Goal: Task Accomplishment & Management: Manage account settings

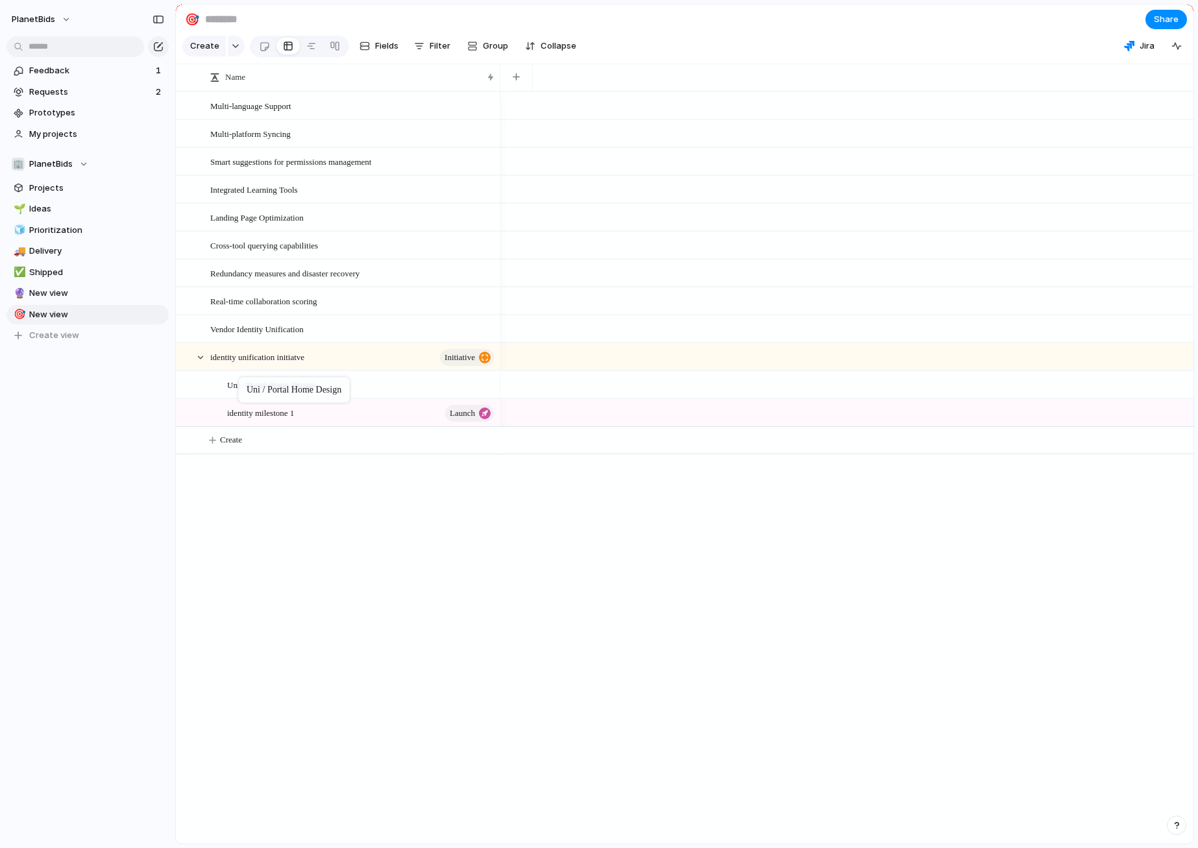
drag, startPoint x: 269, startPoint y: 423, endPoint x: 245, endPoint y: 380, distance: 49.7
drag, startPoint x: 290, startPoint y: 392, endPoint x: 282, endPoint y: 396, distance: 9.3
click at [465, 394] on span "launch" at bounding box center [462, 385] width 25 height 18
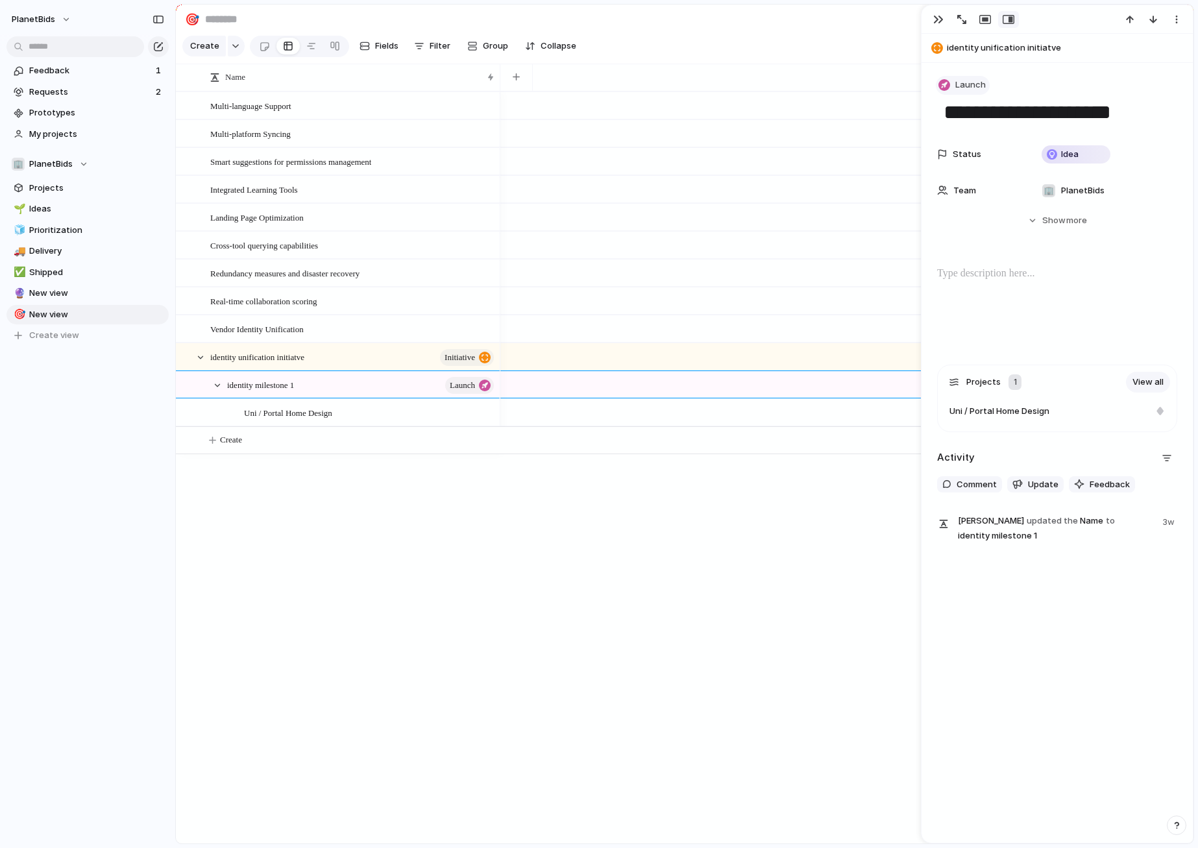
click at [961, 83] on span "Launch" at bounding box center [970, 84] width 30 height 13
click at [740, 678] on div "Goal Program Initiative Launch Request Project Customize" at bounding box center [599, 424] width 1198 height 848
click at [606, 530] on div at bounding box center [846, 467] width 693 height 752
click at [320, 548] on div "Multi-language Support Multi-platform Syncing Smart suggestions for permissions…" at bounding box center [684, 467] width 1017 height 752
click at [380, 485] on div "Multi-language Support Multi-platform Syncing Smart suggestions for permissions…" at bounding box center [684, 467] width 1017 height 752
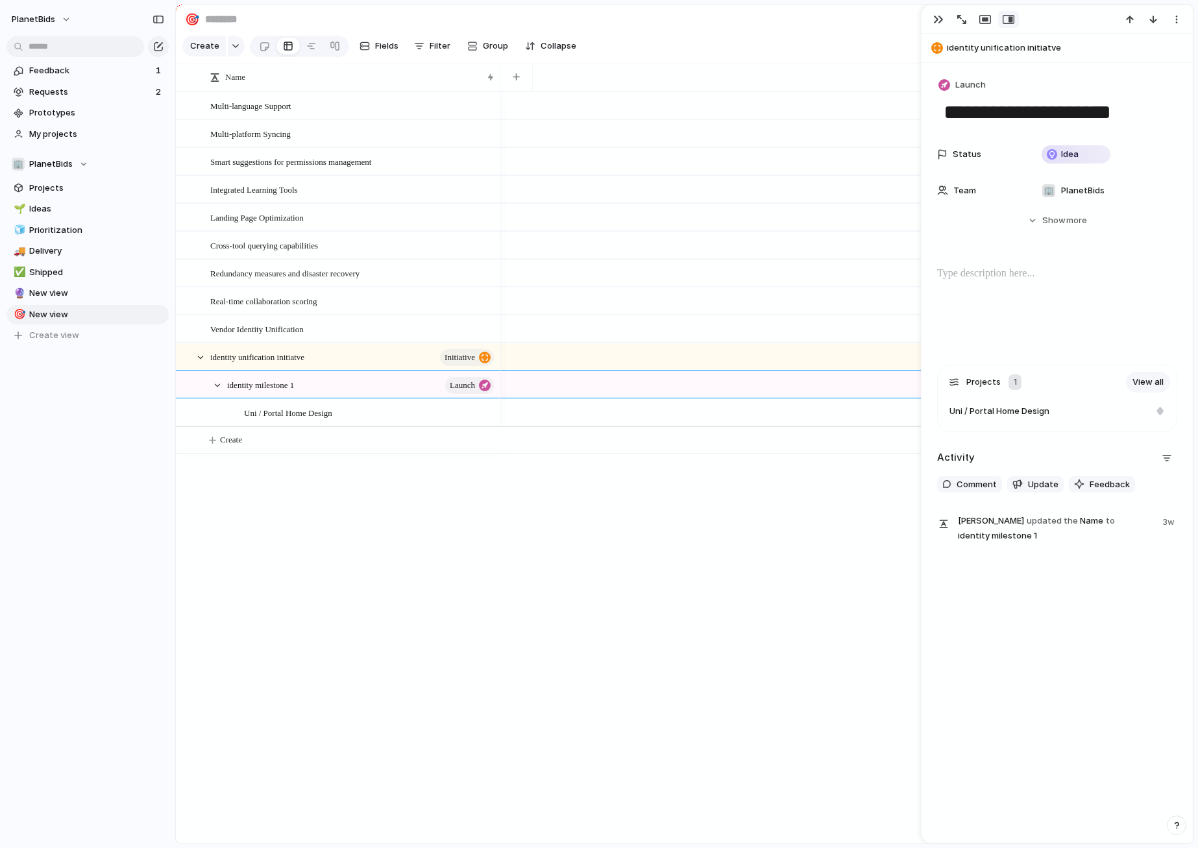
click at [255, 476] on div "Multi-language Support Multi-platform Syncing Smart suggestions for permissions…" at bounding box center [684, 467] width 1017 height 752
click at [483, 525] on div "Multi-language Support Multi-platform Syncing Smart suggestions for permissions…" at bounding box center [684, 467] width 1017 height 752
click at [234, 446] on span "Create" at bounding box center [231, 439] width 22 height 13
click at [237, 448] on textarea at bounding box center [350, 452] width 281 height 16
click at [504, 526] on div at bounding box center [846, 467] width 693 height 752
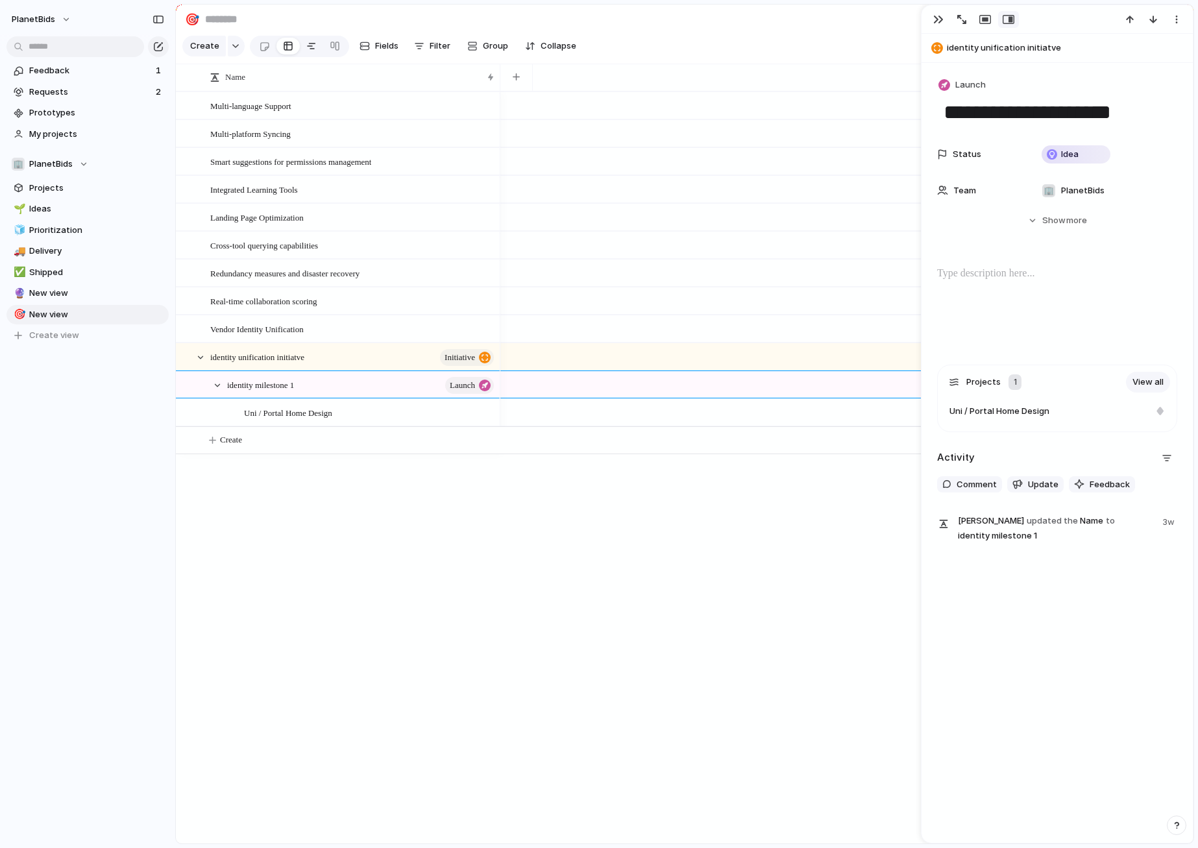
click at [306, 50] on div at bounding box center [311, 46] width 10 height 21
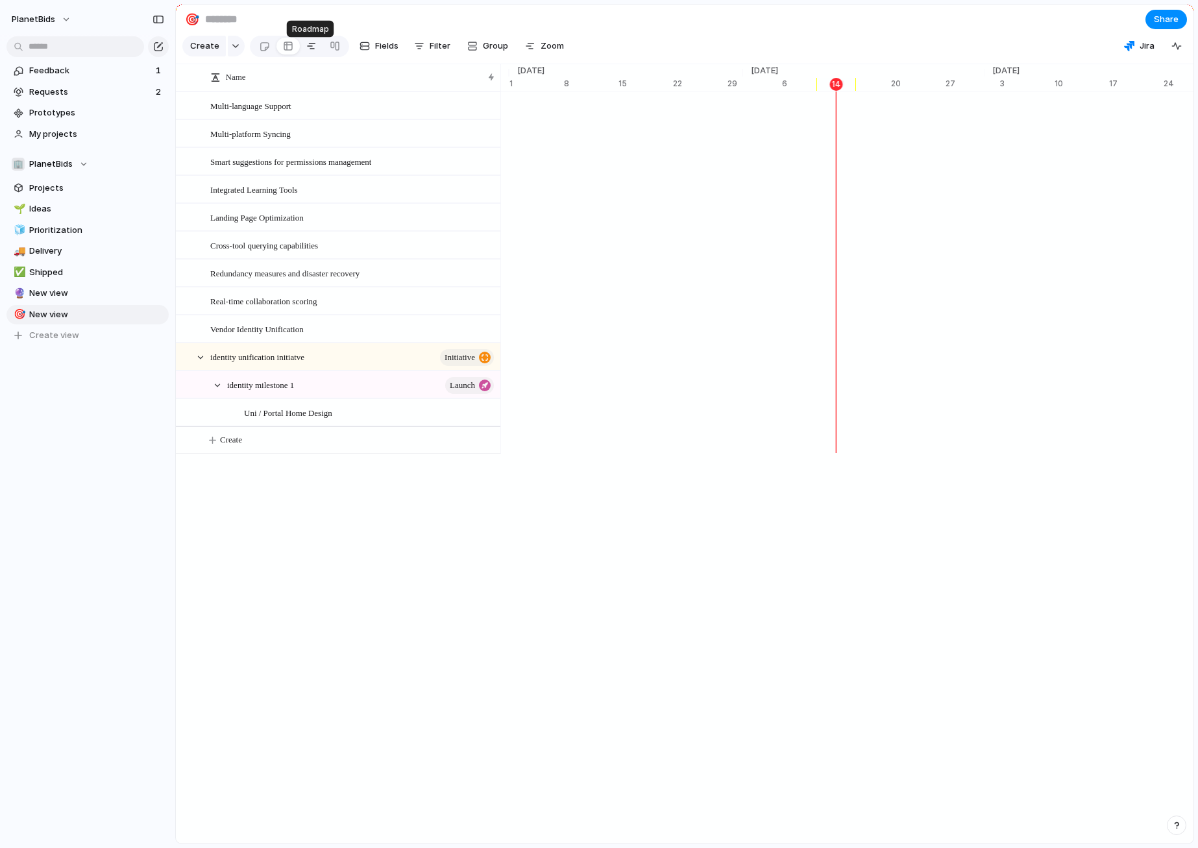
scroll to position [0, 8290]
click at [474, 51] on div "button" at bounding box center [472, 46] width 10 height 10
click at [524, 255] on li "Theme" at bounding box center [514, 252] width 106 height 21
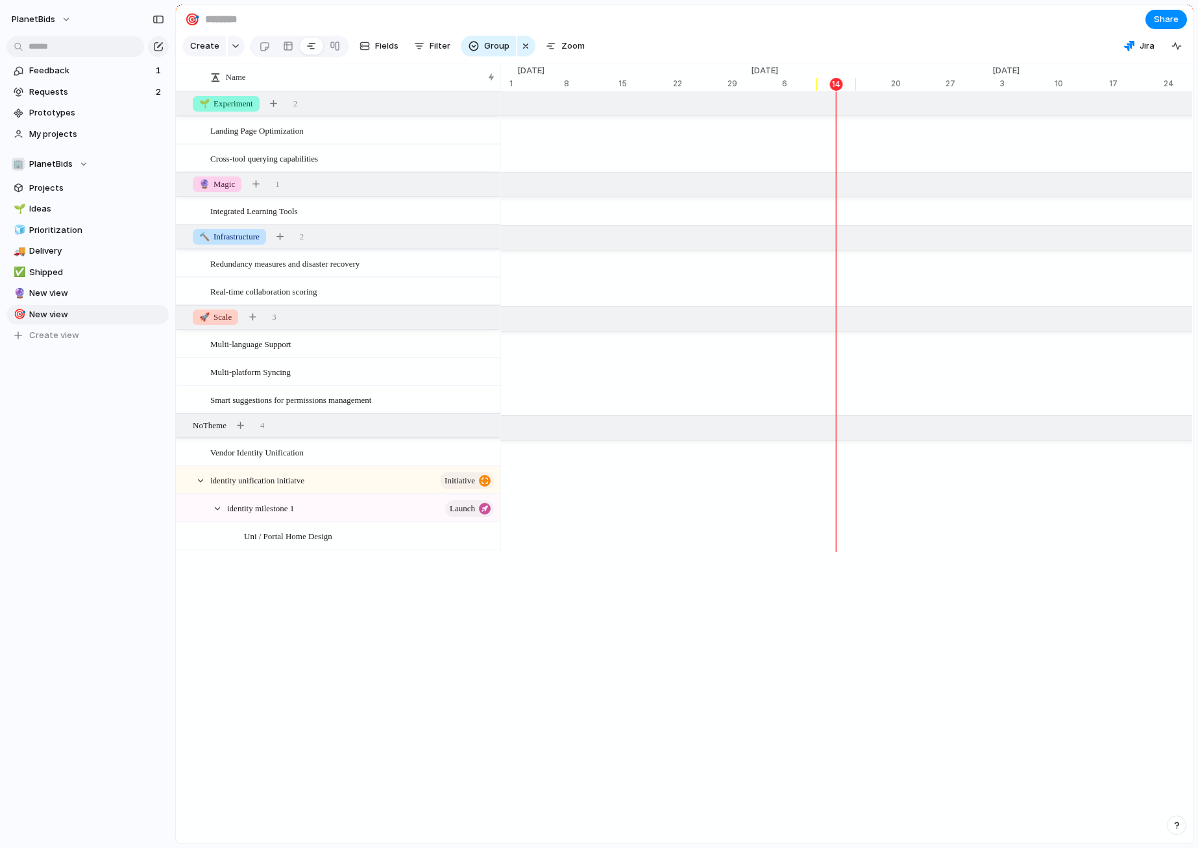
click at [410, 653] on div "Name Landing Page Optimization Cross-tool querying capabilities Integrated Lear…" at bounding box center [684, 454] width 1017 height 780
click at [402, 633] on div "Name Landing Page Optimization Cross-tool querying capabilities Integrated Lear…" at bounding box center [684, 454] width 1017 height 780
click at [219, 432] on span "No Theme" at bounding box center [210, 425] width 34 height 13
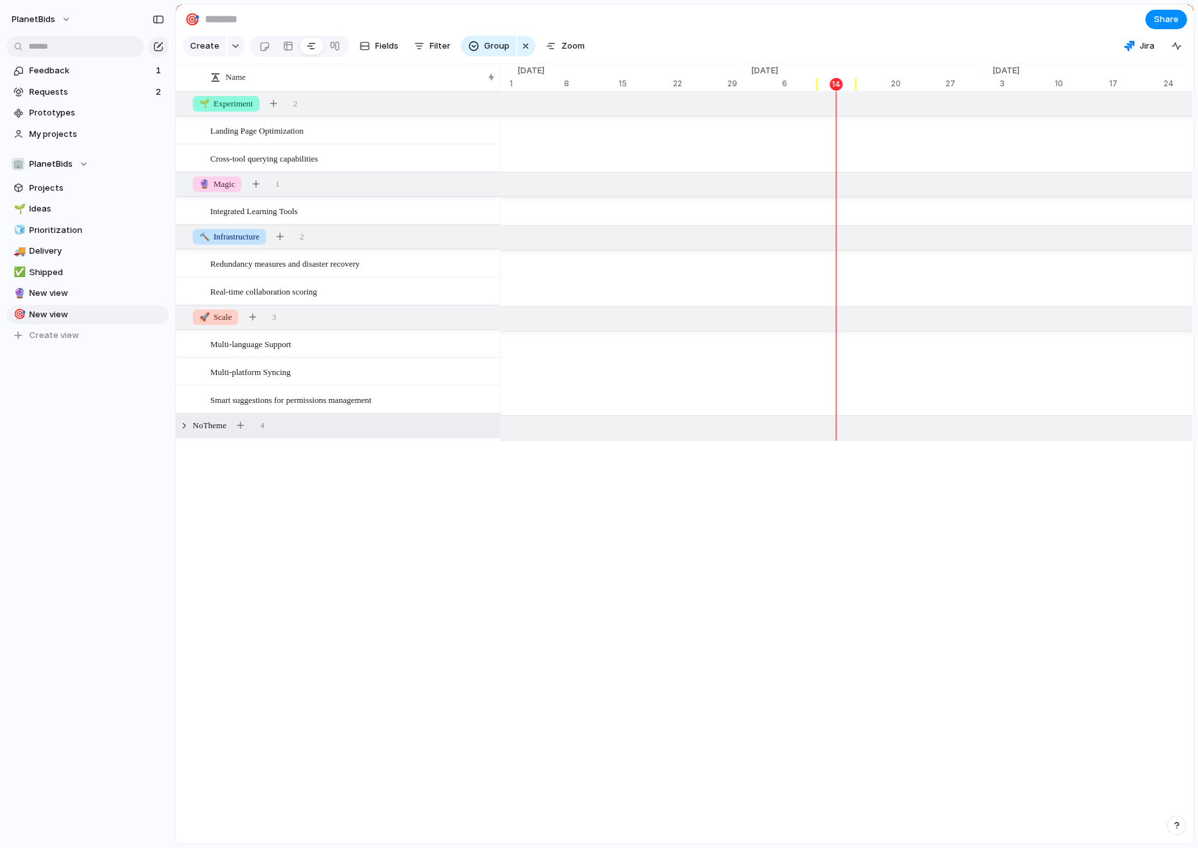
click at [196, 432] on span "No Theme" at bounding box center [210, 425] width 34 height 13
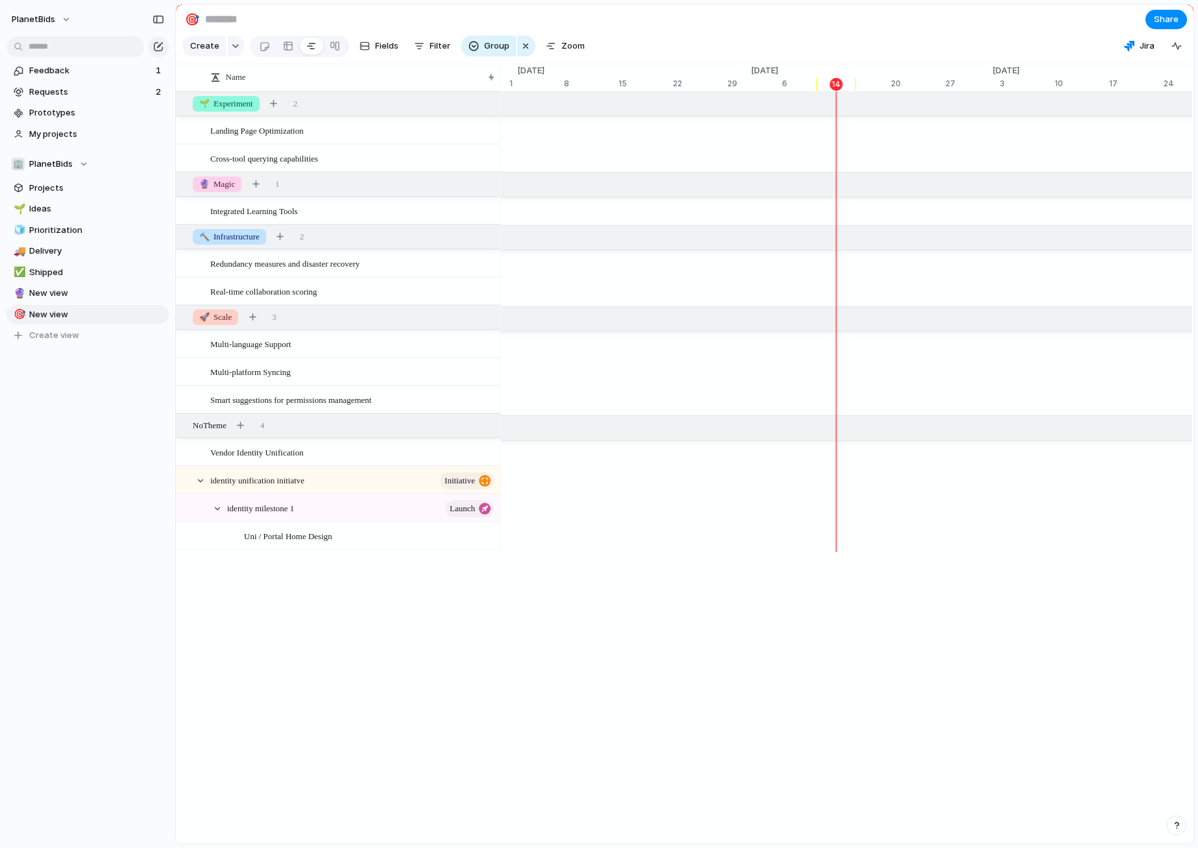
click at [245, 49] on div "Create Fields Filter Group Zoom" at bounding box center [385, 46] width 407 height 27
click at [237, 52] on button "button" at bounding box center [236, 46] width 17 height 21
drag, startPoint x: 86, startPoint y: 454, endPoint x: 90, endPoint y: 443, distance: 11.7
click at [86, 454] on div "Goal Program Initiative Launch Request Project Customize" at bounding box center [599, 424] width 1198 height 848
click at [226, 112] on div "🌱 Experiment" at bounding box center [226, 104] width 67 height 16
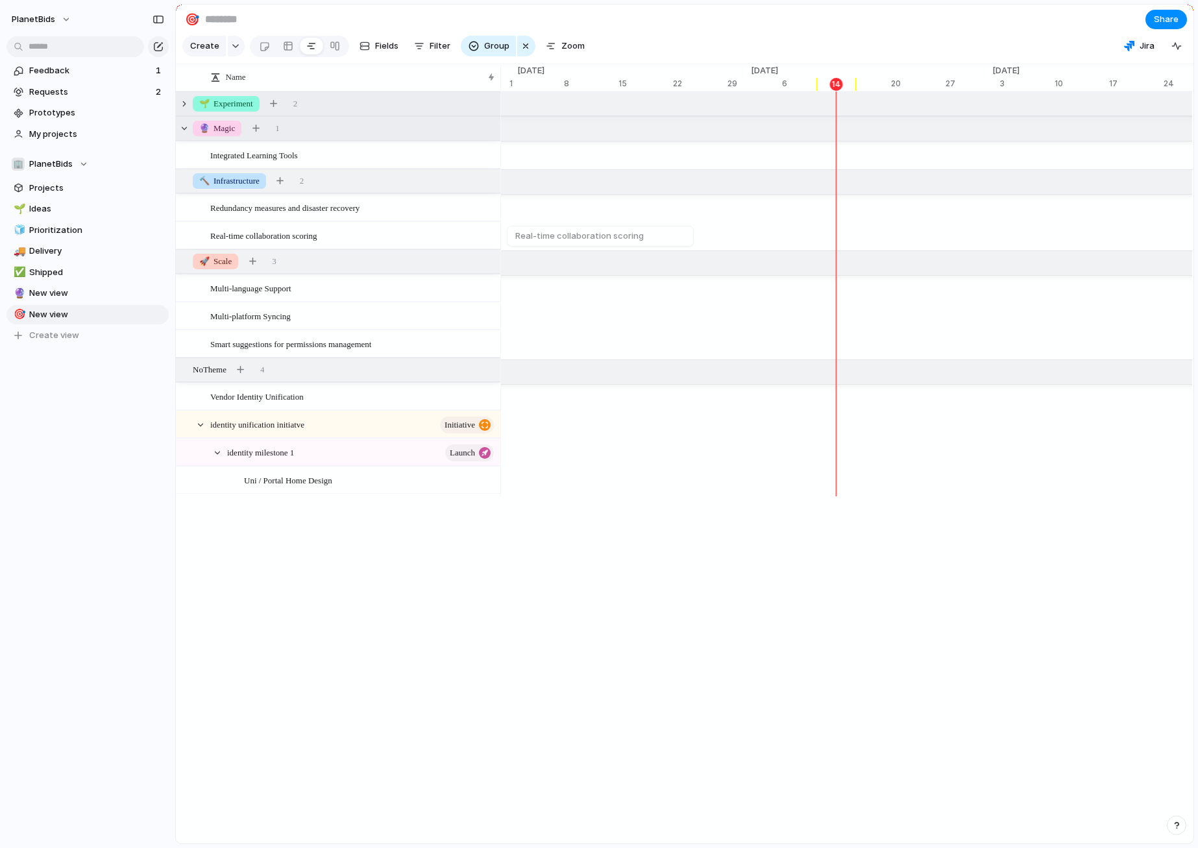
click at [221, 135] on span "🔮 Magic" at bounding box center [217, 128] width 36 height 13
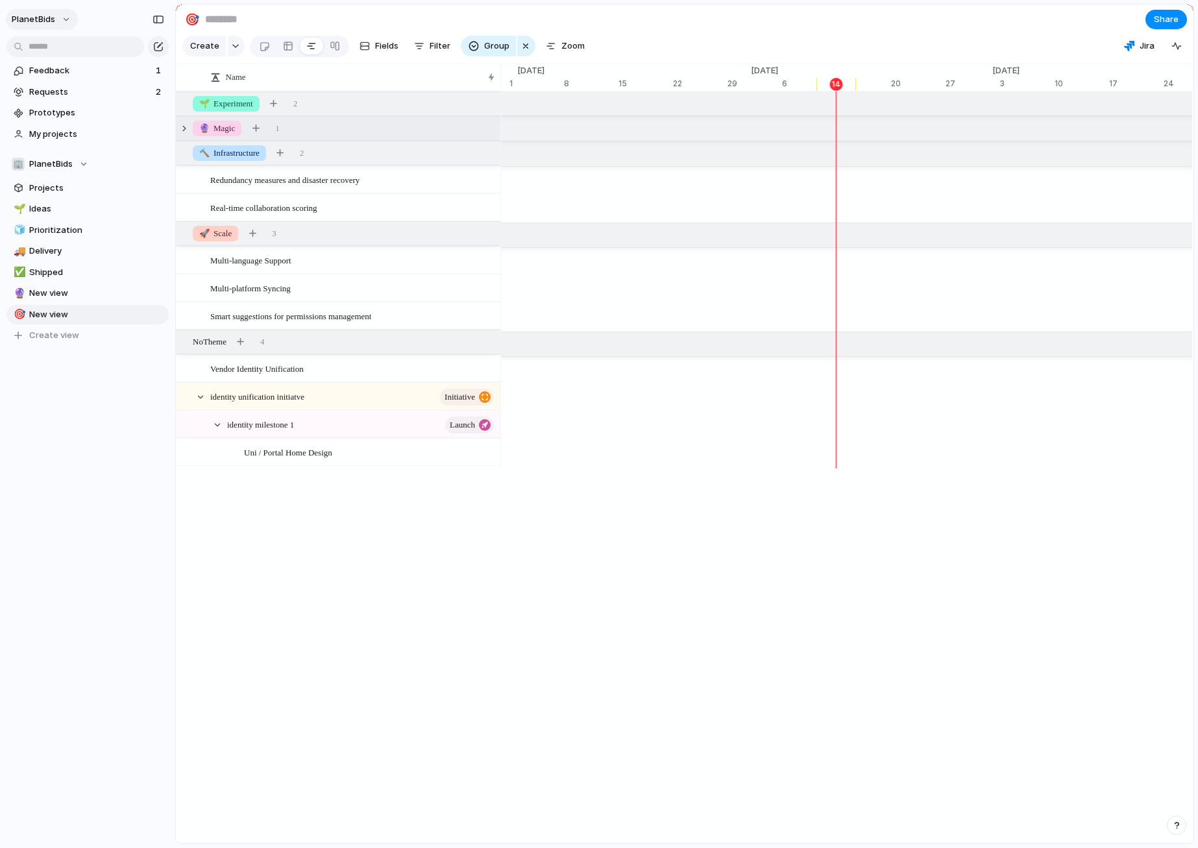
click at [66, 24] on button "PlanetBids" at bounding box center [42, 19] width 72 height 21
click at [233, 19] on div "Settings Invite members Change theme Sign out" at bounding box center [599, 424] width 1198 height 848
click at [159, 162] on button "🏢 PlanetBids" at bounding box center [87, 163] width 162 height 19
click at [57, 213] on span "PlanetBids" at bounding box center [61, 216] width 43 height 13
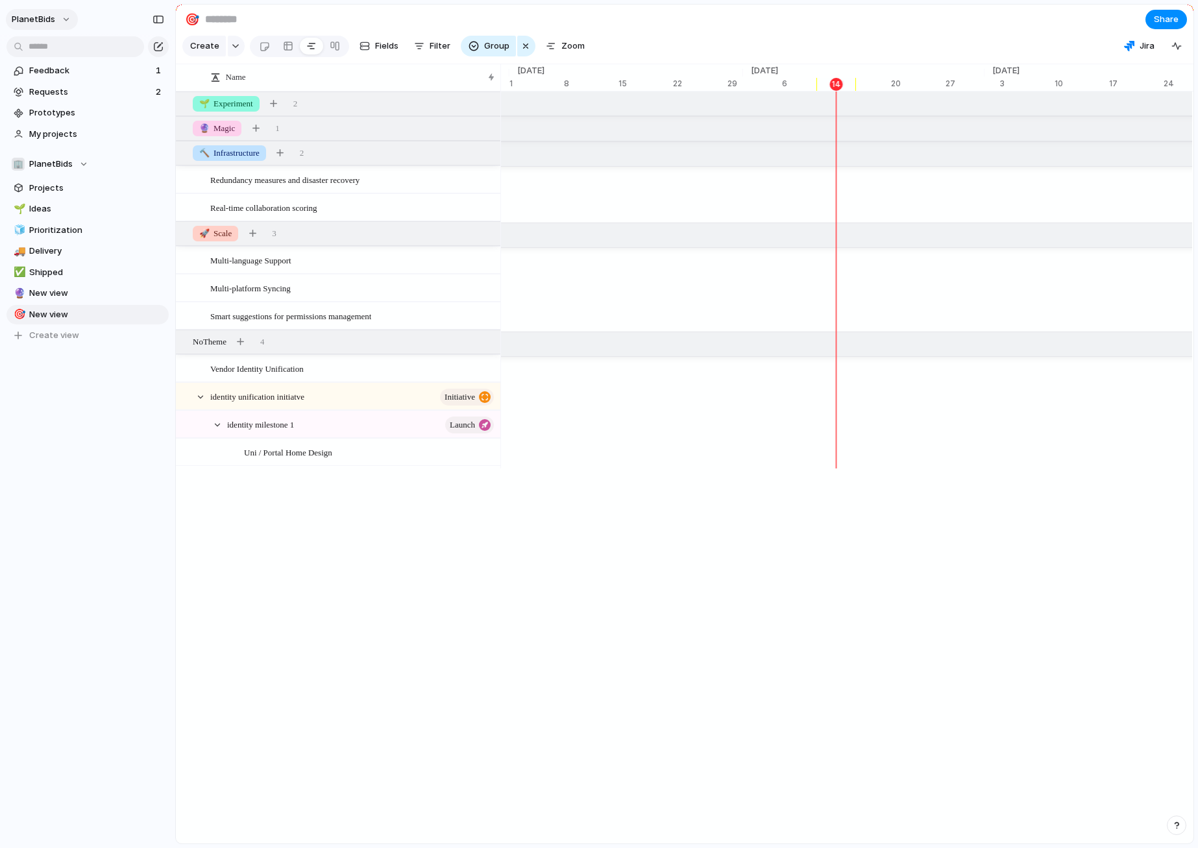
click at [56, 23] on button "PlanetBids" at bounding box center [42, 19] width 72 height 21
click at [51, 53] on span "Settings" at bounding box center [48, 48] width 36 height 13
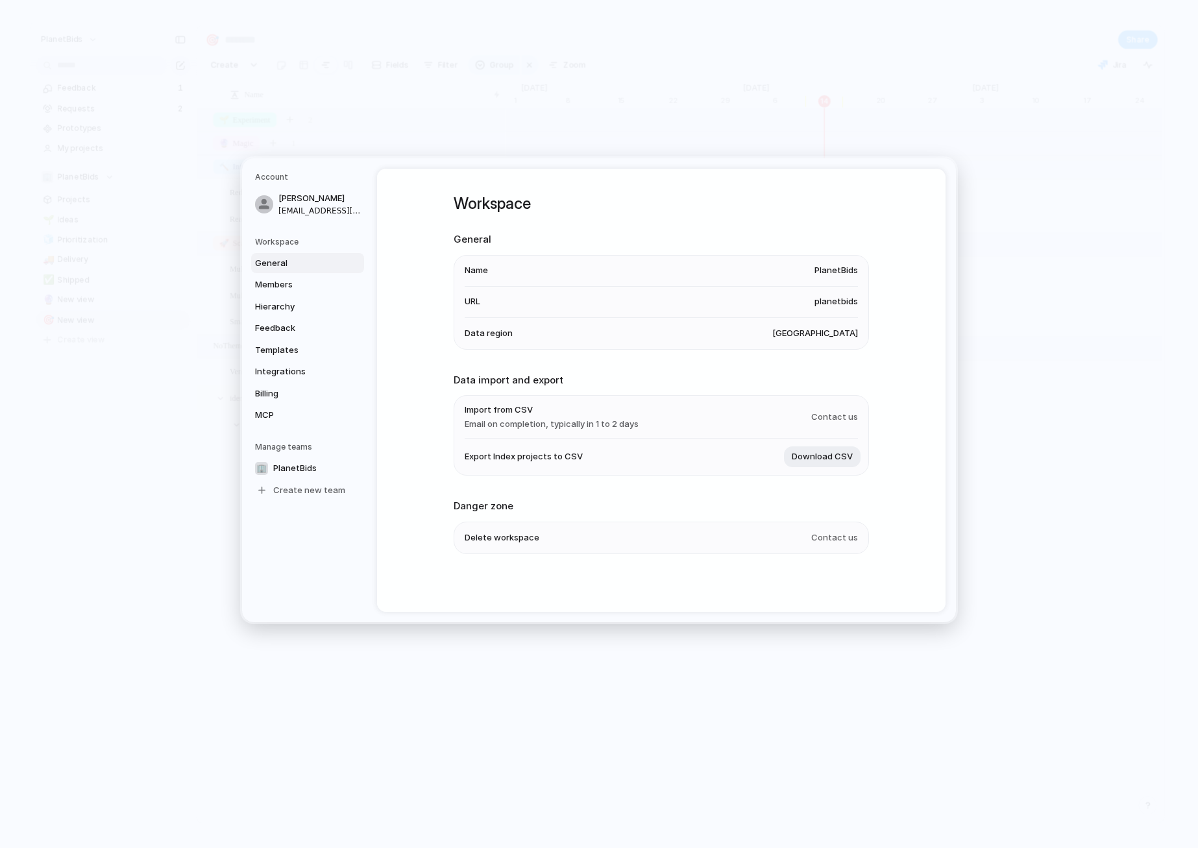
click at [290, 244] on h5 "Workspace" at bounding box center [309, 241] width 109 height 12
click at [287, 280] on span "Members" at bounding box center [296, 284] width 83 height 13
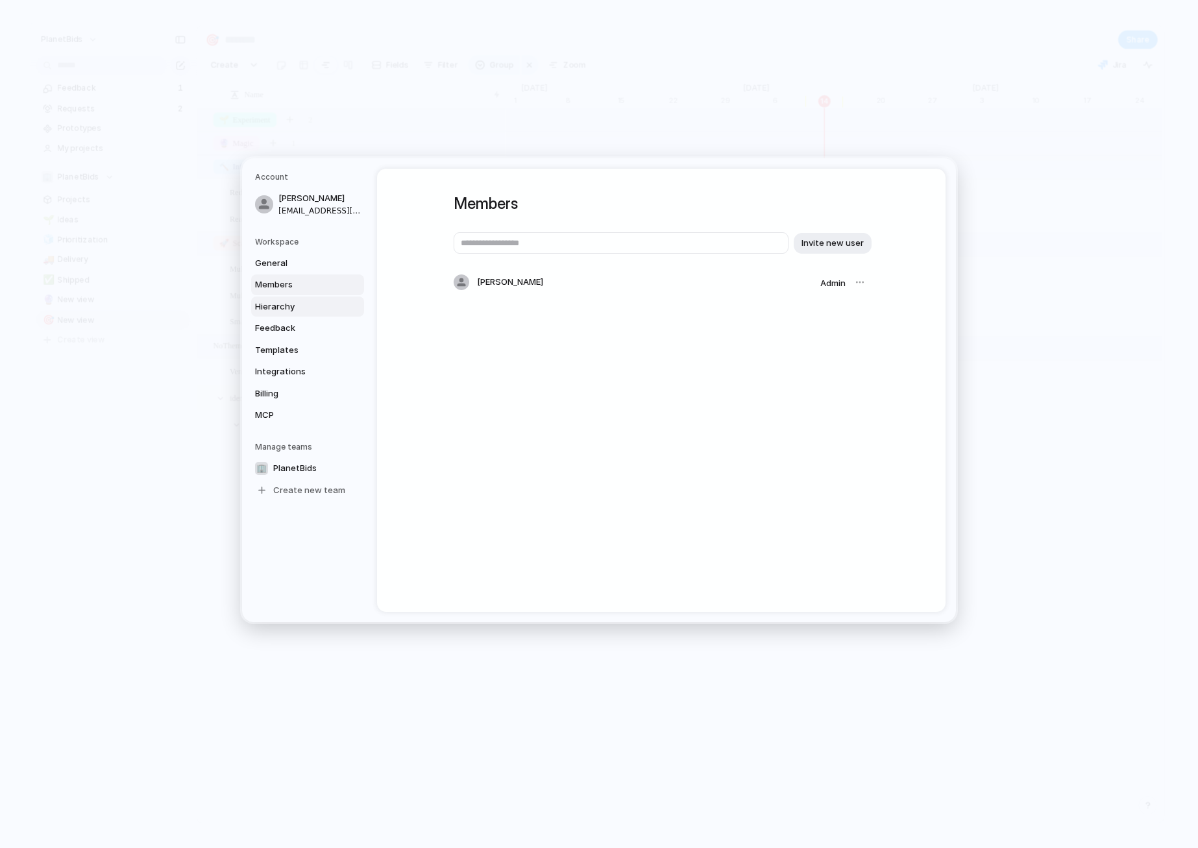
click at [285, 300] on span "Hierarchy" at bounding box center [296, 306] width 83 height 13
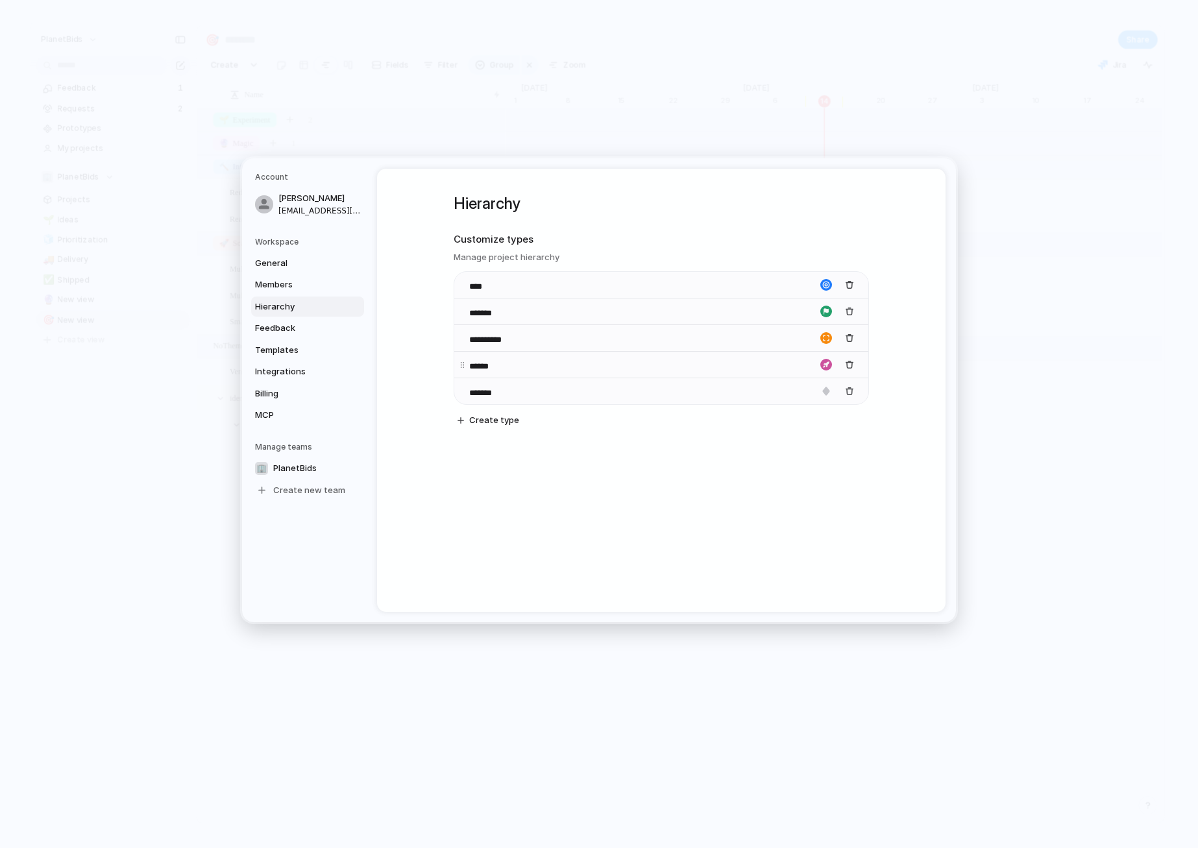
click at [483, 365] on input "******" at bounding box center [491, 365] width 45 height 13
type input "*********"
click at [573, 488] on div "**********" at bounding box center [661, 390] width 568 height 443
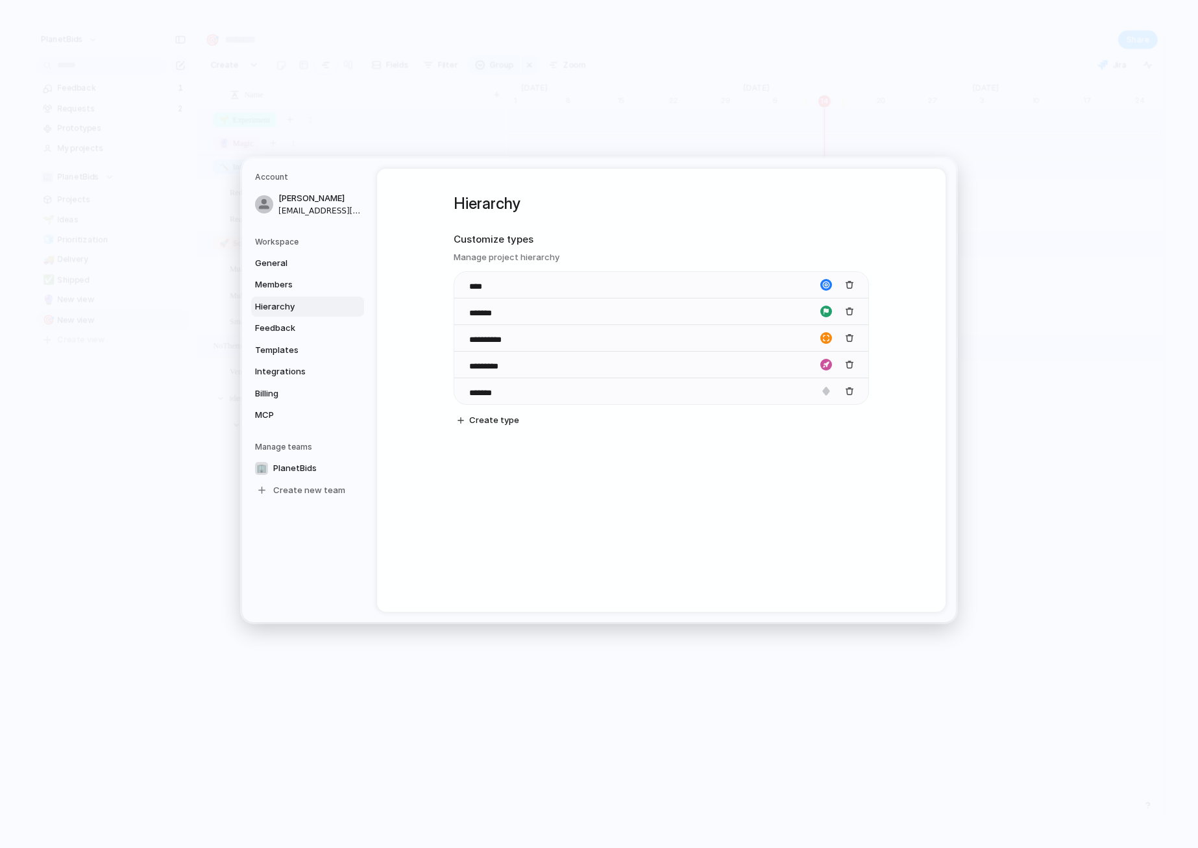
click at [620, 503] on div "**********" at bounding box center [661, 390] width 568 height 443
click at [824, 367] on div "button" at bounding box center [826, 365] width 12 height 12
click at [881, 513] on div at bounding box center [599, 424] width 1198 height 848
click at [827, 362] on div "button" at bounding box center [826, 365] width 12 height 12
click at [889, 477] on div at bounding box center [599, 424] width 1198 height 848
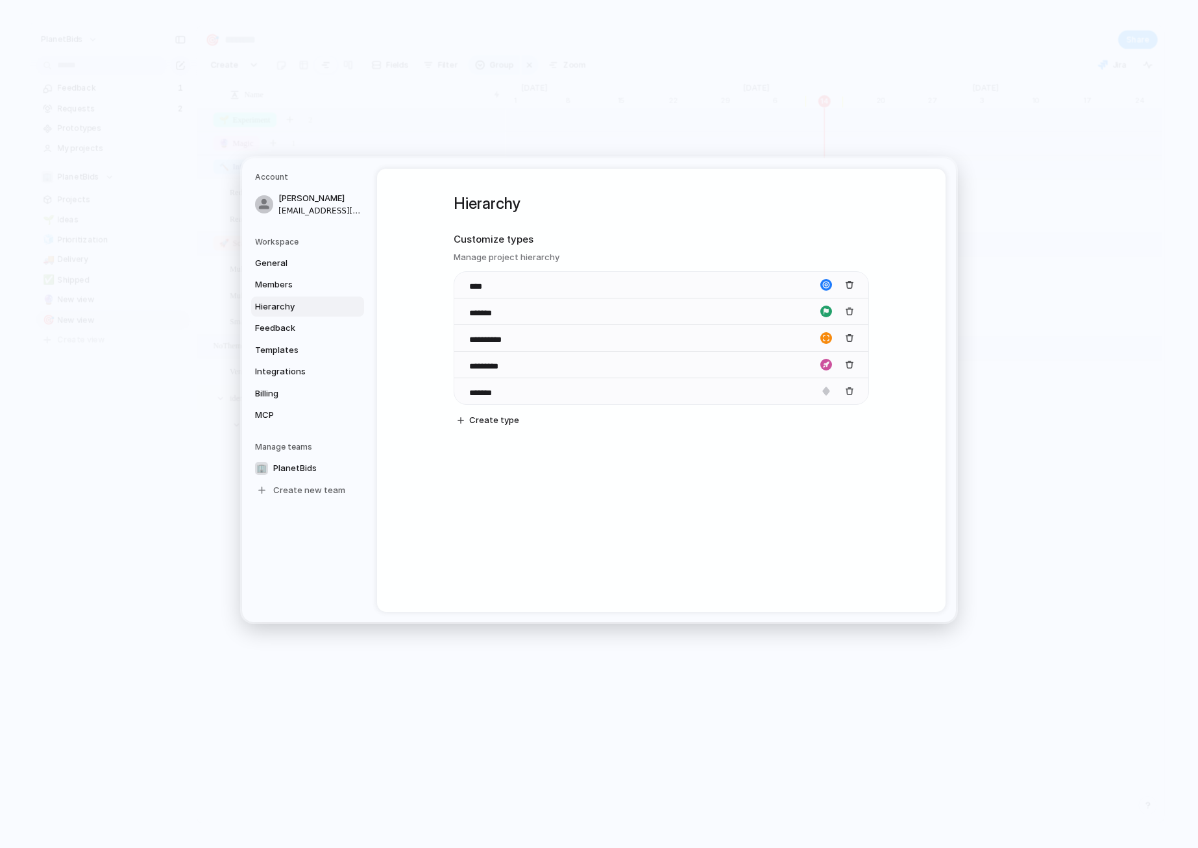
click at [282, 313] on link "Hierarchy" at bounding box center [307, 306] width 113 height 21
click at [278, 332] on span "Feedback" at bounding box center [296, 328] width 83 height 13
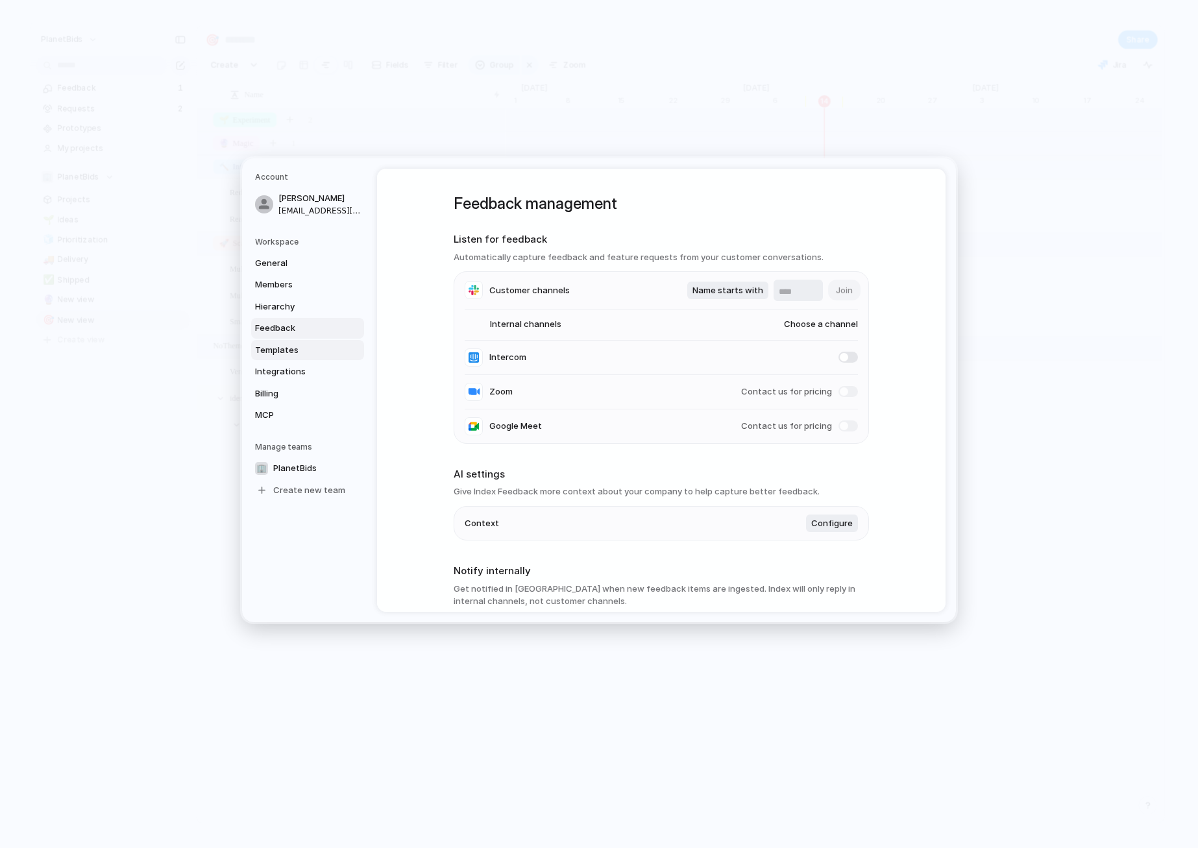
click at [282, 351] on span "Templates" at bounding box center [296, 349] width 83 height 13
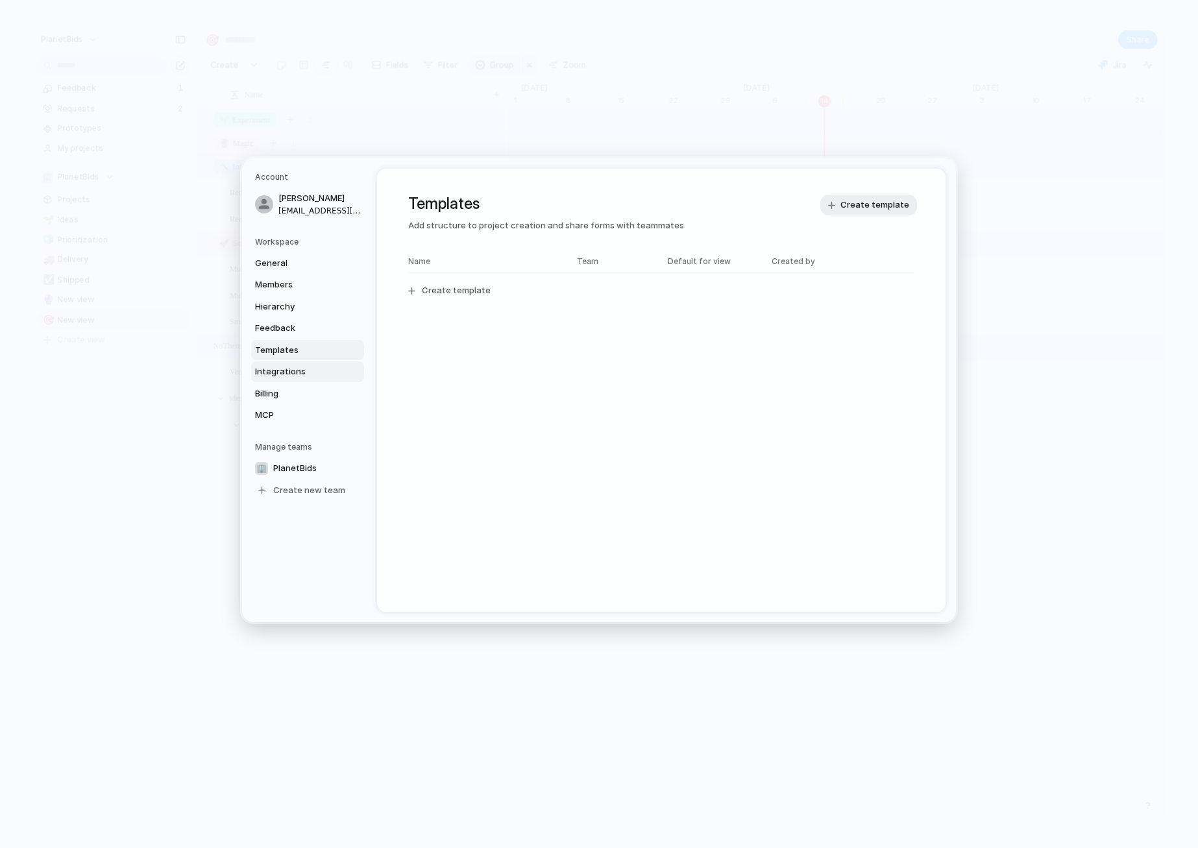
click at [289, 369] on span "Integrations" at bounding box center [296, 371] width 83 height 13
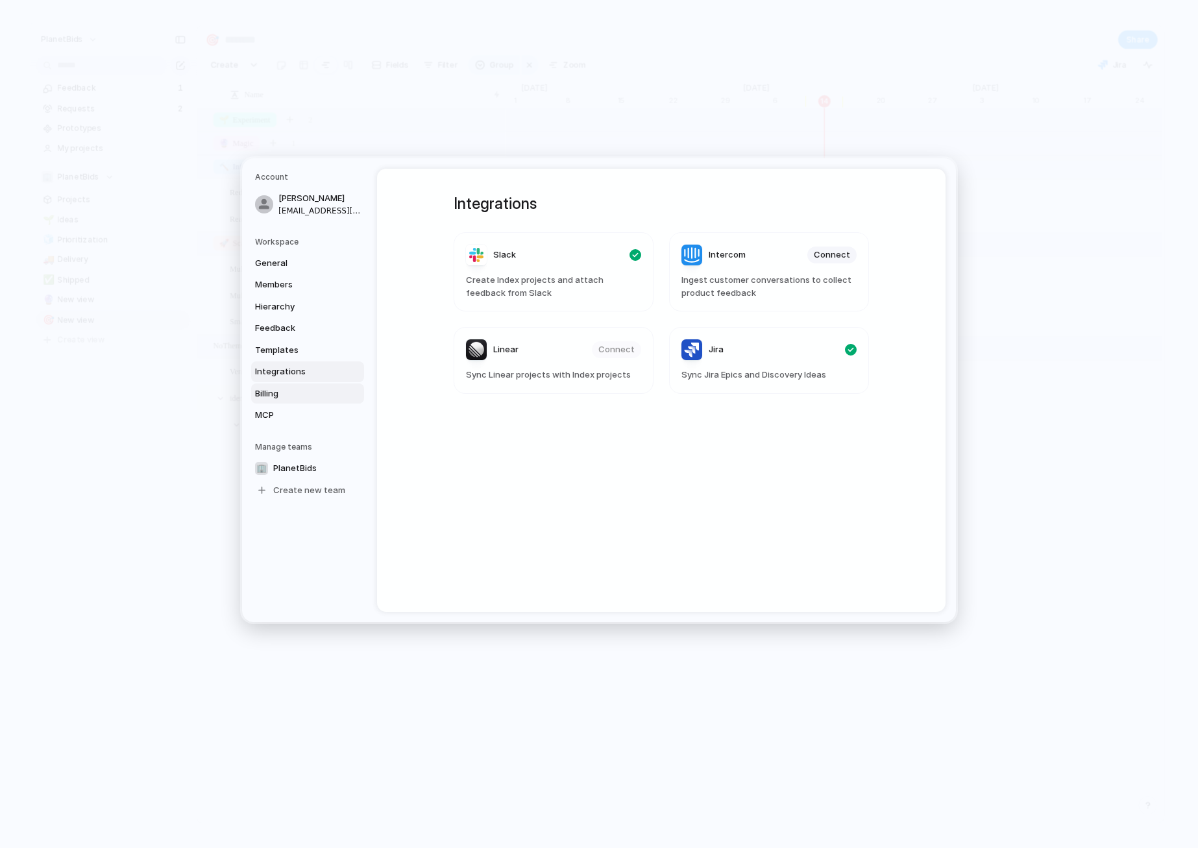
click at [289, 388] on span "Billing" at bounding box center [296, 393] width 83 height 13
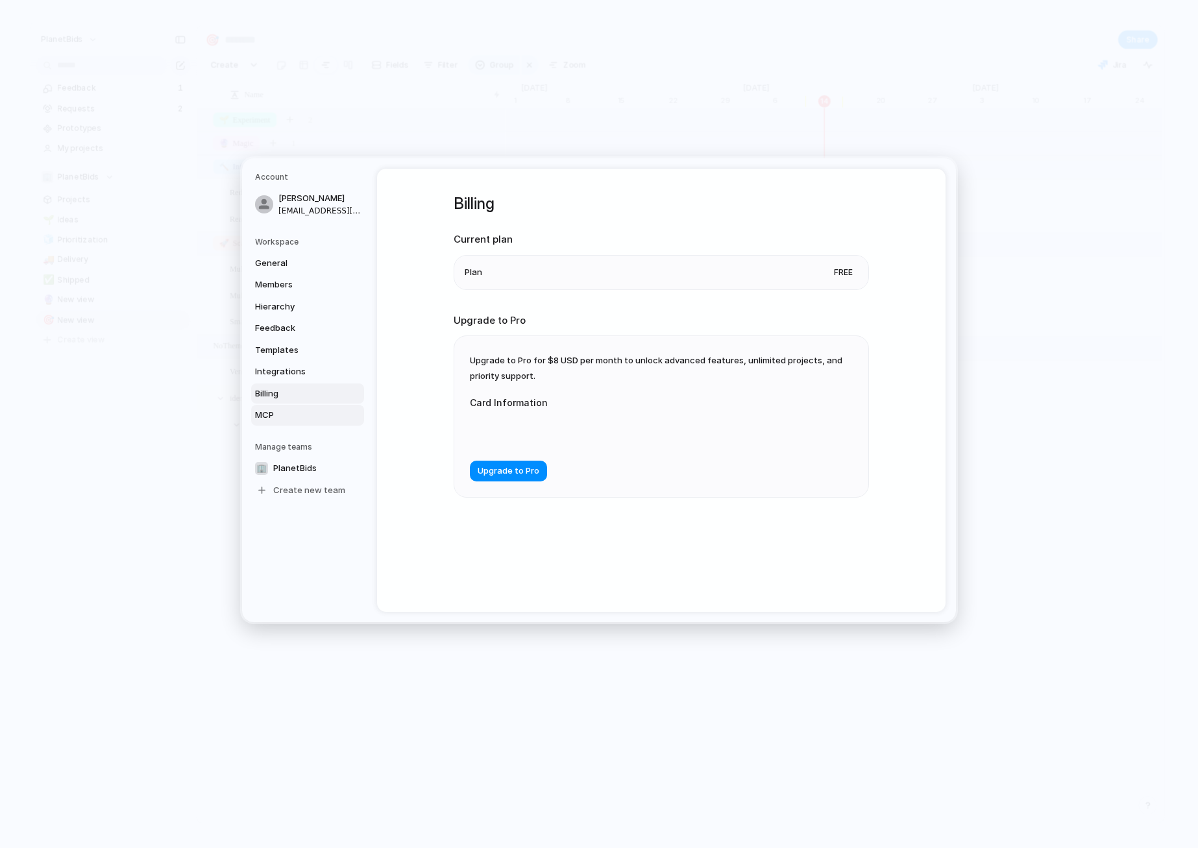
click at [291, 409] on span "MCP" at bounding box center [296, 415] width 83 height 13
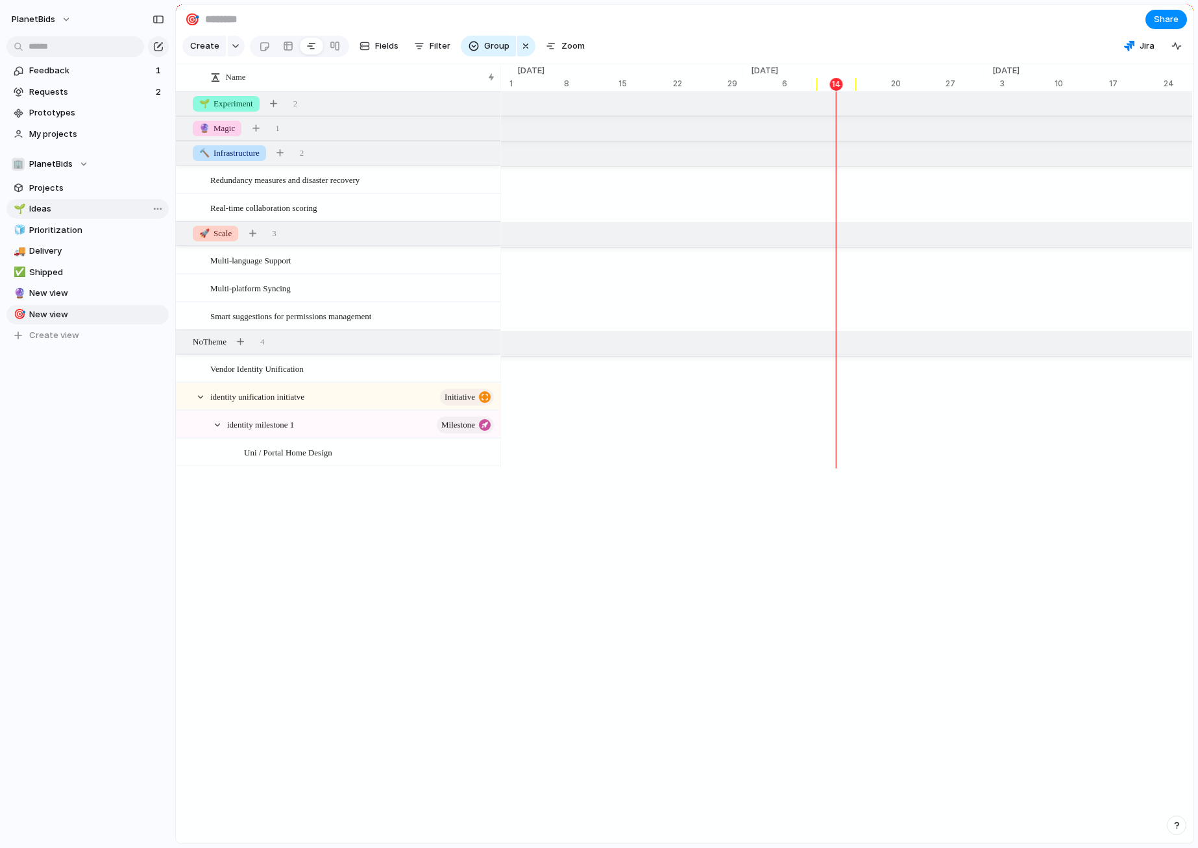
click at [46, 215] on link "🌱 Ideas" at bounding box center [87, 208] width 162 height 19
type input "*****"
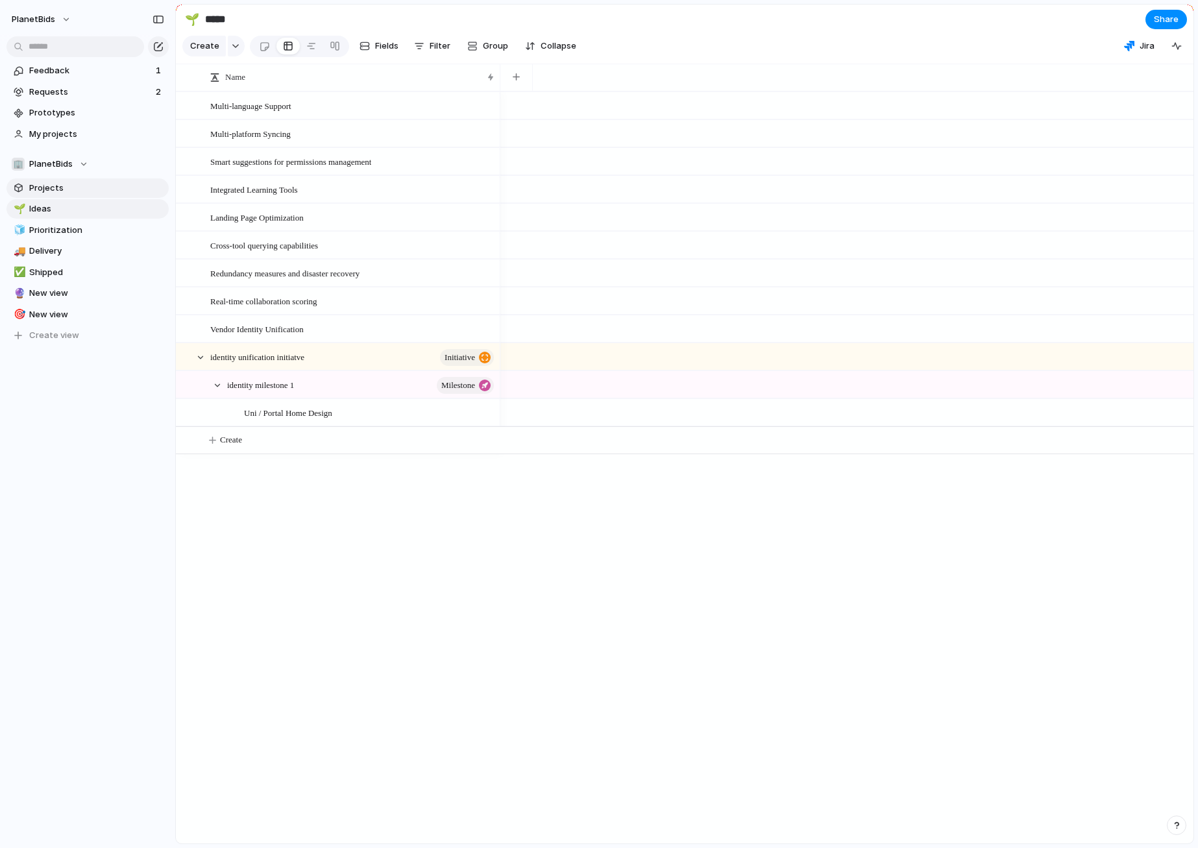
click at [53, 189] on span "Projects" at bounding box center [96, 188] width 135 height 13
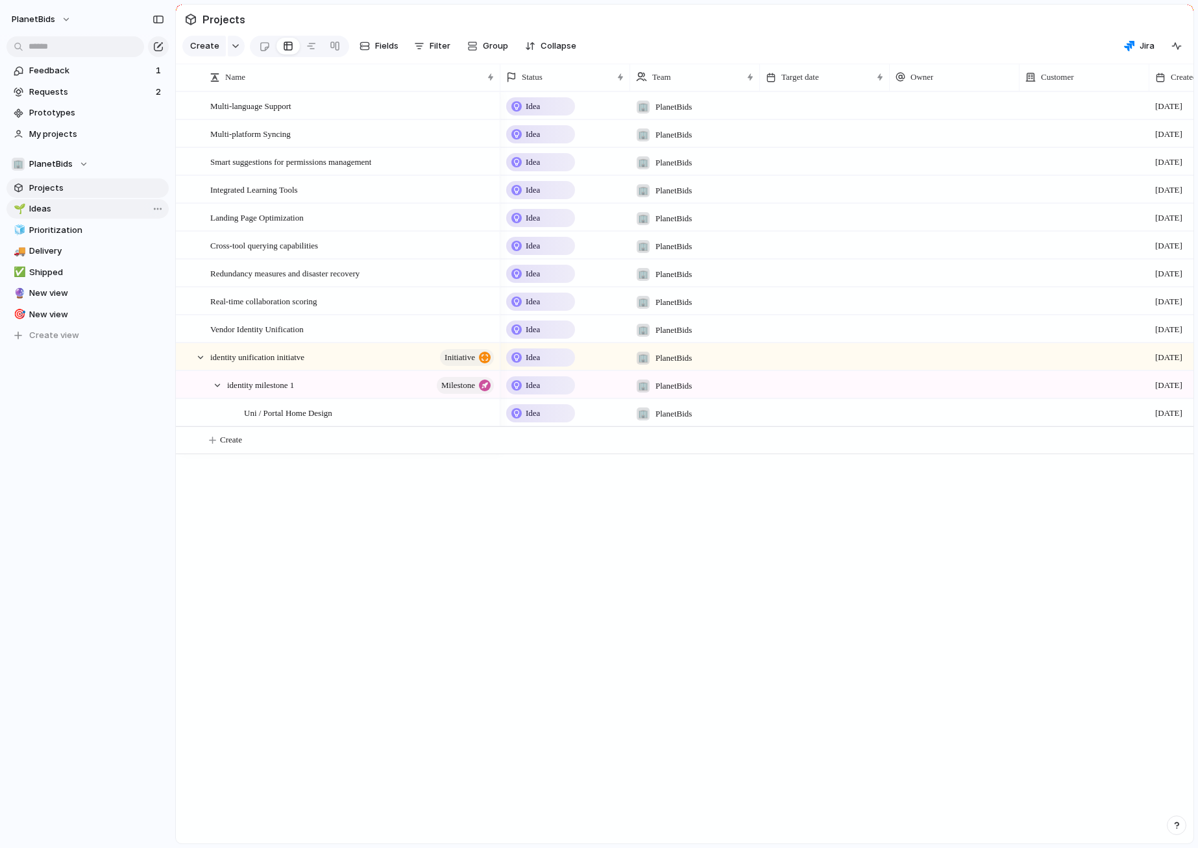
click at [53, 216] on link "🌱 Ideas" at bounding box center [87, 208] width 162 height 19
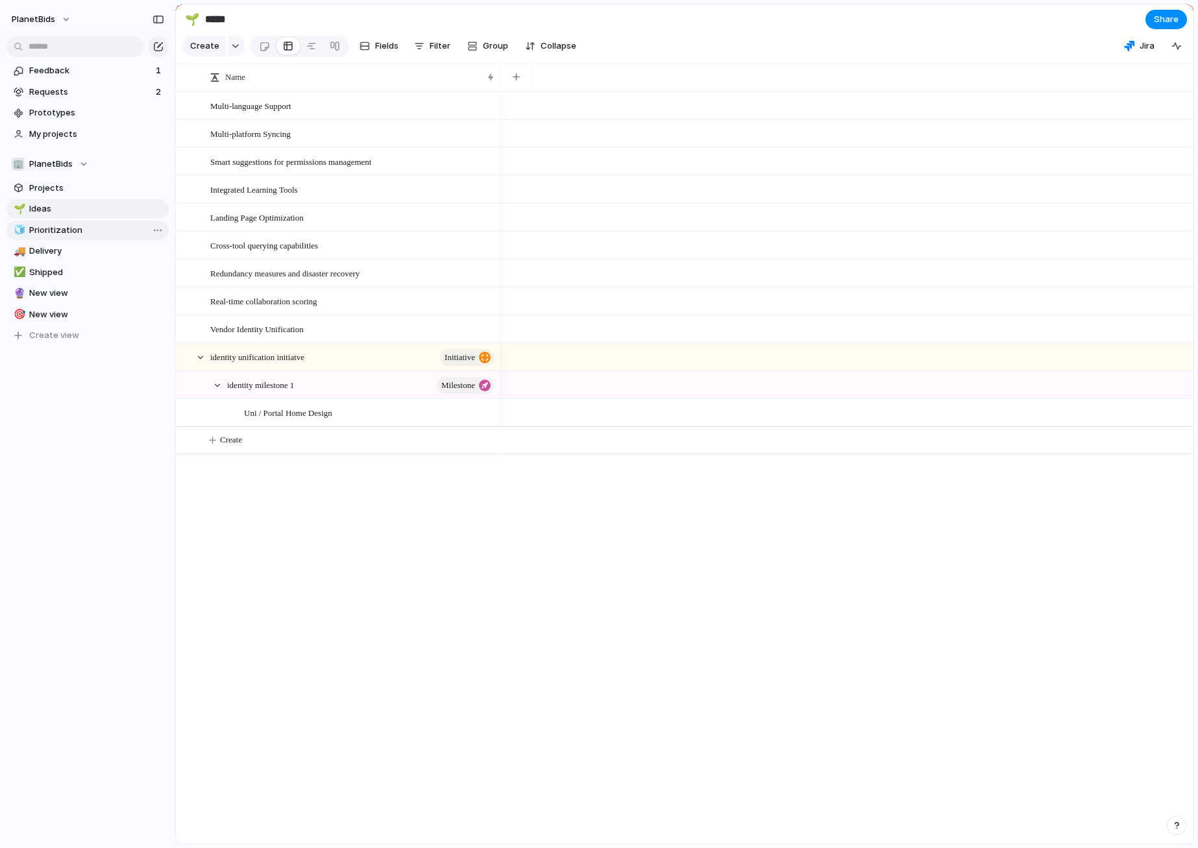
click at [54, 235] on span "Prioritization" at bounding box center [96, 230] width 135 height 13
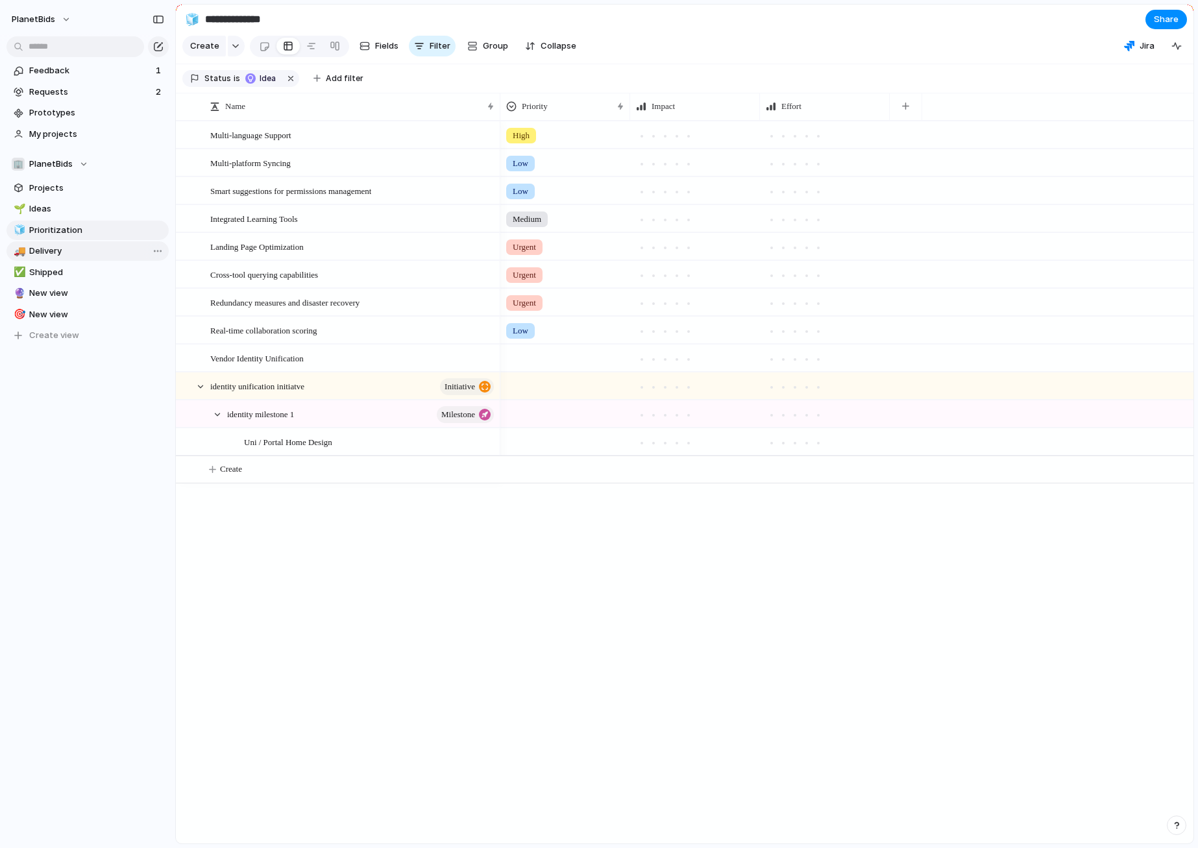
click at [54, 247] on span "Delivery" at bounding box center [96, 251] width 135 height 13
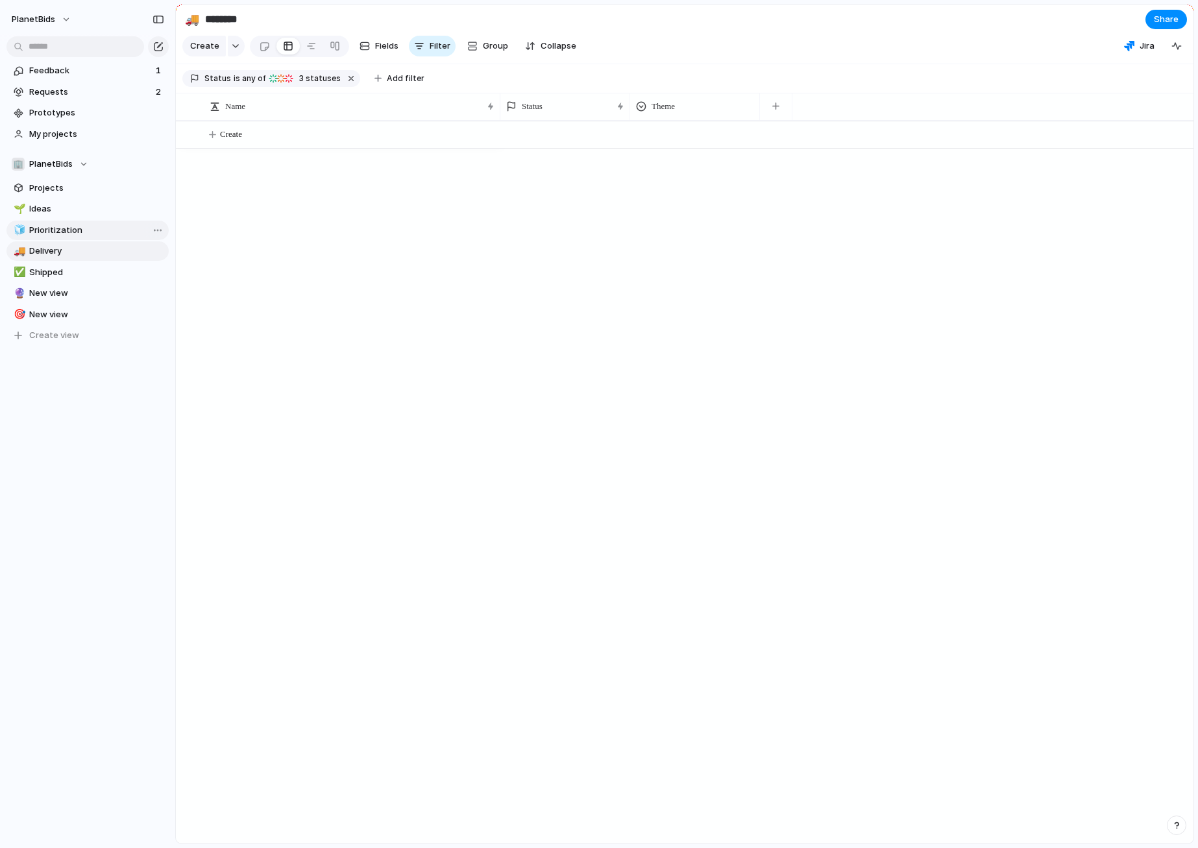
click at [56, 232] on span "Prioritization" at bounding box center [96, 230] width 135 height 13
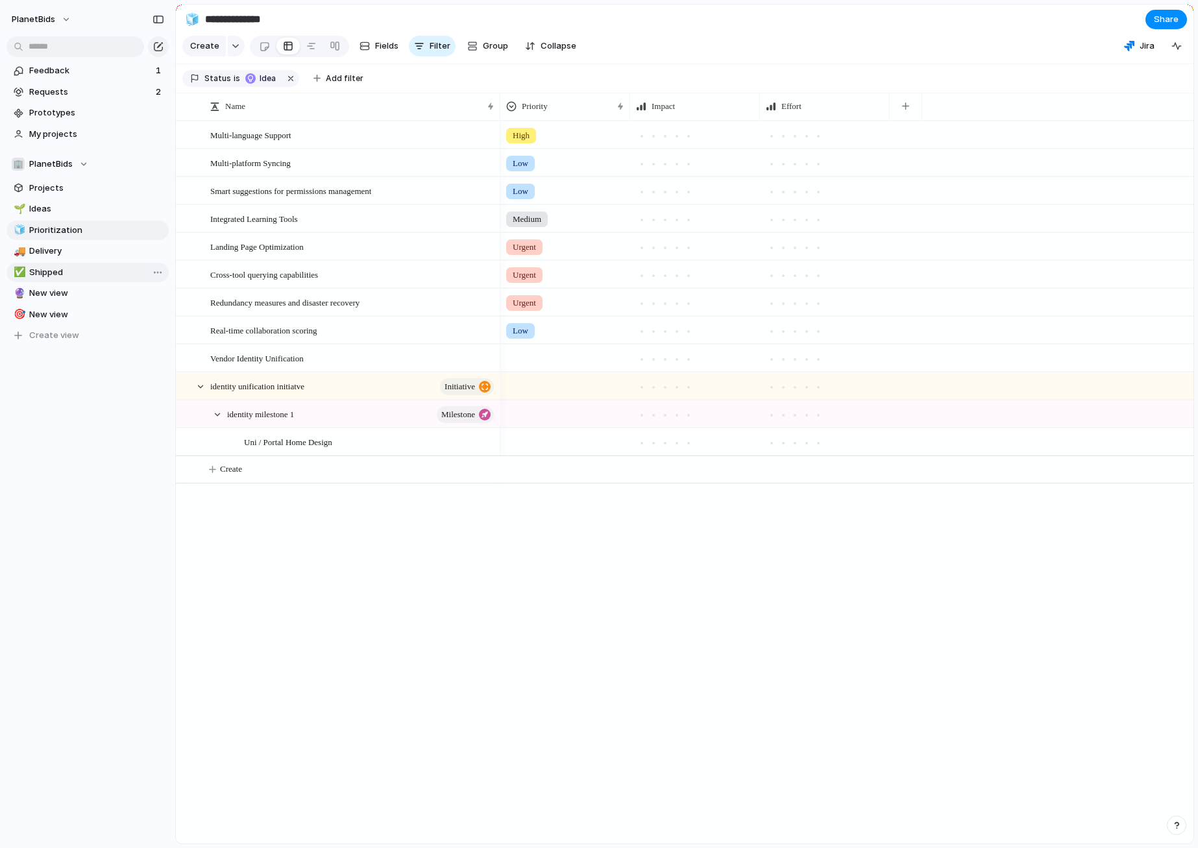
click at [51, 281] on link "✅ Shipped" at bounding box center [87, 272] width 162 height 19
type input "*******"
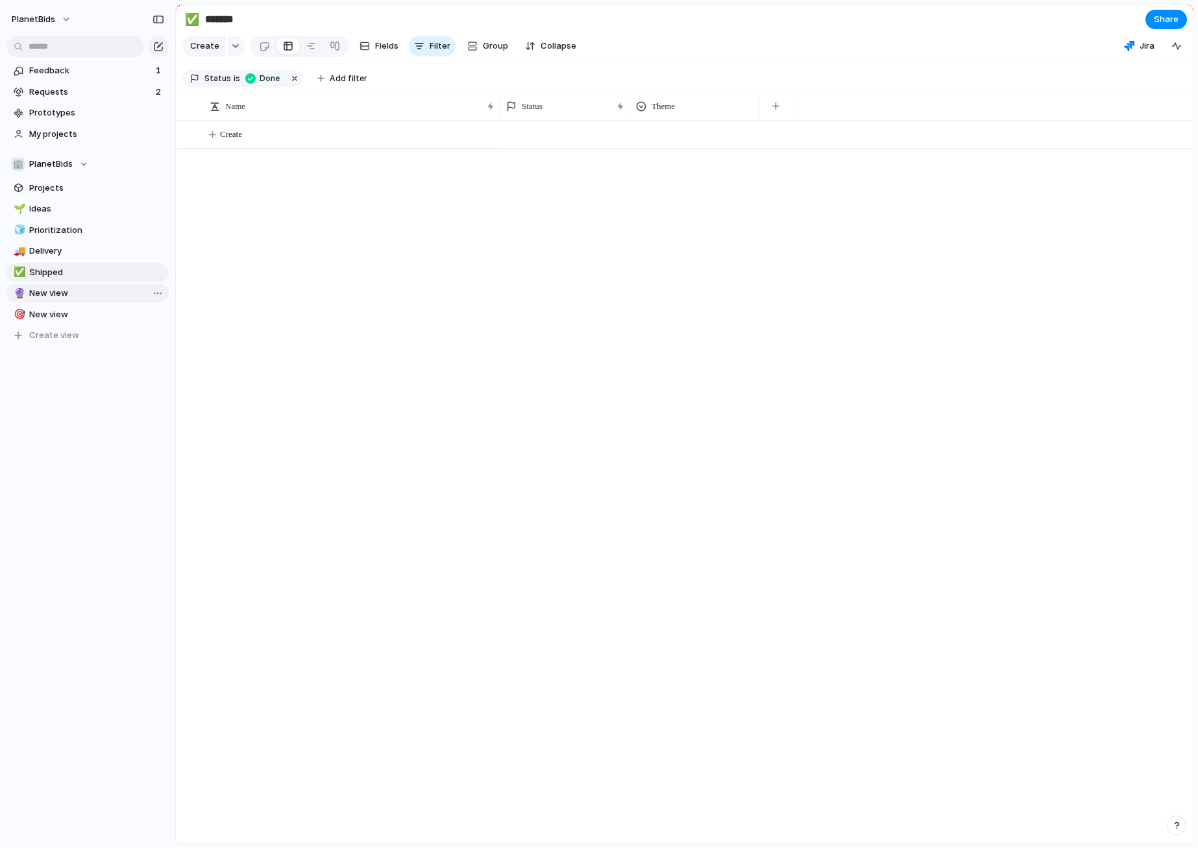
click at [58, 297] on span "New view" at bounding box center [96, 293] width 135 height 13
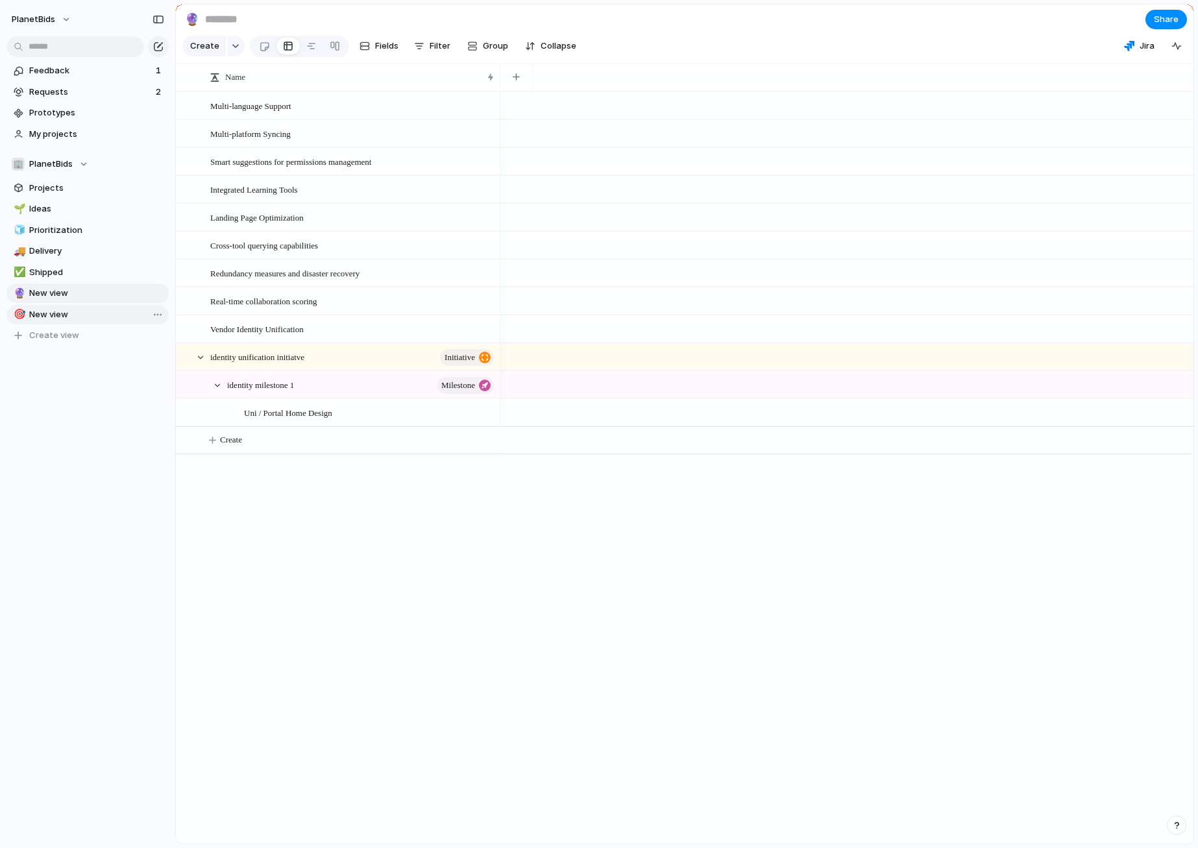
click at [62, 318] on span "New view" at bounding box center [96, 314] width 135 height 13
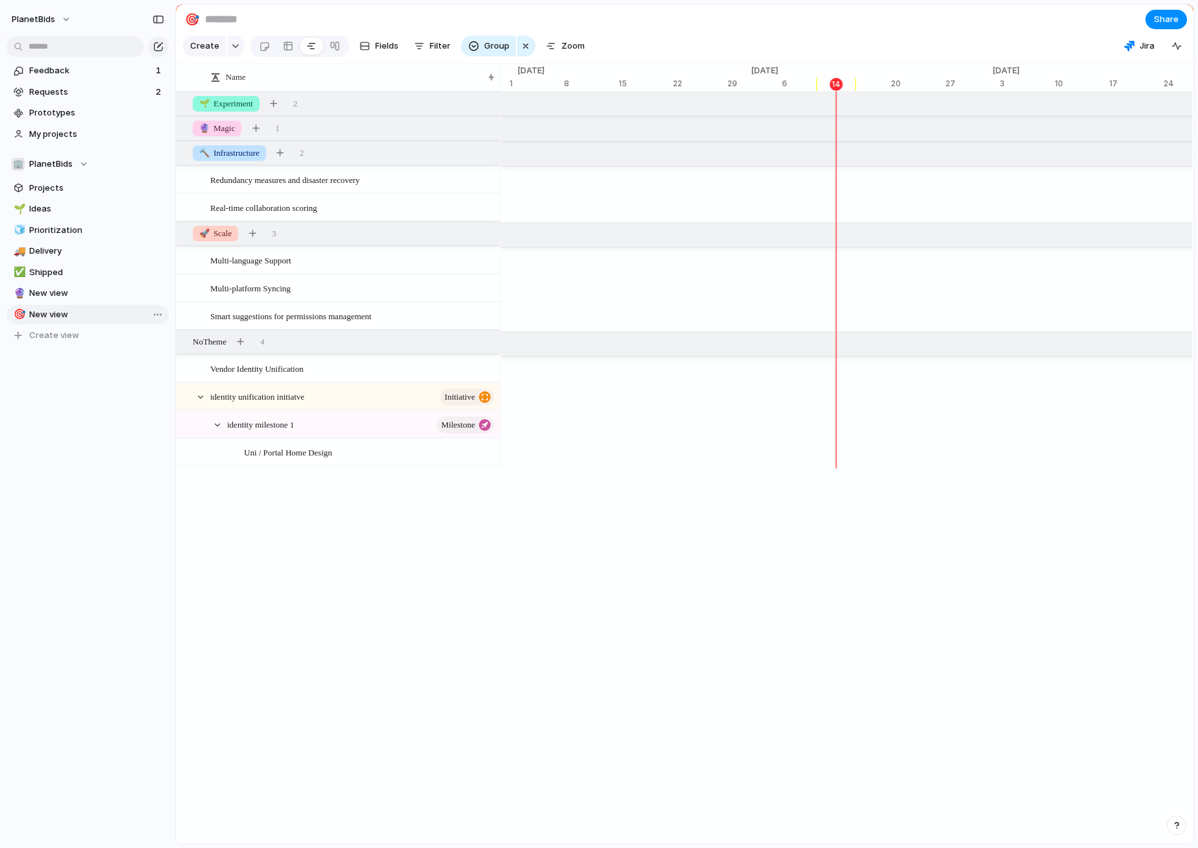
scroll to position [0, 8290]
click at [230, 240] on span "🚀 Scale" at bounding box center [215, 233] width 32 height 13
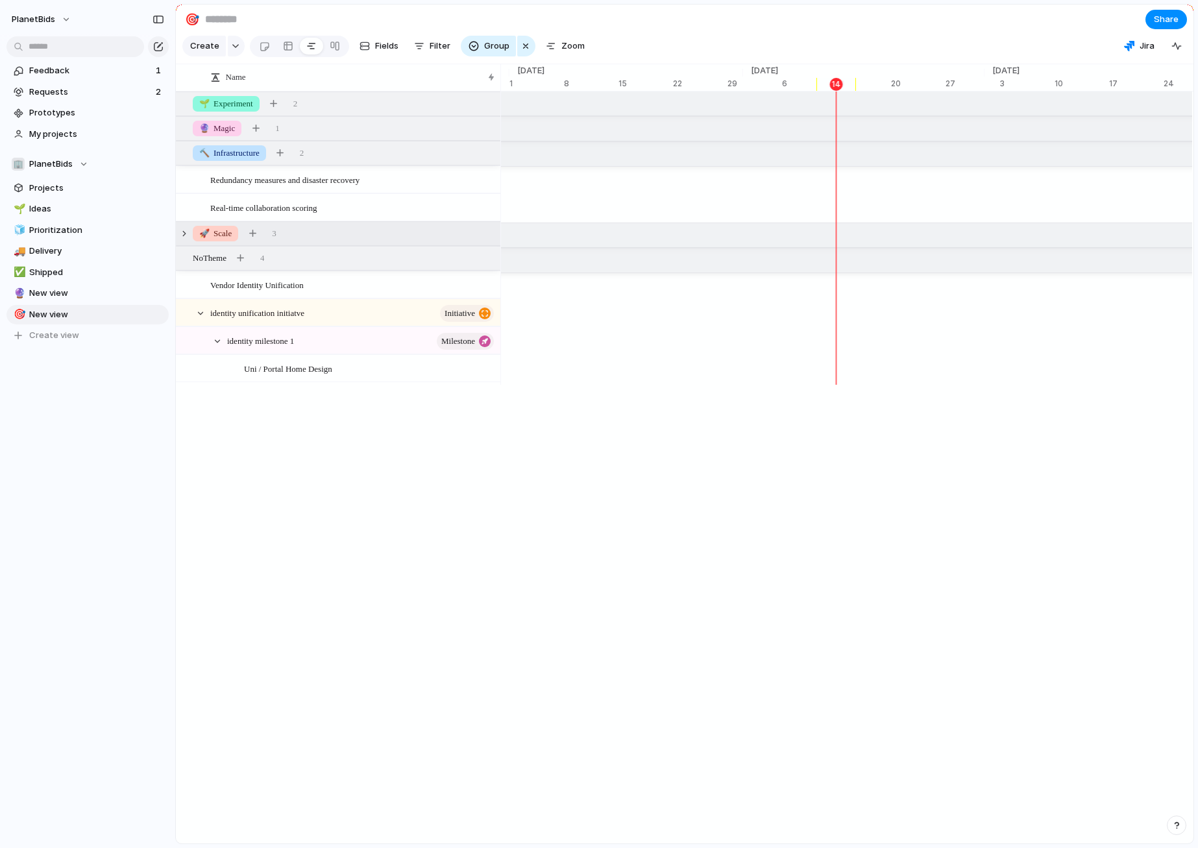
click at [219, 240] on span "🚀 Scale" at bounding box center [215, 233] width 32 height 13
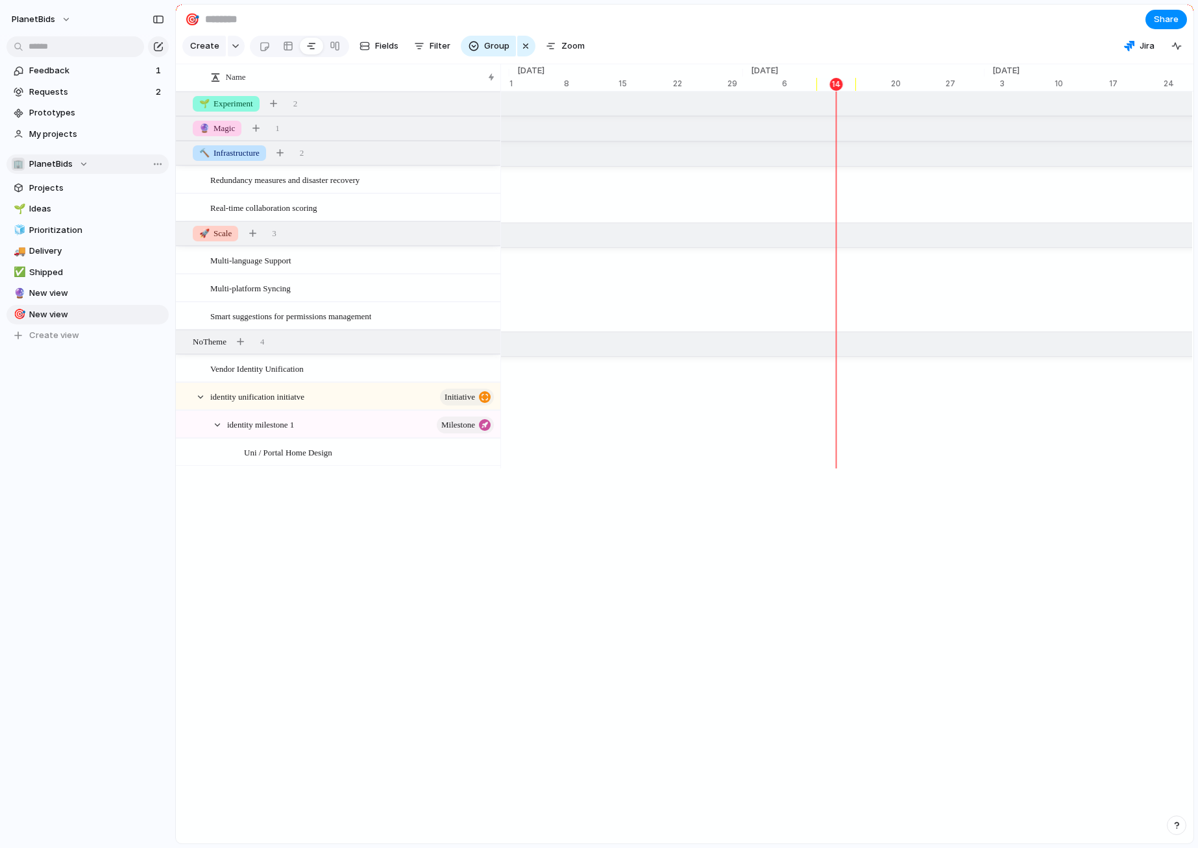
click at [71, 163] on div "🏢 PlanetBids" at bounding box center [50, 164] width 77 height 13
click at [36, 167] on div "🏢 PlanetBids Create new team" at bounding box center [599, 424] width 1198 height 848
click at [49, 163] on span "PlanetBids" at bounding box center [50, 164] width 43 height 13
click at [49, 163] on div "🏢 PlanetBids Create new team" at bounding box center [599, 424] width 1198 height 848
click at [67, 75] on span "Feedback" at bounding box center [90, 70] width 123 height 13
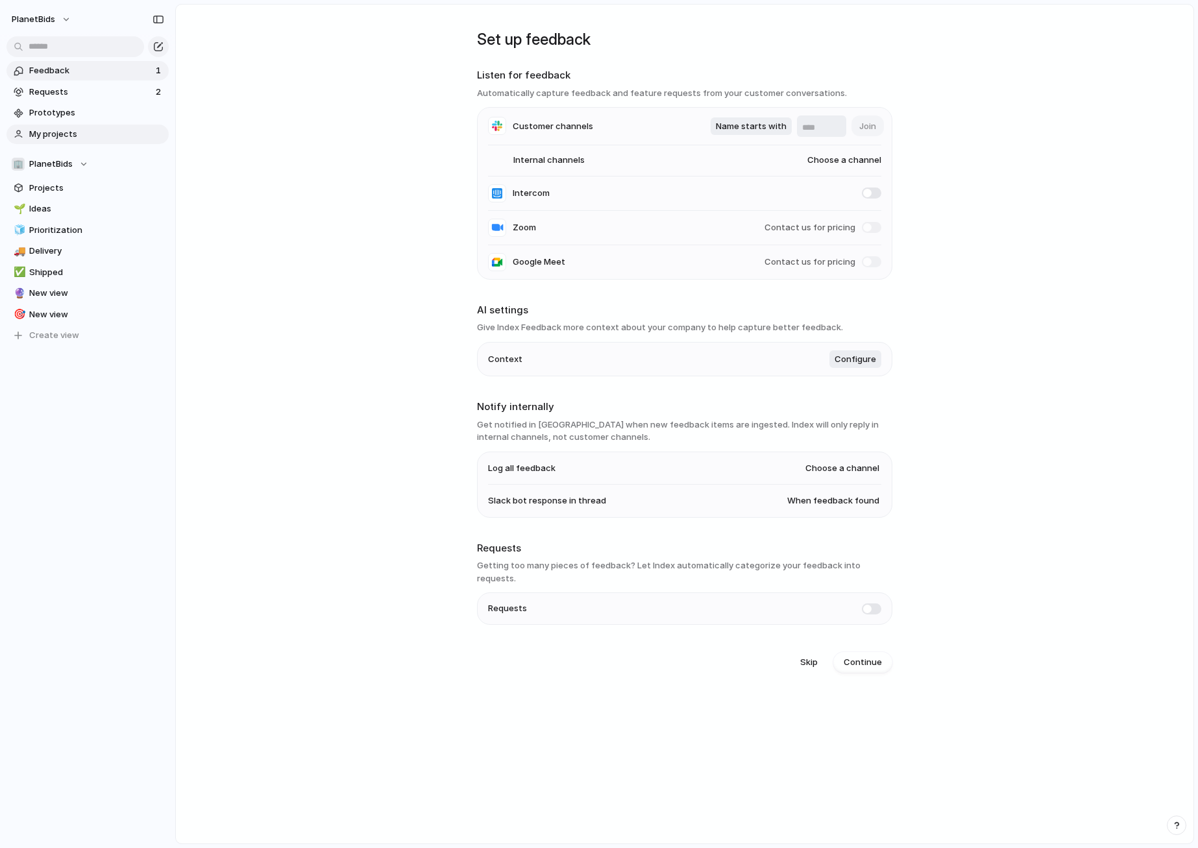
click at [53, 138] on span "My projects" at bounding box center [96, 134] width 135 height 13
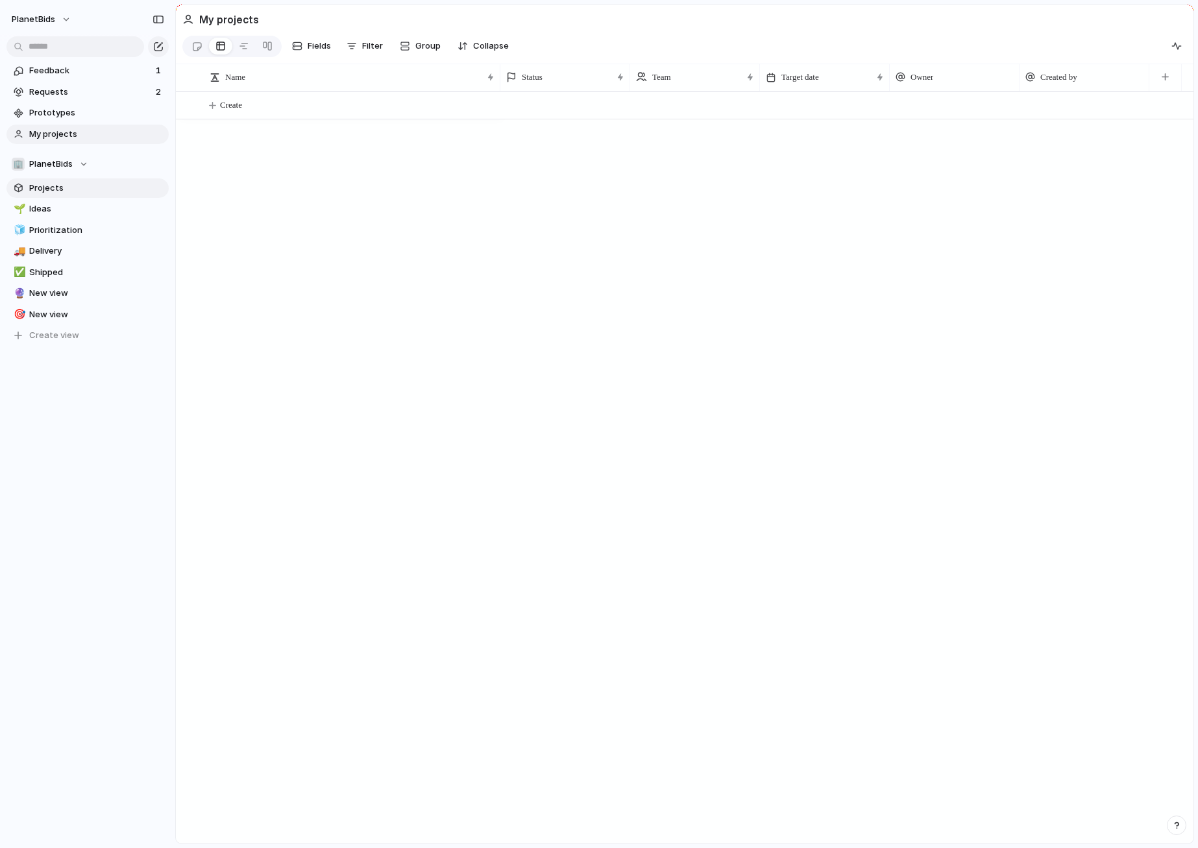
click at [45, 178] on link "Projects" at bounding box center [87, 187] width 162 height 19
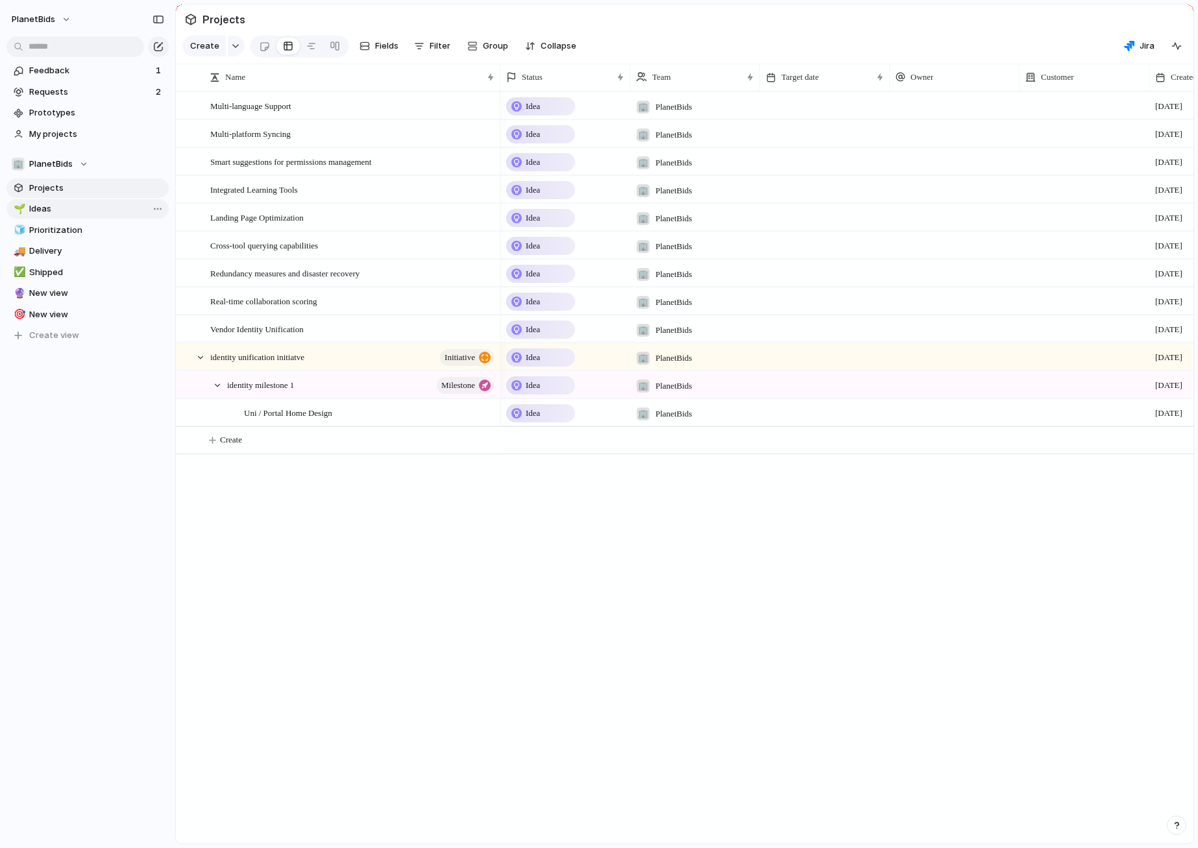
click at [40, 213] on span "Ideas" at bounding box center [96, 208] width 135 height 13
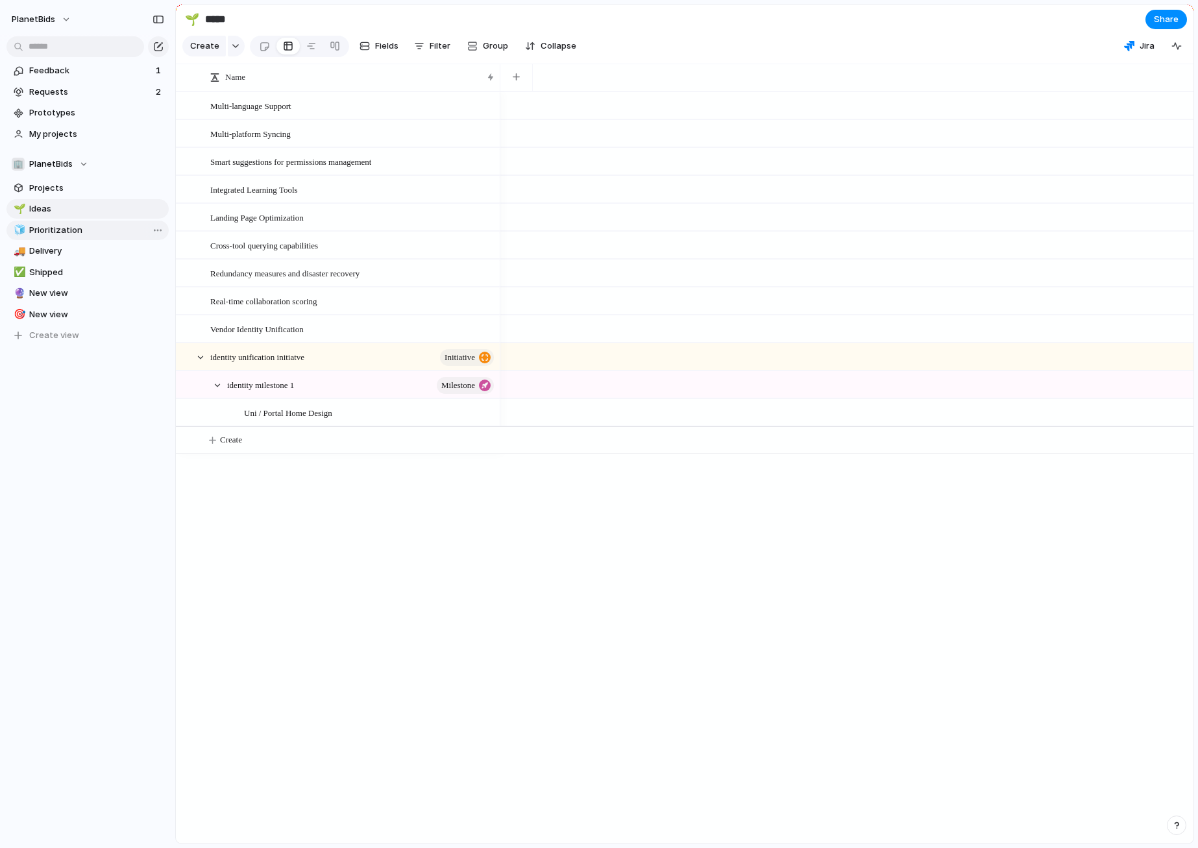
click at [47, 232] on span "Prioritization" at bounding box center [96, 230] width 135 height 13
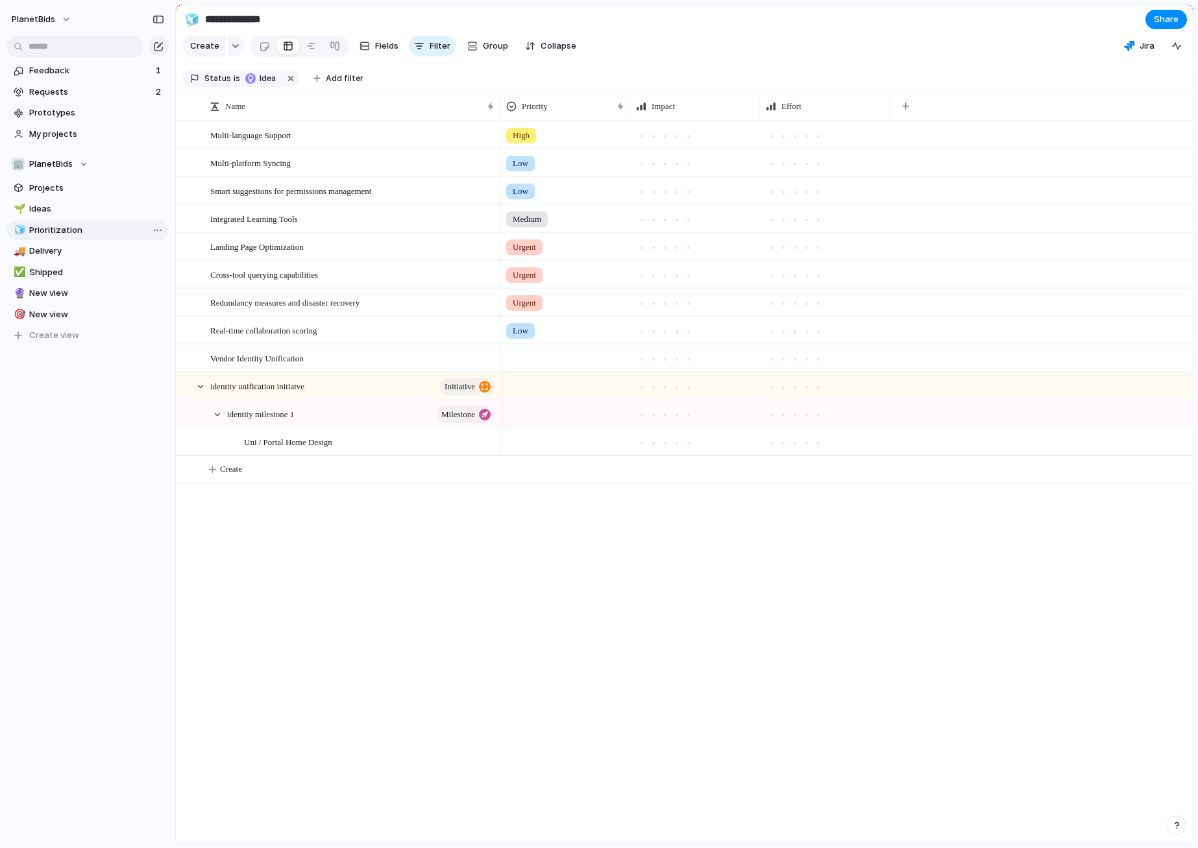
type input "**********"
click at [905, 110] on div "button" at bounding box center [905, 105] width 7 height 7
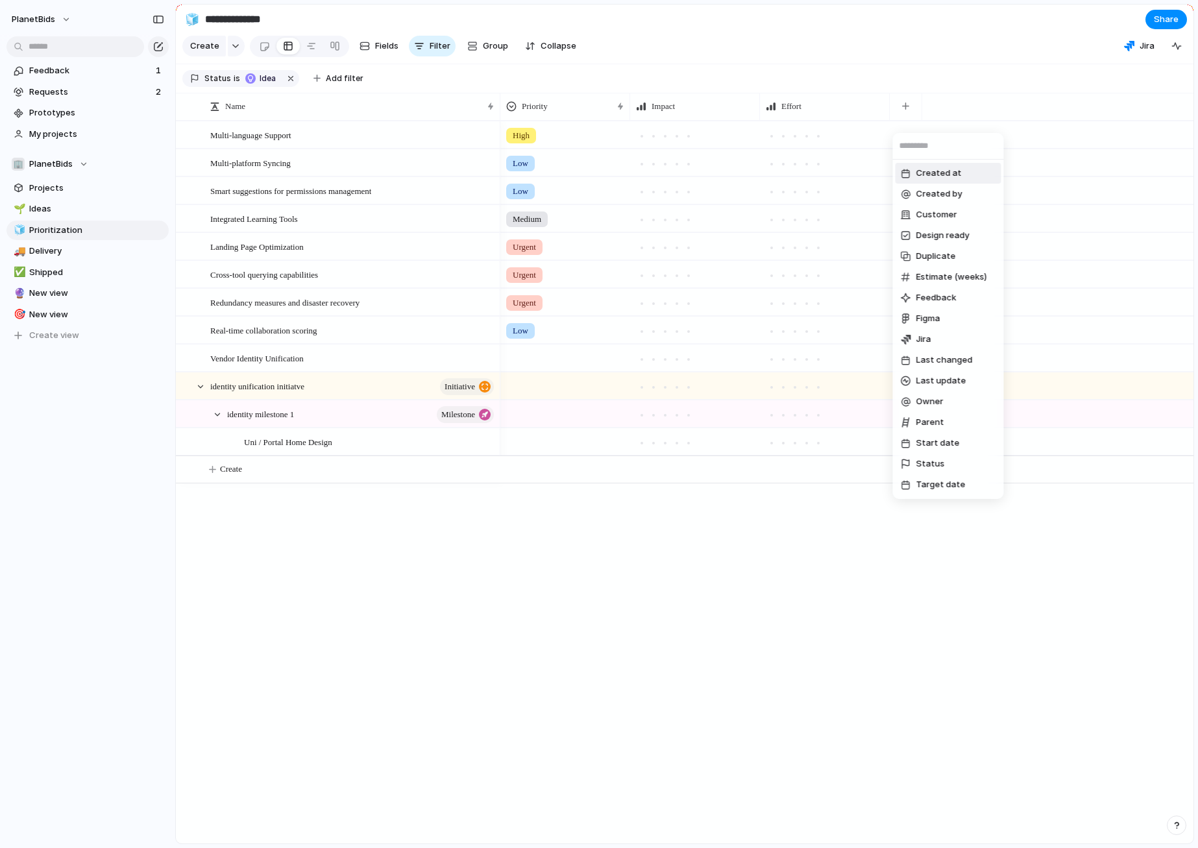
click at [943, 149] on input "text" at bounding box center [948, 146] width 111 height 26
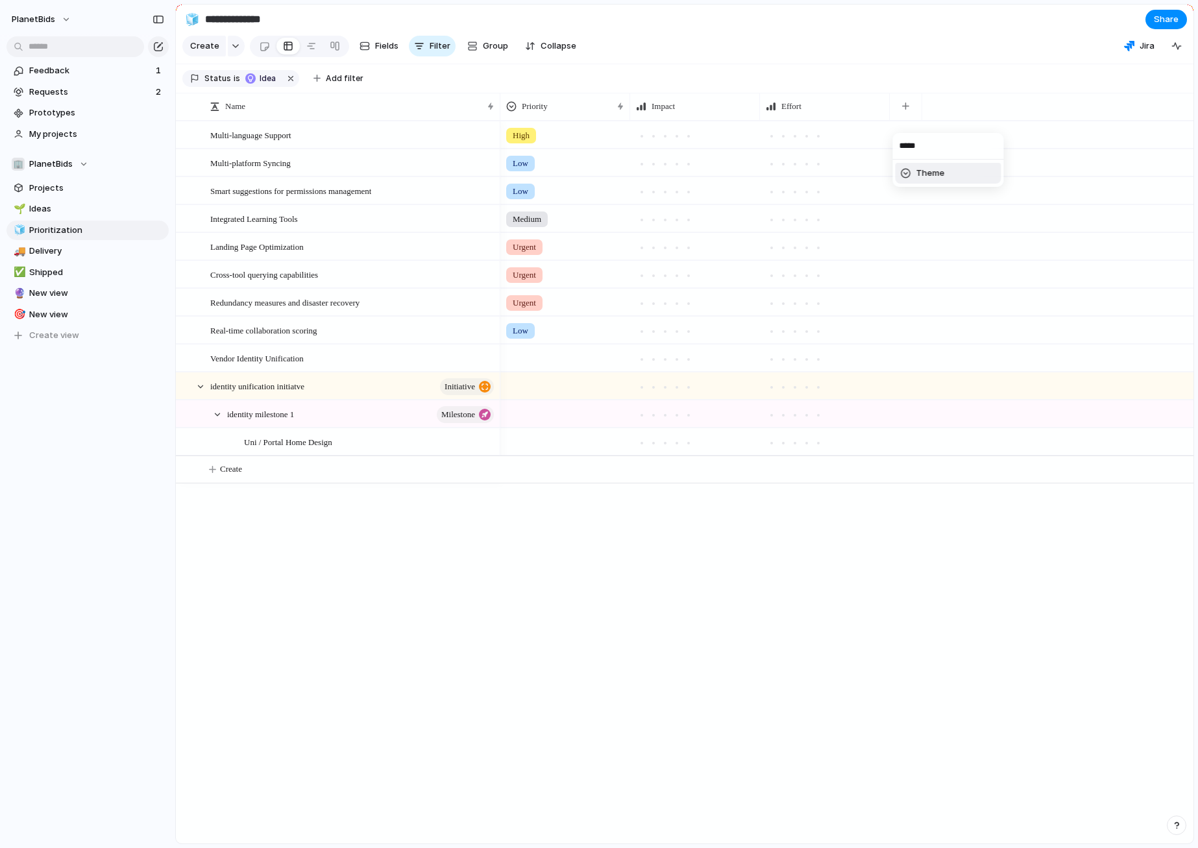
type input "*****"
click at [946, 179] on li "Theme" at bounding box center [948, 173] width 106 height 21
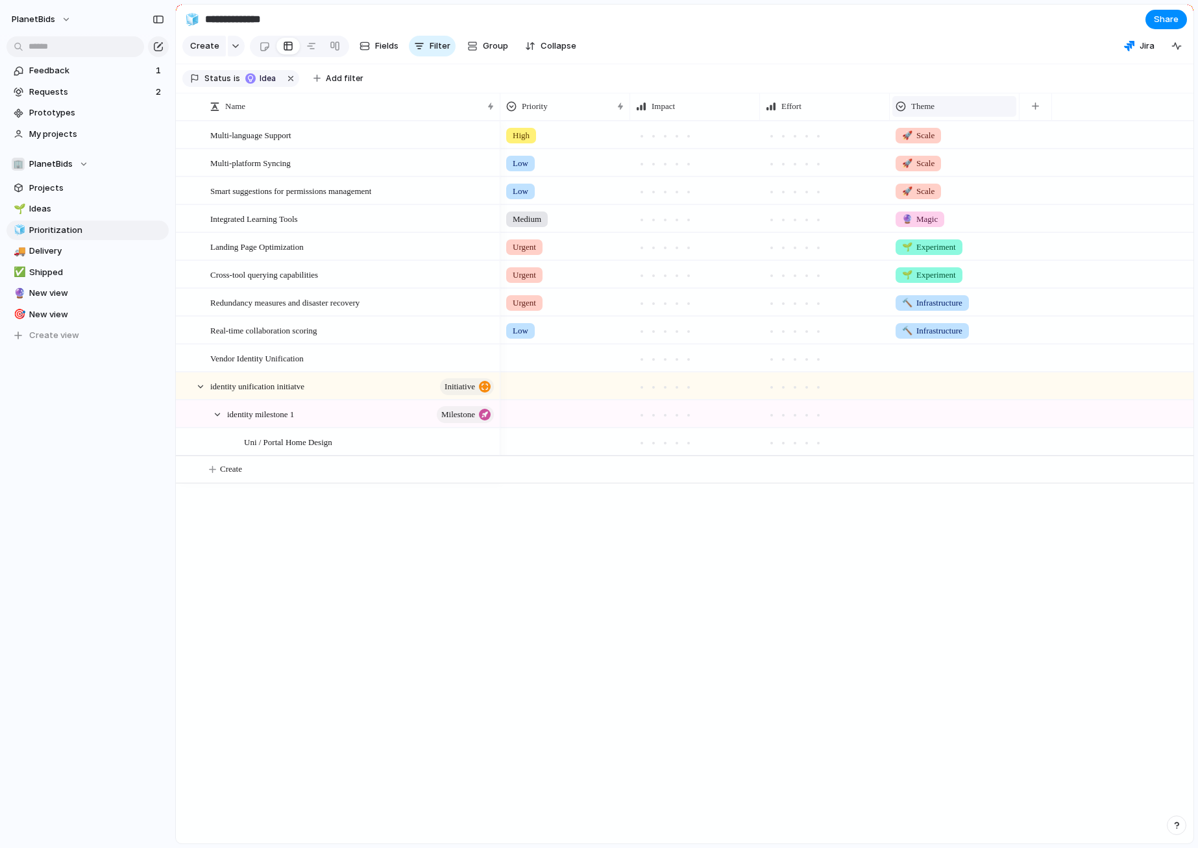
click at [993, 113] on div "Theme" at bounding box center [953, 106] width 117 height 13
click at [938, 144] on span "Modify" at bounding box center [931, 145] width 28 height 13
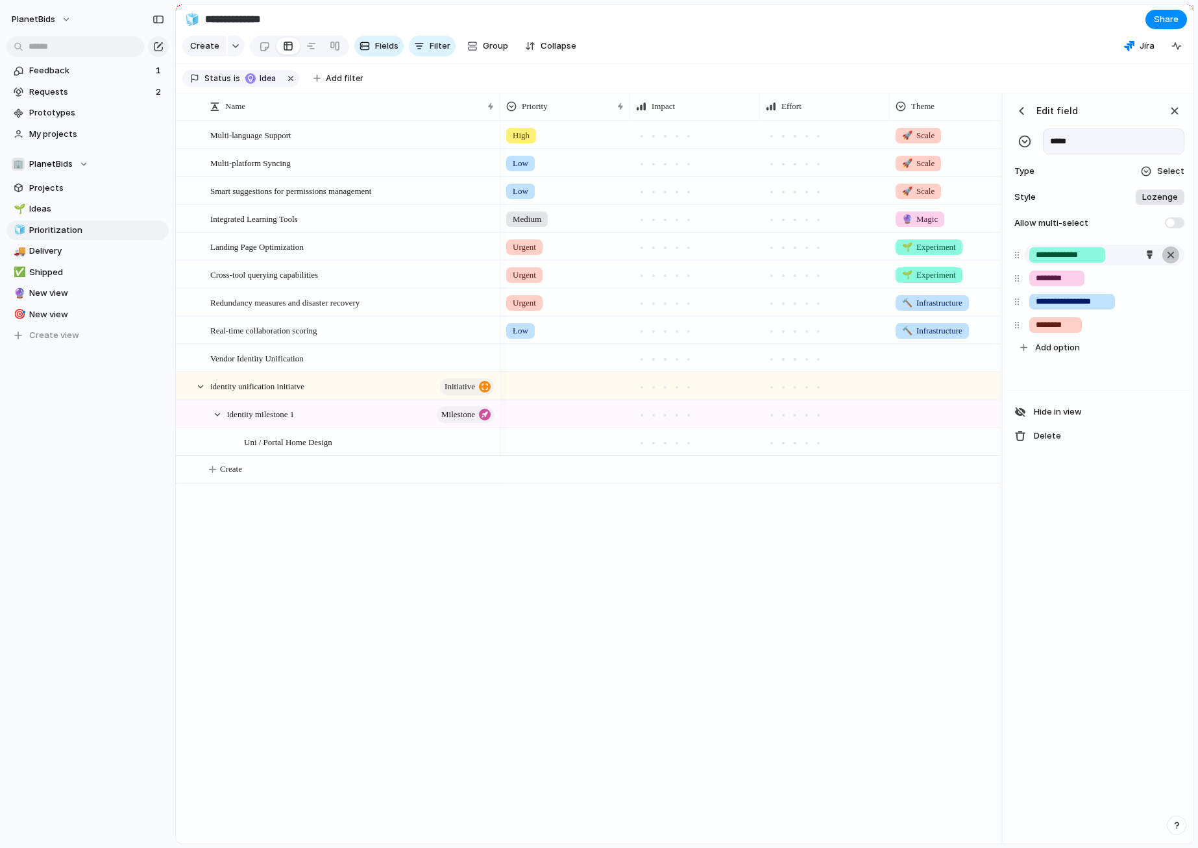
click at [1177, 263] on button "button" at bounding box center [1170, 255] width 17 height 17
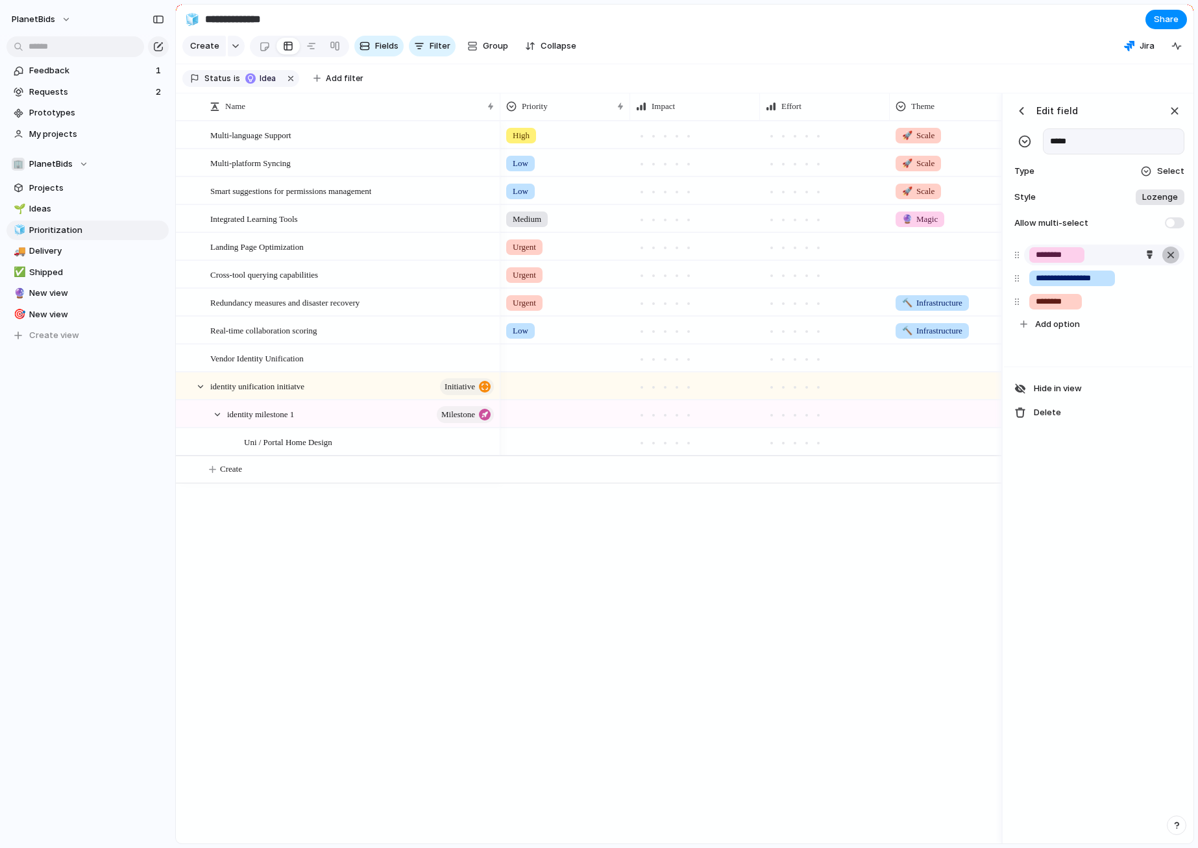
click at [1170, 263] on div "button" at bounding box center [1170, 255] width 13 height 17
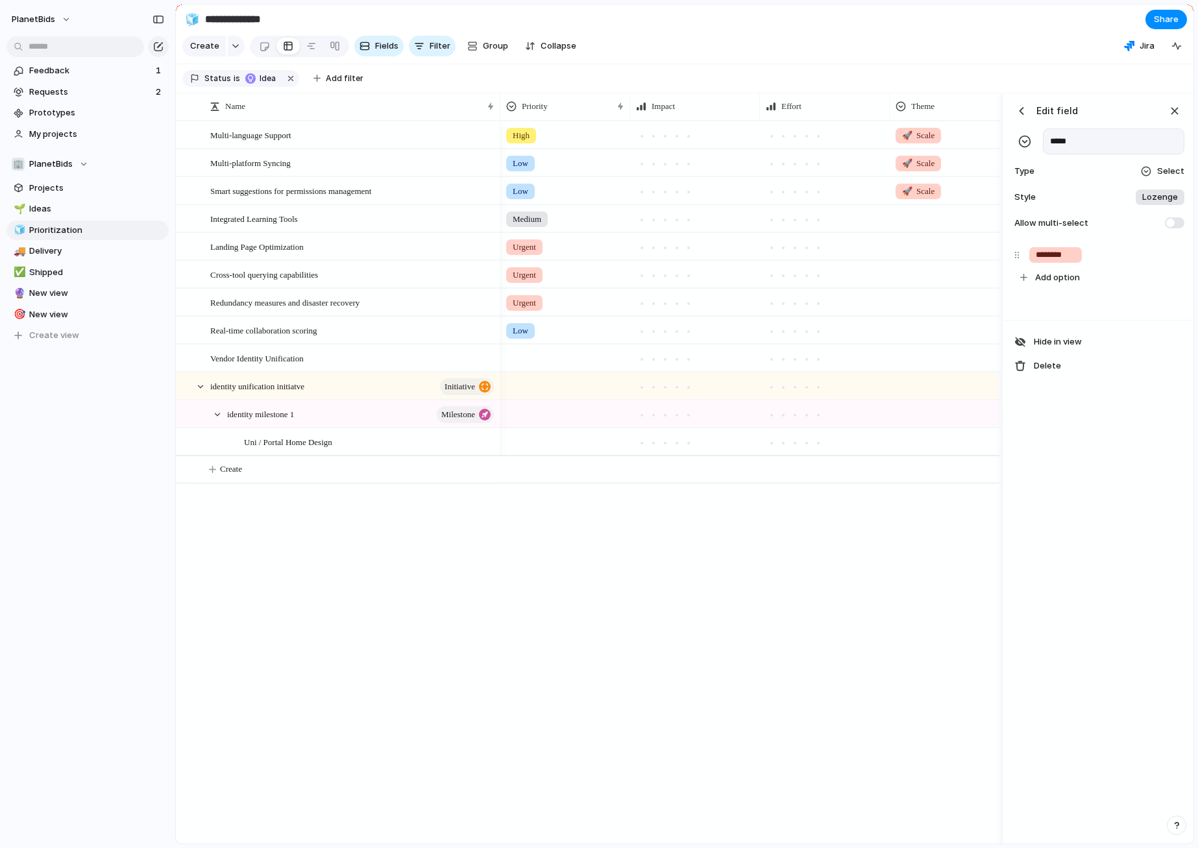
click at [1170, 263] on div "button" at bounding box center [1170, 255] width 13 height 17
click at [1081, 151] on input "*****" at bounding box center [1113, 141] width 141 height 26
click at [1079, 149] on input "*****" at bounding box center [1113, 141] width 141 height 26
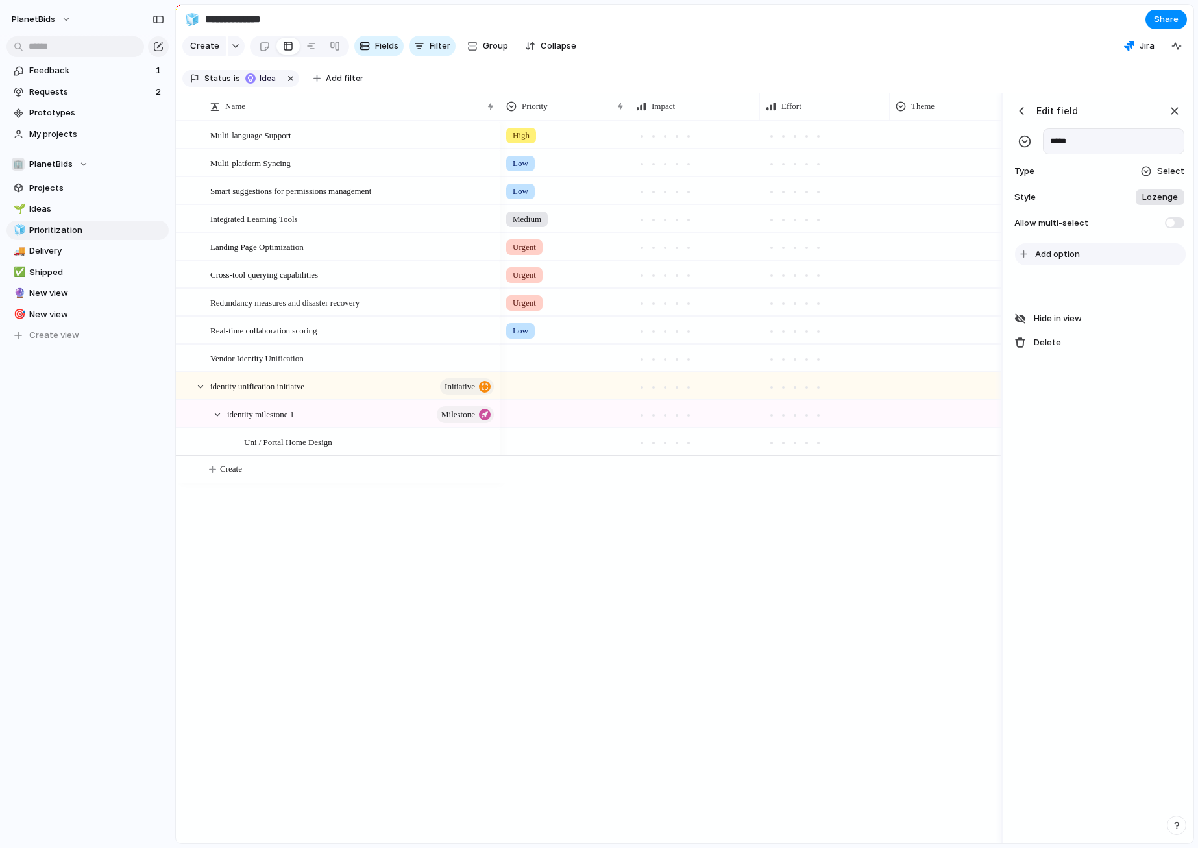
click at [1075, 261] on span "Add option" at bounding box center [1057, 254] width 45 height 13
type input "**********"
type input "**"
type input "*"
type input "***"
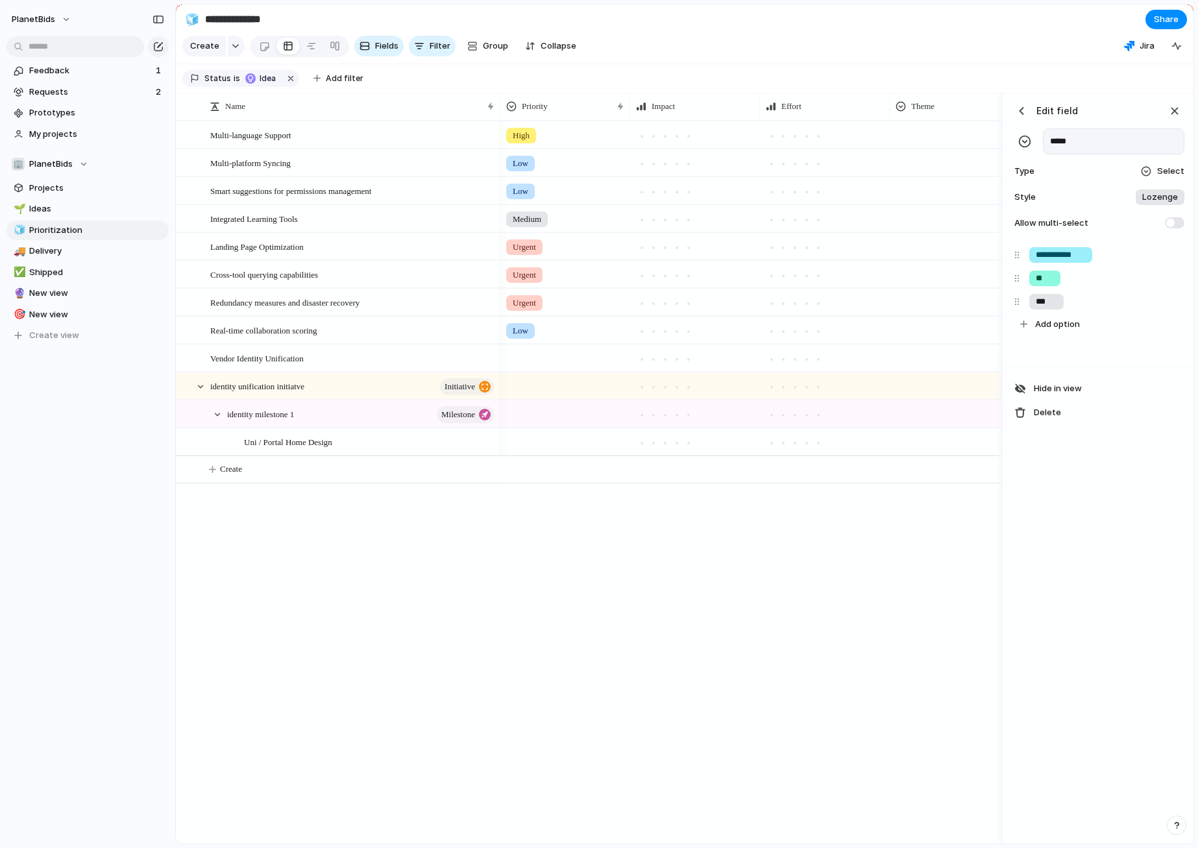
click at [1058, 556] on div "**********" at bounding box center [1098, 468] width 188 height 751
click at [1053, 308] on input "***" at bounding box center [1045, 301] width 21 height 13
click at [1146, 306] on div "button" at bounding box center [1149, 301] width 8 height 8
click at [1140, 365] on button "button" at bounding box center [1141, 364] width 17 height 17
click at [1109, 287] on div at bounding box center [599, 424] width 1198 height 848
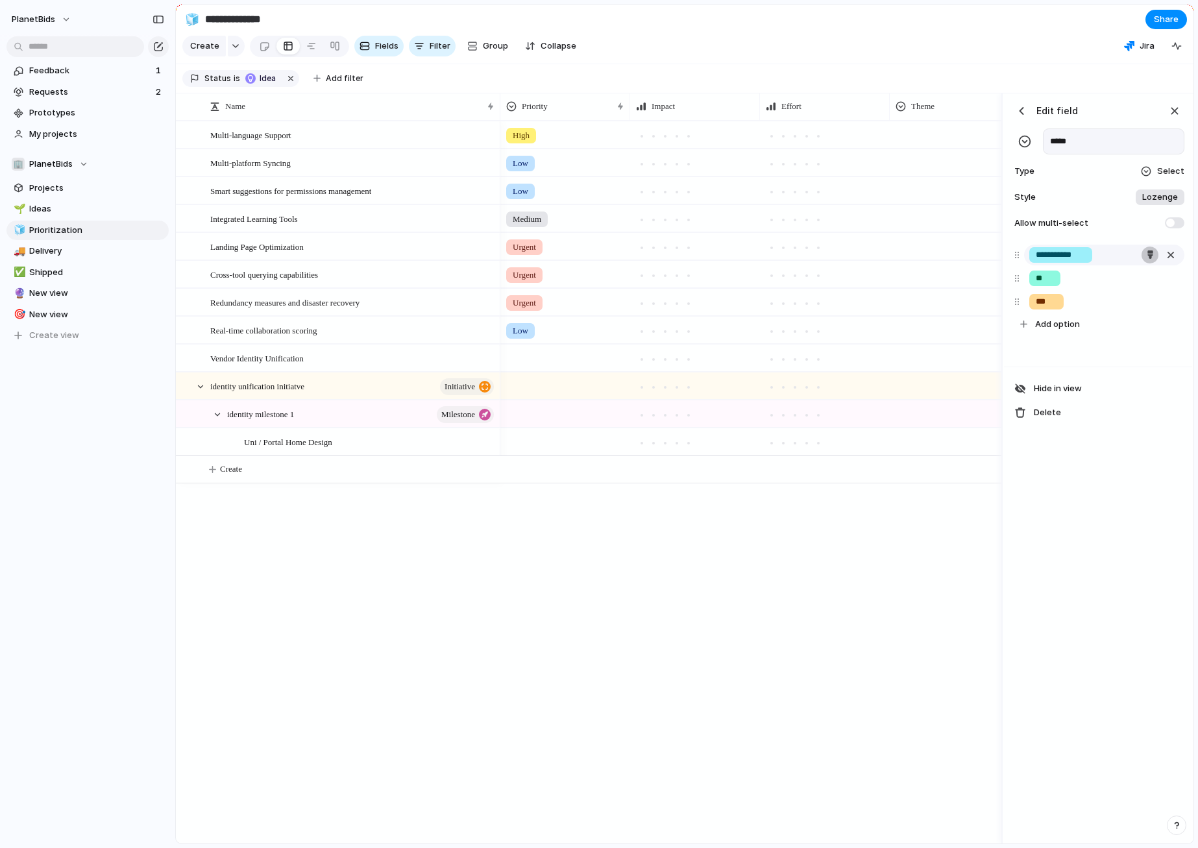
click at [1151, 263] on button "button" at bounding box center [1149, 255] width 17 height 17
click at [1136, 293] on button "button" at bounding box center [1141, 295] width 17 height 17
click at [1120, 461] on div at bounding box center [599, 424] width 1198 height 848
click at [1146, 282] on div "button" at bounding box center [1150, 278] width 8 height 8
click at [1119, 339] on button "button" at bounding box center [1118, 341] width 17 height 17
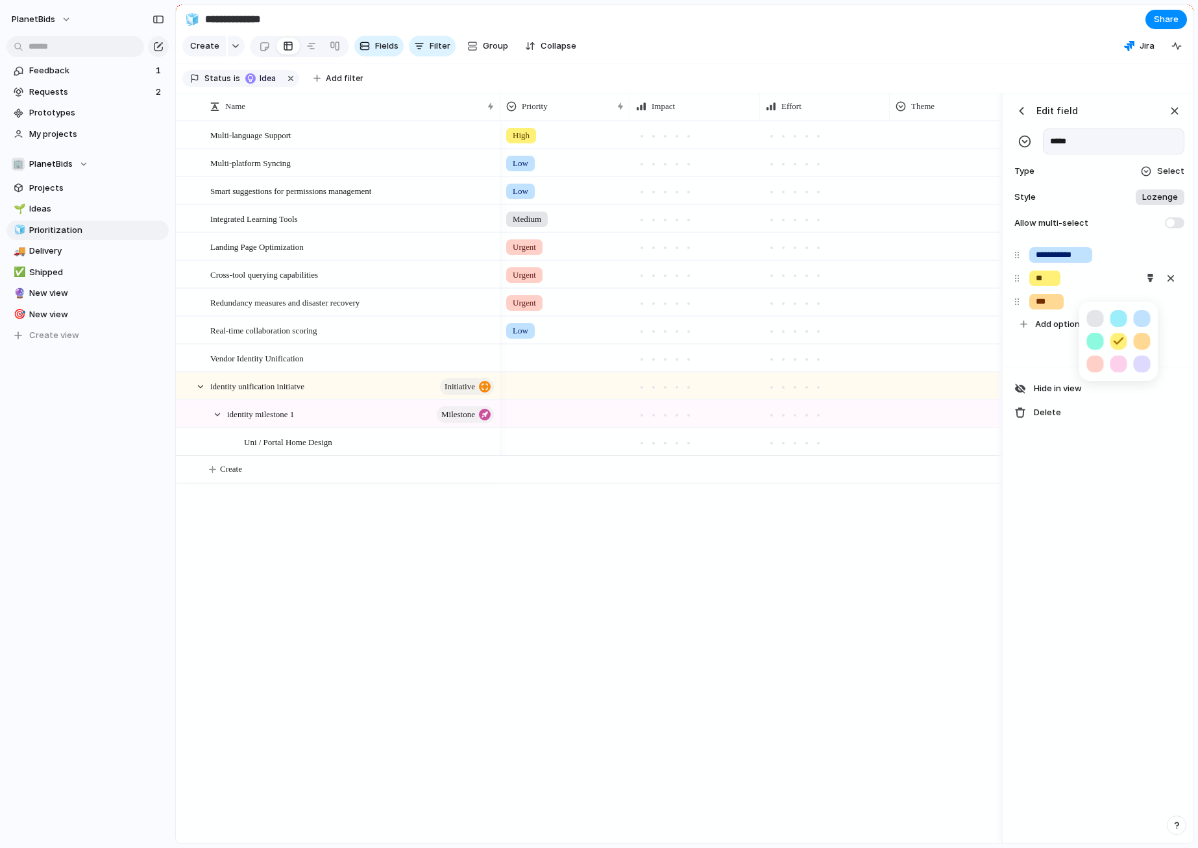
click at [1139, 360] on button "button" at bounding box center [1141, 364] width 17 height 17
click at [1108, 557] on div at bounding box center [599, 424] width 1198 height 848
click at [792, 519] on div "High Low Low Medium Urgent Urgent Urgent Low" at bounding box center [750, 482] width 501 height 723
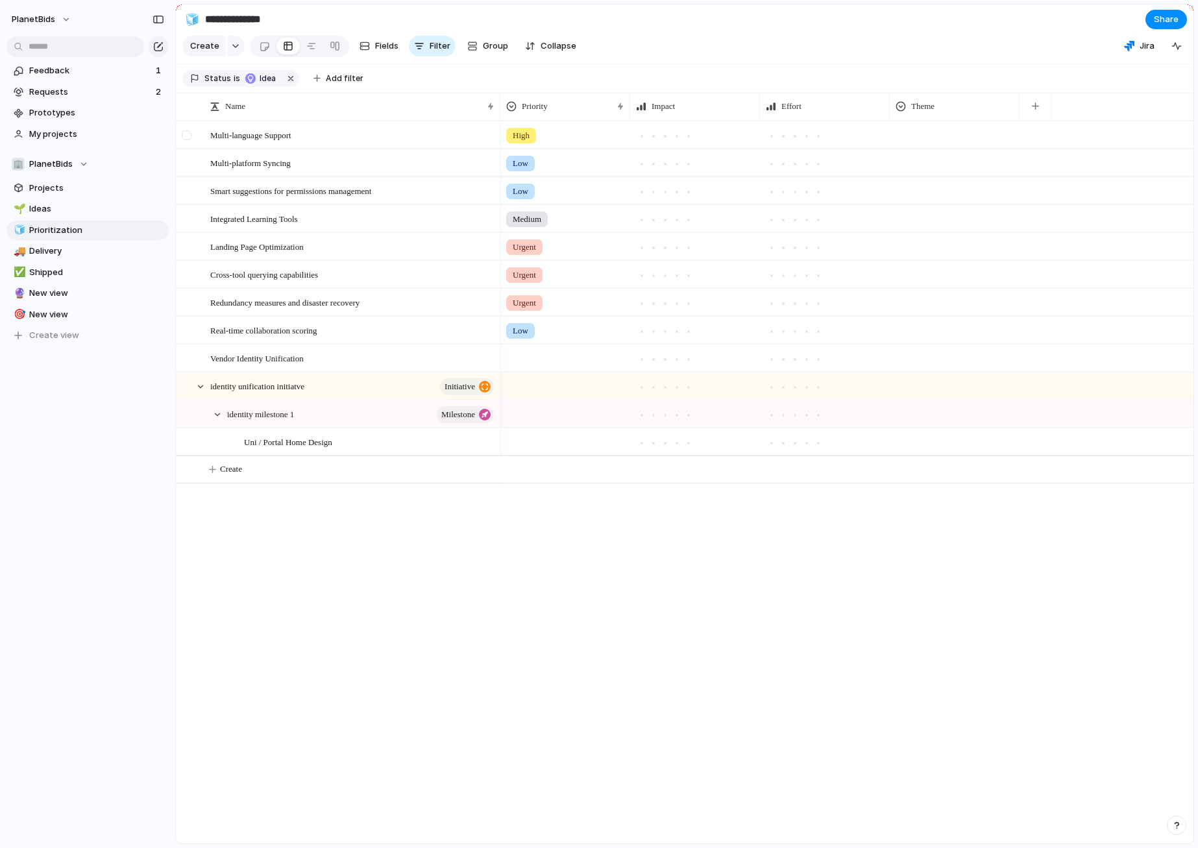
click at [193, 146] on div at bounding box center [187, 139] width 23 height 35
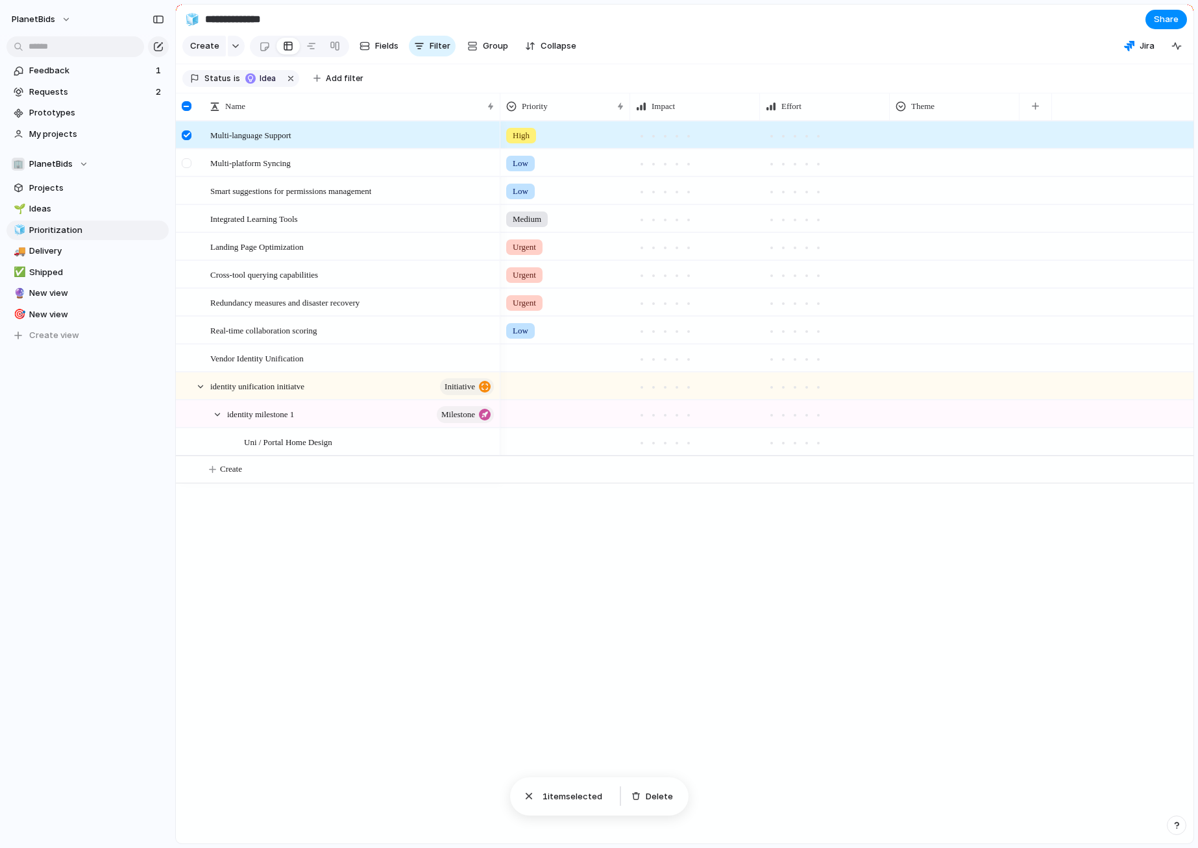
click at [187, 168] on div at bounding box center [187, 163] width 10 height 10
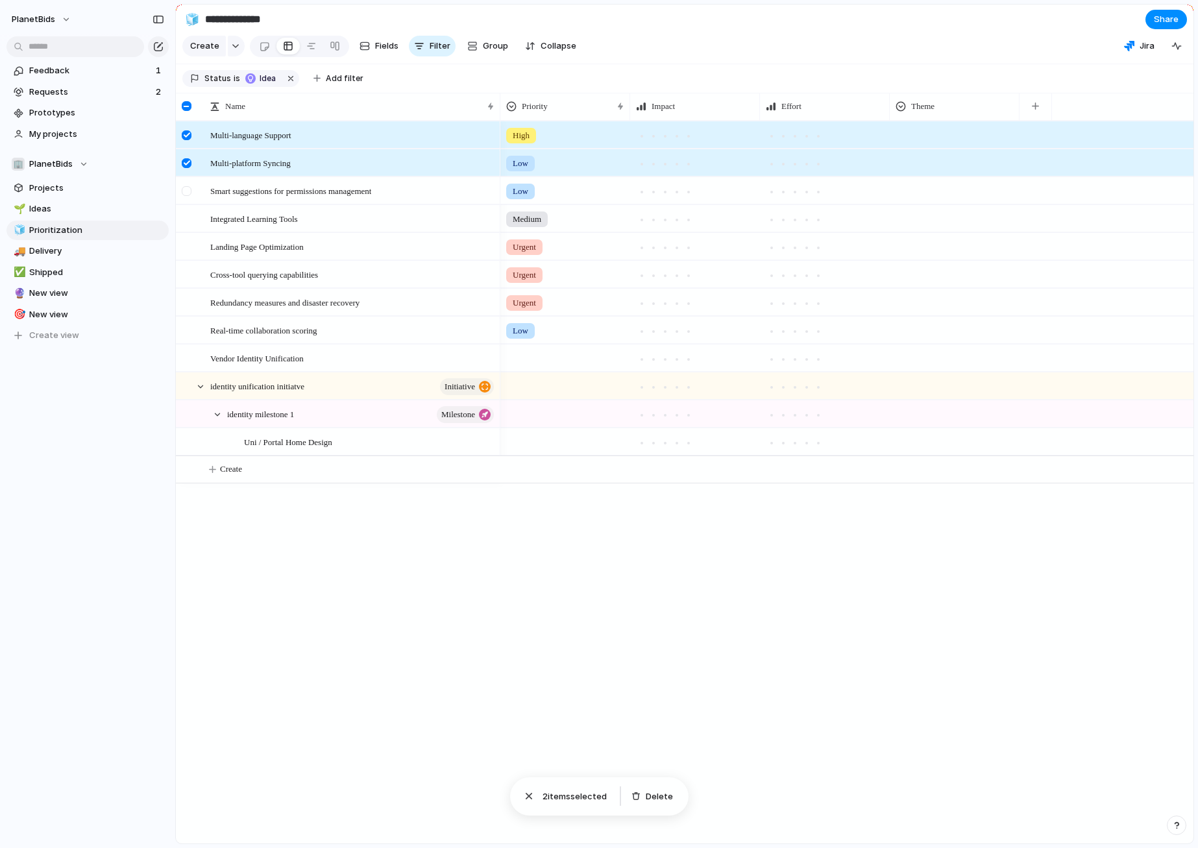
click at [185, 196] on div at bounding box center [187, 191] width 10 height 10
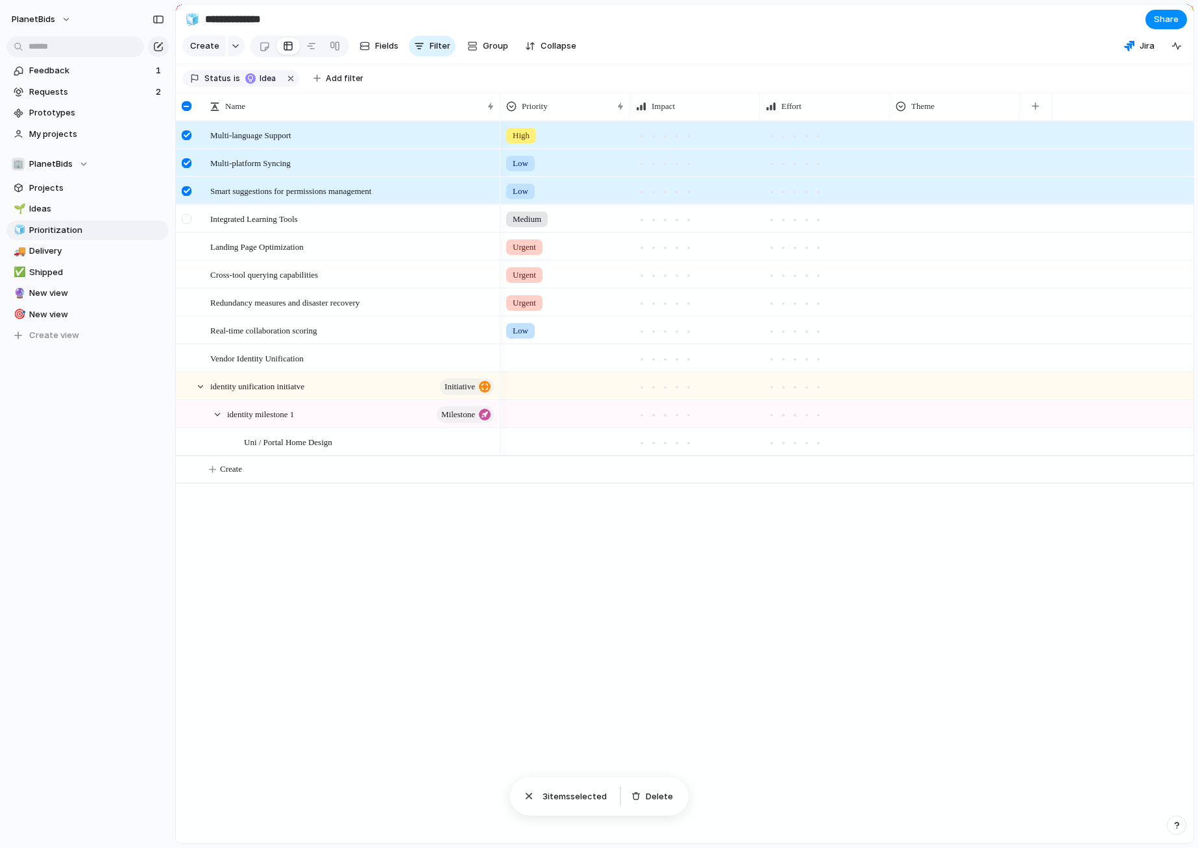
click at [187, 224] on div at bounding box center [187, 219] width 10 height 10
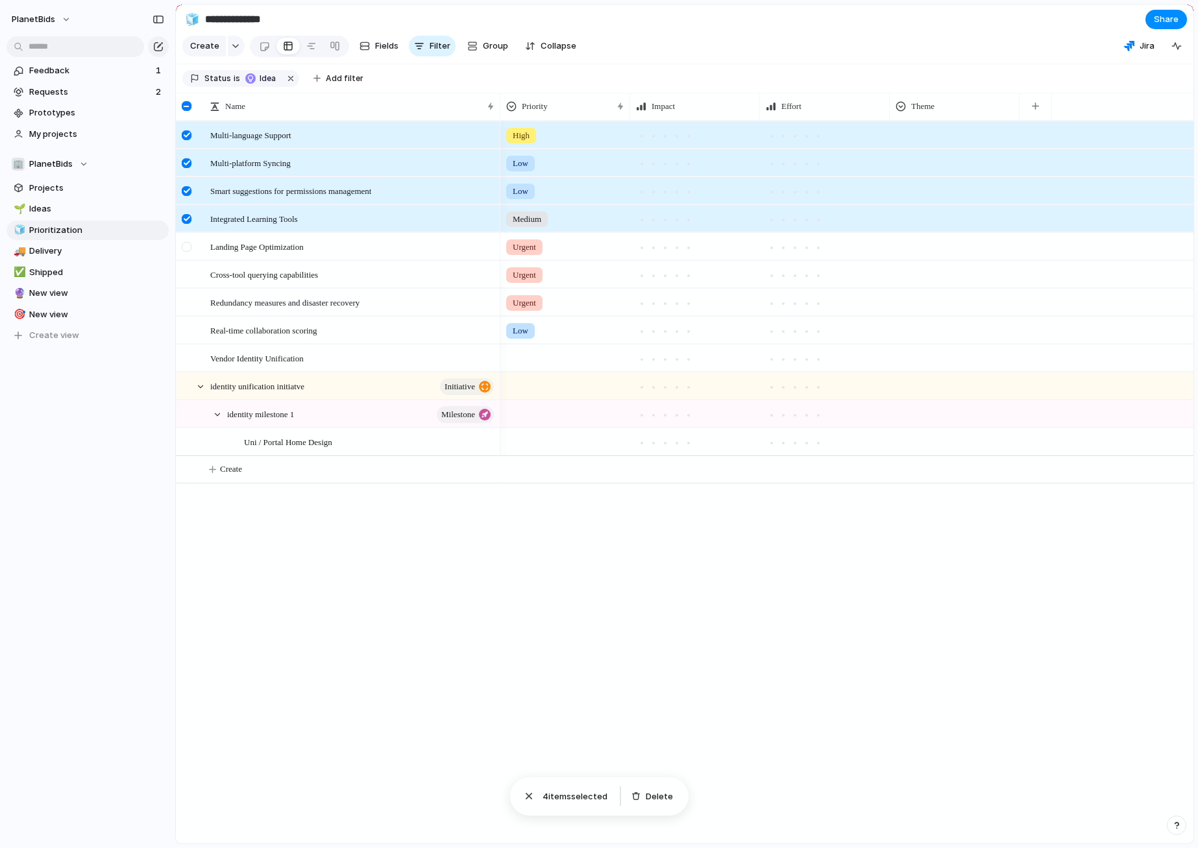
click at [189, 252] on div at bounding box center [187, 247] width 10 height 10
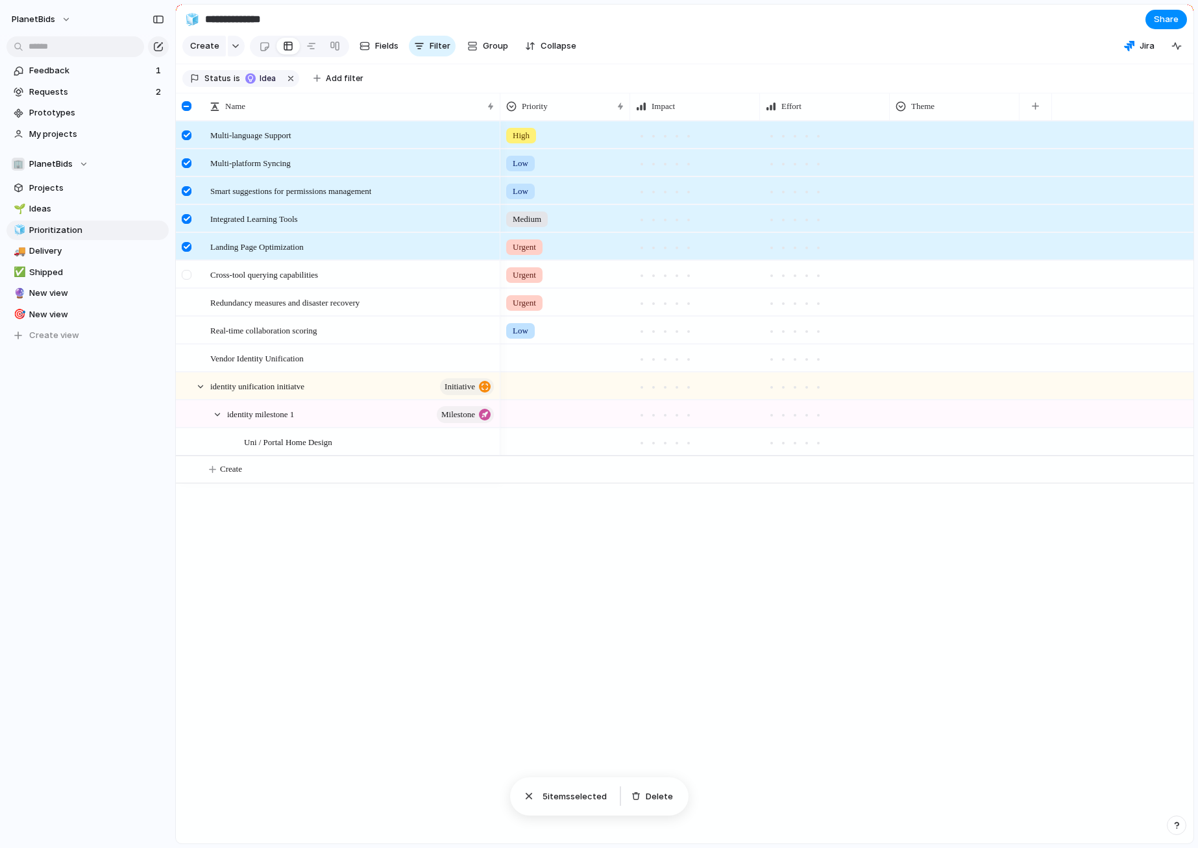
click at [184, 280] on div at bounding box center [187, 275] width 10 height 10
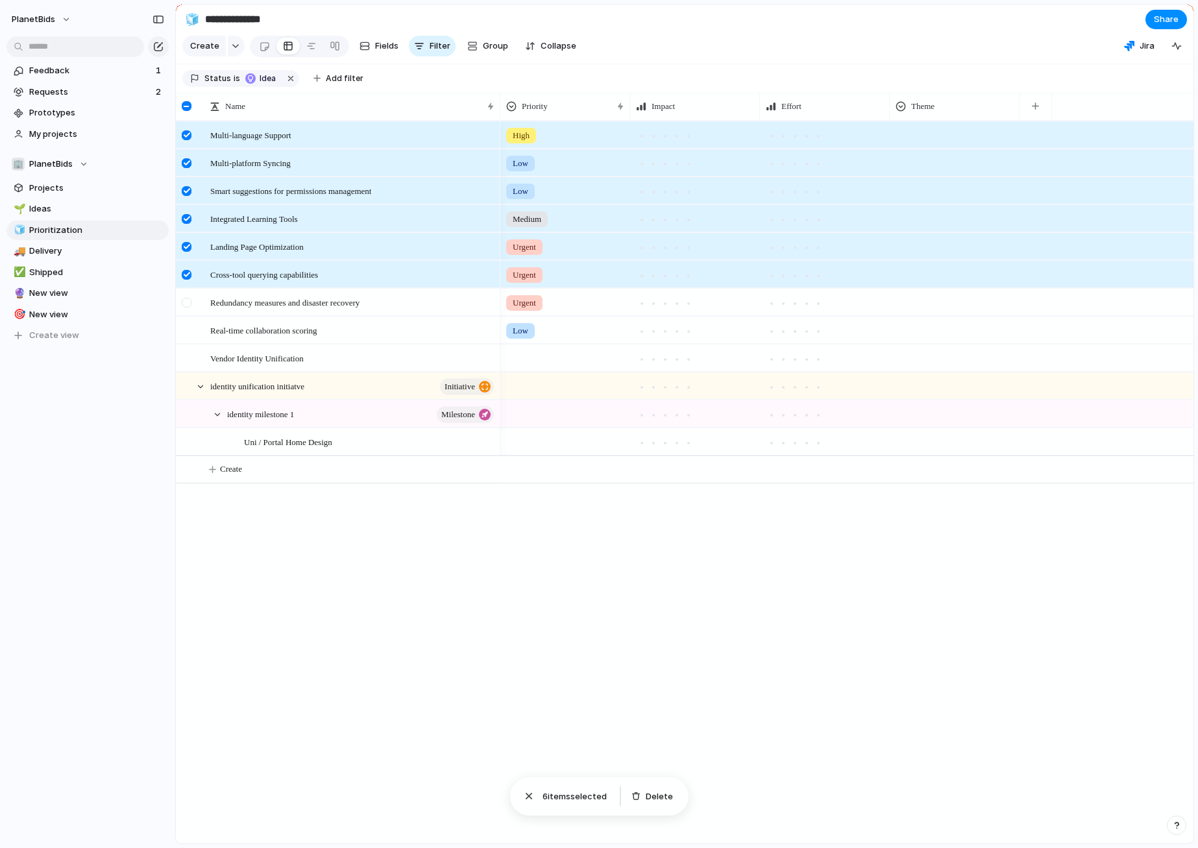
click at [194, 319] on div at bounding box center [187, 306] width 23 height 35
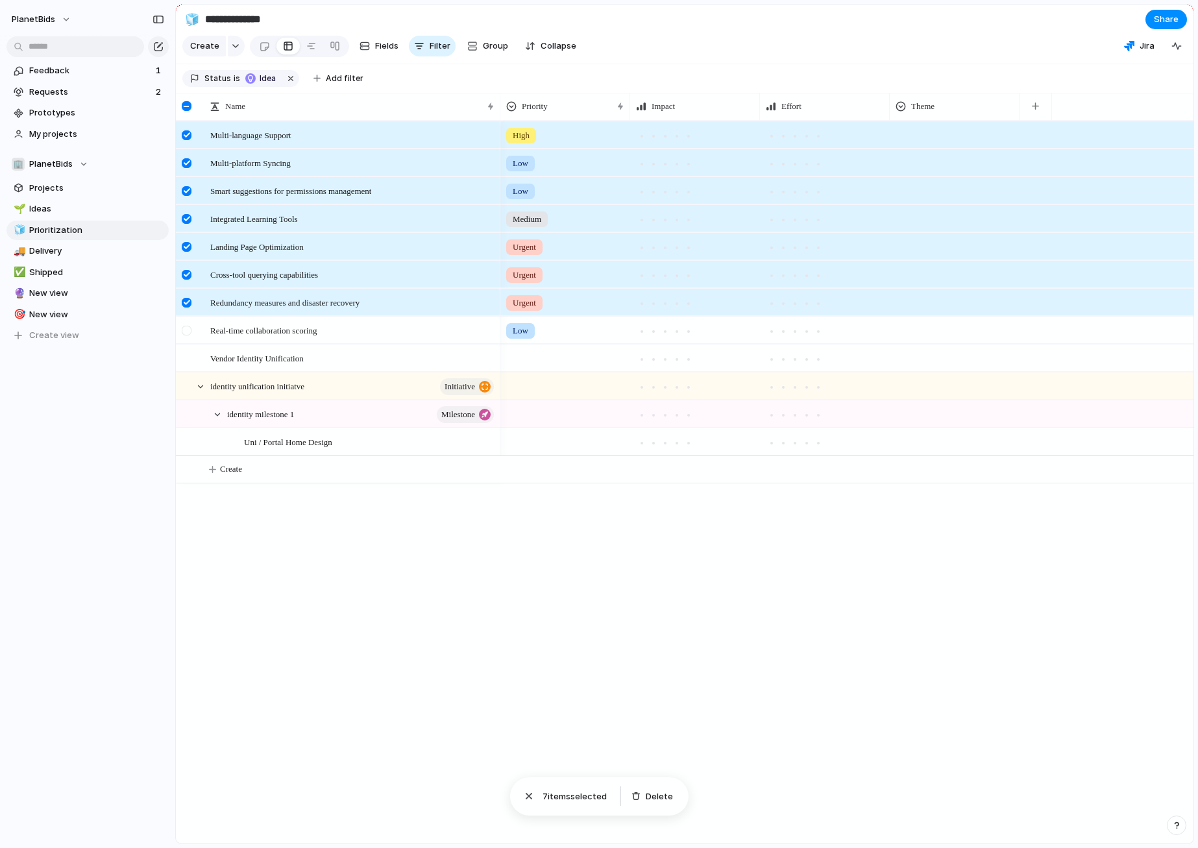
click at [186, 345] on div at bounding box center [187, 334] width 23 height 35
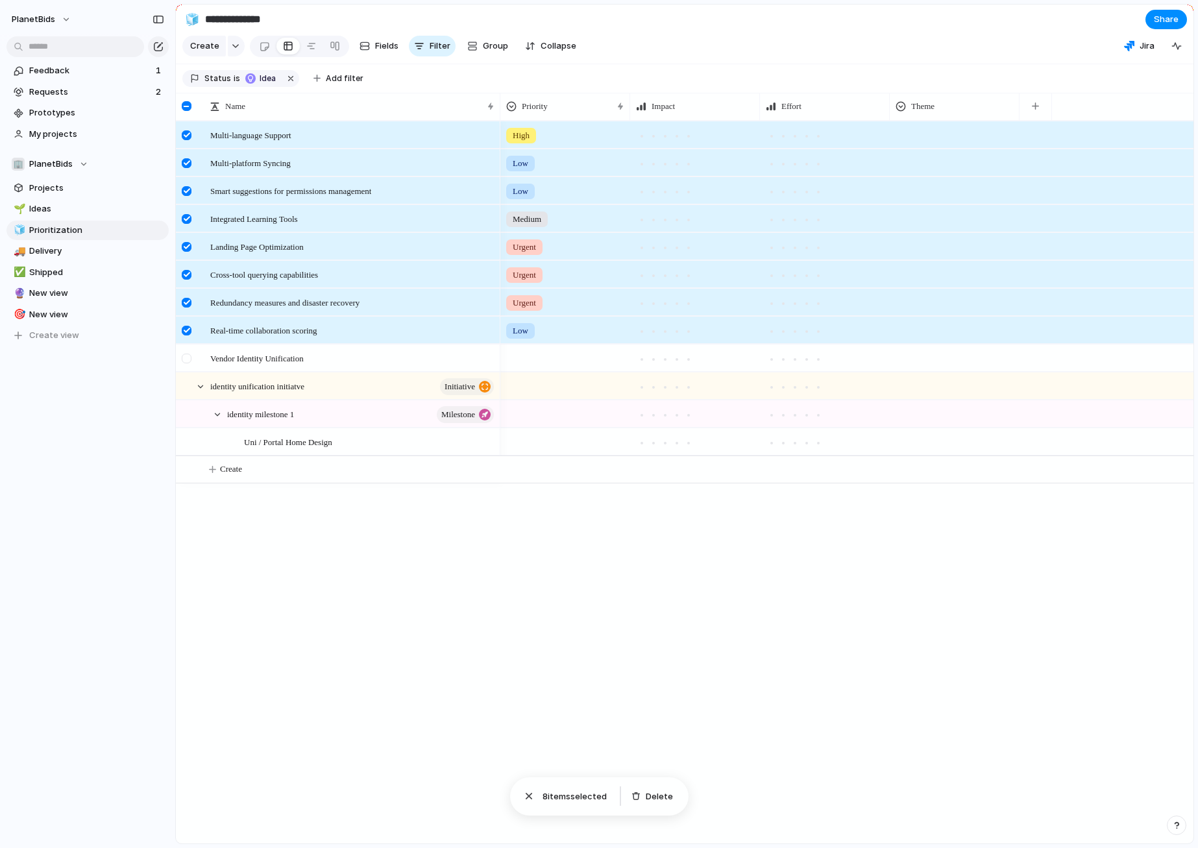
click at [188, 363] on div at bounding box center [187, 359] width 10 height 10
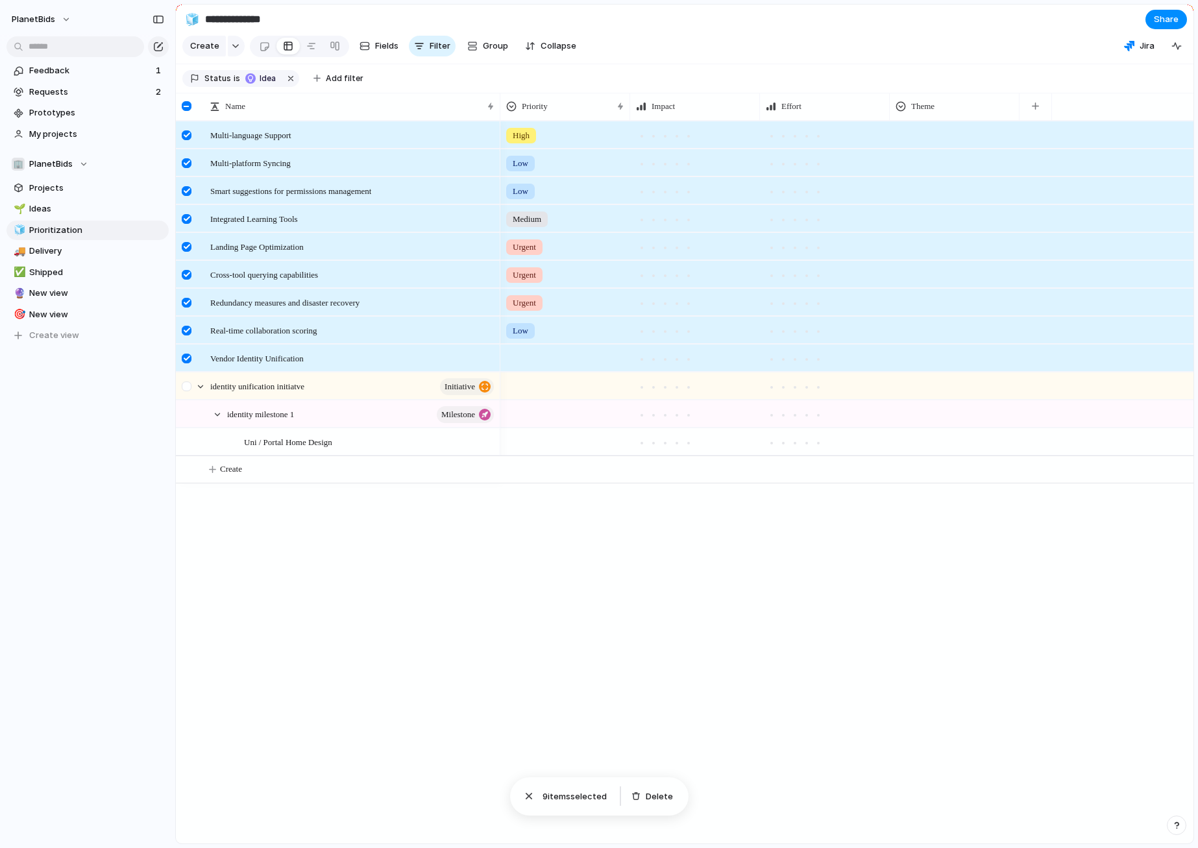
click at [189, 391] on div at bounding box center [187, 386] width 10 height 10
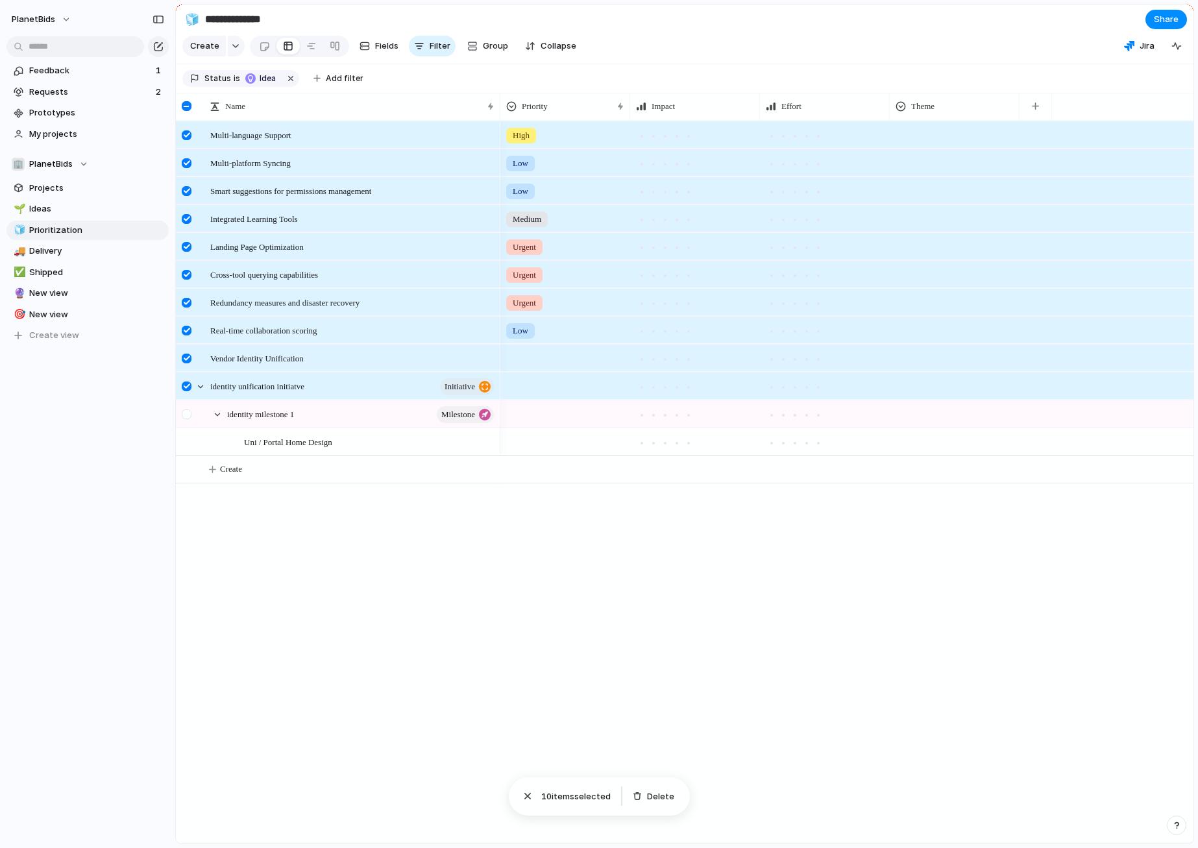
click at [188, 419] on div at bounding box center [187, 414] width 10 height 10
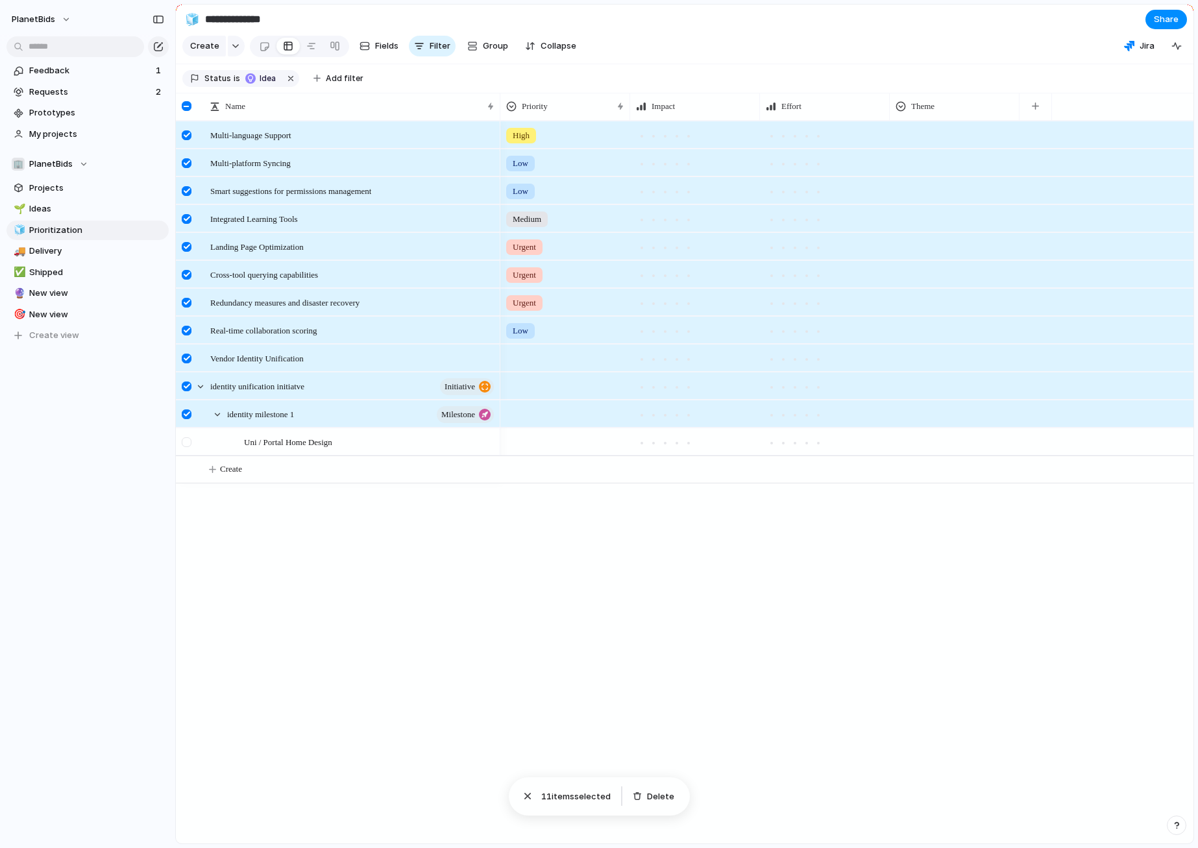
click at [185, 447] on div at bounding box center [187, 442] width 10 height 10
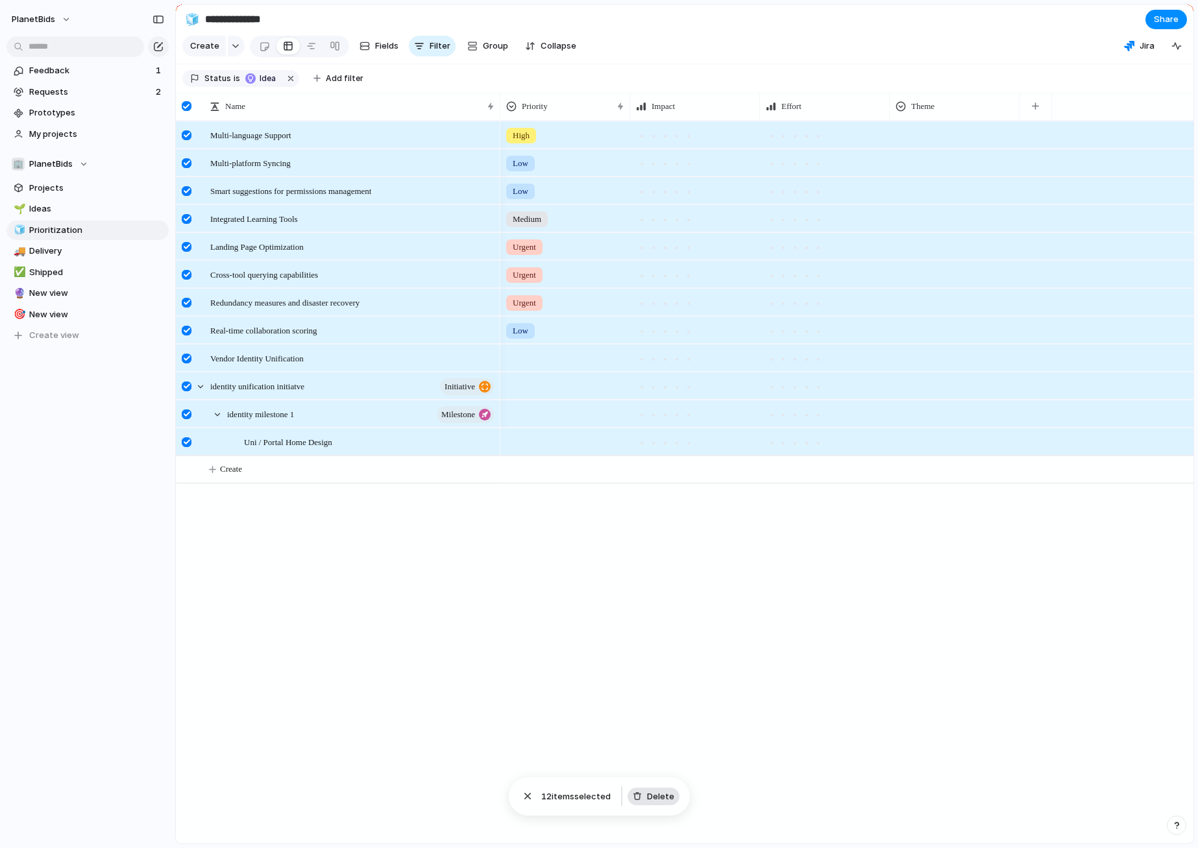
click at [666, 799] on span "Delete" at bounding box center [660, 796] width 27 height 13
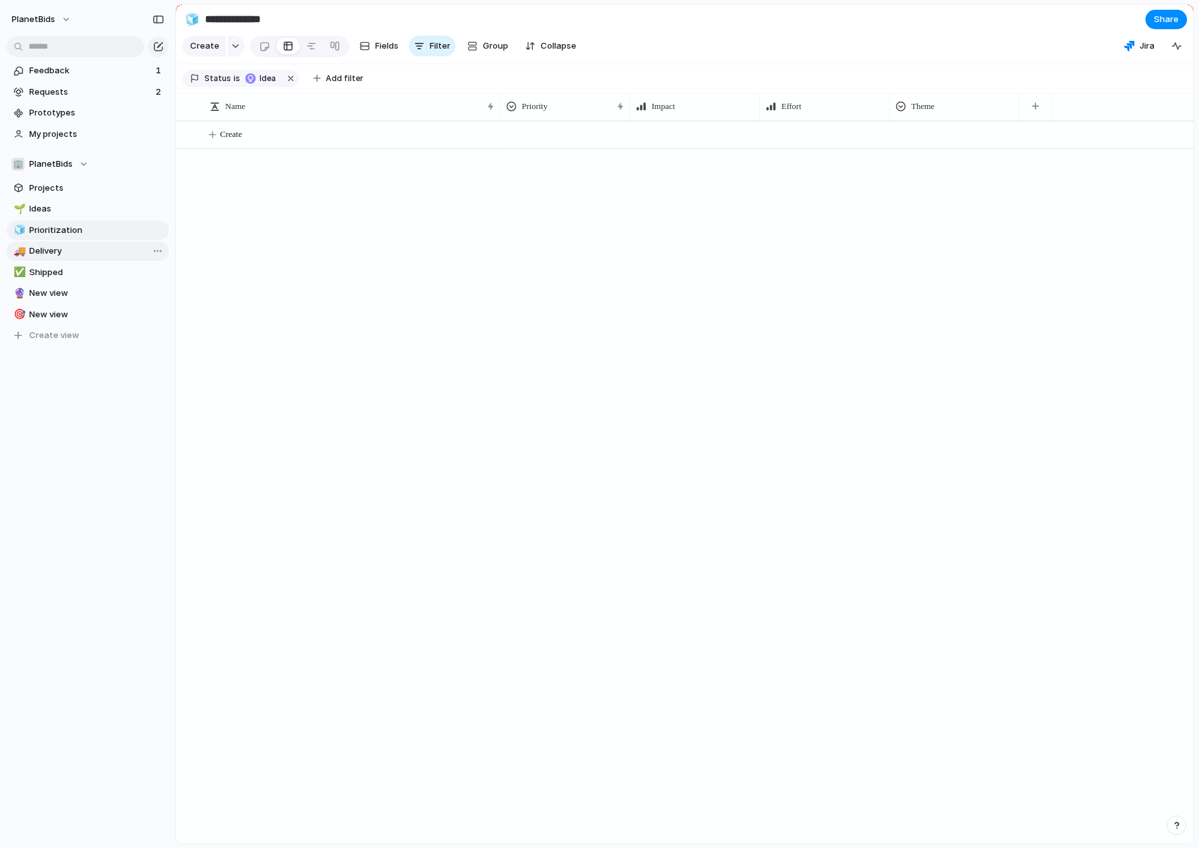
click at [53, 250] on span "Delivery" at bounding box center [96, 251] width 135 height 13
type input "********"
click at [47, 315] on span "New view" at bounding box center [96, 314] width 135 height 13
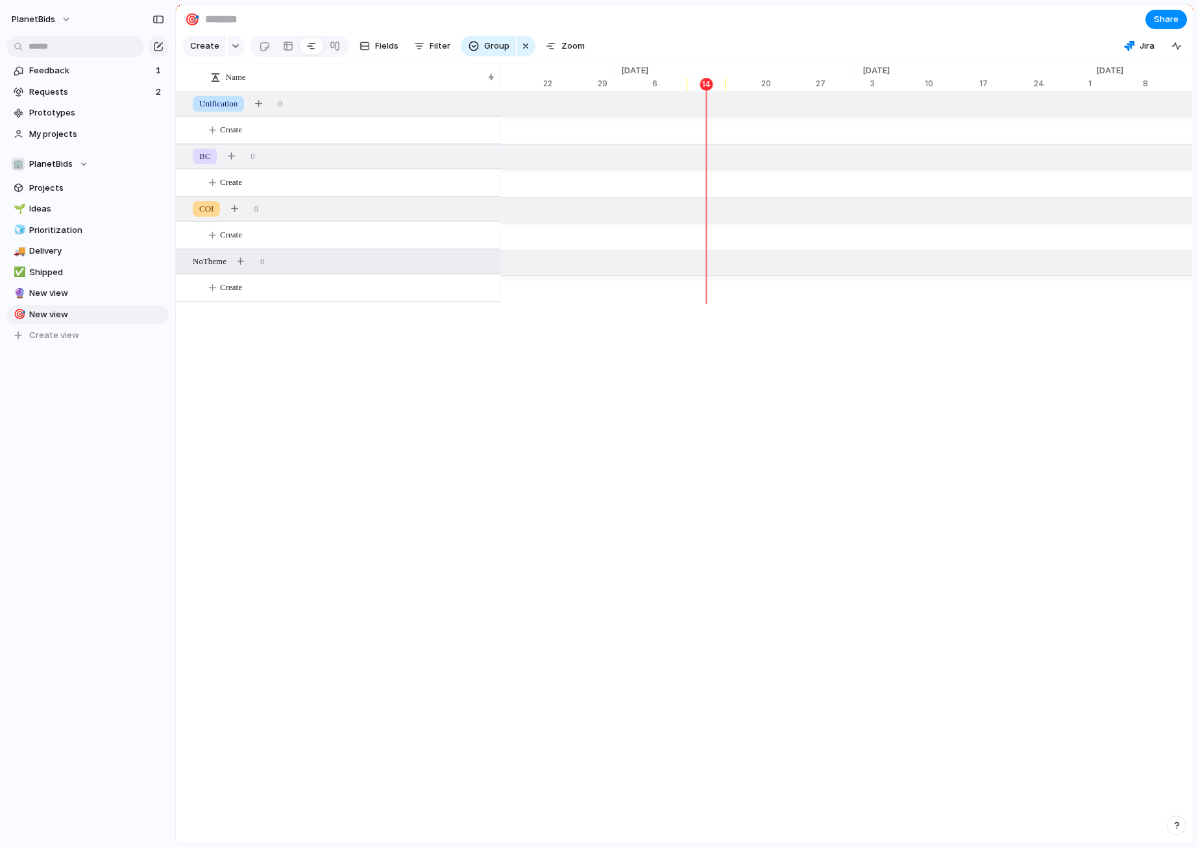
scroll to position [0, 8420]
click at [283, 49] on div at bounding box center [288, 46] width 10 height 21
click at [492, 49] on span "Group" at bounding box center [496, 46] width 25 height 13
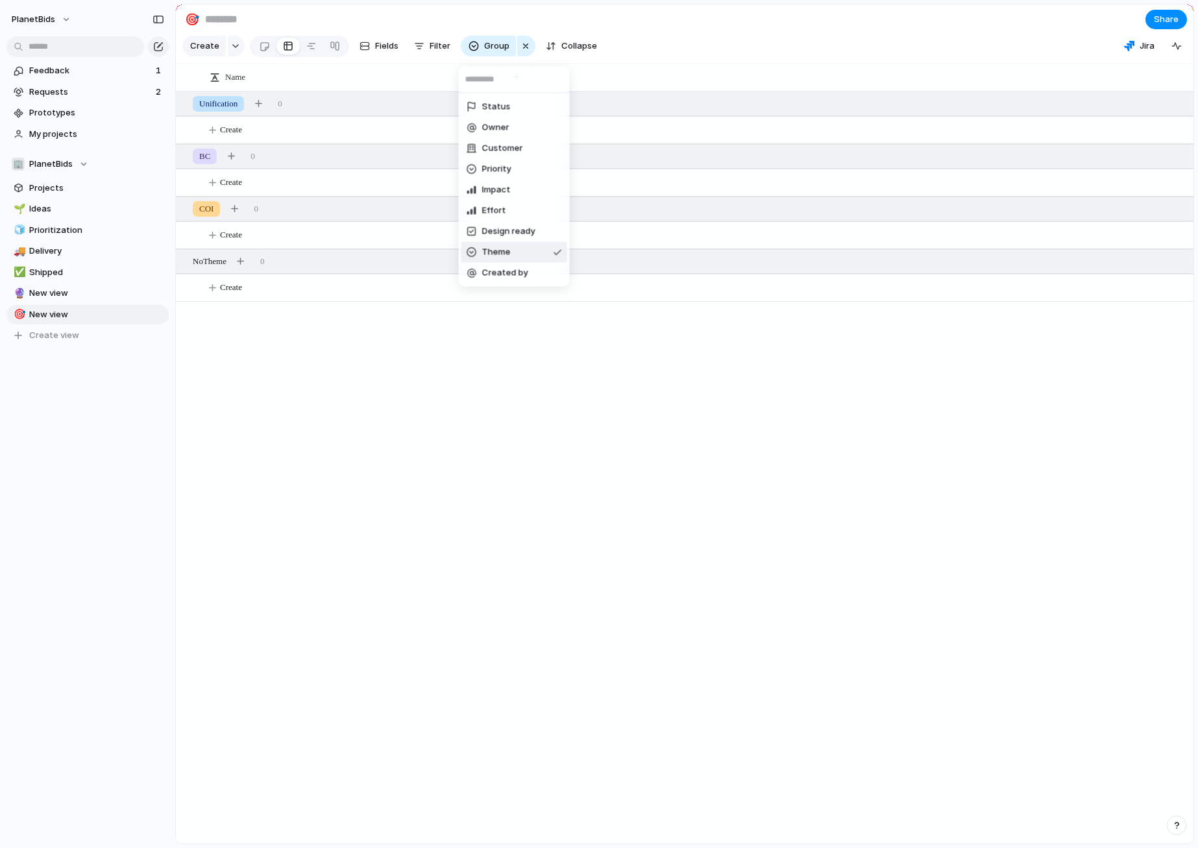
click at [525, 51] on div "Status Owner Customer Priority Impact Effort Design ready Theme Created by" at bounding box center [599, 424] width 1198 height 848
click at [524, 54] on div "button" at bounding box center [525, 46] width 10 height 16
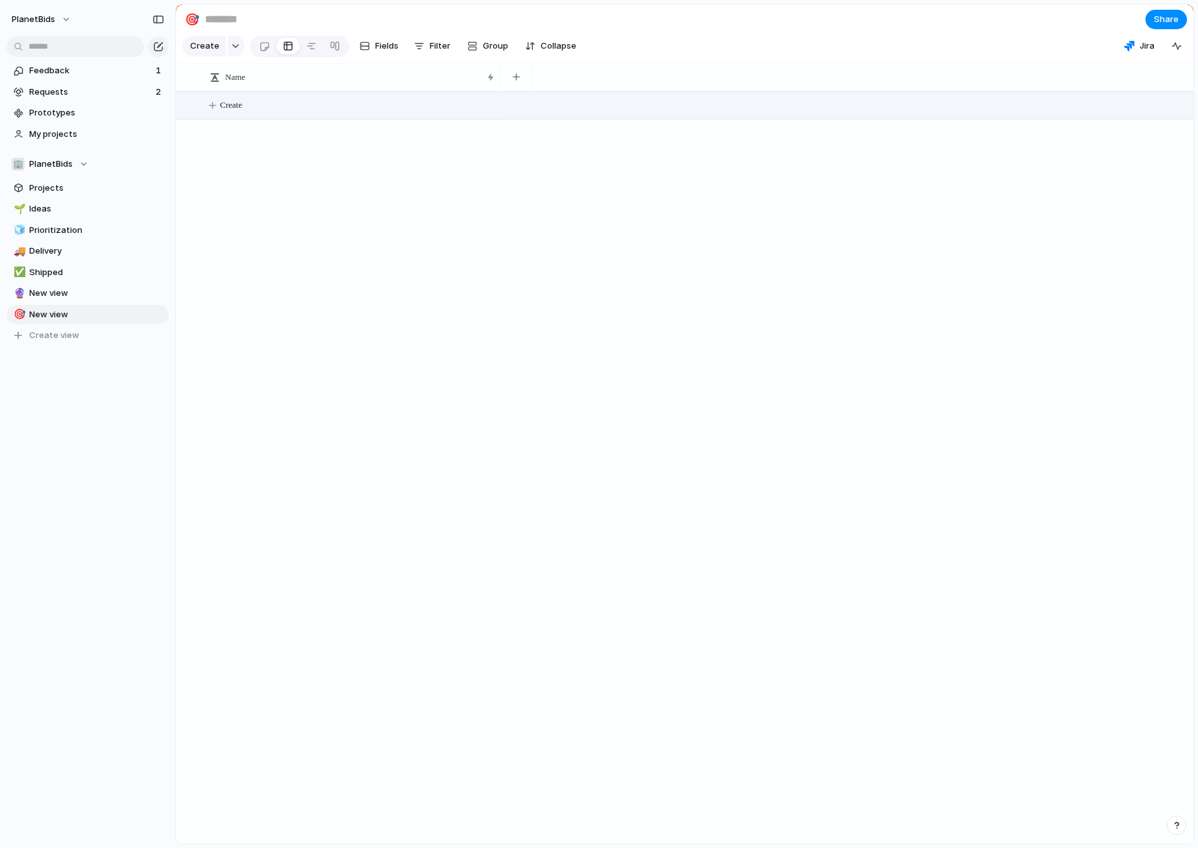
click at [267, 113] on button "Create" at bounding box center [701, 105] width 1024 height 27
type textarea "**********"
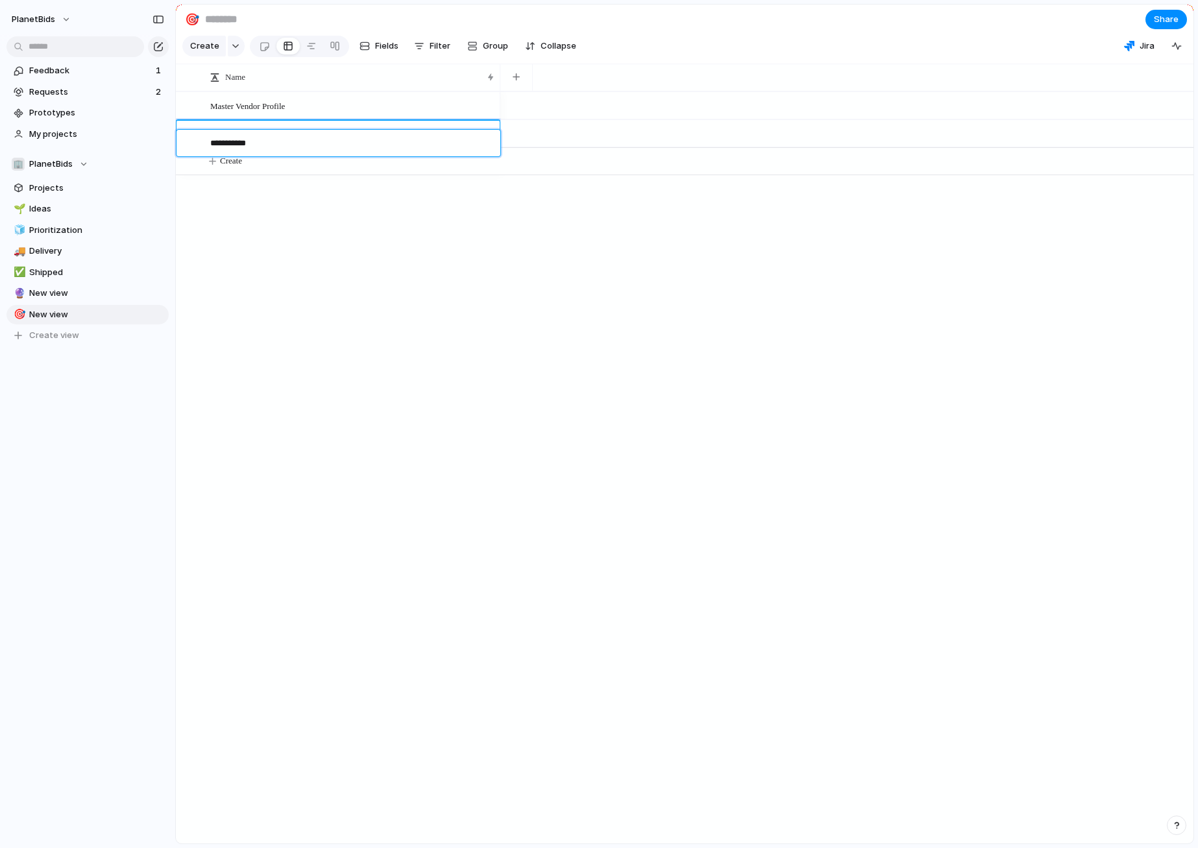
type textarea "**********"
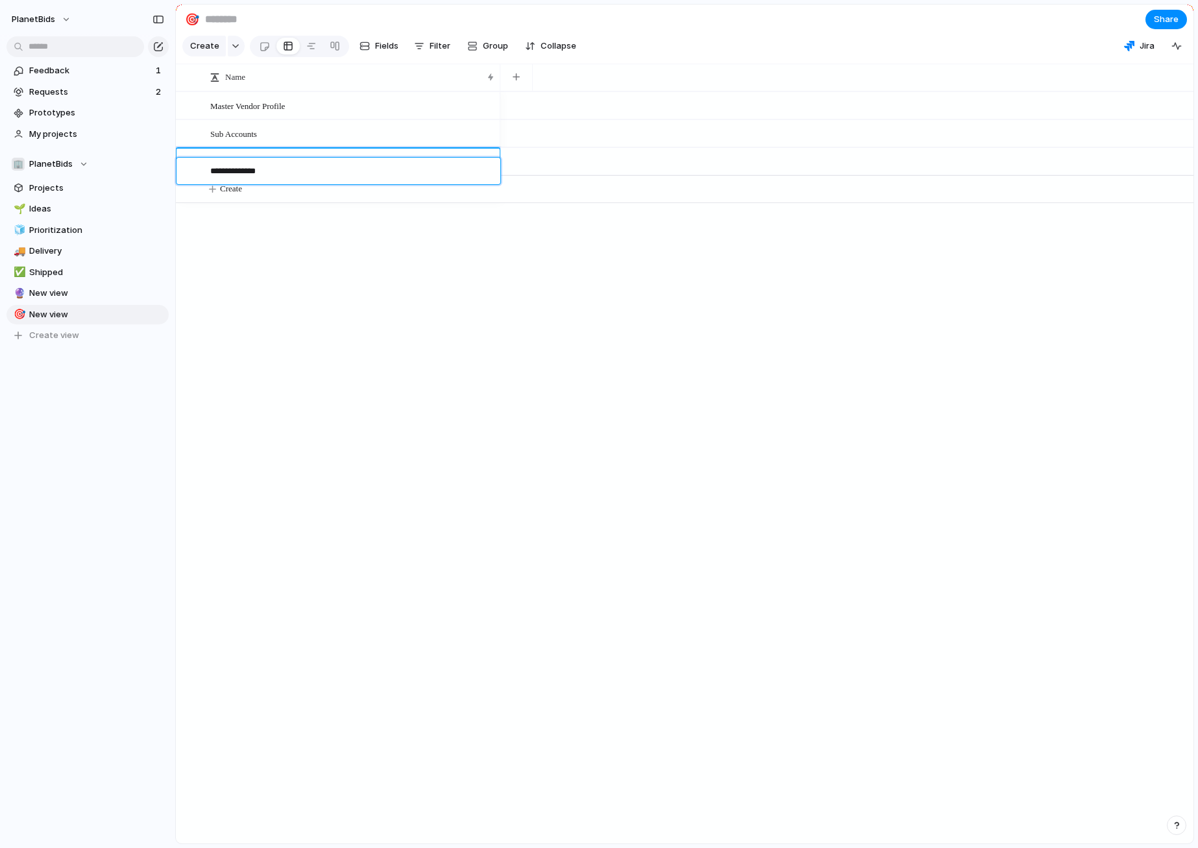
type textarea "**********"
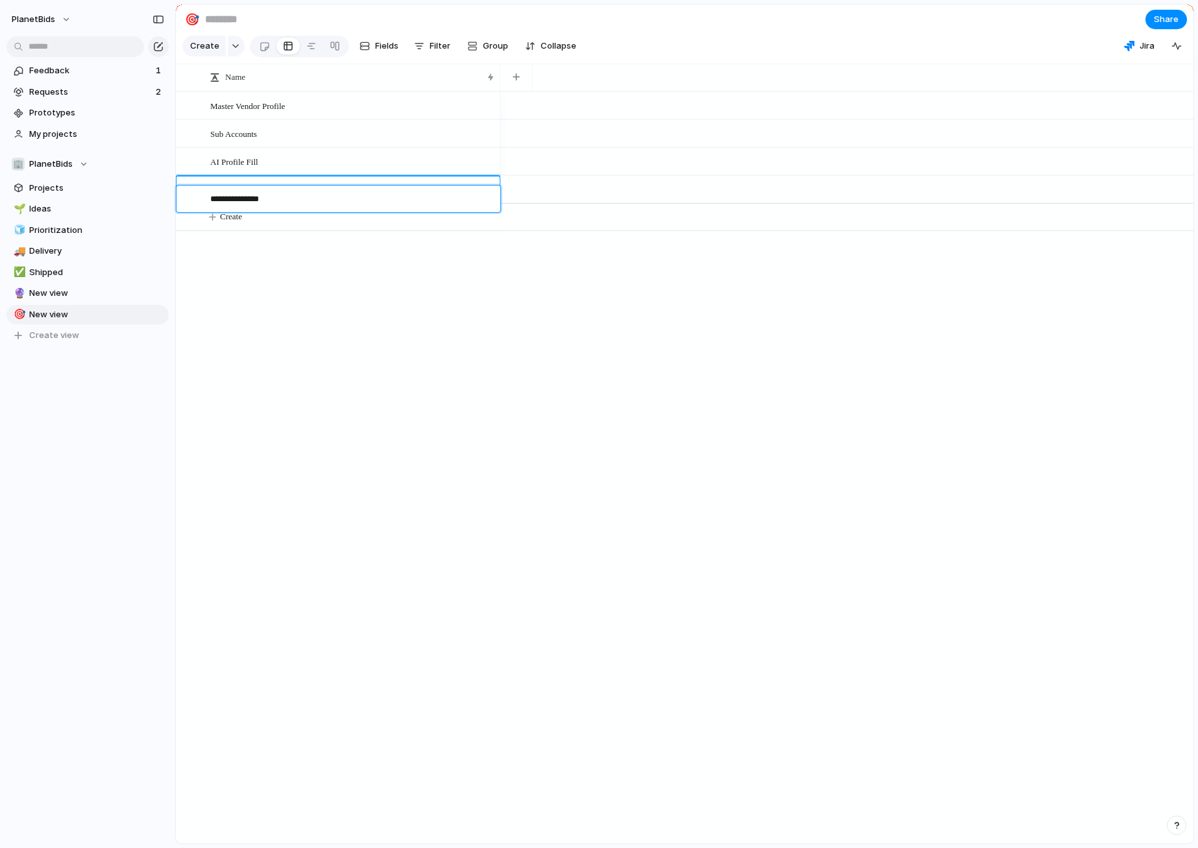
type textarea "**********"
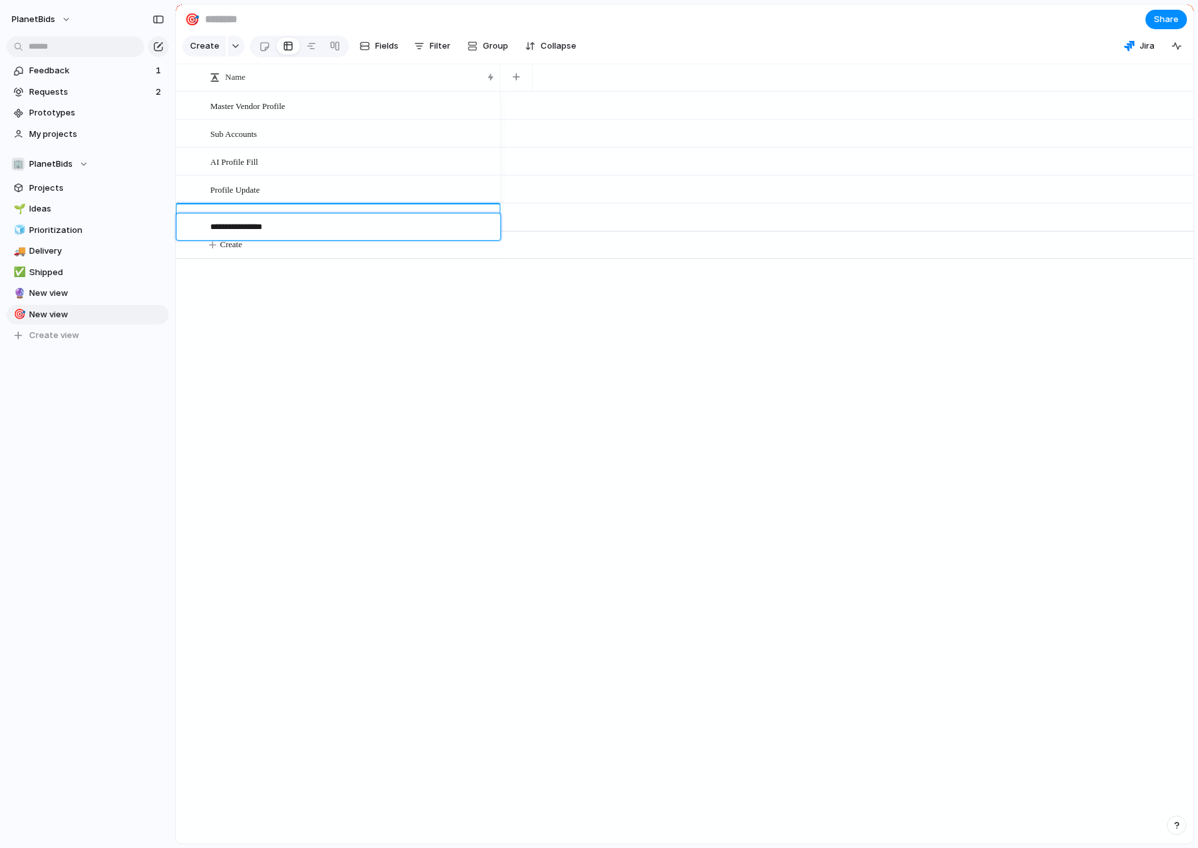
type textarea "**********"
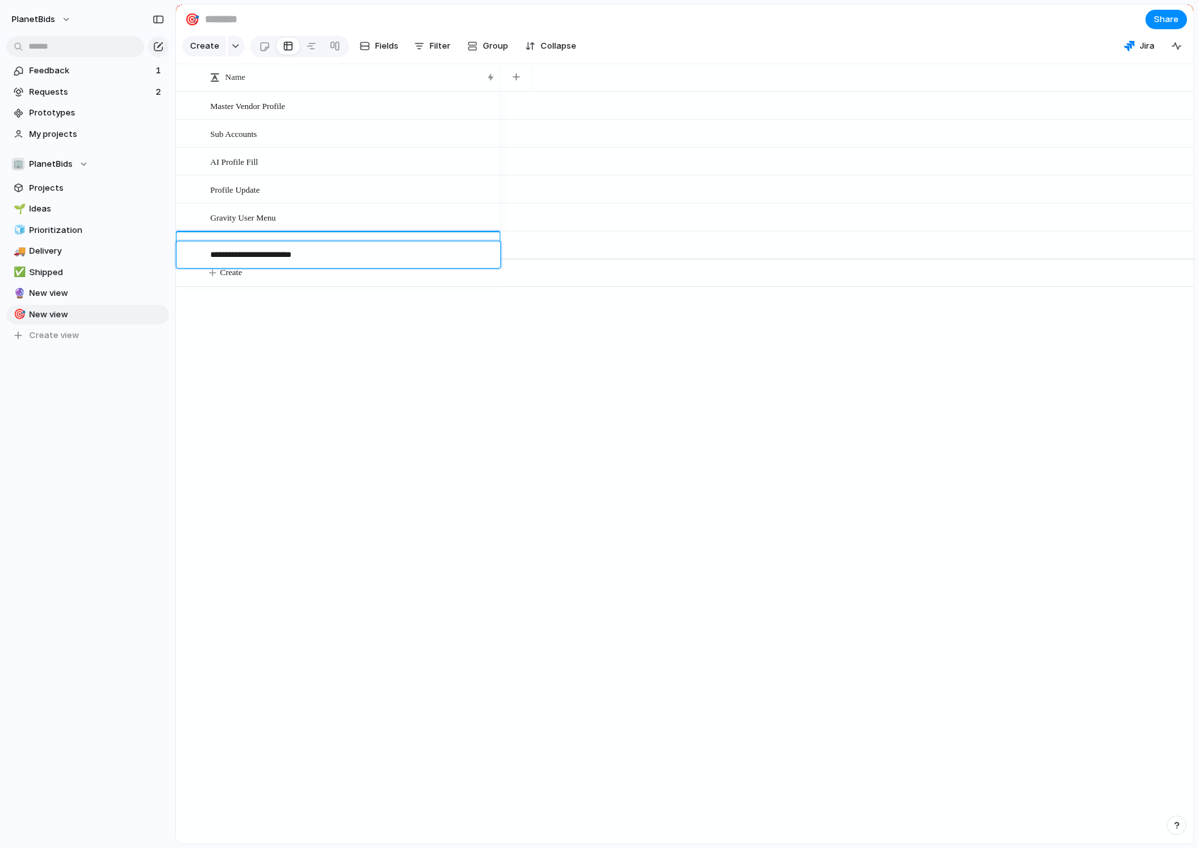
type textarea "**********"
click at [385, 259] on div "Compliance Dashboard tiles" at bounding box center [352, 245] width 285 height 27
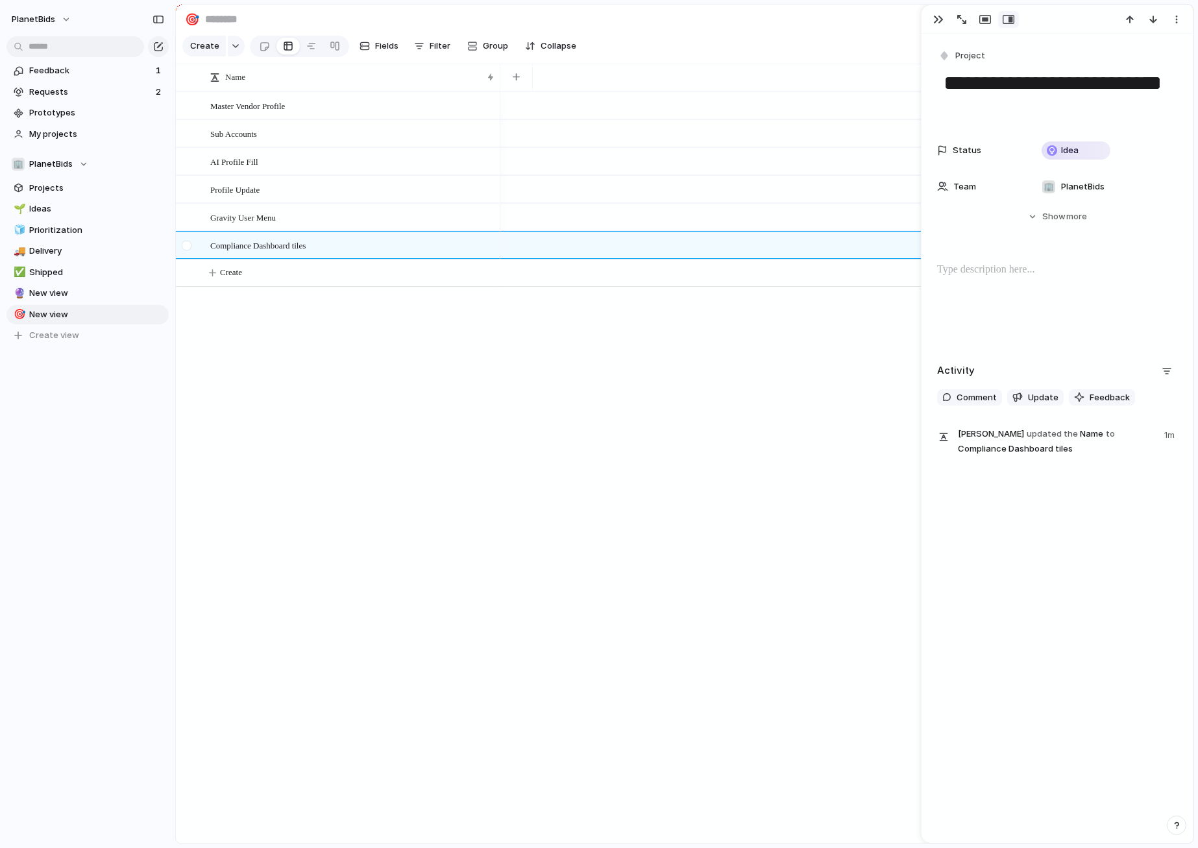
click at [176, 256] on div "Compliance Dashboard tiles" at bounding box center [338, 246] width 324 height 28
click at [189, 250] on div at bounding box center [187, 246] width 10 height 10
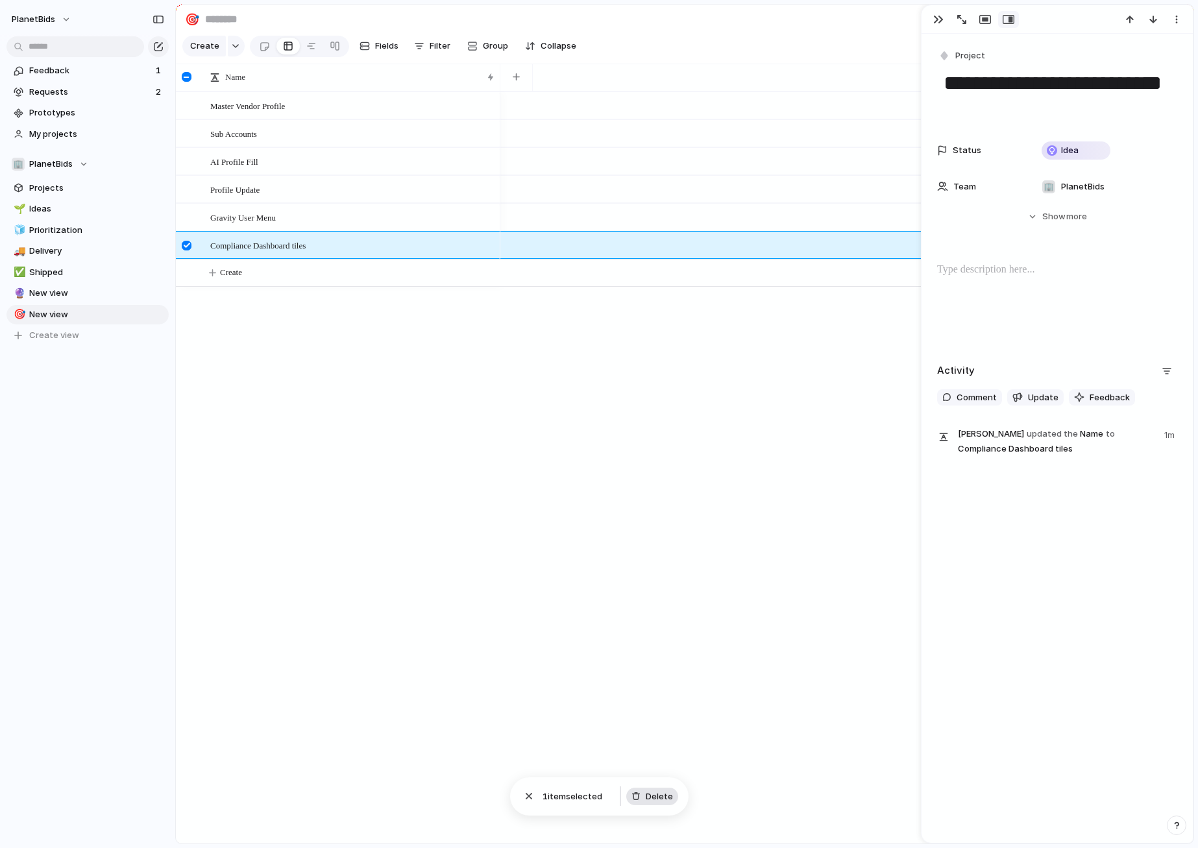
click at [664, 799] on span "Delete" at bounding box center [658, 796] width 27 height 13
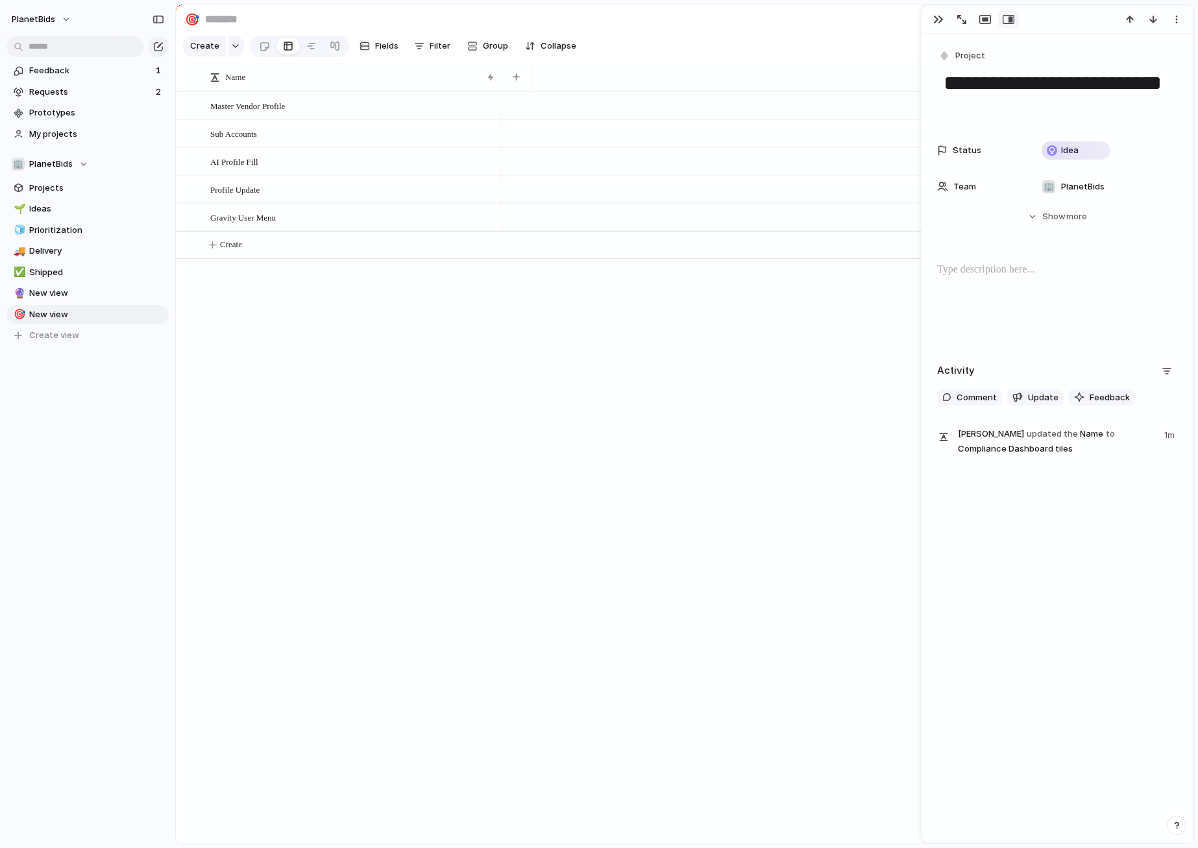
click at [322, 374] on div "Master Vendor Profile Sub Accounts AI Profile Fill Profile Update Gravity User …" at bounding box center [684, 467] width 1017 height 752
click at [282, 113] on span "Master Vendor Profile" at bounding box center [247, 105] width 75 height 15
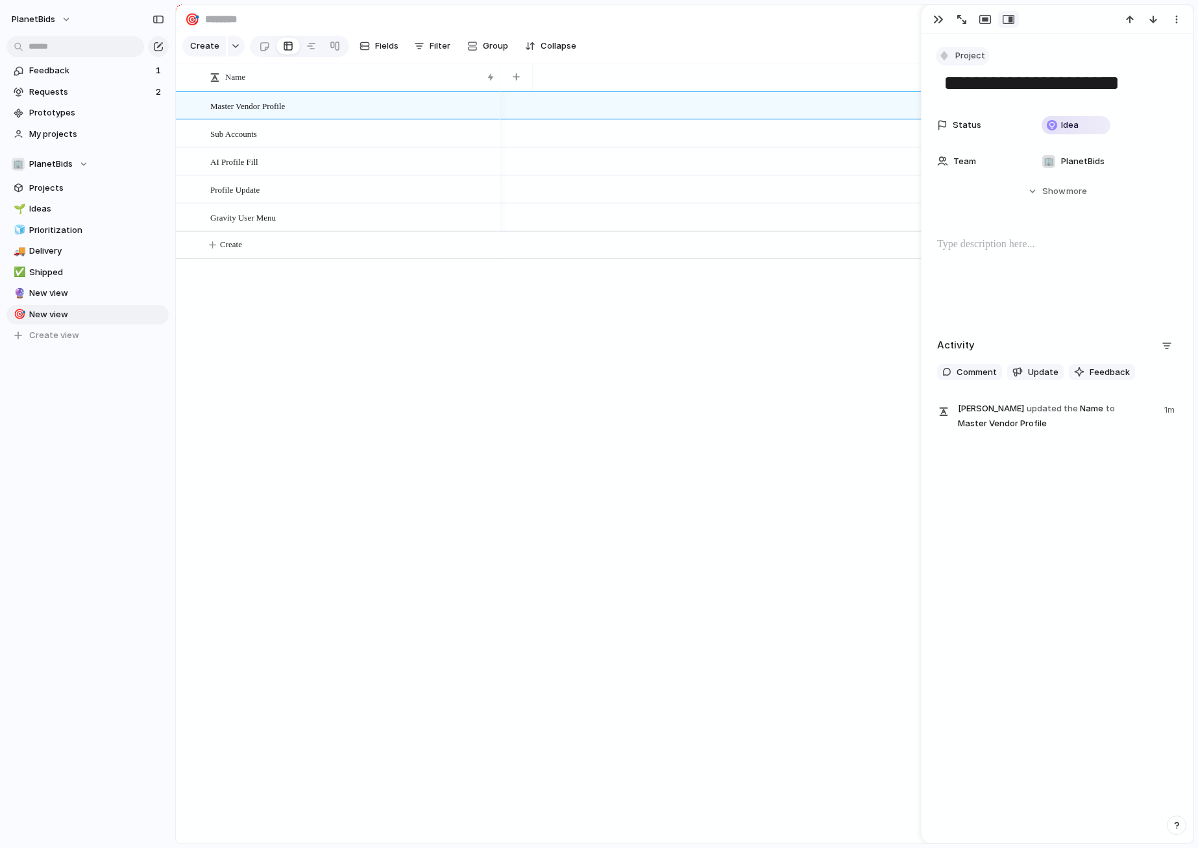
click at [969, 48] on button "Project" at bounding box center [961, 56] width 53 height 19
click at [602, 398] on div "Goal Program Initiative Milestone Request Project Customize" at bounding box center [599, 424] width 1198 height 848
click at [280, 200] on div "Profile Update" at bounding box center [352, 189] width 285 height 27
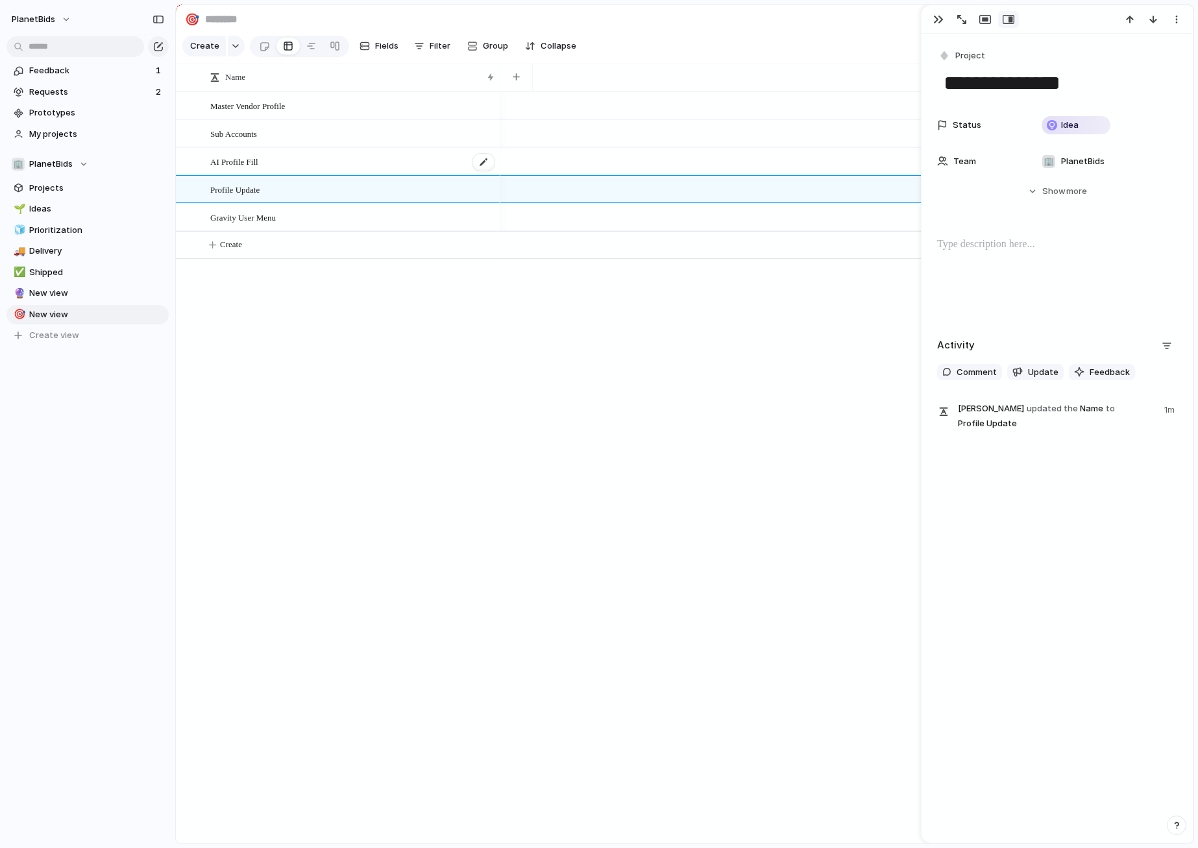
click at [304, 168] on div "AI Profile Fill" at bounding box center [352, 162] width 285 height 27
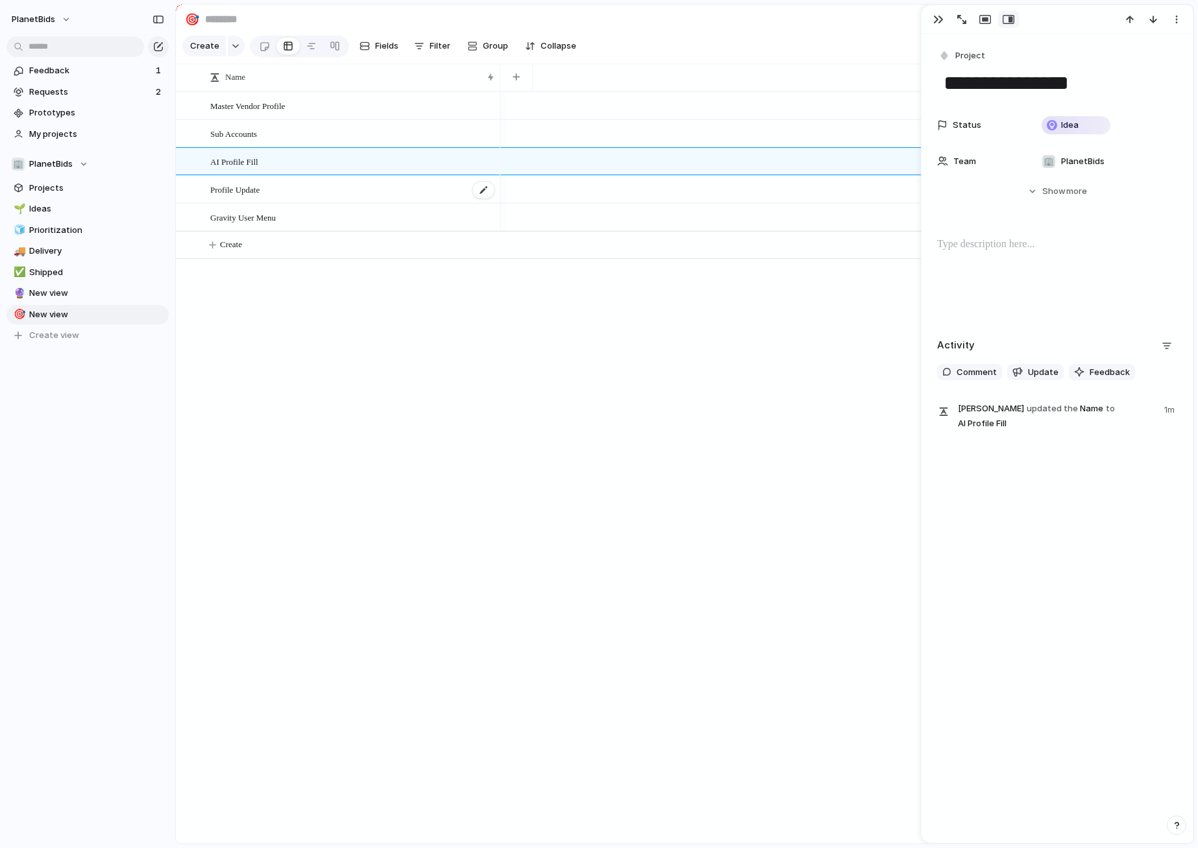
click at [328, 203] on div "Profile Update" at bounding box center [352, 189] width 285 height 27
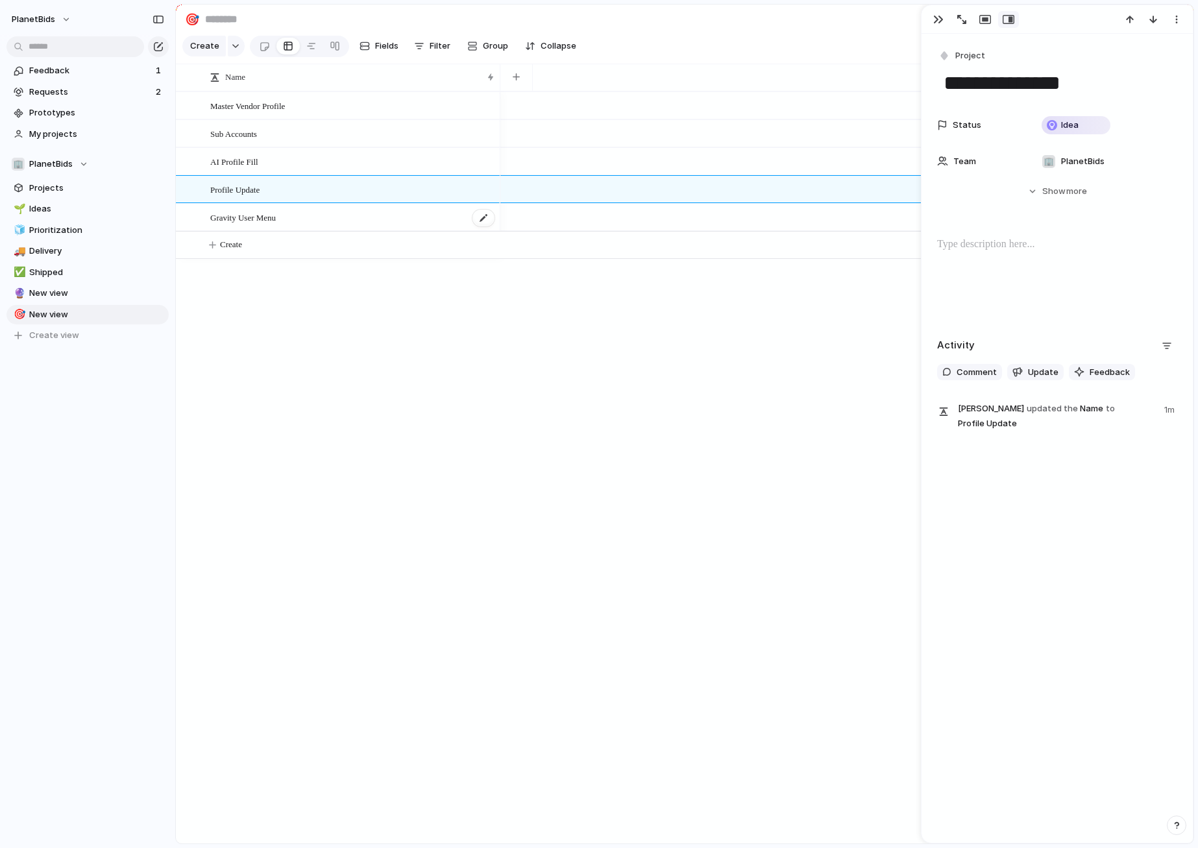
click at [320, 231] on div "Gravity User Menu" at bounding box center [352, 217] width 285 height 27
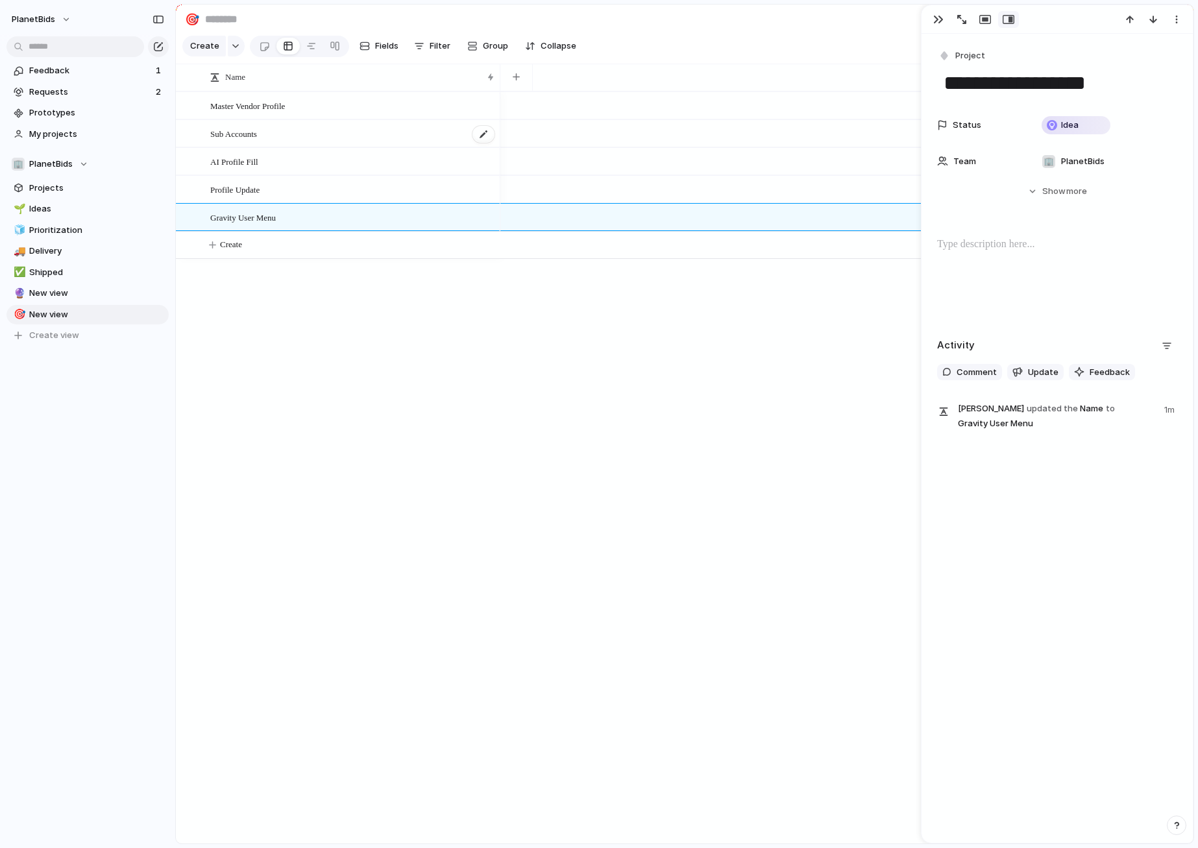
click at [337, 144] on div "Sub Accounts" at bounding box center [352, 134] width 285 height 27
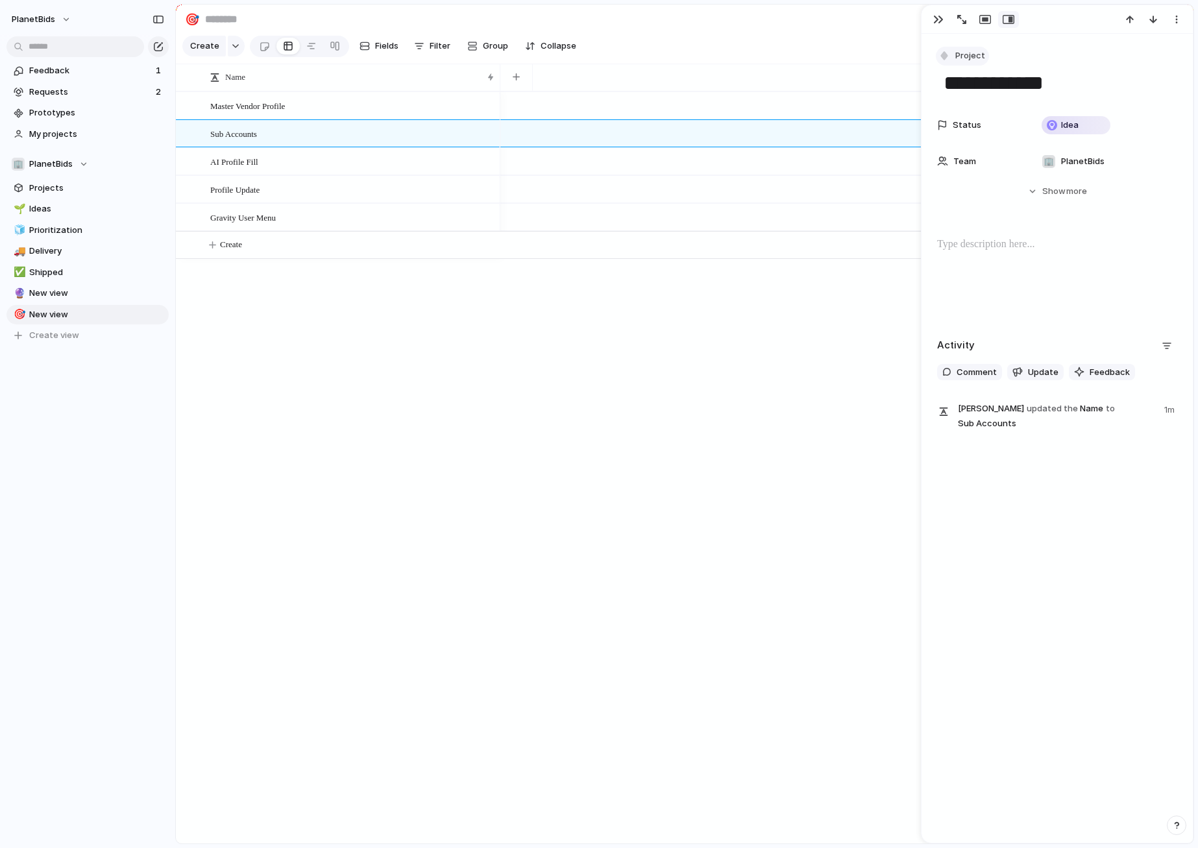
click at [980, 49] on button "Project" at bounding box center [961, 56] width 53 height 19
click at [976, 170] on span "Milestone" at bounding box center [981, 173] width 40 height 13
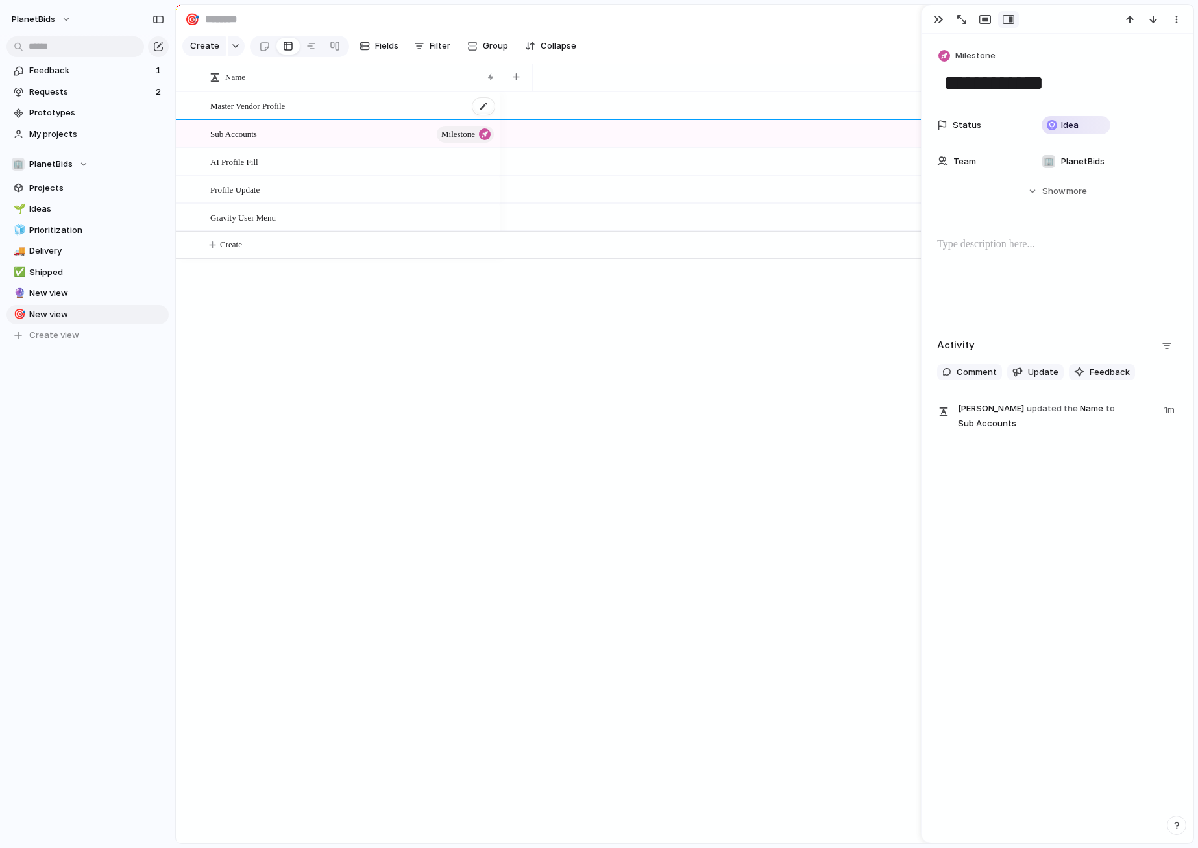
click at [309, 111] on div "Master Vendor Profile" at bounding box center [352, 106] width 285 height 27
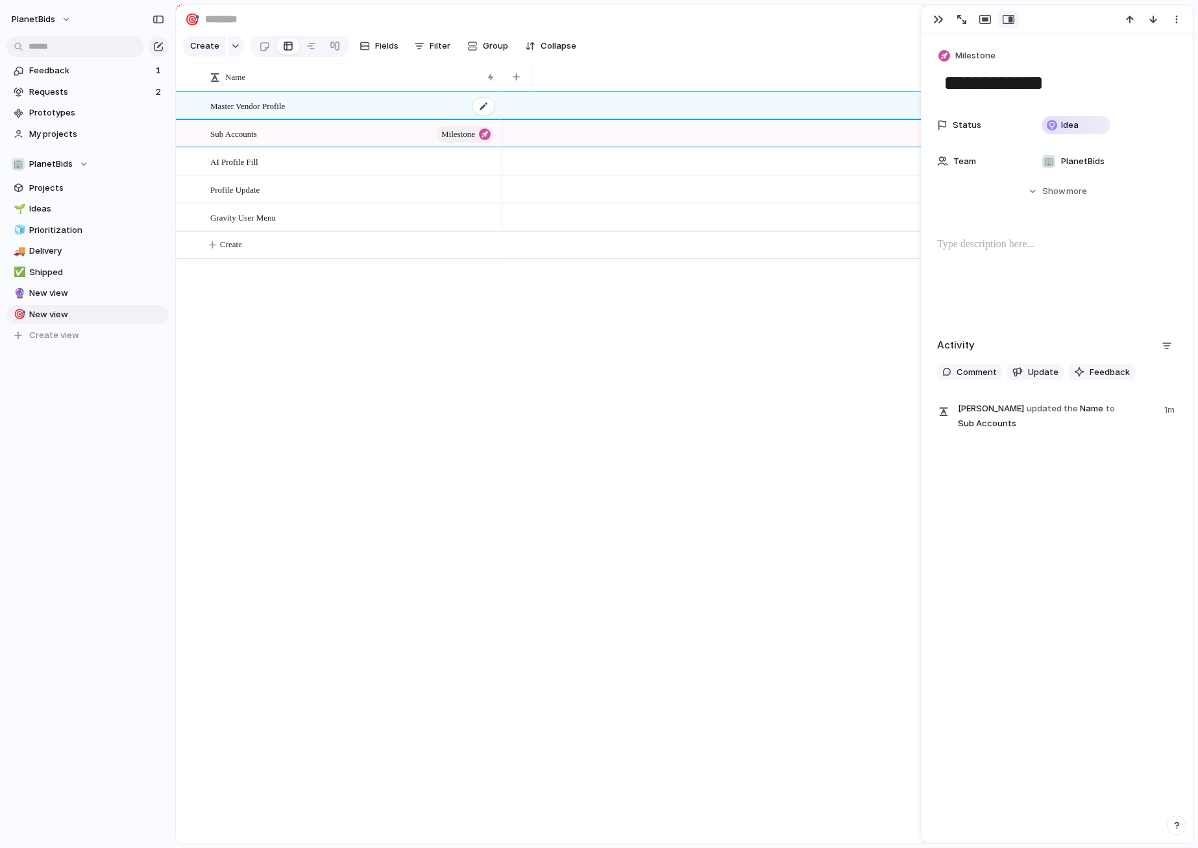
type textarea "**********"
click at [965, 51] on span "Project" at bounding box center [970, 55] width 30 height 13
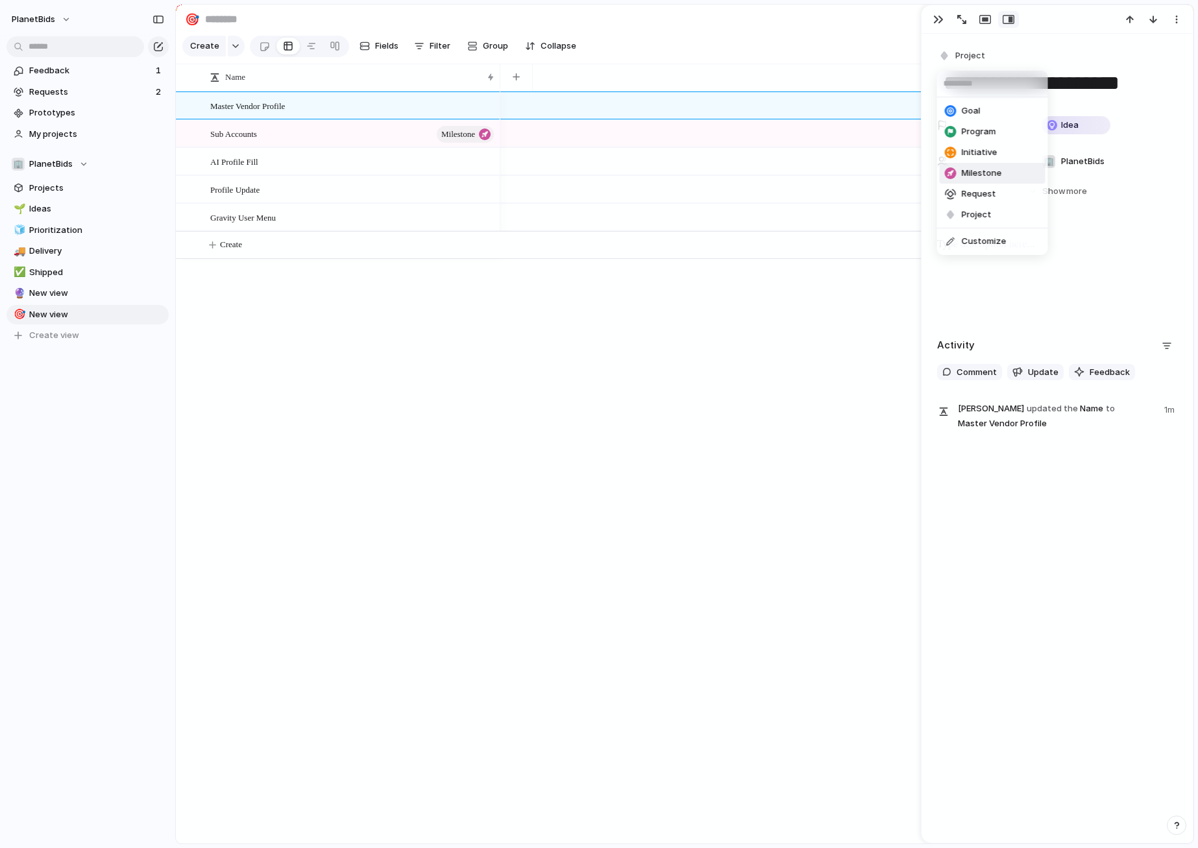
click at [1006, 168] on li "Milestone" at bounding box center [992, 173] width 106 height 21
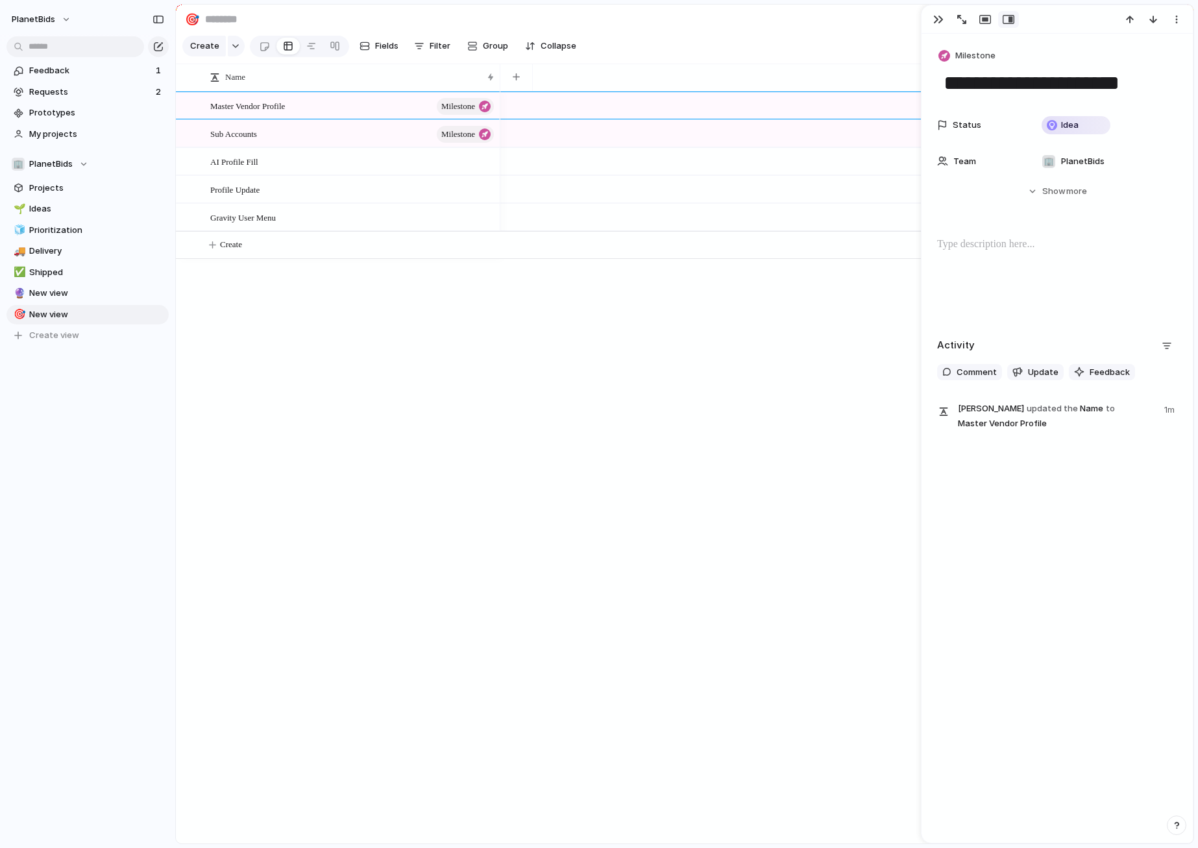
click at [577, 374] on div at bounding box center [846, 467] width 693 height 752
click at [56, 18] on button "PlanetBids" at bounding box center [42, 19] width 72 height 21
click at [49, 52] on span "Settings" at bounding box center [48, 48] width 36 height 13
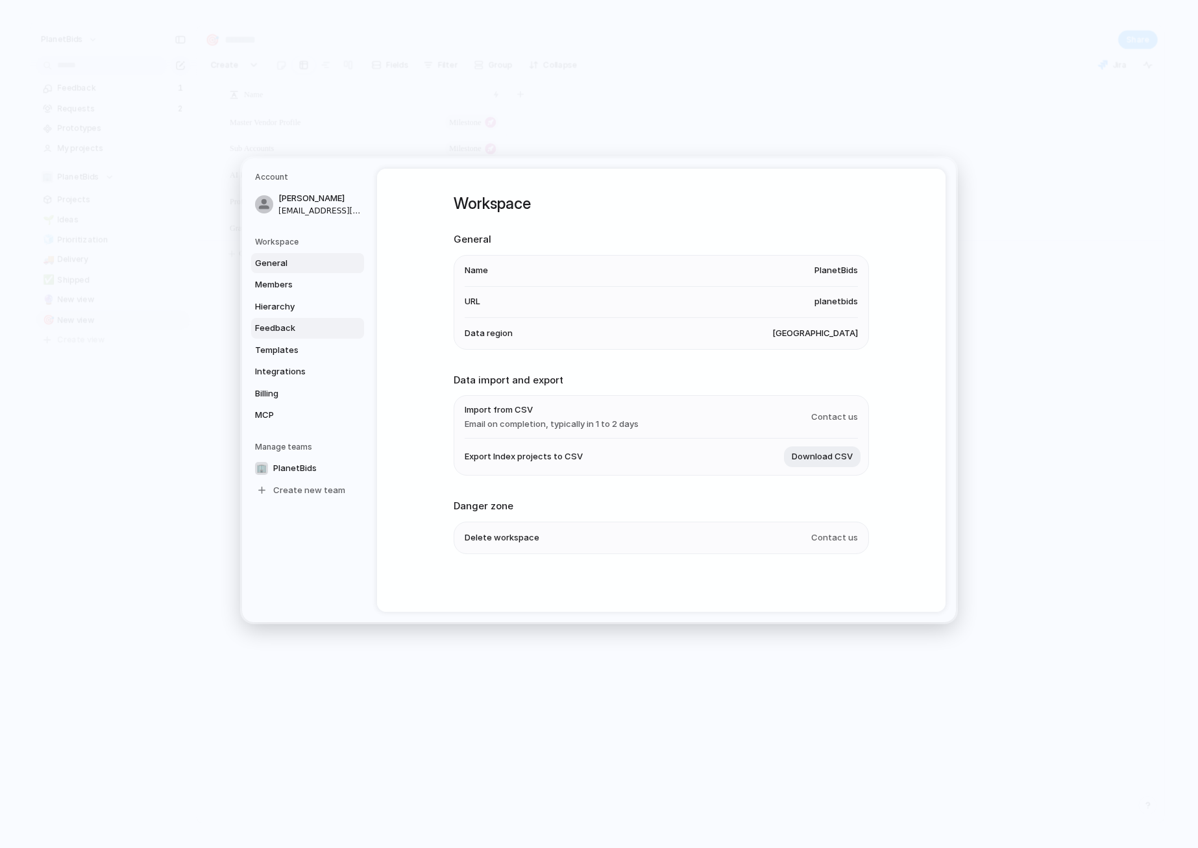
click at [283, 322] on span "Feedback" at bounding box center [296, 328] width 83 height 13
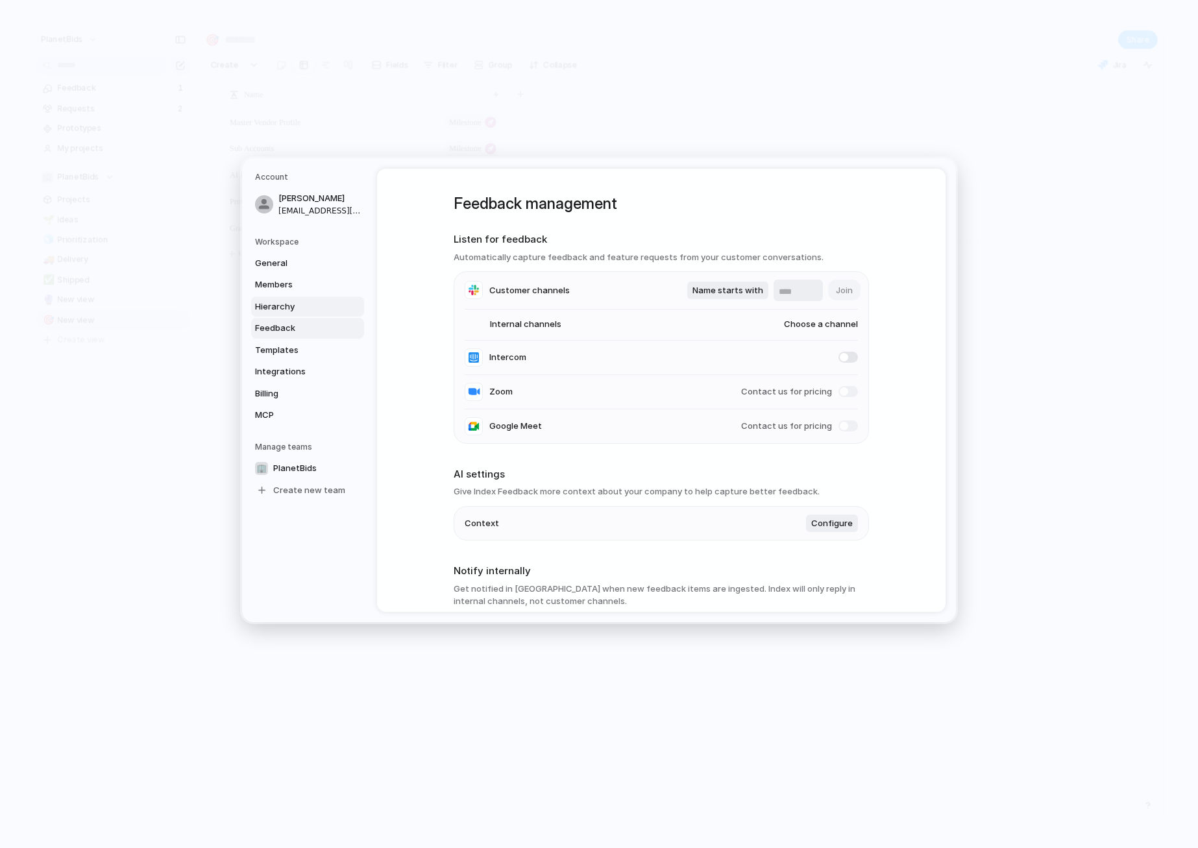
click at [286, 309] on span "Hierarchy" at bounding box center [296, 306] width 83 height 13
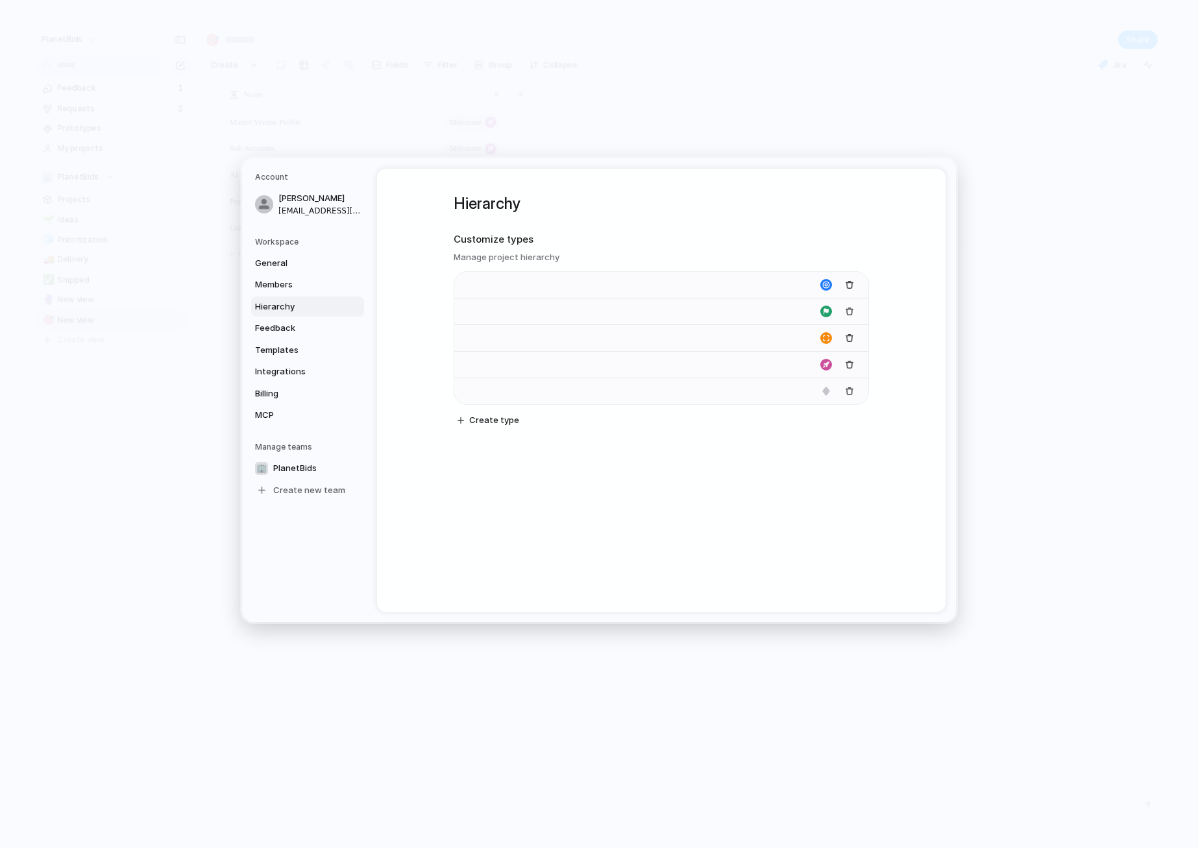
type input "****"
type input "*******"
type input "**********"
type input "*******"
drag, startPoint x: 459, startPoint y: 390, endPoint x: 451, endPoint y: 361, distance: 30.4
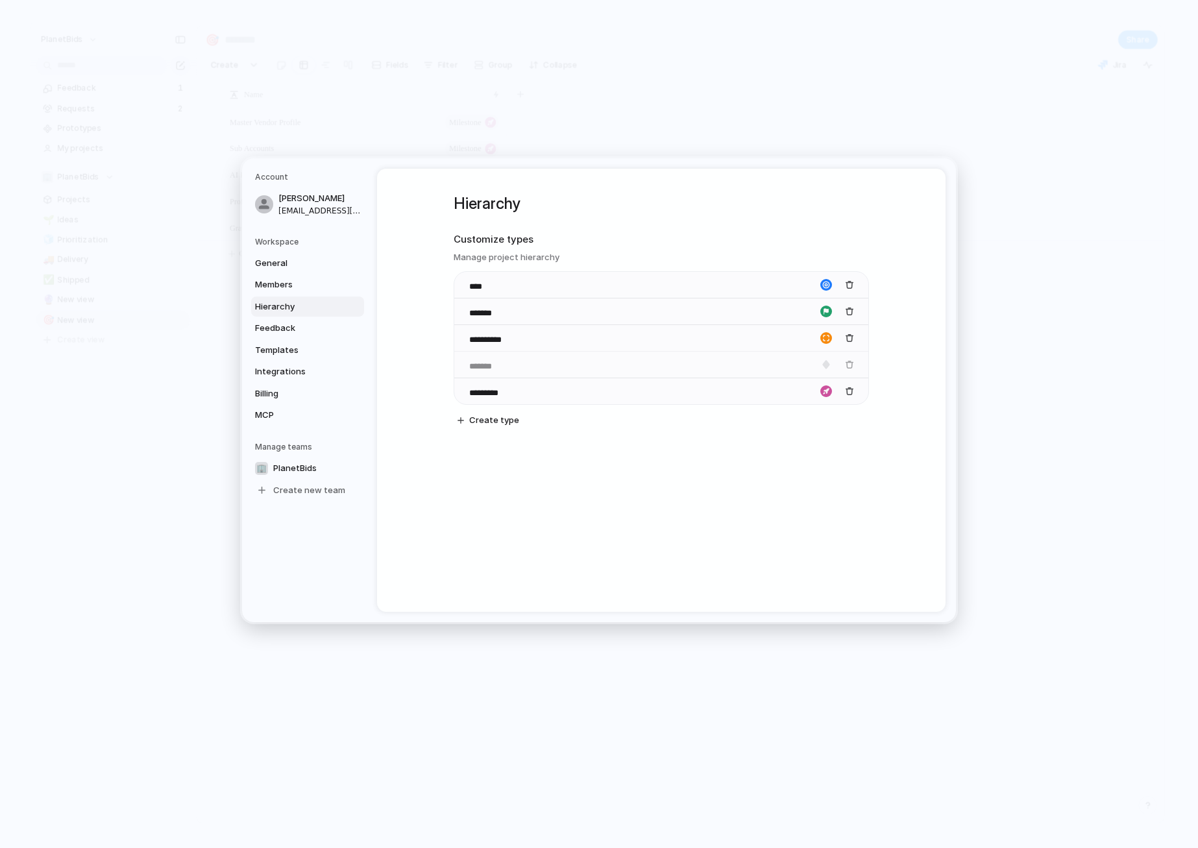
click at [451, 361] on body "PlanetBids Feedback 1 Requests 2 Prototypes My projects 🏢 PlanetBids Projects 🌱…" at bounding box center [599, 424] width 1198 height 848
click at [721, 532] on div "**********" at bounding box center [661, 390] width 568 height 443
click at [601, 516] on div "**********" at bounding box center [661, 390] width 568 height 443
click at [579, 533] on div "**********" at bounding box center [661, 390] width 568 height 443
click at [513, 396] on input "*********" at bounding box center [495, 392] width 53 height 13
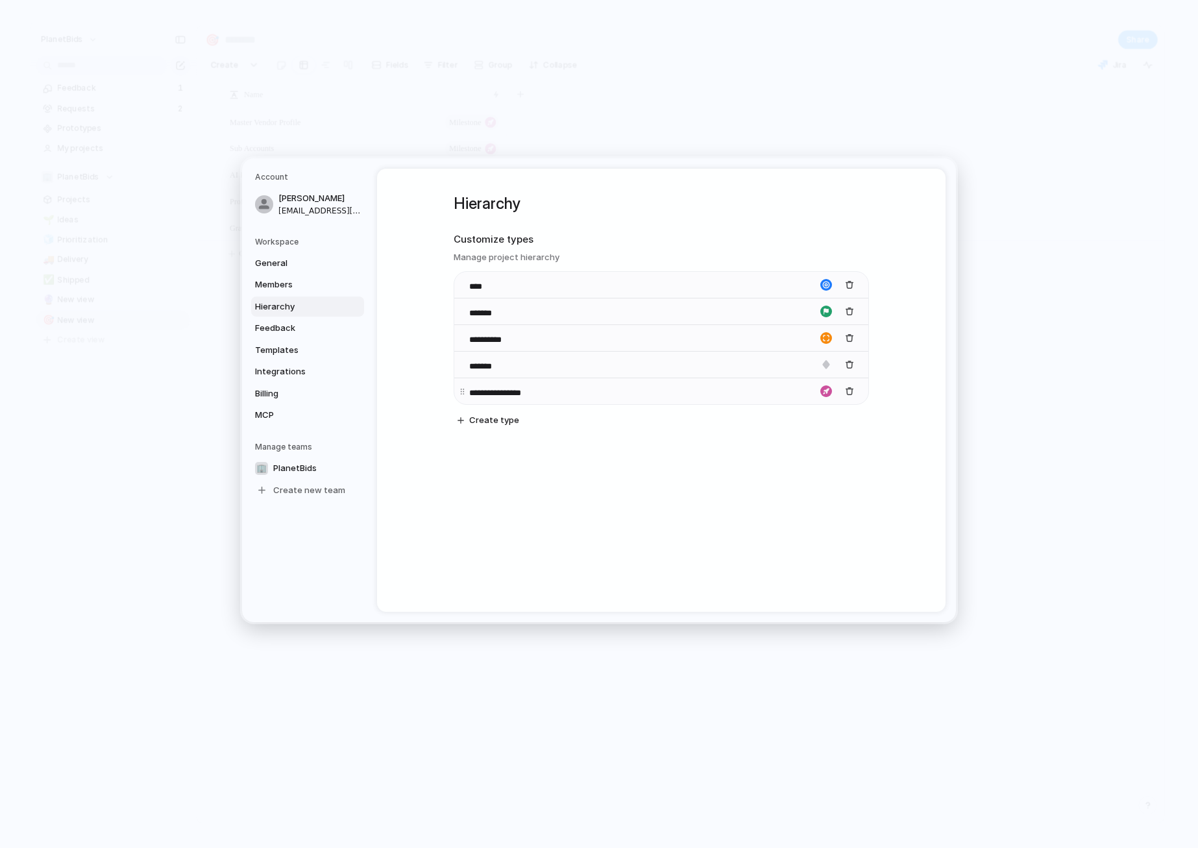
type input "**********"
click at [710, 489] on div "**********" at bounding box center [661, 390] width 568 height 443
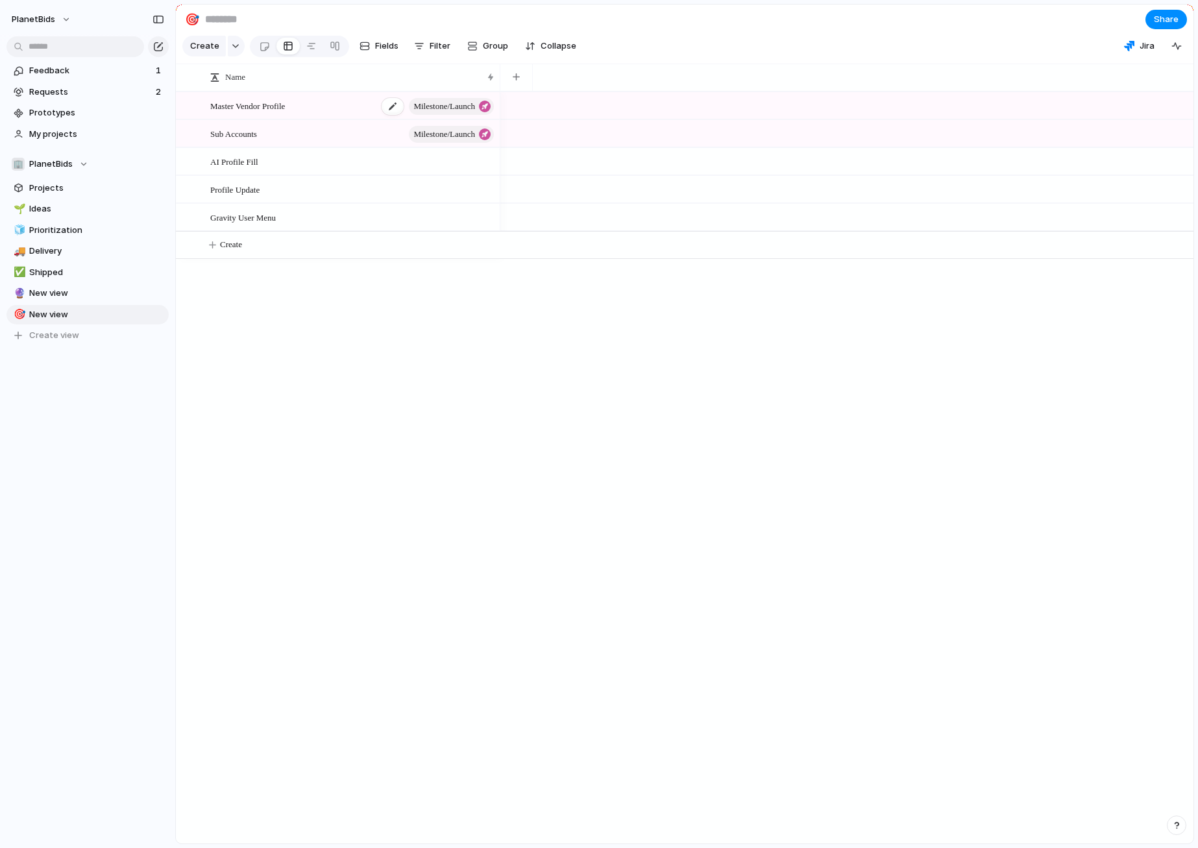
click at [430, 115] on span "Milestone/Launch" at bounding box center [444, 106] width 62 height 18
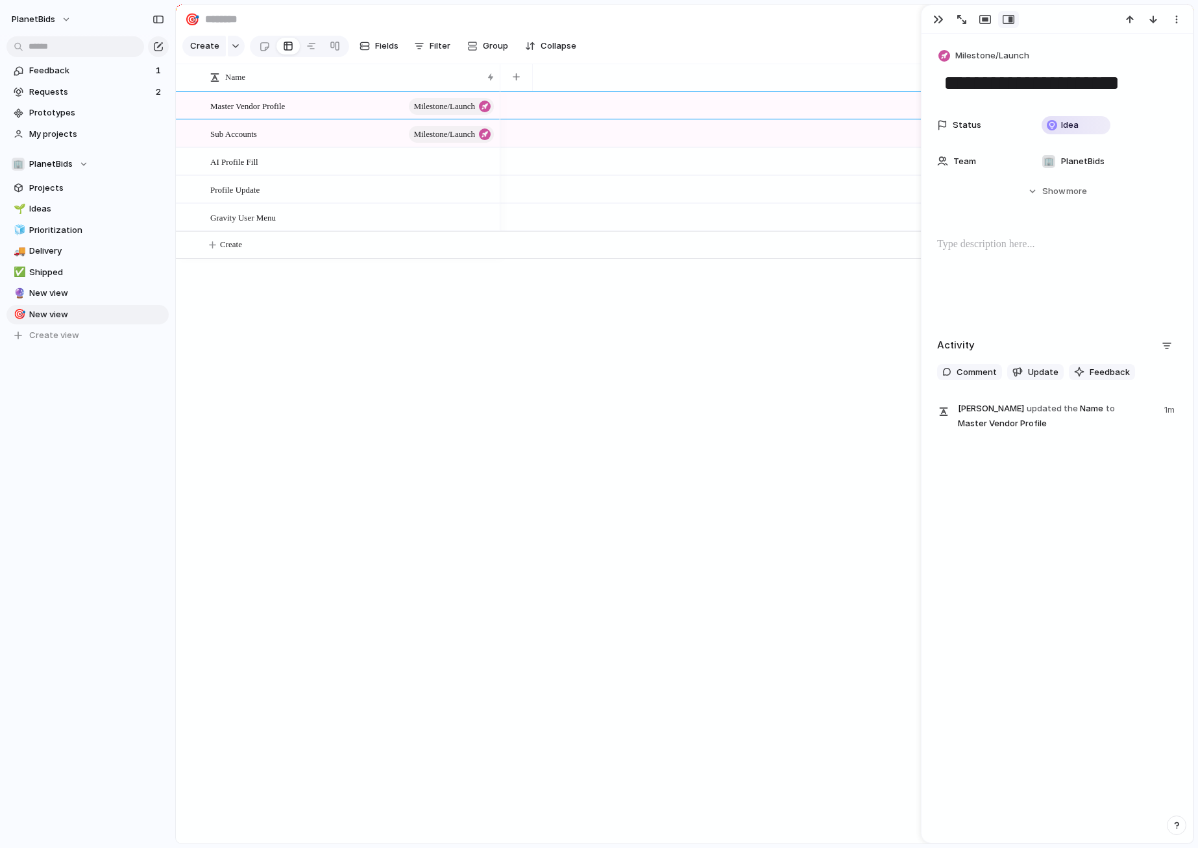
click at [983, 46] on div "**********" at bounding box center [1056, 237] width 271 height 407
click at [987, 55] on span "Milestone/Launch" at bounding box center [992, 55] width 74 height 13
click at [1000, 170] on li "Project" at bounding box center [997, 173] width 117 height 21
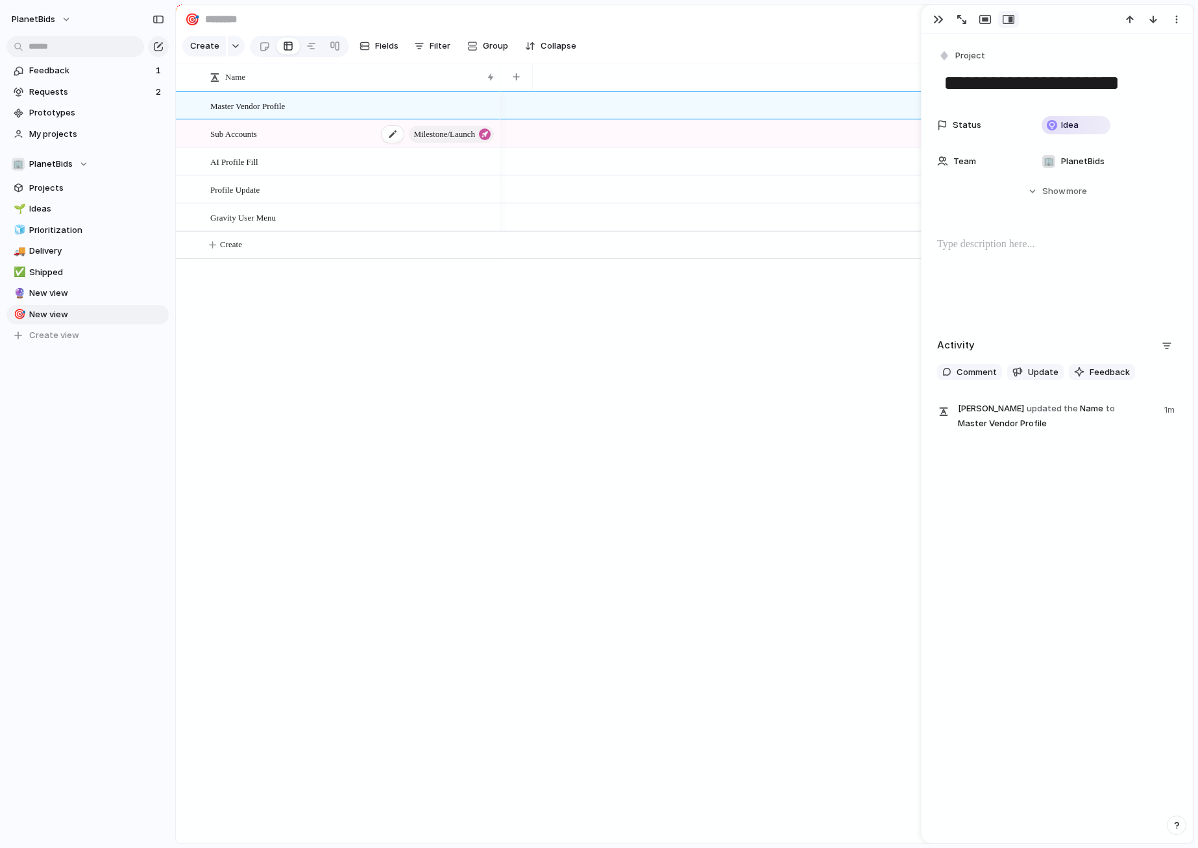
click at [423, 143] on span "Milestone/Launch" at bounding box center [444, 134] width 62 height 18
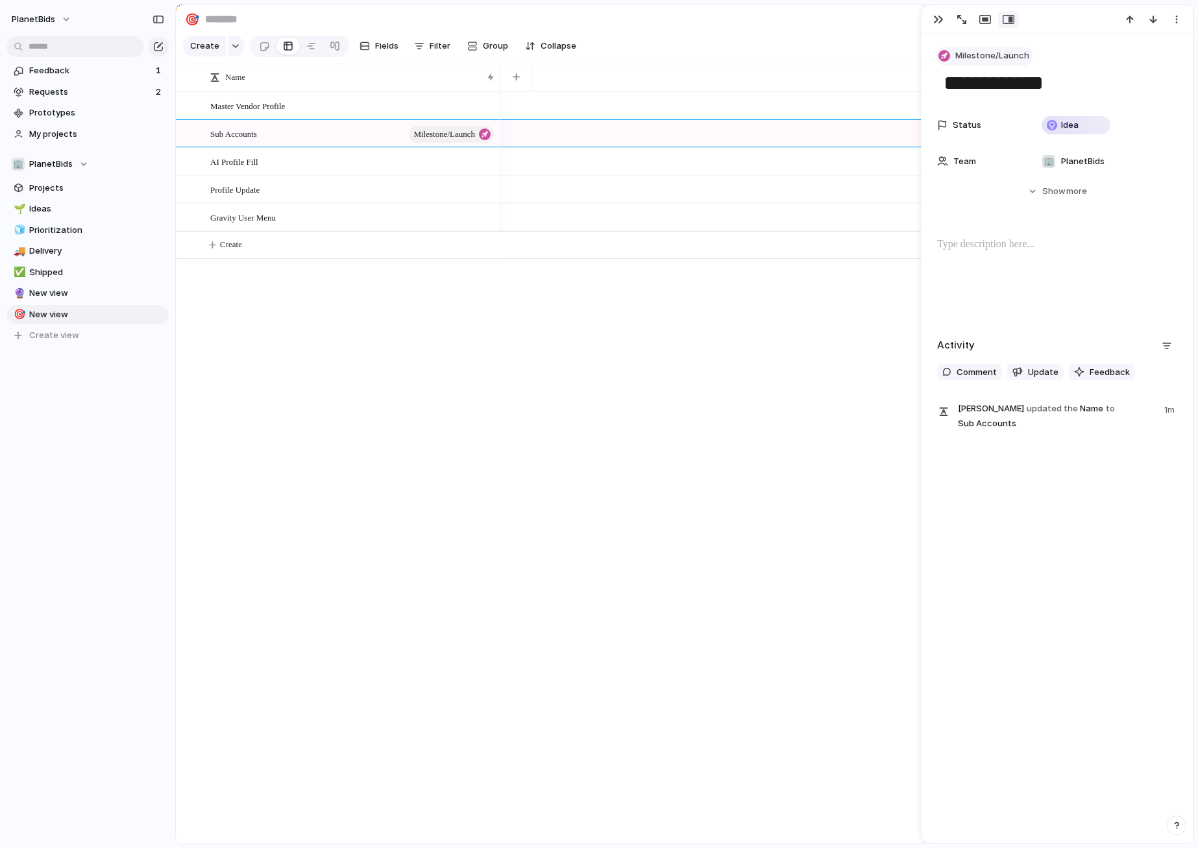
click at [960, 52] on span "Milestone/Launch" at bounding box center [992, 55] width 74 height 13
click at [991, 173] on li "Project" at bounding box center [997, 173] width 117 height 21
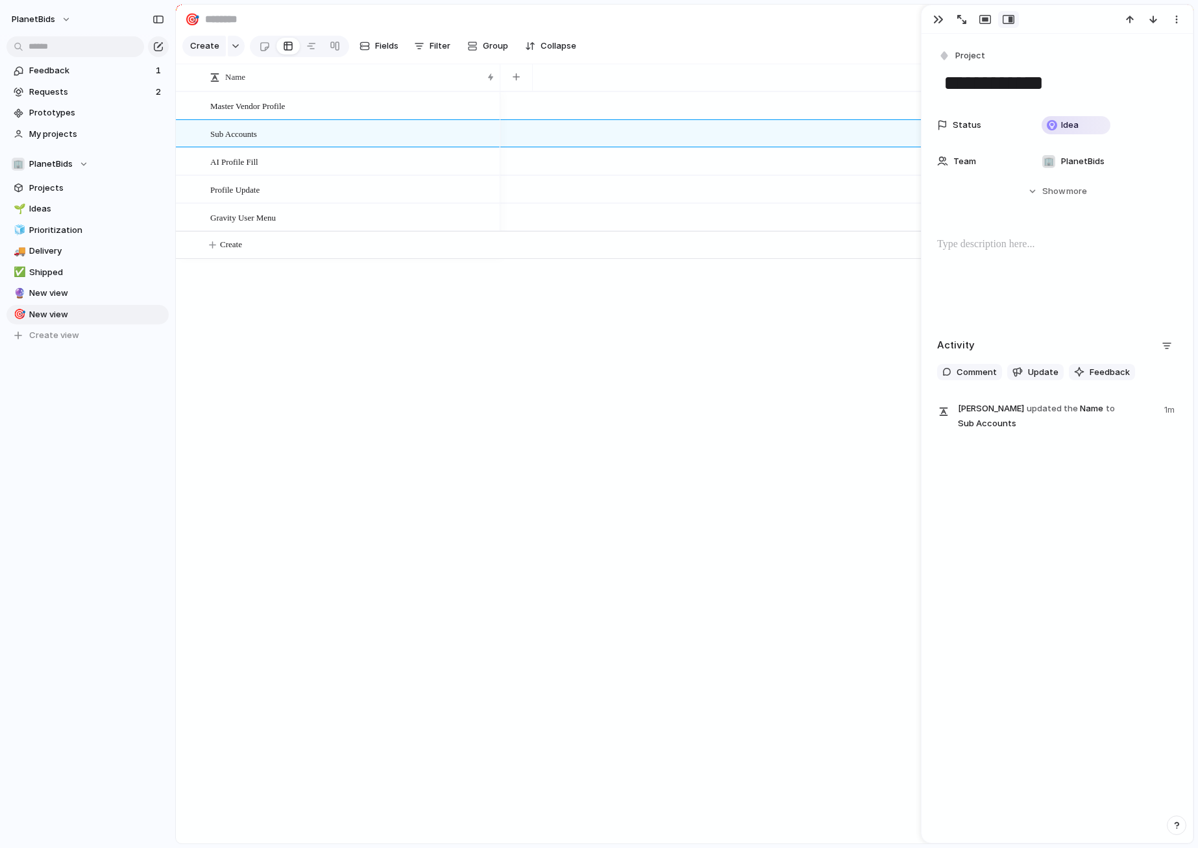
click at [428, 380] on div "Master Vendor Profile Sub Accounts AI Profile Fill Profile Update Gravity User …" at bounding box center [684, 467] width 1017 height 752
click at [271, 173] on div "AI Profile Fill" at bounding box center [352, 162] width 285 height 27
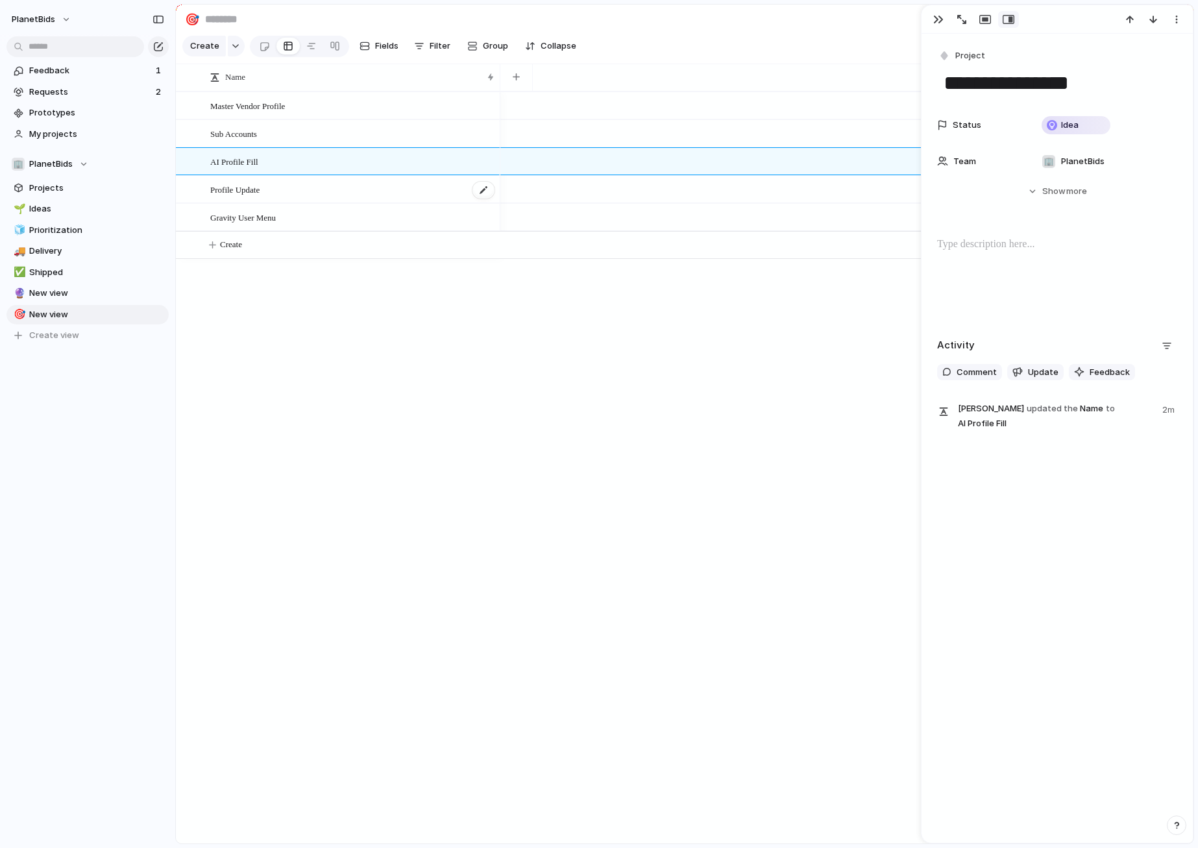
click at [259, 197] on span "Profile Update" at bounding box center [234, 189] width 49 height 15
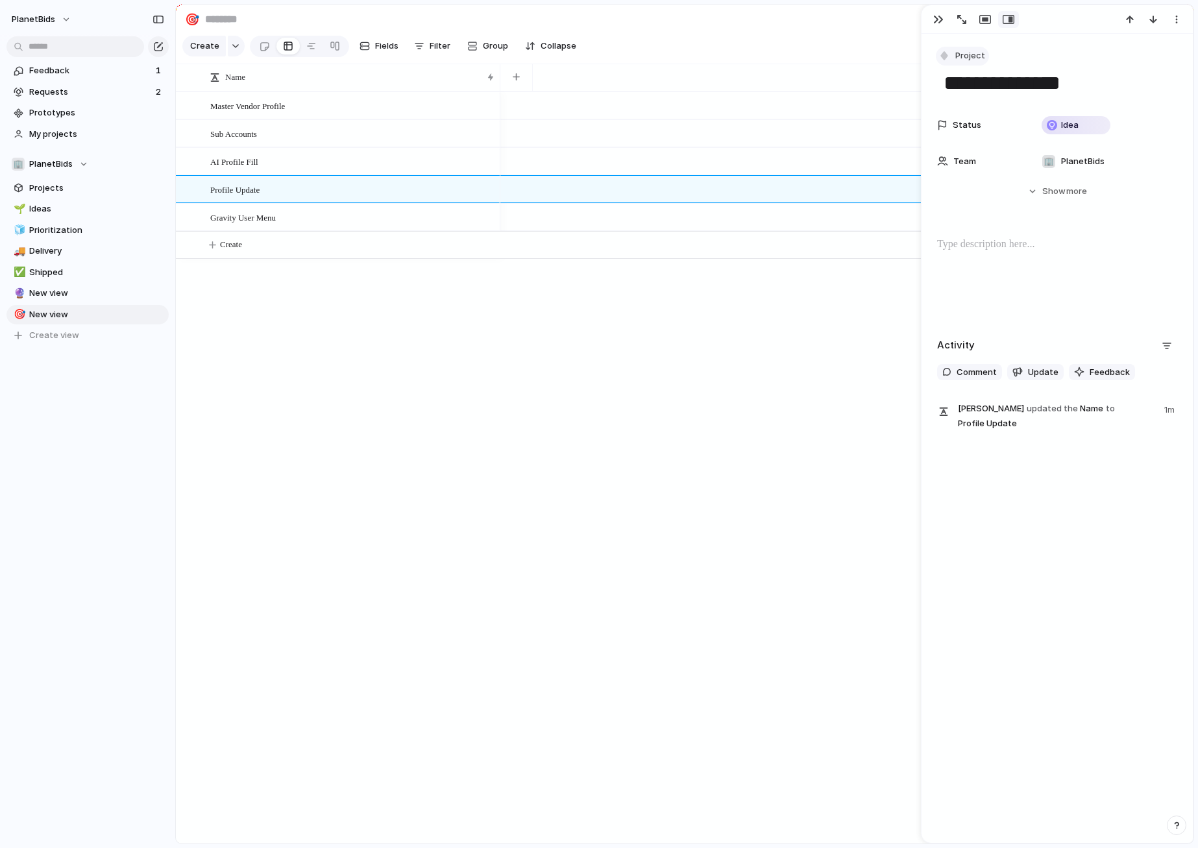
click at [976, 63] on button "Project" at bounding box center [961, 56] width 53 height 19
click at [1015, 191] on span "Milestone/Launch" at bounding box center [998, 193] width 74 height 13
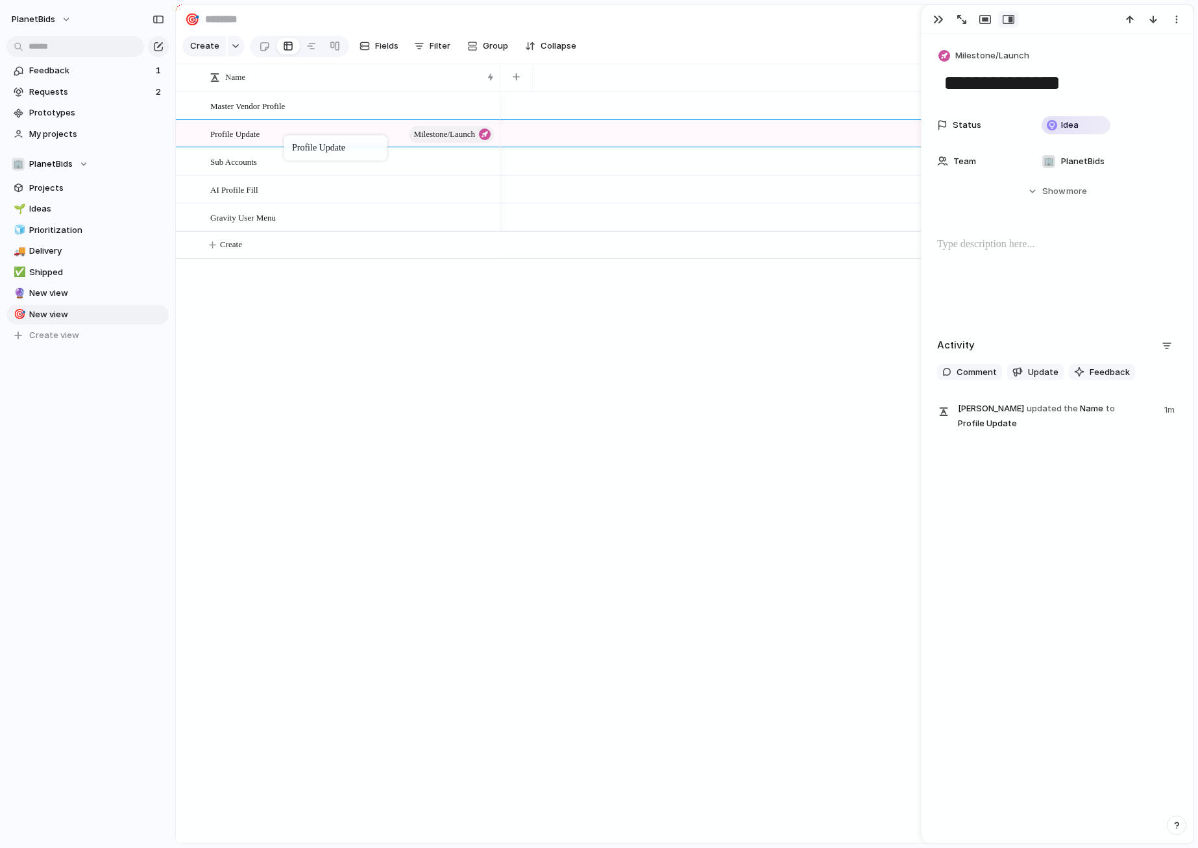
drag, startPoint x: 289, startPoint y: 209, endPoint x: 290, endPoint y: 138, distance: 71.4
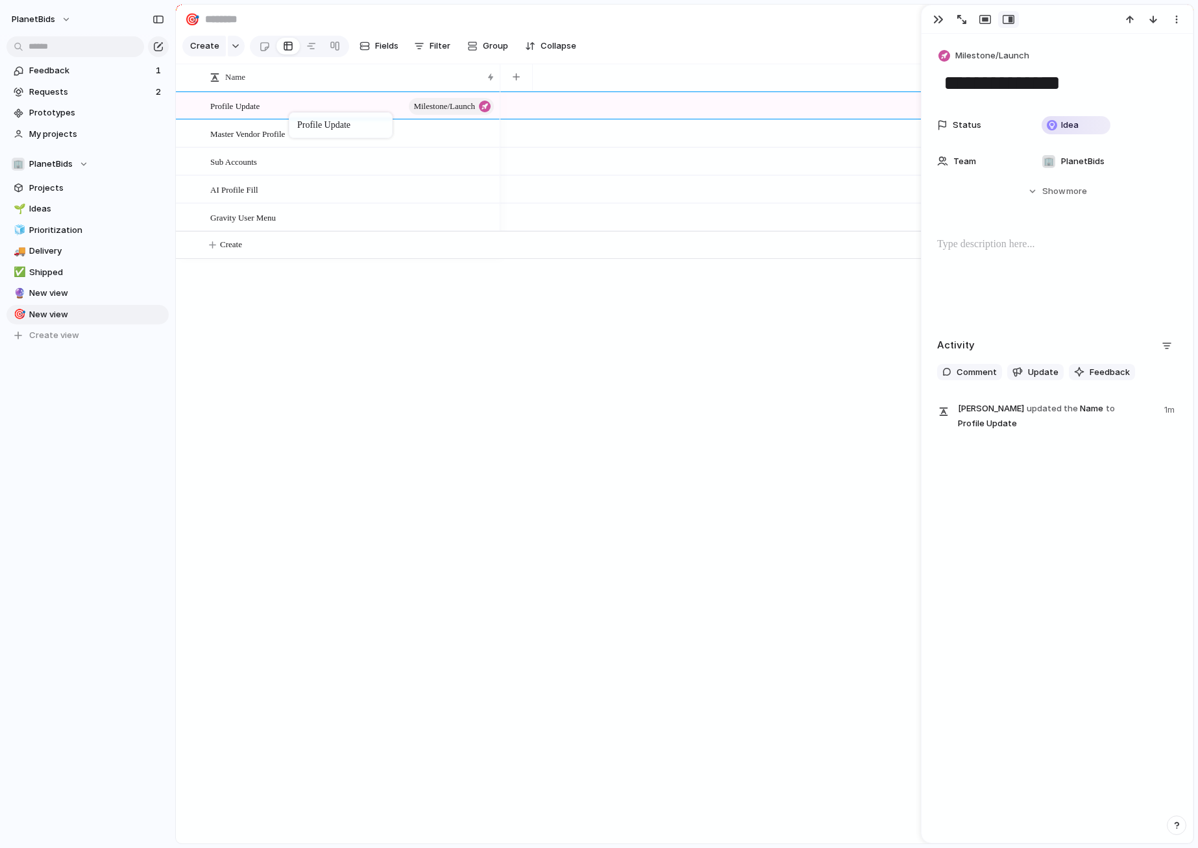
drag, startPoint x: 243, startPoint y: 146, endPoint x: 296, endPoint y: 114, distance: 61.4
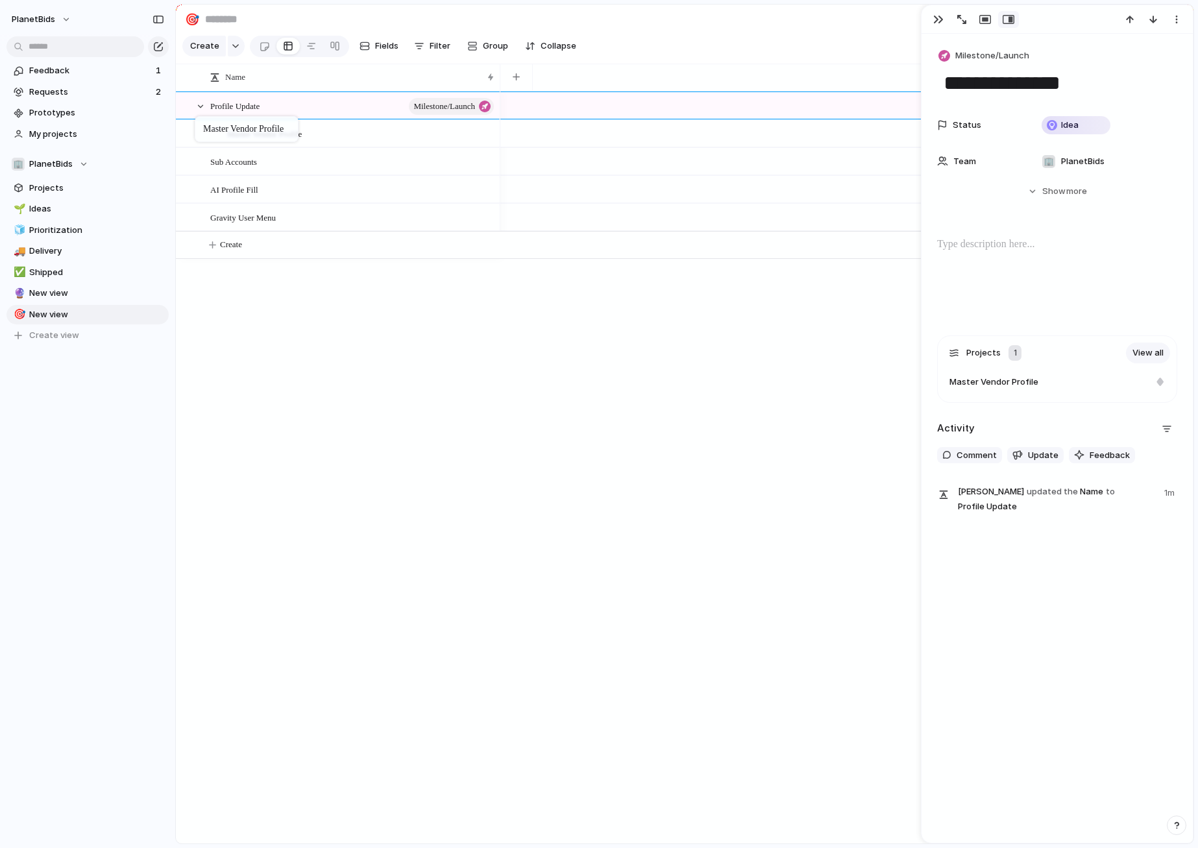
drag, startPoint x: 241, startPoint y: 147, endPoint x: 201, endPoint y: 119, distance: 48.9
click at [448, 518] on div "Master Vendor Profile Sub Accounts AI Profile Fill Profile Update Milestone/Lau…" at bounding box center [684, 467] width 1017 height 752
click at [302, 141] on span "Master Vendor Profile" at bounding box center [264, 133] width 75 height 15
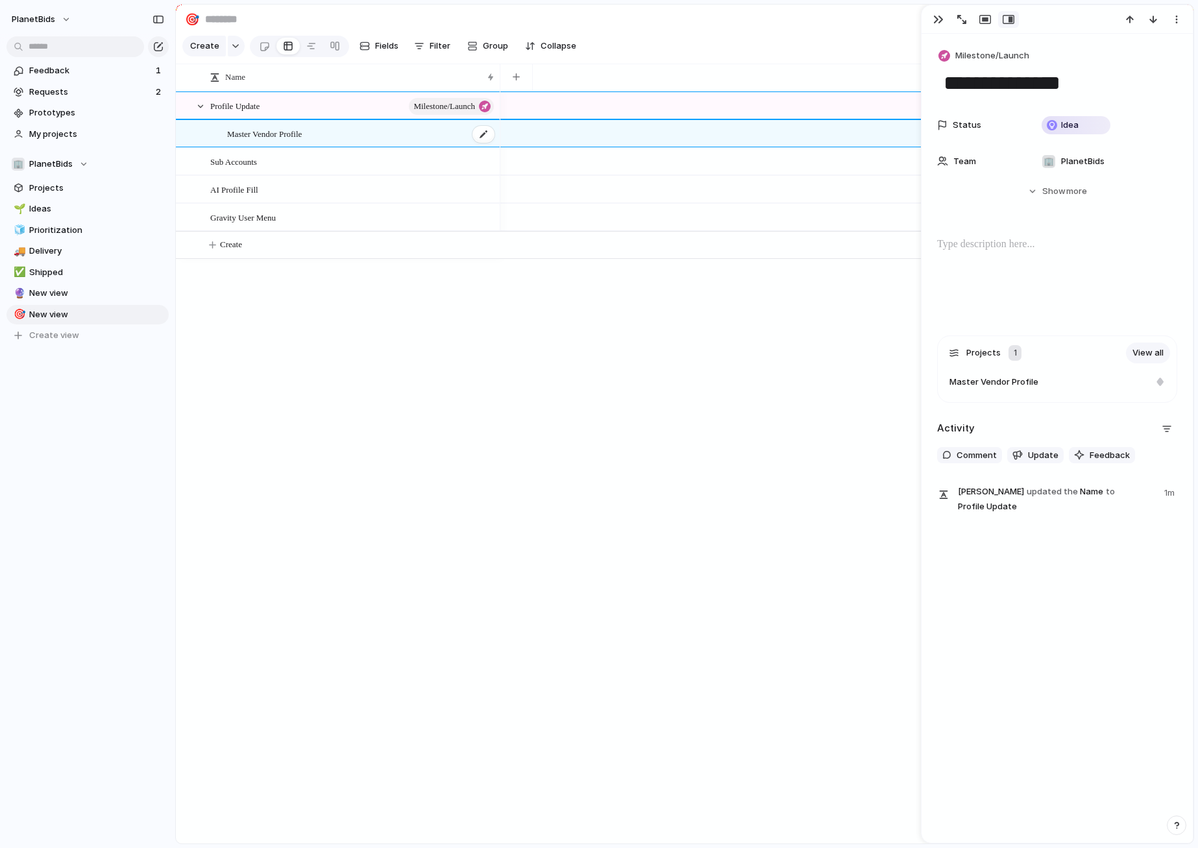
type textarea "**********"
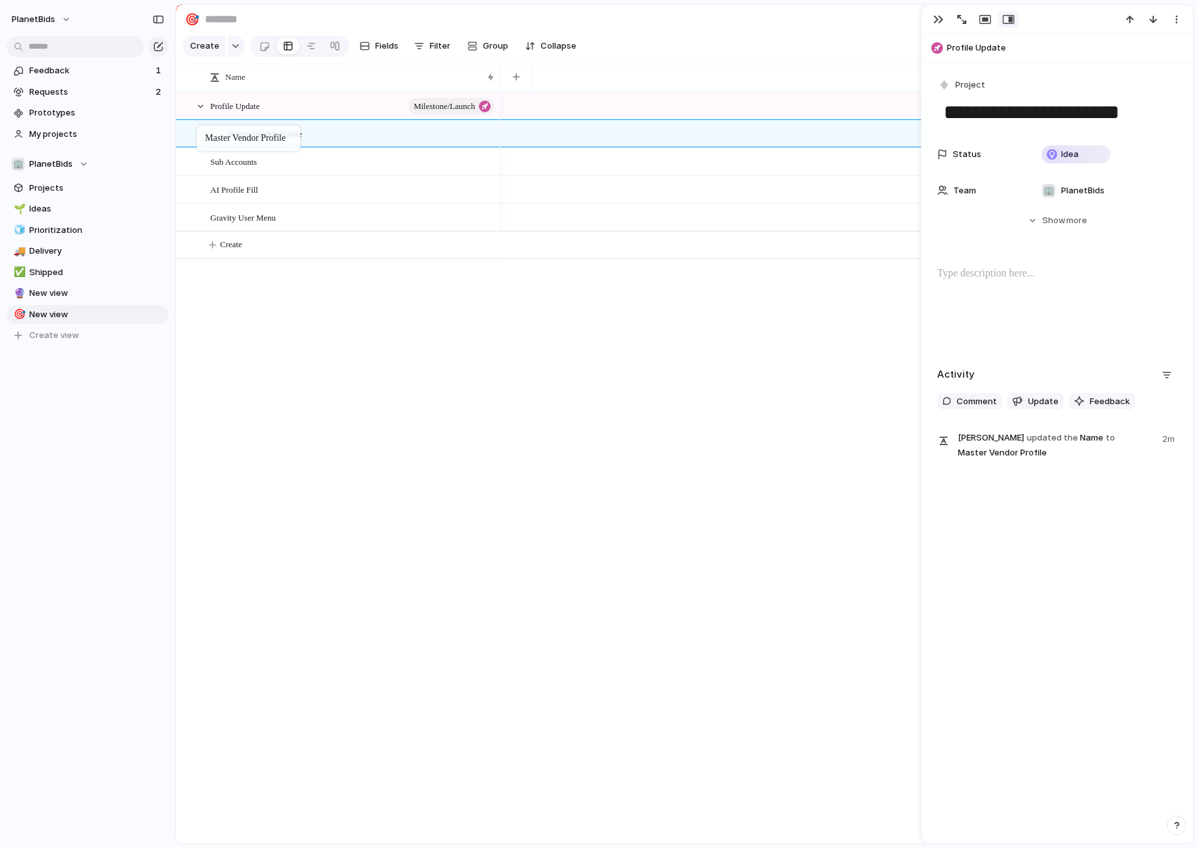
drag, startPoint x: 282, startPoint y: 145, endPoint x: 203, endPoint y: 128, distance: 80.9
drag, startPoint x: 242, startPoint y: 109, endPoint x: 262, endPoint y: 145, distance: 41.0
click at [377, 507] on div "Master Vendor Profile Sub Accounts AI Profile Fill Profile Update Milestone/Lau…" at bounding box center [684, 467] width 1017 height 752
click at [40, 19] on span "PlanetBids" at bounding box center [33, 19] width 43 height 13
click at [48, 52] on span "Settings" at bounding box center [48, 48] width 36 height 13
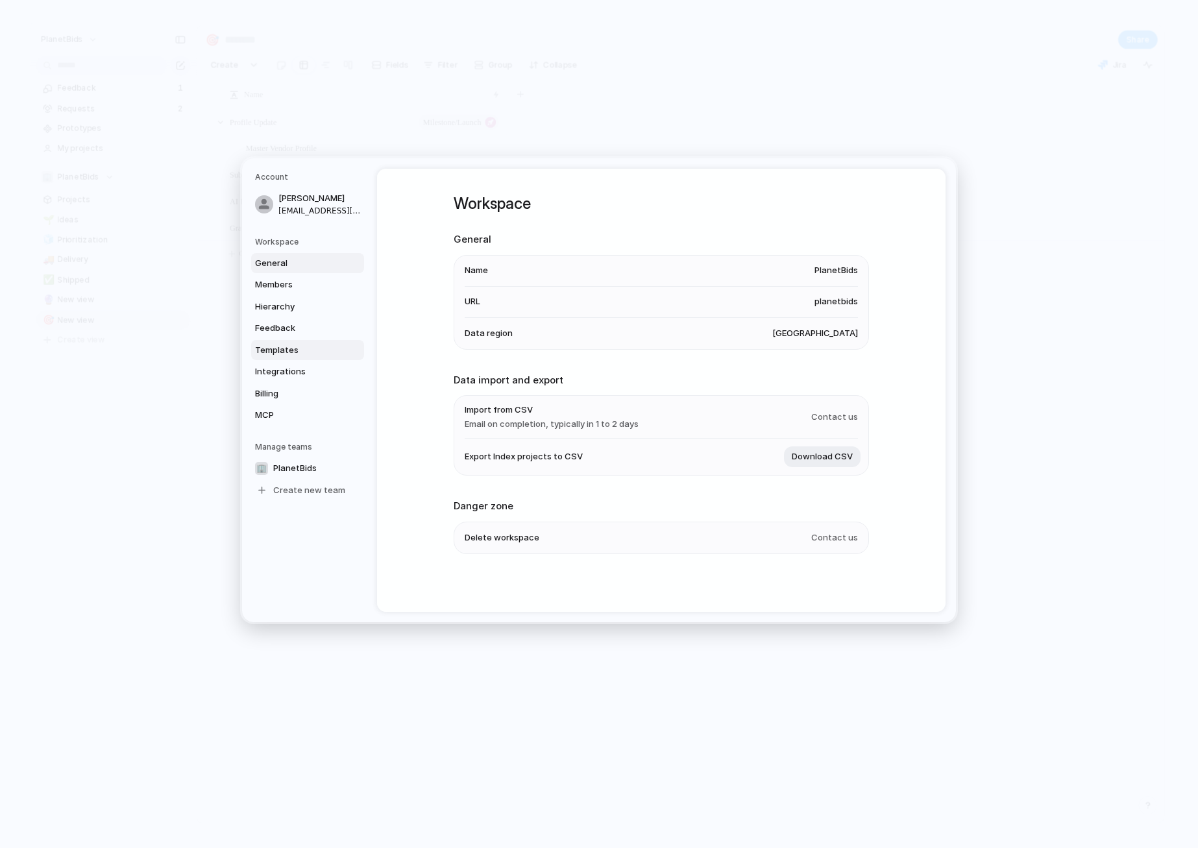
click at [275, 350] on span "Templates" at bounding box center [296, 349] width 83 height 13
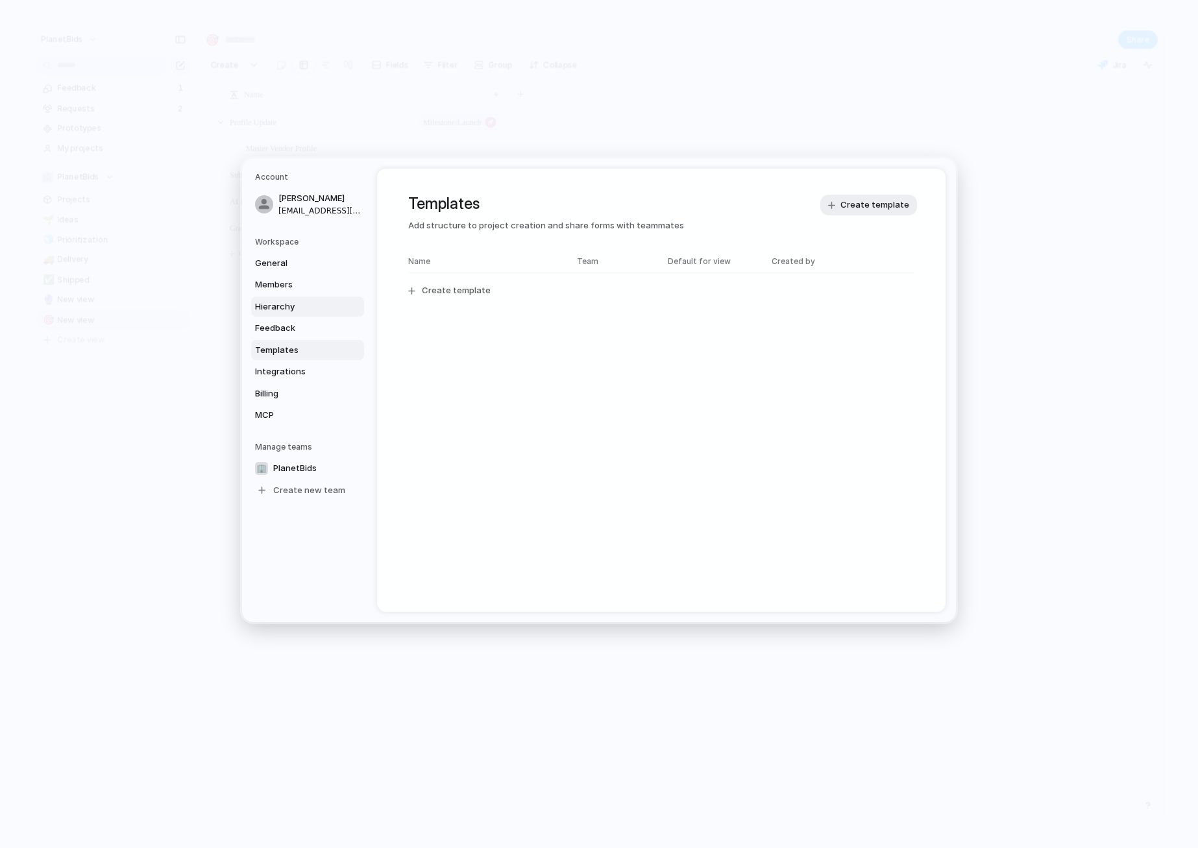
click at [276, 310] on span "Hierarchy" at bounding box center [296, 306] width 83 height 13
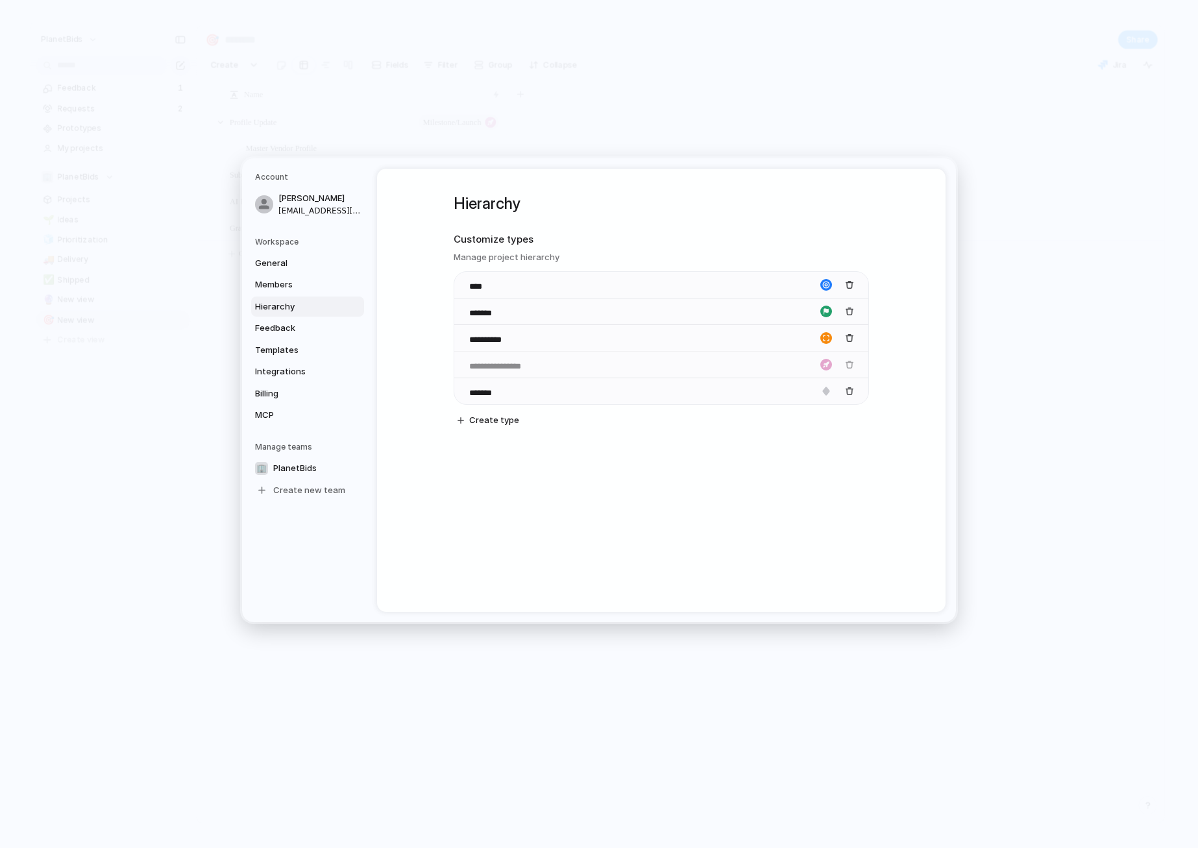
drag, startPoint x: 460, startPoint y: 389, endPoint x: 454, endPoint y: 361, distance: 29.1
click at [454, 361] on body "PlanetBids Feedback 1 Requests 2 Prototypes My projects 🏢 PlanetBids Projects 🌱…" at bounding box center [599, 424] width 1198 height 848
click at [849, 362] on div "button" at bounding box center [849, 364] width 9 height 9
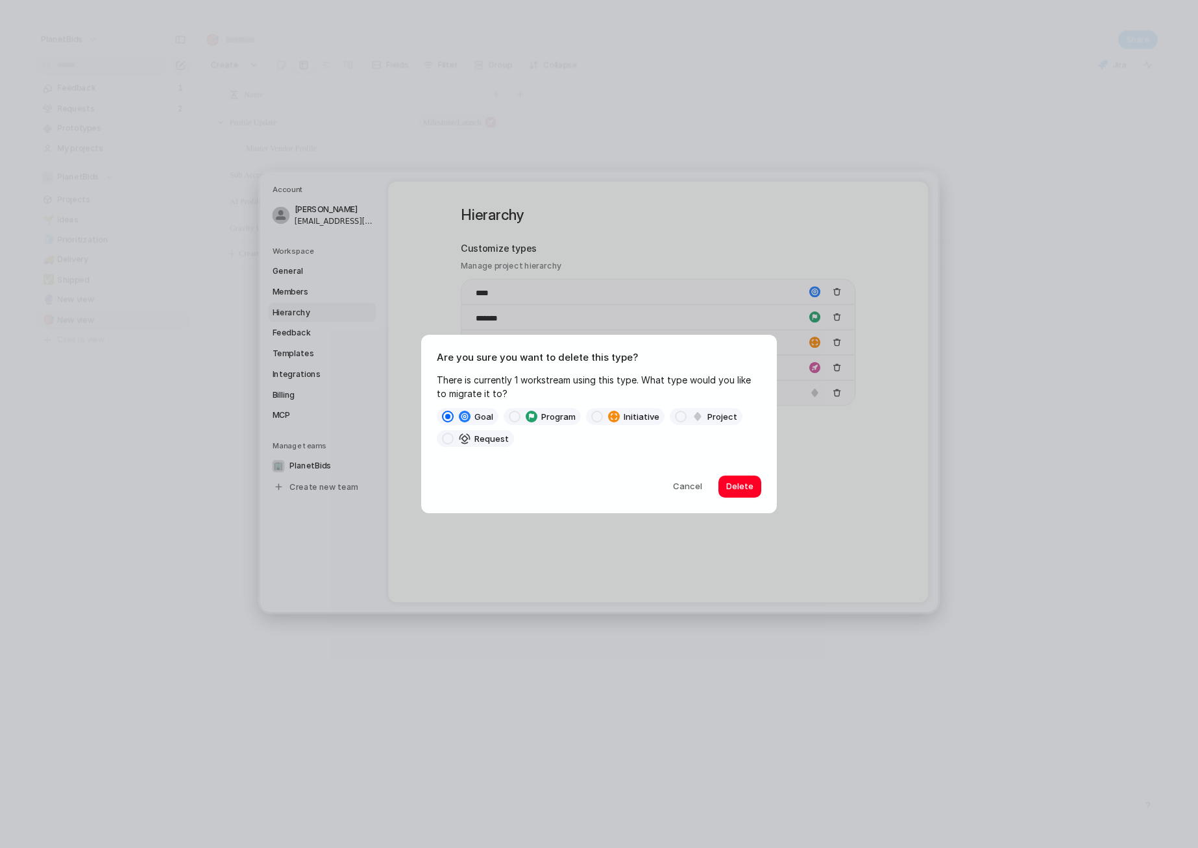
click at [728, 413] on span "project" at bounding box center [722, 417] width 30 height 12
click at [755, 490] on button "Delete" at bounding box center [739, 487] width 43 height 22
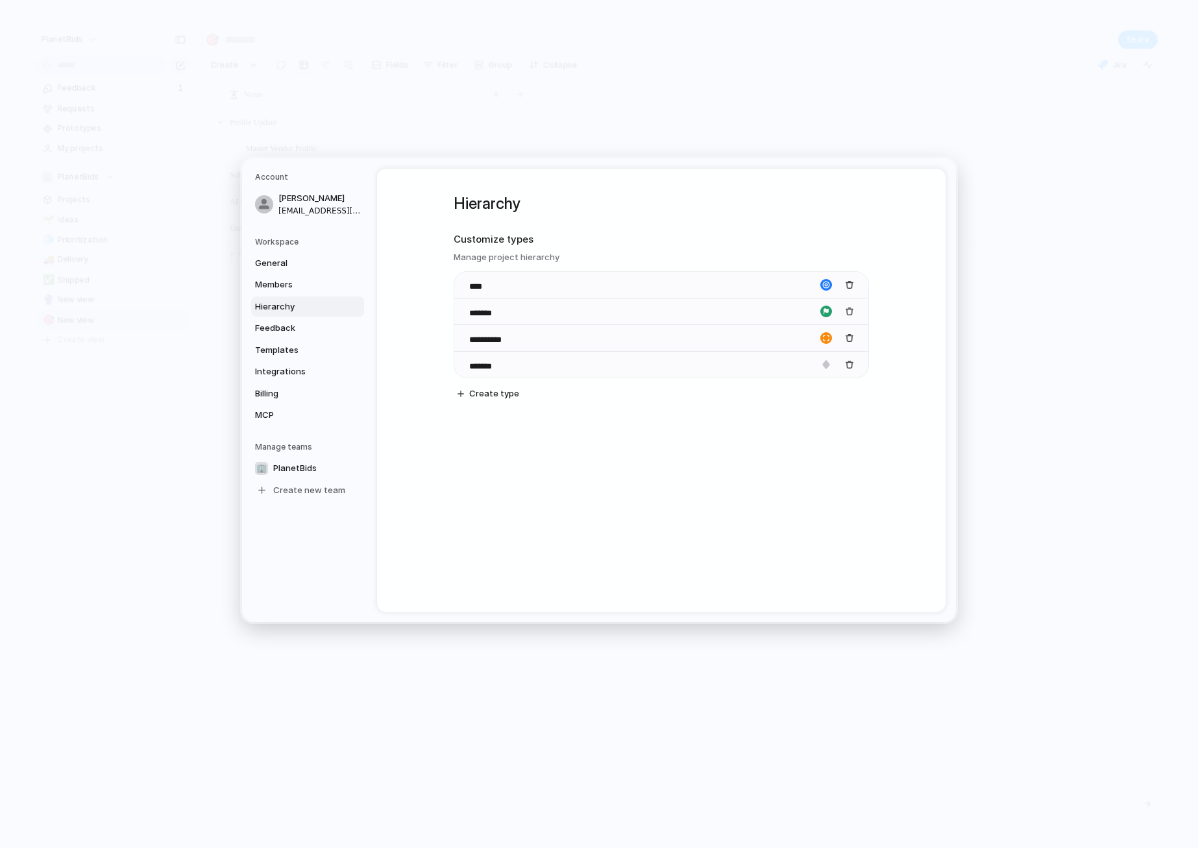
click at [585, 540] on div "**********" at bounding box center [661, 390] width 568 height 443
click at [478, 313] on input "*******" at bounding box center [492, 312] width 47 height 13
click at [537, 315] on div "*******" at bounding box center [661, 311] width 414 height 27
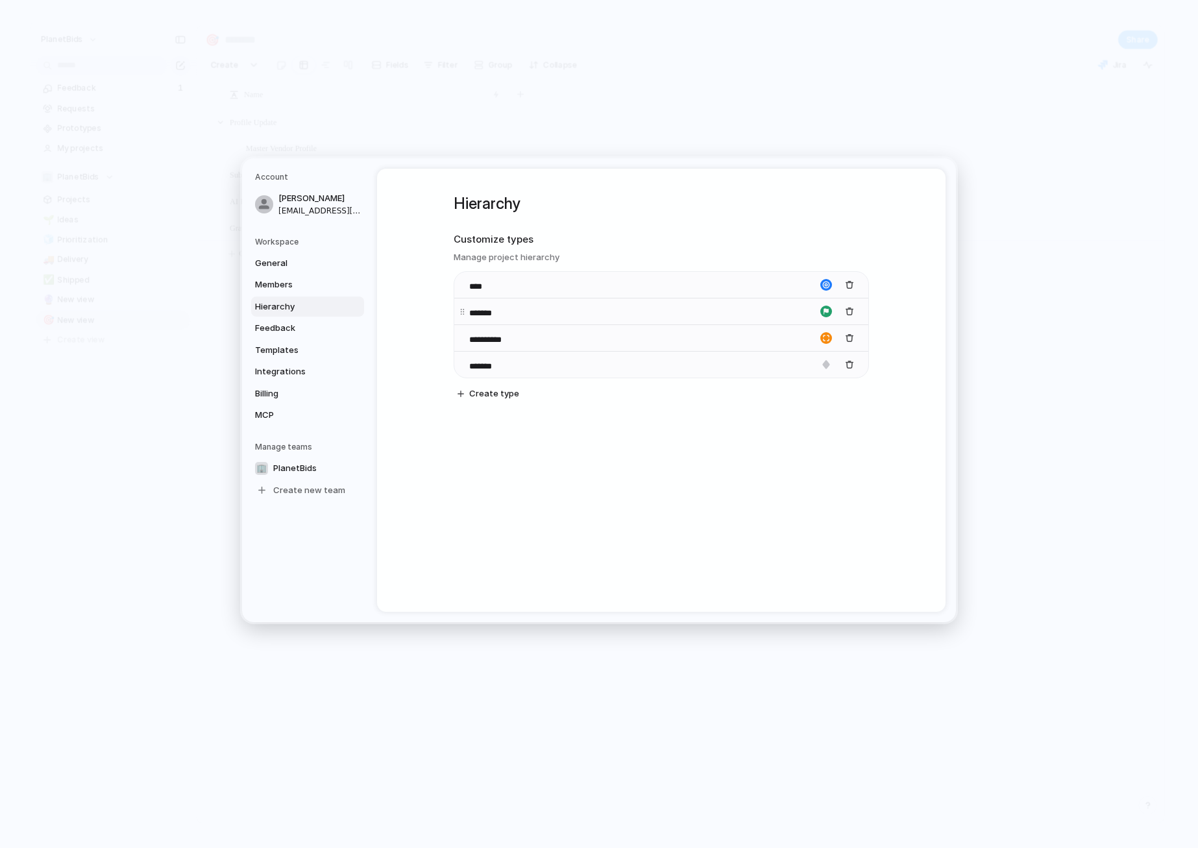
click at [498, 314] on input "*******" at bounding box center [492, 312] width 47 height 13
click at [490, 346] on div "**********" at bounding box center [661, 337] width 414 height 27
click at [476, 314] on input "****" at bounding box center [491, 312] width 45 height 13
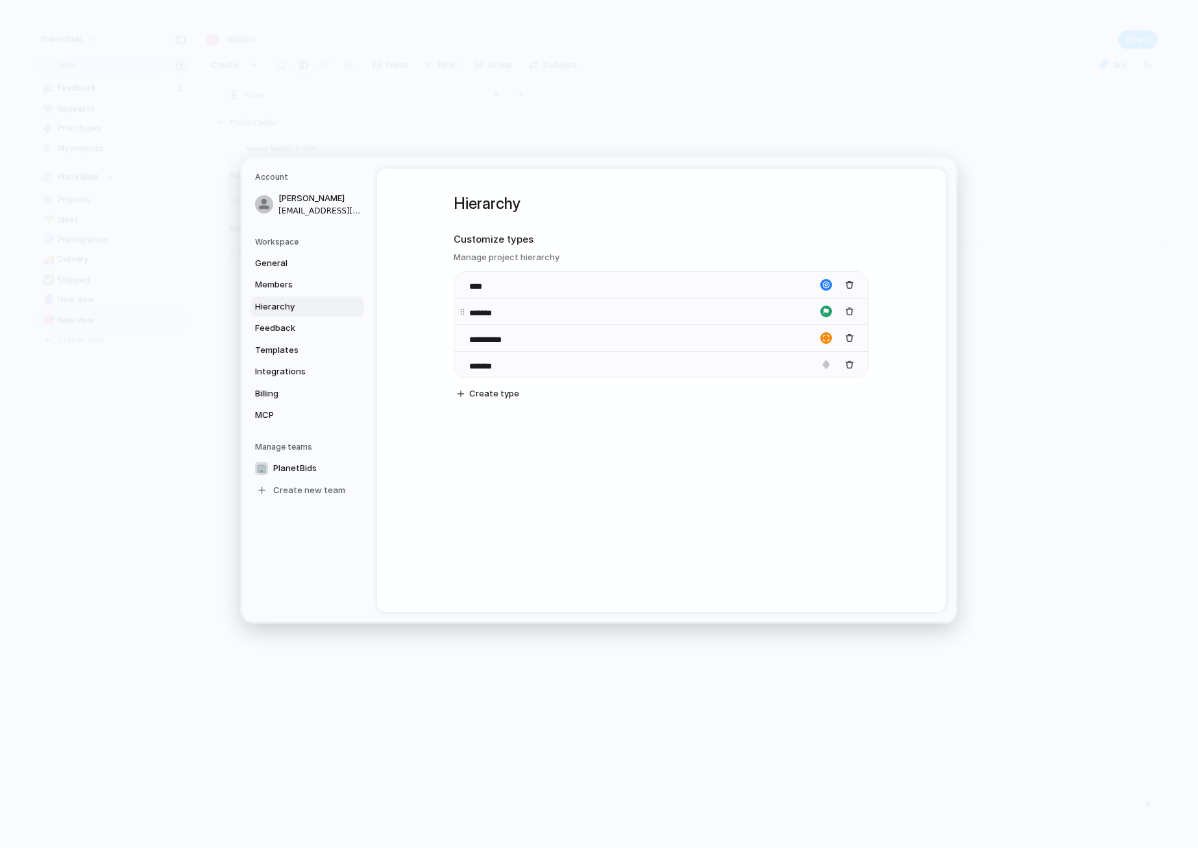
type input "*******"
click at [646, 531] on div "**********" at bounding box center [661, 390] width 568 height 443
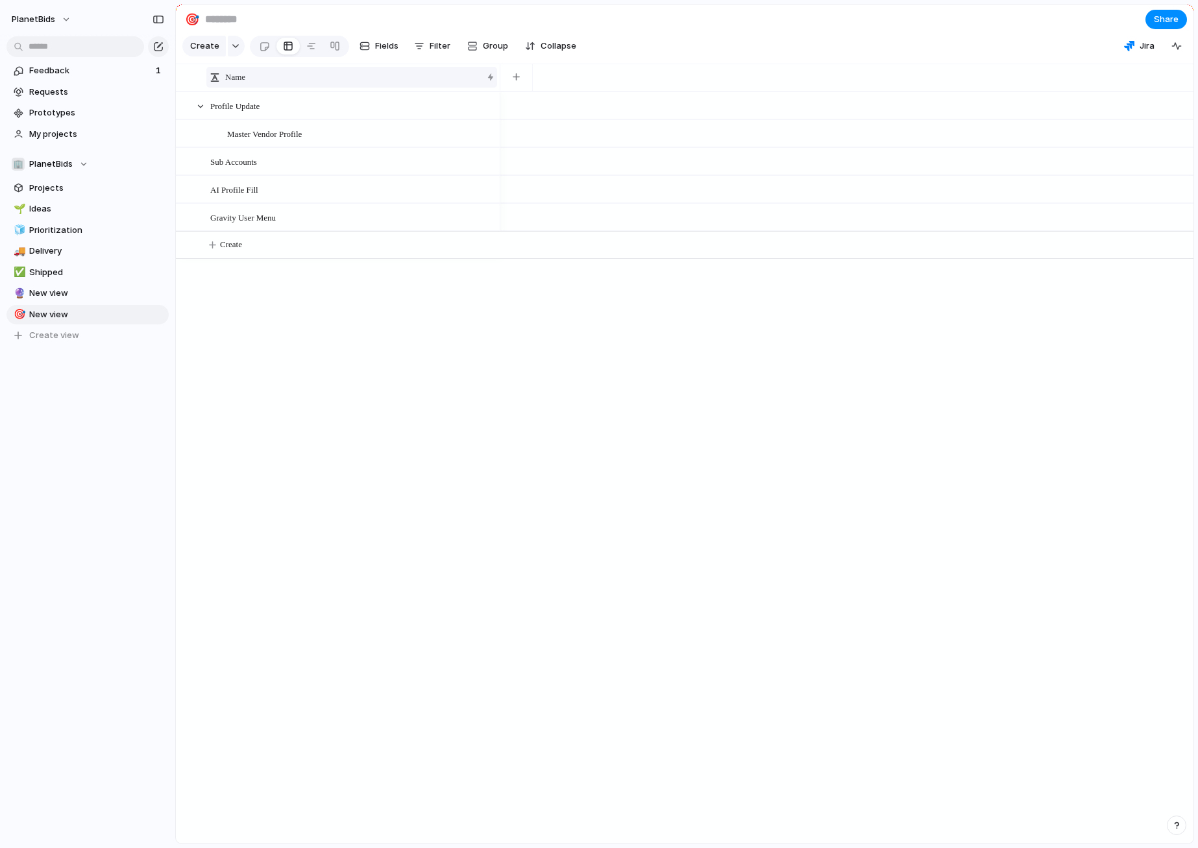
click at [249, 84] on div "Name" at bounding box center [346, 77] width 272 height 13
click at [434, 369] on div "Sort ascending Sort descending" at bounding box center [599, 424] width 1198 height 848
click at [302, 141] on span "Master Vendor Profile" at bounding box center [264, 133] width 75 height 15
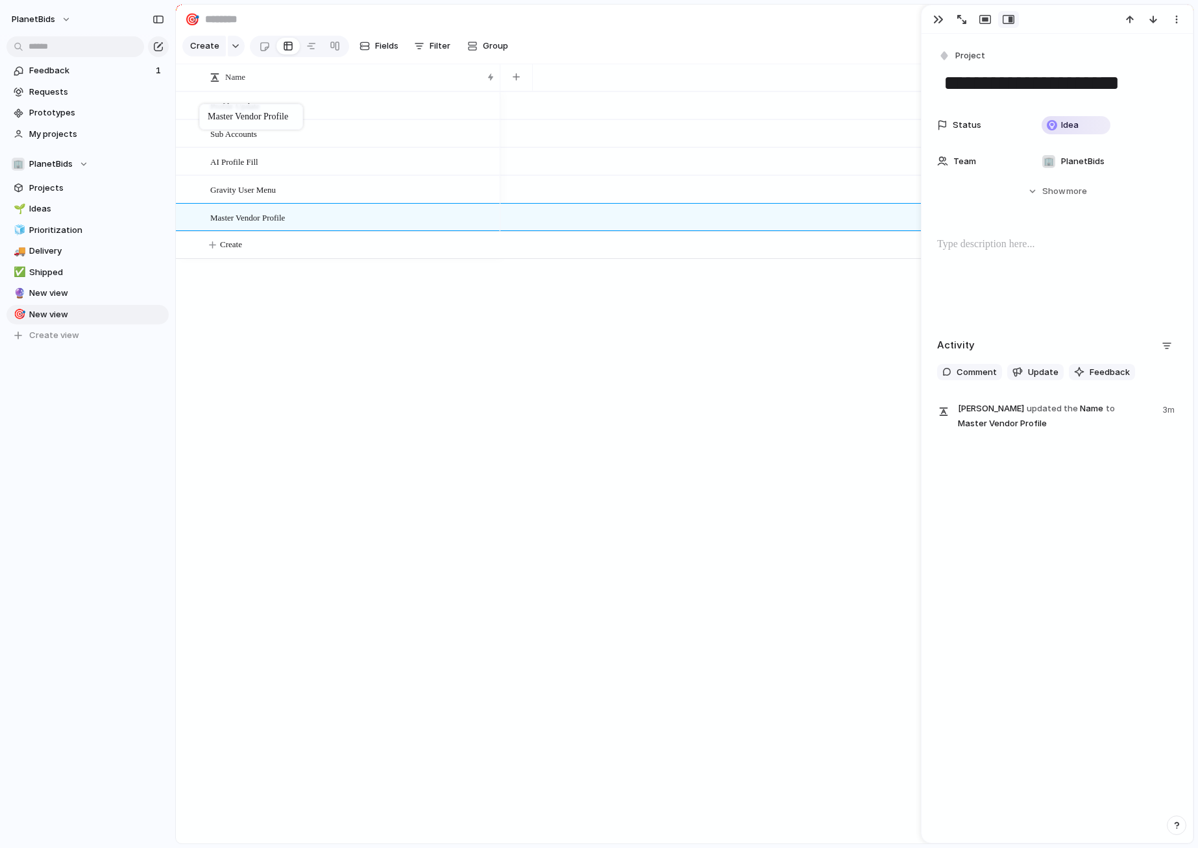
drag, startPoint x: 263, startPoint y: 138, endPoint x: 206, endPoint y: 106, distance: 65.3
click at [251, 113] on span "Profile Update" at bounding box center [234, 105] width 49 height 15
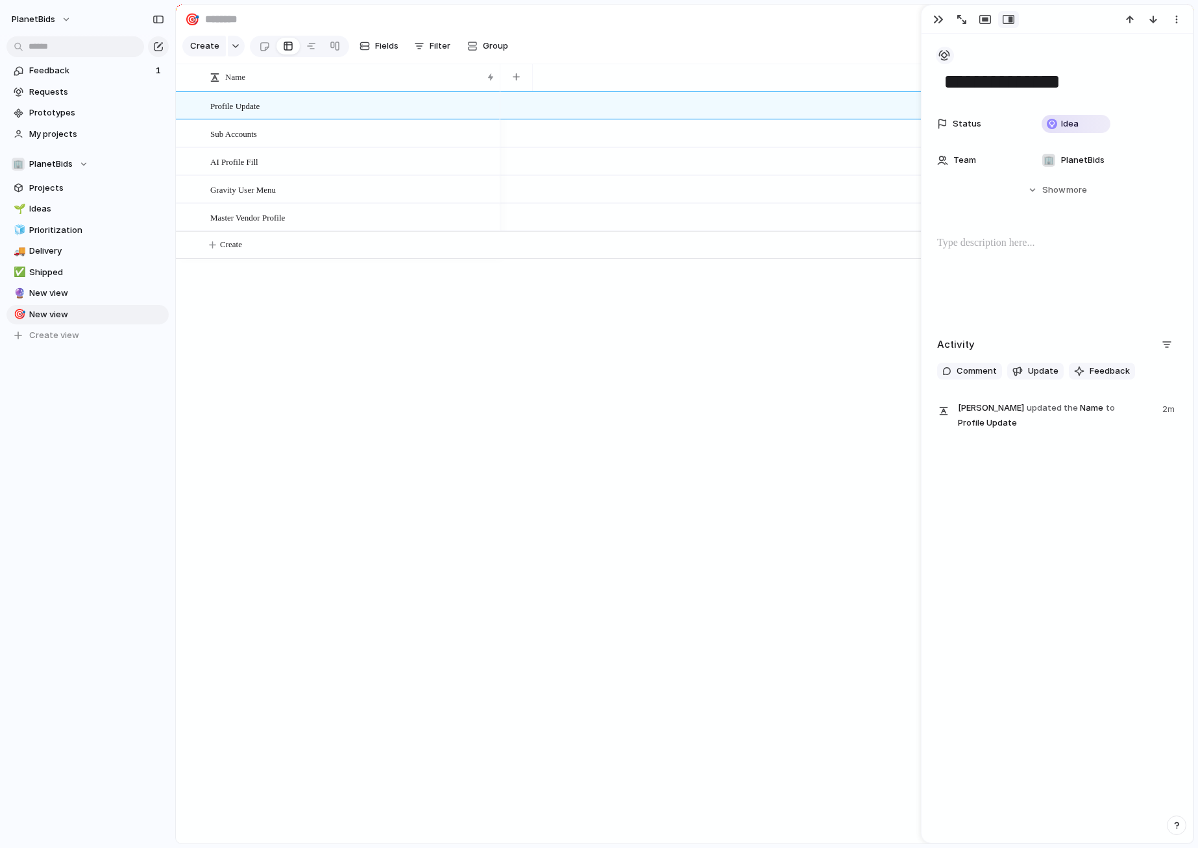
click at [947, 54] on div "button" at bounding box center [944, 55] width 12 height 12
click at [986, 174] on span "Project" at bounding box center [976, 172] width 30 height 13
click at [243, 141] on span "Sub Accounts" at bounding box center [233, 133] width 47 height 15
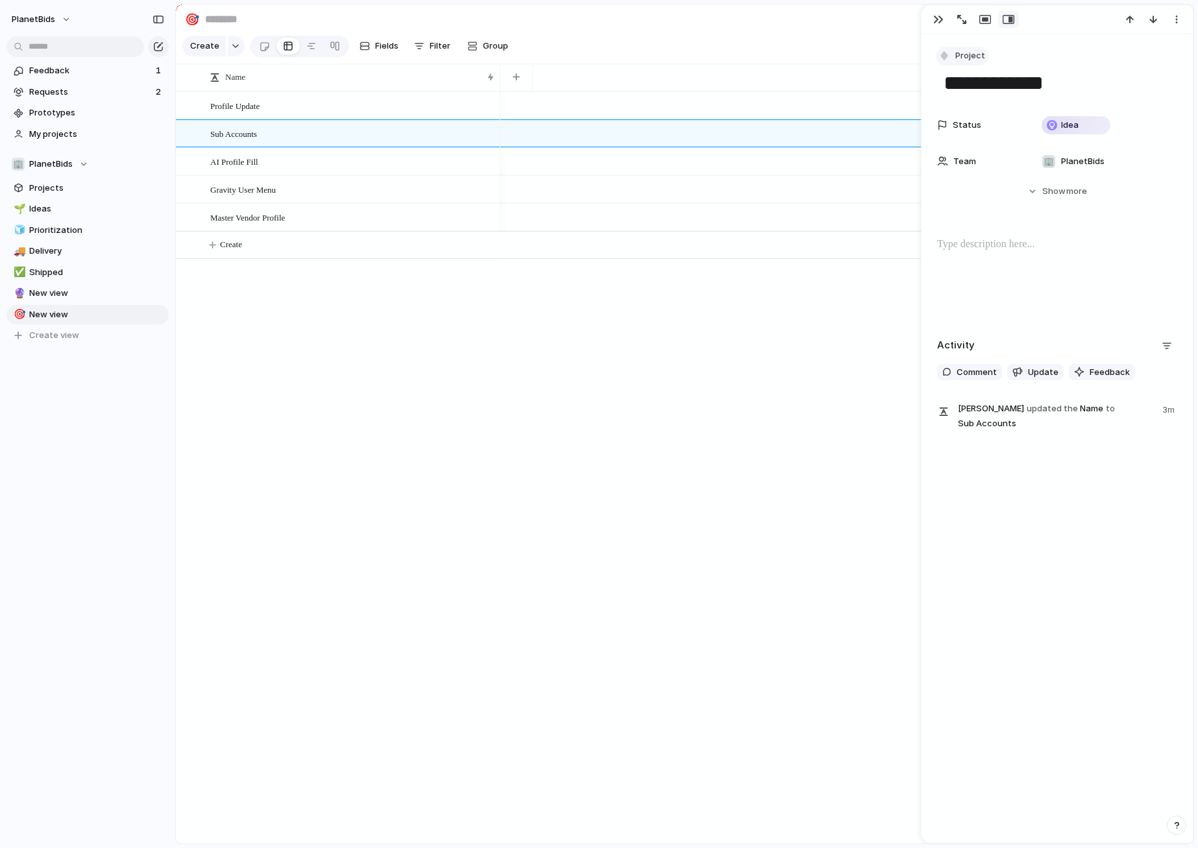
click at [945, 58] on div "button" at bounding box center [944, 56] width 12 height 12
click at [999, 155] on li "Initiative" at bounding box center [992, 152] width 106 height 21
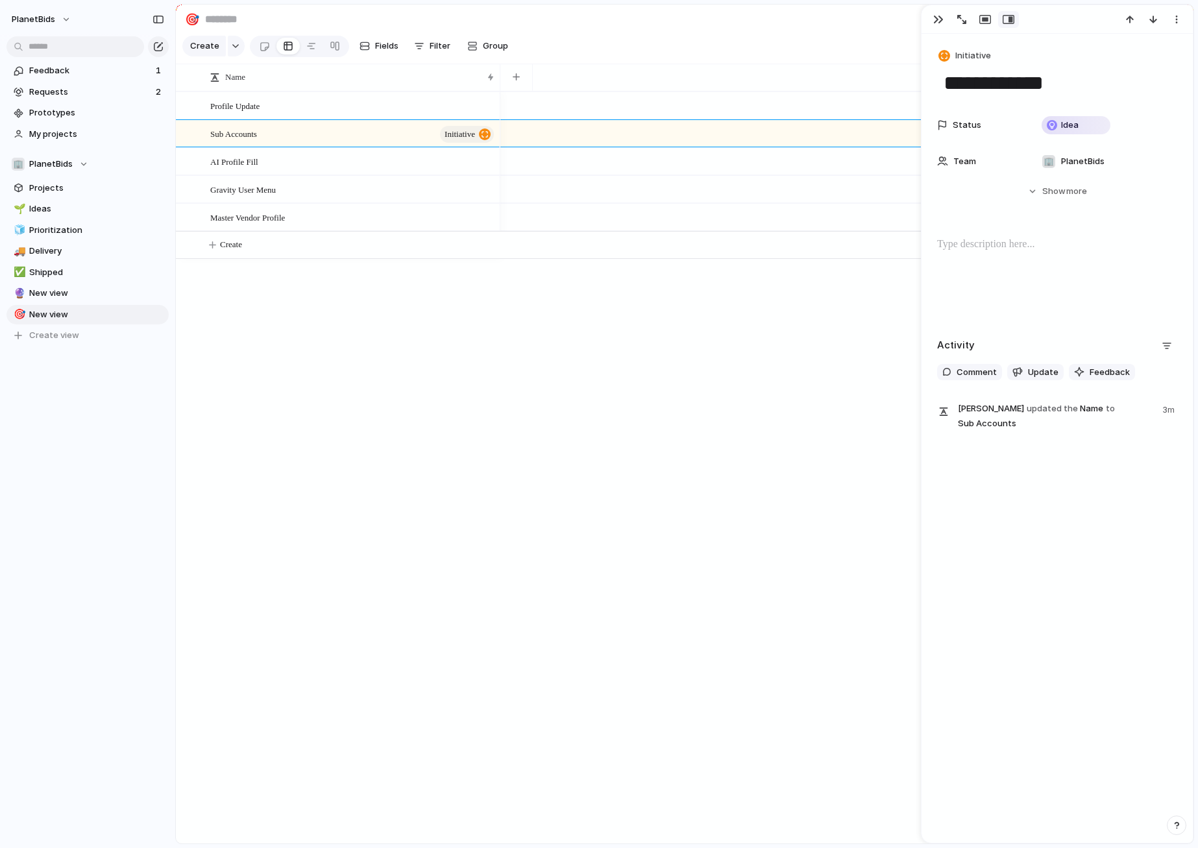
click at [421, 369] on div "Master Vendor Profile Sub Accounts initiative AI Profile Fill Profile Update Gr…" at bounding box center [684, 467] width 1017 height 752
click at [239, 224] on span "Master Vendor Profile" at bounding box center [247, 217] width 75 height 15
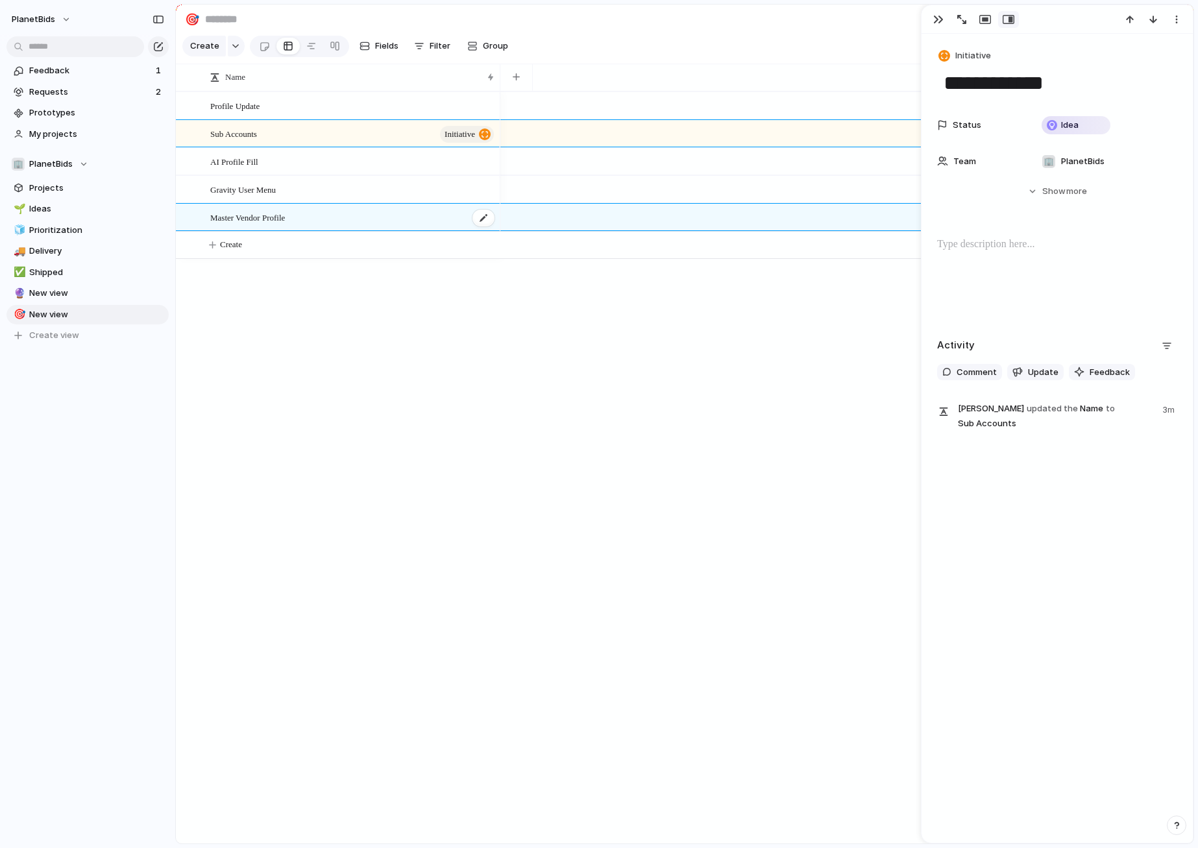
type textarea "**********"
click at [961, 52] on span "Project" at bounding box center [970, 55] width 30 height 13
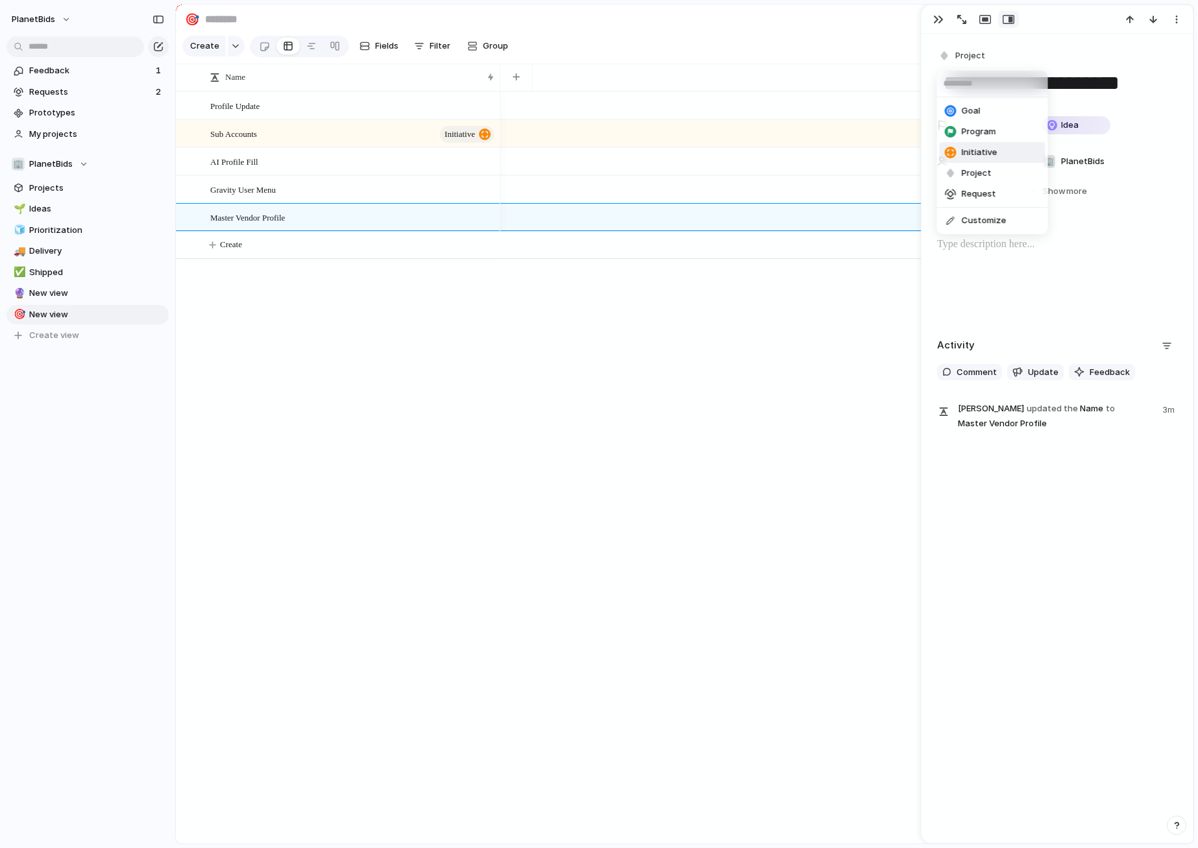
click at [989, 149] on span "Initiative" at bounding box center [979, 152] width 36 height 13
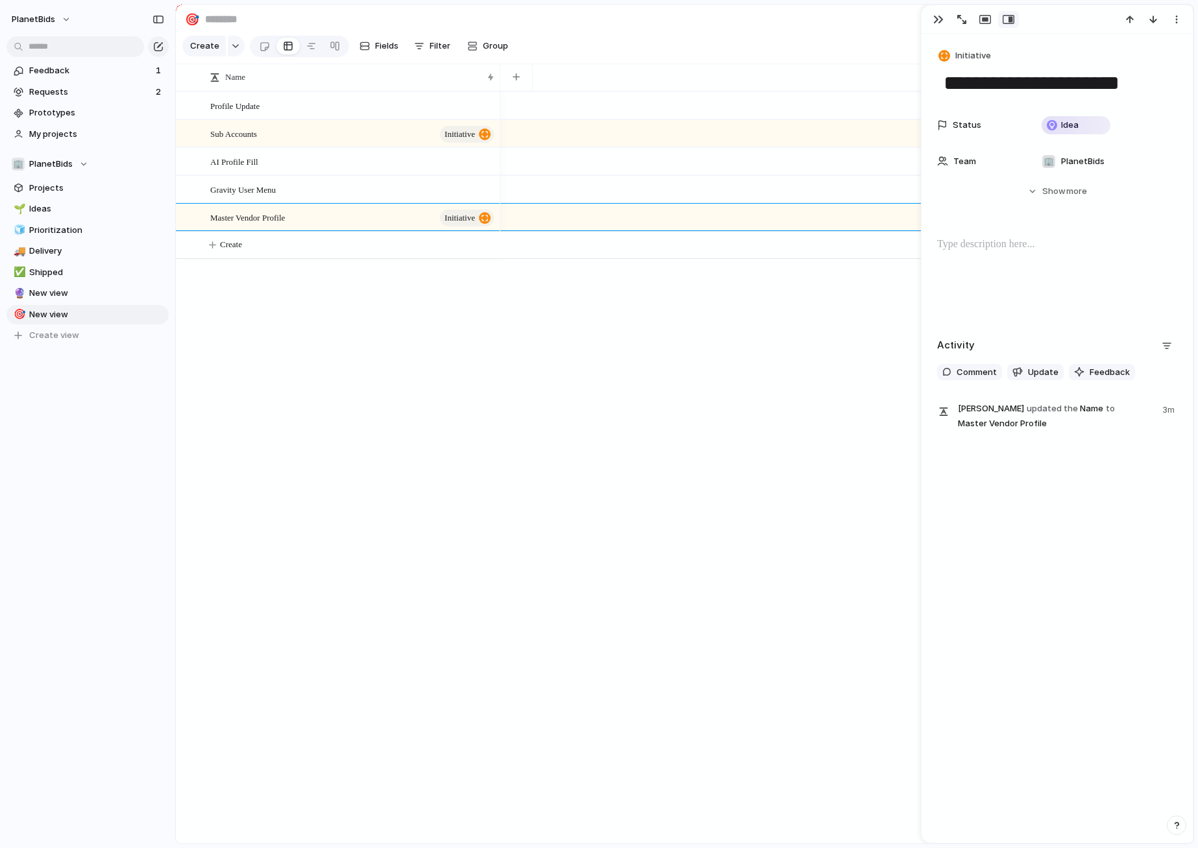
click at [553, 459] on div at bounding box center [846, 467] width 693 height 752
click at [525, 85] on button "button" at bounding box center [516, 77] width 27 height 23
type input "*****"
click at [557, 110] on div at bounding box center [565, 103] width 128 height 21
click at [511, 167] on div at bounding box center [514, 169] width 23 height 23
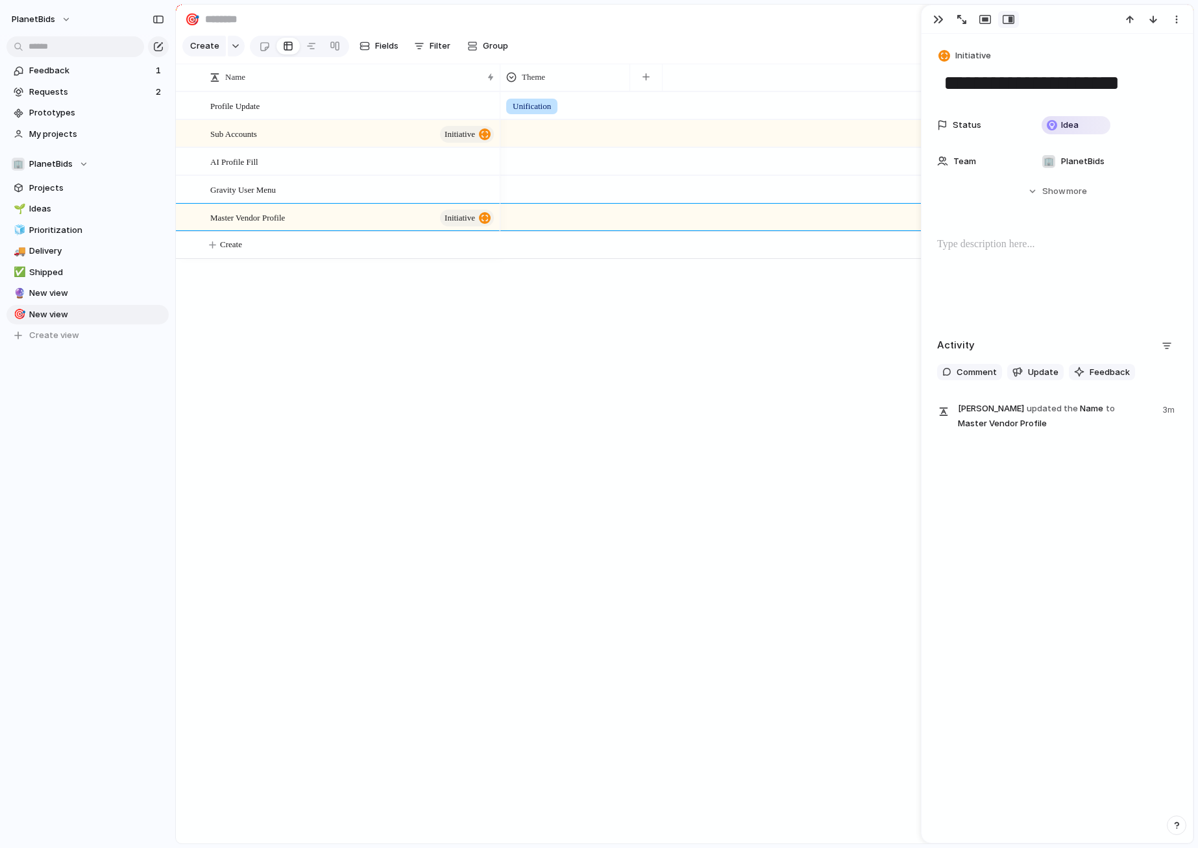
click at [688, 406] on div "Unification BC COI" at bounding box center [599, 424] width 1198 height 848
click at [340, 382] on div "Master Vendor Profile initiative Sub Accounts initiative AI Profile Fill Profil…" at bounding box center [684, 467] width 1017 height 752
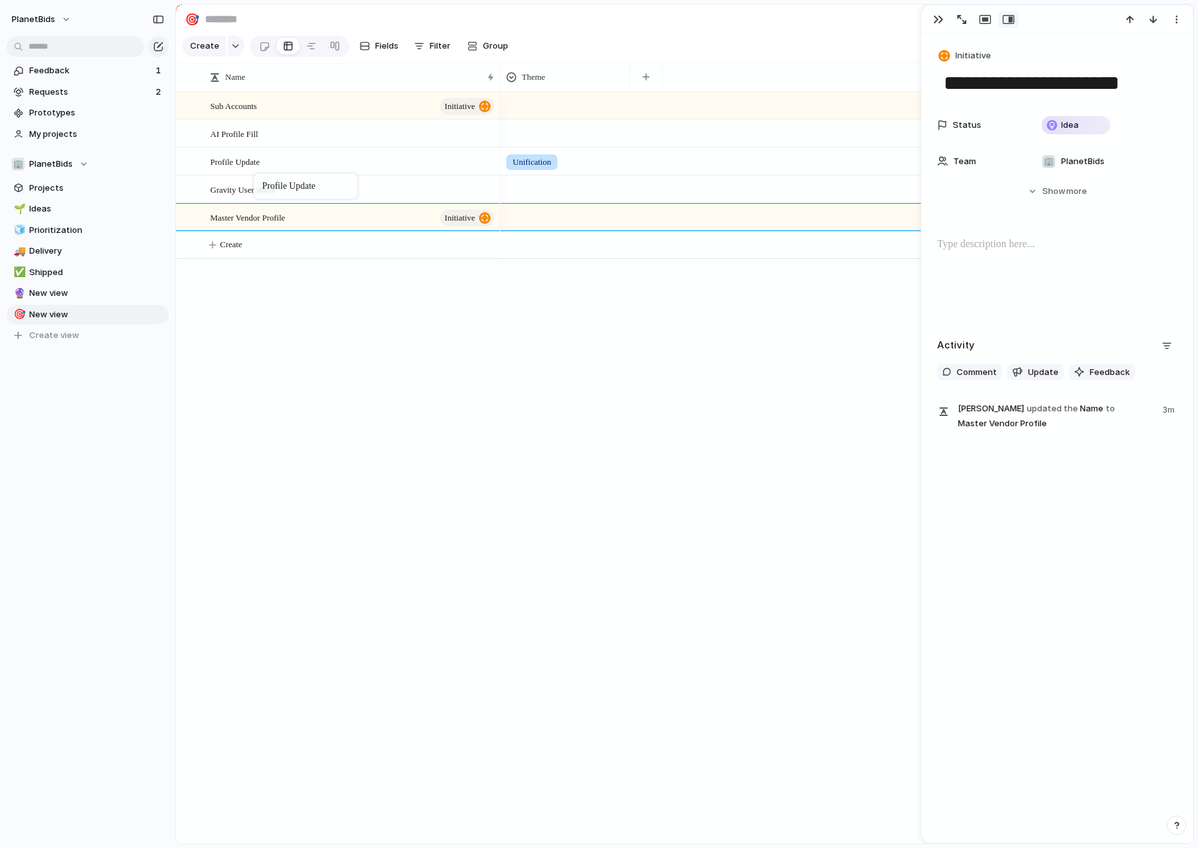
drag, startPoint x: 242, startPoint y: 115, endPoint x: 260, endPoint y: 176, distance: 63.6
click at [401, 422] on div "Master Vendor Profile initiative Sub Accounts initiative AI Profile Fill Profil…" at bounding box center [684, 467] width 1017 height 752
drag, startPoint x: 544, startPoint y: 212, endPoint x: 546, endPoint y: 204, distance: 8.0
click at [544, 213] on div "Unification" at bounding box center [846, 174] width 693 height 167
click at [549, 195] on div at bounding box center [565, 186] width 128 height 21
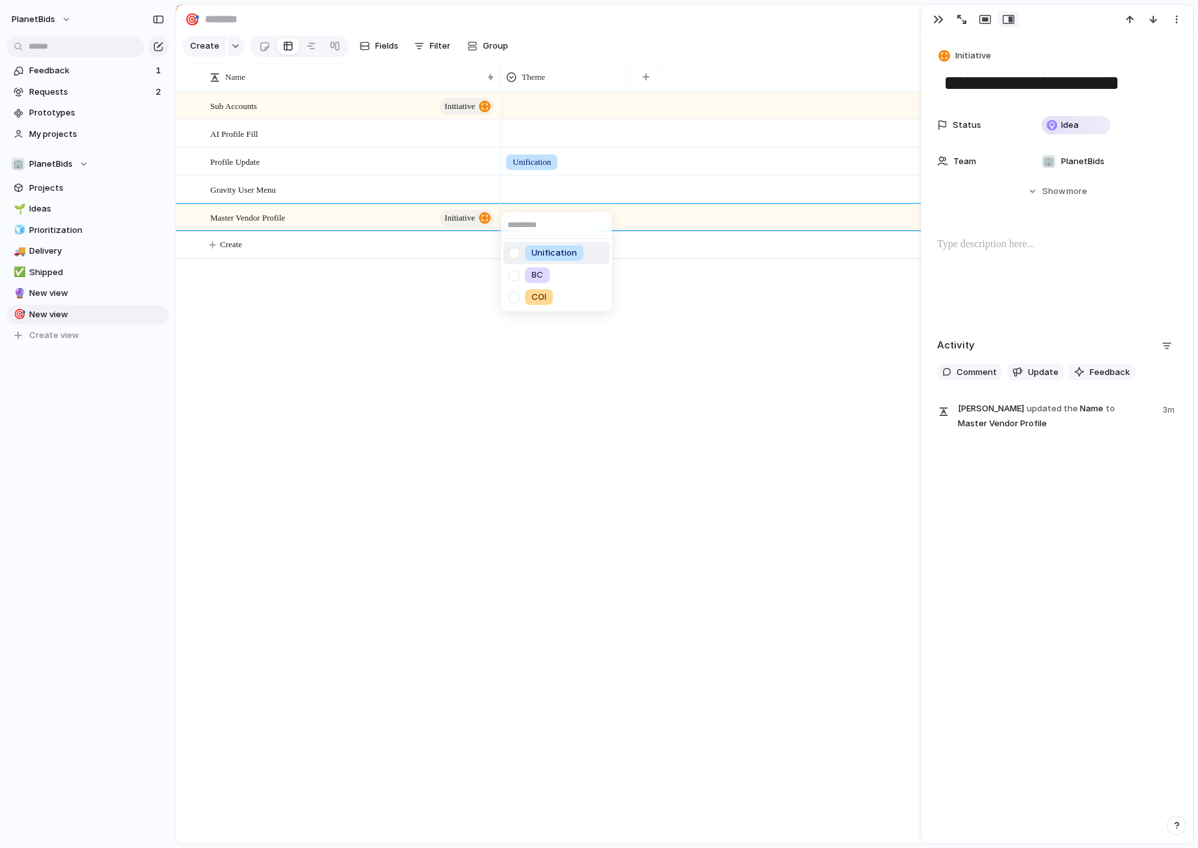
click at [512, 252] on div at bounding box center [514, 253] width 23 height 23
click at [549, 151] on div "Unification BC COI" at bounding box center [599, 424] width 1198 height 848
click at [548, 142] on div at bounding box center [565, 131] width 128 height 21
click at [514, 199] on div at bounding box center [514, 197] width 23 height 23
click at [536, 127] on div "Unification BC COI" at bounding box center [599, 424] width 1198 height 848
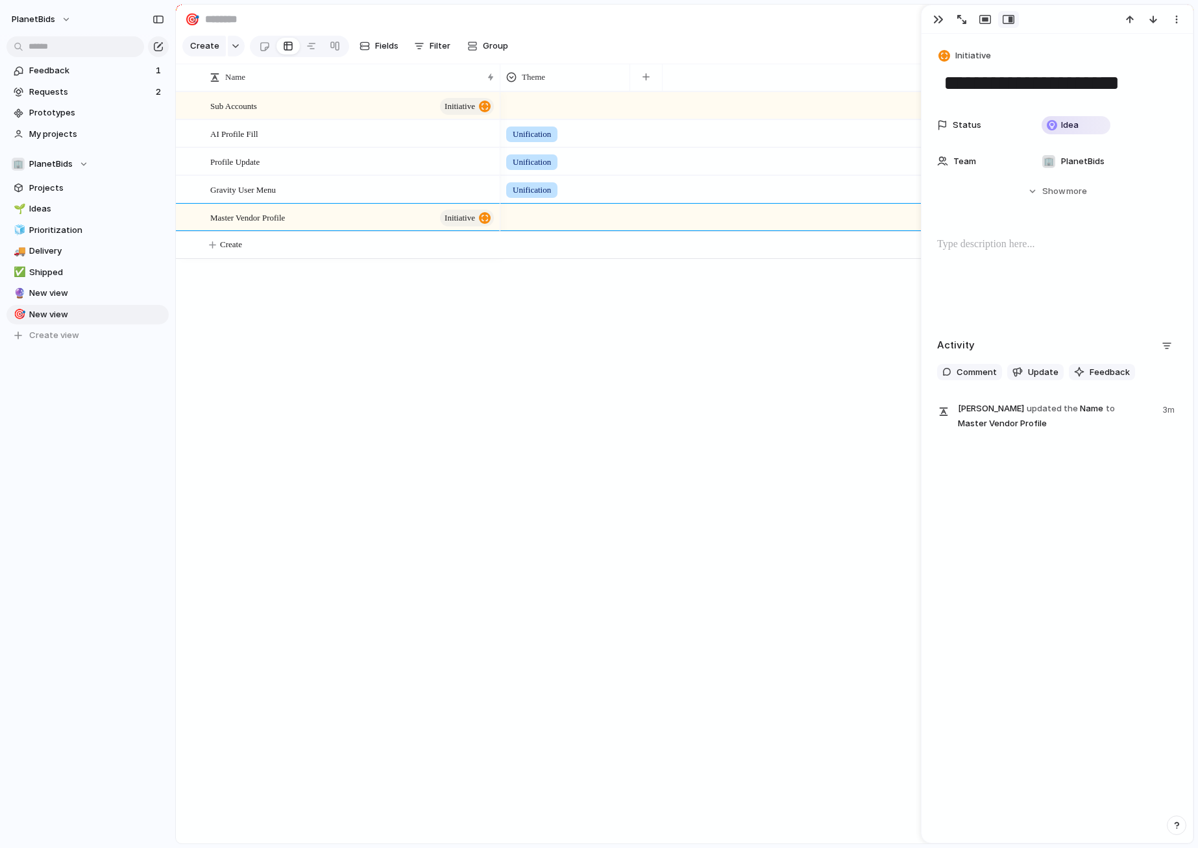
click at [549, 114] on div at bounding box center [565, 103] width 128 height 21
click at [518, 169] on div at bounding box center [514, 169] width 23 height 23
drag, startPoint x: 546, startPoint y: 88, endPoint x: 269, endPoint y: 97, distance: 277.2
drag, startPoint x: 548, startPoint y: 83, endPoint x: 191, endPoint y: 85, distance: 356.8
drag, startPoint x: 419, startPoint y: 84, endPoint x: 632, endPoint y: 80, distance: 212.8
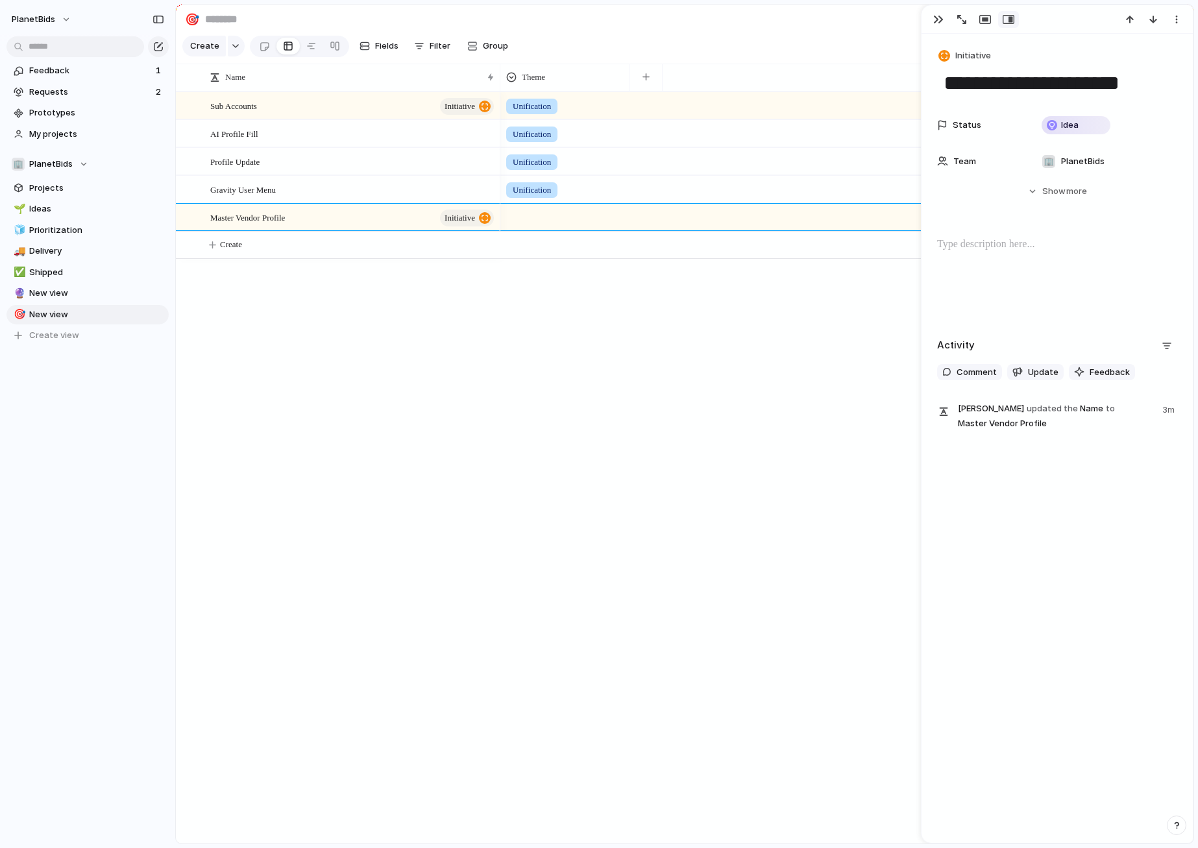
click at [632, 80] on div "Name Theme" at bounding box center [684, 78] width 1017 height 28
click at [489, 82] on div at bounding box center [490, 77] width 6 height 10
drag, startPoint x: 583, startPoint y: 471, endPoint x: 575, endPoint y: 246, distance: 225.2
click at [583, 470] on div "Sort ascending Sort descending" at bounding box center [599, 424] width 1198 height 848
click at [612, 84] on div "Theme" at bounding box center [564, 77] width 117 height 13
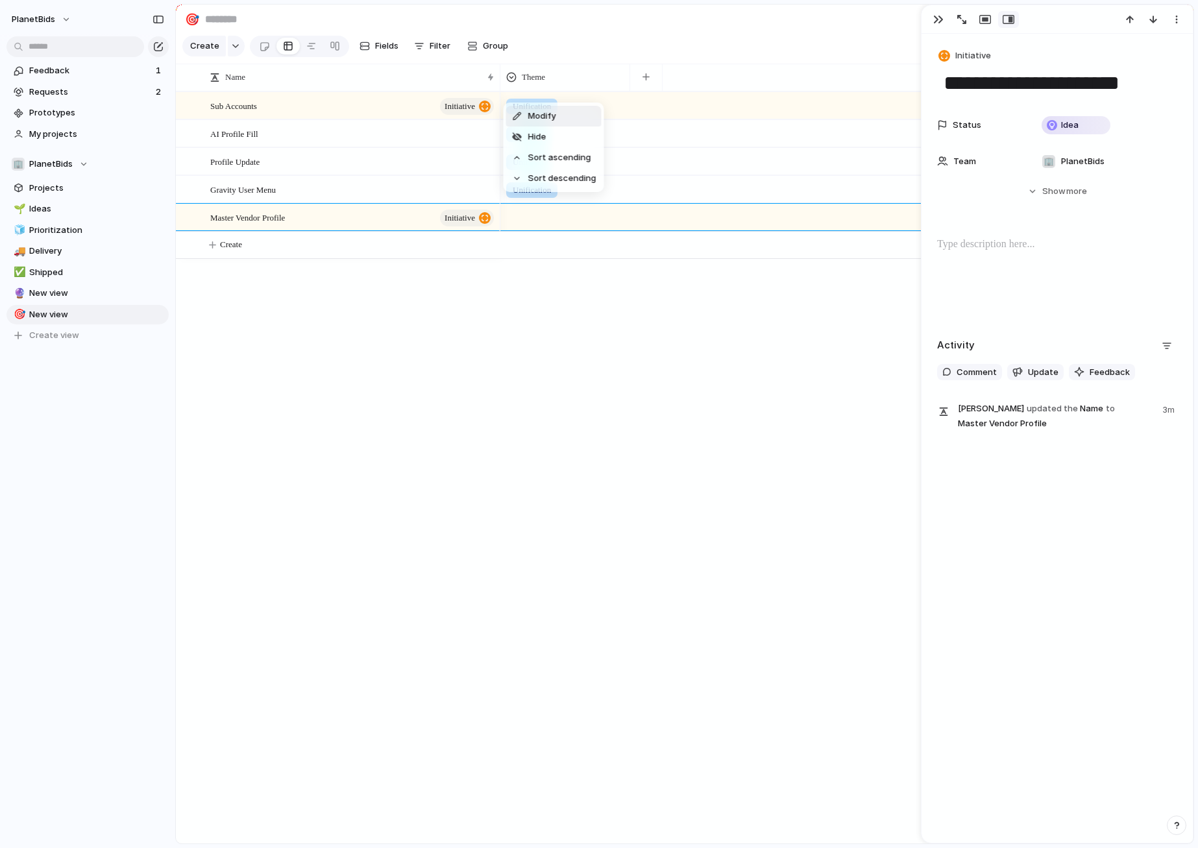
click at [592, 33] on div "Modify Hide Sort ascending Sort descending" at bounding box center [599, 424] width 1198 height 848
click at [625, 410] on div "Unification Unification Unification Unification" at bounding box center [846, 467] width 693 height 752
click at [570, 223] on div at bounding box center [565, 214] width 128 height 21
click at [511, 283] on div at bounding box center [514, 281] width 23 height 23
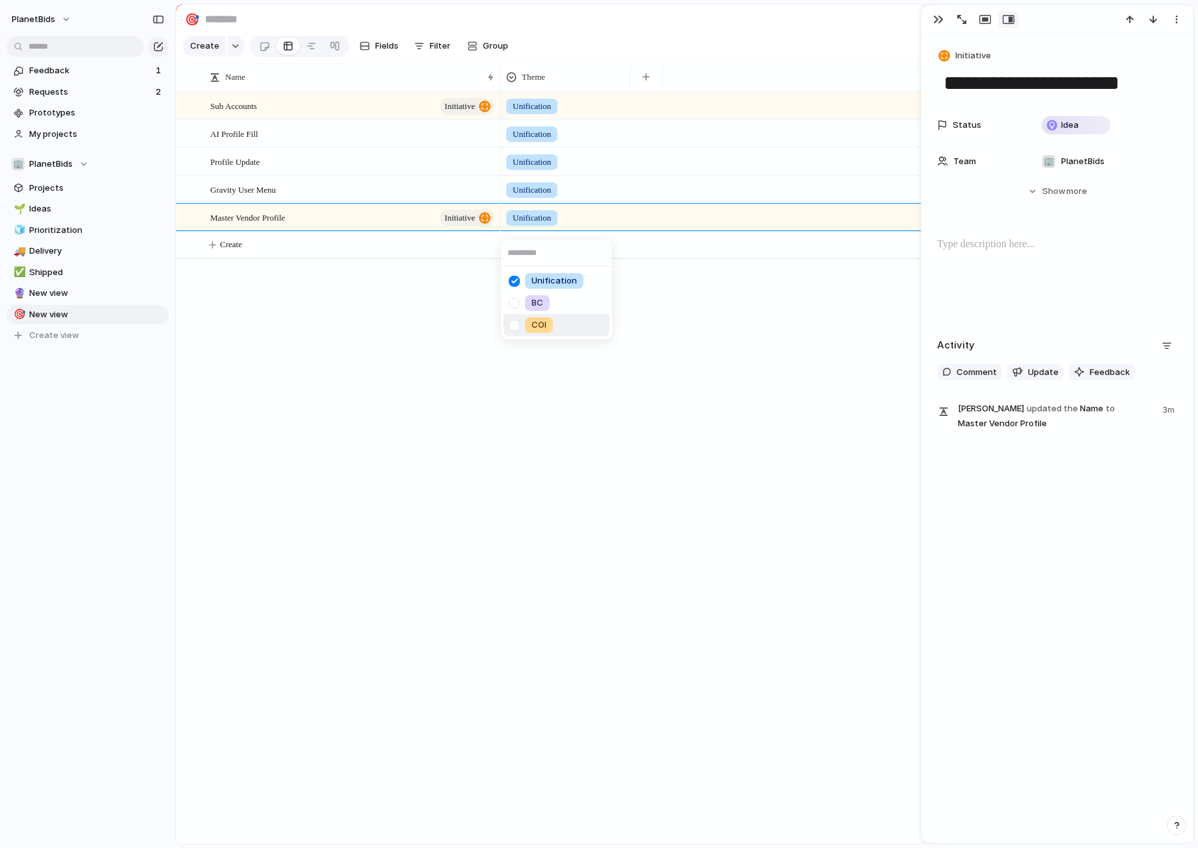
click at [614, 359] on div "Unification BC COI" at bounding box center [599, 424] width 1198 height 848
click at [581, 147] on div "Unification" at bounding box center [565, 133] width 130 height 27
click at [666, 398] on div "Unification BC COI" at bounding box center [599, 424] width 1198 height 848
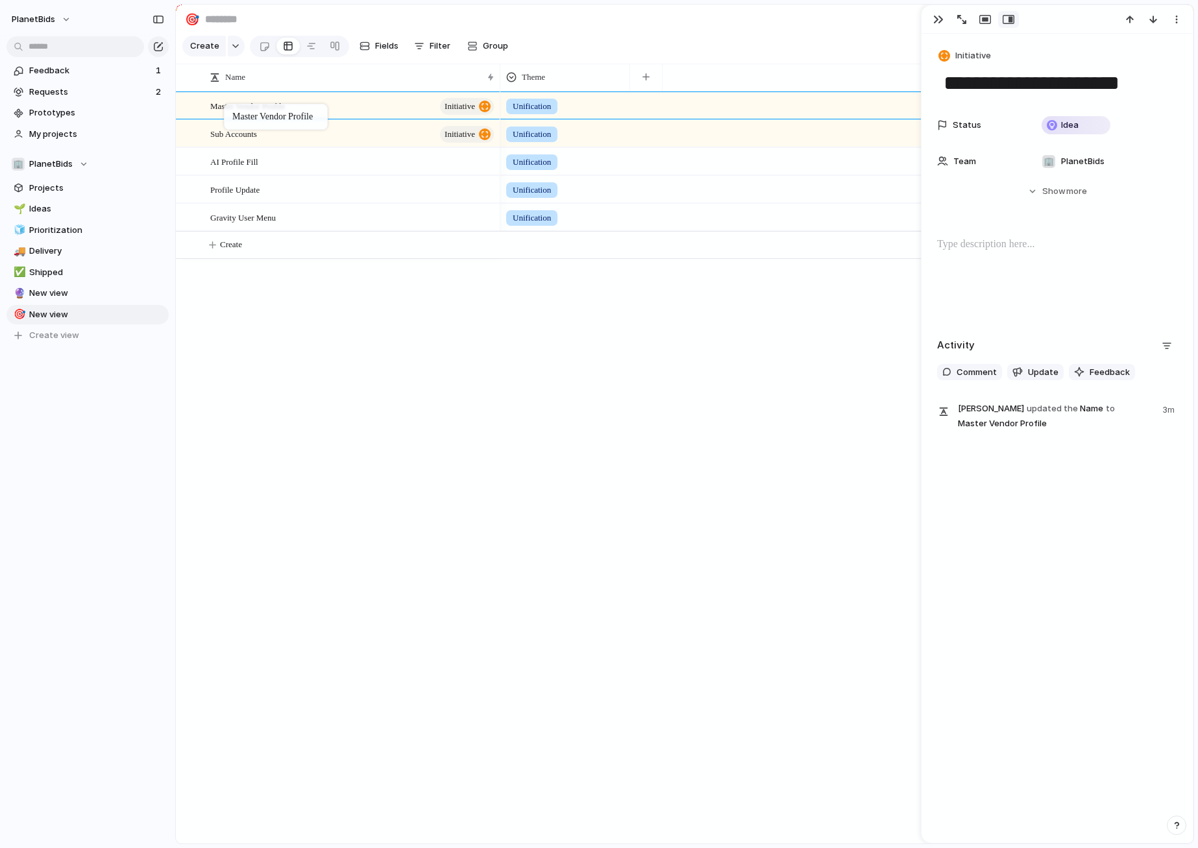
drag, startPoint x: 240, startPoint y: 154, endPoint x: 230, endPoint y: 106, distance: 48.3
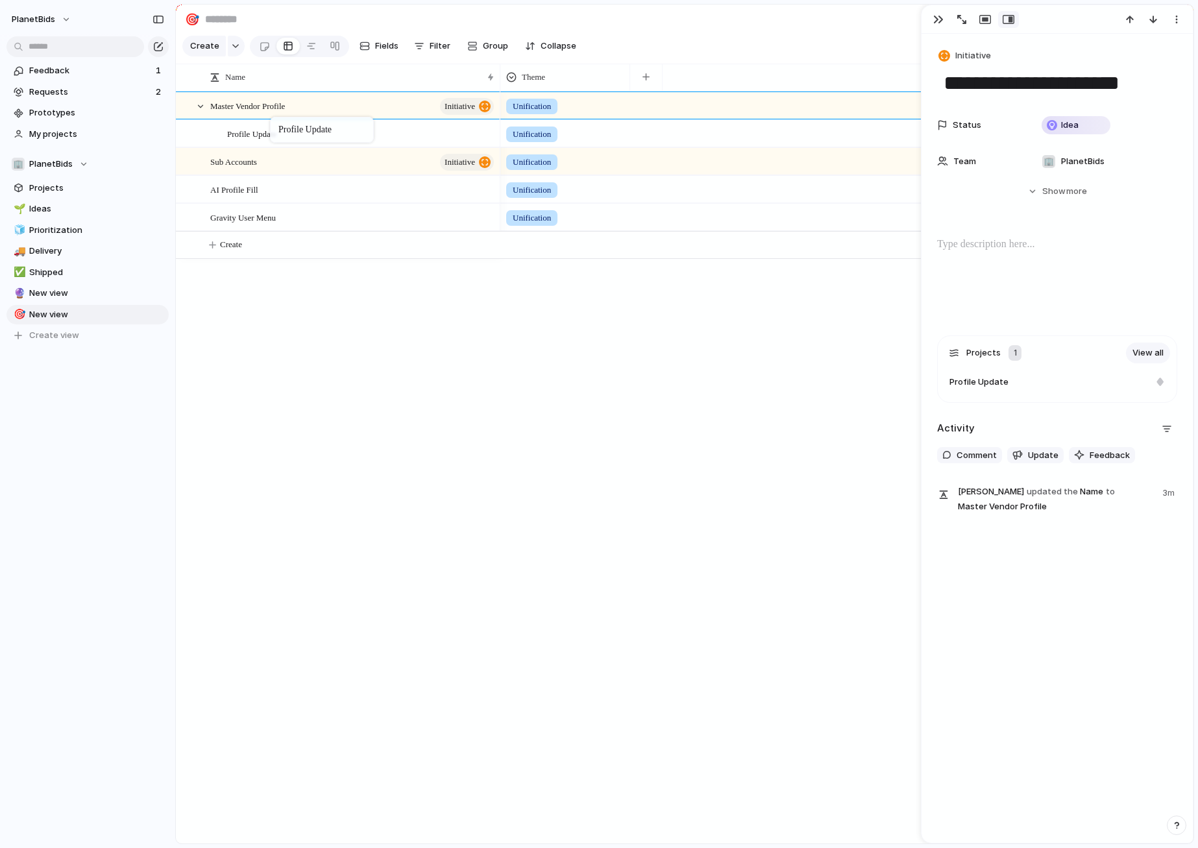
drag, startPoint x: 250, startPoint y: 202, endPoint x: 276, endPoint y: 119, distance: 86.4
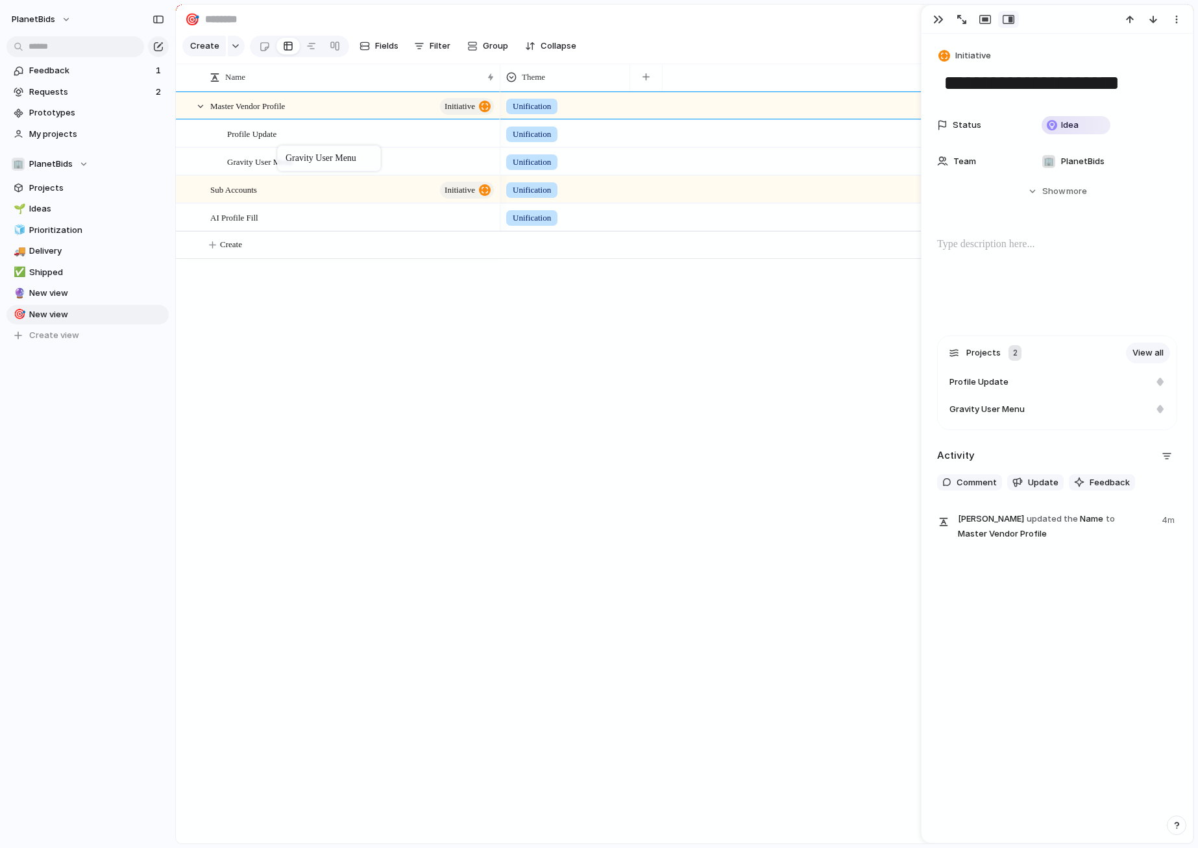
drag, startPoint x: 252, startPoint y: 232, endPoint x: 283, endPoint y: 148, distance: 89.5
click at [537, 84] on span "Theme" at bounding box center [533, 77] width 23 height 13
click at [563, 115] on li "Modify" at bounding box center [553, 116] width 95 height 21
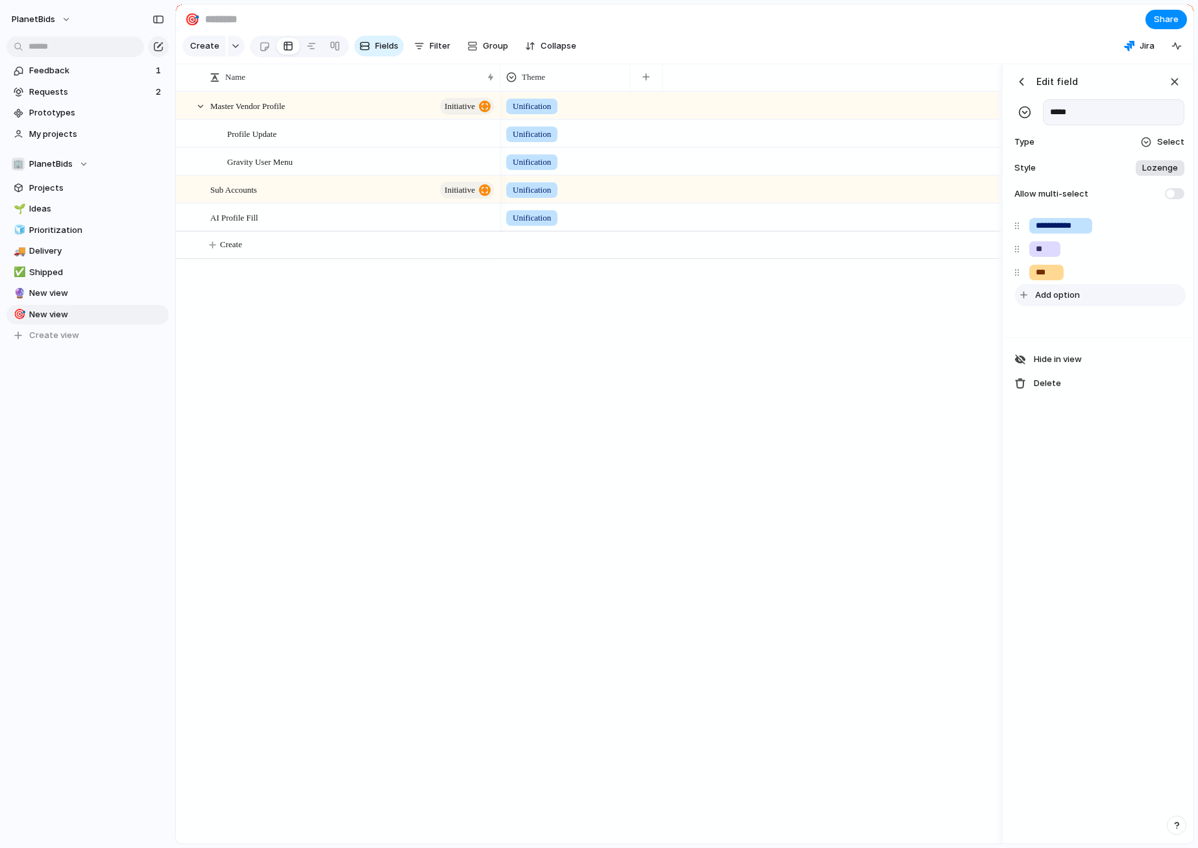
click at [1061, 298] on button "Add option" at bounding box center [1100, 295] width 171 height 22
type input "**********"
click at [1113, 564] on div "**********" at bounding box center [1098, 454] width 188 height 780
click at [1076, 302] on input "**********" at bounding box center [1066, 295] width 62 height 13
click at [1151, 300] on div "button" at bounding box center [1150, 295] width 8 height 8
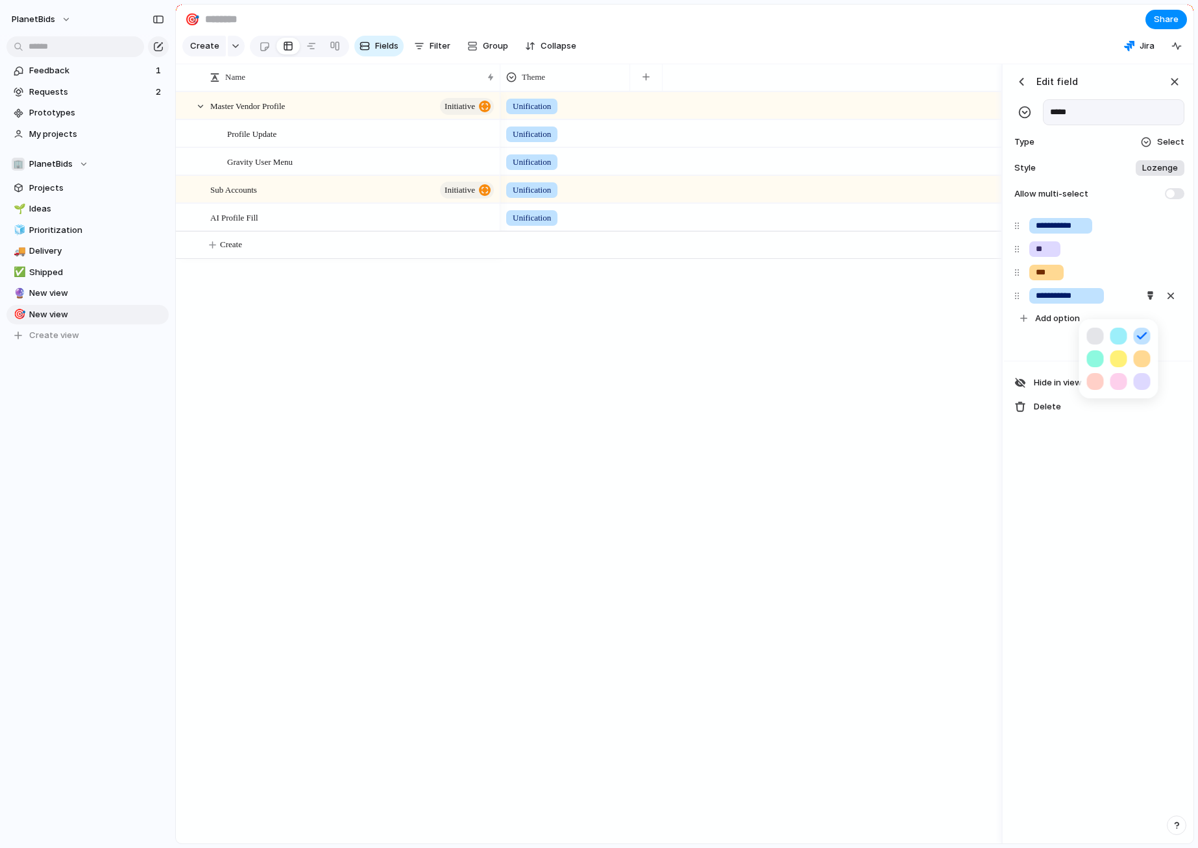
click at [1119, 359] on button "button" at bounding box center [1118, 358] width 17 height 17
click at [1093, 599] on div at bounding box center [599, 424] width 1198 height 848
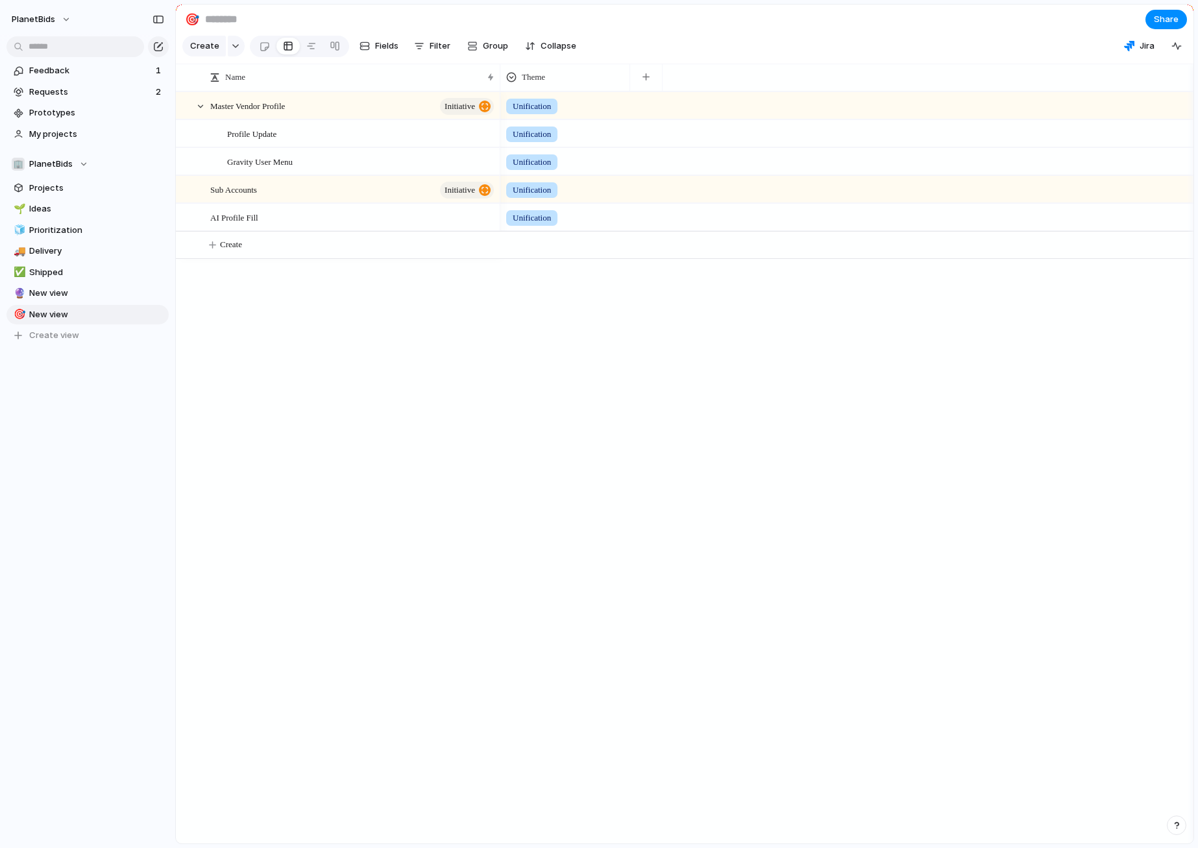
click at [725, 463] on div "Unification Unification Unification Unification Unification" at bounding box center [846, 467] width 693 height 752
click at [599, 213] on div "Unification" at bounding box center [565, 214] width 128 height 21
click at [576, 227] on div "Unification BC COI Enhancement" at bounding box center [599, 424] width 1198 height 848
click at [584, 230] on div "Unification" at bounding box center [565, 217] width 130 height 27
click at [575, 359] on ul "Unification BC COI Enhancement" at bounding box center [556, 314] width 111 height 95
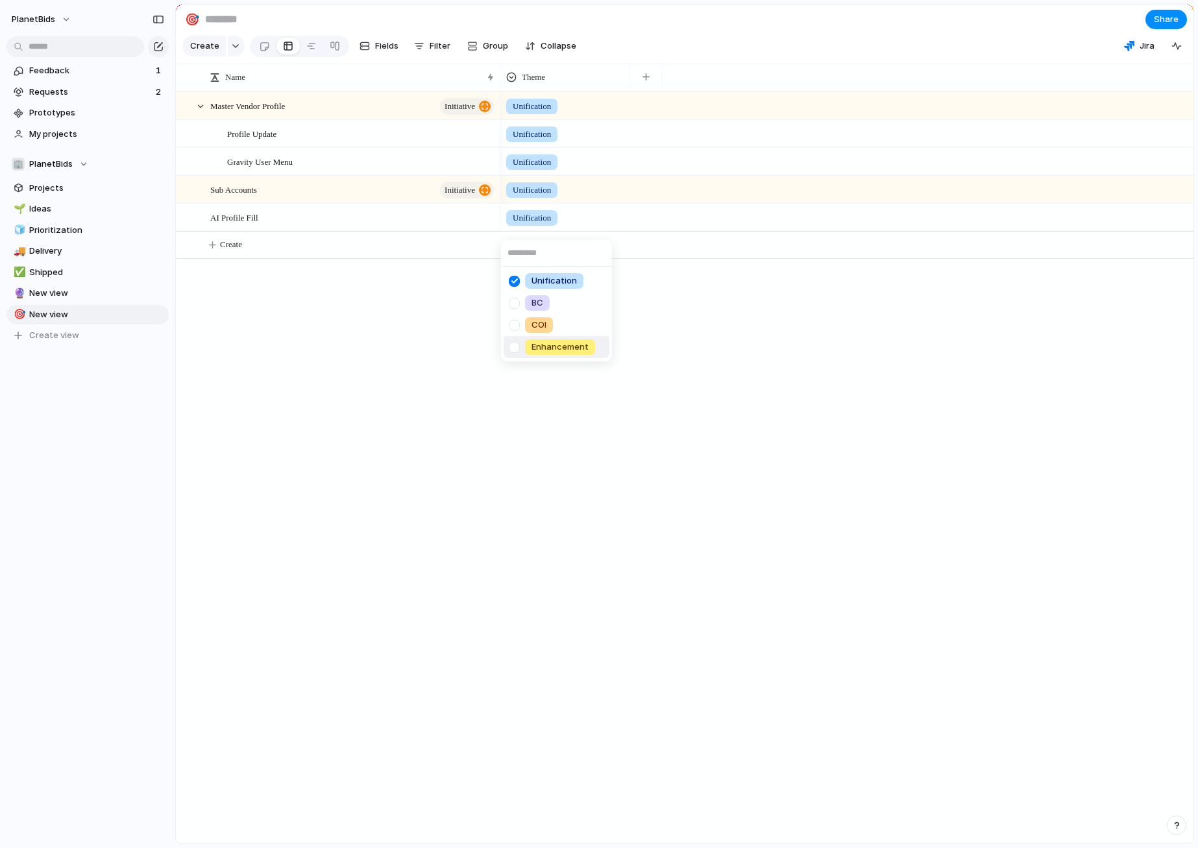
click at [573, 349] on span "Enhancement" at bounding box center [559, 347] width 57 height 13
click at [310, 389] on div "Master Vendor Profile initiative Sub Accounts initiative AI Profile Fill Profil…" at bounding box center [684, 467] width 1017 height 752
click at [533, 218] on div "Unification Enhancement" at bounding box center [565, 214] width 128 height 21
click at [537, 226] on div "Unification BC COI Enhancement" at bounding box center [599, 424] width 1198 height 848
click at [537, 224] on span "Unification" at bounding box center [531, 217] width 38 height 13
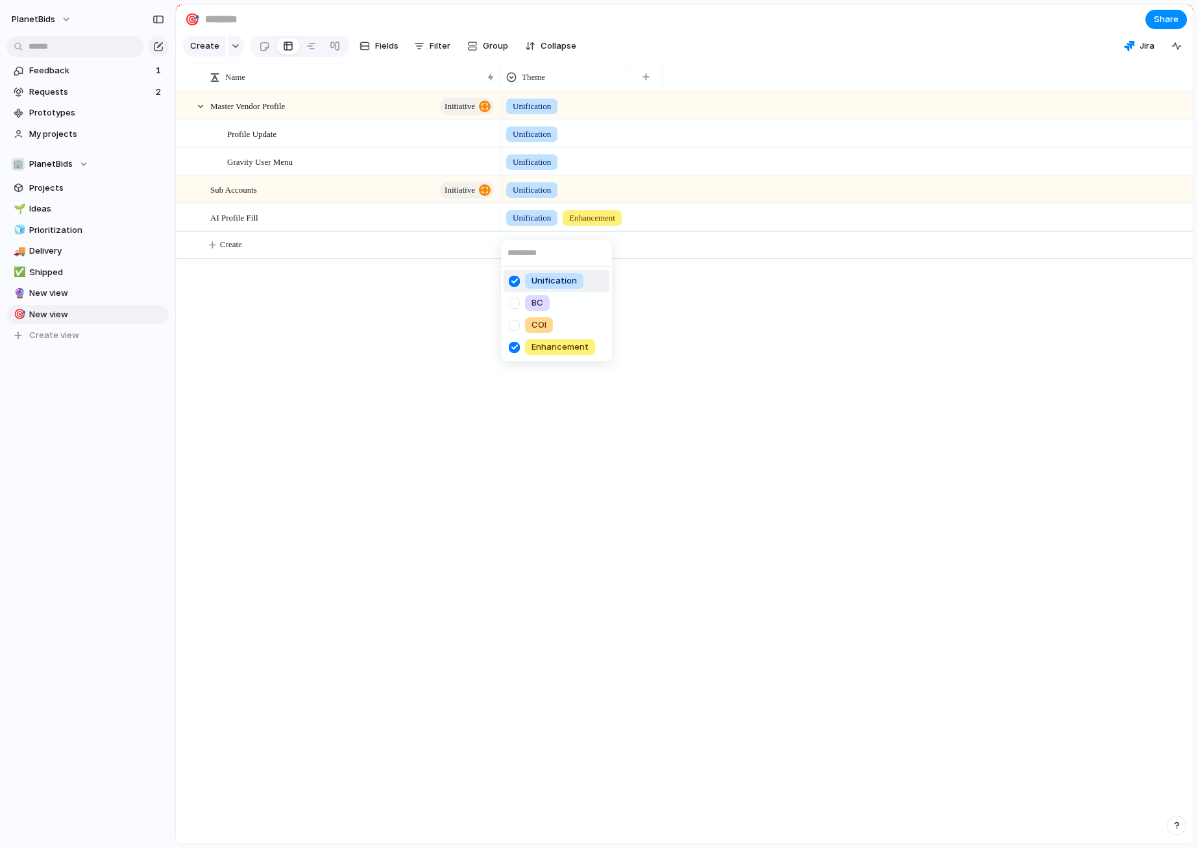
click at [517, 275] on div at bounding box center [514, 281] width 23 height 23
click at [436, 323] on div "Unification BC COI Enhancement" at bounding box center [599, 424] width 1198 height 848
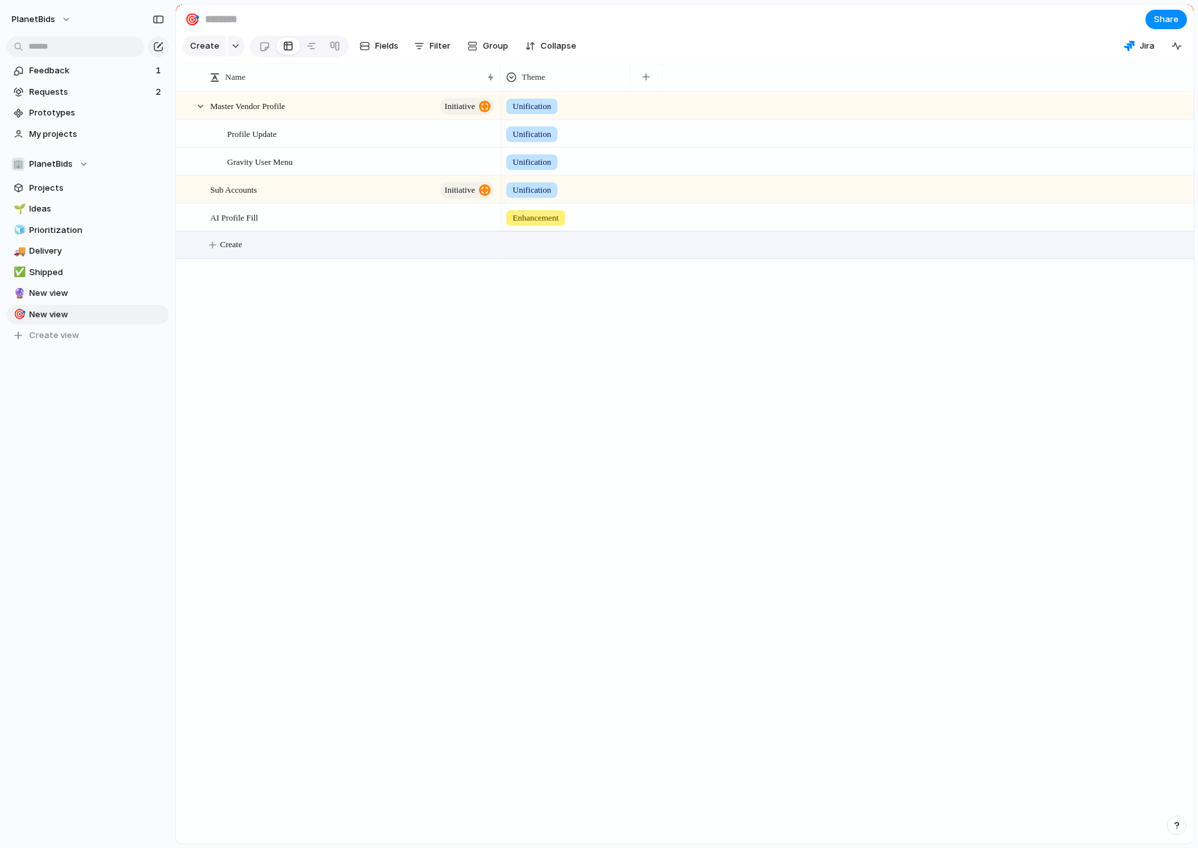
click at [231, 251] on span "Create" at bounding box center [231, 244] width 22 height 13
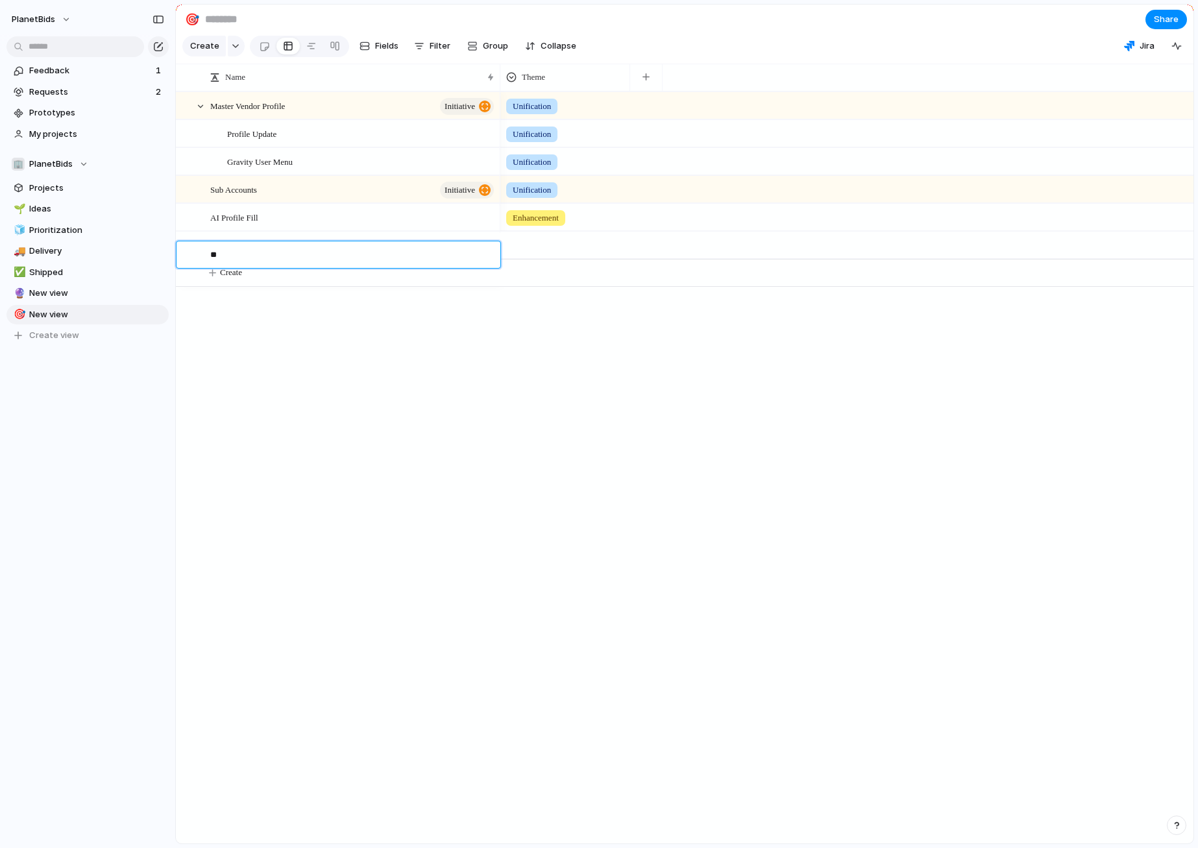
type textarea "***"
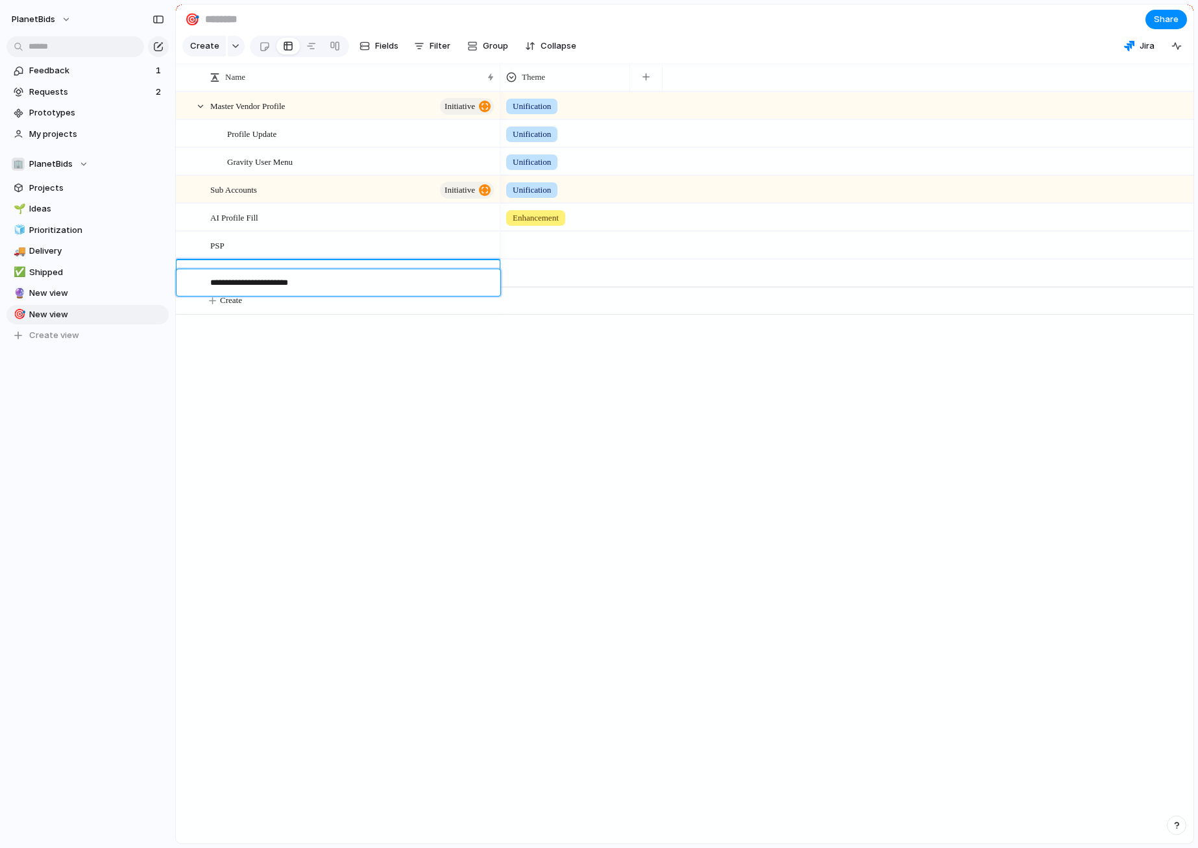
type textarea "**********"
click at [532, 249] on div at bounding box center [565, 242] width 128 height 21
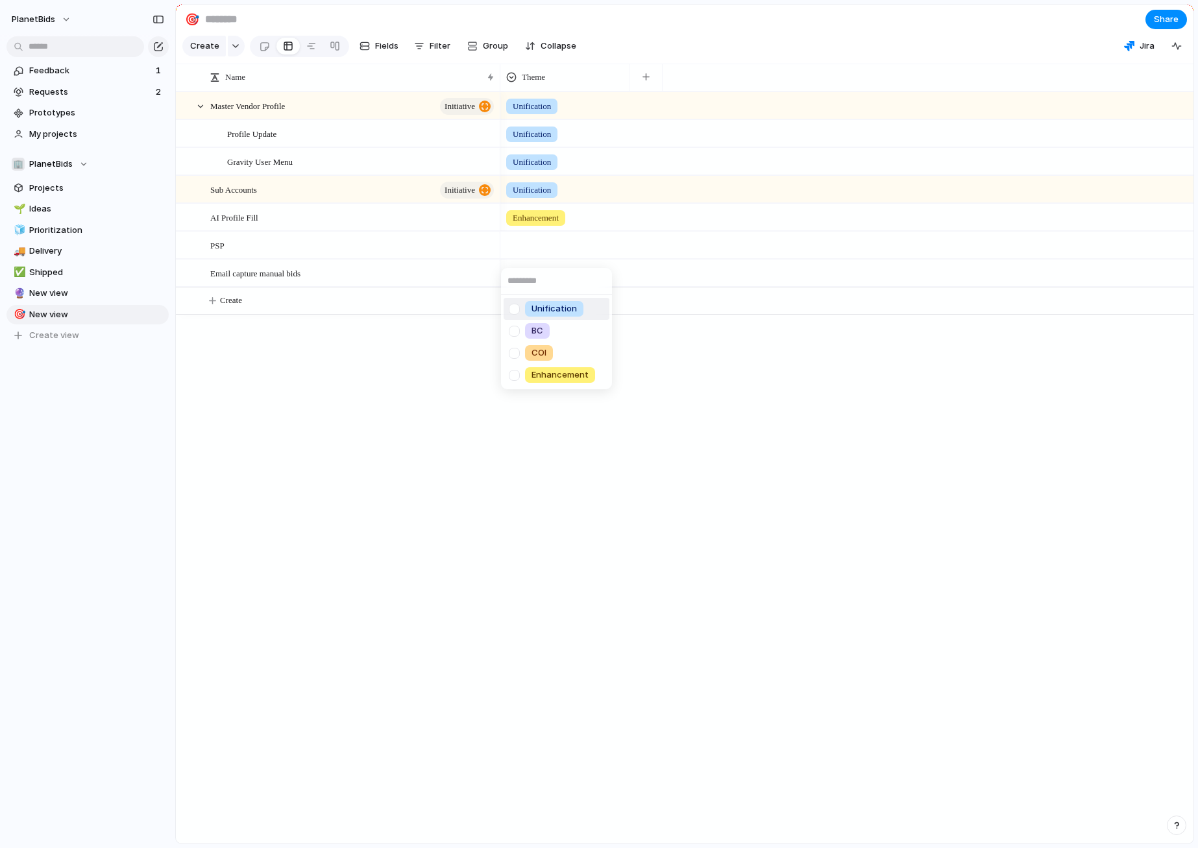
click at [542, 302] on span "Unification" at bounding box center [553, 308] width 45 height 13
click at [524, 258] on div "Unification" at bounding box center [565, 245] width 130 height 27
click at [525, 273] on input "text" at bounding box center [556, 281] width 111 height 26
click at [555, 370] on span "Enhancement" at bounding box center [559, 374] width 57 height 13
click at [459, 444] on div "Master Vendor Profile initiative Sub Accounts initiative AI Profile Fill Profil…" at bounding box center [684, 467] width 1017 height 752
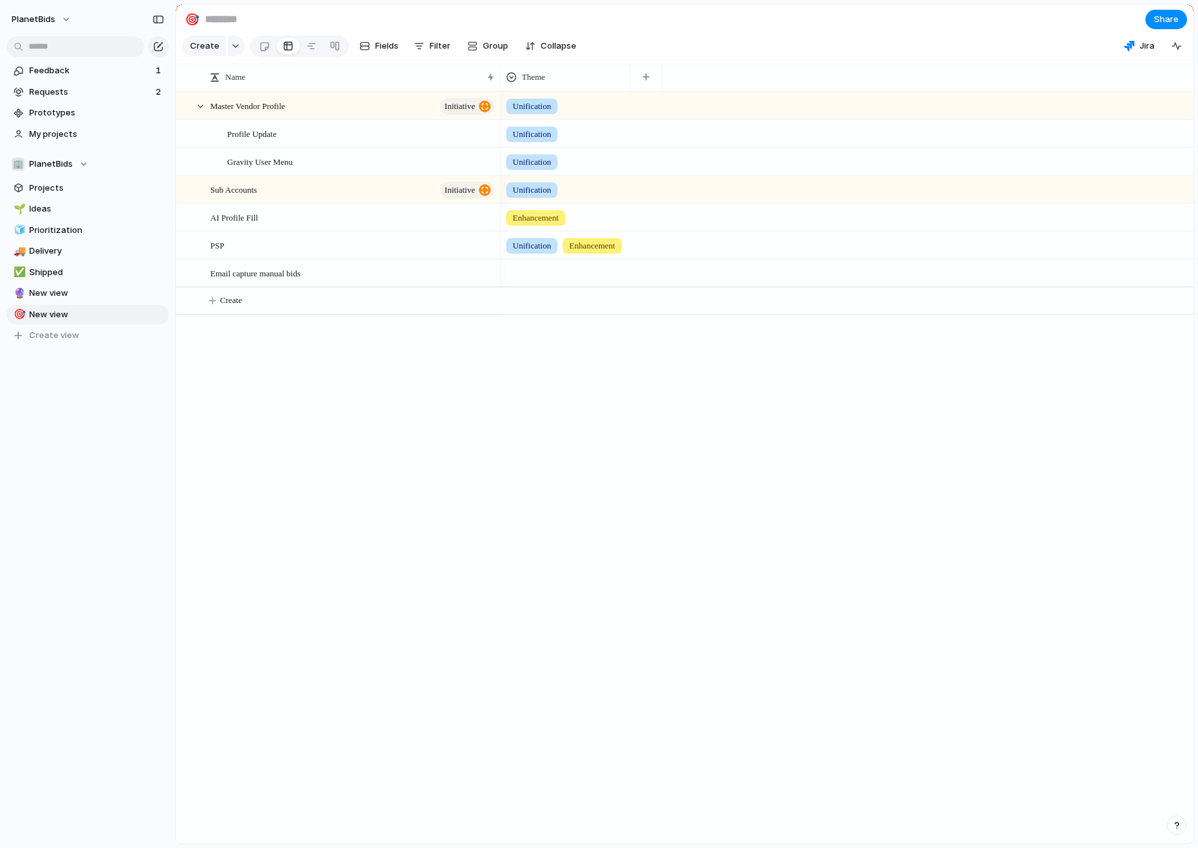
click at [530, 282] on div at bounding box center [565, 270] width 128 height 21
click at [570, 398] on span "Enhancement" at bounding box center [559, 402] width 57 height 13
click at [593, 244] on div "Unification Enhancement" at bounding box center [565, 242] width 128 height 21
click at [518, 375] on div at bounding box center [514, 375] width 23 height 23
click at [435, 410] on div "Unification BC COI Enhancement" at bounding box center [599, 424] width 1198 height 848
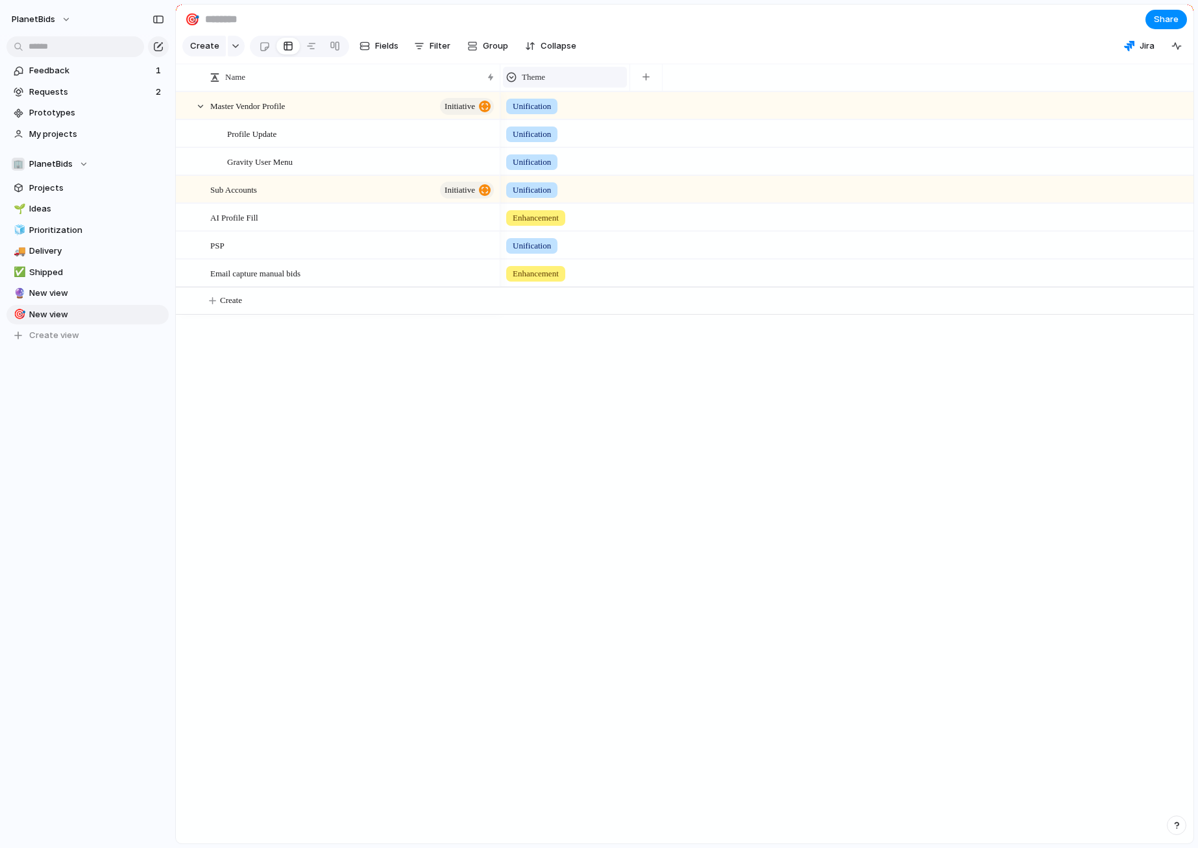
click at [577, 84] on div "Theme" at bounding box center [564, 77] width 117 height 13
click at [555, 112] on span "Modify" at bounding box center [542, 116] width 28 height 13
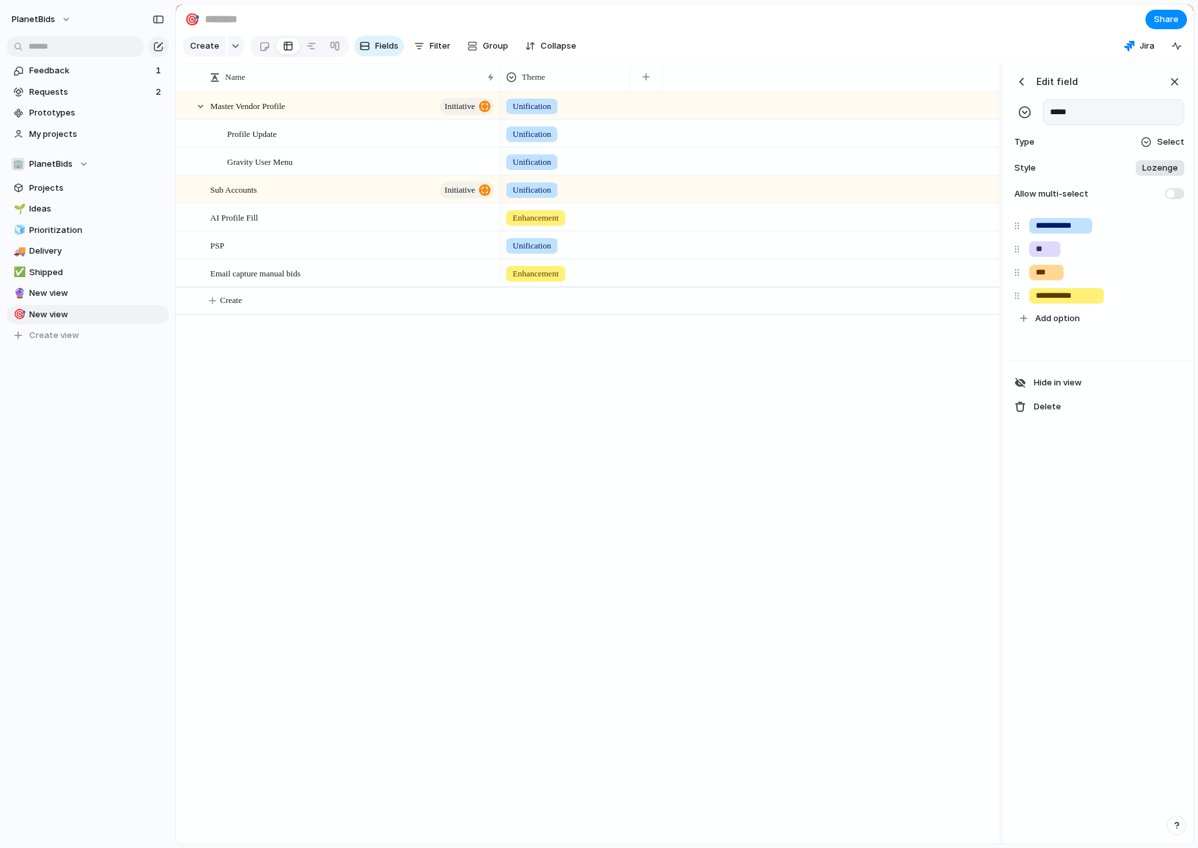
click at [1174, 149] on span "Select" at bounding box center [1170, 142] width 27 height 13
click at [1109, 657] on div "Checkbox Text Figma Link Select User Number Date Team Rating Formula Company" at bounding box center [599, 424] width 1198 height 848
click at [1174, 199] on span at bounding box center [1173, 193] width 19 height 11
click at [1176, 89] on div "button" at bounding box center [1174, 82] width 14 height 14
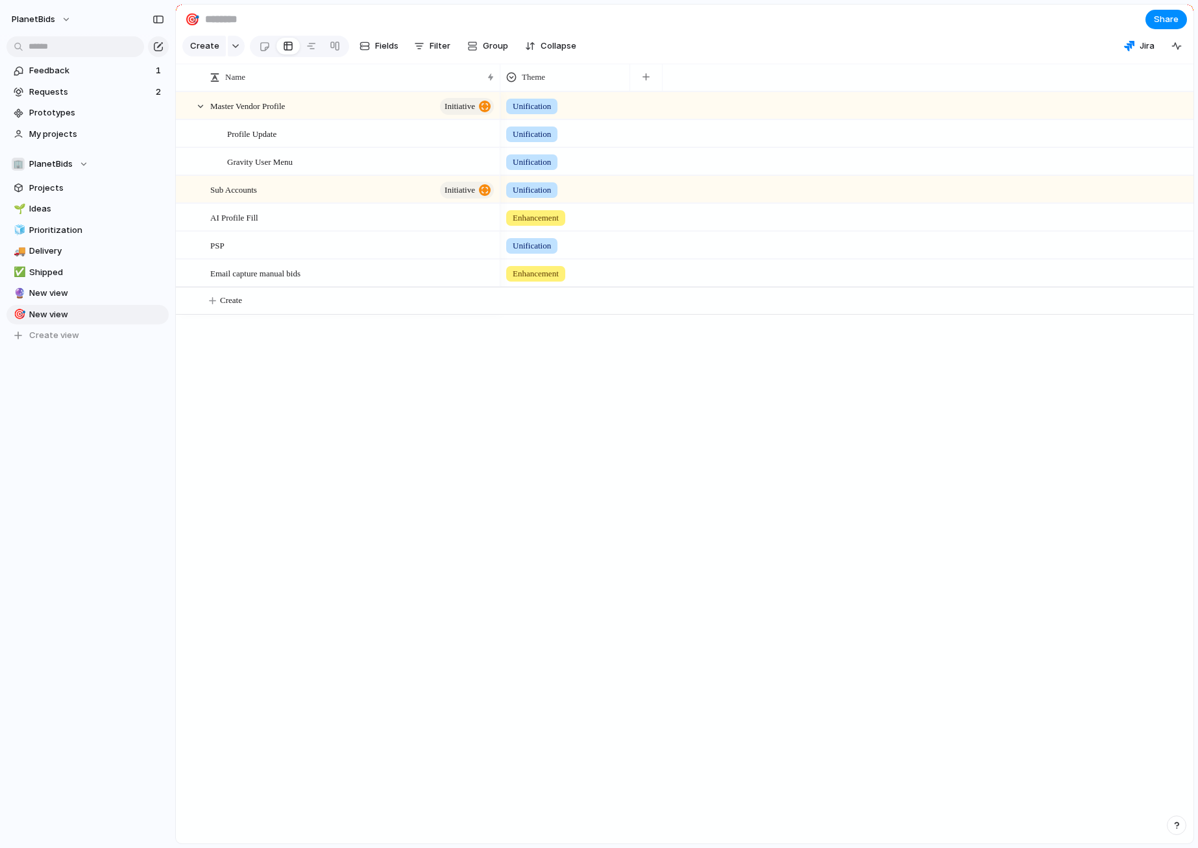
click at [710, 457] on div "Unification Unification Enhancement Unification Unification Unification Enhance…" at bounding box center [846, 467] width 693 height 752
click at [636, 437] on div "Unification Unification Enhancement Unification Unification Unification Enhance…" at bounding box center [846, 467] width 693 height 752
click at [235, 314] on button "Create" at bounding box center [701, 300] width 1024 height 27
click at [248, 319] on textarea at bounding box center [350, 312] width 281 height 16
type textarea "**********"
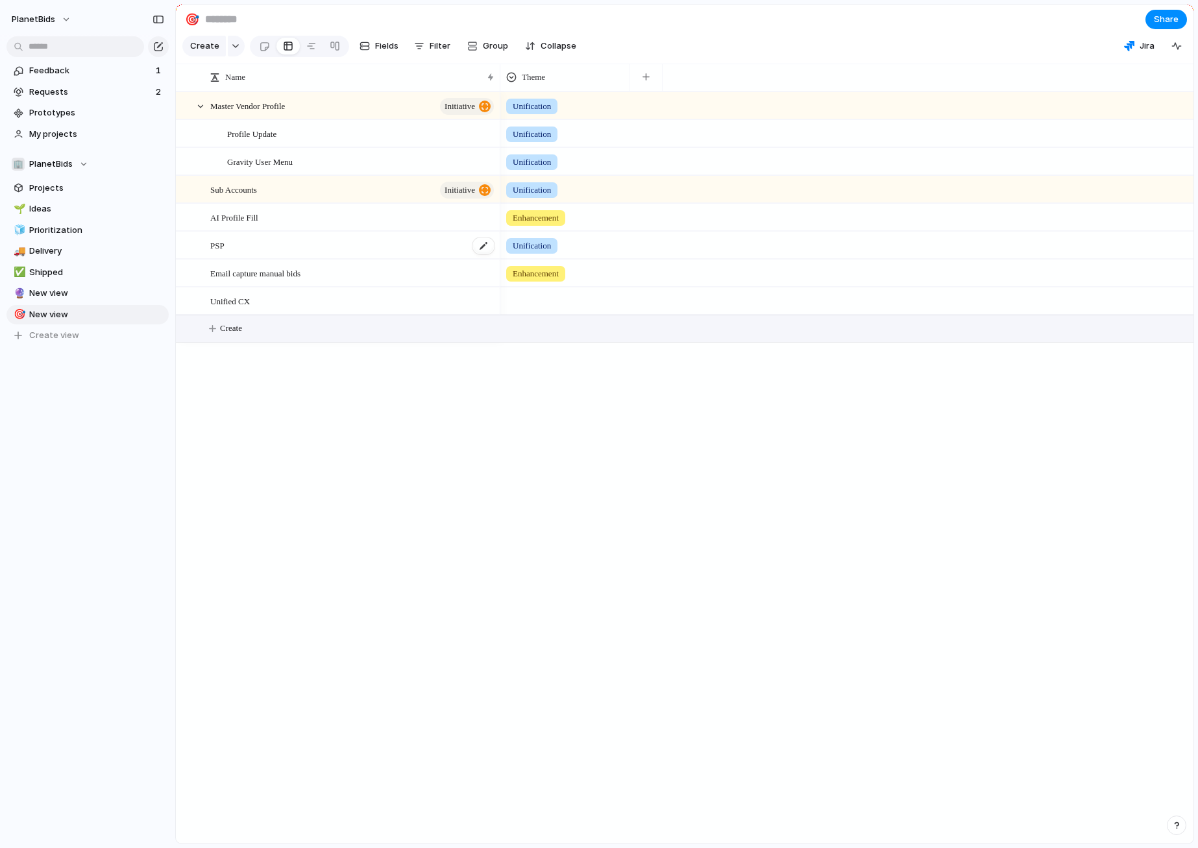
click at [464, 259] on div "PSP" at bounding box center [352, 245] width 285 height 27
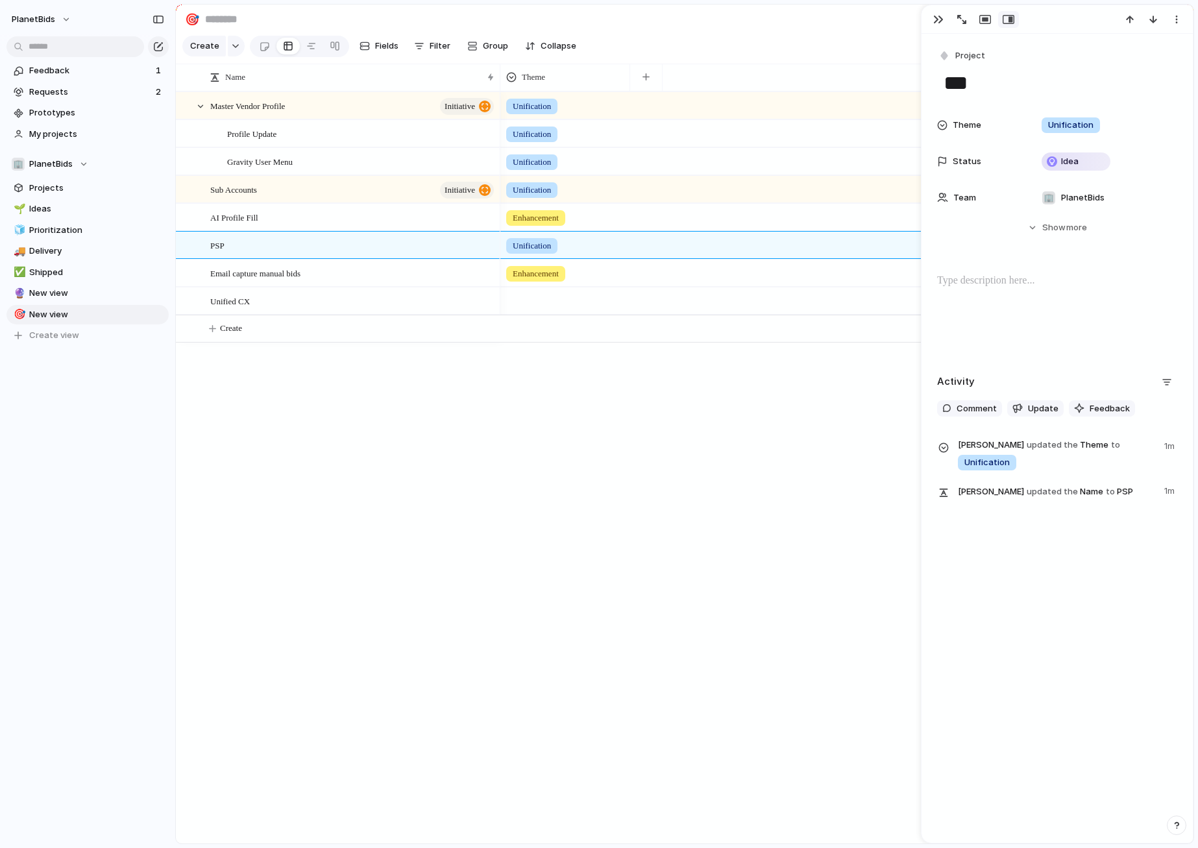
click at [952, 68] on div "Project ***" at bounding box center [1057, 72] width 240 height 50
click at [959, 57] on span "Project" at bounding box center [970, 55] width 30 height 13
click at [975, 151] on span "Initiative" at bounding box center [979, 152] width 36 height 13
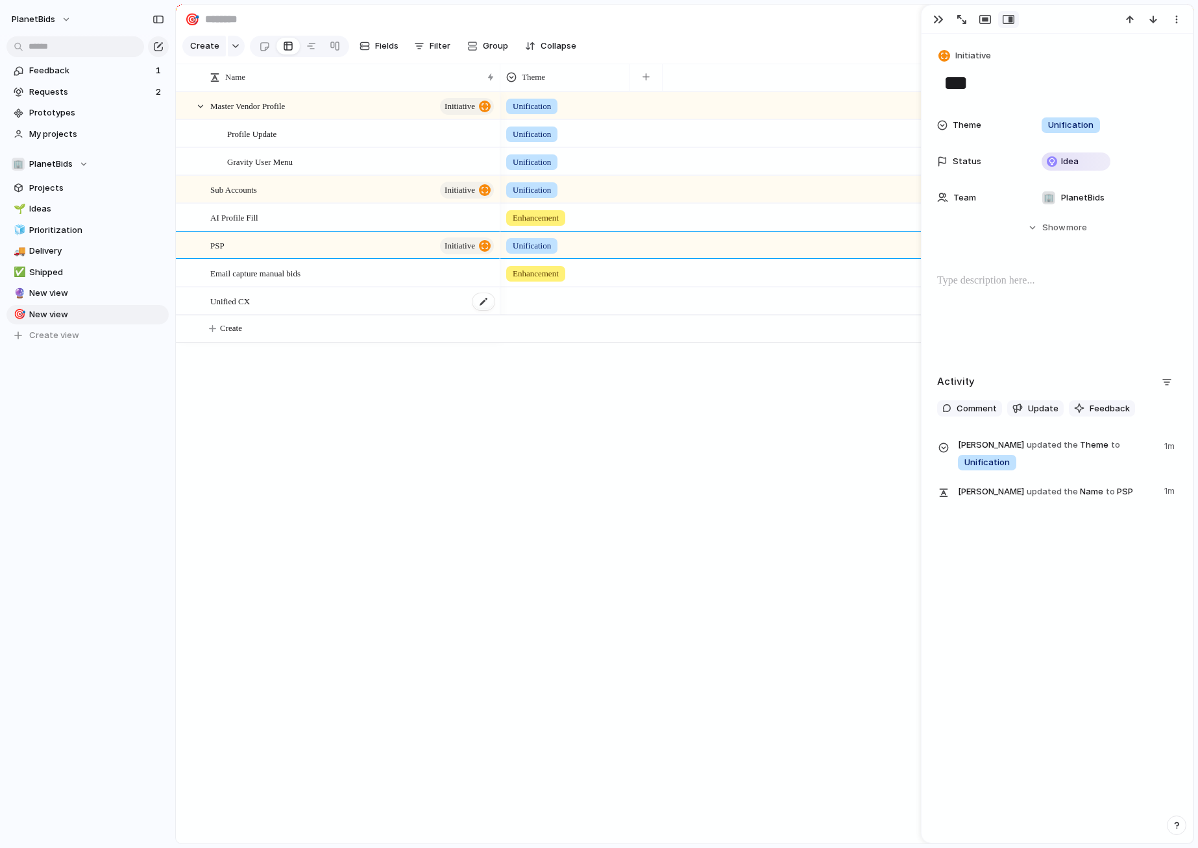
click at [422, 313] on div "Unified CX" at bounding box center [352, 301] width 285 height 27
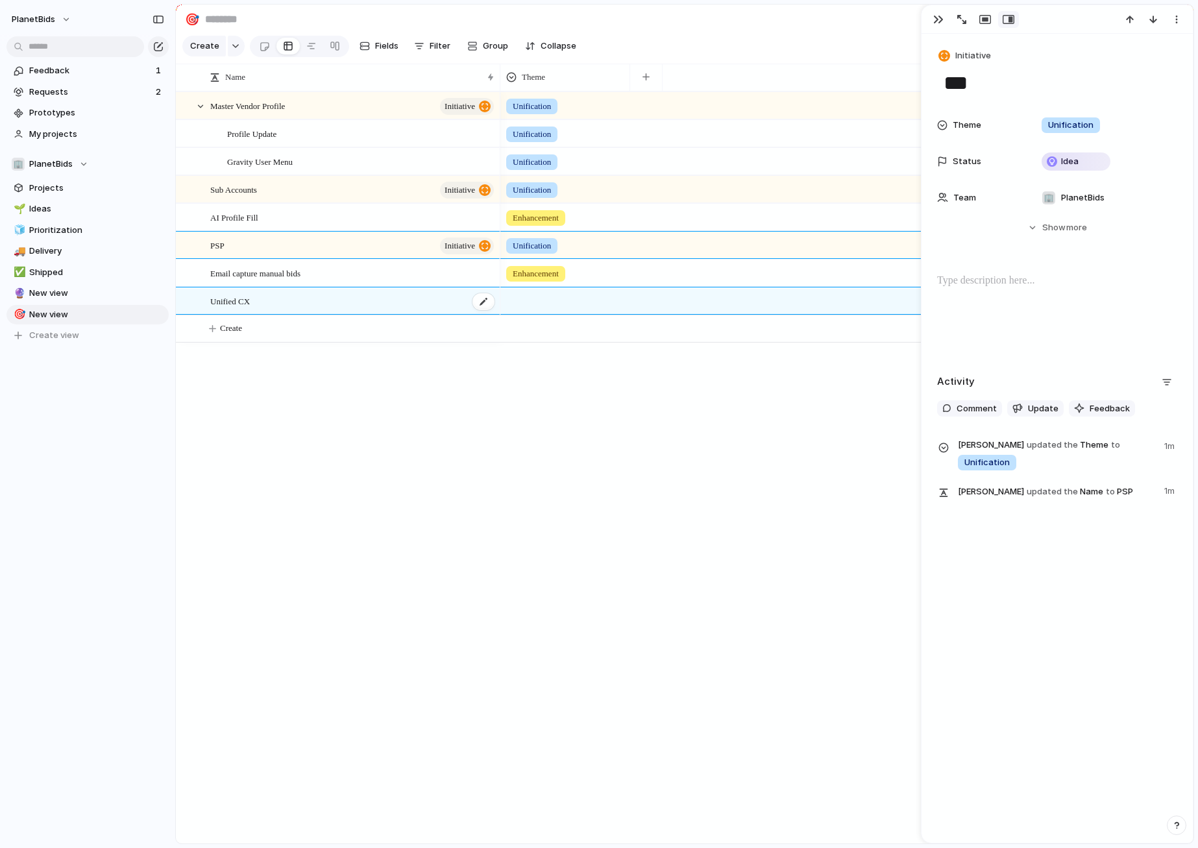
type textarea "**********"
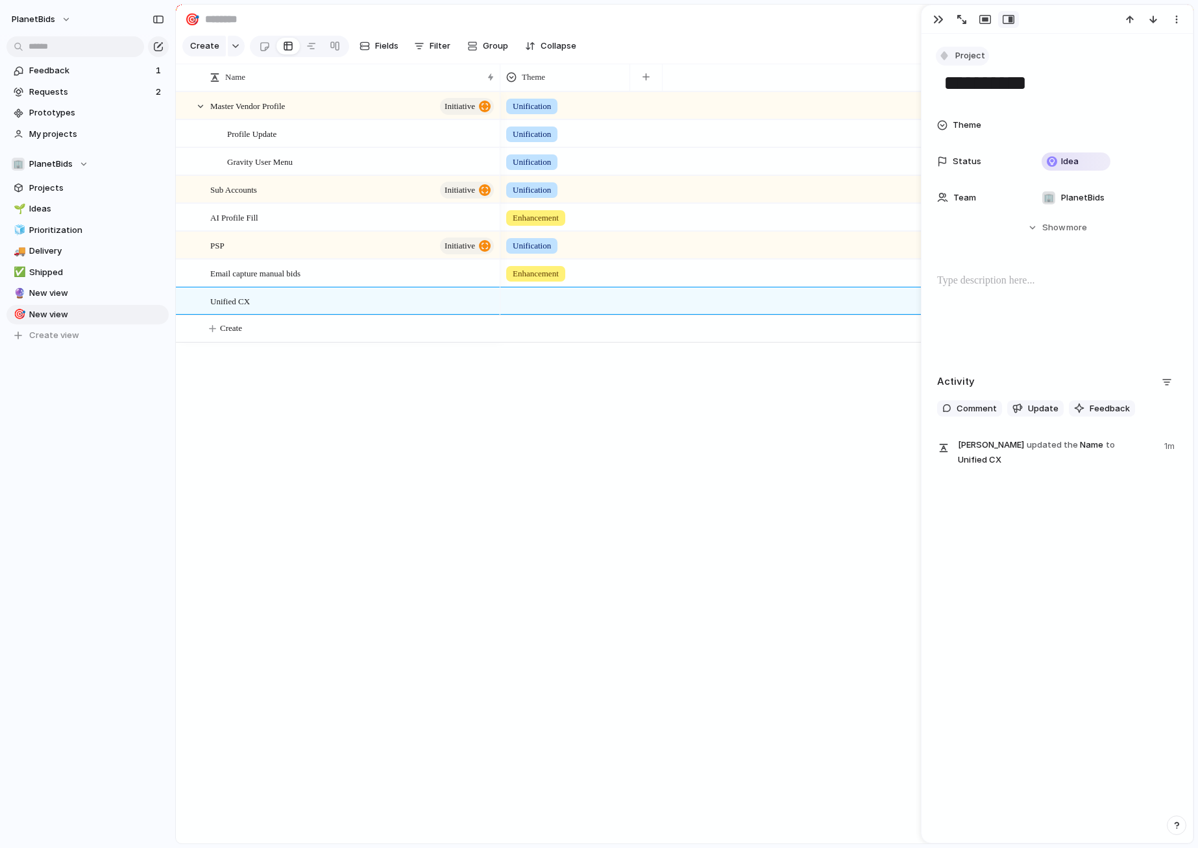
click at [975, 62] on span "Project" at bounding box center [970, 55] width 30 height 13
click at [980, 146] on span "Initiative" at bounding box center [979, 152] width 36 height 13
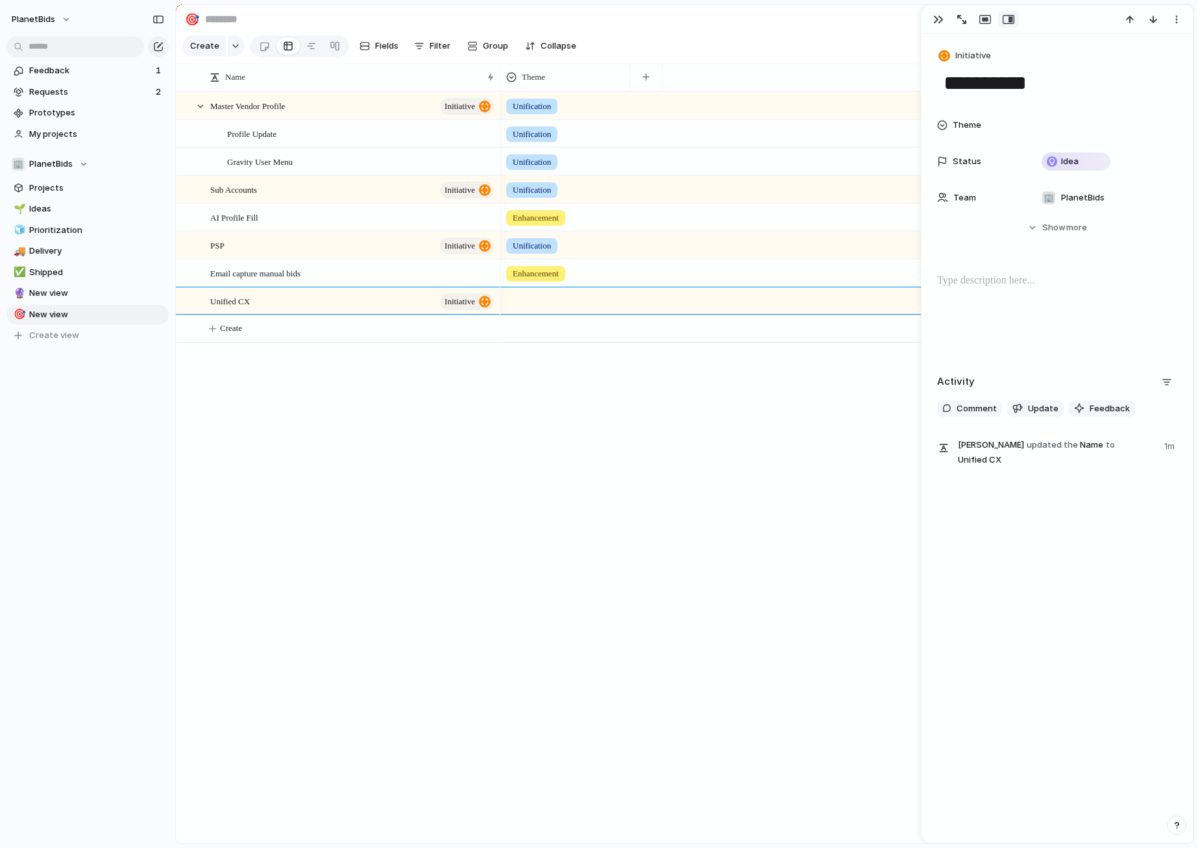
click at [744, 427] on div "Unification Unification Enhancement Unification Unification Unification Enhance…" at bounding box center [846, 467] width 693 height 752
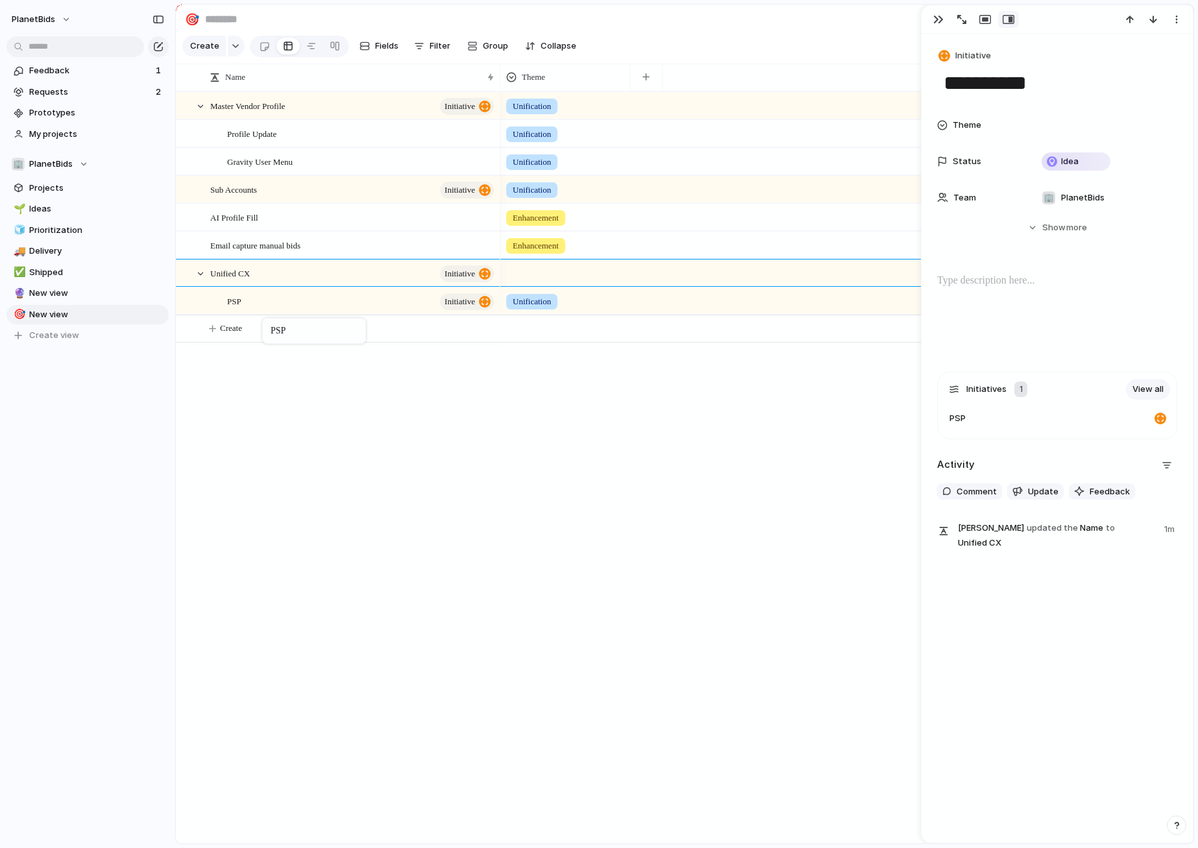
drag, startPoint x: 265, startPoint y: 258, endPoint x: 269, endPoint y: 320, distance: 62.4
drag, startPoint x: 260, startPoint y: 313, endPoint x: 185, endPoint y: 315, distance: 75.3
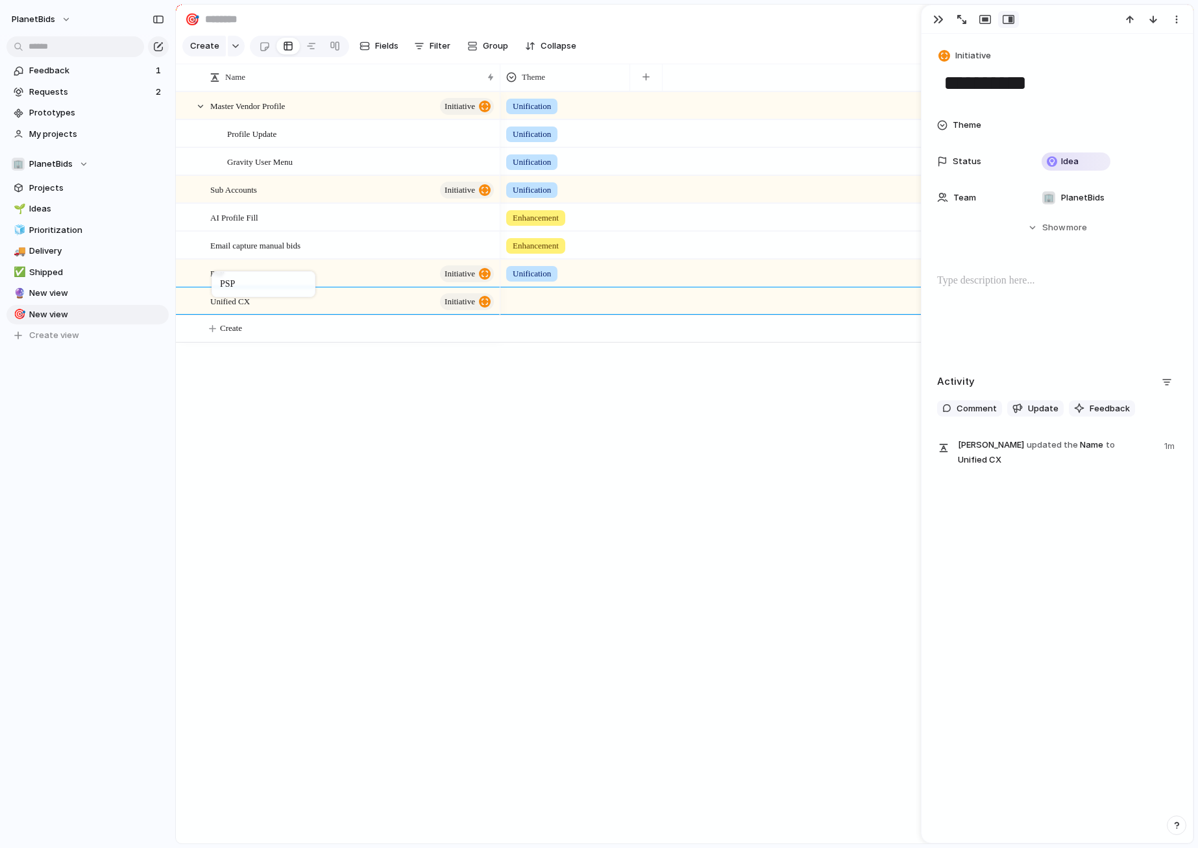
drag, startPoint x: 232, startPoint y: 308, endPoint x: 218, endPoint y: 272, distance: 38.2
drag, startPoint x: 246, startPoint y: 293, endPoint x: 206, endPoint y: 276, distance: 43.3
drag, startPoint x: 485, startPoint y: 453, endPoint x: 436, endPoint y: 420, distance: 59.7
click at [485, 453] on div "Master Vendor Profile initiative Sub Accounts initiative AI Profile Fill Profil…" at bounding box center [684, 467] width 1017 height 752
click at [554, 445] on div "Unification Unification Enhancement Unification Unification Unification Enhance…" at bounding box center [846, 467] width 693 height 752
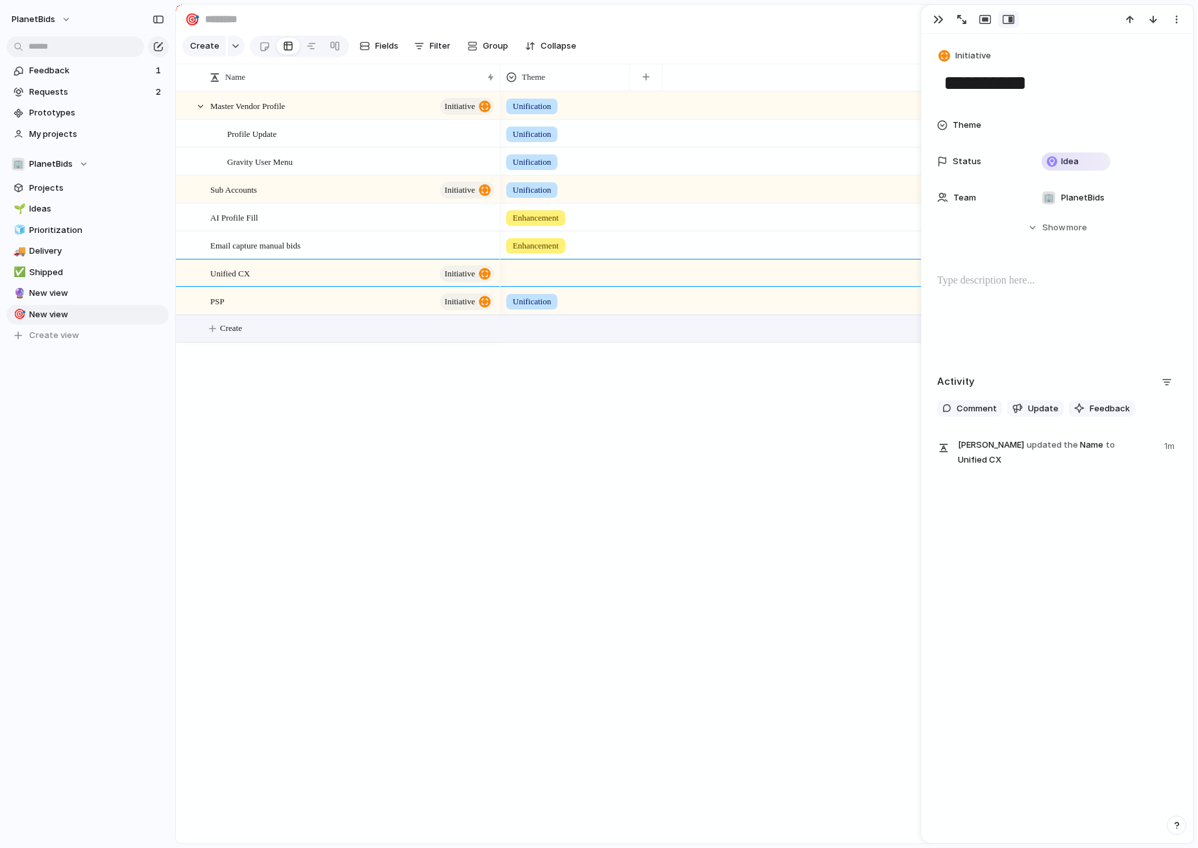
click at [226, 335] on span "Create" at bounding box center [231, 328] width 22 height 13
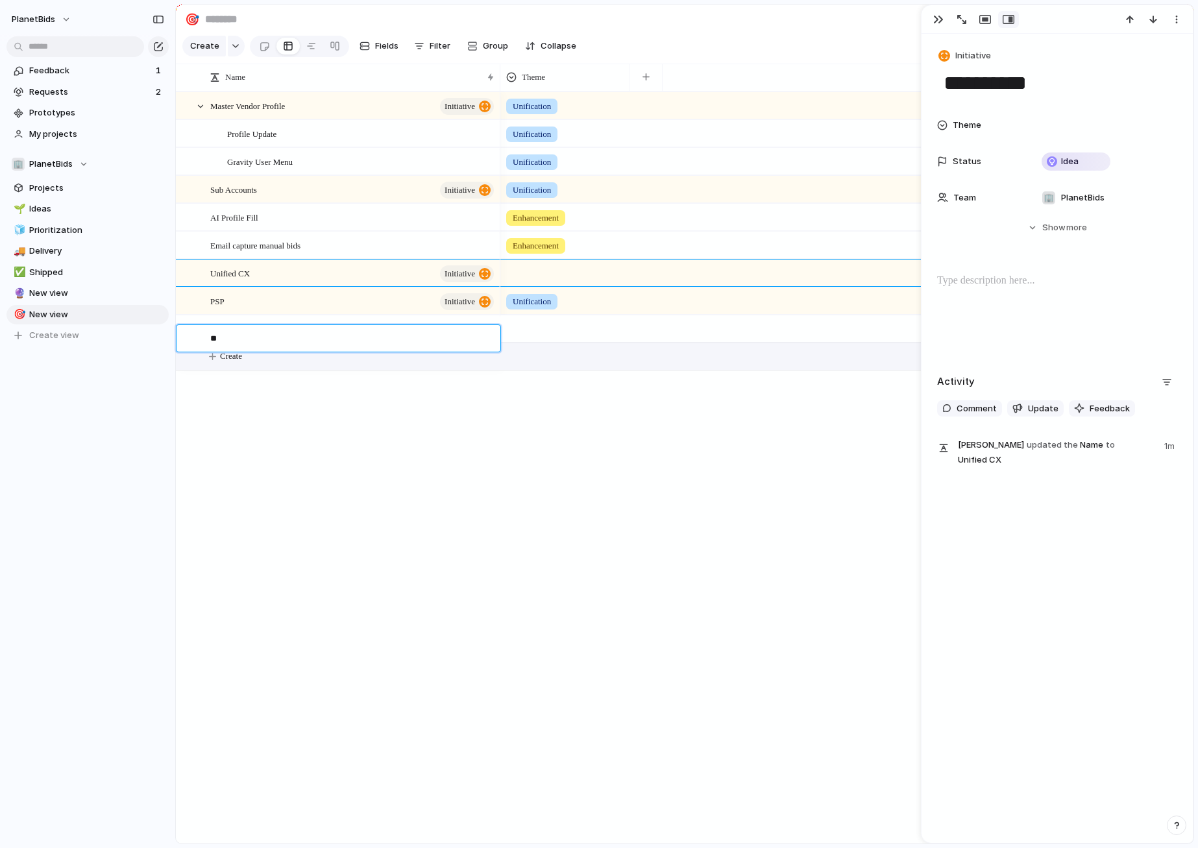
type textarea "*"
type textarea "**********"
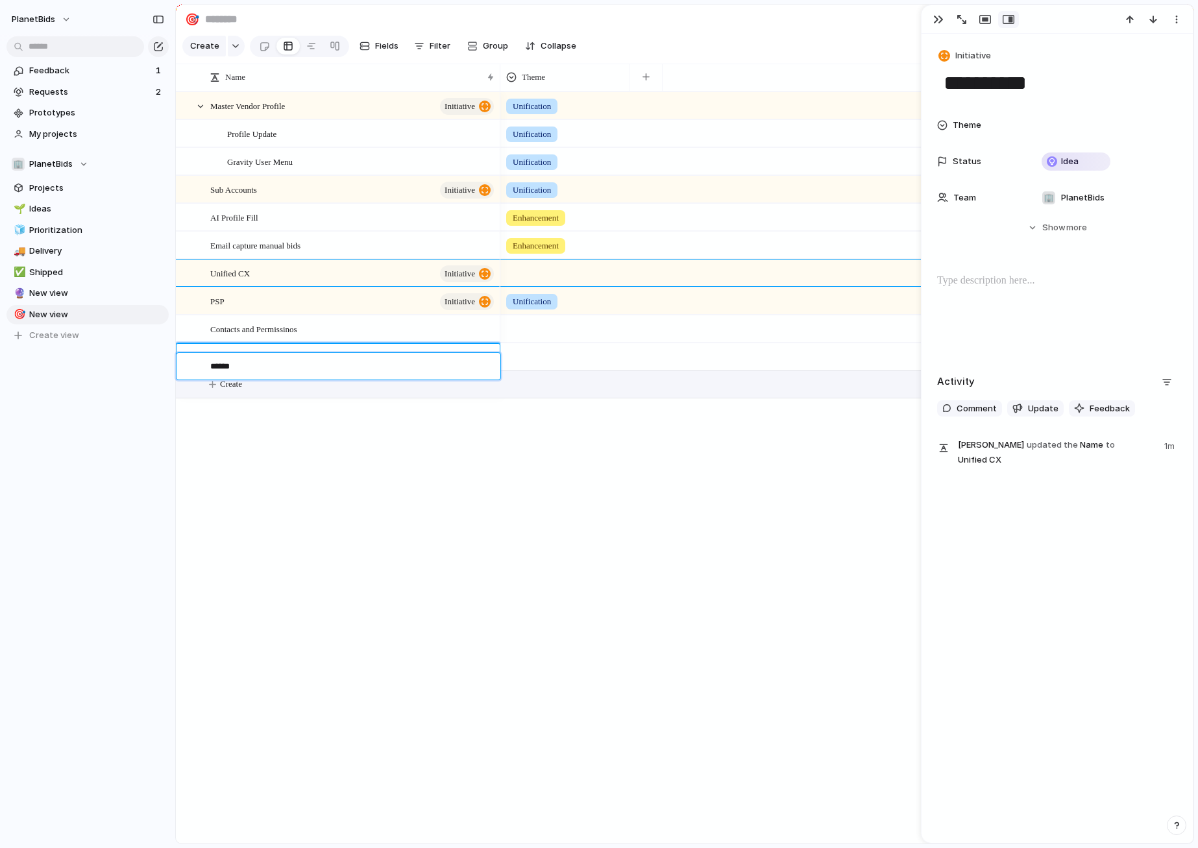
type textarea "*******"
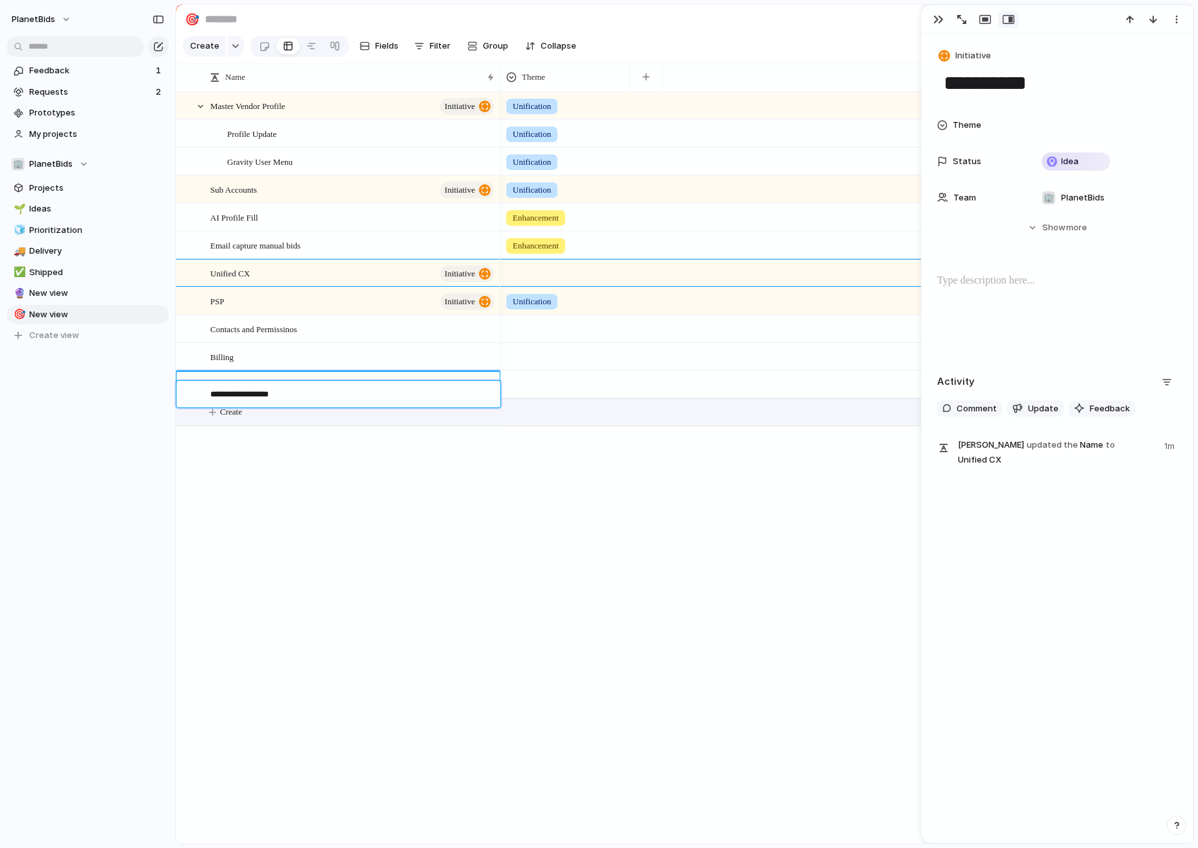
type textarea "**********"
click at [288, 336] on span "Contacts and Permissinos" at bounding box center [253, 328] width 87 height 15
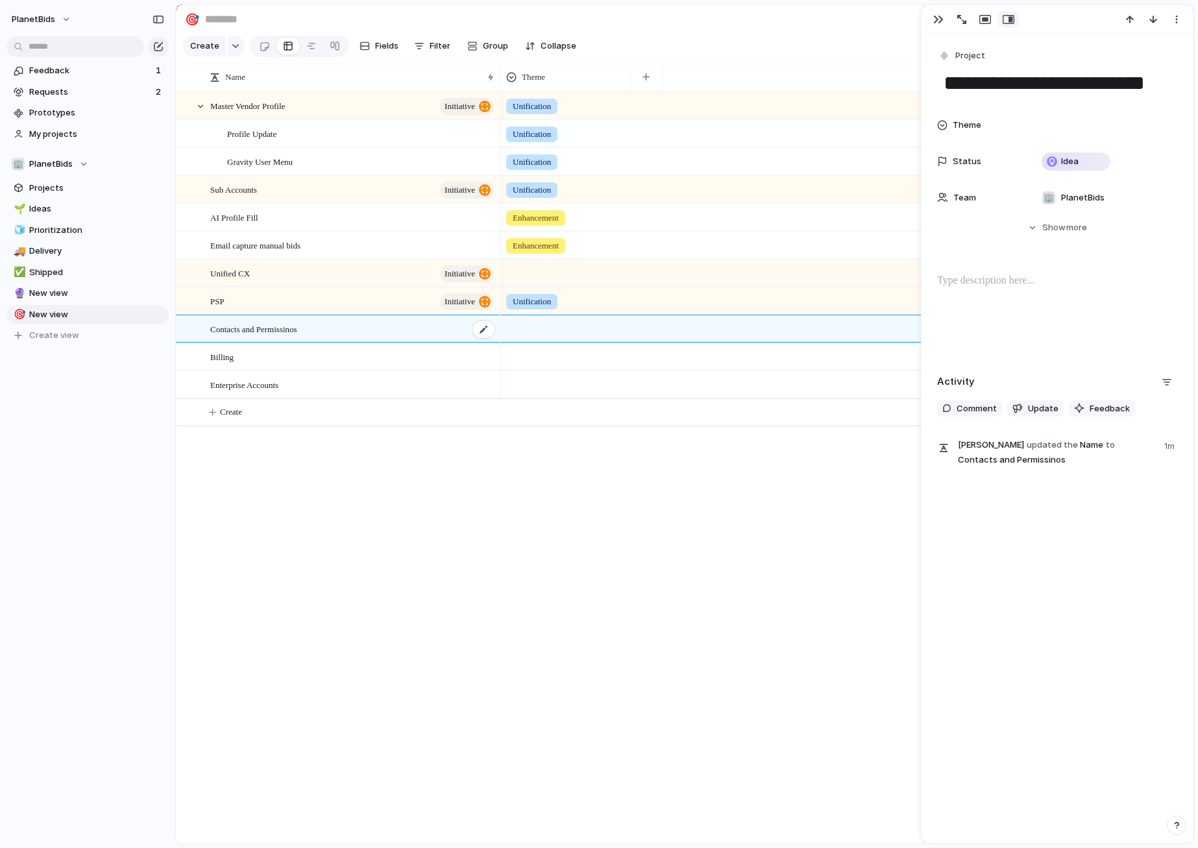
click at [288, 336] on span "Contacts and Permissinos" at bounding box center [253, 328] width 87 height 15
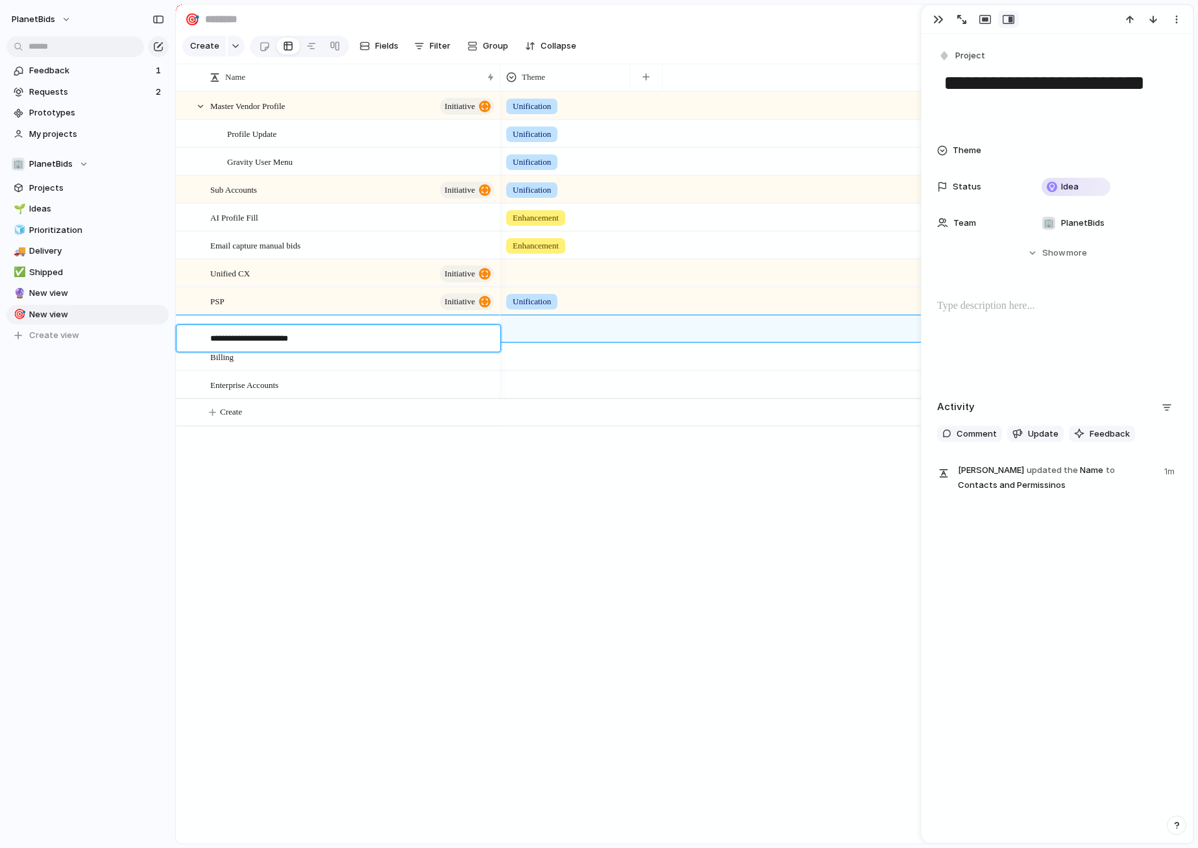
click at [306, 336] on textarea "**********" at bounding box center [350, 340] width 281 height 16
click at [326, 336] on textarea "**********" at bounding box center [350, 340] width 281 height 16
type textarea "**********"
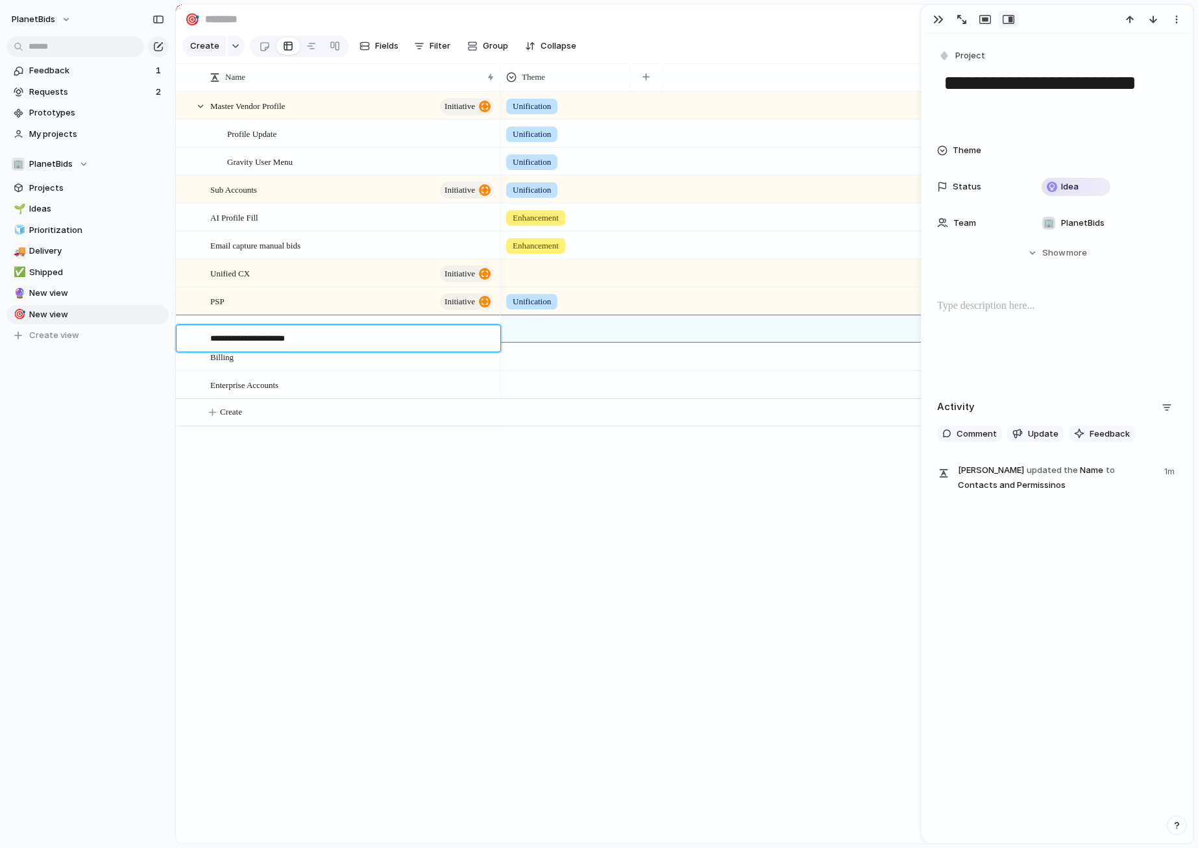
type textarea "**********"
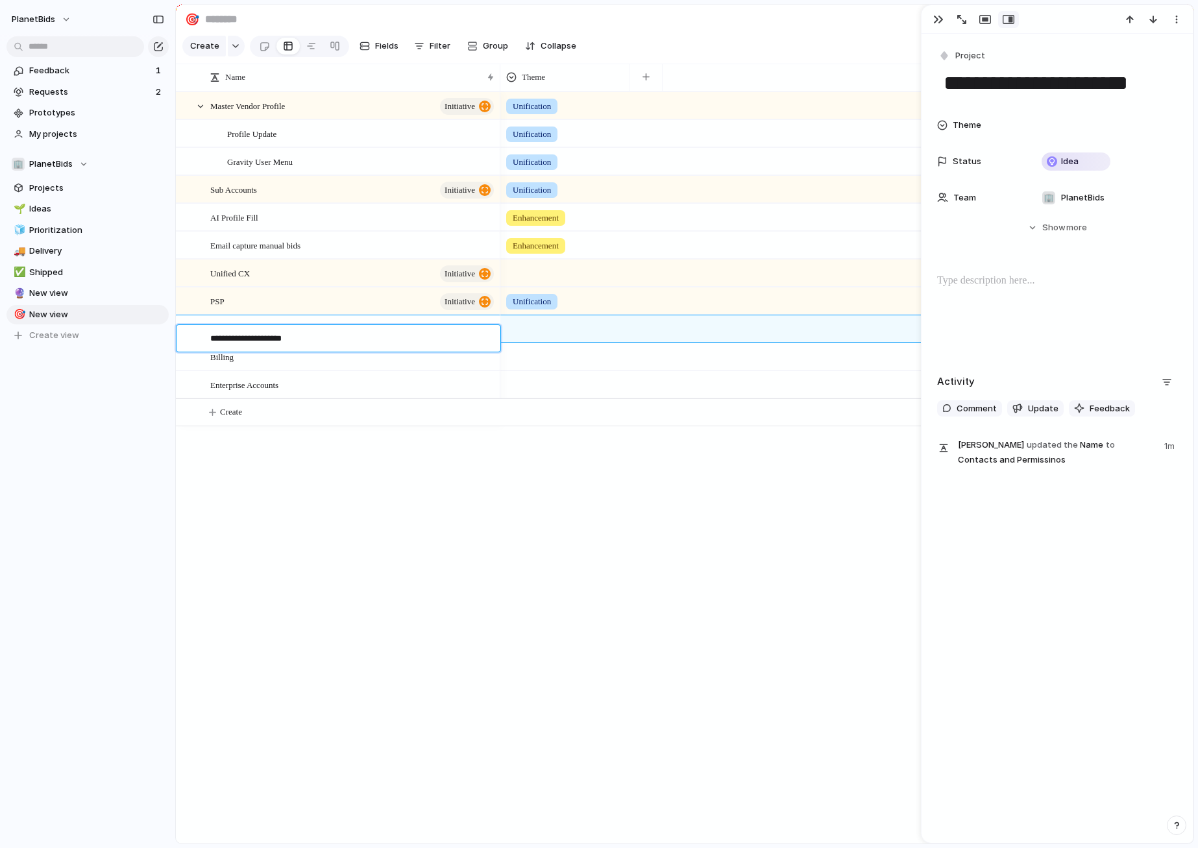
type textarea "**********"
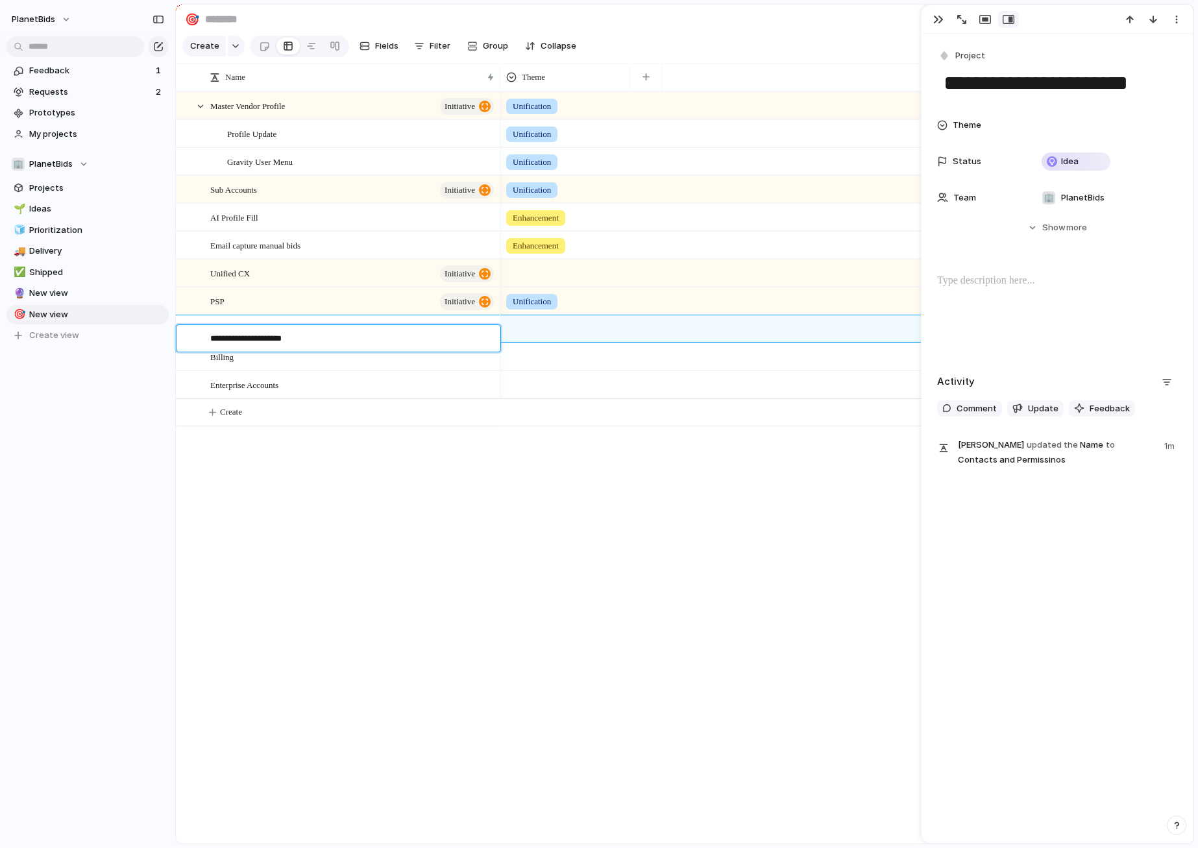
type textarea "**********"
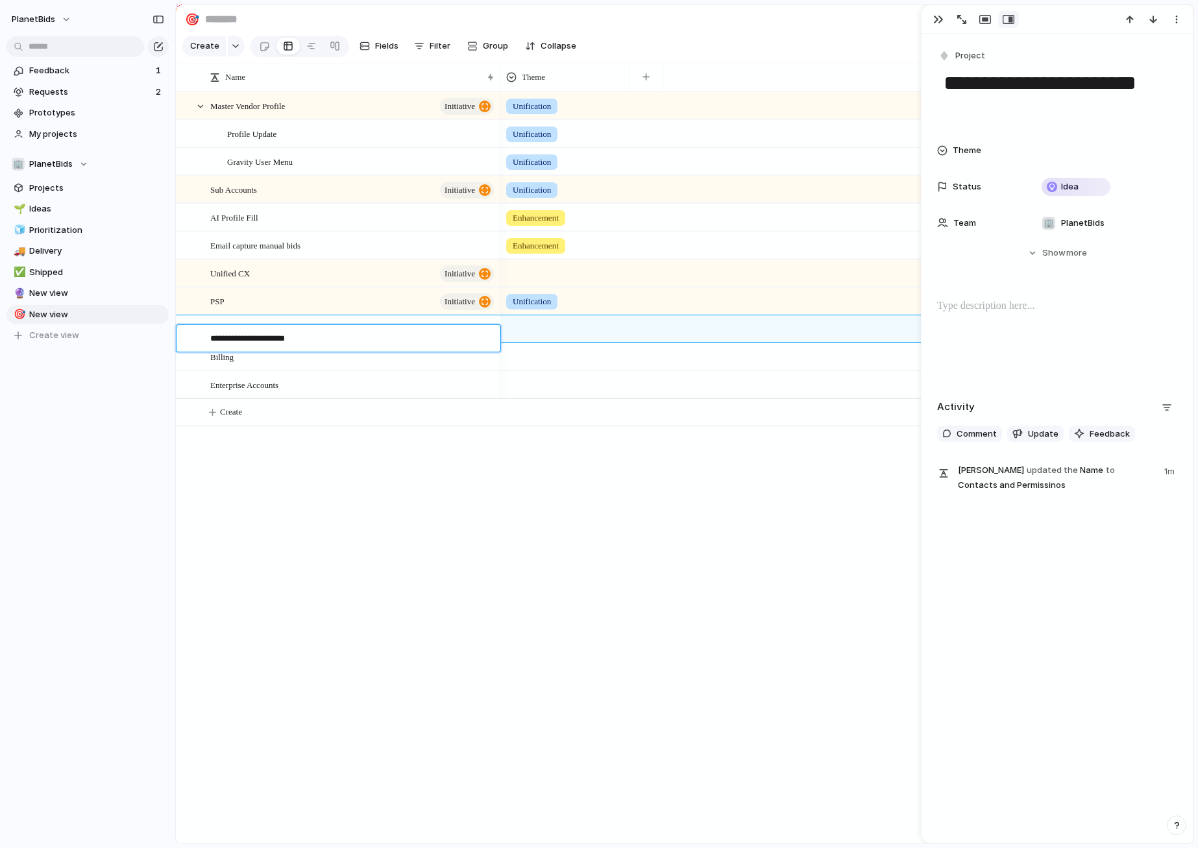
type textarea "**********"
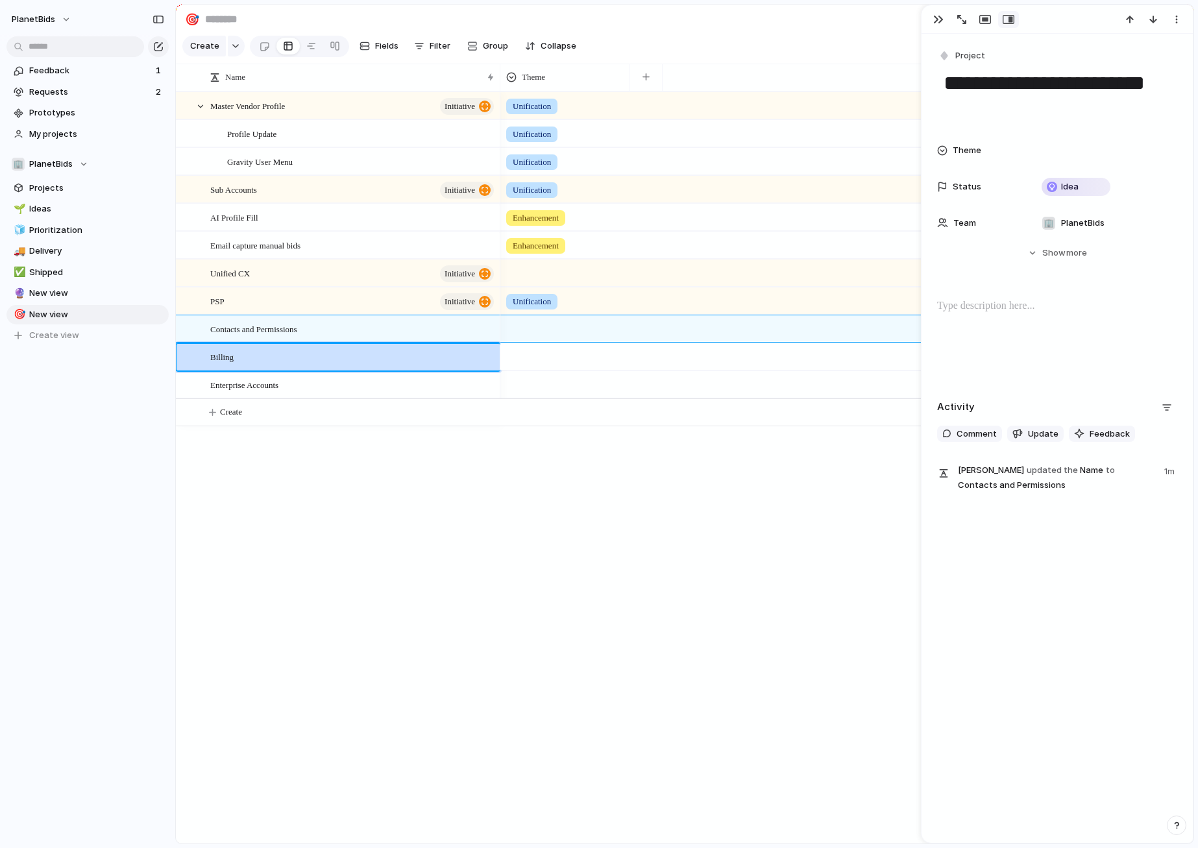
click at [431, 531] on div "Master Vendor Profile initiative Sub Accounts initiative AI Profile Fill Profil…" at bounding box center [684, 467] width 1017 height 752
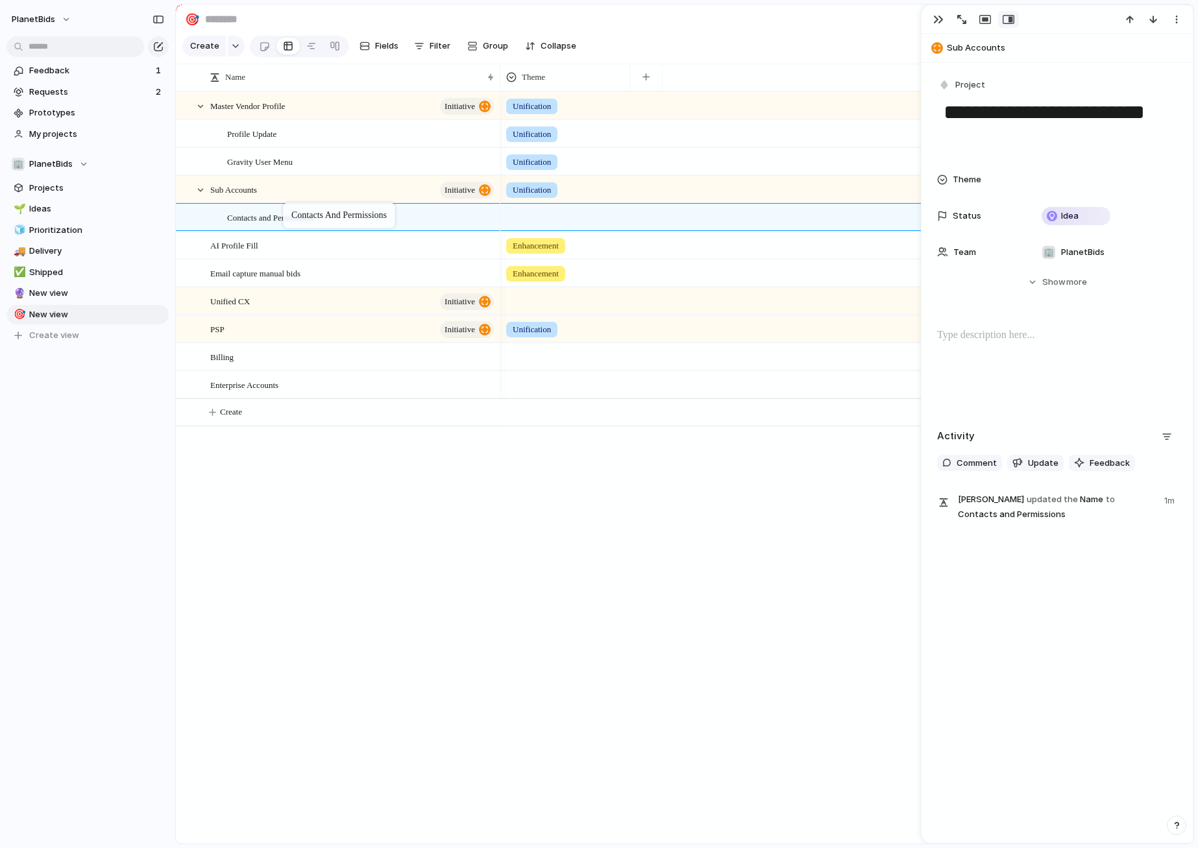
drag, startPoint x: 307, startPoint y: 341, endPoint x: 289, endPoint y: 205, distance: 136.8
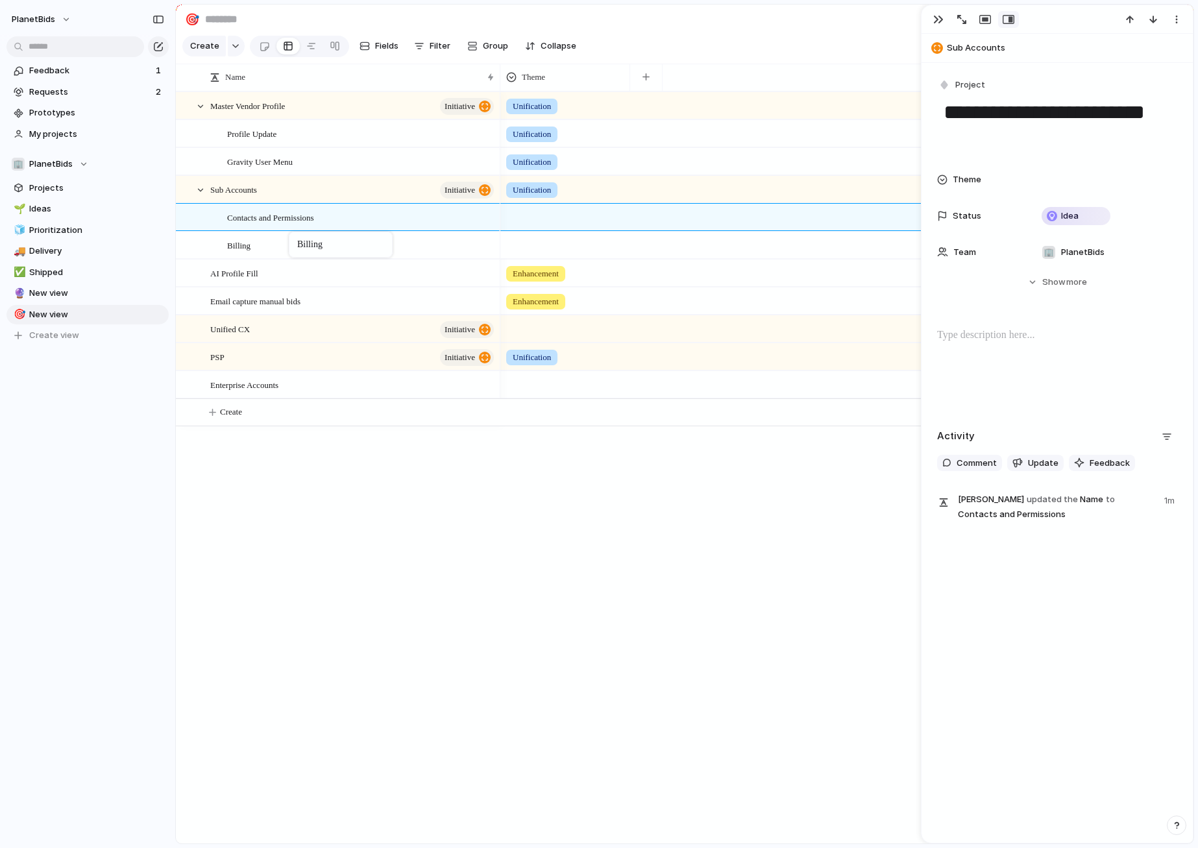
drag, startPoint x: 256, startPoint y: 367, endPoint x: 295, endPoint y: 234, distance: 138.8
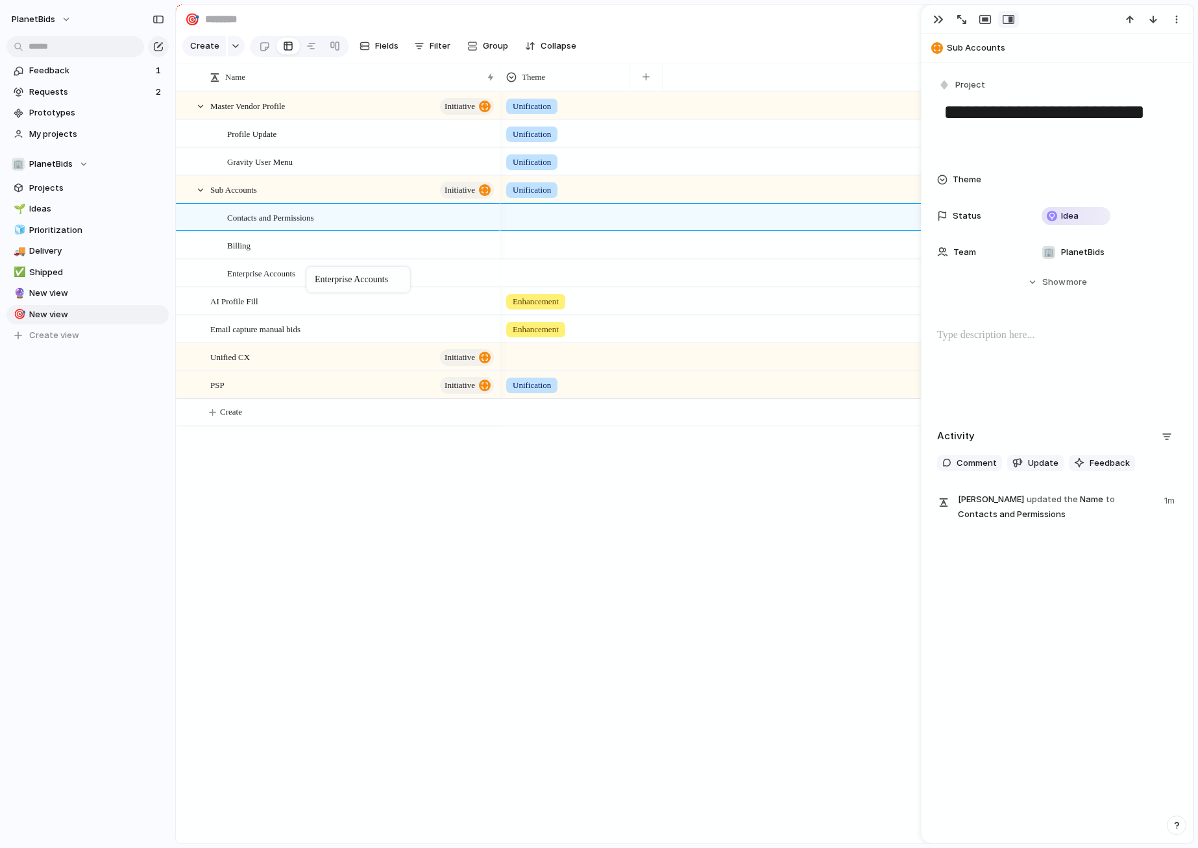
drag, startPoint x: 281, startPoint y: 391, endPoint x: 313, endPoint y: 269, distance: 126.0
click at [506, 547] on div "Unification Unification Enhancement Unification Unification Unification Enhance…" at bounding box center [846, 467] width 693 height 752
click at [548, 226] on div at bounding box center [565, 214] width 128 height 21
click at [549, 275] on div "Unification" at bounding box center [538, 281] width 58 height 16
click at [538, 254] on div at bounding box center [565, 242] width 128 height 21
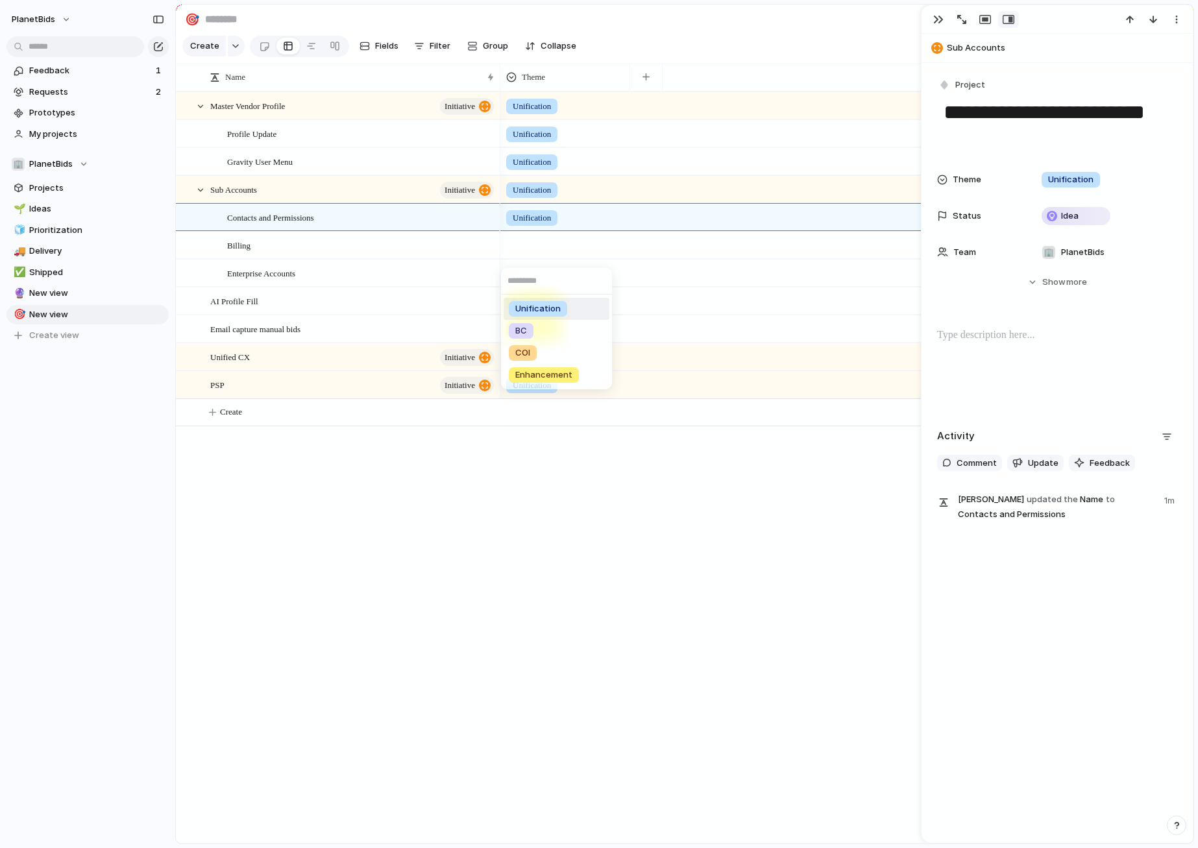
click at [535, 303] on span "Unification" at bounding box center [537, 308] width 45 height 13
click at [531, 269] on div at bounding box center [565, 270] width 128 height 21
click at [531, 276] on div "Unification BC COI Enhancement" at bounding box center [599, 424] width 1198 height 848
click at [533, 280] on div at bounding box center [565, 270] width 128 height 21
click at [534, 339] on span "Unification" at bounding box center [537, 336] width 45 height 13
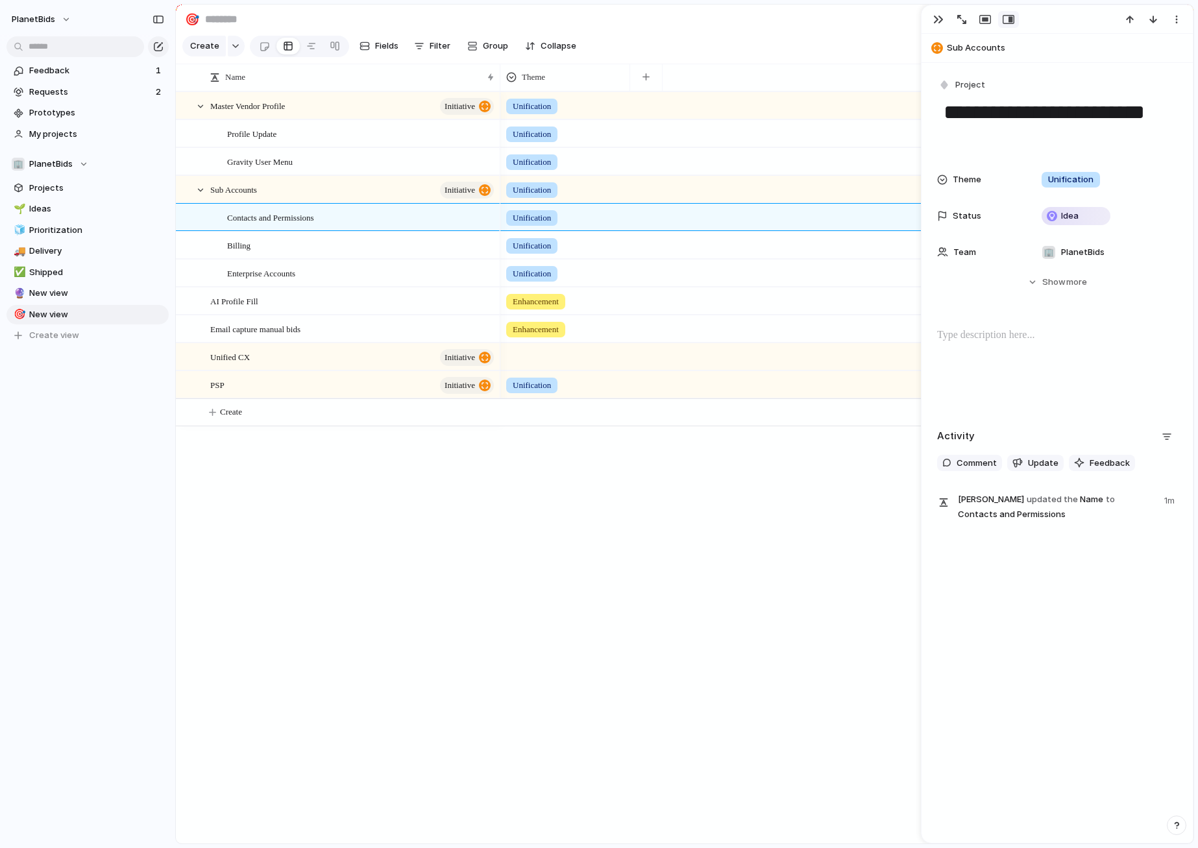
click at [561, 529] on div "Unification Unification Enhancement Unification Unification Unification Enhance…" at bounding box center [846, 467] width 693 height 752
click at [248, 424] on button "Create" at bounding box center [701, 412] width 1024 height 27
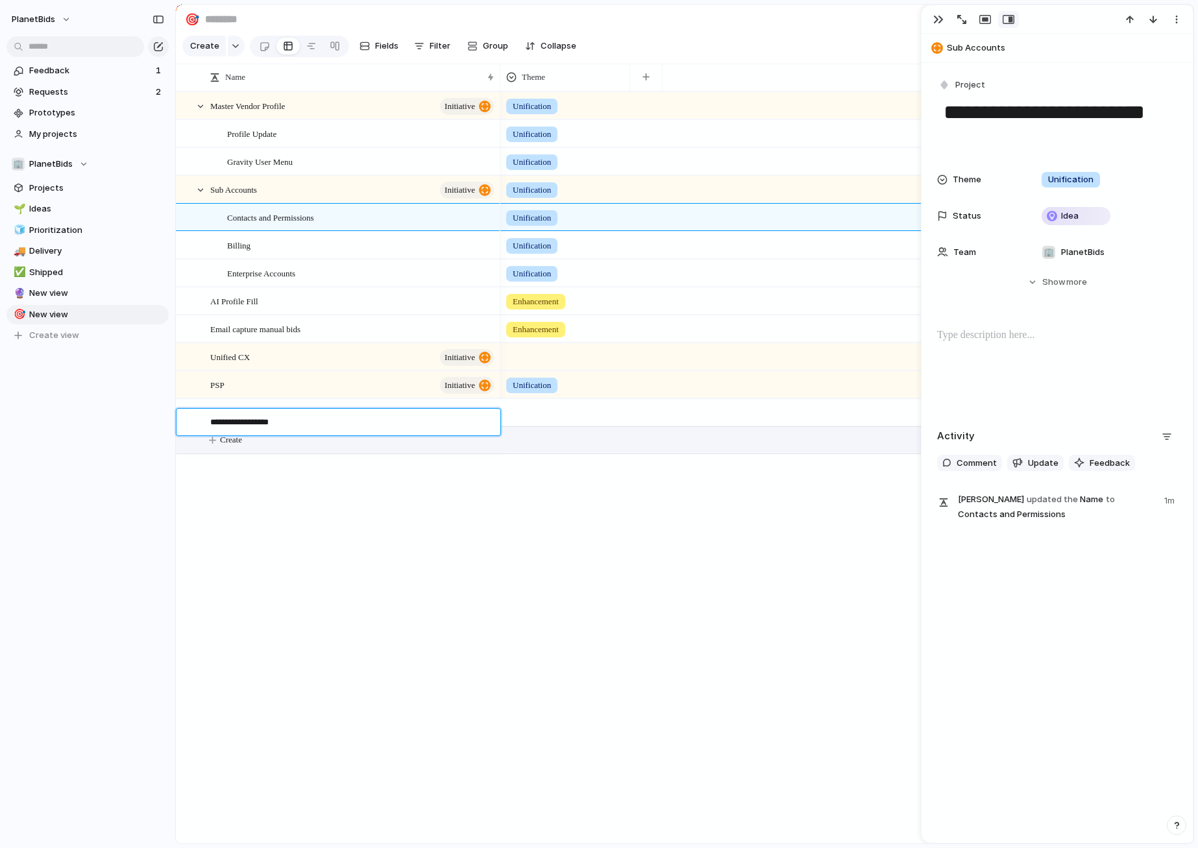
type textarea "**********"
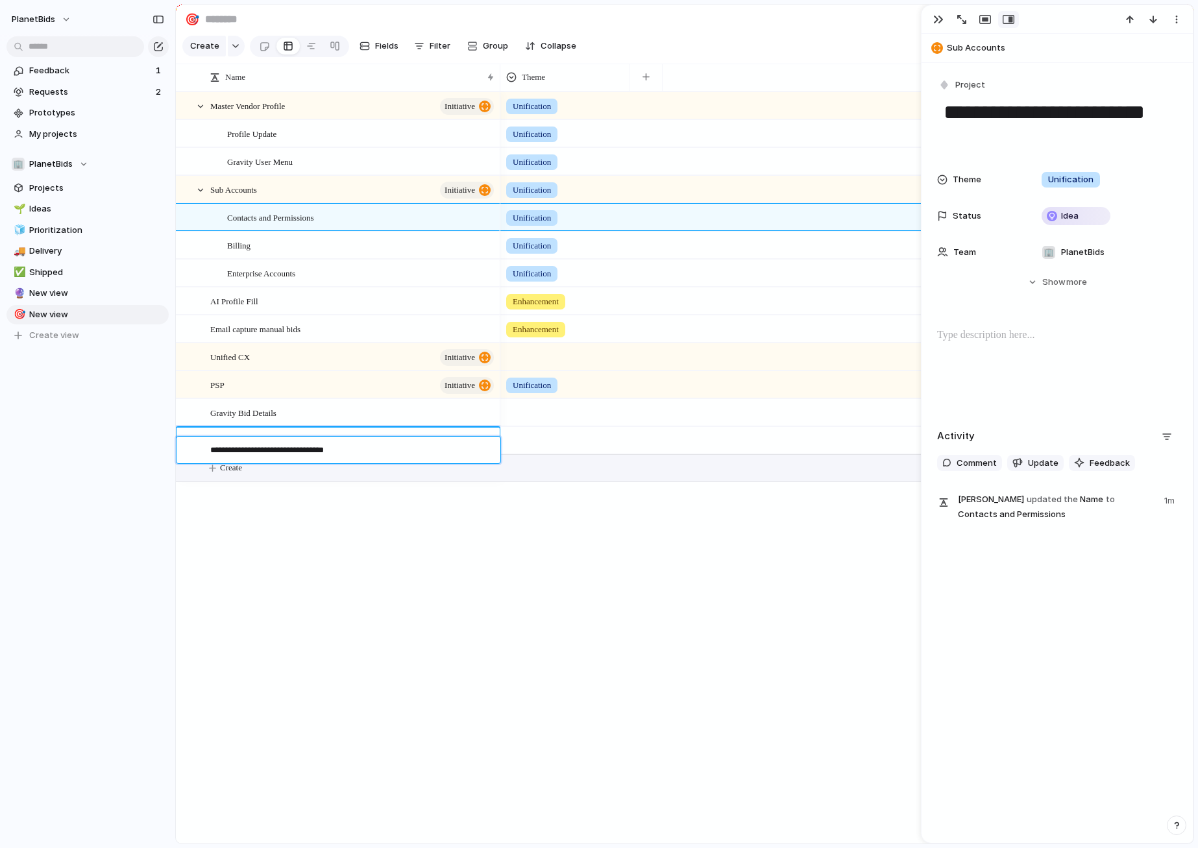
type textarea "**********"
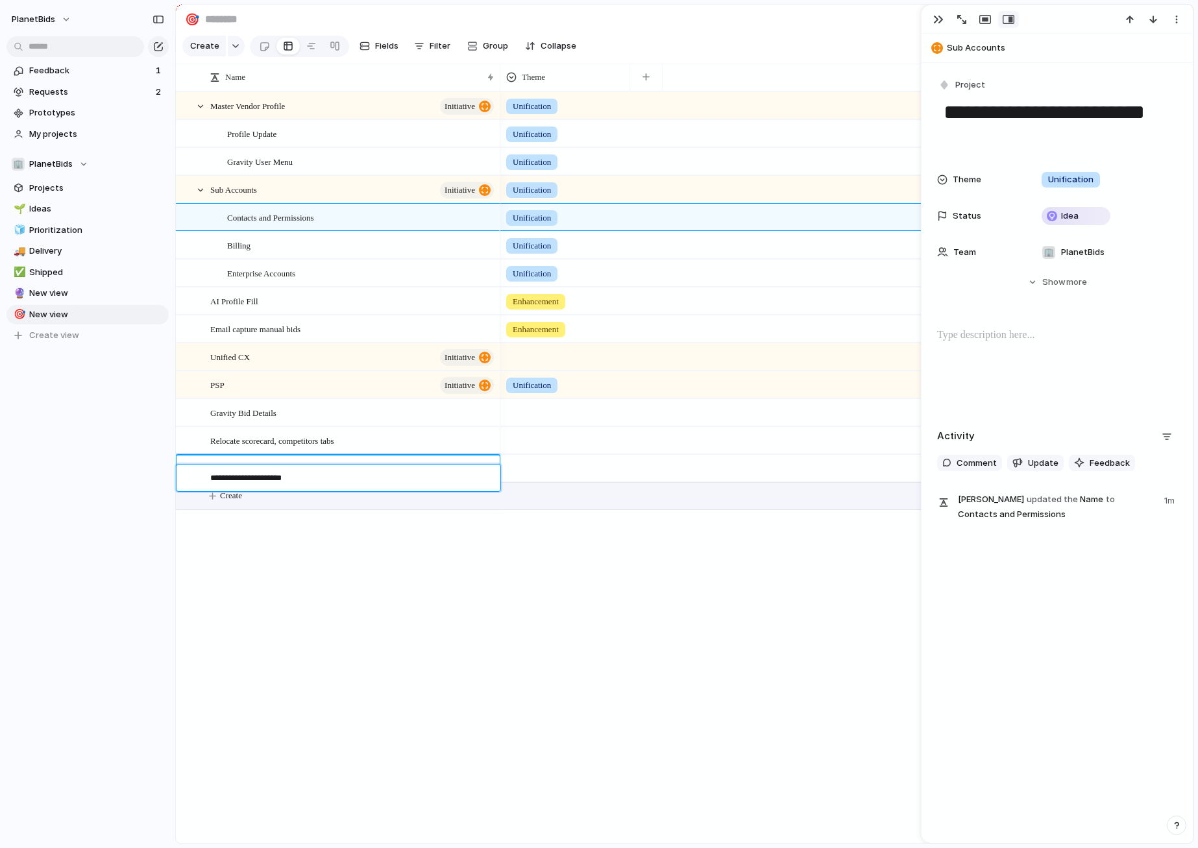
type textarea "**********"
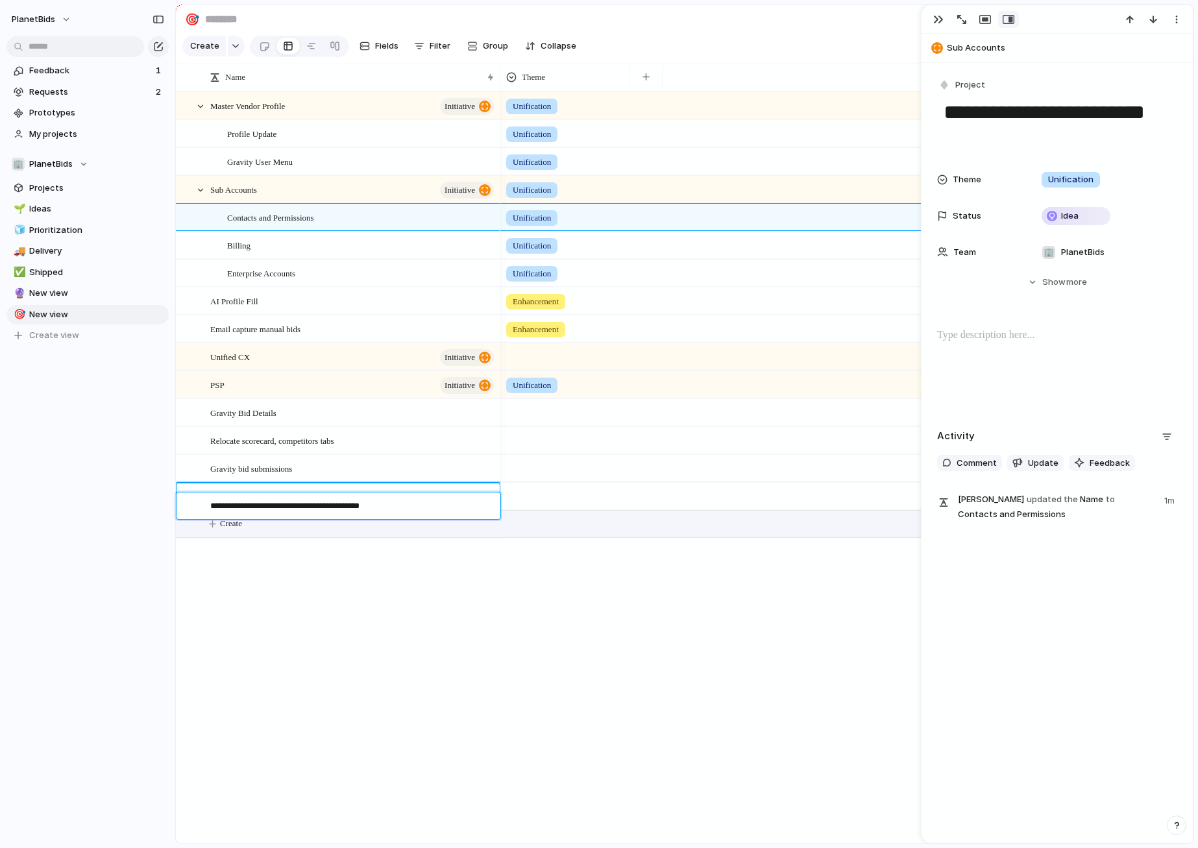
type textarea "**********"
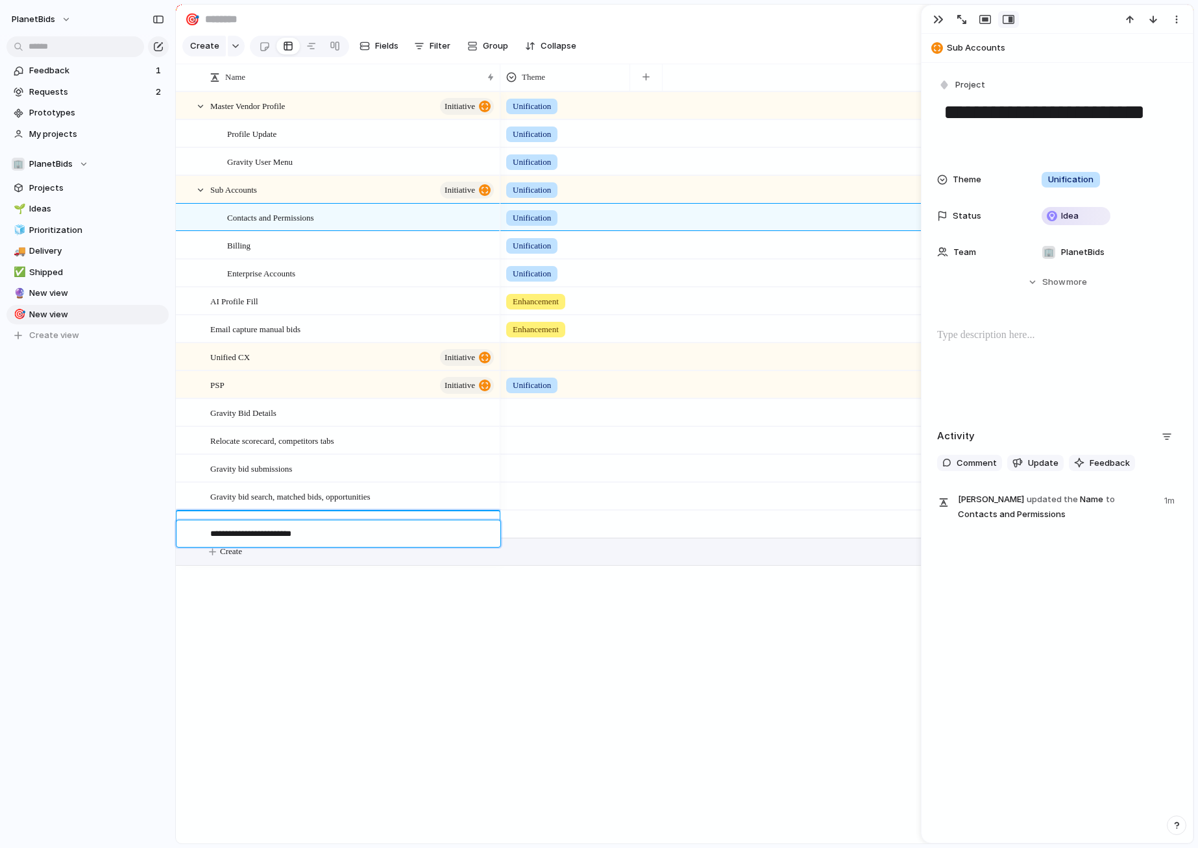
type textarea "**********"
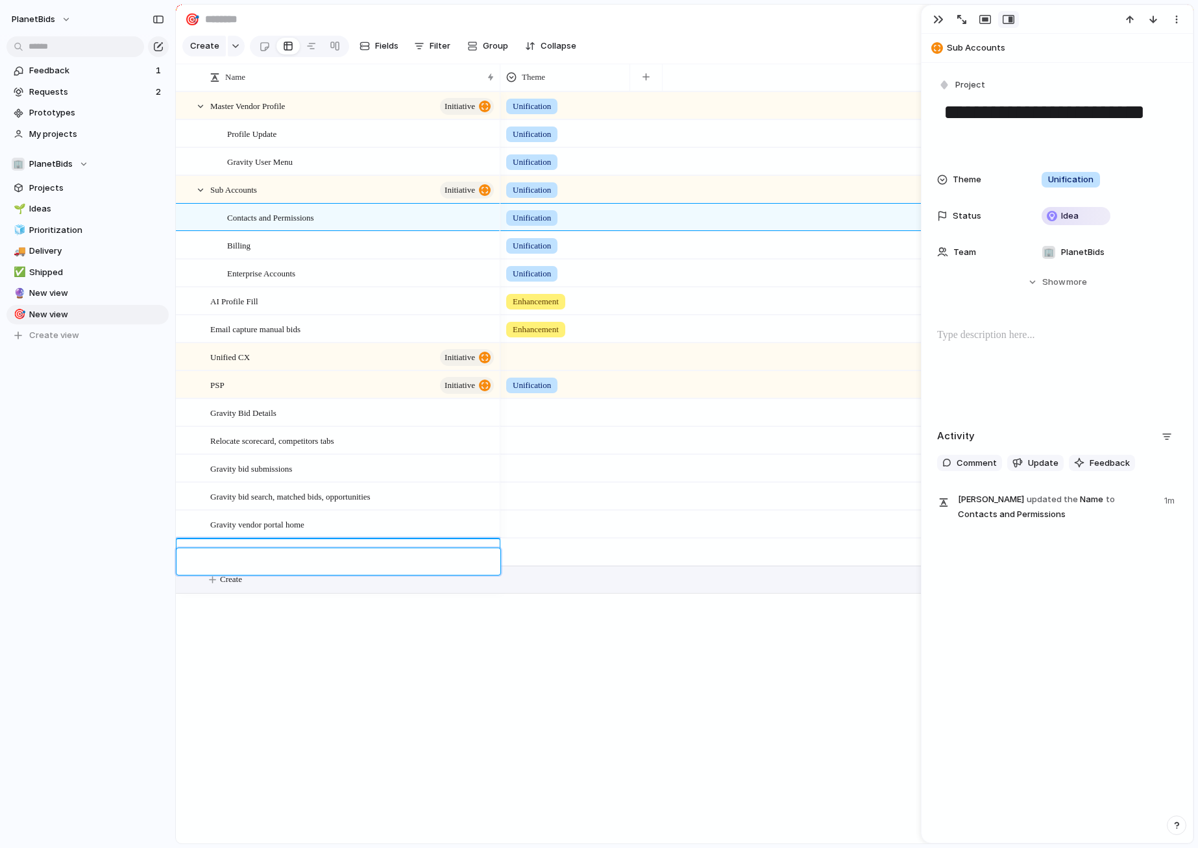
type textarea "*"
type textarea "**********"
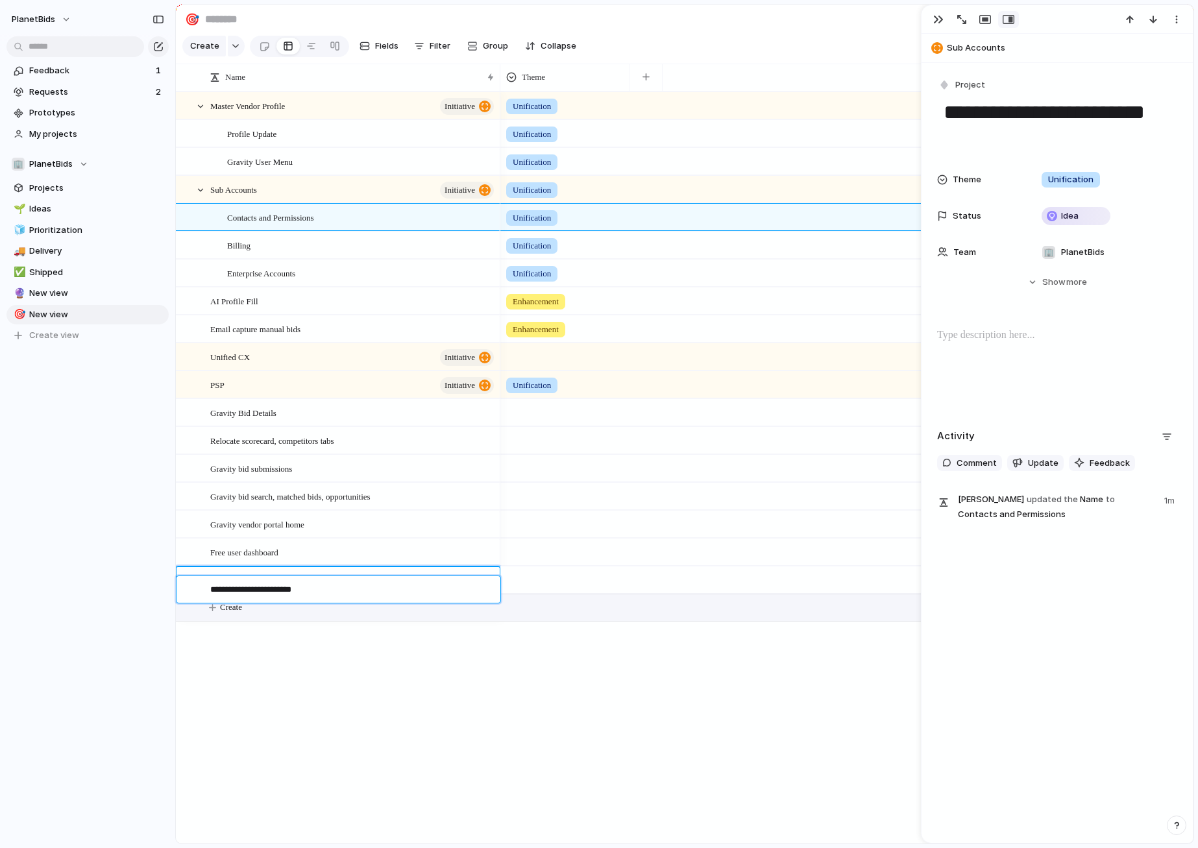
type textarea "**********"
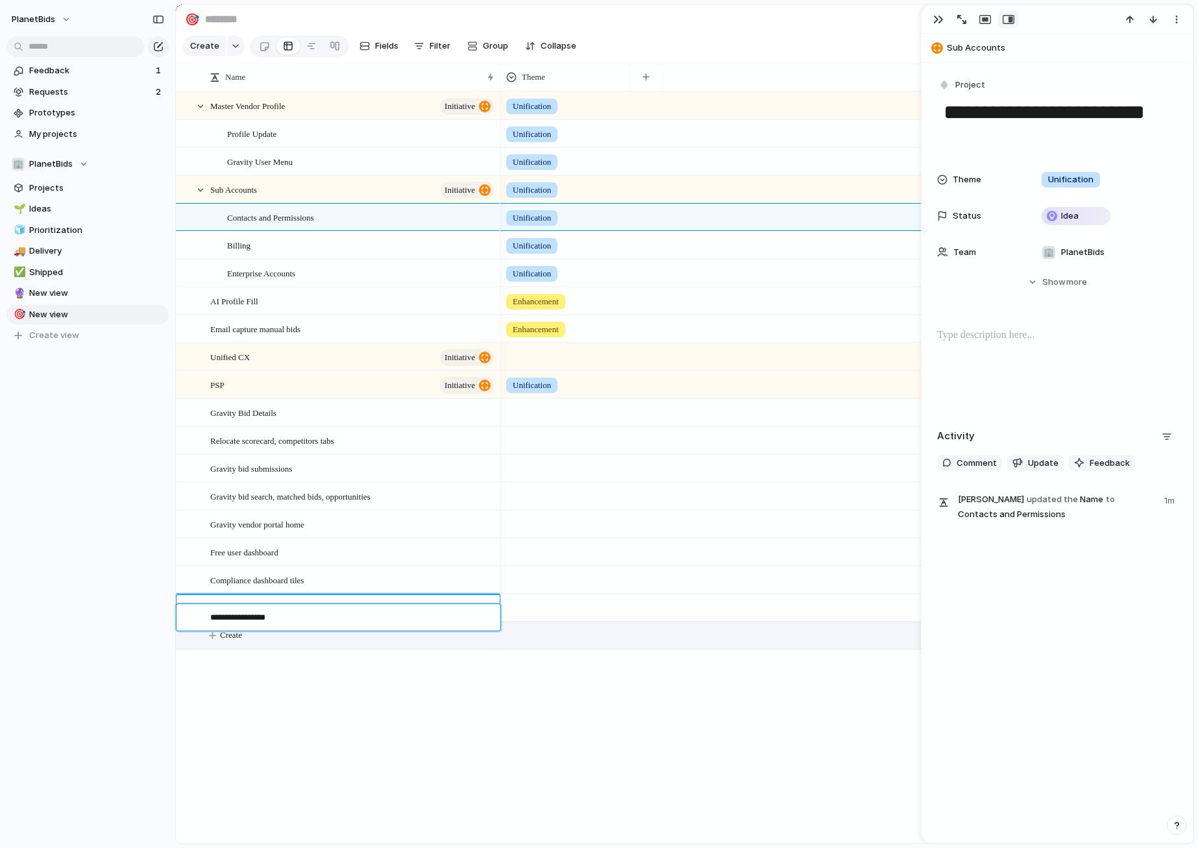
type textarea "**********"
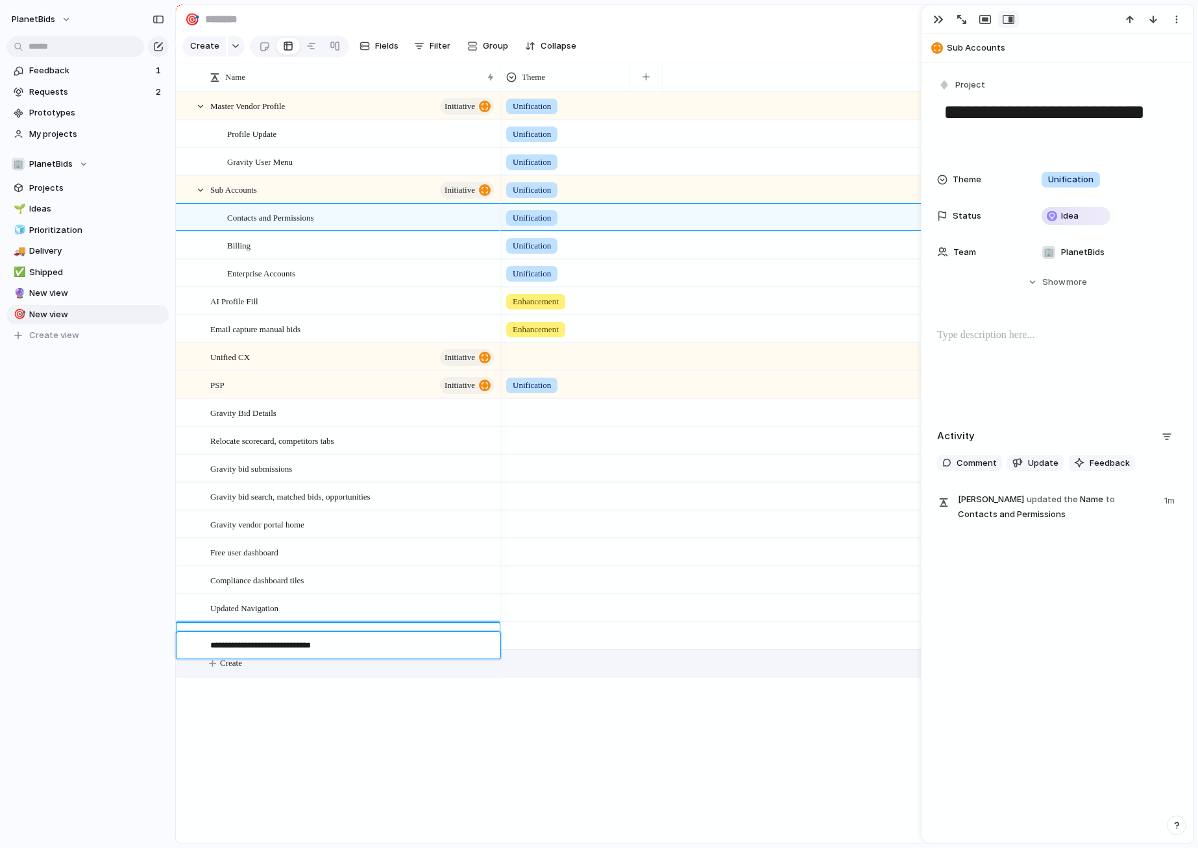
type textarea "**********"
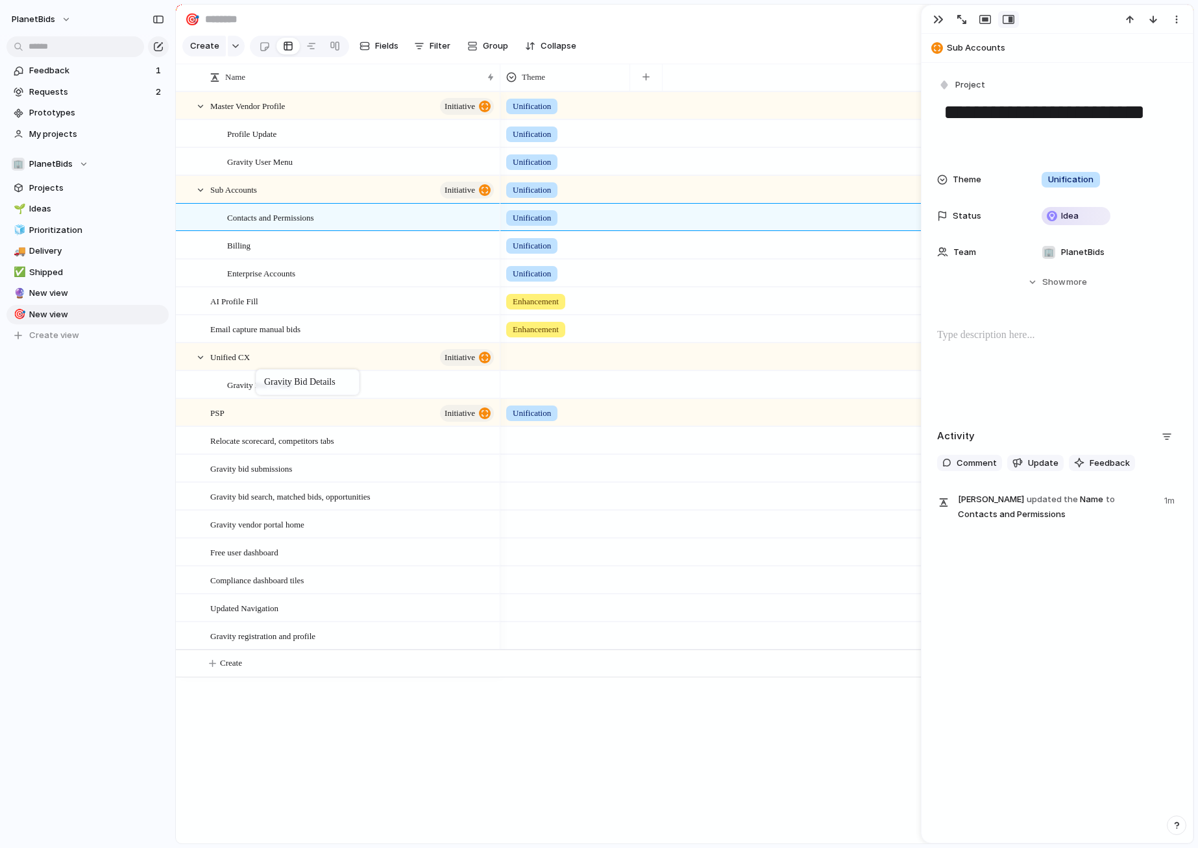
drag, startPoint x: 266, startPoint y: 415, endPoint x: 262, endPoint y: 372, distance: 43.6
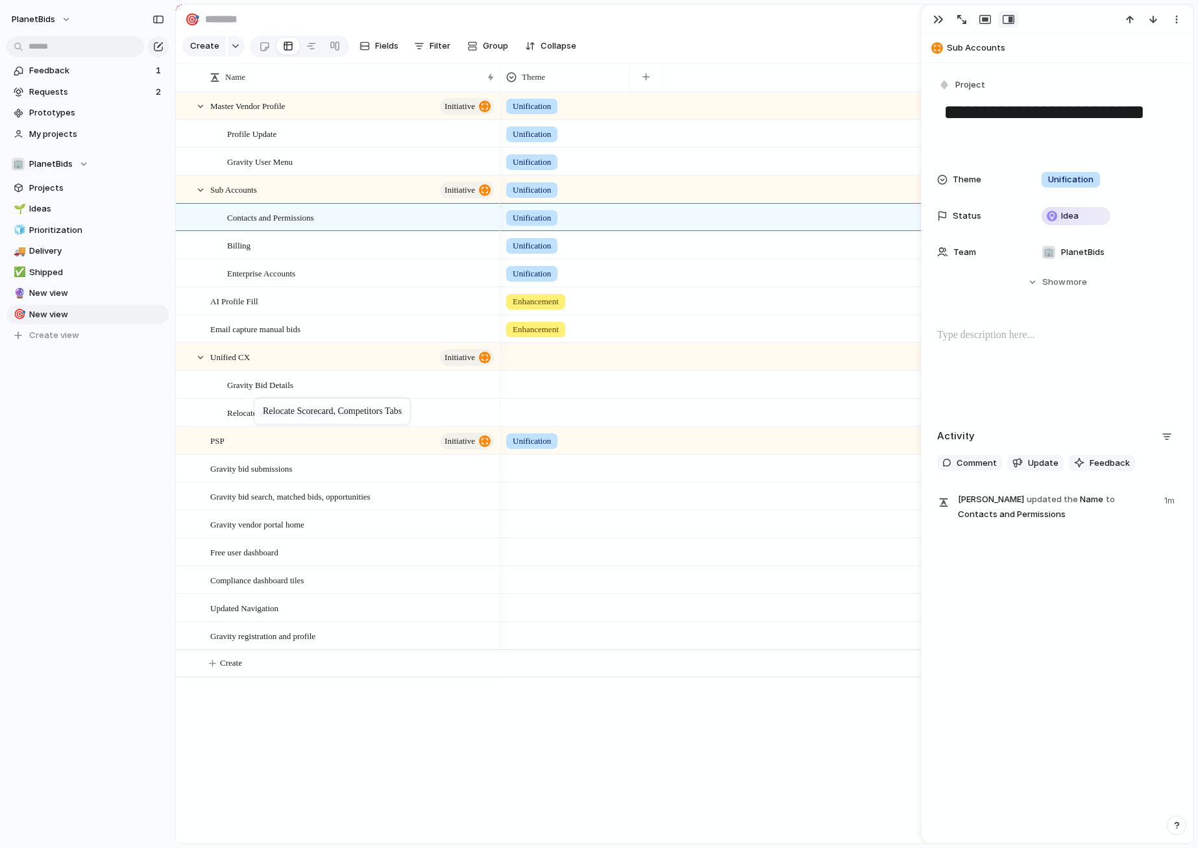
drag, startPoint x: 252, startPoint y: 459, endPoint x: 261, endPoint y: 401, distance: 59.1
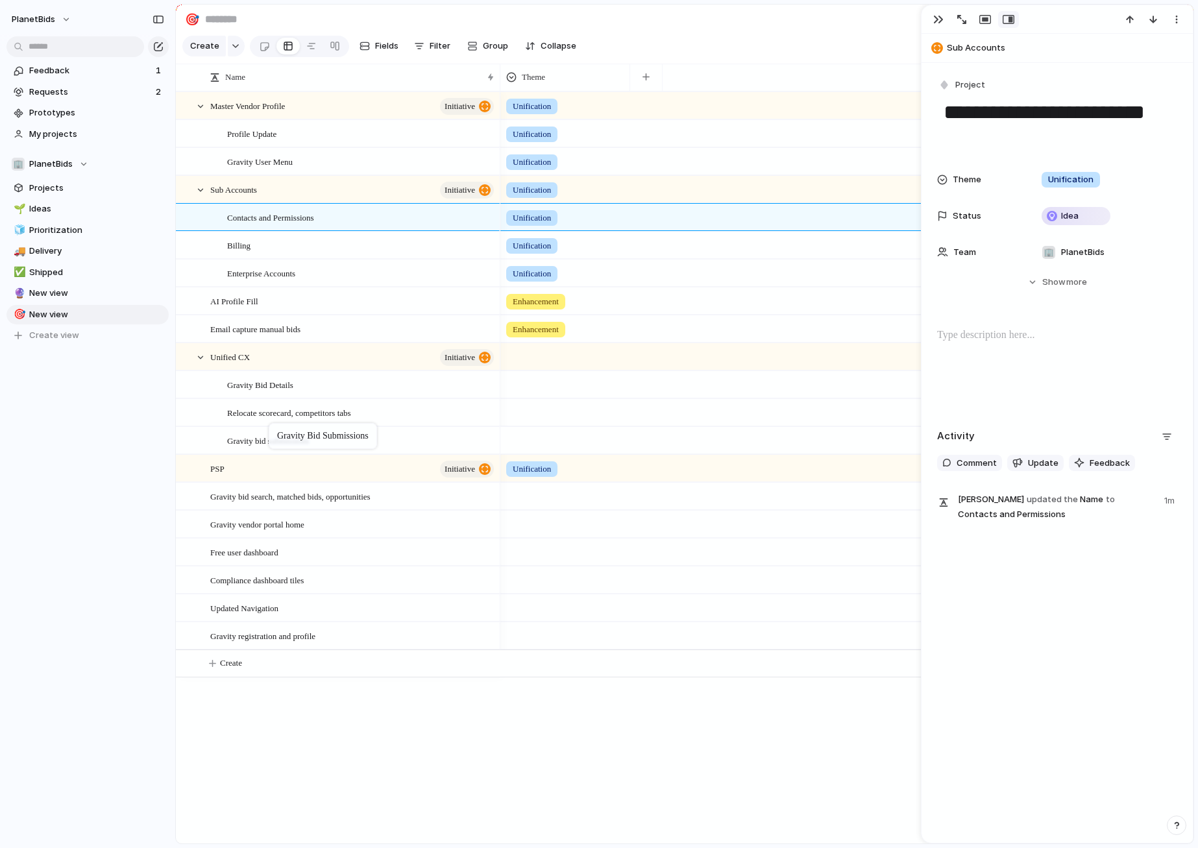
drag, startPoint x: 261, startPoint y: 477, endPoint x: 275, endPoint y: 426, distance: 53.7
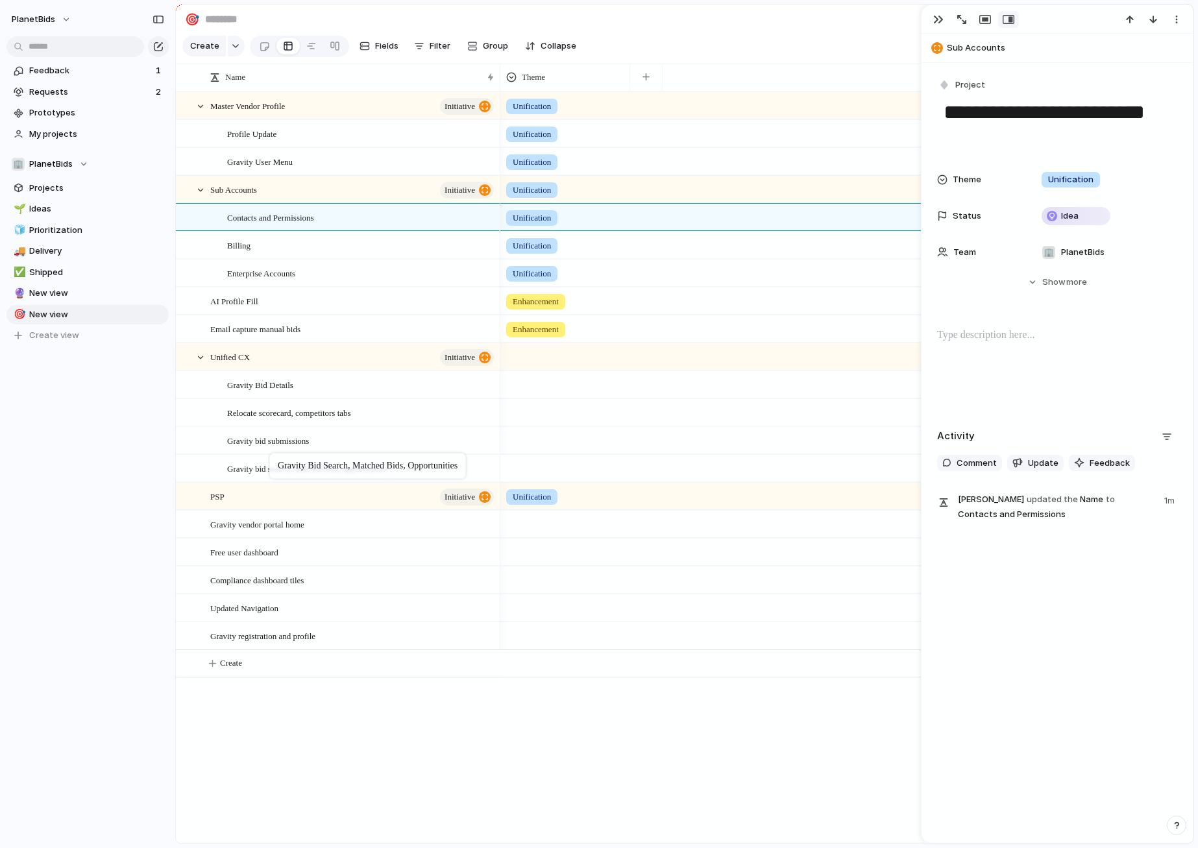
drag, startPoint x: 252, startPoint y: 505, endPoint x: 276, endPoint y: 455, distance: 55.4
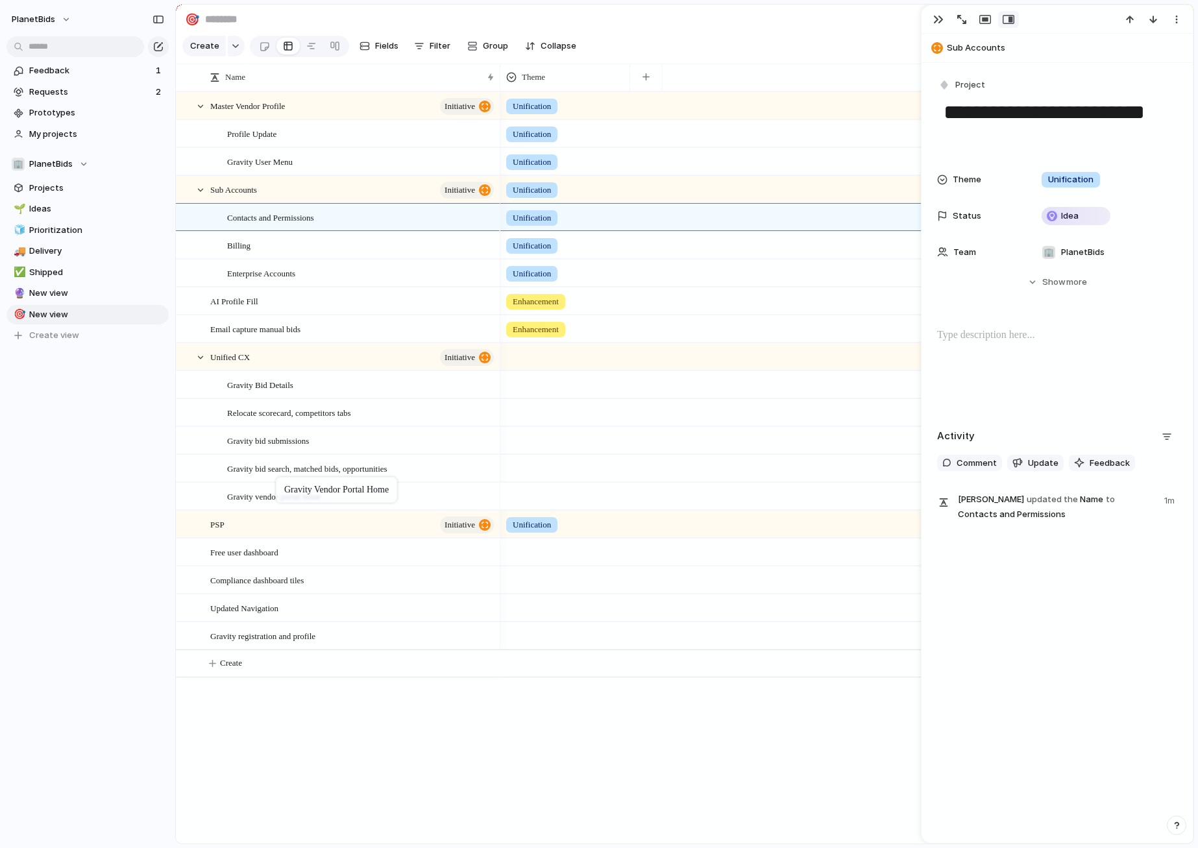
drag, startPoint x: 269, startPoint y: 520, endPoint x: 282, endPoint y: 479, distance: 42.5
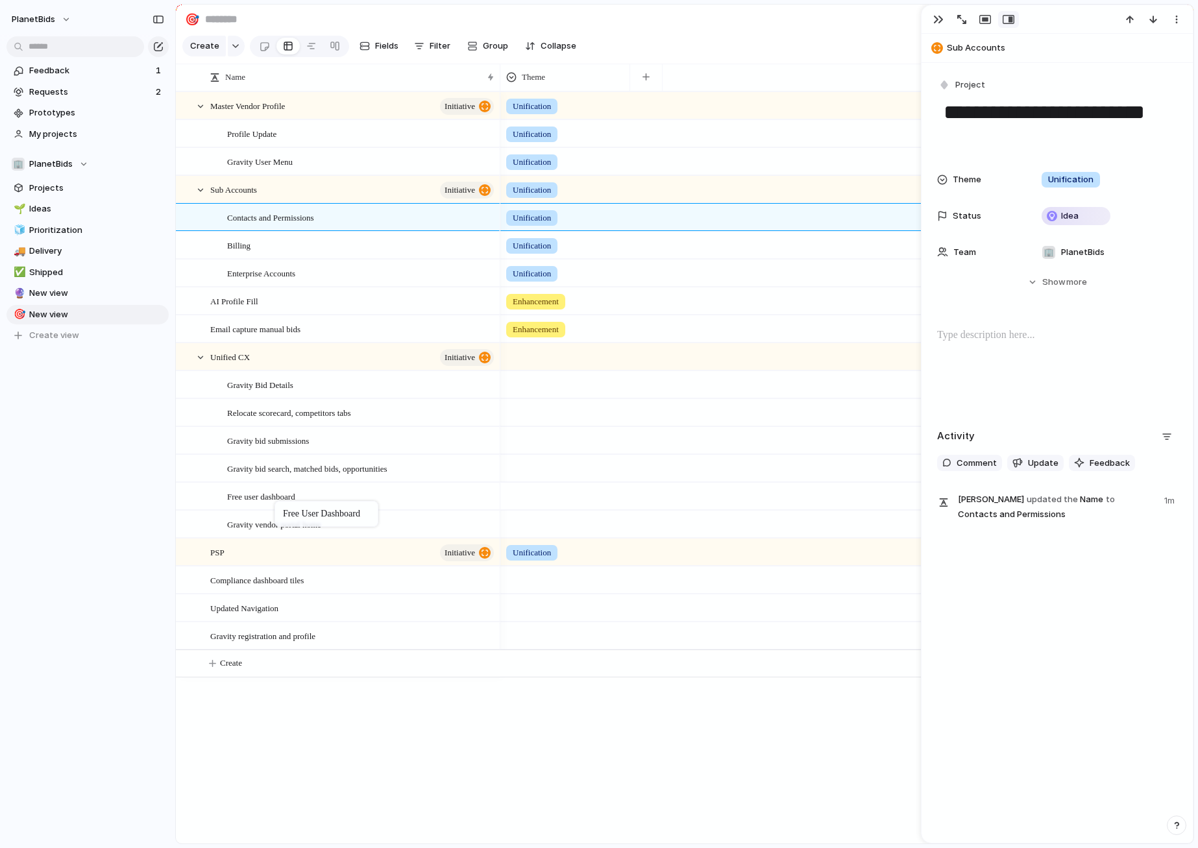
drag, startPoint x: 260, startPoint y: 561, endPoint x: 281, endPoint y: 503, distance: 62.0
drag, startPoint x: 280, startPoint y: 505, endPoint x: 284, endPoint y: 539, distance: 34.0
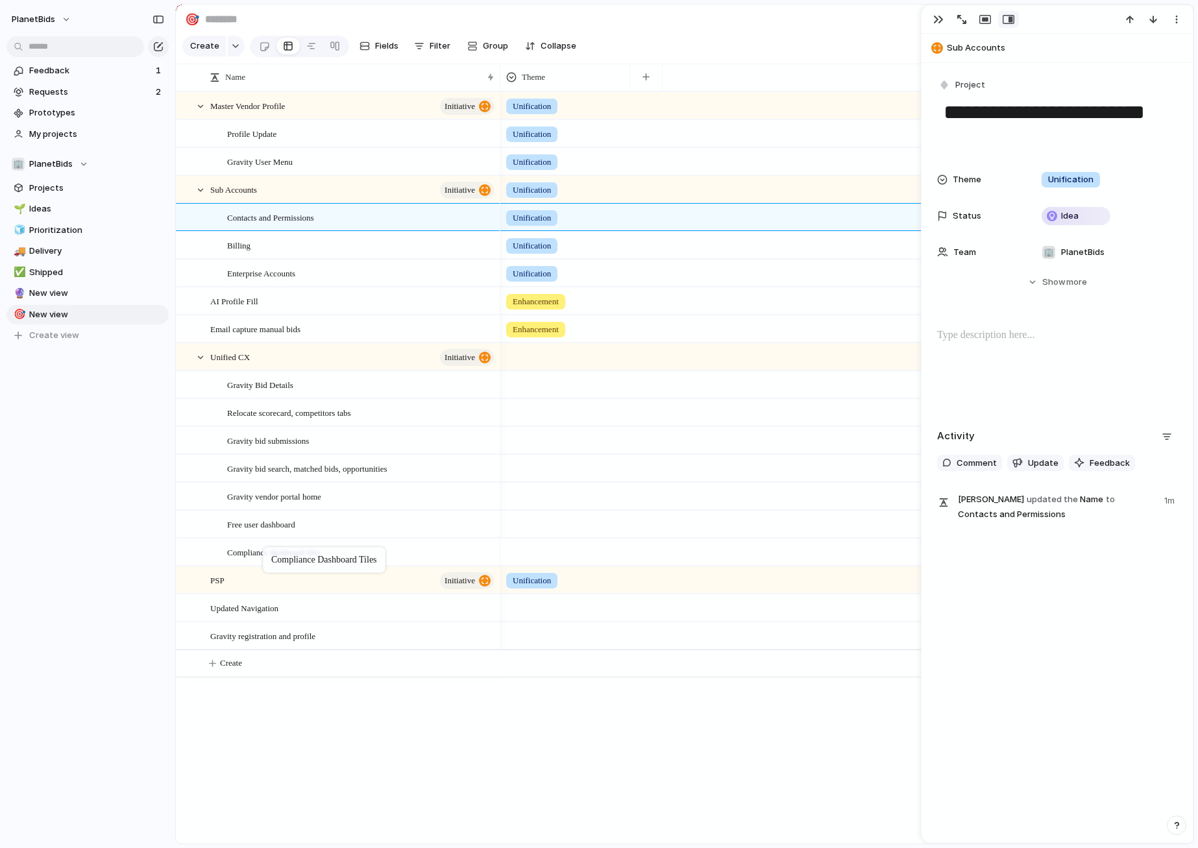
drag, startPoint x: 256, startPoint y: 590, endPoint x: 269, endPoint y: 549, distance: 42.3
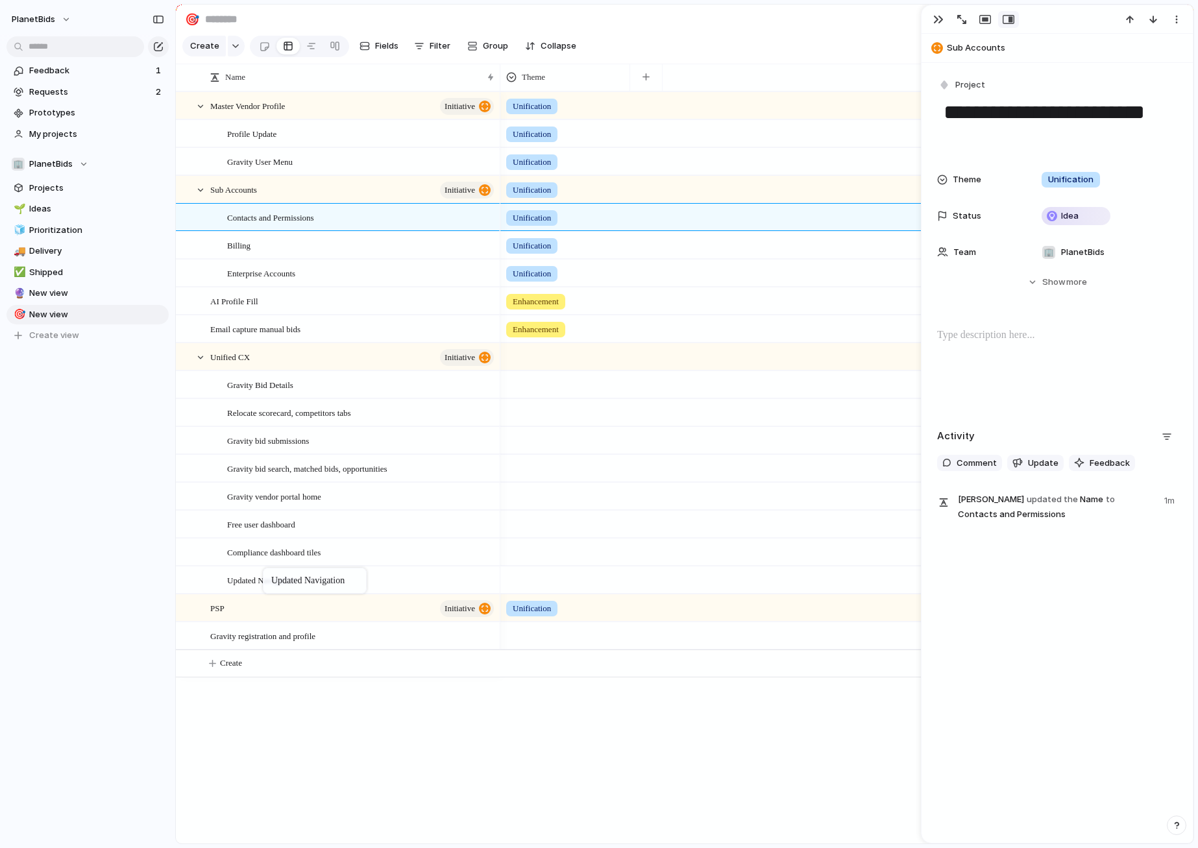
drag, startPoint x: 255, startPoint y: 617, endPoint x: 269, endPoint y: 570, distance: 48.8
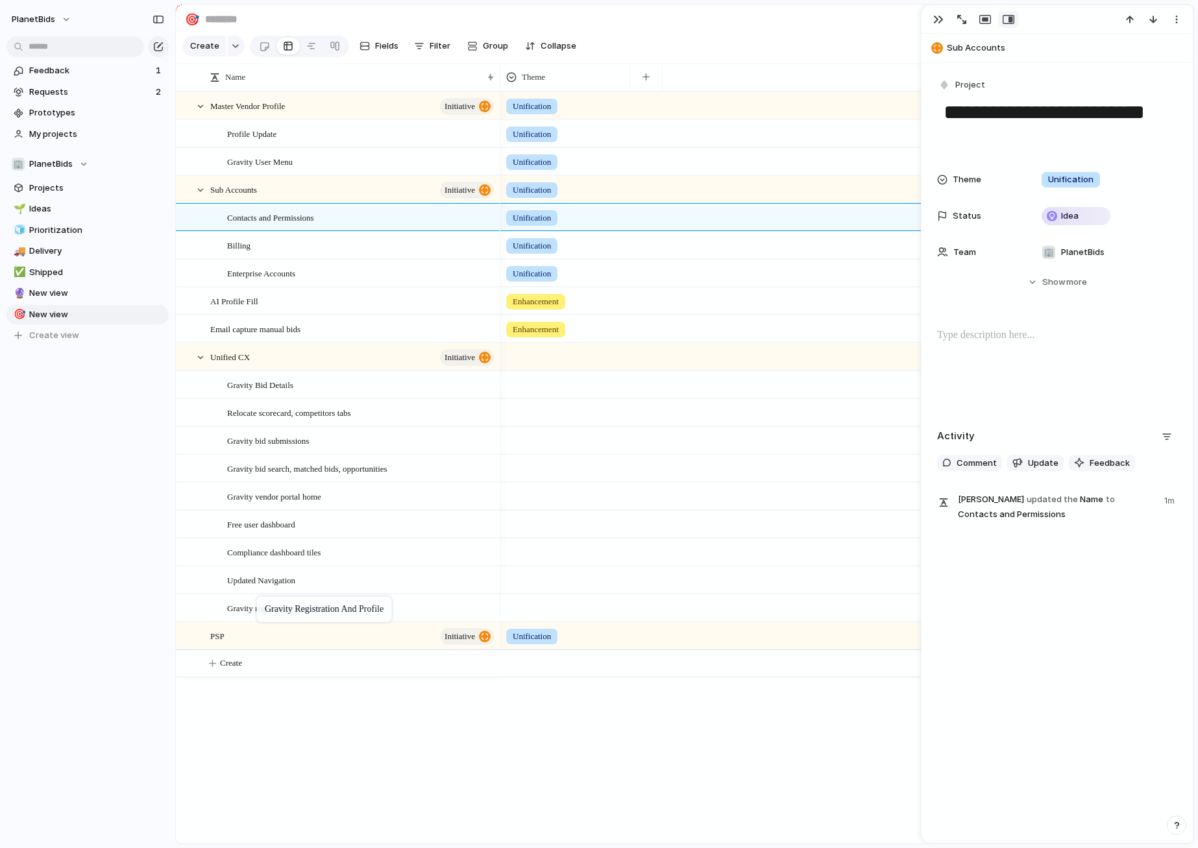
drag, startPoint x: 250, startPoint y: 644, endPoint x: 263, endPoint y: 599, distance: 46.6
click at [301, 758] on div "Master Vendor Profile initiative Sub Accounts initiative AI Profile Fill Profil…" at bounding box center [684, 467] width 1017 height 752
click at [248, 675] on button "Create" at bounding box center [701, 663] width 1024 height 27
type textarea "**********"
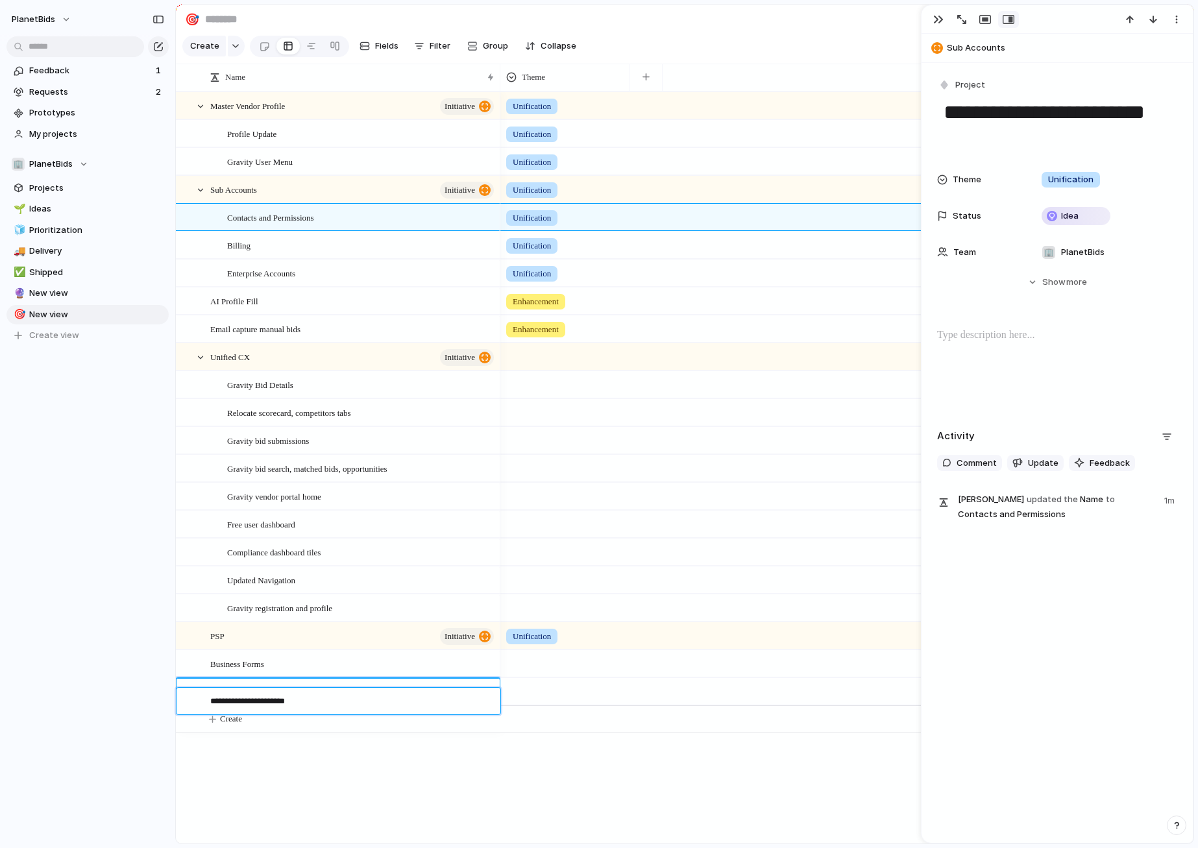
type textarea "**********"
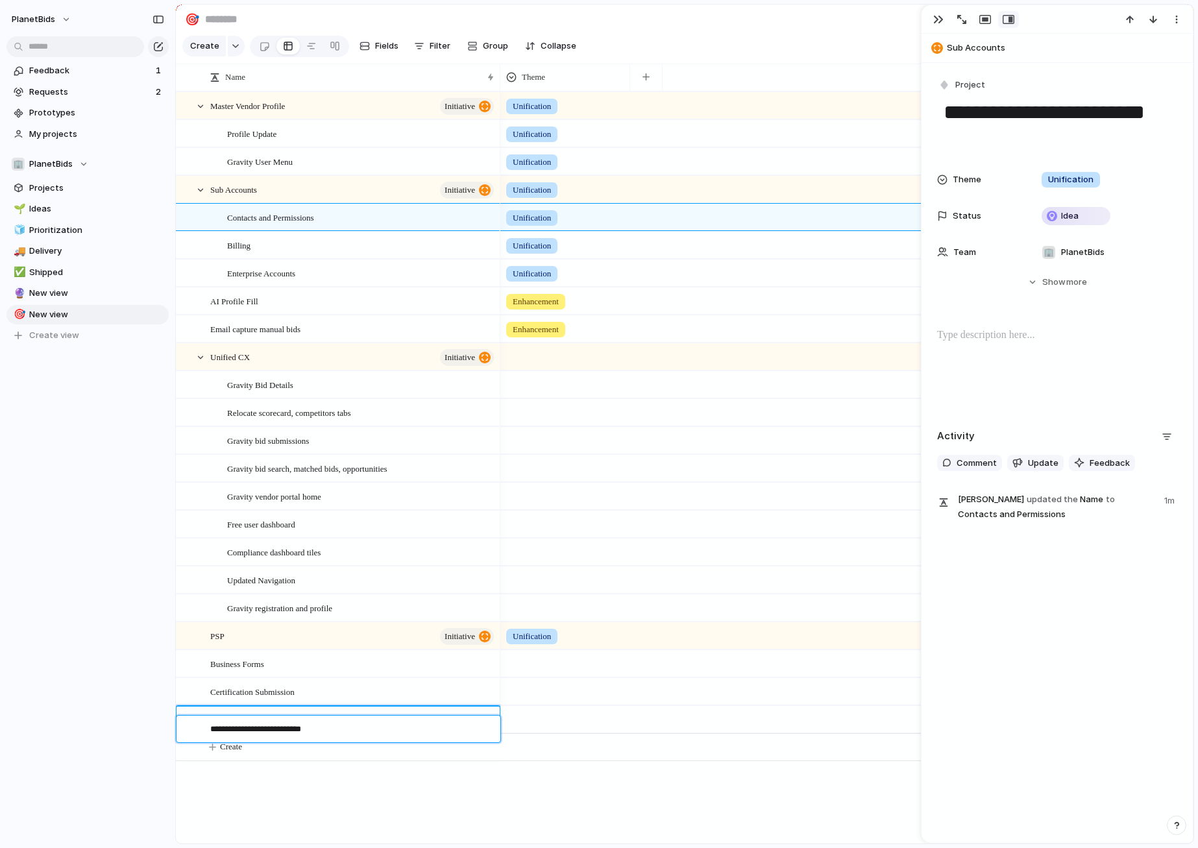
type textarea "**********"
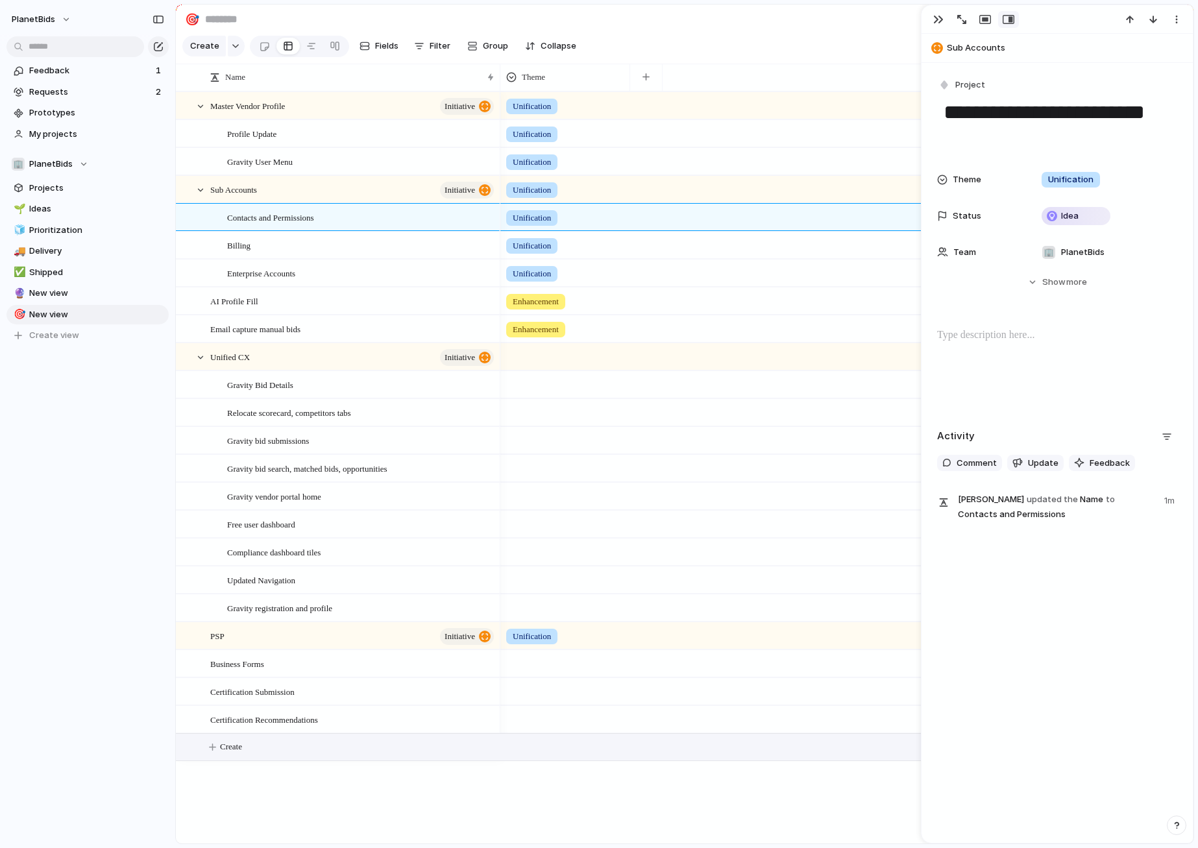
click at [559, 672] on div at bounding box center [565, 661] width 128 height 21
click at [557, 755] on li "BC" at bounding box center [556, 749] width 106 height 22
click at [546, 705] on div at bounding box center [565, 691] width 130 height 27
click at [554, 764] on li "Unification" at bounding box center [556, 755] width 106 height 22
click at [562, 699] on div "Unification" at bounding box center [565, 689] width 128 height 21
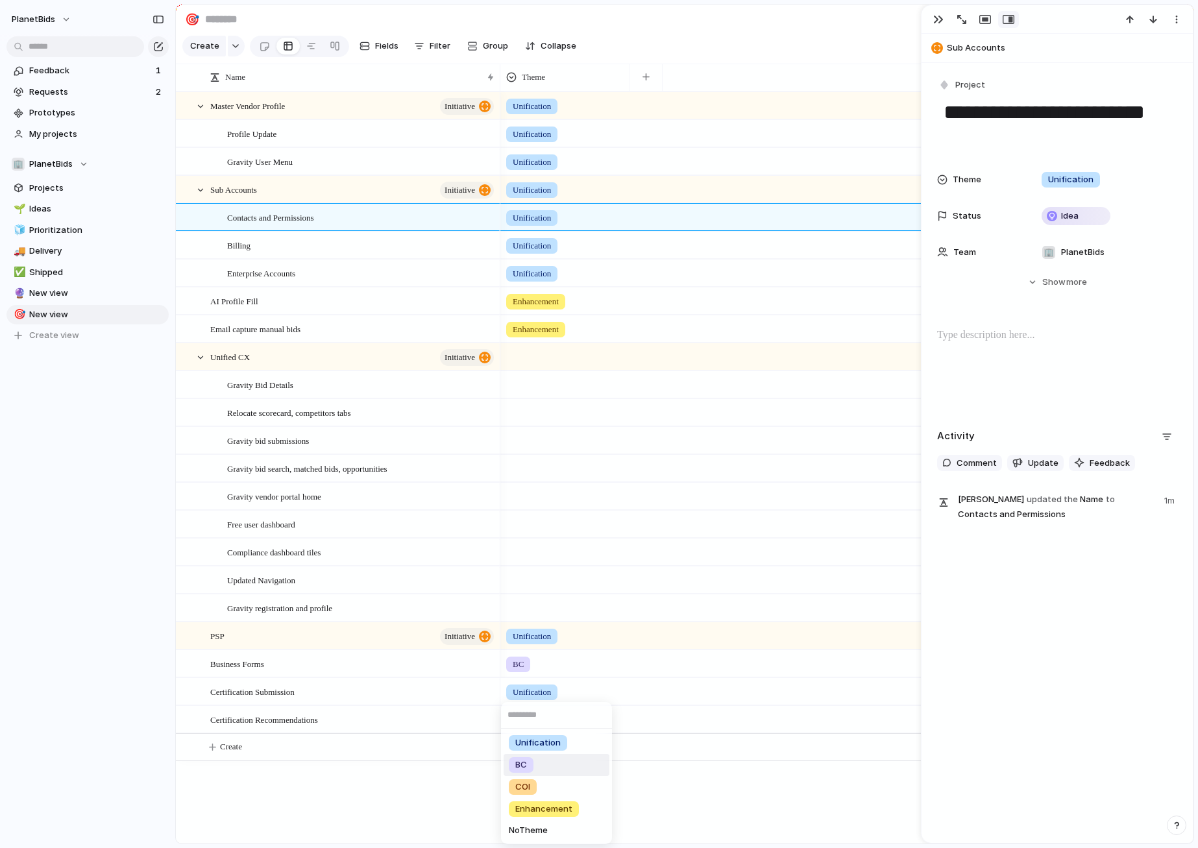
click at [541, 766] on li "BC" at bounding box center [556, 765] width 106 height 22
click at [543, 719] on div at bounding box center [565, 716] width 128 height 21
click at [538, 788] on li "BC" at bounding box center [556, 786] width 106 height 22
click at [455, 798] on div "Master Vendor Profile initiative Sub Accounts initiative AI Profile Fill Profil…" at bounding box center [684, 467] width 1017 height 752
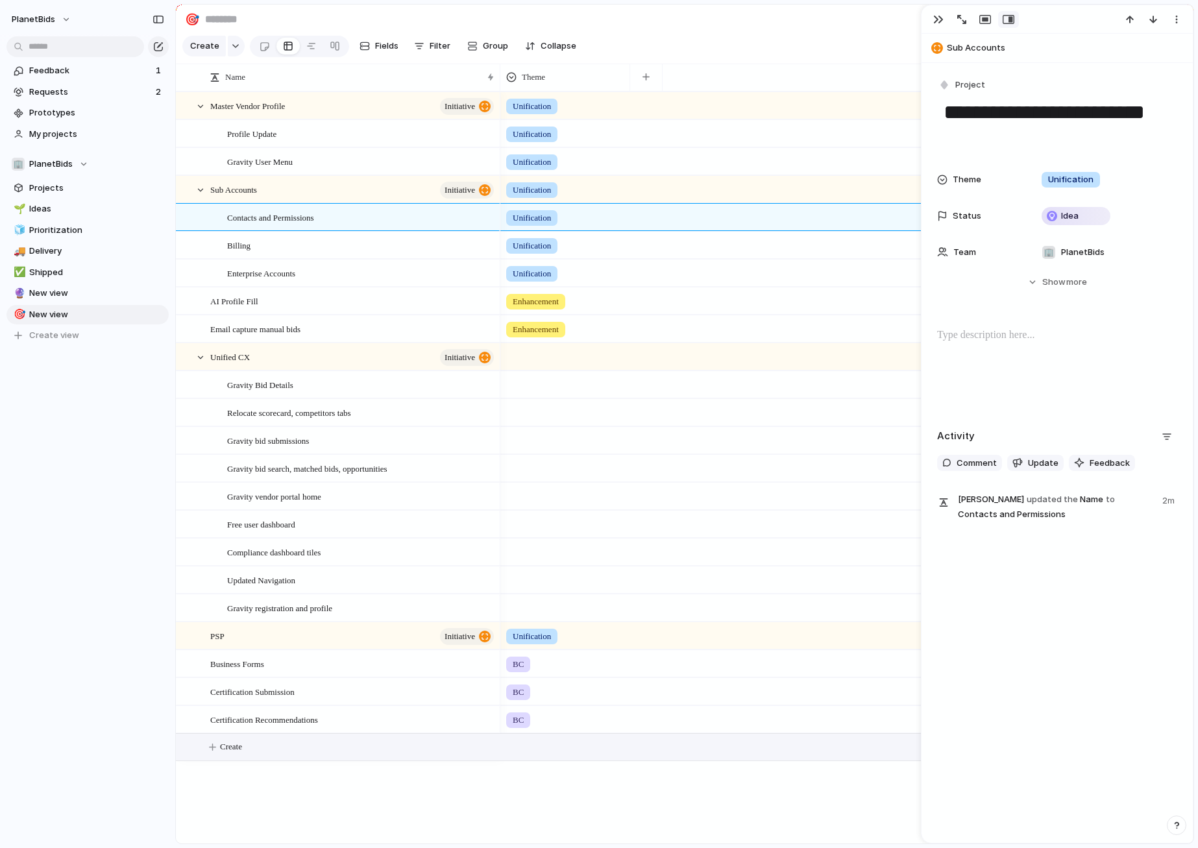
click at [242, 753] on span "Create" at bounding box center [231, 746] width 22 height 13
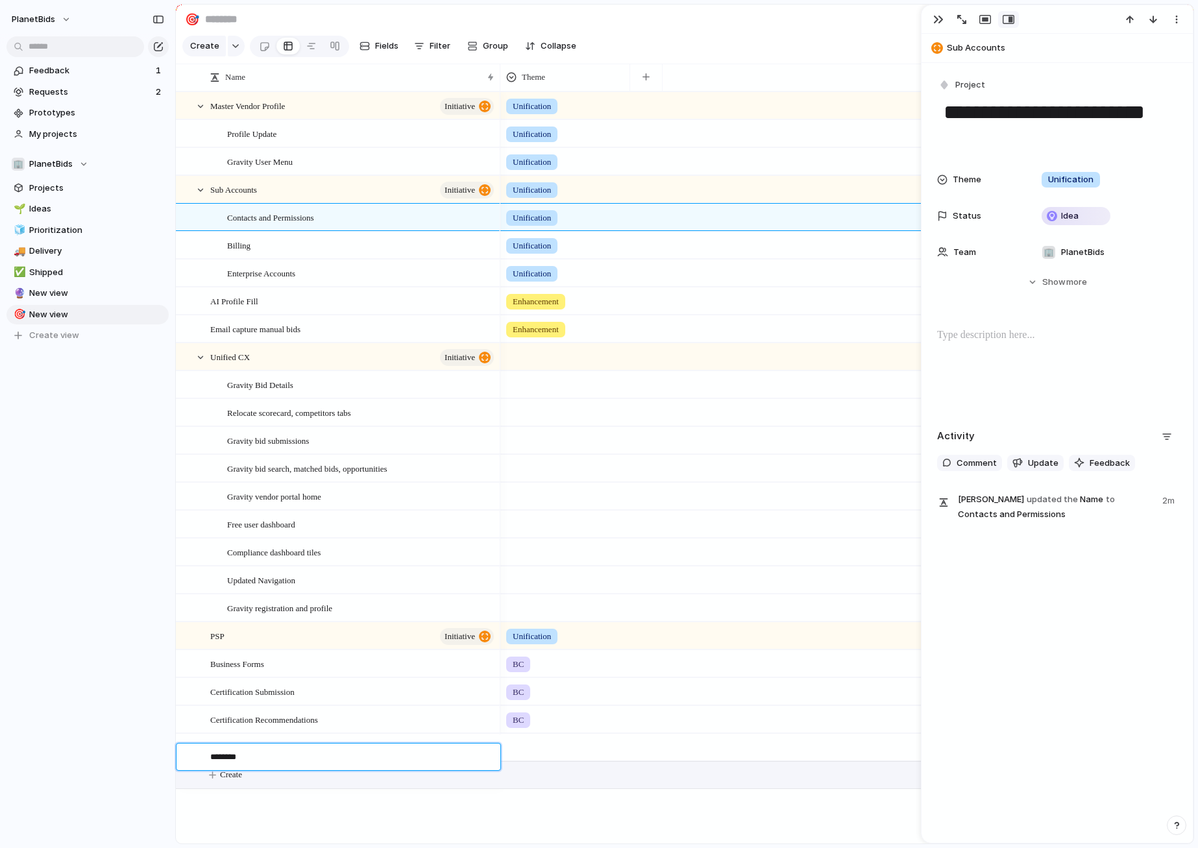
type textarea "*********"
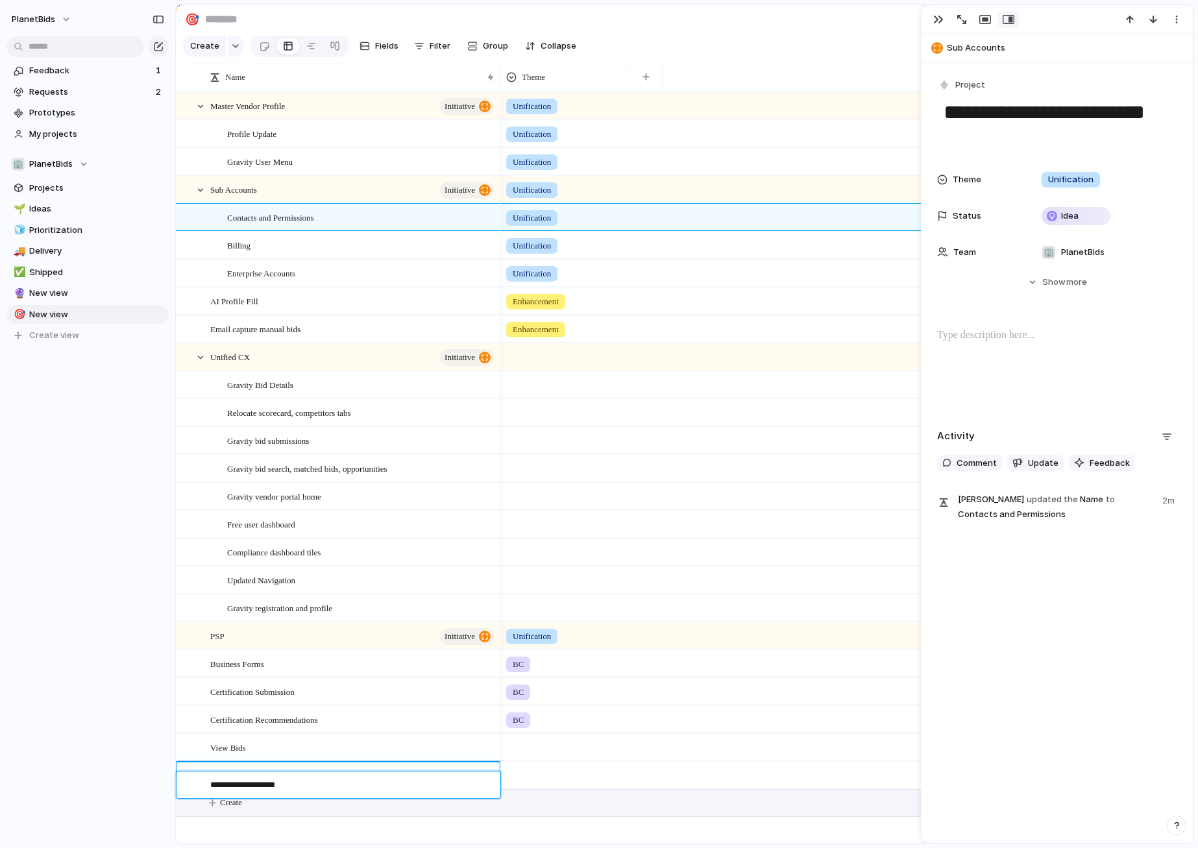
type textarea "**********"
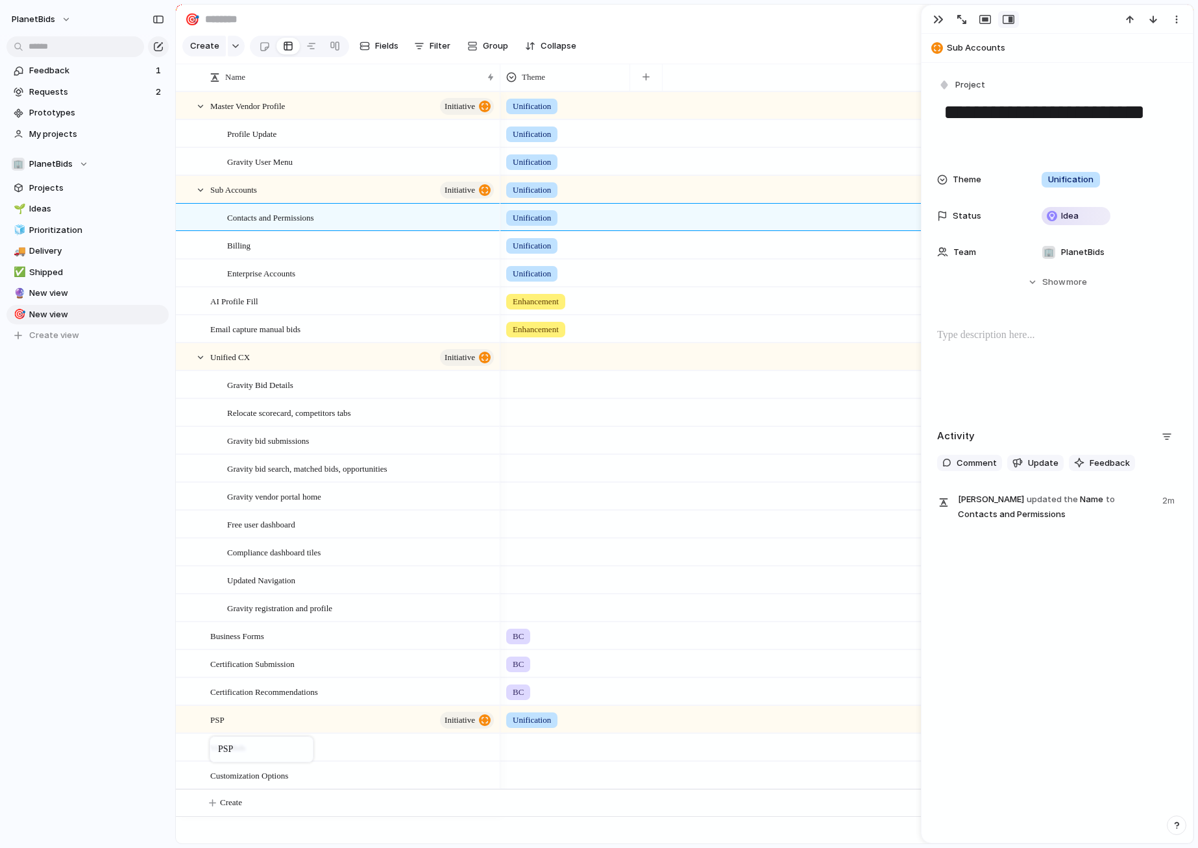
drag, startPoint x: 226, startPoint y: 655, endPoint x: 216, endPoint y: 740, distance: 85.0
drag, startPoint x: 224, startPoint y: 754, endPoint x: 227, endPoint y: 738, distance: 17.2
drag, startPoint x: 223, startPoint y: 762, endPoint x: 229, endPoint y: 738, distance: 24.7
drag, startPoint x: 232, startPoint y: 786, endPoint x: 243, endPoint y: 735, distance: 51.8
drag, startPoint x: 238, startPoint y: 783, endPoint x: 257, endPoint y: 751, distance: 37.5
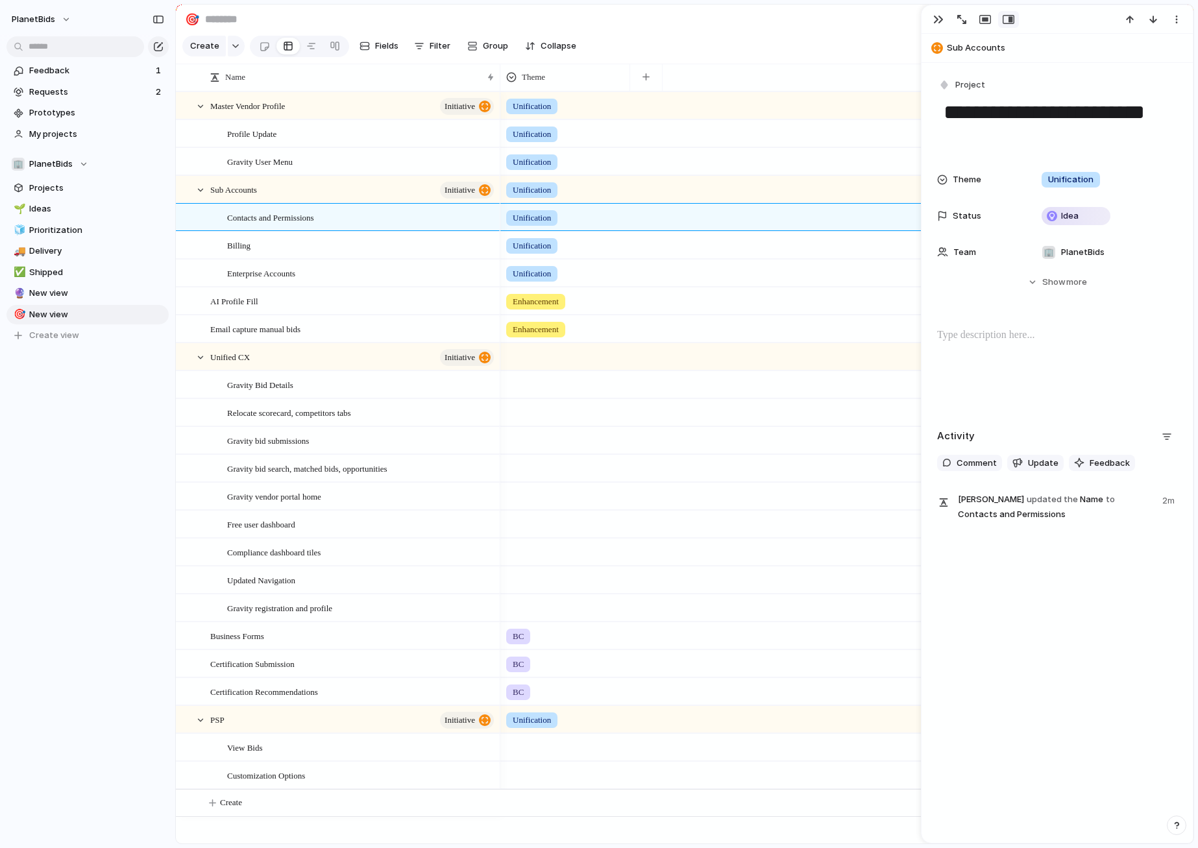
click at [537, 364] on div at bounding box center [565, 354] width 128 height 21
click at [551, 415] on span "Unification" at bounding box center [537, 420] width 45 height 13
click at [547, 421] on div at bounding box center [565, 410] width 128 height 21
click at [548, 474] on span "Unification" at bounding box center [537, 476] width 45 height 13
click at [546, 525] on div at bounding box center [565, 521] width 128 height 21
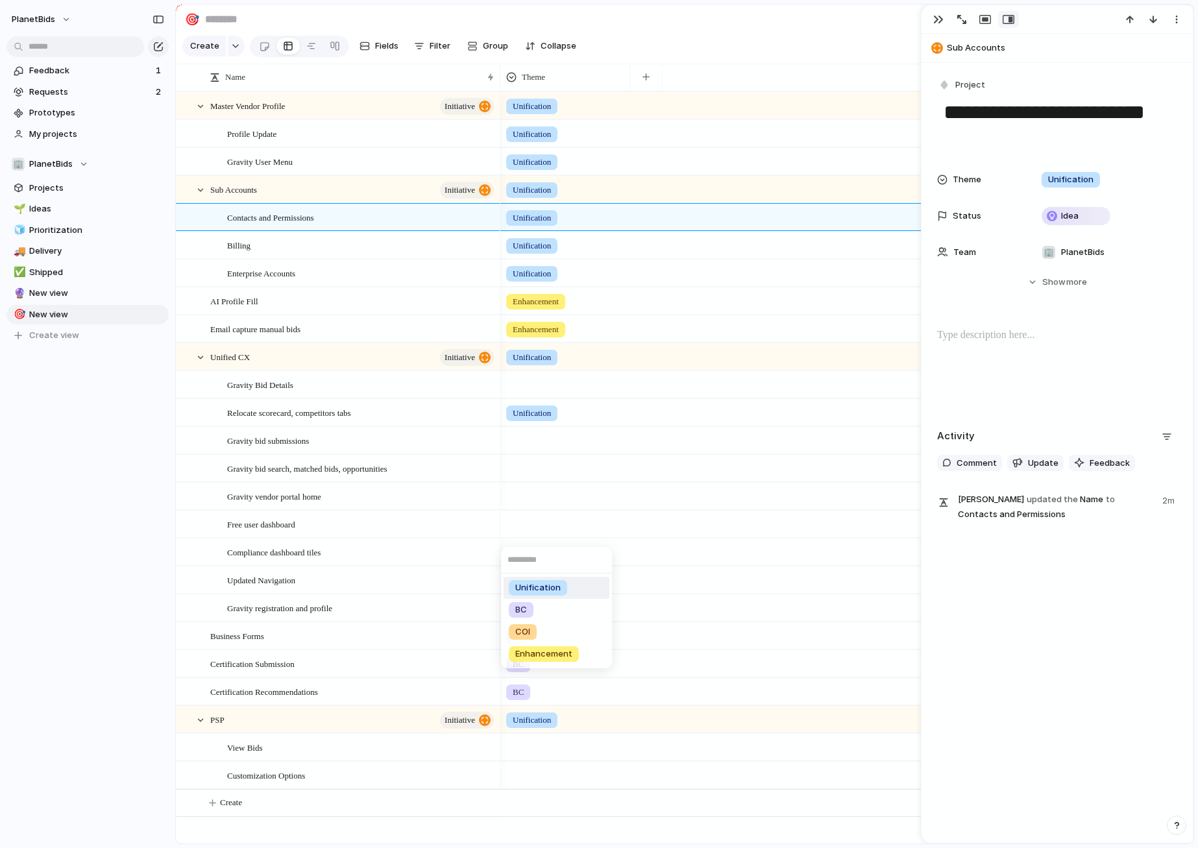
click at [542, 583] on span "Unification" at bounding box center [537, 587] width 45 height 13
click at [538, 588] on div at bounding box center [565, 577] width 128 height 21
click at [546, 649] on span "Unification" at bounding box center [537, 643] width 45 height 13
click at [529, 756] on div at bounding box center [565, 744] width 128 height 21
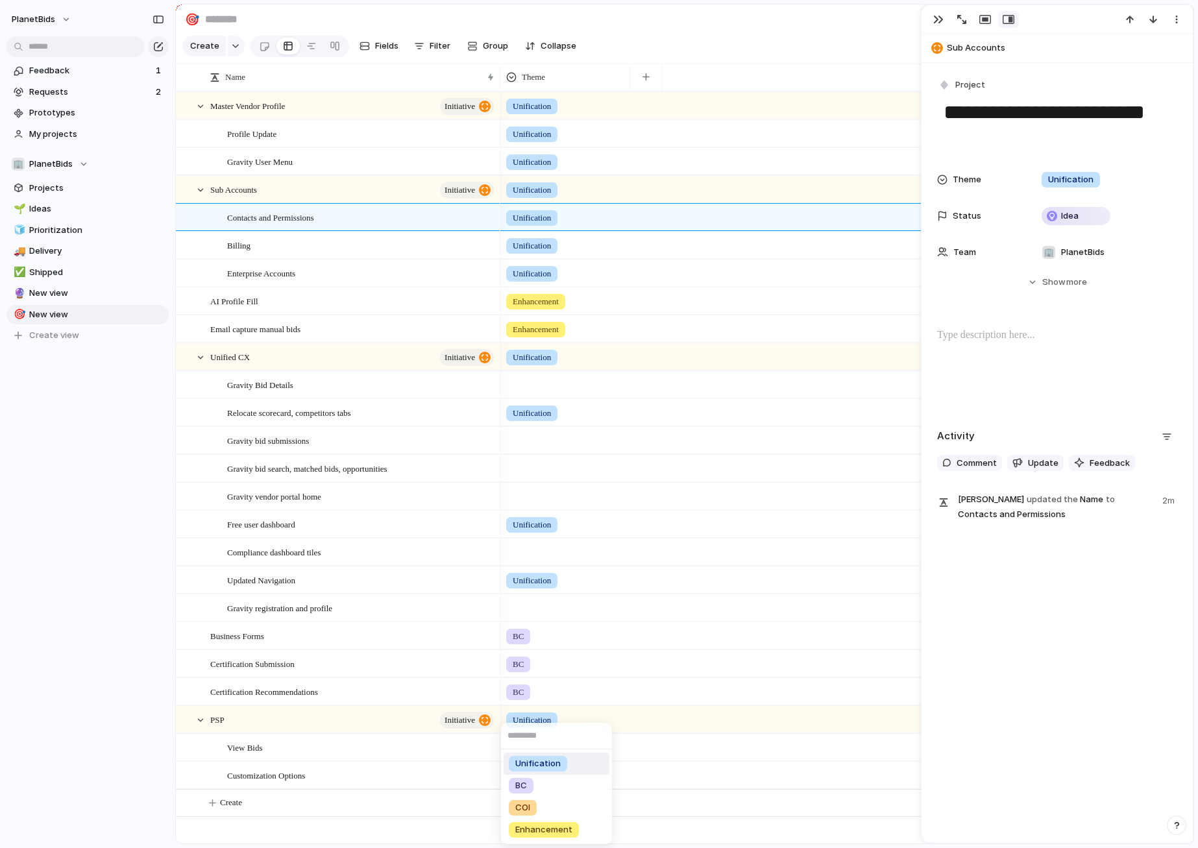
click at [537, 766] on span "Unification" at bounding box center [537, 763] width 45 height 13
click at [528, 778] on div at bounding box center [565, 772] width 128 height 21
click at [542, 769] on span "Unification" at bounding box center [537, 763] width 45 height 13
click at [543, 449] on div at bounding box center [565, 438] width 128 height 21
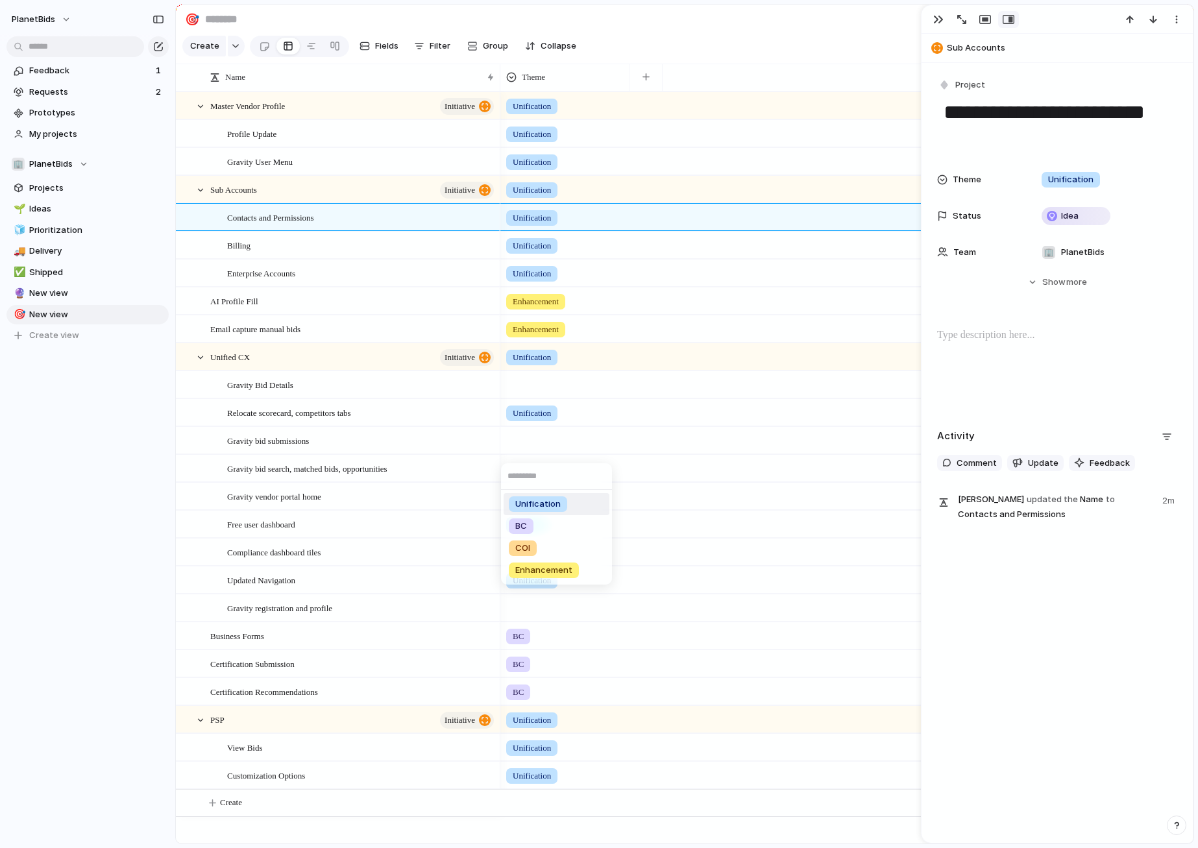
click at [549, 506] on span "Unification" at bounding box center [537, 504] width 45 height 13
click at [552, 392] on div at bounding box center [565, 382] width 128 height 21
click at [555, 450] on span "Unification" at bounding box center [537, 448] width 45 height 13
click at [549, 467] on div at bounding box center [565, 465] width 128 height 21
click at [547, 538] on span "Unification" at bounding box center [537, 531] width 45 height 13
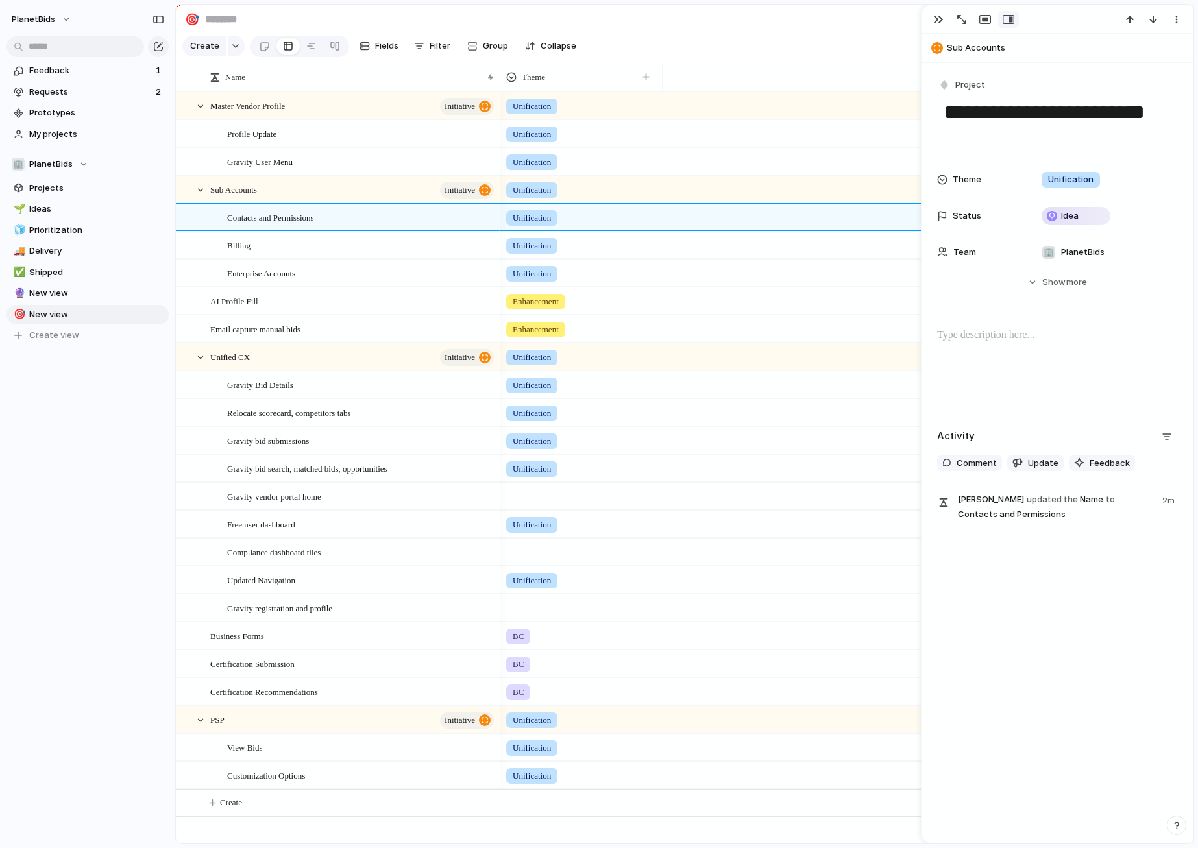
click at [532, 527] on span "Unification" at bounding box center [531, 524] width 38 height 13
click at [531, 512] on div "Unification BC COI Enhancement No Theme" at bounding box center [599, 424] width 1198 height 848
click at [522, 503] on div at bounding box center [565, 493] width 128 height 21
click at [529, 552] on div "Unification" at bounding box center [538, 560] width 58 height 16
click at [526, 561] on div at bounding box center [565, 549] width 128 height 21
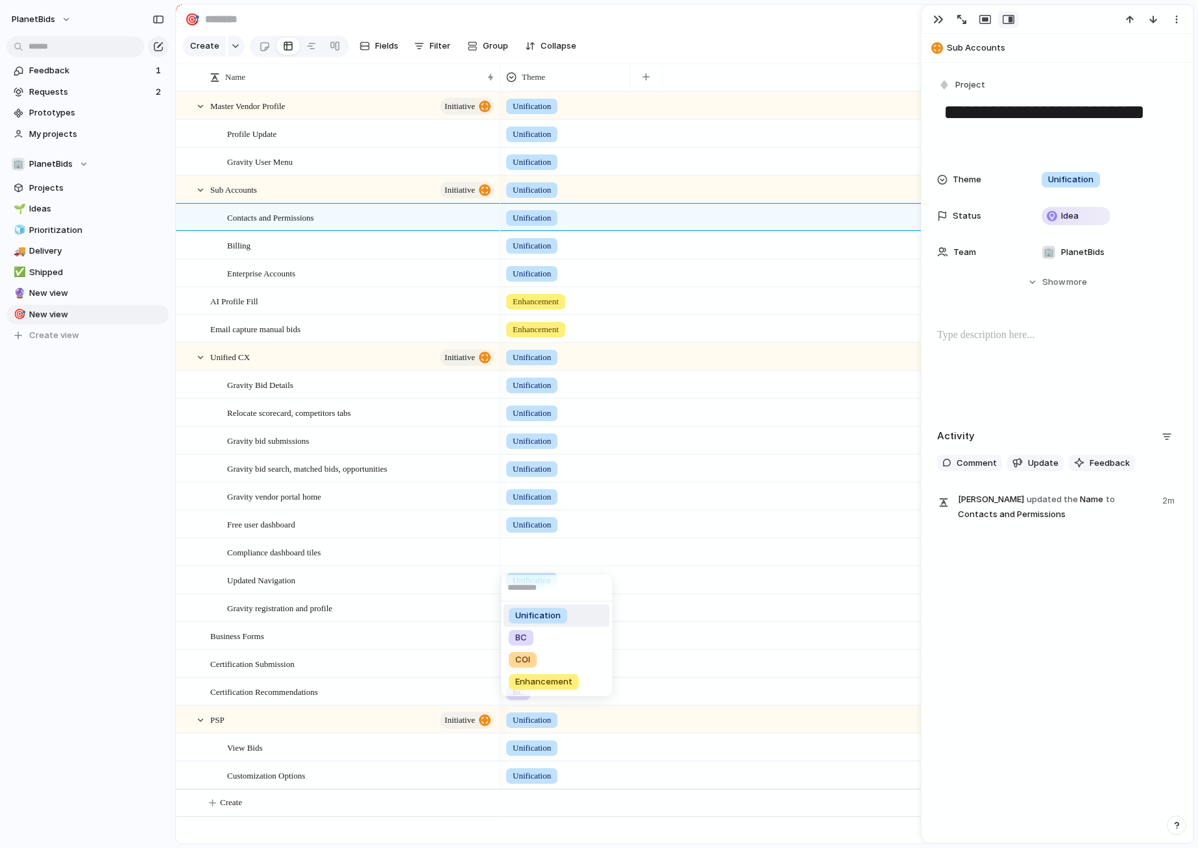
click at [533, 621] on span "Unification" at bounding box center [537, 615] width 45 height 13
click at [526, 616] on div at bounding box center [565, 605] width 128 height 21
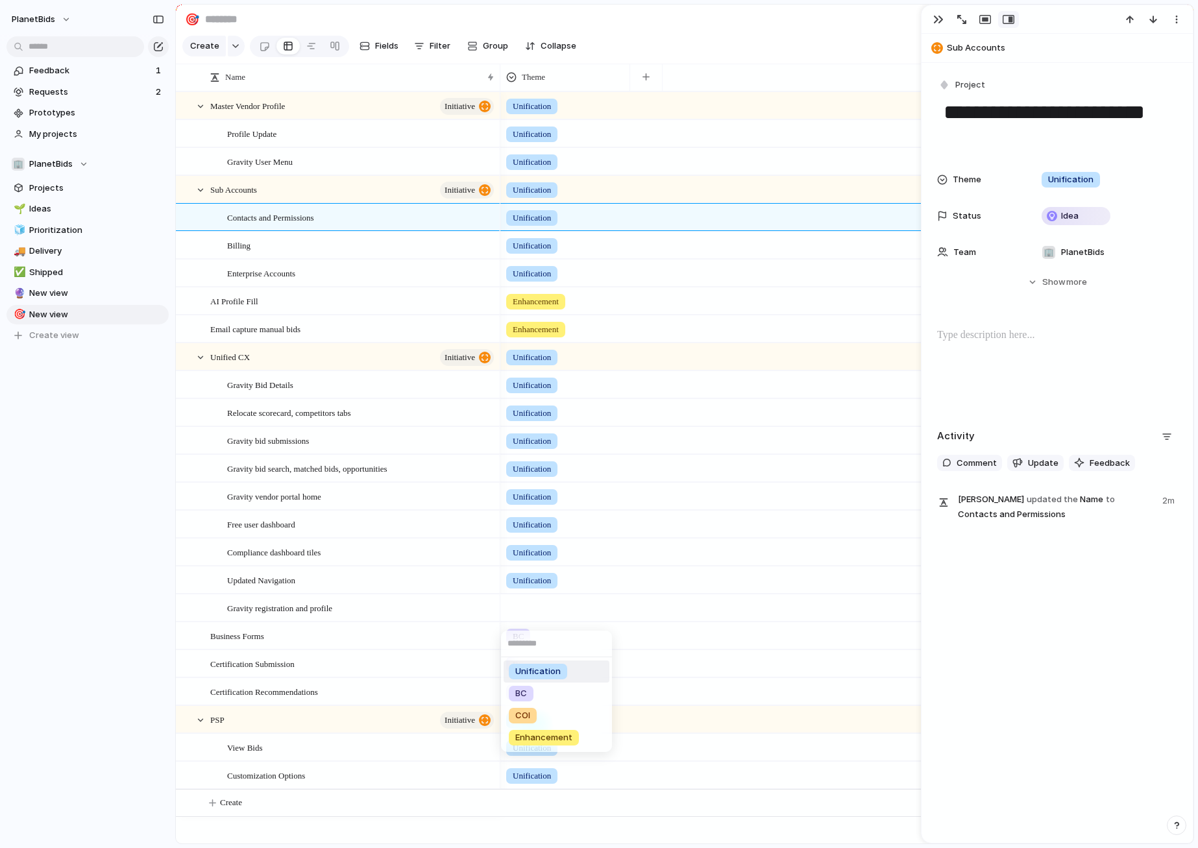
click at [551, 671] on span "Unification" at bounding box center [537, 671] width 45 height 13
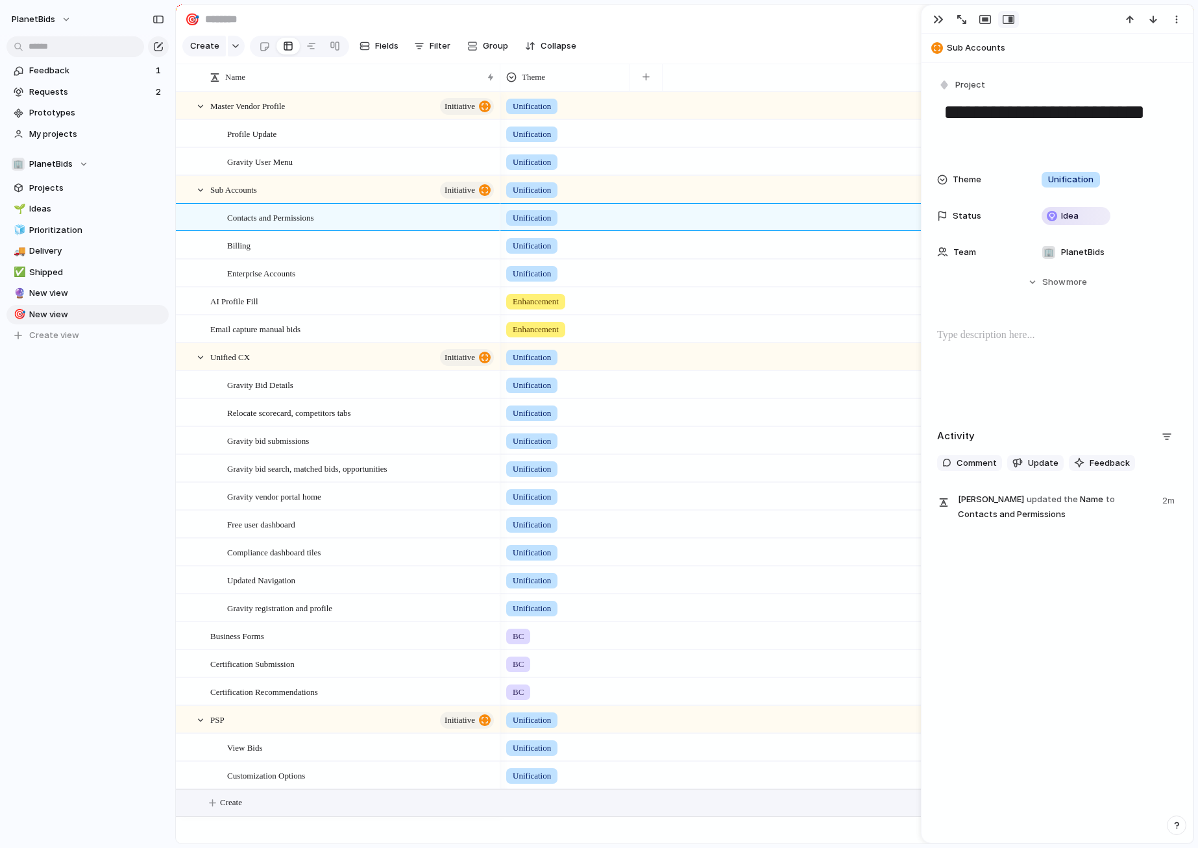
click at [242, 809] on span "Create" at bounding box center [231, 802] width 22 height 13
type textarea "**********"
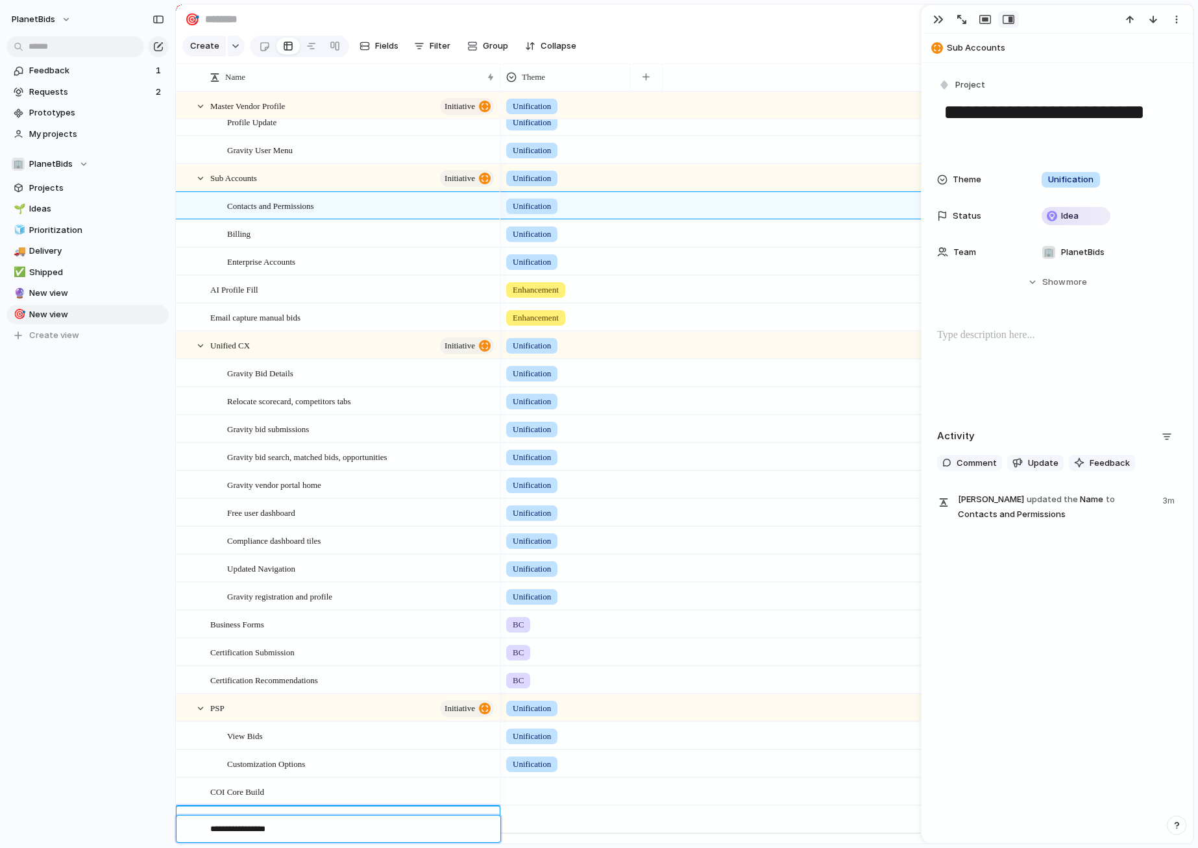
type textarea "**********"
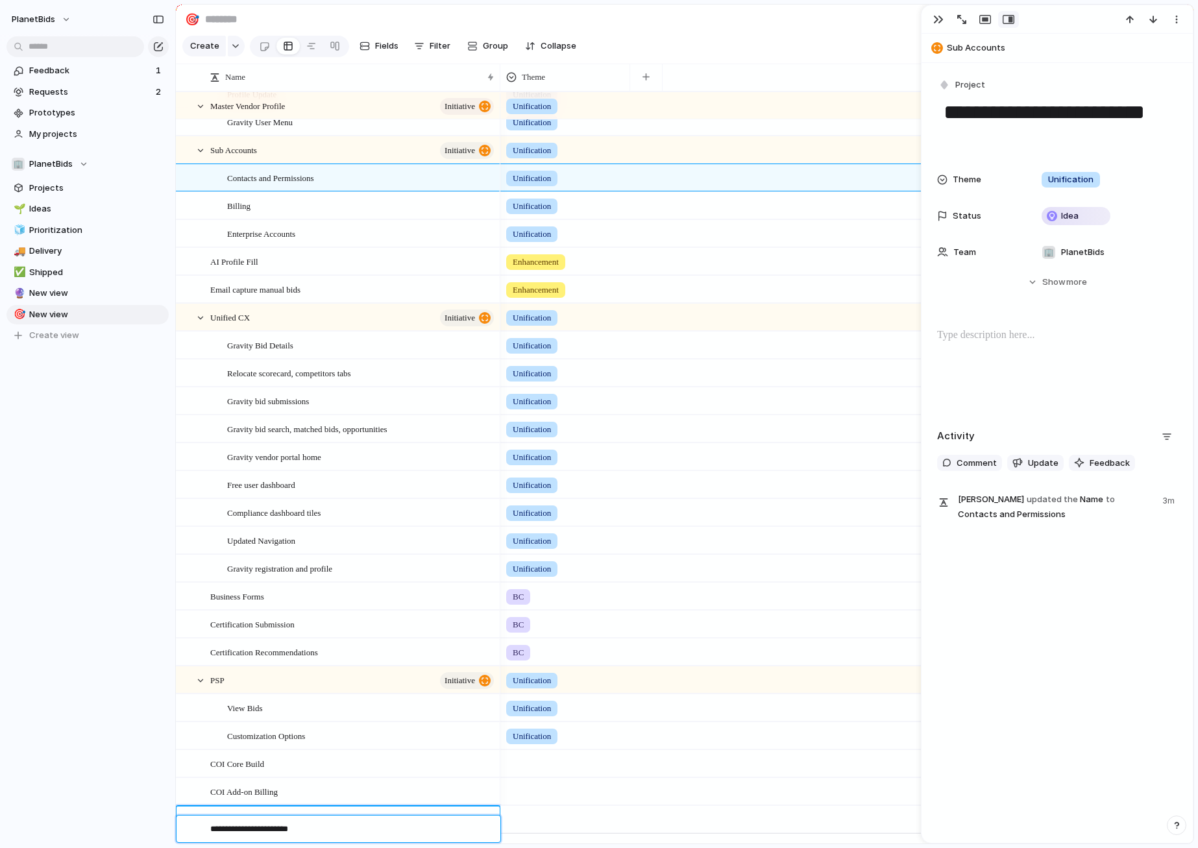
type textarea "**********"
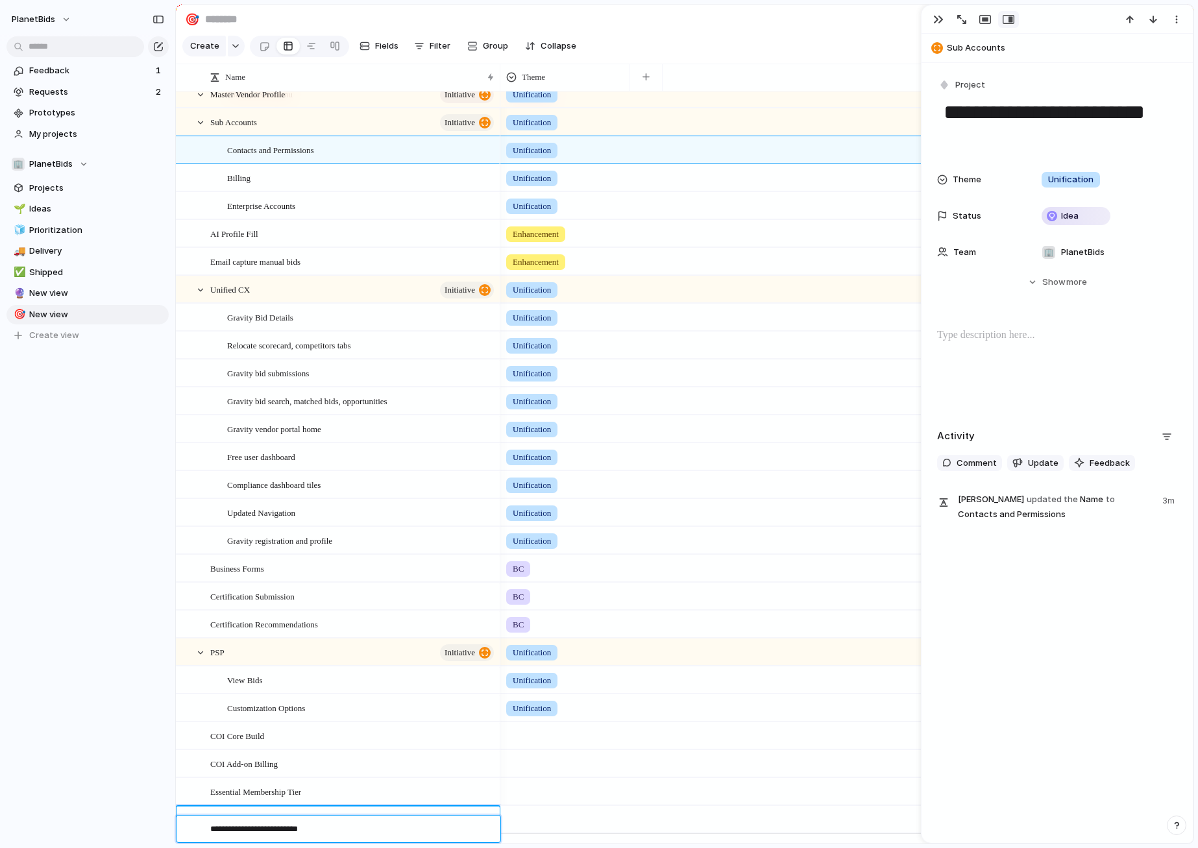
type textarea "**********"
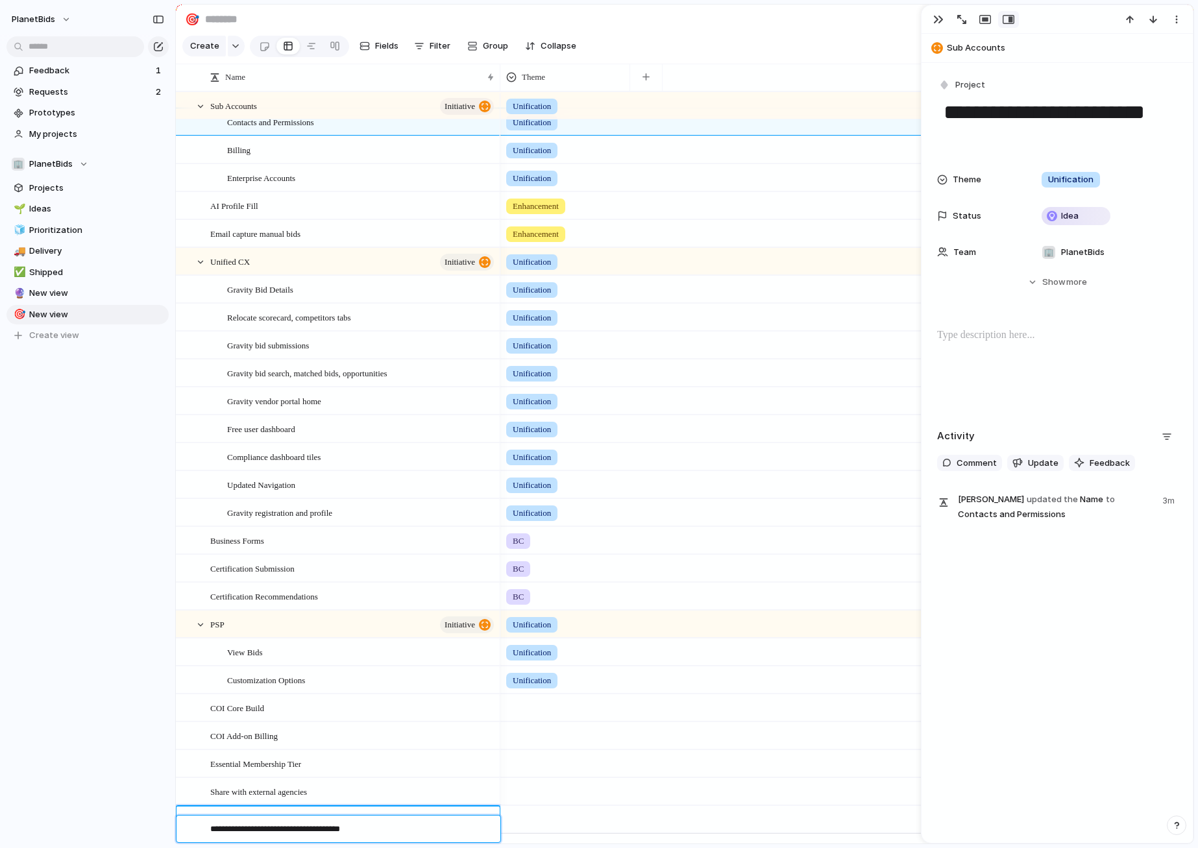
type textarea "**********"
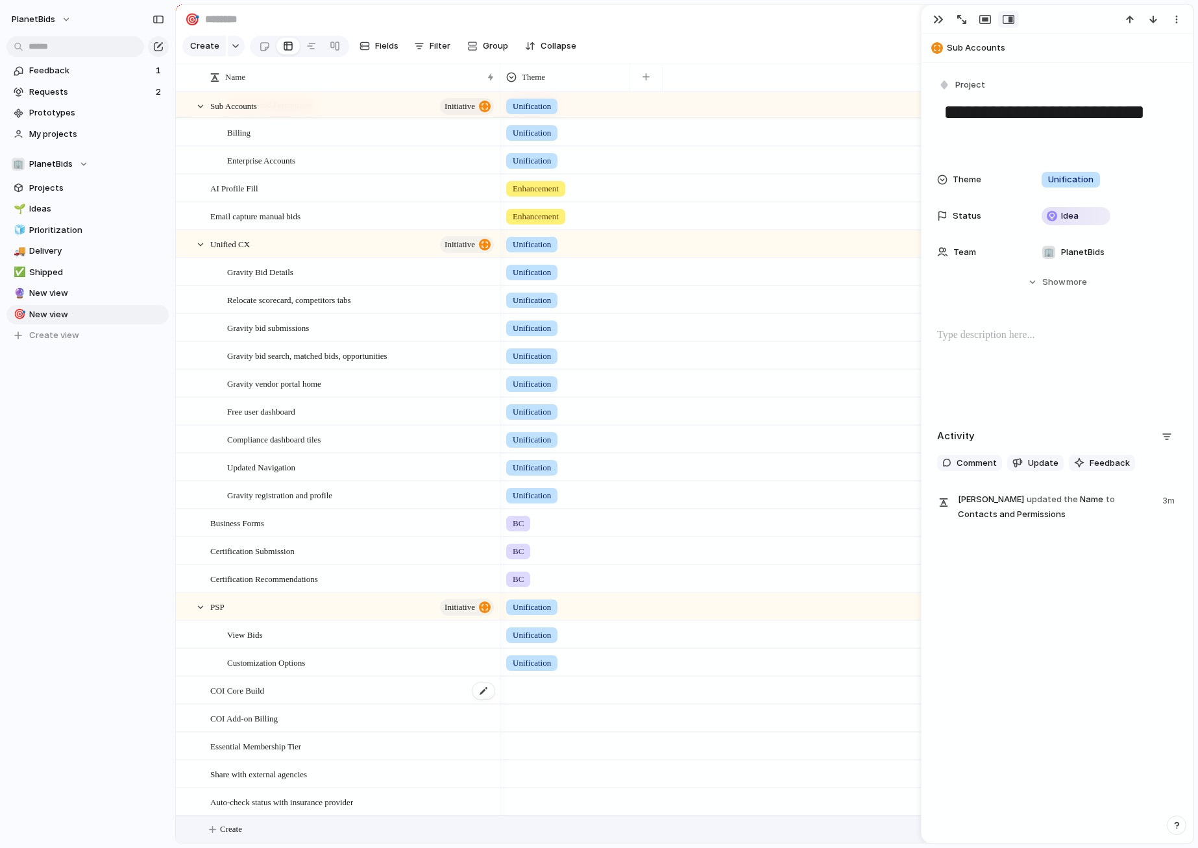
click at [295, 696] on div "COI Core Build" at bounding box center [352, 690] width 285 height 27
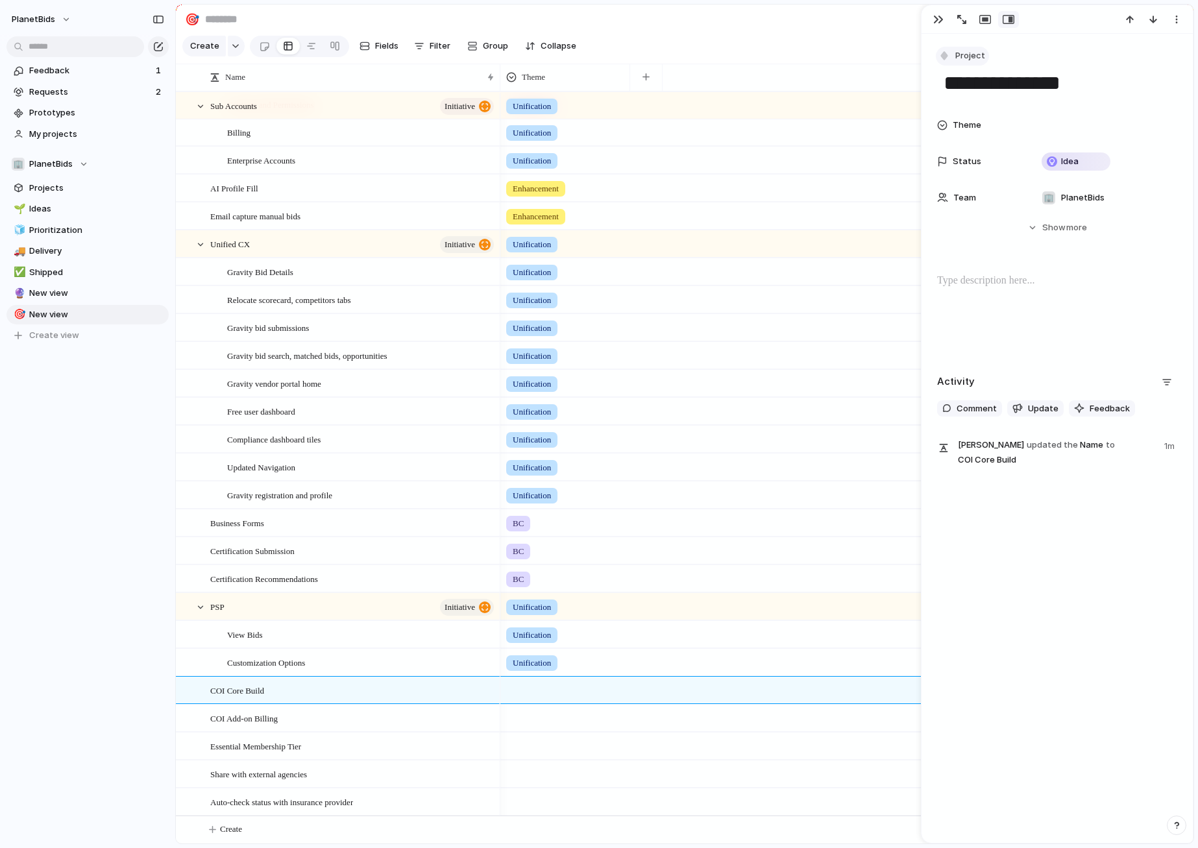
click at [971, 49] on button "Project" at bounding box center [961, 56] width 53 height 19
click at [972, 153] on span "Initiative" at bounding box center [979, 152] width 36 height 13
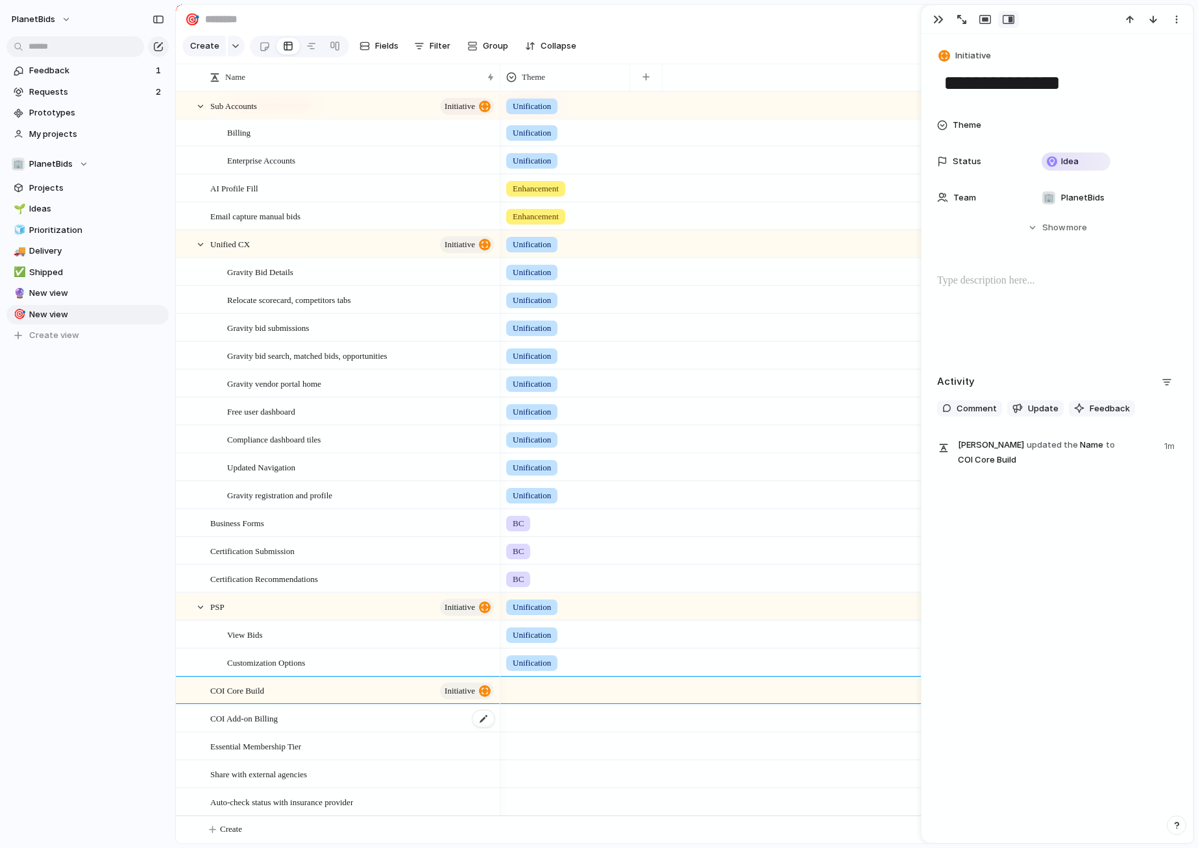
click at [389, 711] on div "COI Add-on Billing" at bounding box center [352, 718] width 285 height 27
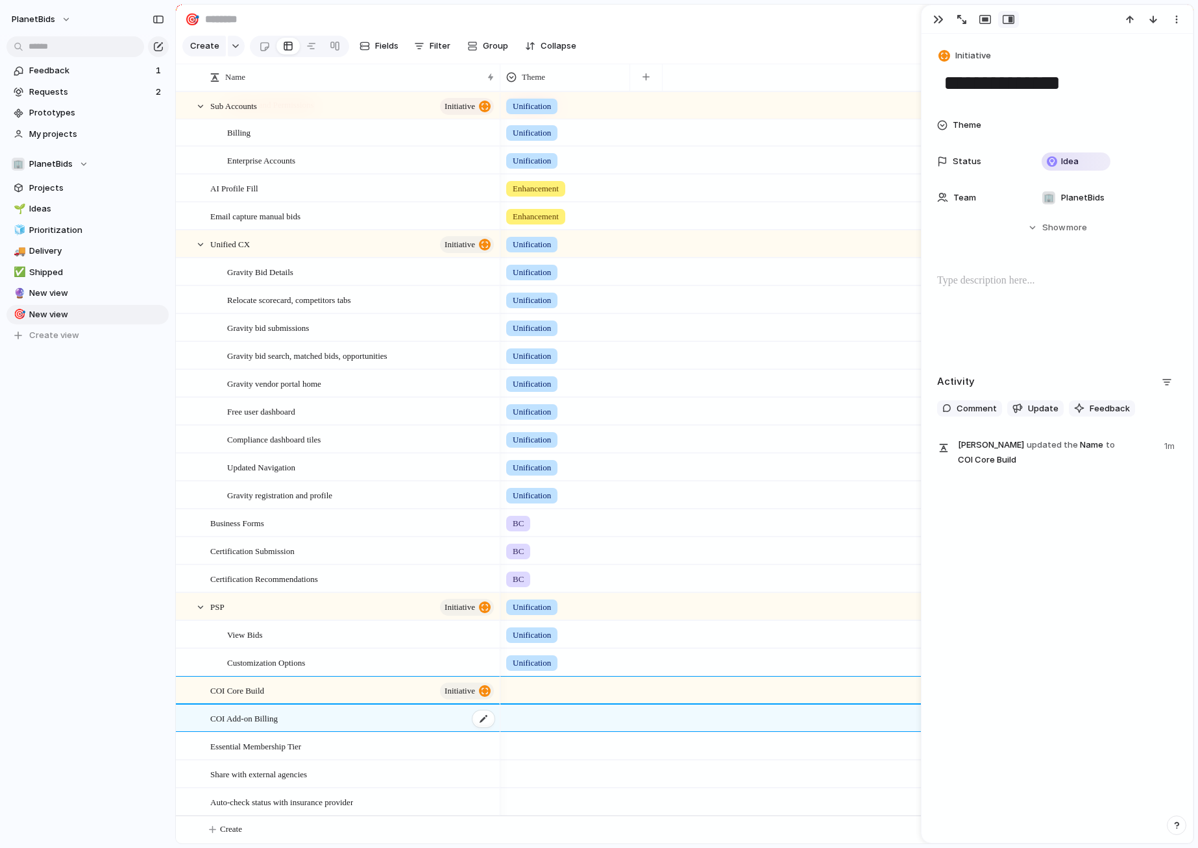
type textarea "**********"
click at [968, 53] on span "Project" at bounding box center [970, 55] width 30 height 13
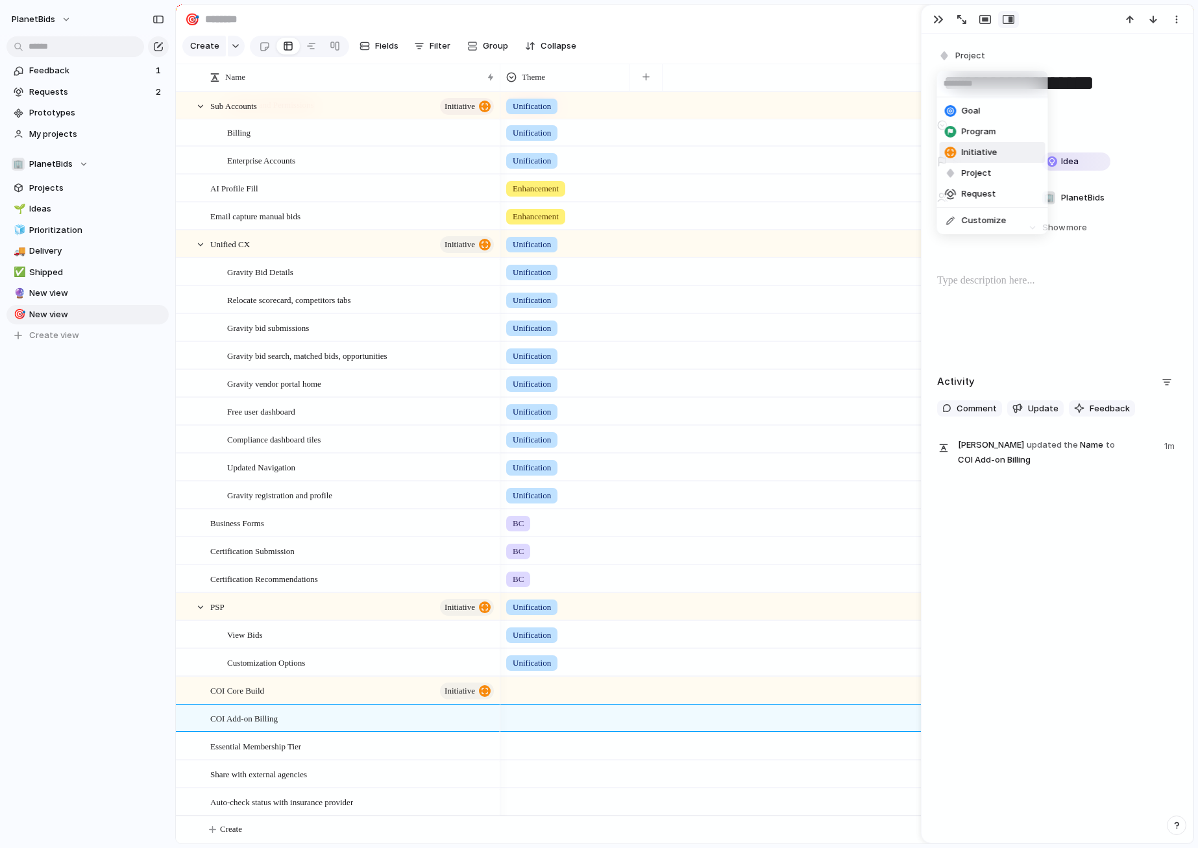
click at [973, 151] on span "Initiative" at bounding box center [979, 152] width 36 height 13
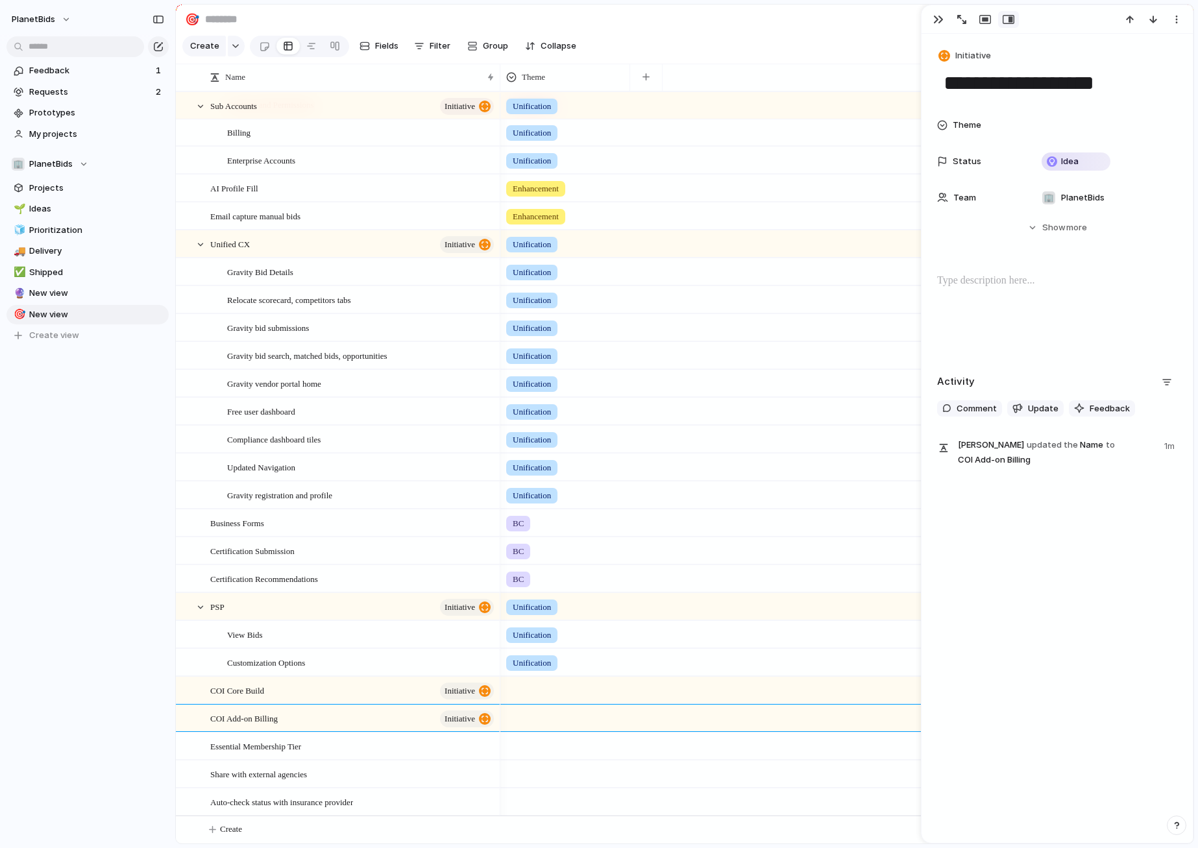
click at [538, 747] on div at bounding box center [565, 743] width 128 height 21
click at [559, 760] on span "Unification" at bounding box center [537, 763] width 45 height 13
click at [557, 770] on div at bounding box center [565, 771] width 128 height 21
click at [564, 723] on input "text" at bounding box center [556, 736] width 111 height 26
click at [673, 790] on div "Unification BC COI Enhancement" at bounding box center [599, 424] width 1198 height 848
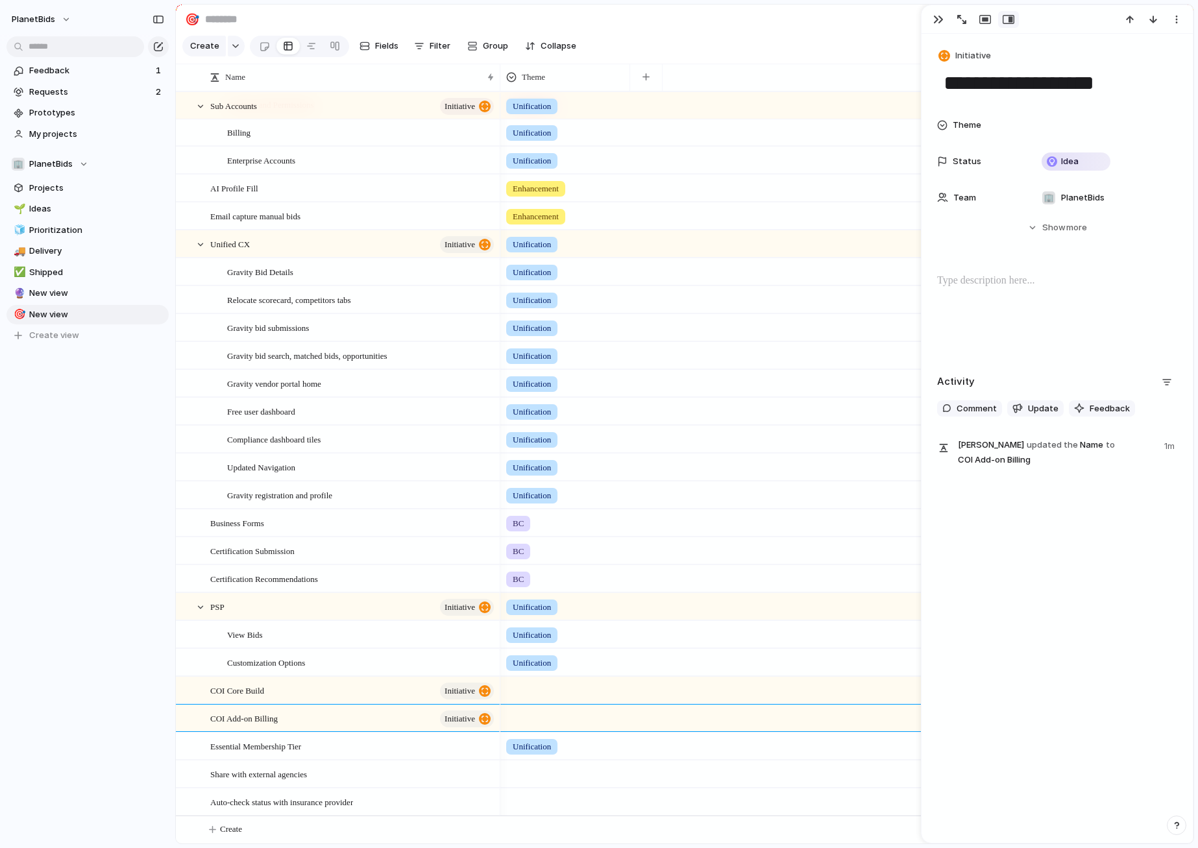
scroll to position [123, 0]
click at [543, 693] on div at bounding box center [565, 687] width 128 height 21
click at [542, 782] on li "COI" at bounding box center [556, 788] width 106 height 22
click at [553, 722] on div at bounding box center [565, 715] width 128 height 21
click at [551, 804] on li "COI" at bounding box center [556, 808] width 106 height 22
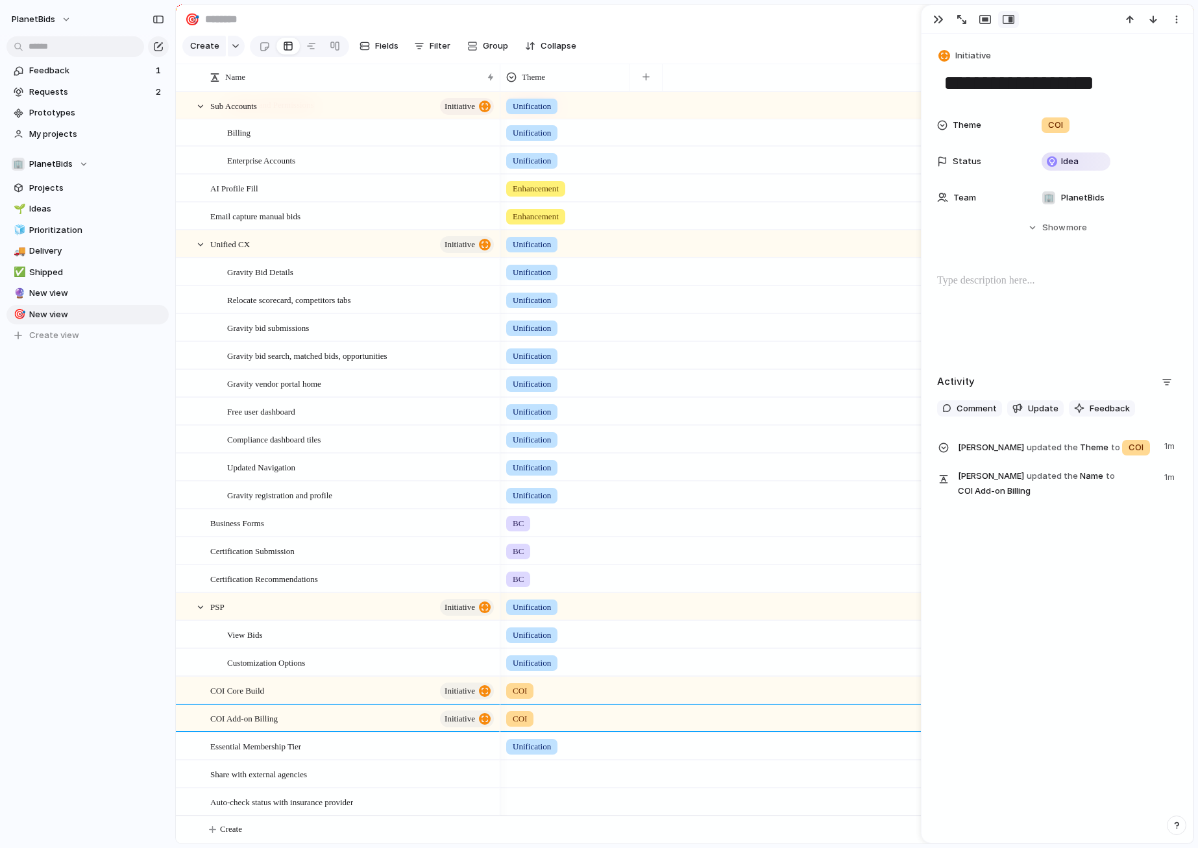
click at [540, 754] on div "Unification" at bounding box center [565, 745] width 130 height 27
click at [546, 791] on li "COI" at bounding box center [556, 787] width 106 height 22
click at [549, 766] on div at bounding box center [565, 771] width 128 height 21
click at [552, 810] on li "COI" at bounding box center [556, 808] width 106 height 22
click at [552, 783] on div "COI" at bounding box center [565, 773] width 130 height 27
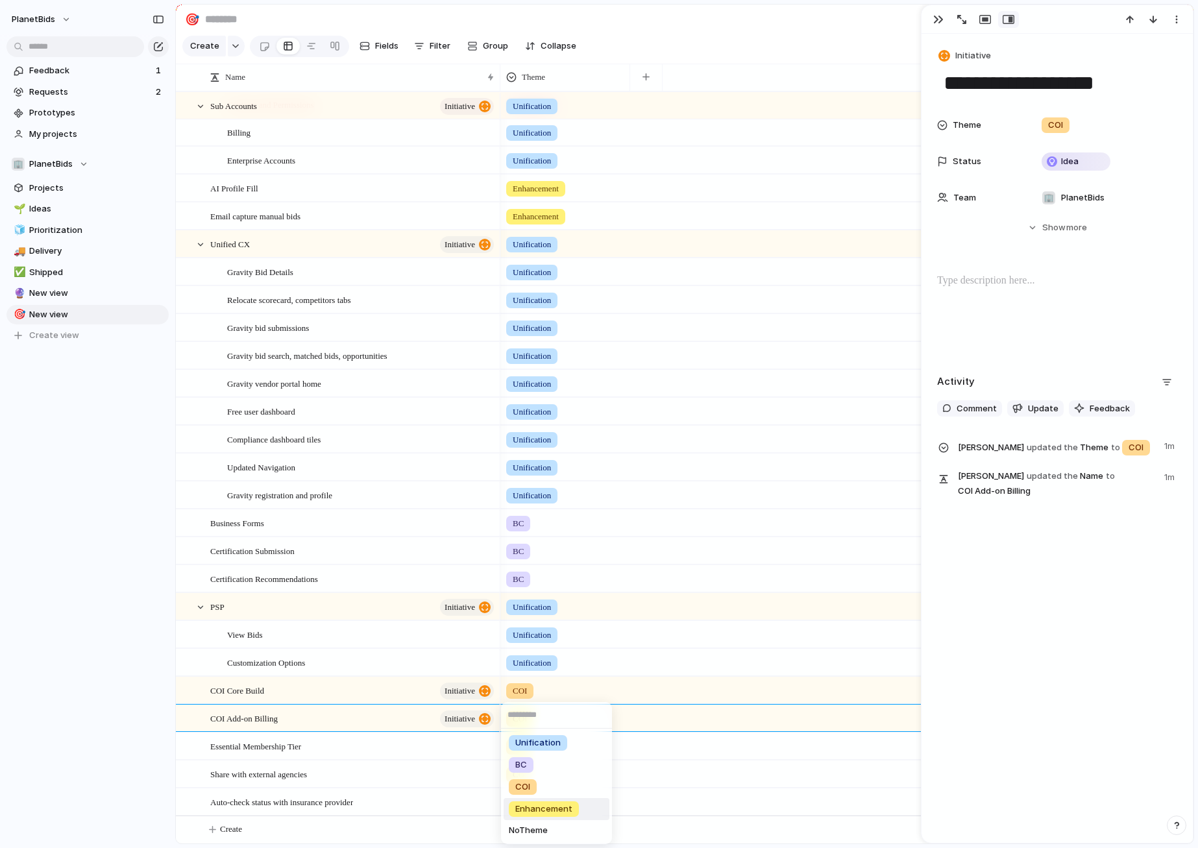
click at [546, 790] on li "COI" at bounding box center [556, 787] width 106 height 22
click at [548, 802] on div at bounding box center [565, 799] width 128 height 21
click at [555, 805] on li "COI" at bounding box center [556, 808] width 106 height 22
click at [300, 824] on button "Create" at bounding box center [701, 829] width 1024 height 27
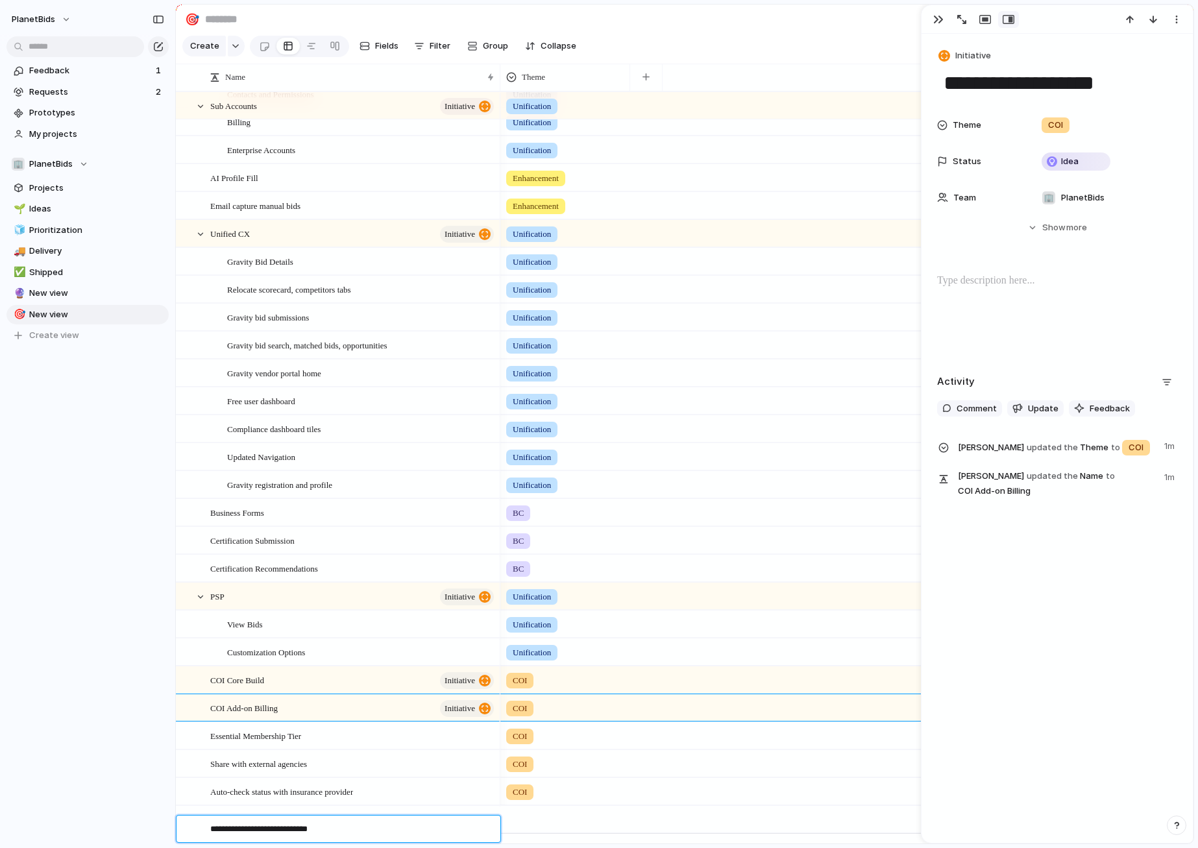
type textarea "**********"
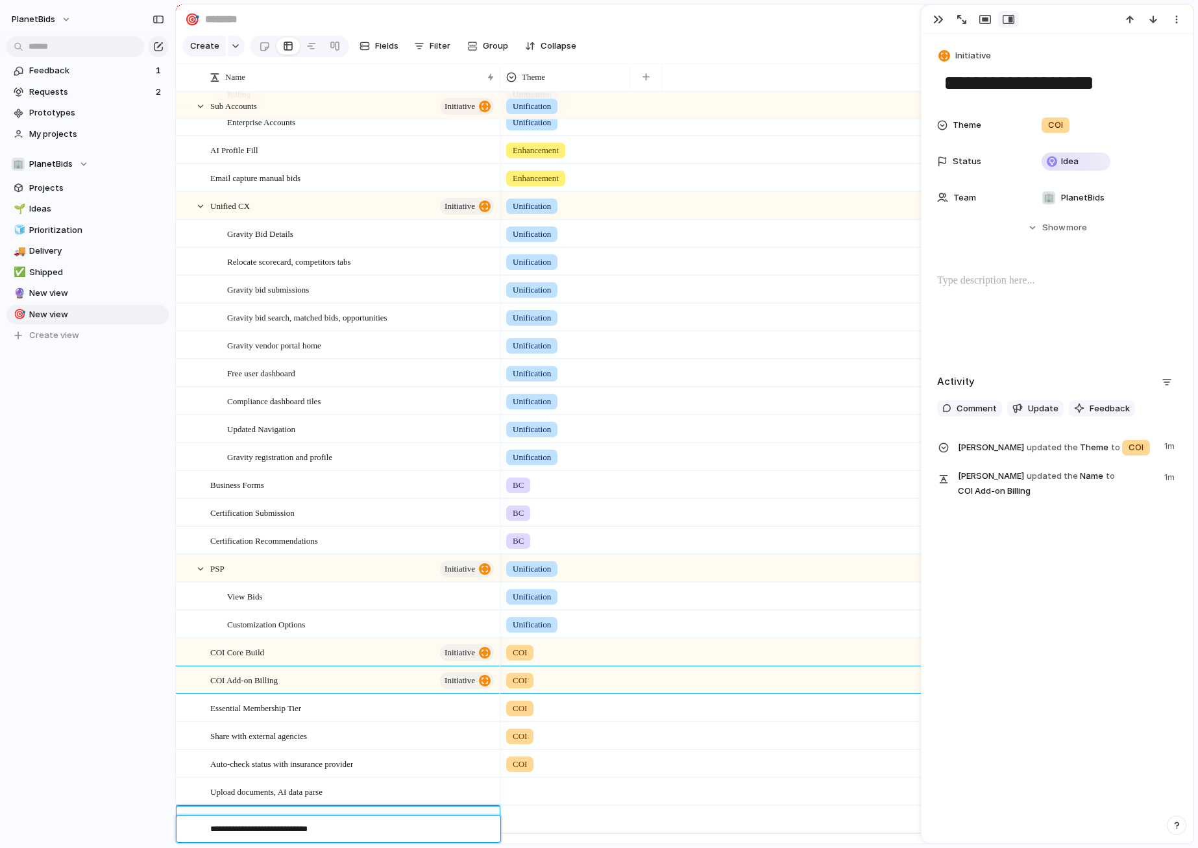
type textarea "**********"
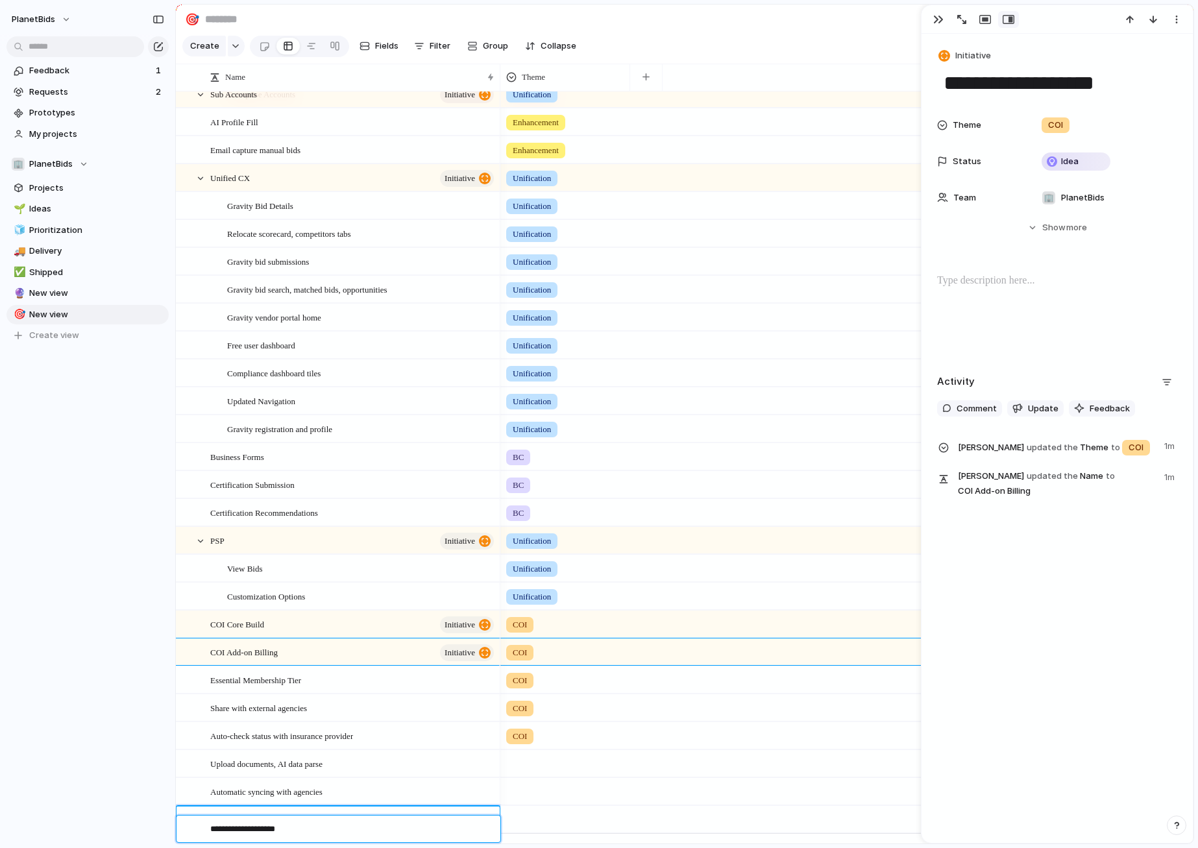
type textarea "**********"
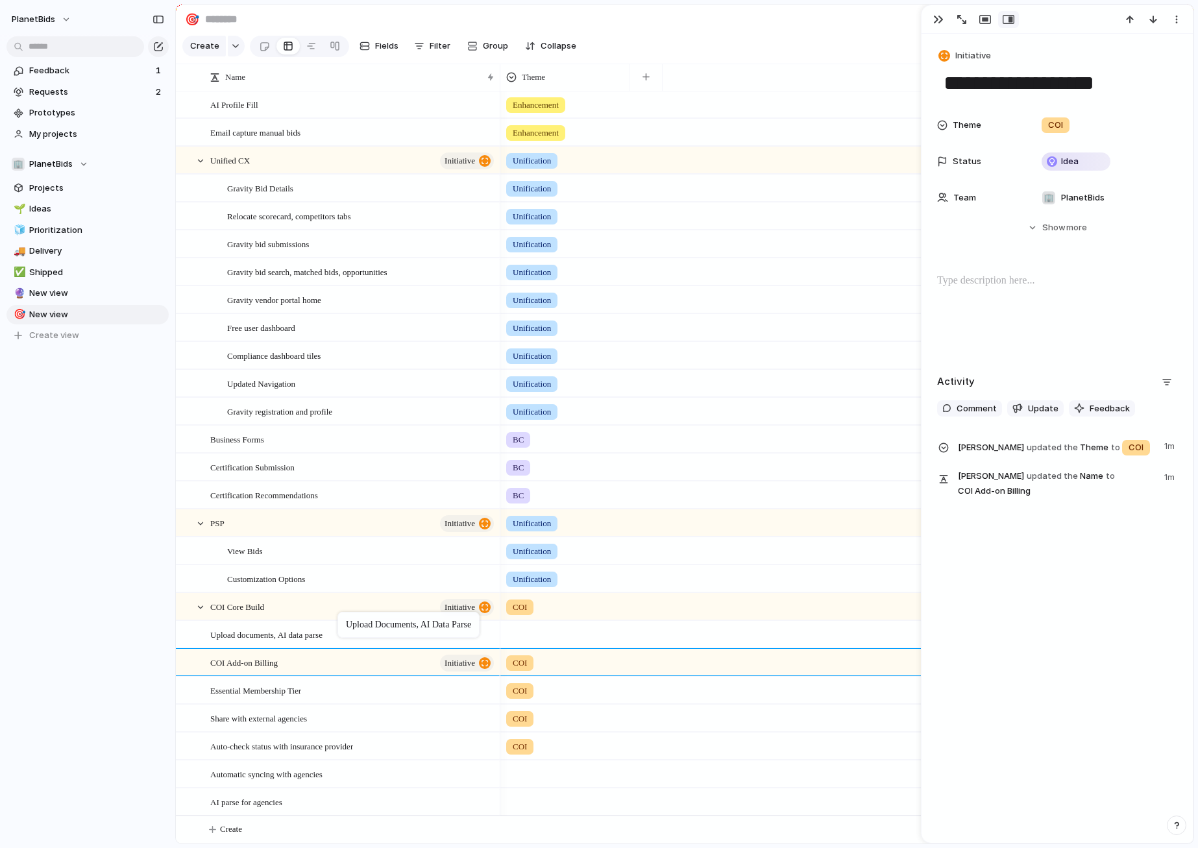
drag, startPoint x: 305, startPoint y: 746, endPoint x: 344, endPoint y: 614, distance: 137.3
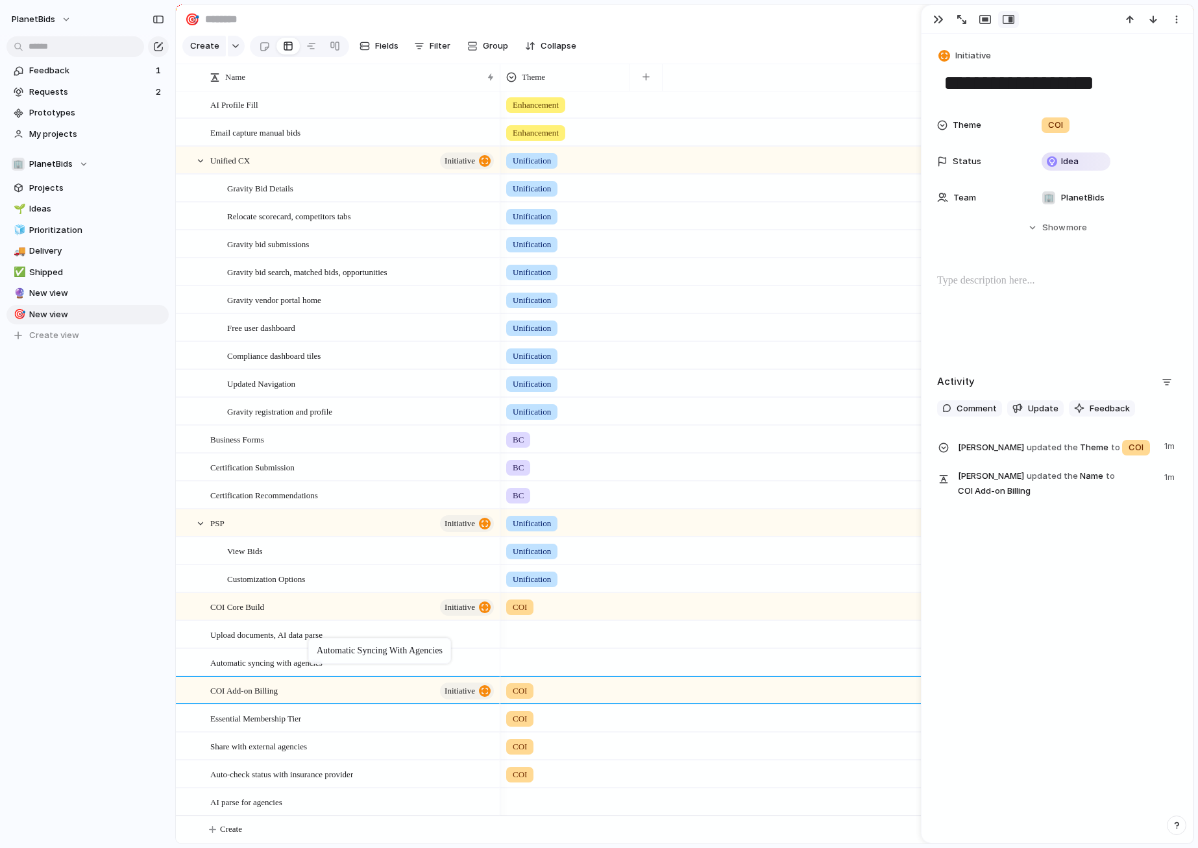
drag, startPoint x: 284, startPoint y: 762, endPoint x: 315, endPoint y: 640, distance: 125.7
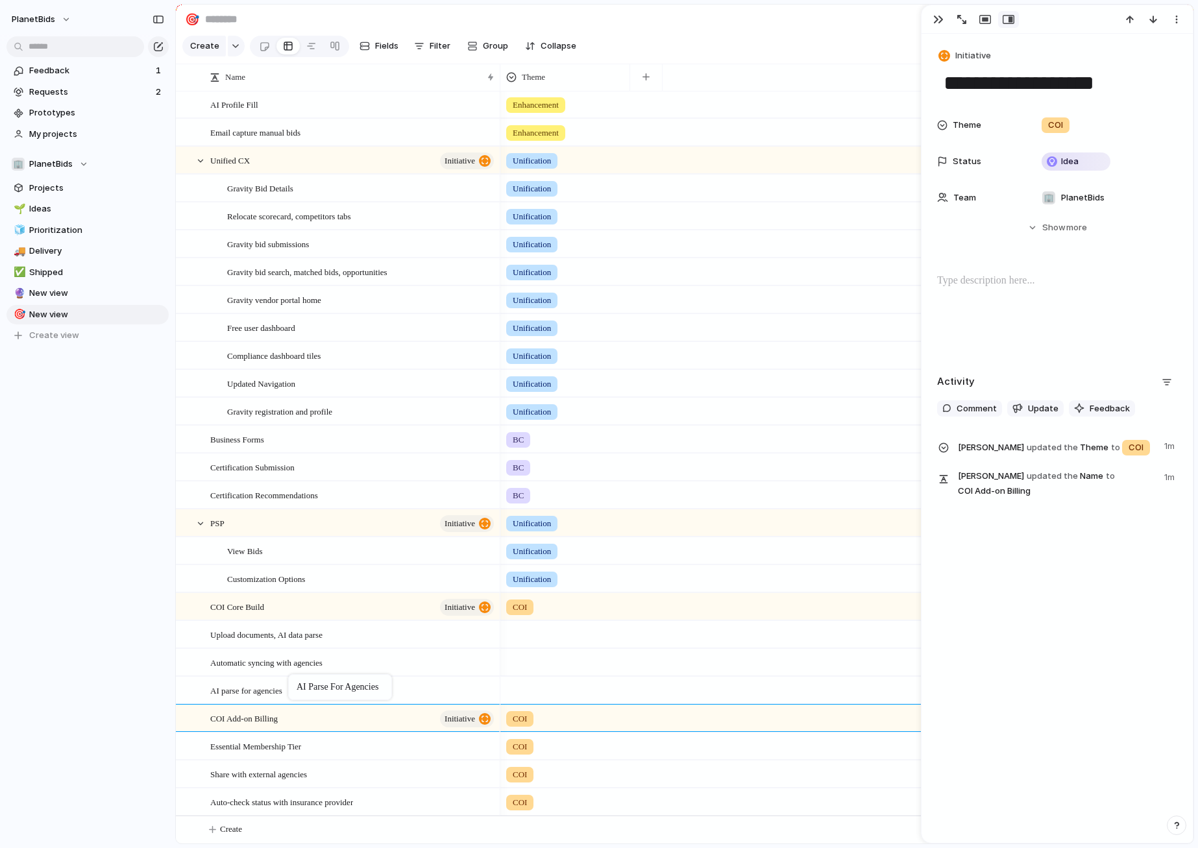
drag, startPoint x: 268, startPoint y: 805, endPoint x: 295, endPoint y: 677, distance: 131.2
click at [566, 640] on div at bounding box center [565, 631] width 128 height 21
click at [543, 729] on li "COI" at bounding box center [556, 732] width 106 height 22
click at [540, 660] on div at bounding box center [565, 659] width 128 height 21
click at [542, 764] on li "COI" at bounding box center [556, 760] width 106 height 22
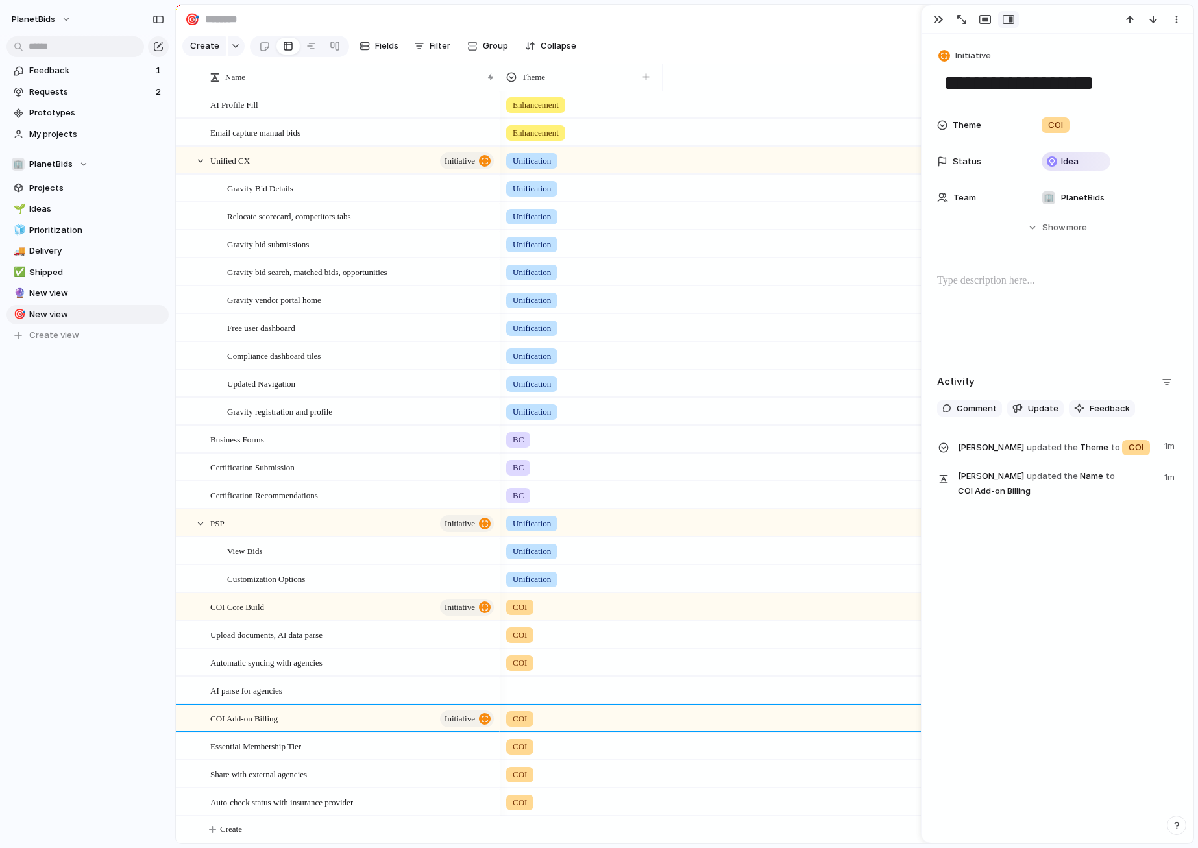
click at [535, 698] on div at bounding box center [565, 690] width 130 height 27
click at [540, 688] on div "Unification BC COI Enhancement" at bounding box center [599, 424] width 1198 height 848
click at [540, 690] on div at bounding box center [565, 687] width 128 height 21
click at [541, 786] on li "COI" at bounding box center [556, 788] width 106 height 22
click at [298, 715] on div "COI Add-on Billing initiative" at bounding box center [352, 718] width 285 height 27
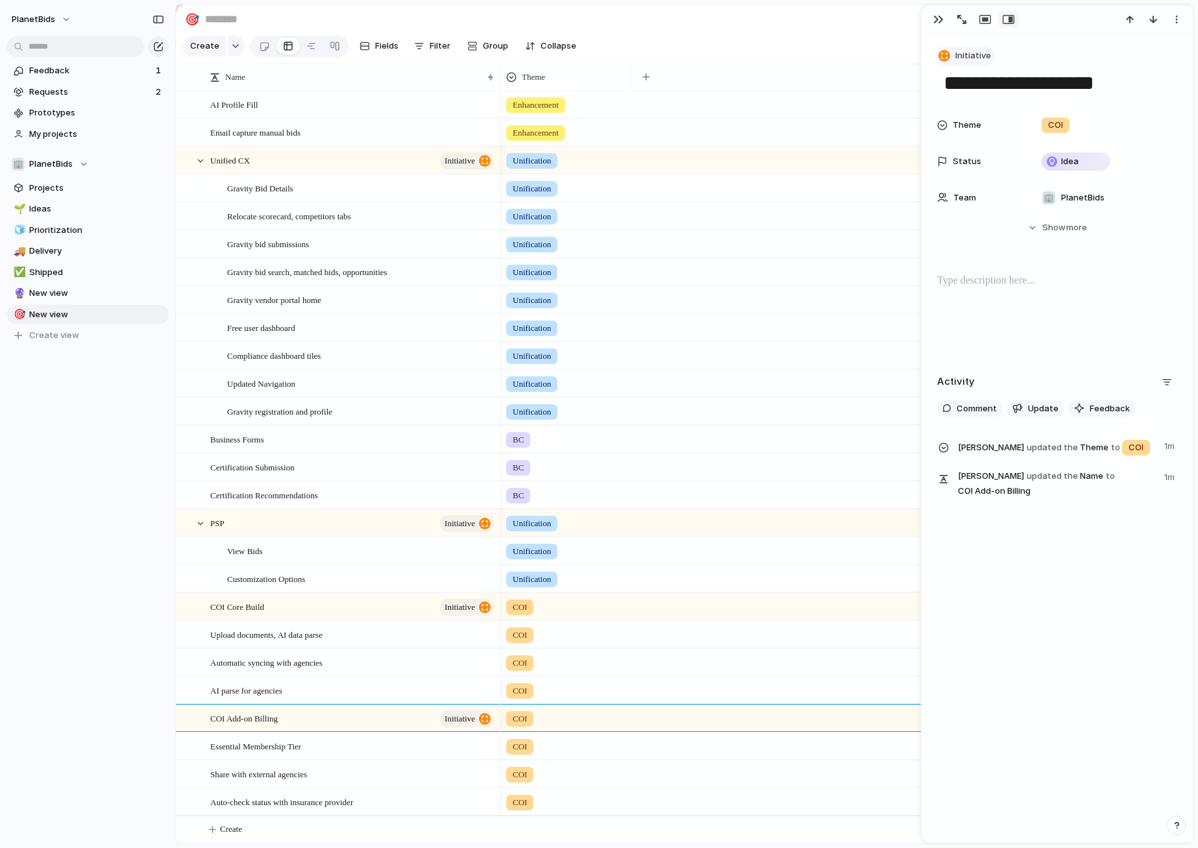
click at [966, 54] on span "Initiative" at bounding box center [973, 55] width 36 height 13
click at [976, 178] on span "Project" at bounding box center [976, 173] width 30 height 13
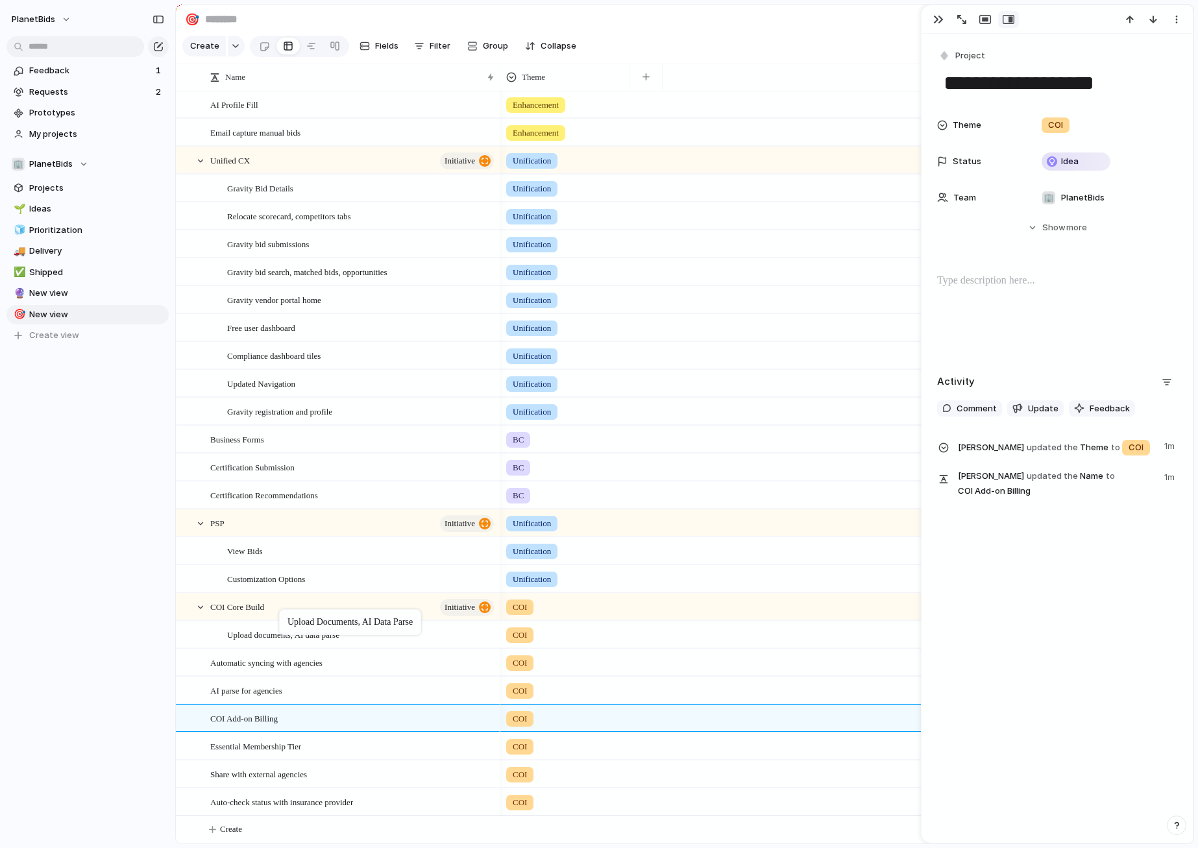
drag, startPoint x: 283, startPoint y: 633, endPoint x: 285, endPoint y: 612, distance: 20.9
drag, startPoint x: 263, startPoint y: 656, endPoint x: 282, endPoint y: 640, distance: 24.8
drag, startPoint x: 283, startPoint y: 666, endPoint x: 349, endPoint y: 632, distance: 73.7
drag, startPoint x: 312, startPoint y: 635, endPoint x: 317, endPoint y: 664, distance: 29.0
drag, startPoint x: 284, startPoint y: 681, endPoint x: 317, endPoint y: 658, distance: 40.1
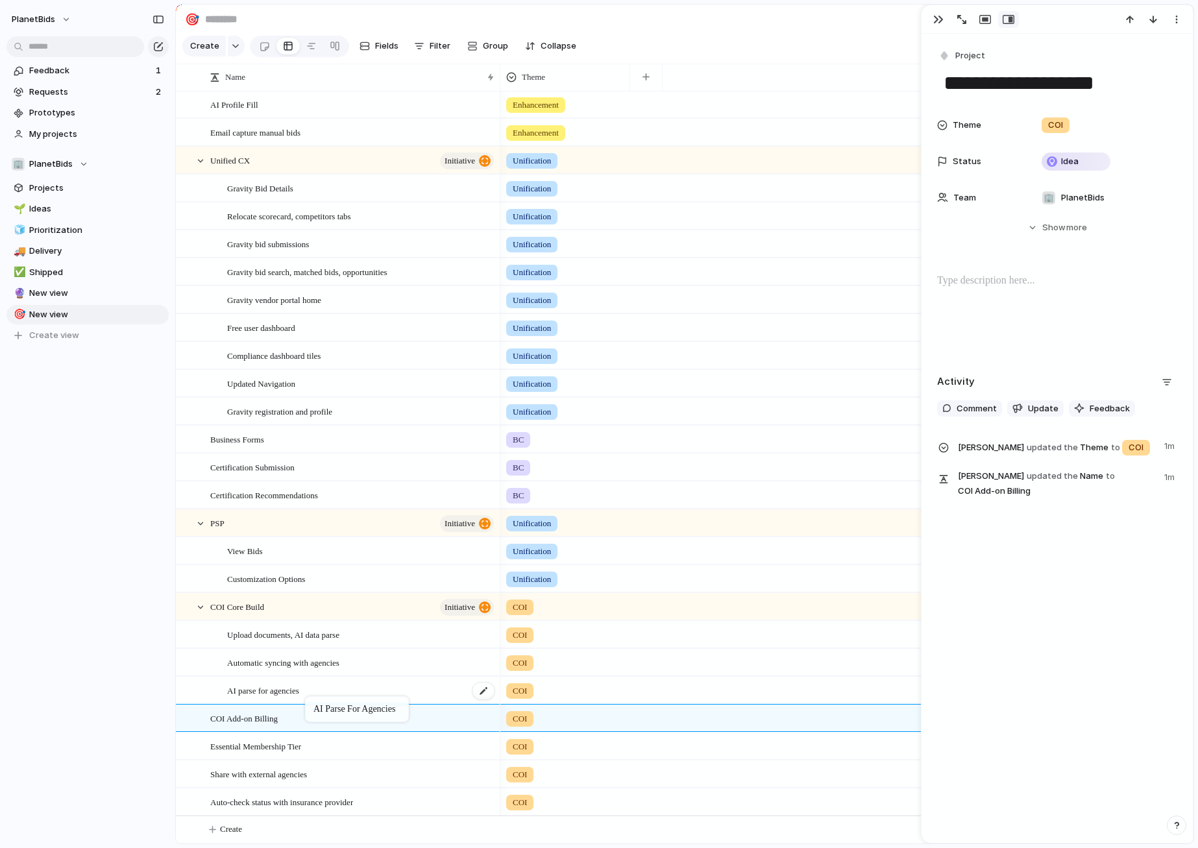
drag, startPoint x: 309, startPoint y: 660, endPoint x: 312, endPoint y: 698, distance: 38.4
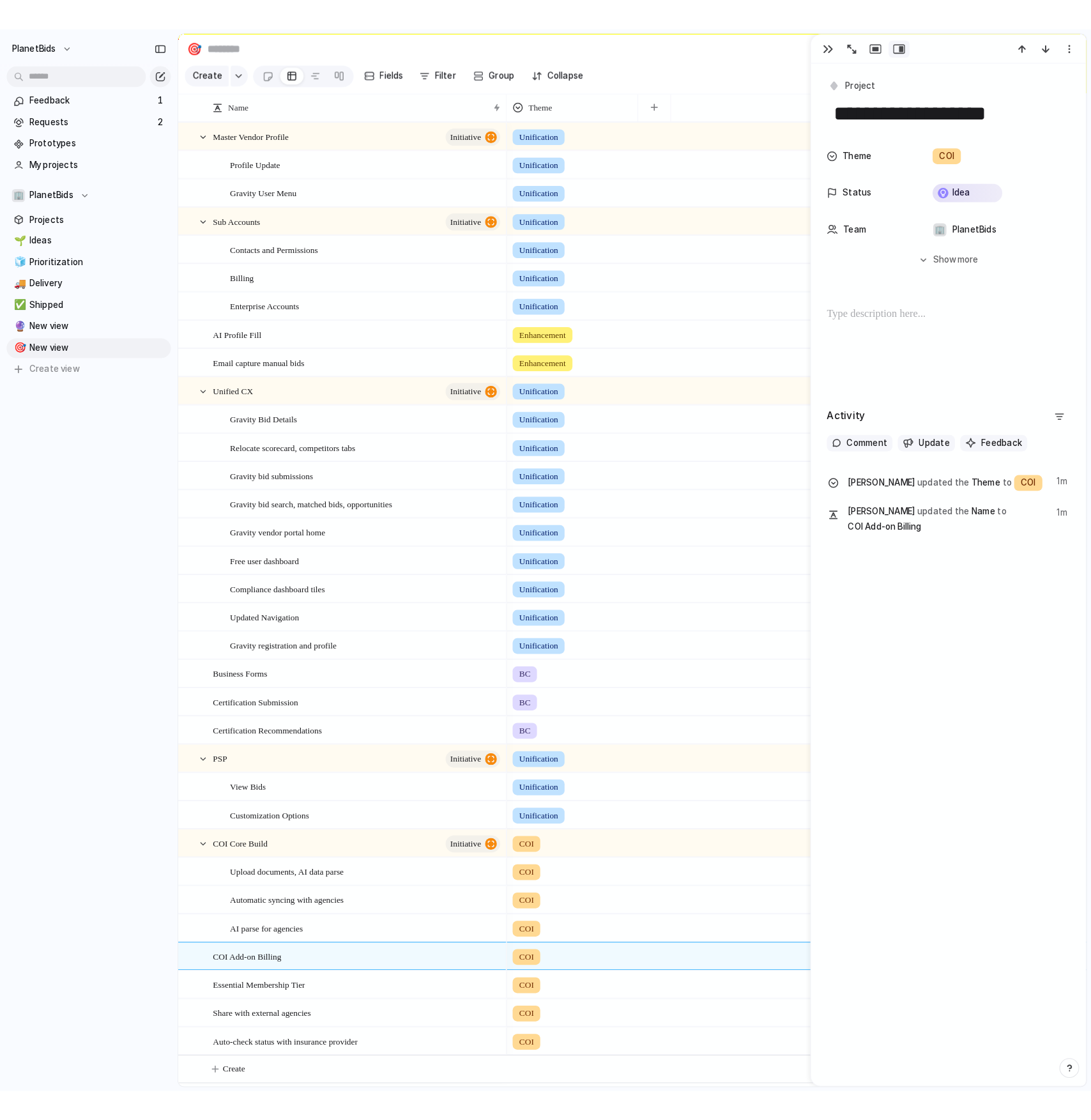
scroll to position [0, 0]
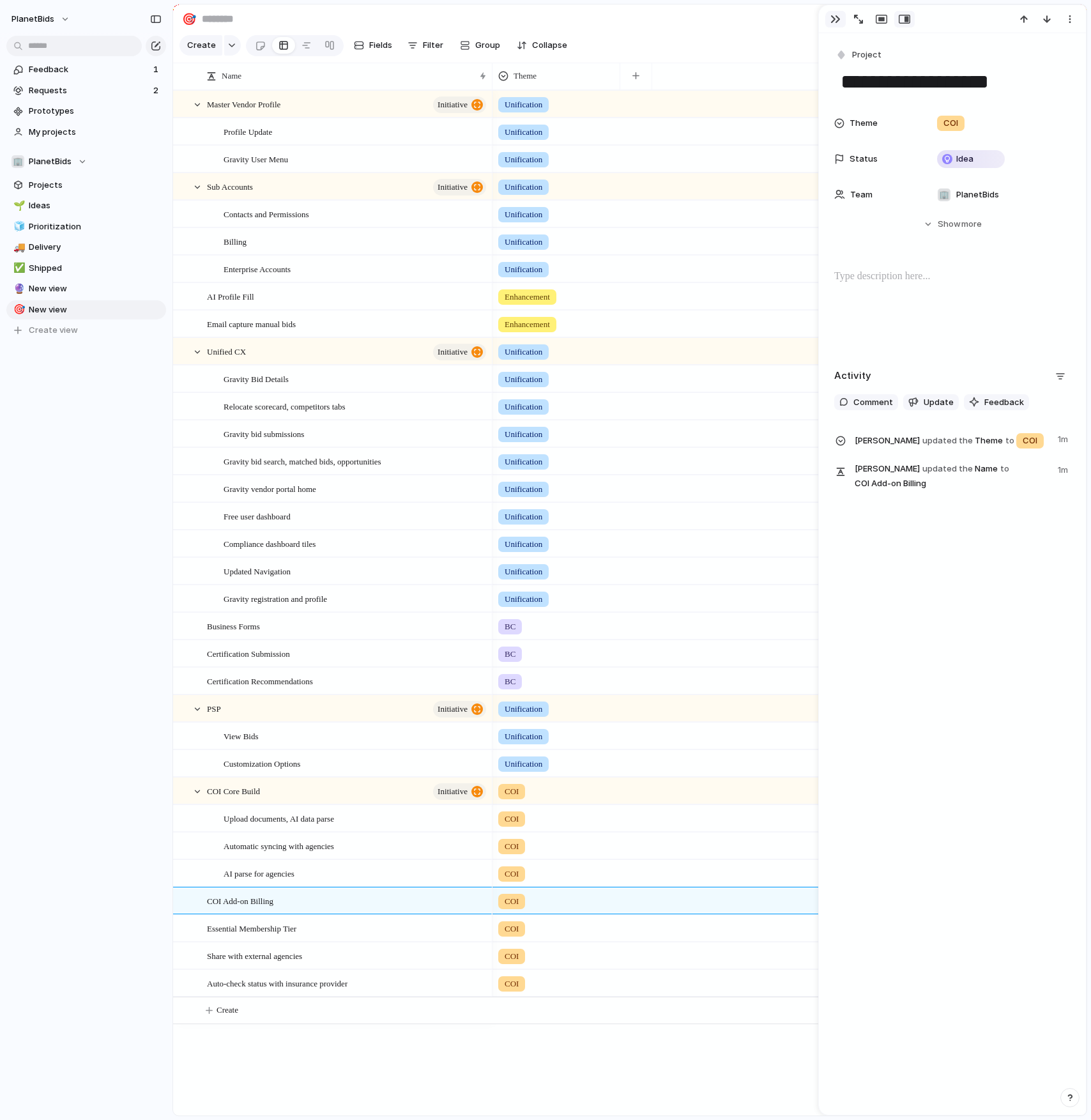
click at [839, 18] on div "button" at bounding box center [835, 19] width 10 height 10
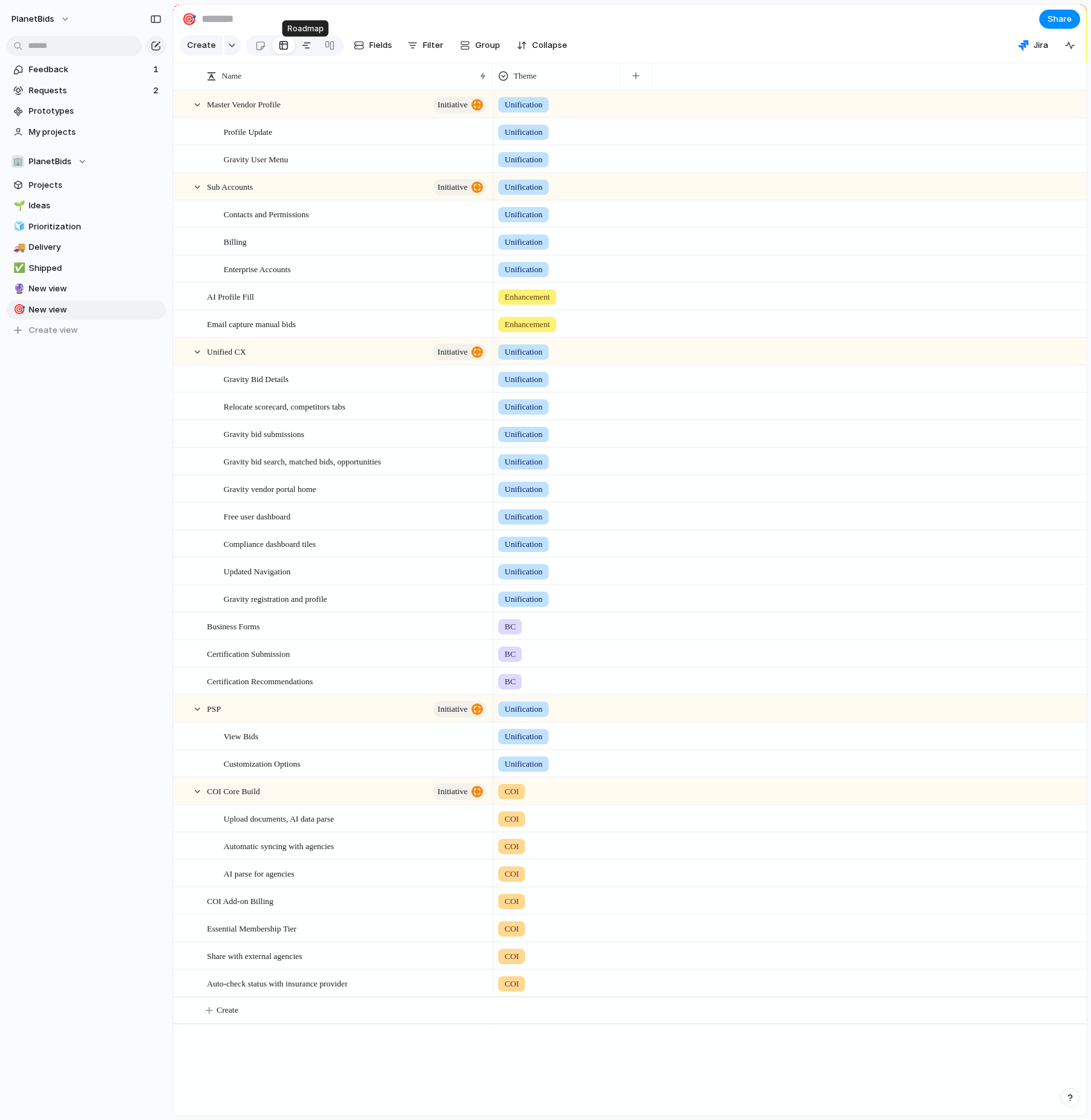
click at [303, 52] on div at bounding box center [306, 45] width 10 height 21
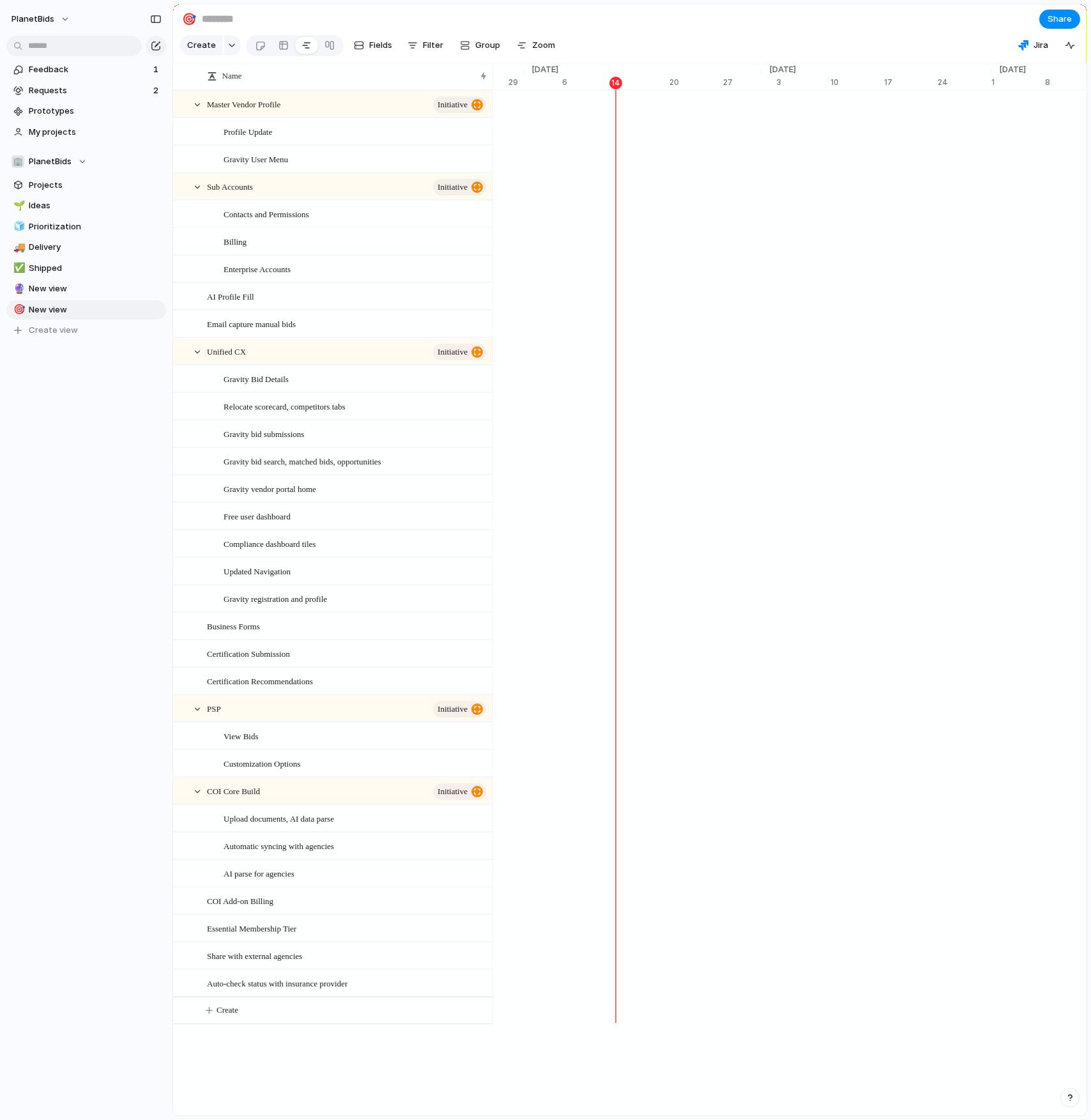
scroll to position [0, 8371]
click at [677, 135] on div "Profile Update" at bounding box center [643, 131] width 17040 height 28
drag, startPoint x: 721, startPoint y: 144, endPoint x: 739, endPoint y: 144, distance: 18.0
click at [739, 137] on span "Profile Update" at bounding box center [728, 131] width 58 height 13
click at [842, 163] on div "[DATE] Gravity User Menu [DATE]" at bounding box center [643, 159] width 17040 height 28
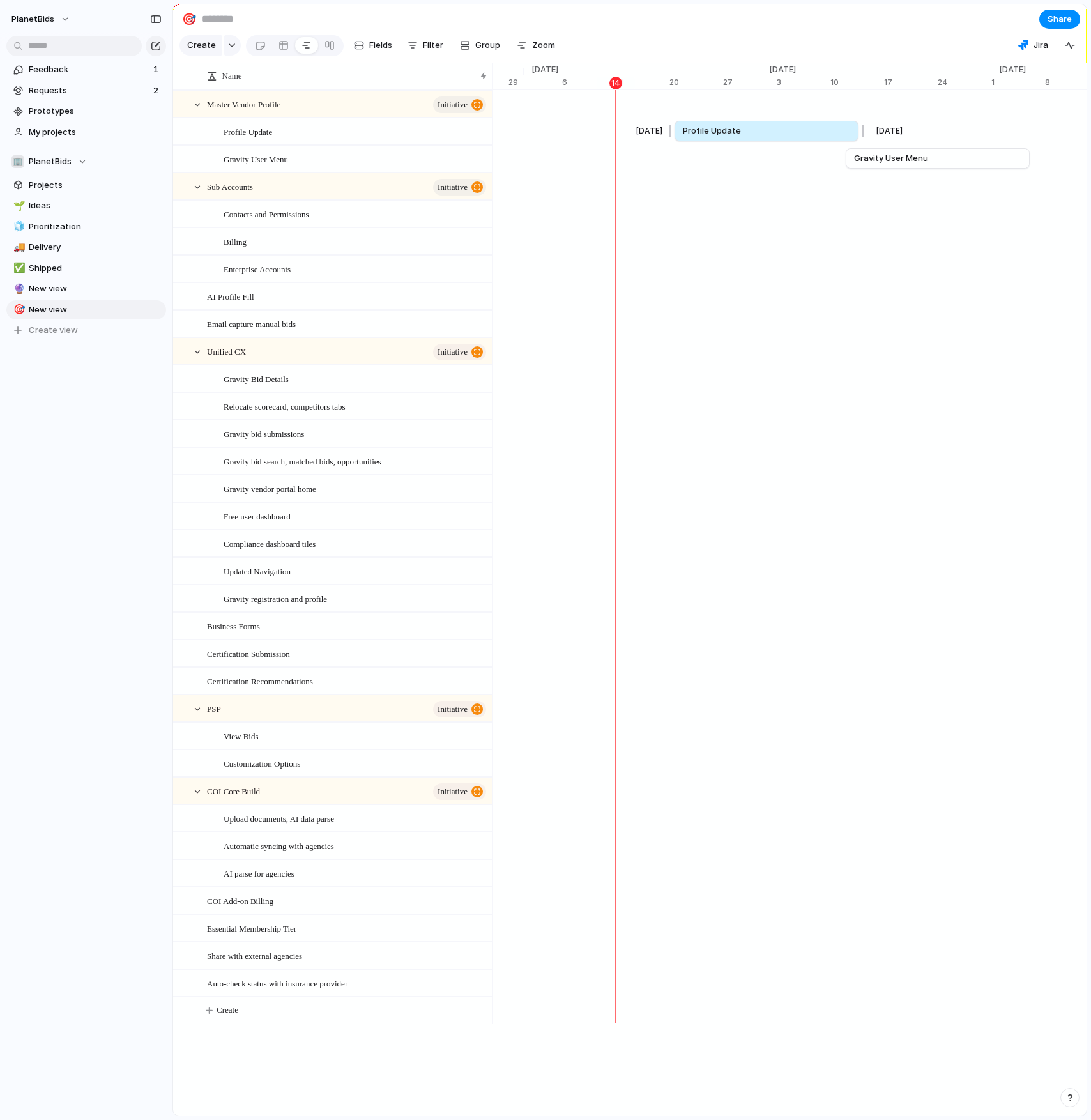
drag, startPoint x: 769, startPoint y: 138, endPoint x: 750, endPoint y: 137, distance: 19.0
click at [750, 137] on link "Profile Update" at bounding box center [766, 130] width 167 height 19
click at [534, 52] on span "Zoom" at bounding box center [543, 45] width 23 height 13
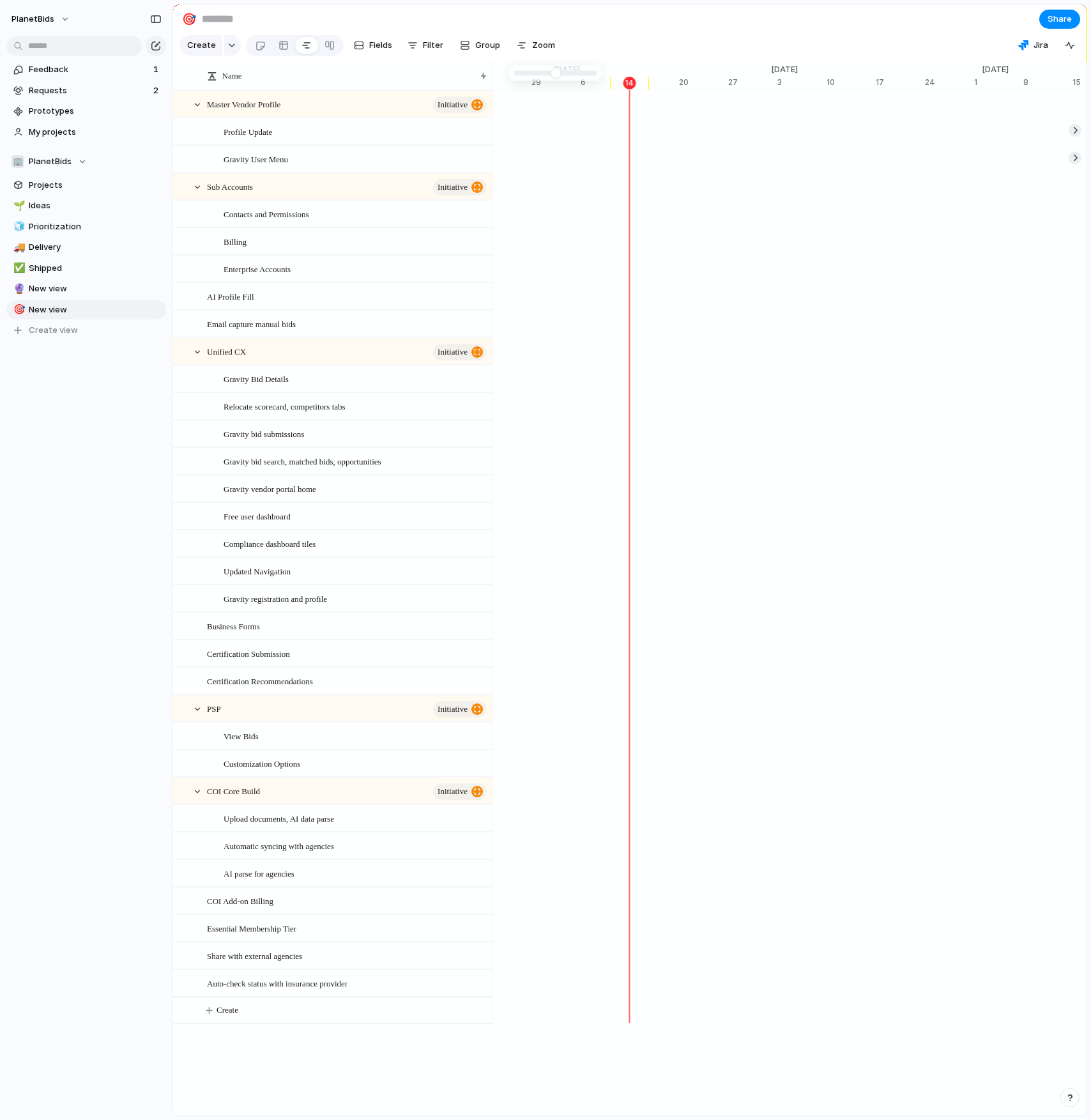
type input "**"
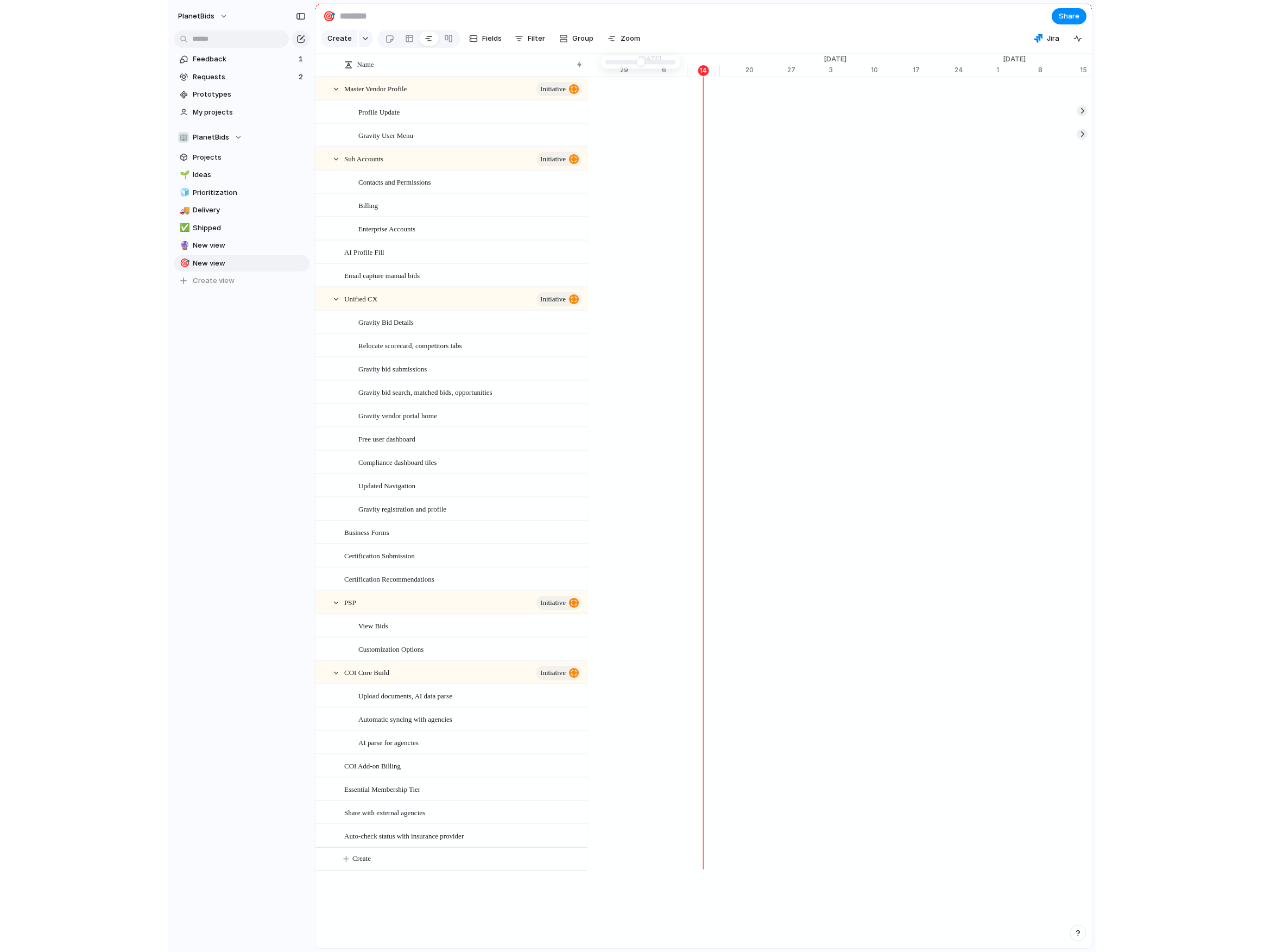
scroll to position [0, 7117]
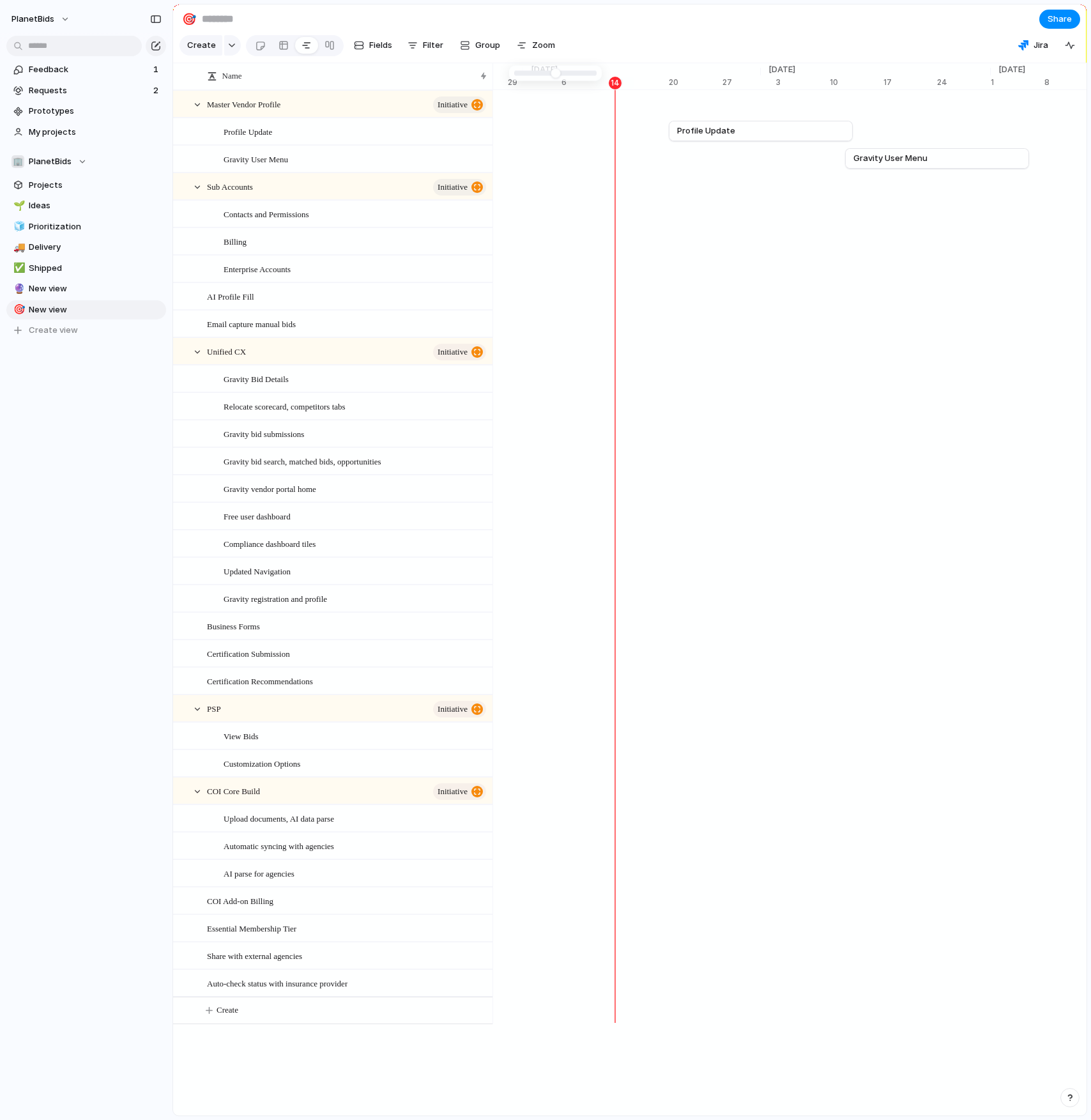
drag, startPoint x: 553, startPoint y: 74, endPoint x: 552, endPoint y: 81, distance: 7.1
click at [666, 39] on section "Create Fields Filter Group Zoom Jira" at bounding box center [630, 47] width 914 height 31
drag, startPoint x: 777, startPoint y: 145, endPoint x: 724, endPoint y: 143, distance: 53.0
click at [724, 141] on link "Profile Update" at bounding box center [708, 130] width 167 height 19
drag, startPoint x: 797, startPoint y: 139, endPoint x: 741, endPoint y: 141, distance: 56.0
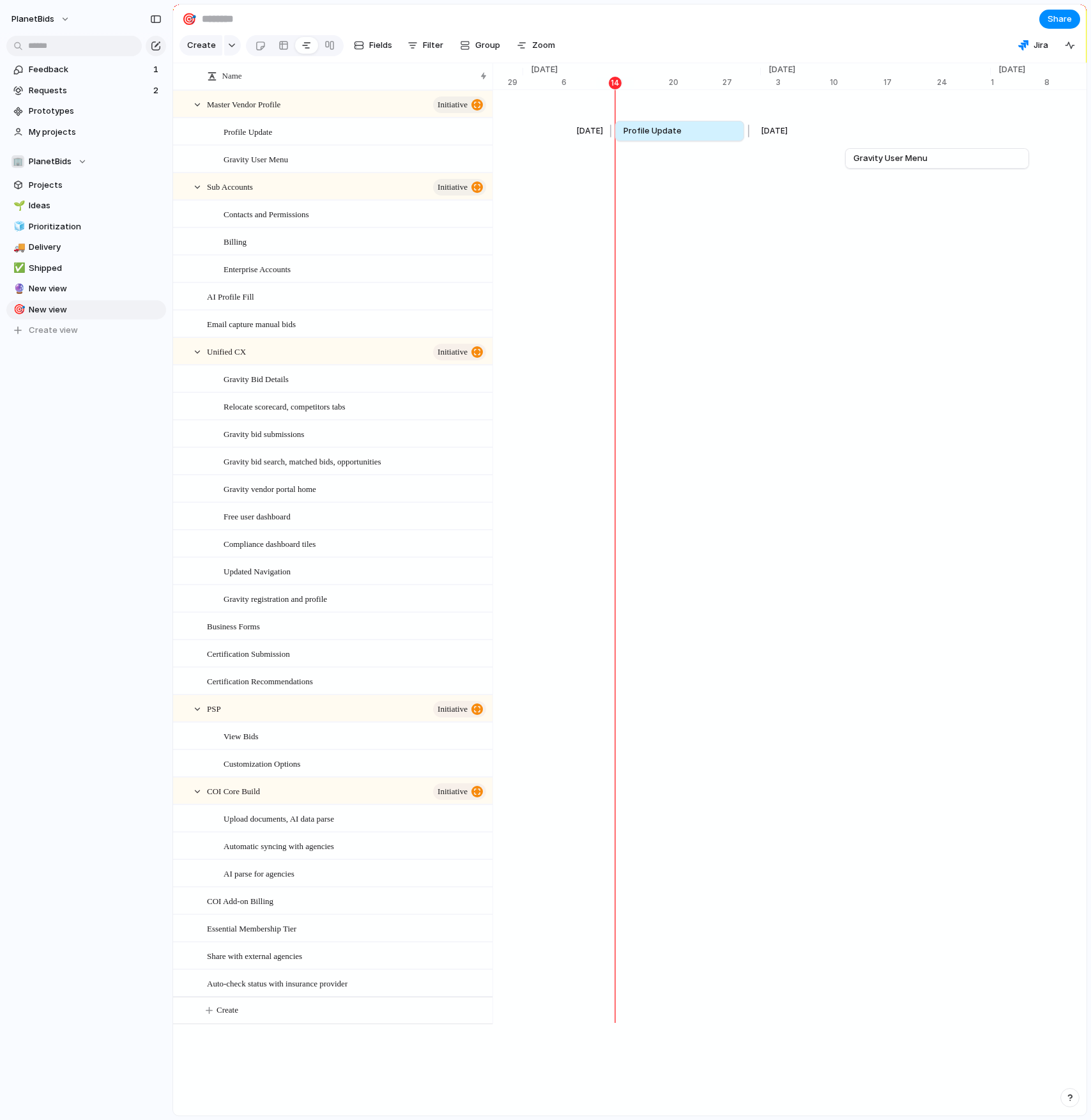
click at [741, 141] on div at bounding box center [747, 131] width 16 height 21
click at [677, 137] on span "Profile Update" at bounding box center [652, 131] width 58 height 13
click at [377, 52] on span "Fields" at bounding box center [380, 45] width 23 height 13
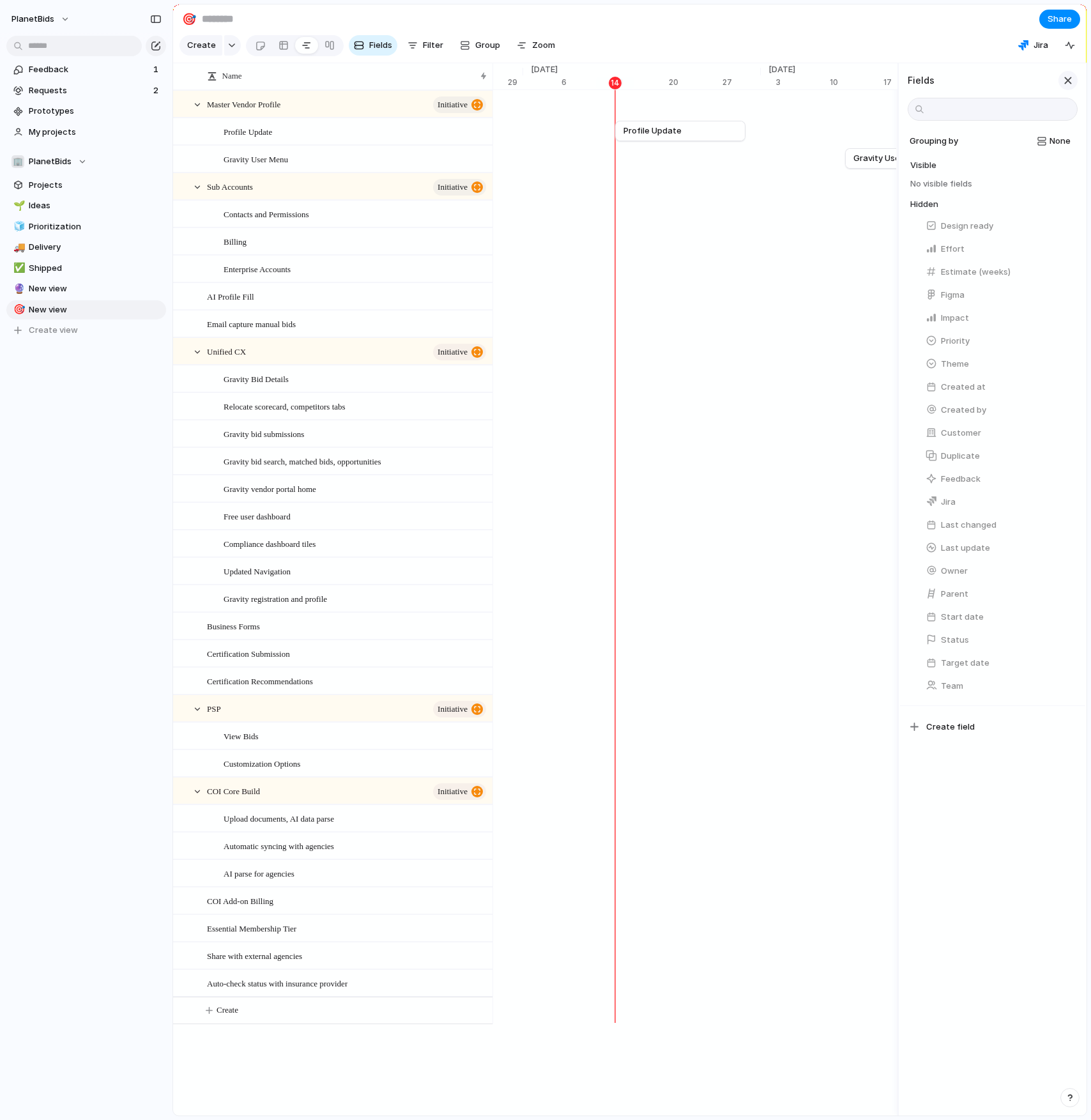
click at [1061, 88] on div "button" at bounding box center [1068, 81] width 14 height 14
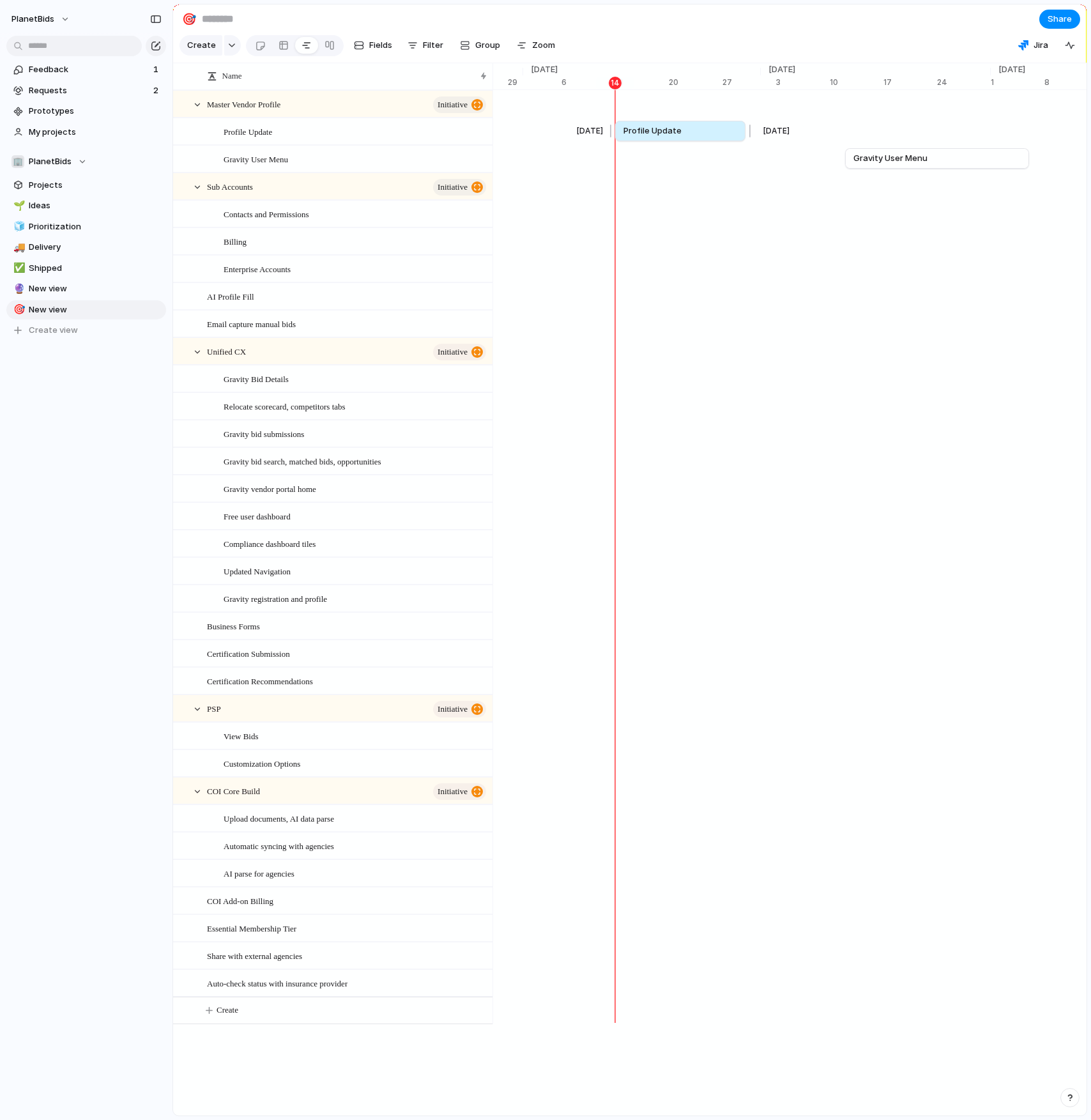
click at [659, 137] on span "Profile Update" at bounding box center [652, 131] width 58 height 13
click at [233, 139] on span "Profile Update" at bounding box center [247, 131] width 48 height 15
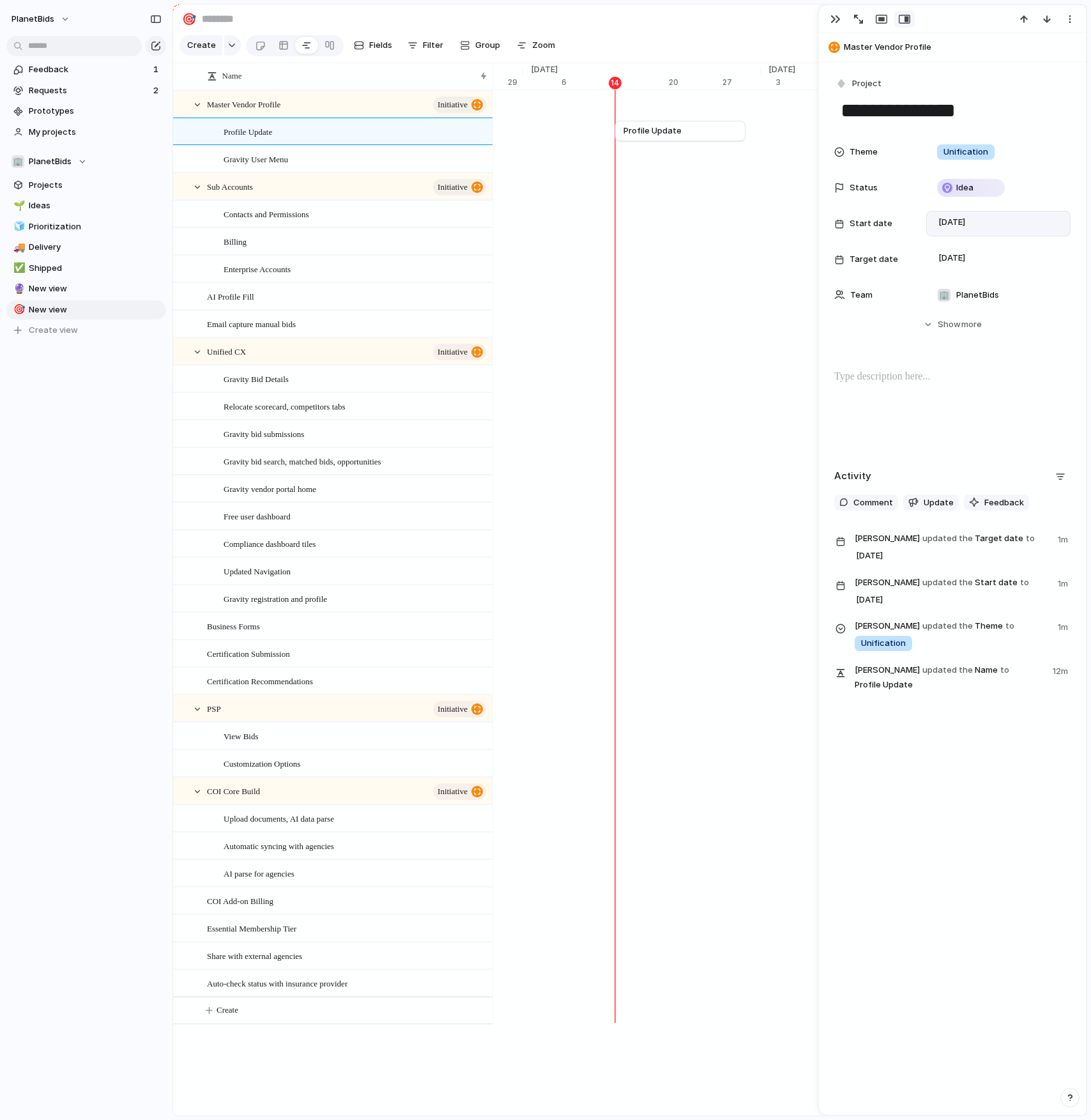
click at [999, 223] on div "[DATE]" at bounding box center [998, 224] width 133 height 14
drag, startPoint x: 950, startPoint y: 735, endPoint x: 950, endPoint y: 723, distance: 12.0
click at [950, 734] on div "Day Month Quarter Half-year Year [DATE] Su Mo Tu We Th Fr Sa 28 29 30 1 2 3 4 5…" at bounding box center [546, 560] width 1091 height 1120
click at [862, 223] on span "Start date" at bounding box center [870, 224] width 42 height 13
click at [865, 223] on div "Day Month Quarter Half-year Year [DATE] Su Mo Tu We Th Fr Sa 28 29 30 1 2 3 4 5…" at bounding box center [546, 560] width 1091 height 1120
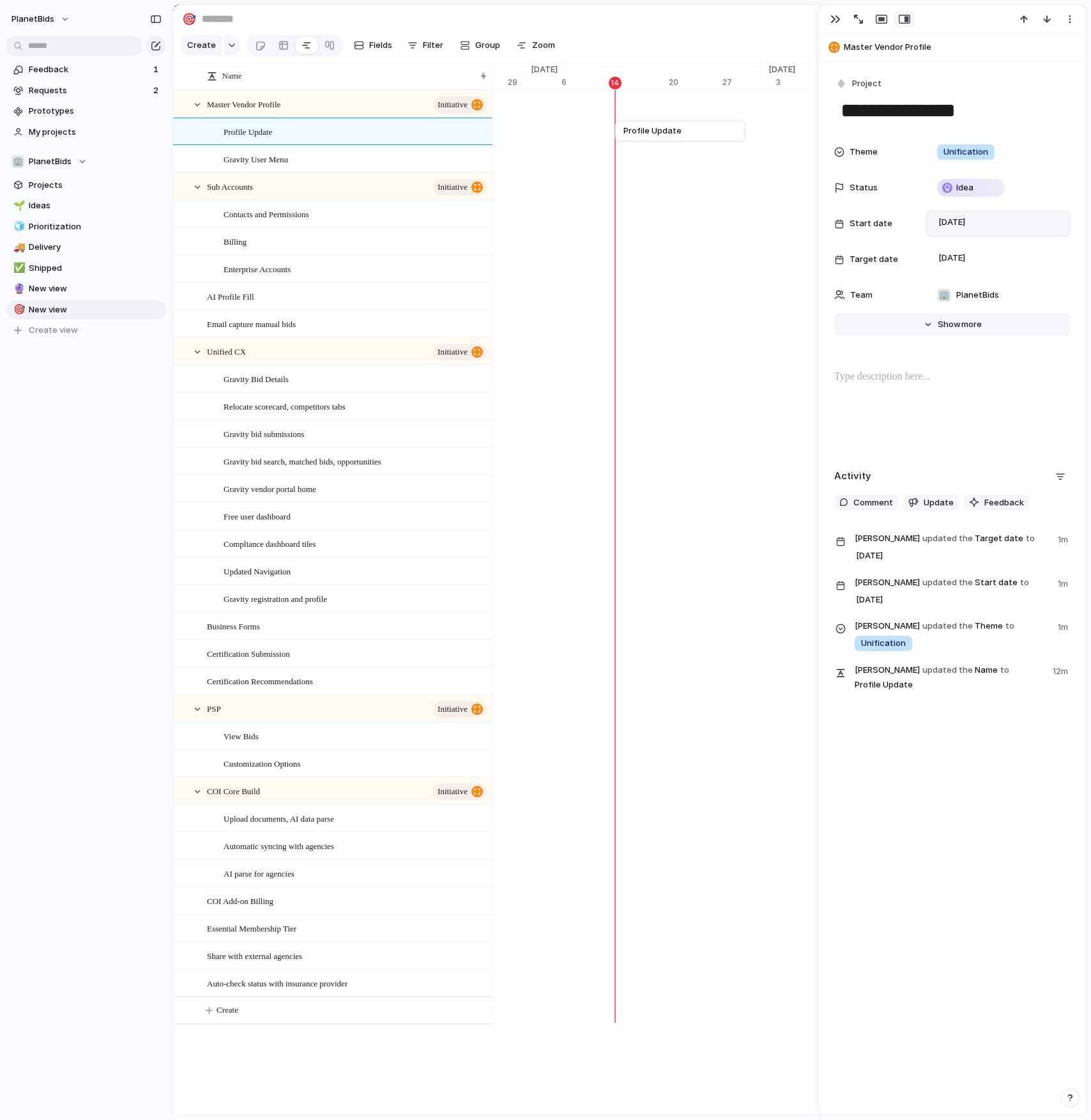
click at [920, 324] on button "Hide Show more" at bounding box center [952, 324] width 236 height 23
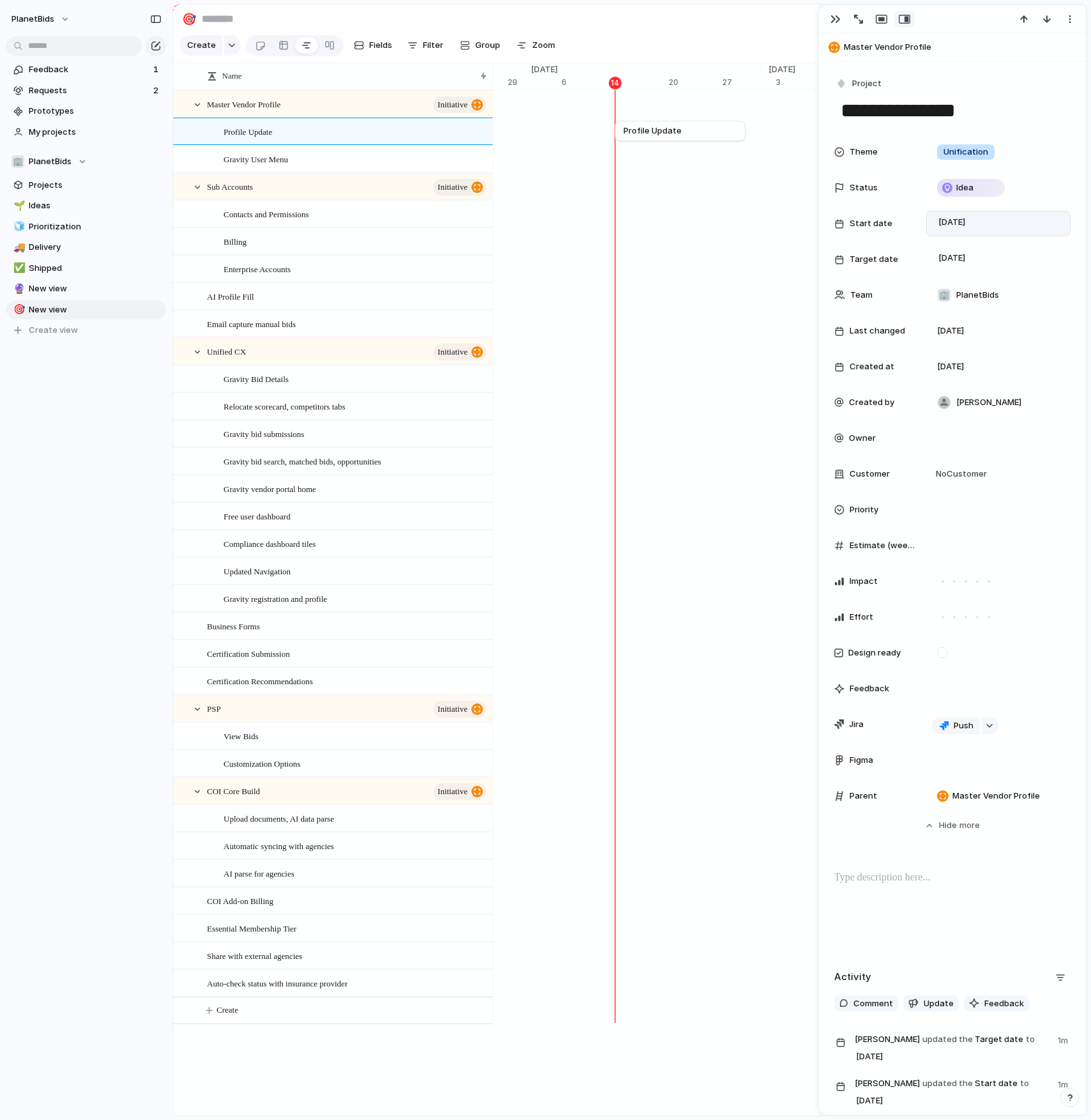
click at [923, 547] on div "Estimate (weeks)" at bounding box center [952, 546] width 236 height 26
click at [987, 543] on input "number" at bounding box center [977, 545] width 89 height 9
type input "*"
click at [721, 41] on section "Create Fields Filter Group Zoom Jira" at bounding box center [630, 47] width 914 height 31
click at [961, 548] on div "2" at bounding box center [998, 546] width 133 height 14
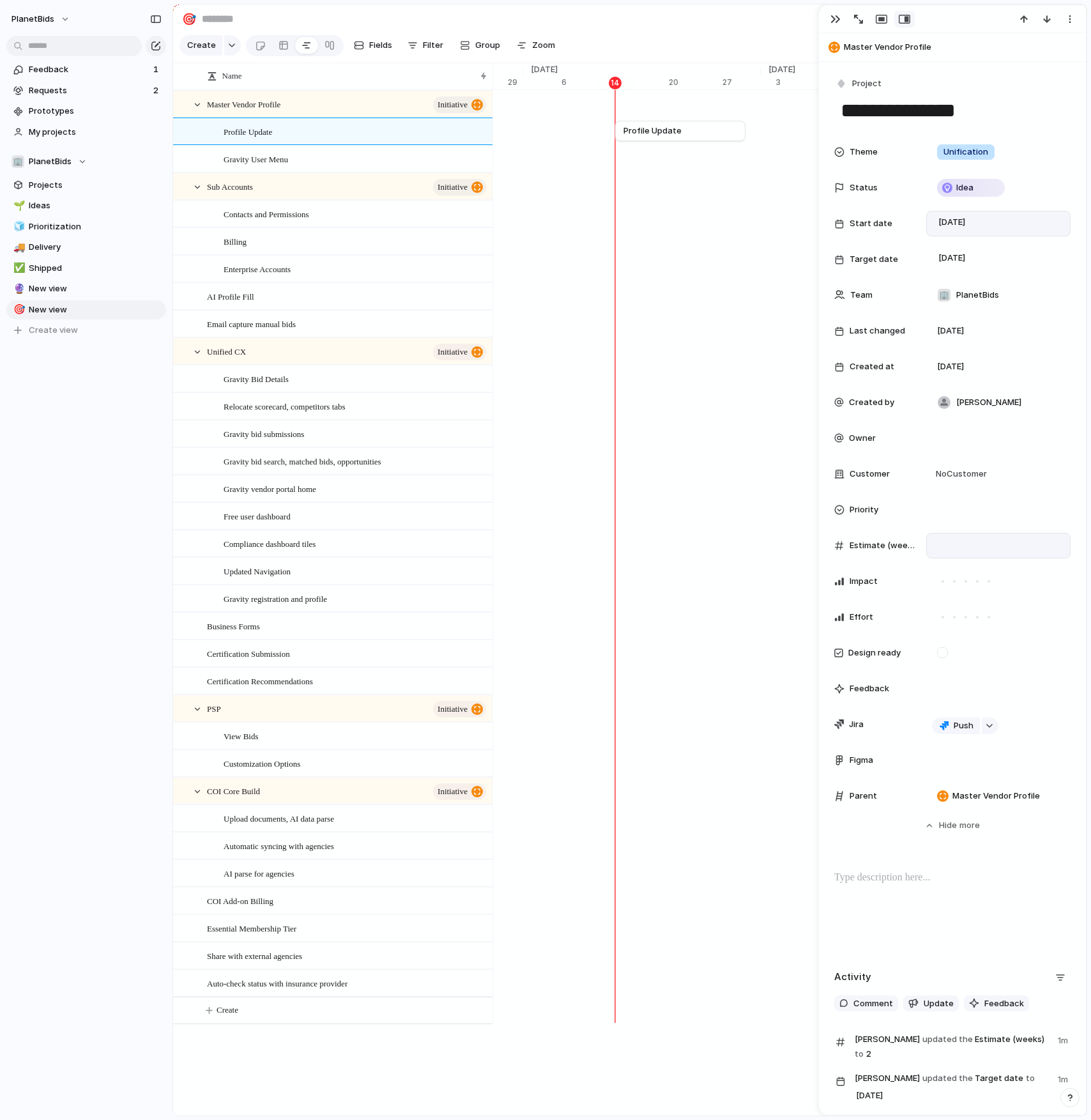
click at [961, 548] on input "*" at bounding box center [977, 545] width 89 height 9
type input "*"
click at [748, 25] on section "🎯 Share" at bounding box center [630, 19] width 914 height 29
click at [881, 548] on span "Estimate (weeks)" at bounding box center [882, 546] width 66 height 13
drag, startPoint x: 837, startPoint y: 545, endPoint x: 907, endPoint y: 545, distance: 70.0
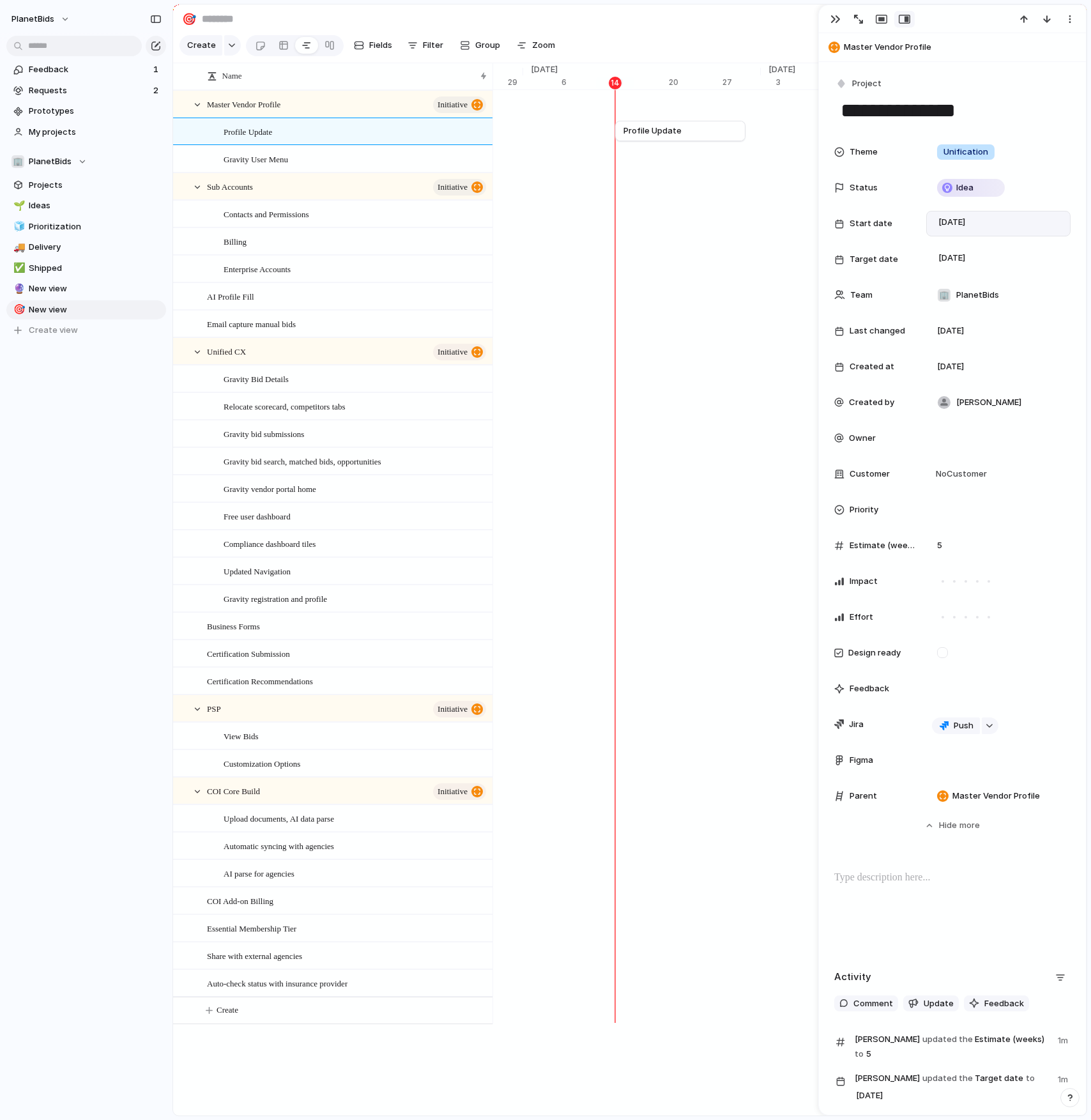
click at [907, 545] on div "Estimate (weeks)" at bounding box center [874, 546] width 82 height 13
click at [907, 545] on span "Estimate (weeks)" at bounding box center [882, 546] width 66 height 13
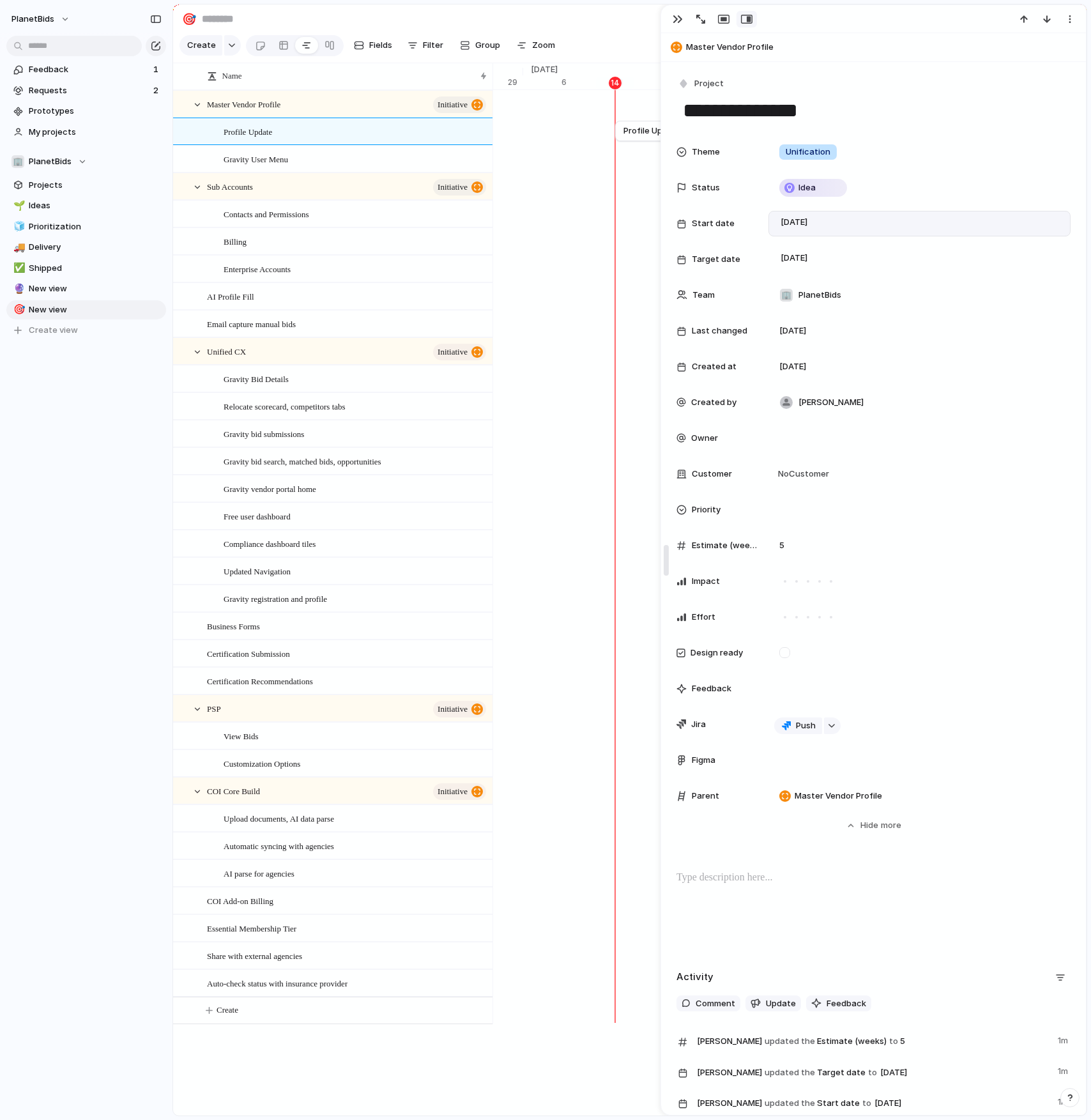
drag, startPoint x: 823, startPoint y: 68, endPoint x: 665, endPoint y: 65, distance: 158.0
drag, startPoint x: 752, startPoint y: 546, endPoint x: 817, endPoint y: 547, distance: 65.0
click at [817, 547] on div "Estimate (weeks) 5" at bounding box center [873, 546] width 394 height 26
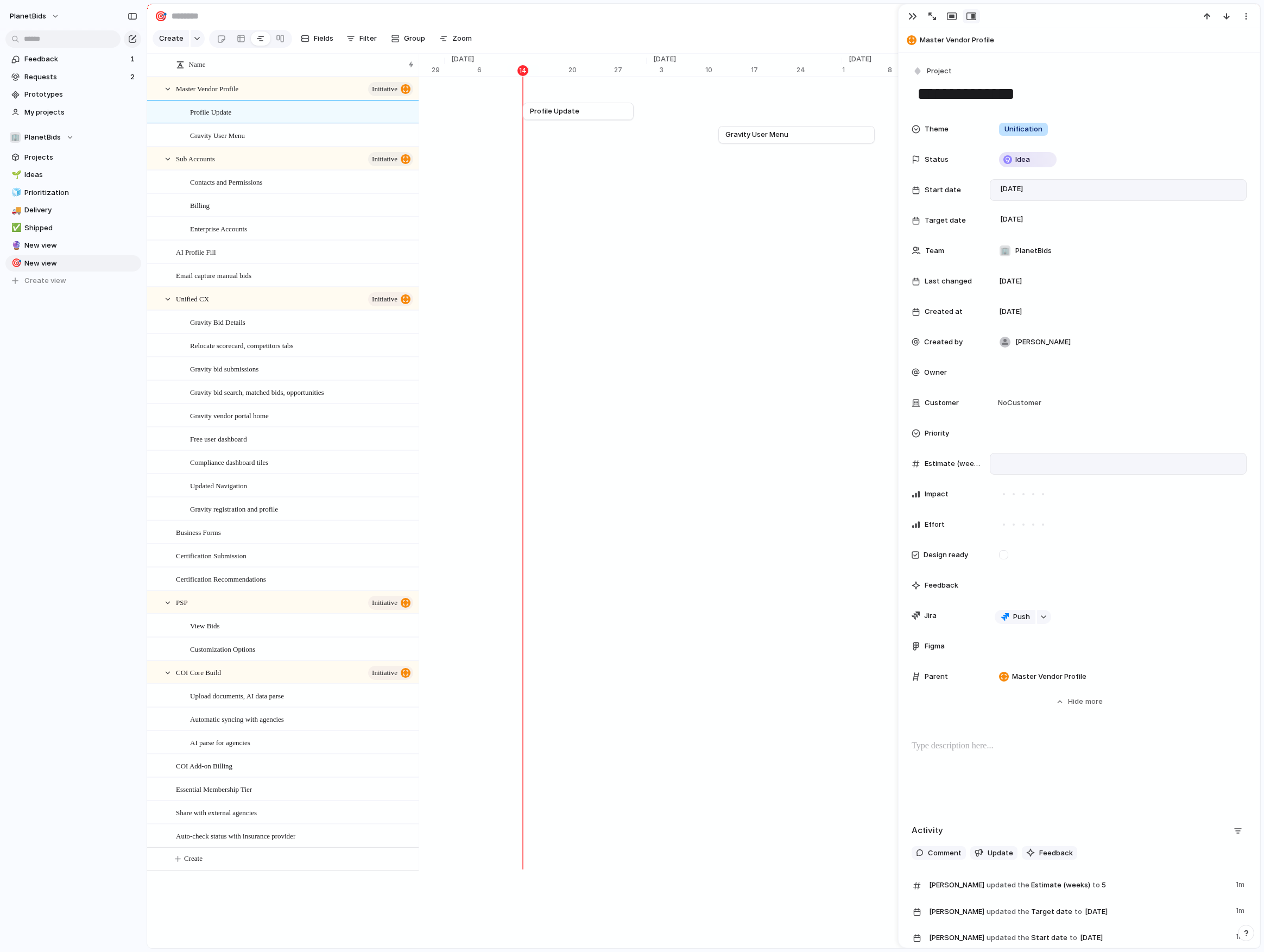
click at [1002, 457] on div "*" at bounding box center [1118, 464] width 257 height 22
click at [1002, 457] on div "5" at bounding box center [1118, 464] width 257 height 22
click at [1002, 466] on input "*" at bounding box center [1032, 463] width 75 height 8
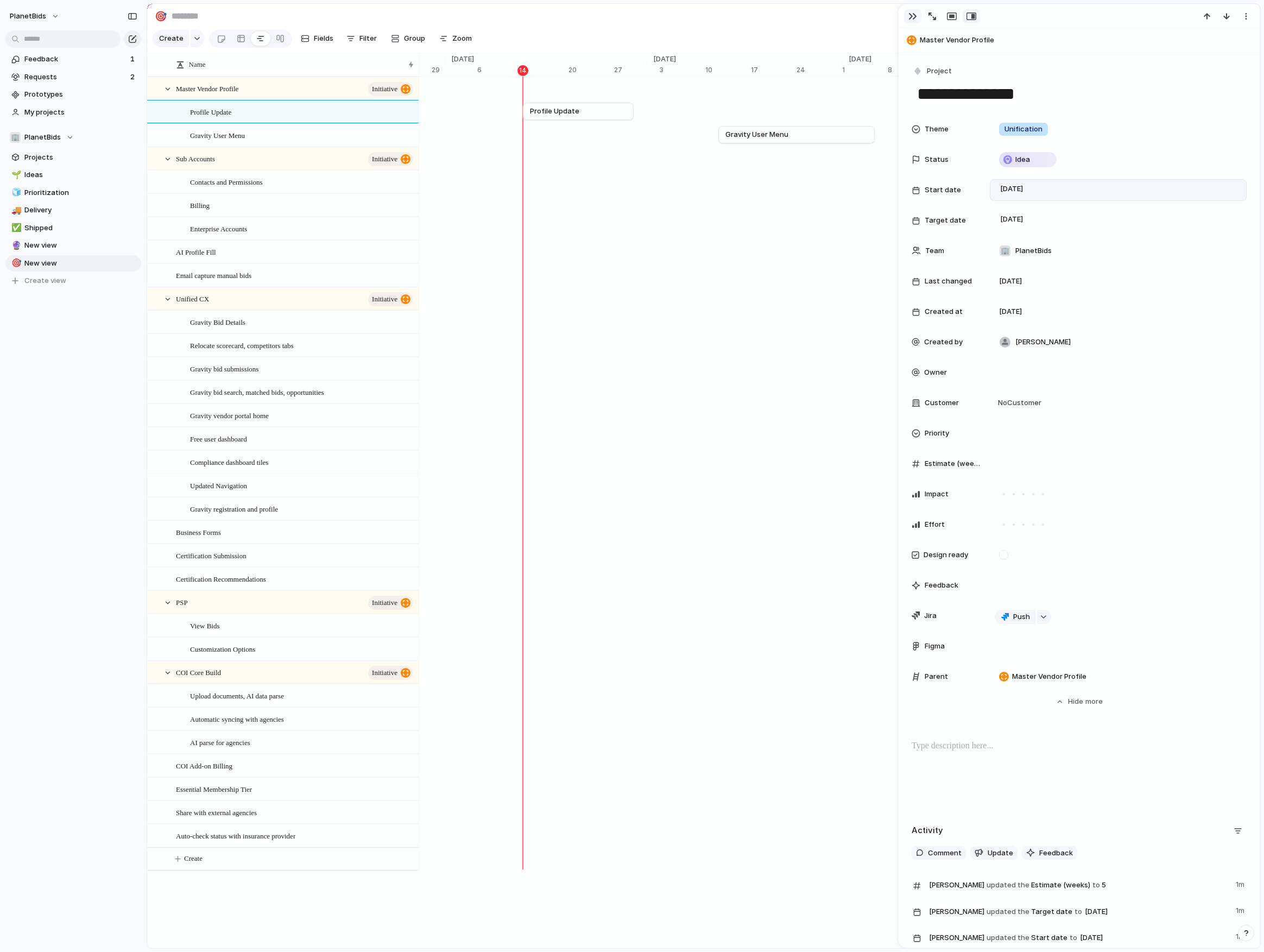
click at [915, 17] on div "button" at bounding box center [912, 16] width 8 height 8
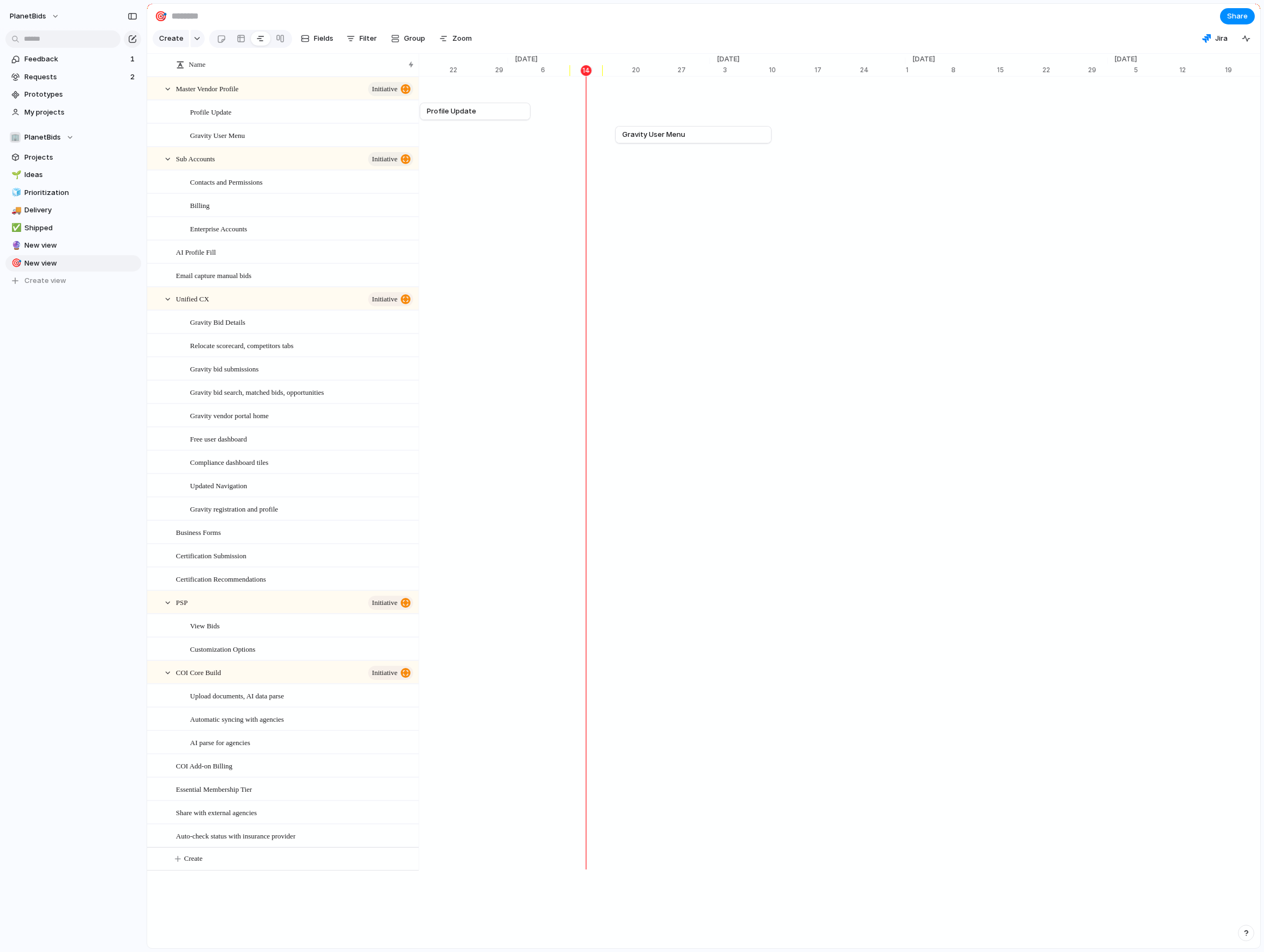
scroll to position [0, 7232]
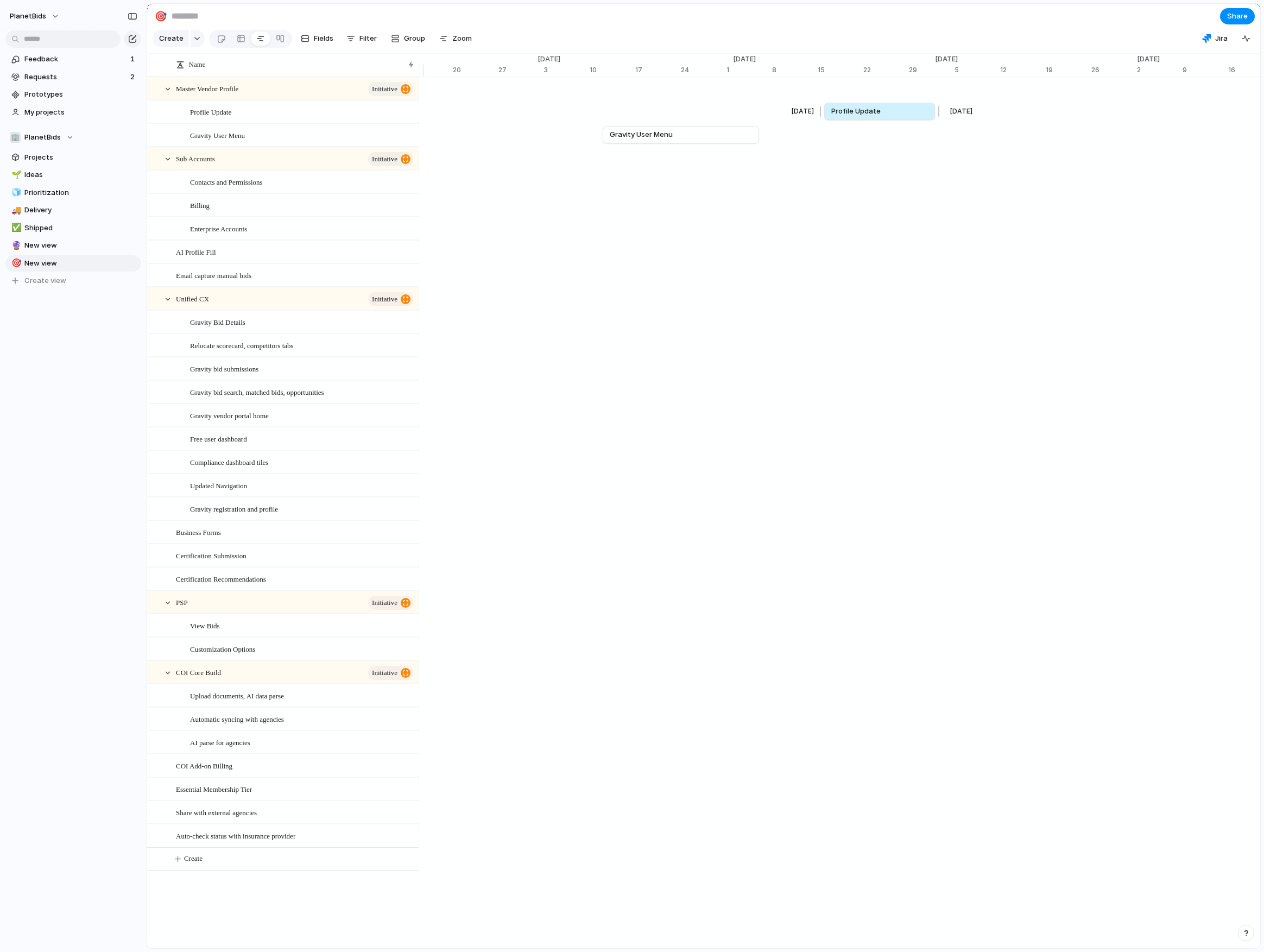
drag, startPoint x: 475, startPoint y: 118, endPoint x: 893, endPoint y: 116, distance: 418.0
click at [893, 116] on link "Profile Update" at bounding box center [879, 111] width 96 height 16
drag, startPoint x: 835, startPoint y: 114, endPoint x: 950, endPoint y: 115, distance: 115.0
click at [950, 115] on link "Profile Update" at bounding box center [932, 111] width 96 height 16
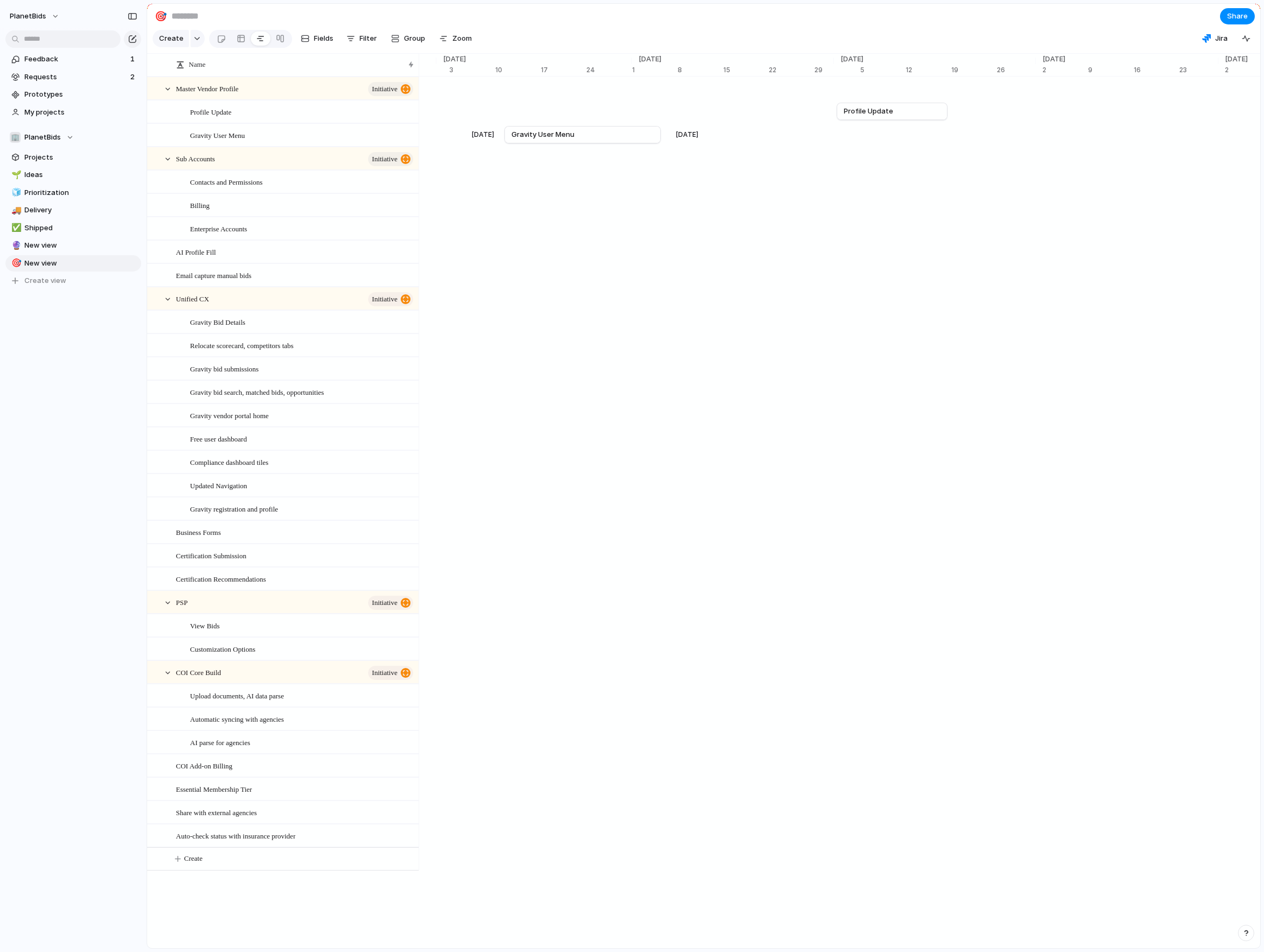
scroll to position [0, 7332]
drag, startPoint x: 945, startPoint y: 119, endPoint x: 925, endPoint y: 121, distance: 20.1
click at [925, 120] on div at bounding box center [928, 111] width 13 height 18
drag, startPoint x: 901, startPoint y: 120, endPoint x: 882, endPoint y: 120, distance: 19.0
click at [882, 120] on link "Profile Update" at bounding box center [863, 111] width 77 height 16
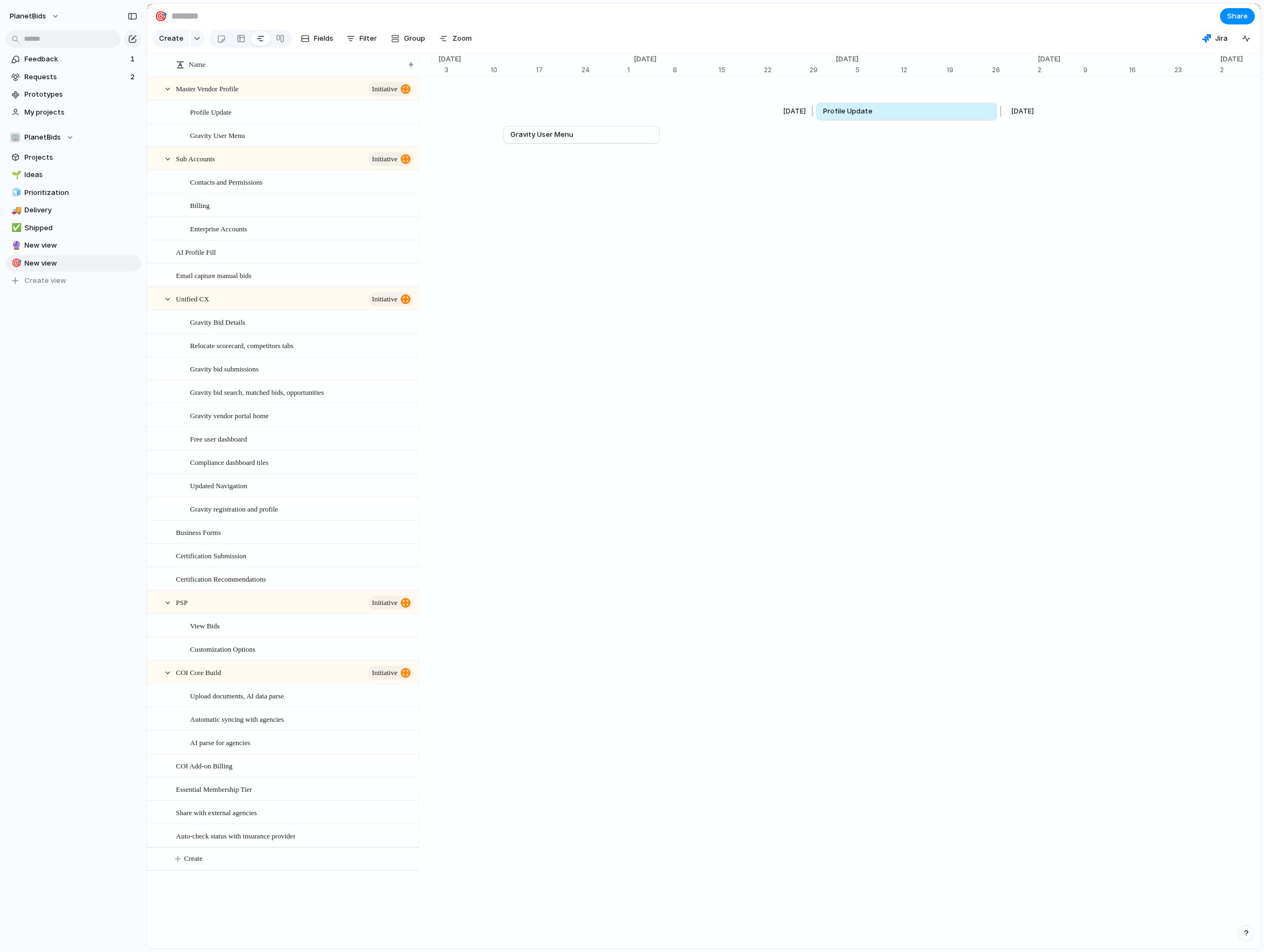
drag, startPoint x: 908, startPoint y: 119, endPoint x: 998, endPoint y: 122, distance: 90.0
click at [998, 120] on div at bounding box center [999, 111] width 13 height 18
drag, startPoint x: 592, startPoint y: 142, endPoint x: 992, endPoint y: 139, distance: 400.0
click at [992, 139] on link "Gravity User Menu" at bounding box center [983, 134] width 142 height 16
drag, startPoint x: 1059, startPoint y: 145, endPoint x: 1043, endPoint y: 142, distance: 16.3
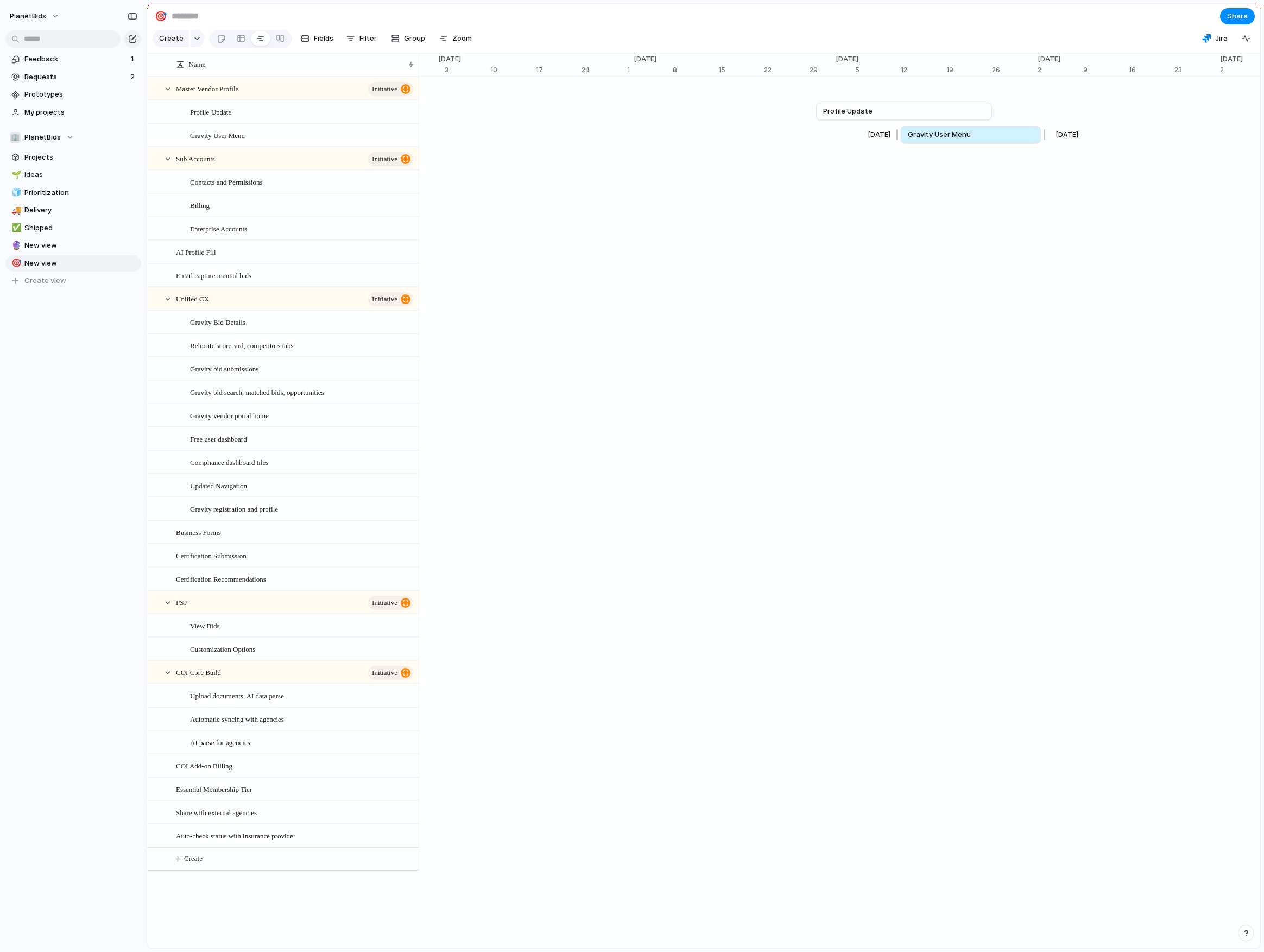
click at [1002, 142] on div at bounding box center [1043, 135] width 13 height 18
click at [486, 94] on div "[DATE] Master Vendor Profile [DATE]" at bounding box center [252, 88] width 14487 height 23
drag, startPoint x: 588, startPoint y: 98, endPoint x: 843, endPoint y: 89, distance: 255.2
click at [843, 89] on link "Master Vendor Profile" at bounding box center [817, 87] width 142 height 16
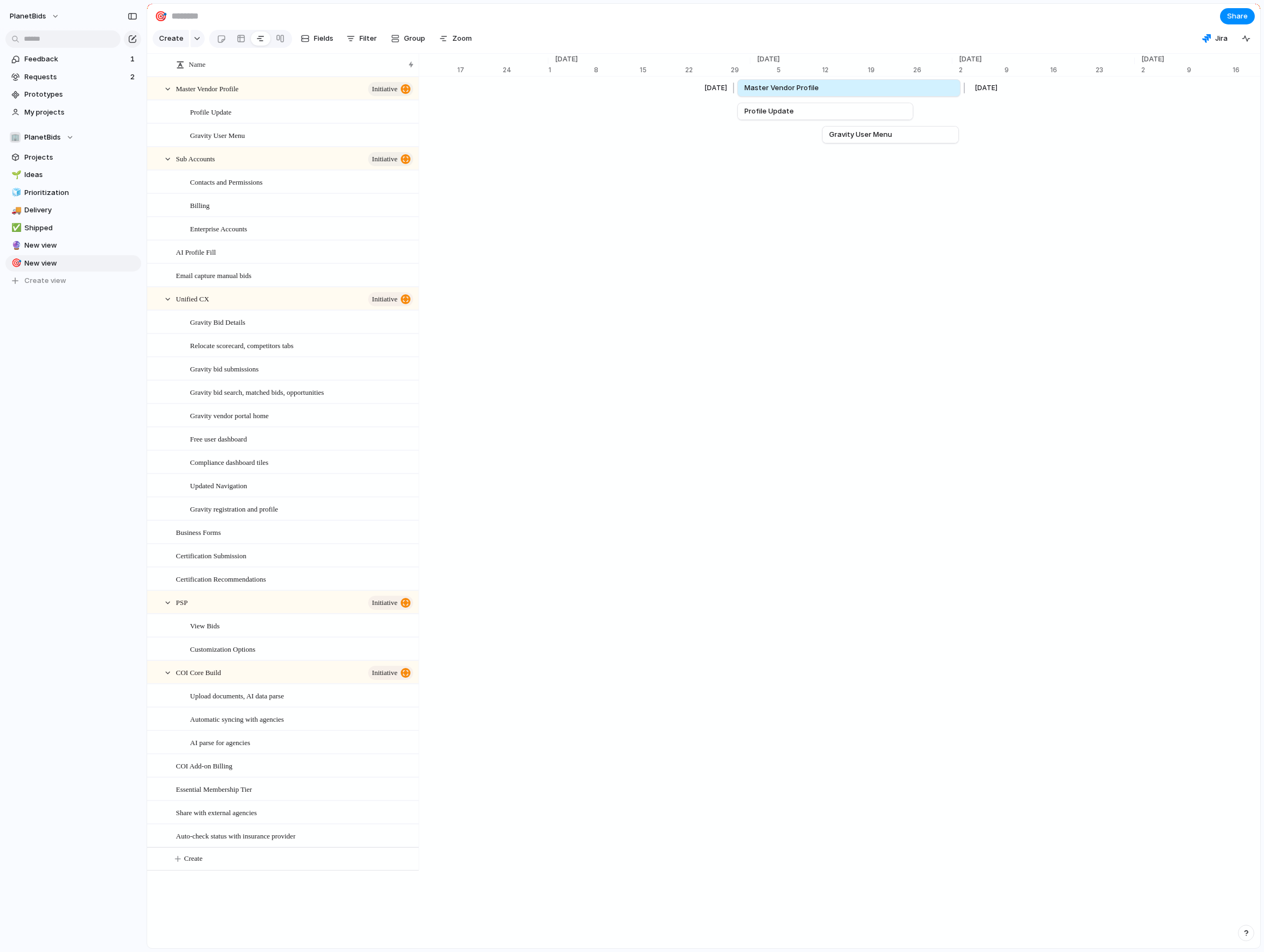
drag, startPoint x: 912, startPoint y: 94, endPoint x: 963, endPoint y: 92, distance: 51.0
click at [964, 92] on div at bounding box center [963, 88] width 13 height 18
click at [919, 96] on link "Master Vendor Profile" at bounding box center [848, 87] width 208 height 16
click at [943, 116] on span "Remove dates" at bounding box center [960, 112] width 49 height 11
click at [409, 44] on span "Group" at bounding box center [414, 39] width 21 height 11
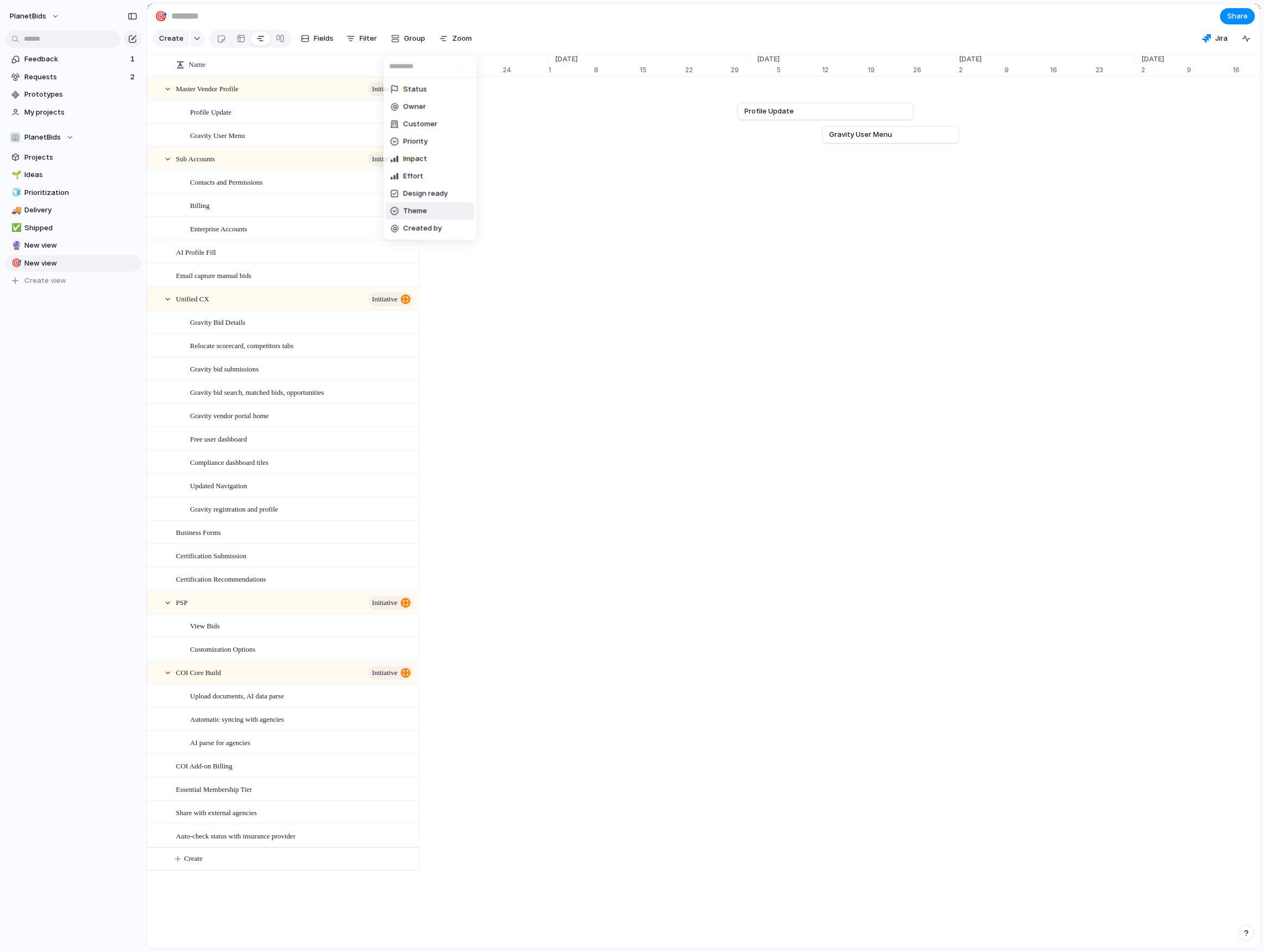
click at [437, 208] on li "Theme" at bounding box center [430, 211] width 89 height 18
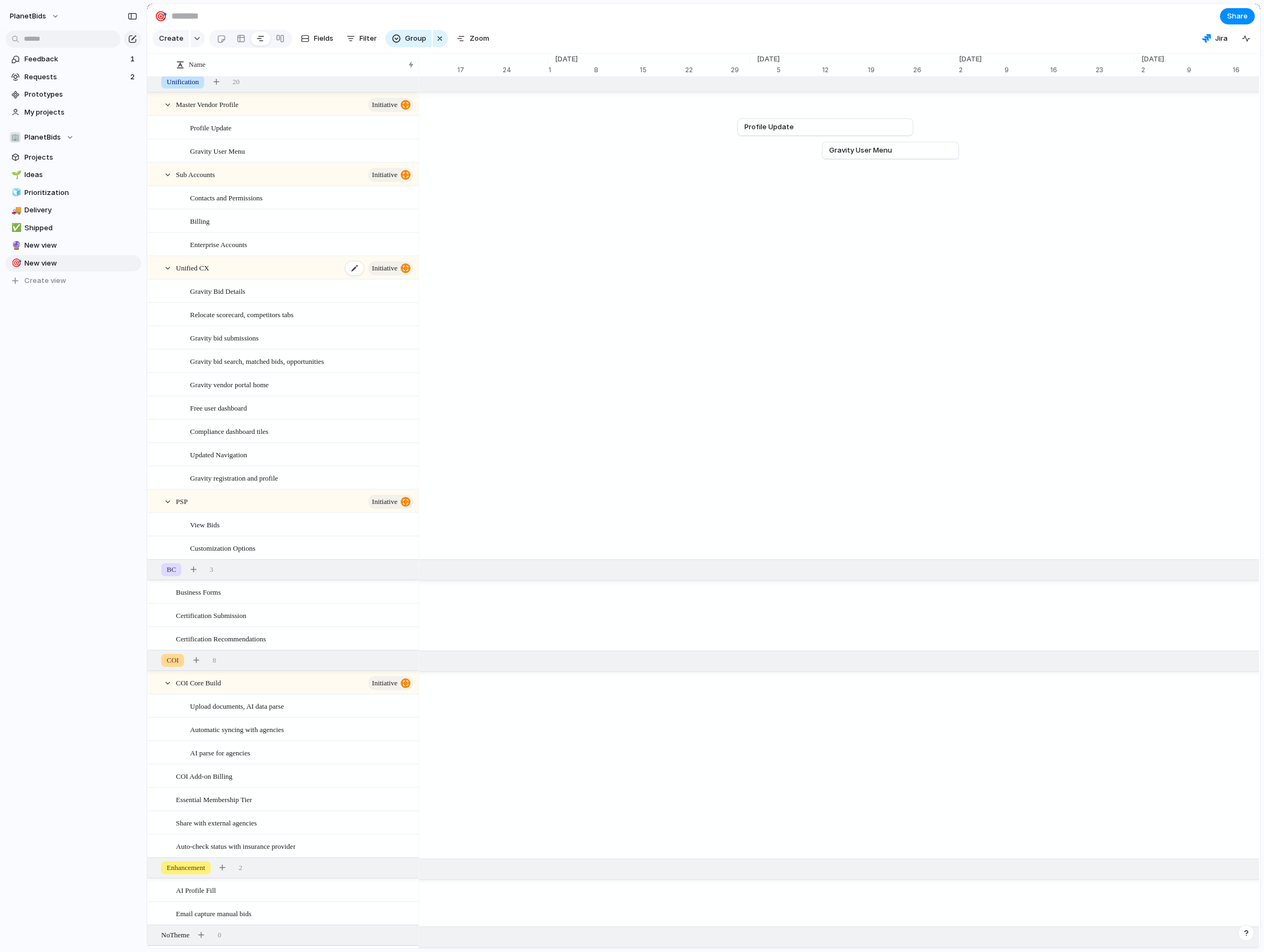
scroll to position [0, 0]
click at [437, 45] on div "button" at bounding box center [439, 39] width 8 height 13
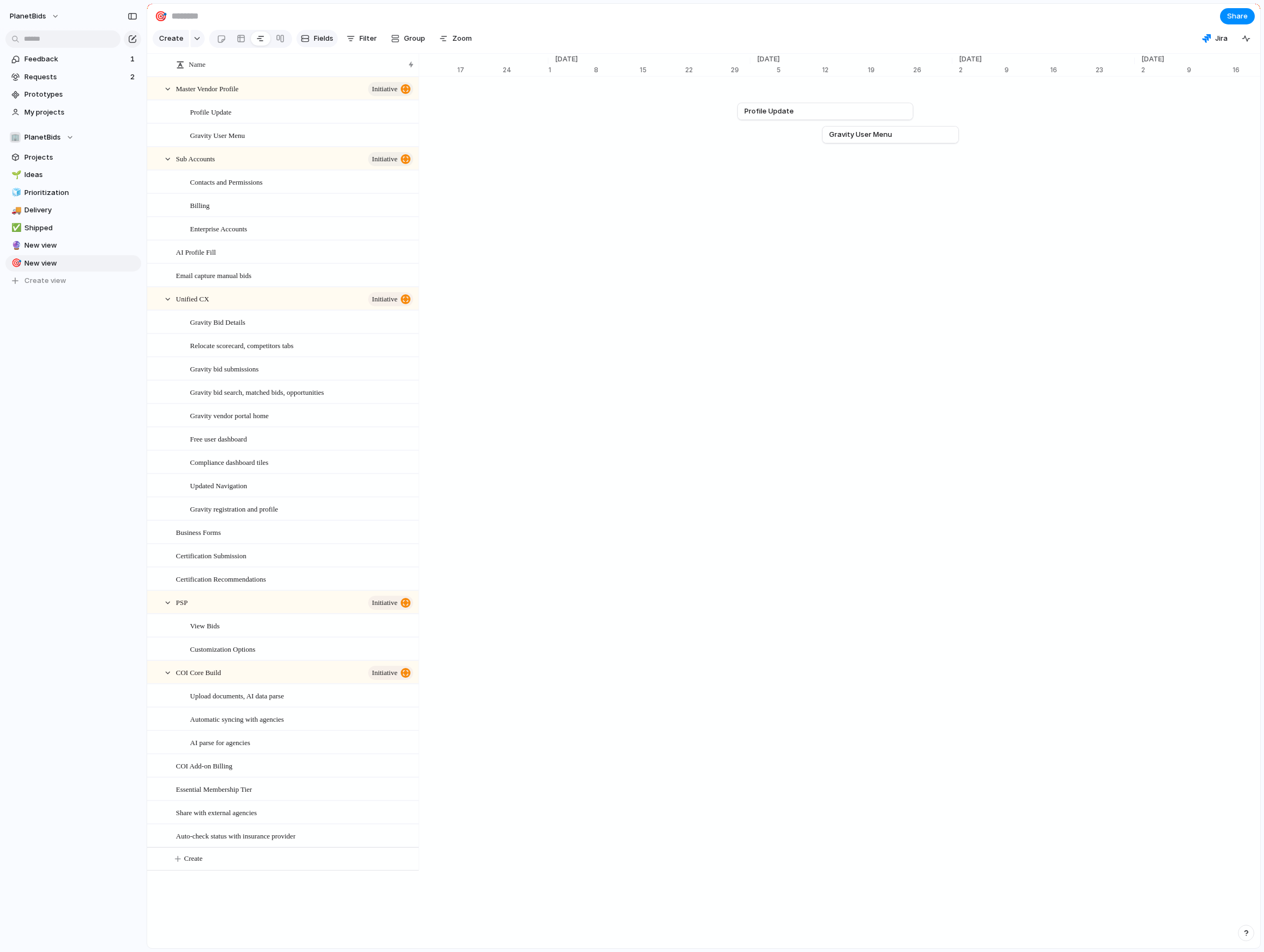
click at [308, 47] on button "Fields" at bounding box center [316, 39] width 41 height 18
click at [1002, 237] on span "Estimate (weeks)" at bounding box center [1166, 231] width 59 height 11
click at [1002, 186] on span "Show in view" at bounding box center [1148, 180] width 44 height 11
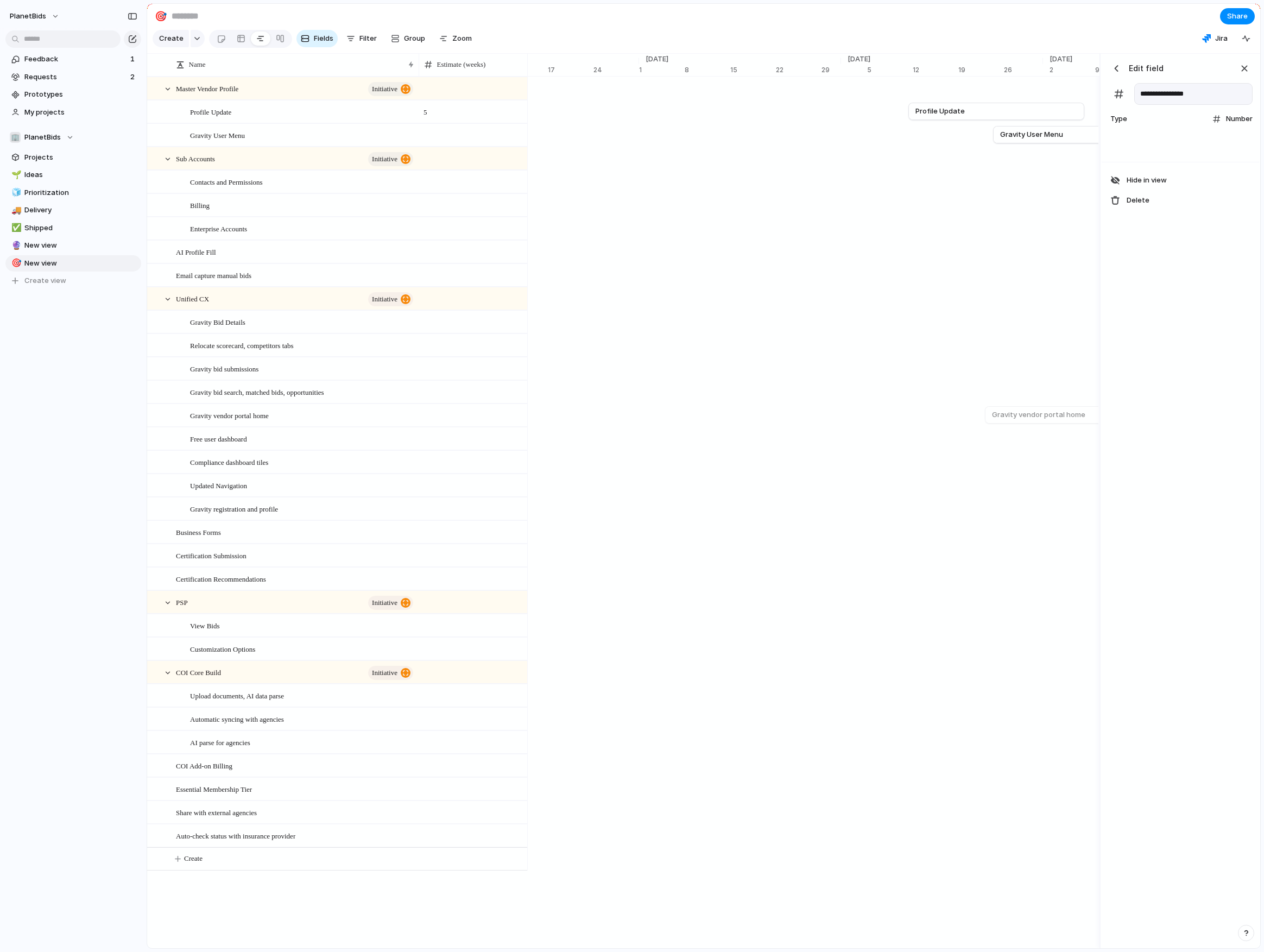
scroll to position [0, 7188]
click at [1002, 186] on span "Hide in view" at bounding box center [1147, 180] width 40 height 11
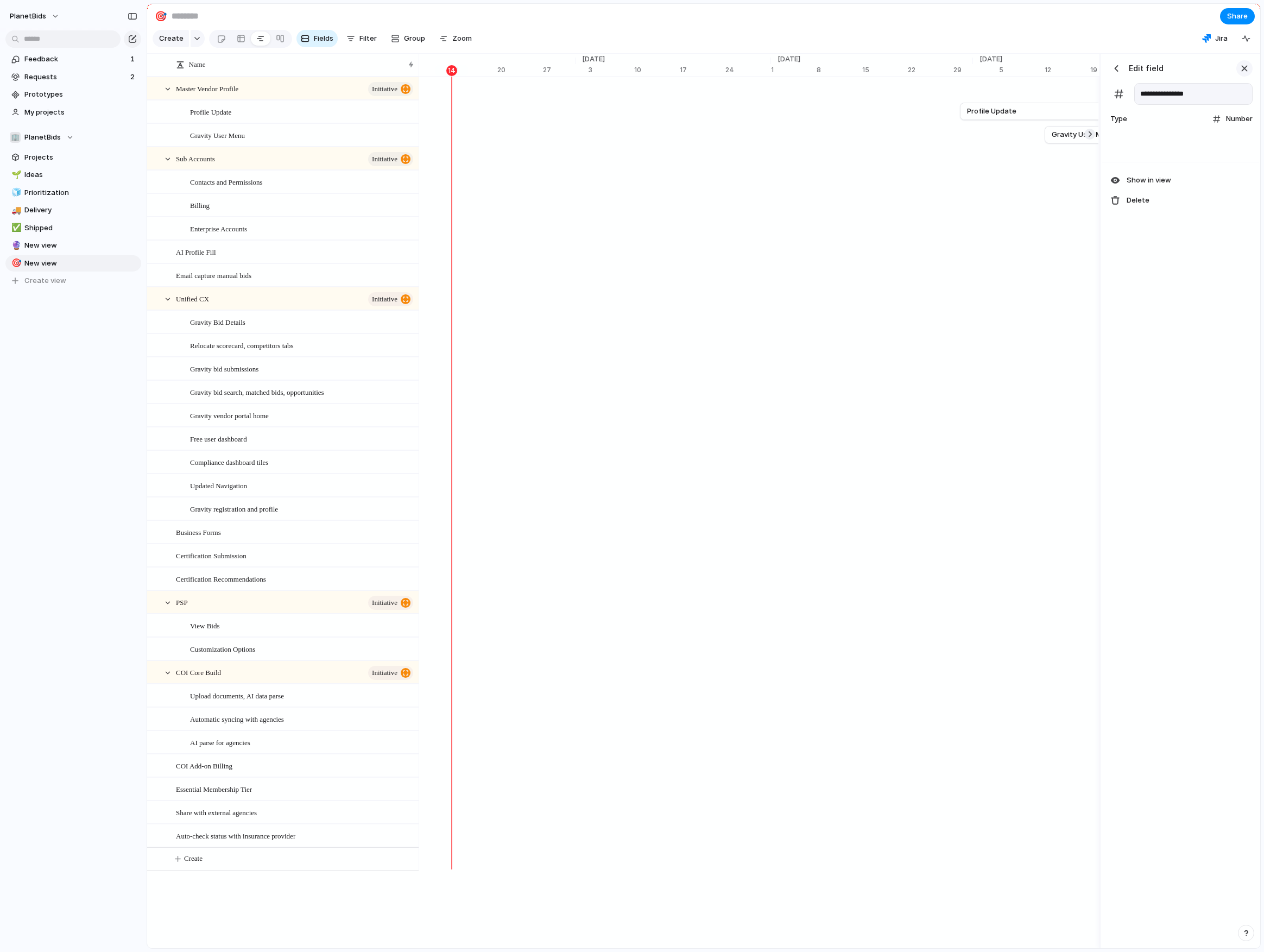
click at [1002, 73] on div "button" at bounding box center [1245, 69] width 12 height 12
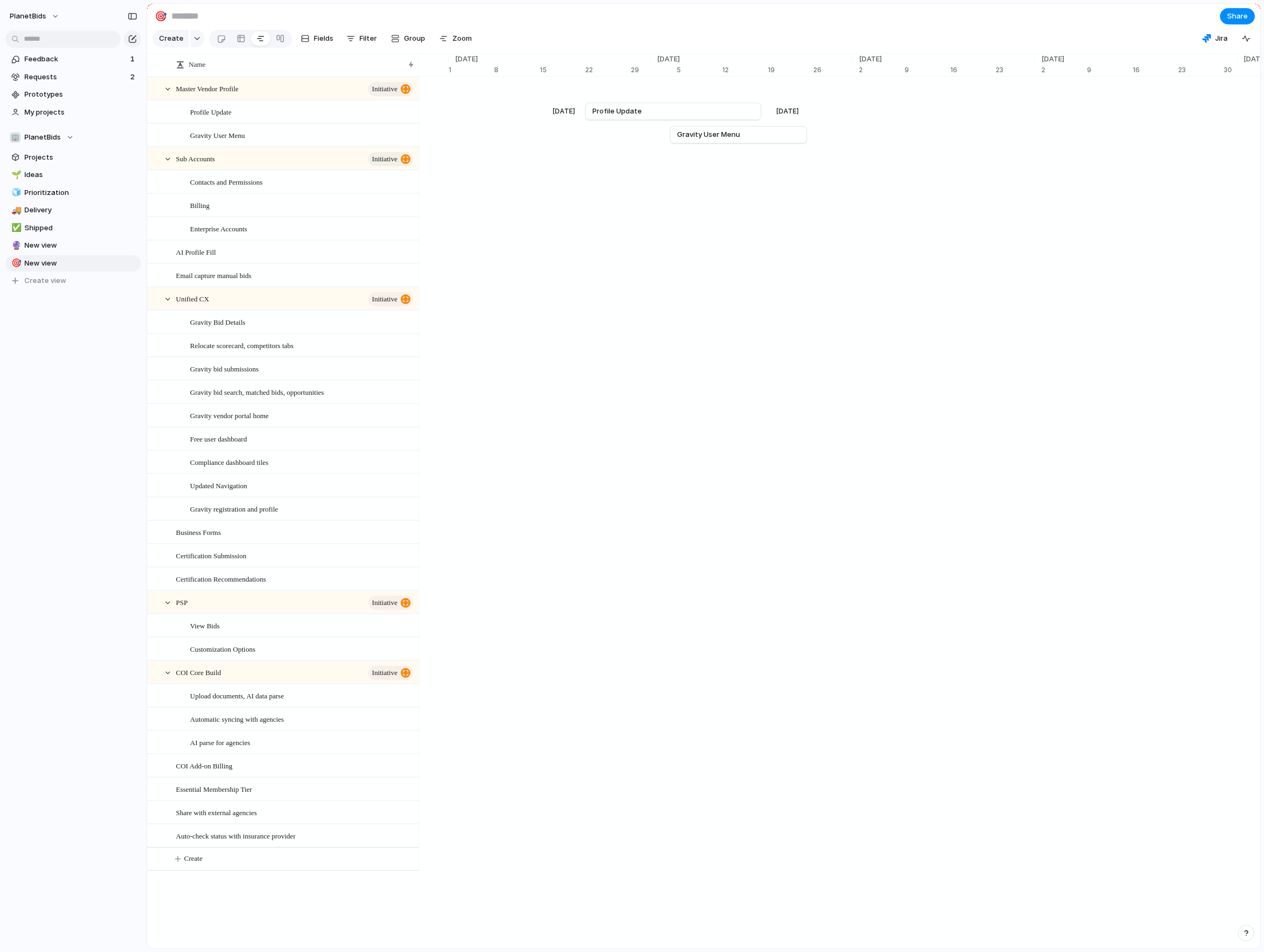
scroll to position [0, 7619]
click at [766, 94] on div "Master Vendor Profile" at bounding box center [43, 88] width 14487 height 23
drag, startPoint x: 783, startPoint y: 98, endPoint x: 763, endPoint y: 96, distance: 20.1
click at [763, 94] on span "Master Vendor Profile" at bounding box center [794, 88] width 75 height 11
drag, startPoint x: 907, startPoint y: 96, endPoint x: 848, endPoint y: 95, distance: 59.0
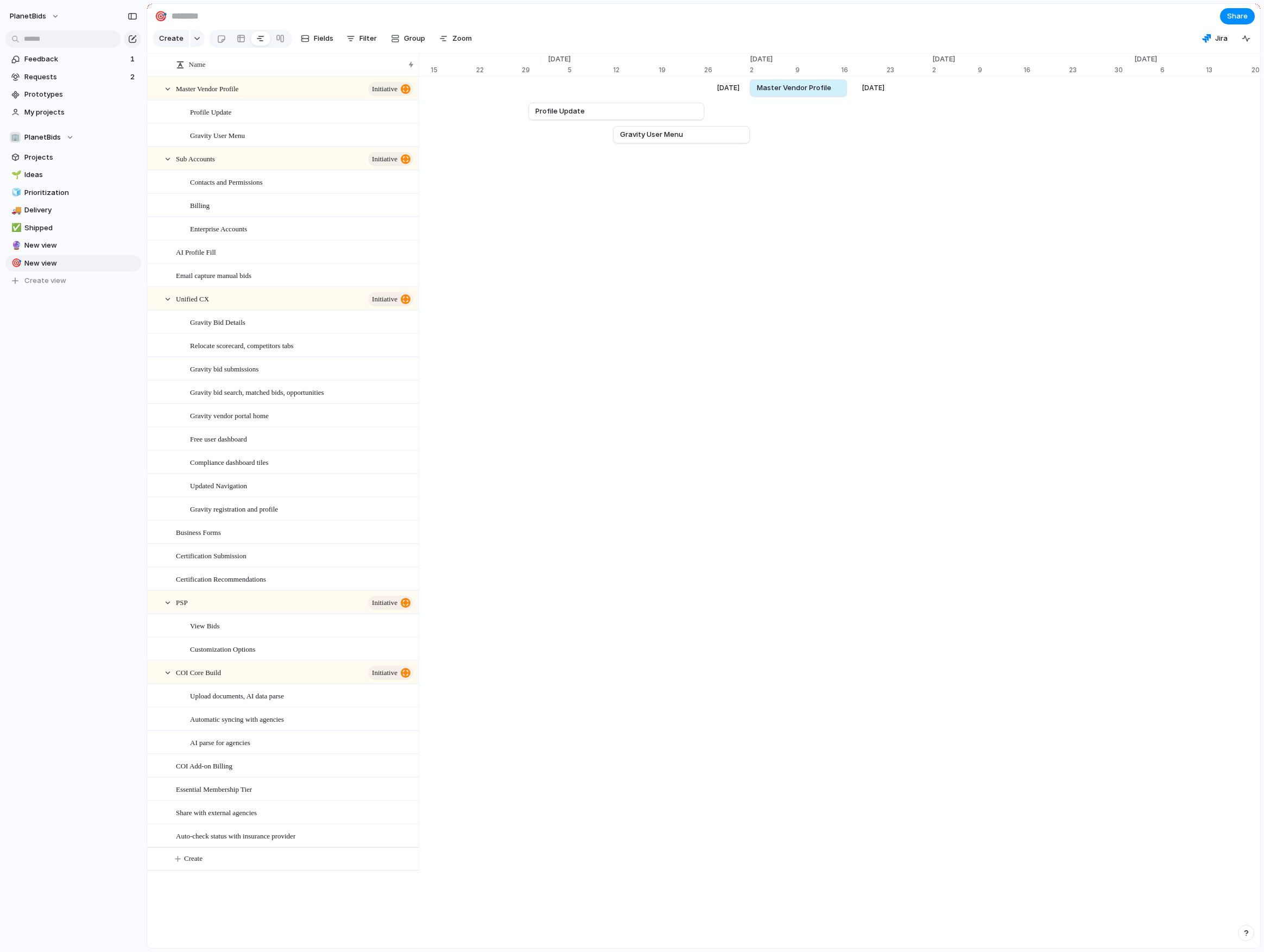
click at [848, 95] on div at bounding box center [850, 88] width 13 height 18
click at [834, 32] on section "Create Fields Filter Group Zoom Jira" at bounding box center [704, 40] width 1113 height 26
click at [808, 92] on span "Master Vendor Profile" at bounding box center [794, 88] width 75 height 11
click at [239, 95] on span "Master Vendor Profile" at bounding box center [207, 88] width 63 height 13
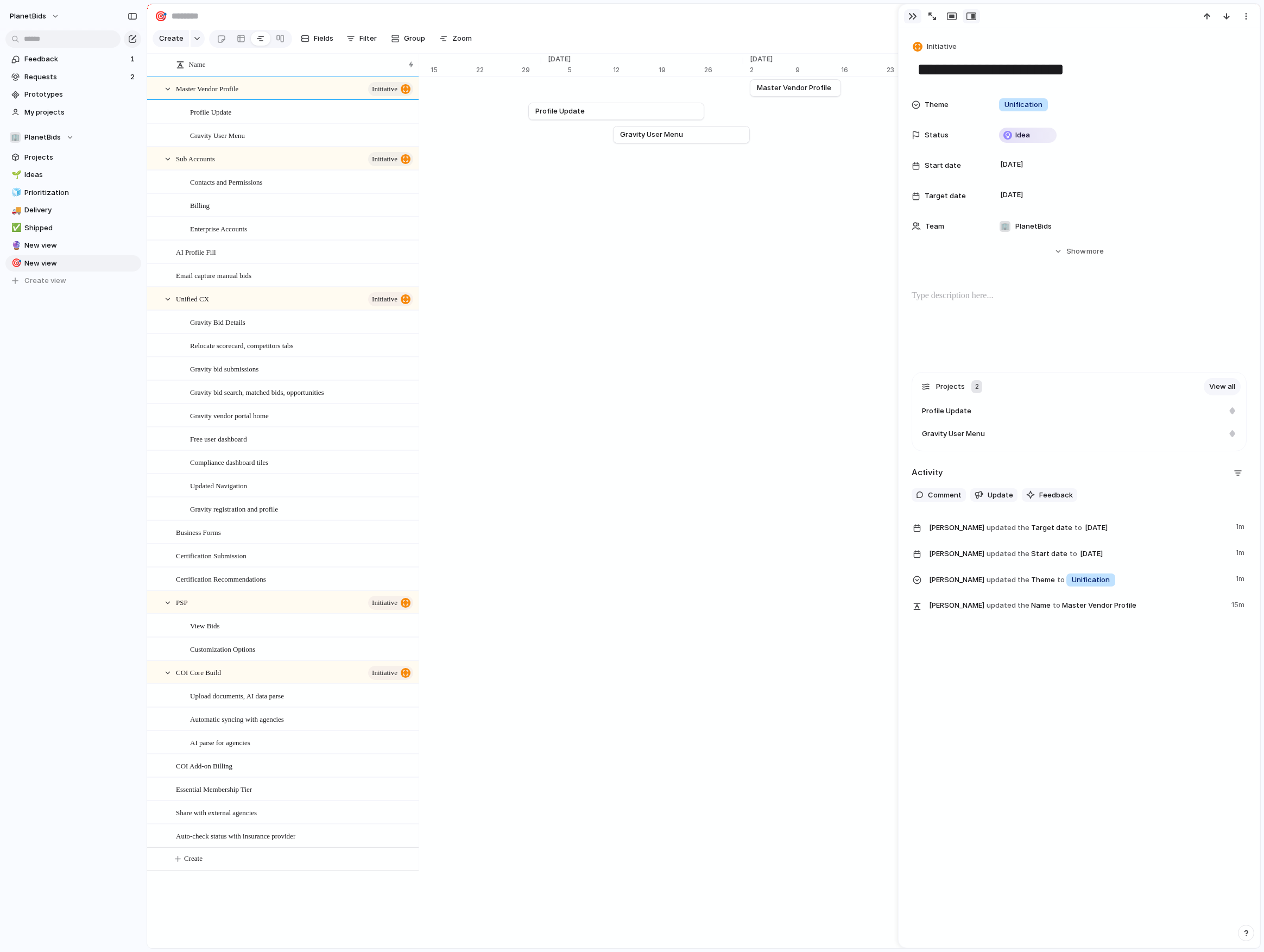
click at [915, 13] on div "button" at bounding box center [912, 16] width 8 height 8
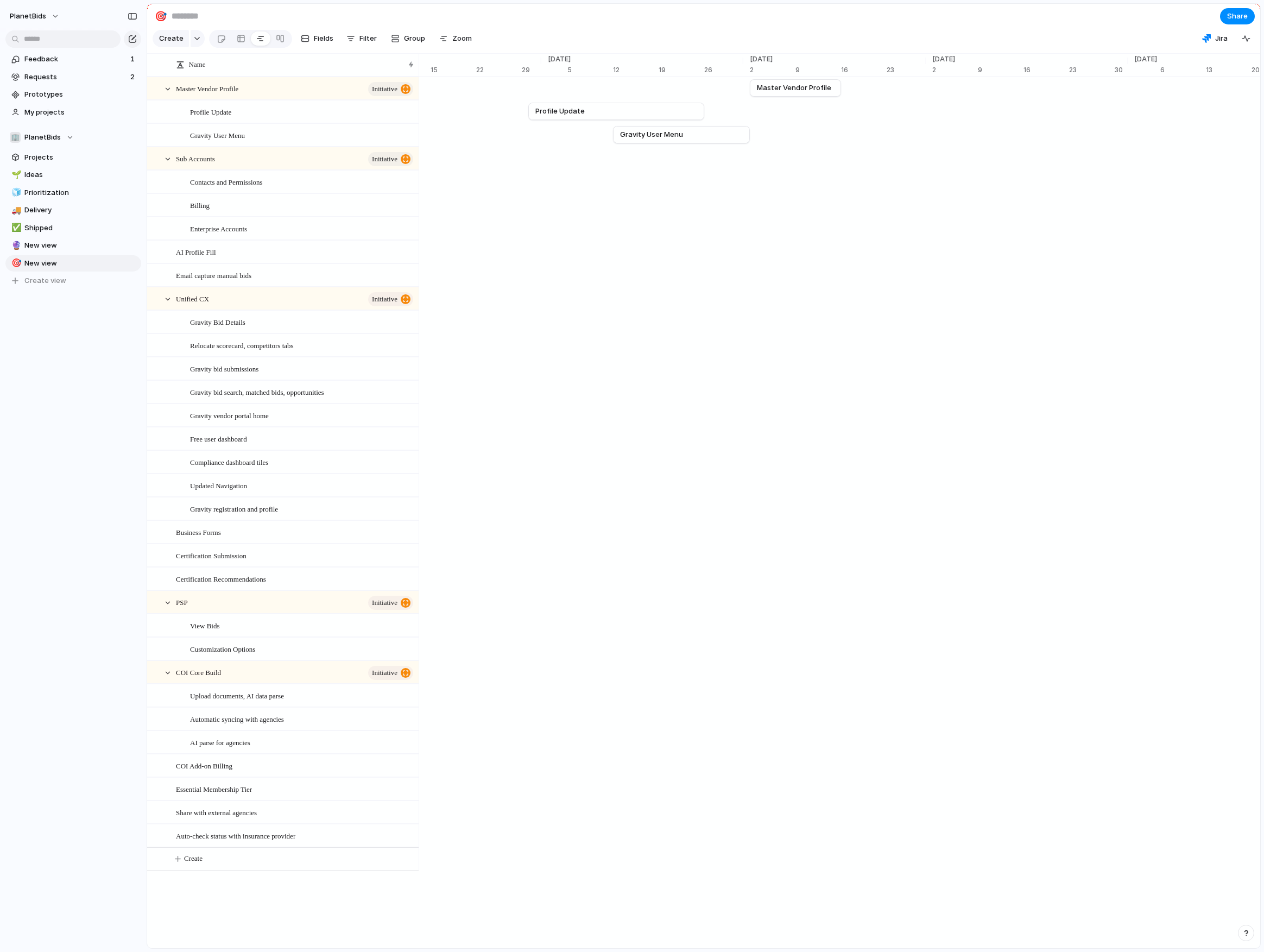
click at [550, 259] on div "AI Profile Fill" at bounding box center [43, 252] width 14487 height 23
drag, startPoint x: 602, startPoint y: 258, endPoint x: 588, endPoint y: 258, distance: 14.0
click at [588, 258] on link "AI Profile Fill" at bounding box center [613, 251] width 142 height 16
drag, startPoint x: 682, startPoint y: 260, endPoint x: 616, endPoint y: 256, distance: 66.1
click at [616, 256] on div at bounding box center [617, 251] width 13 height 18
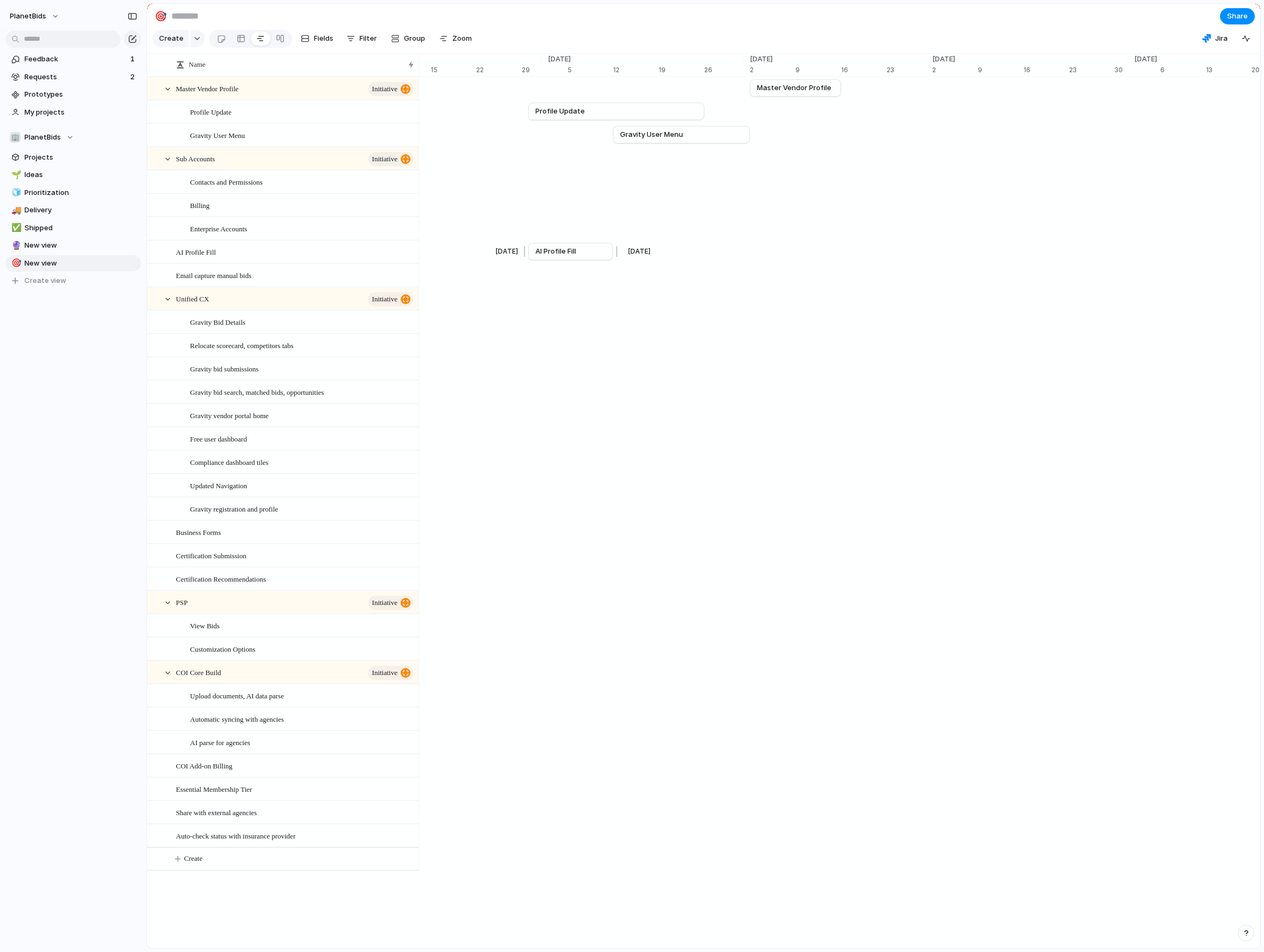
click at [566, 257] on span "AI Profile Fill" at bounding box center [556, 251] width 41 height 11
click at [240, 260] on div "AI Profile Fill" at bounding box center [295, 252] width 239 height 23
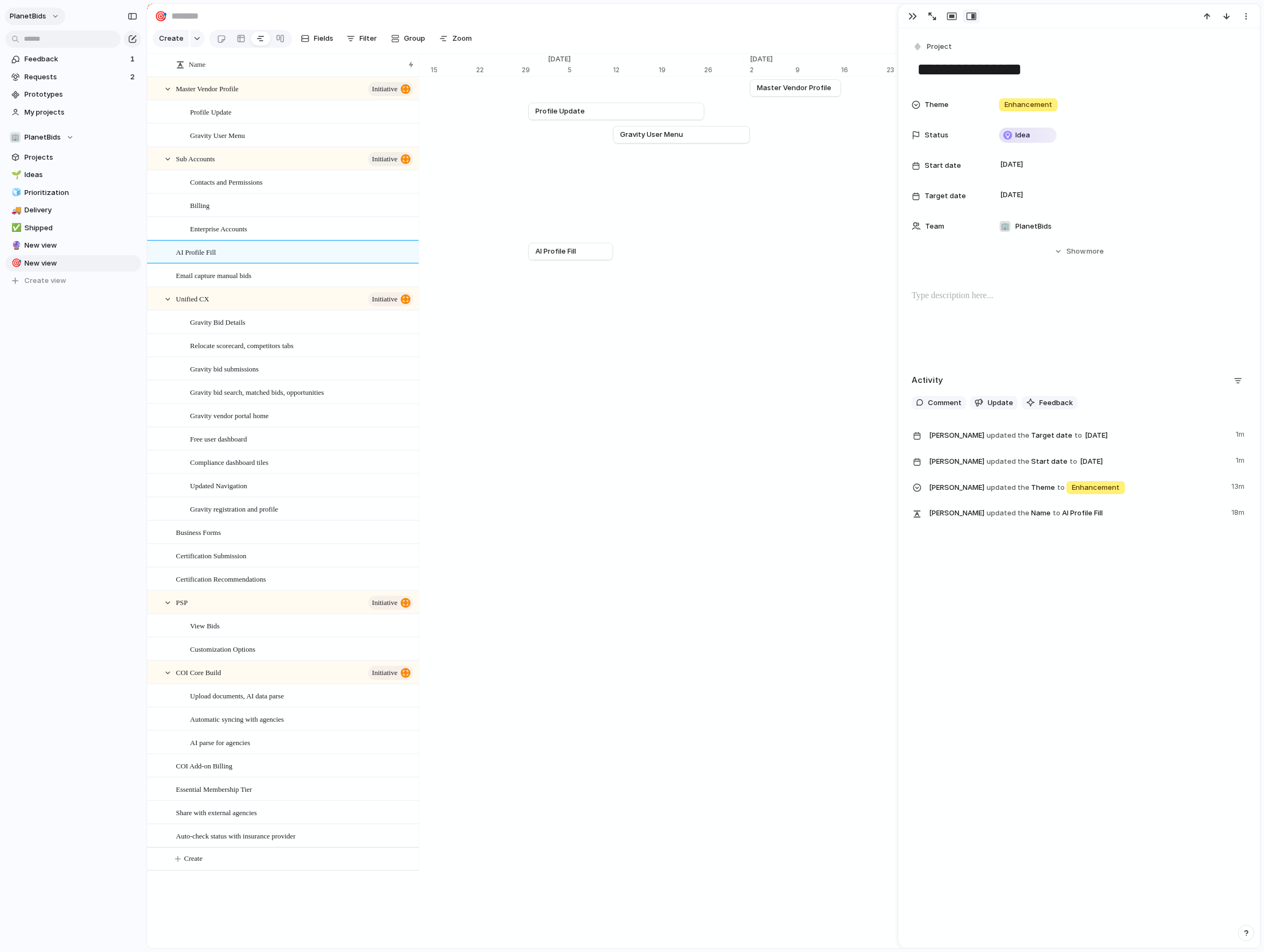
click at [42, 16] on span "PlanetBids" at bounding box center [28, 16] width 36 height 11
click at [38, 42] on span "Settings" at bounding box center [40, 40] width 30 height 11
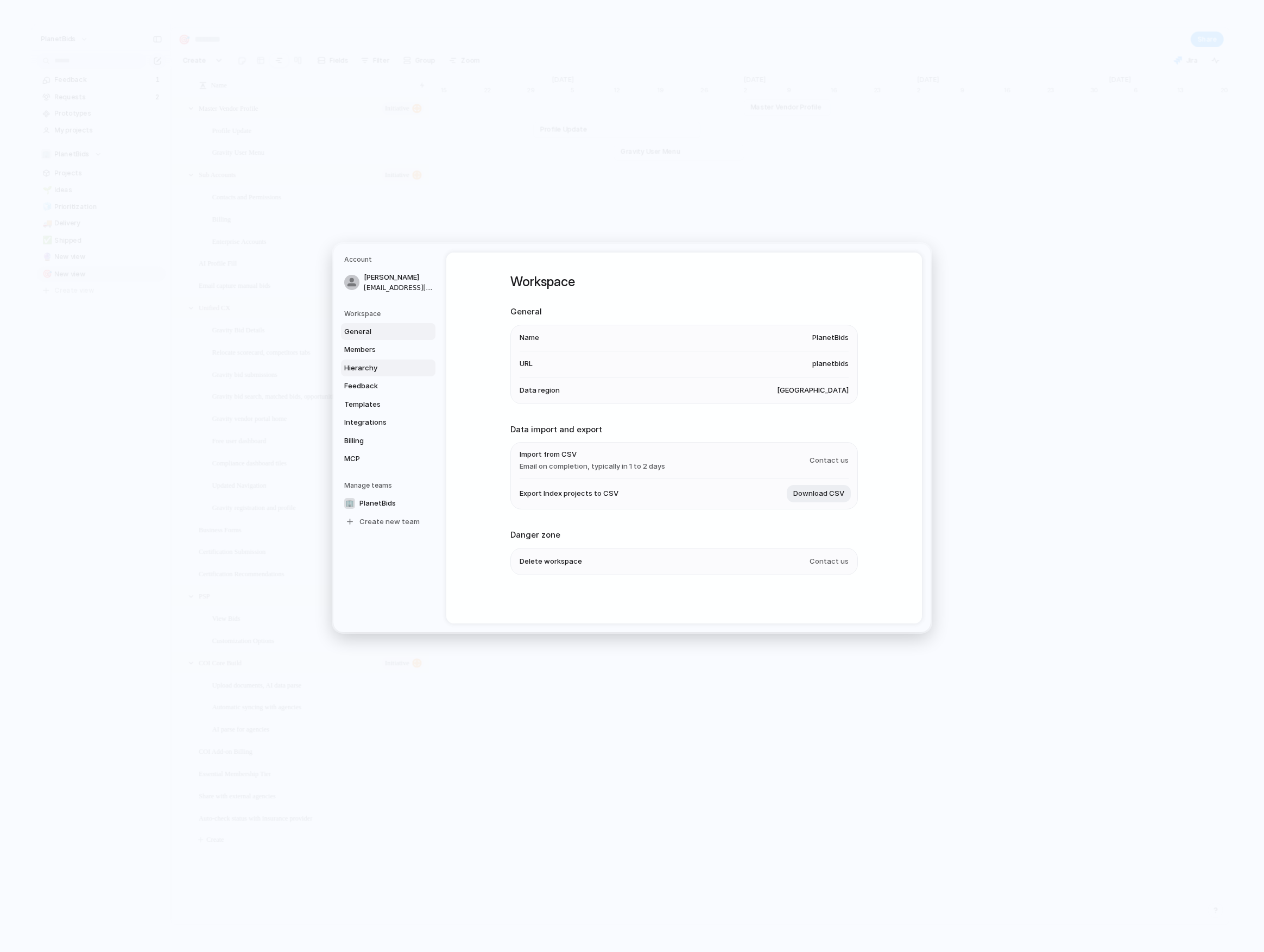
click at [379, 364] on span "Hierarchy" at bounding box center [378, 368] width 69 height 11
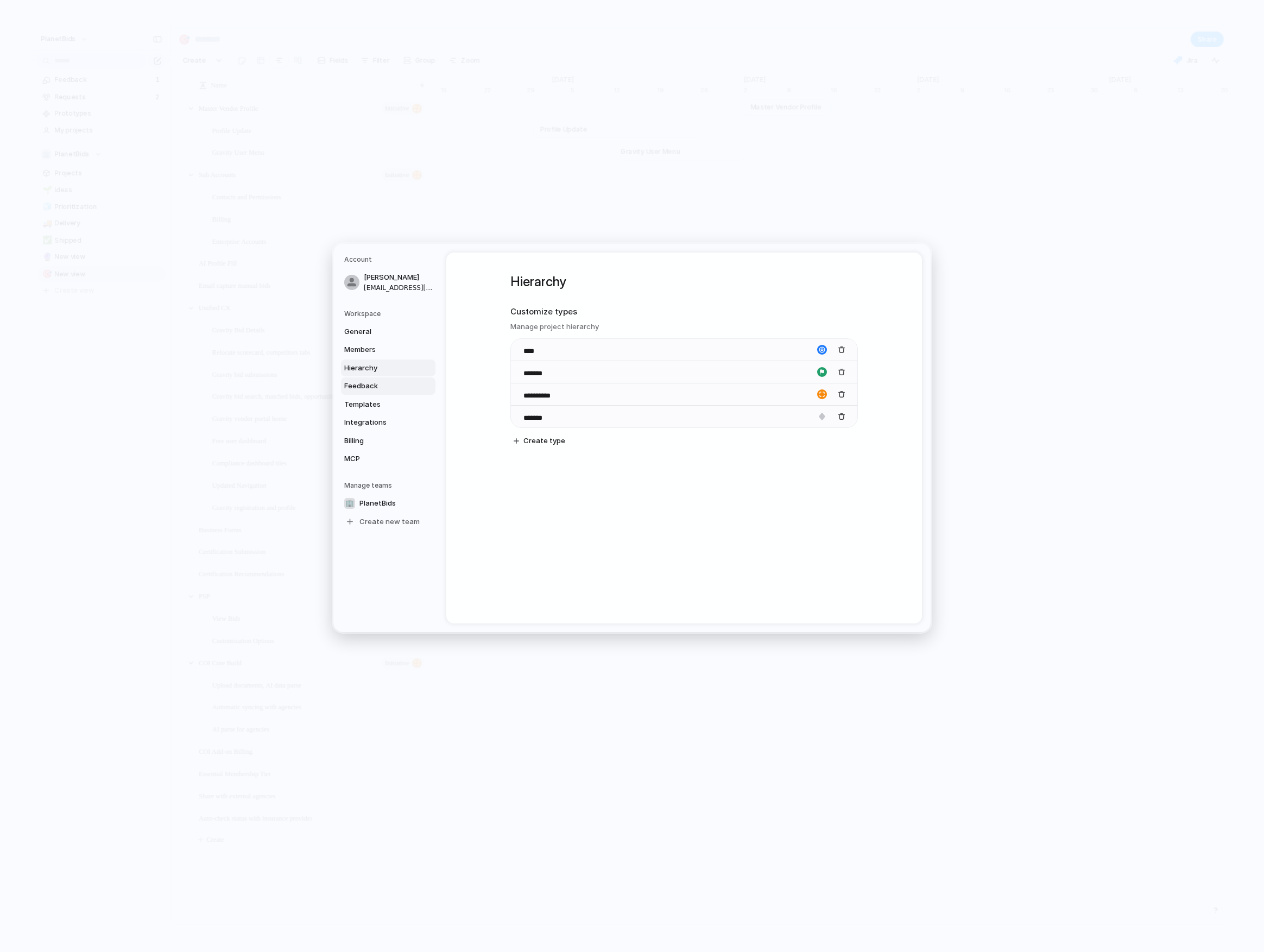
click at [384, 392] on link "Feedback" at bounding box center [388, 386] width 95 height 18
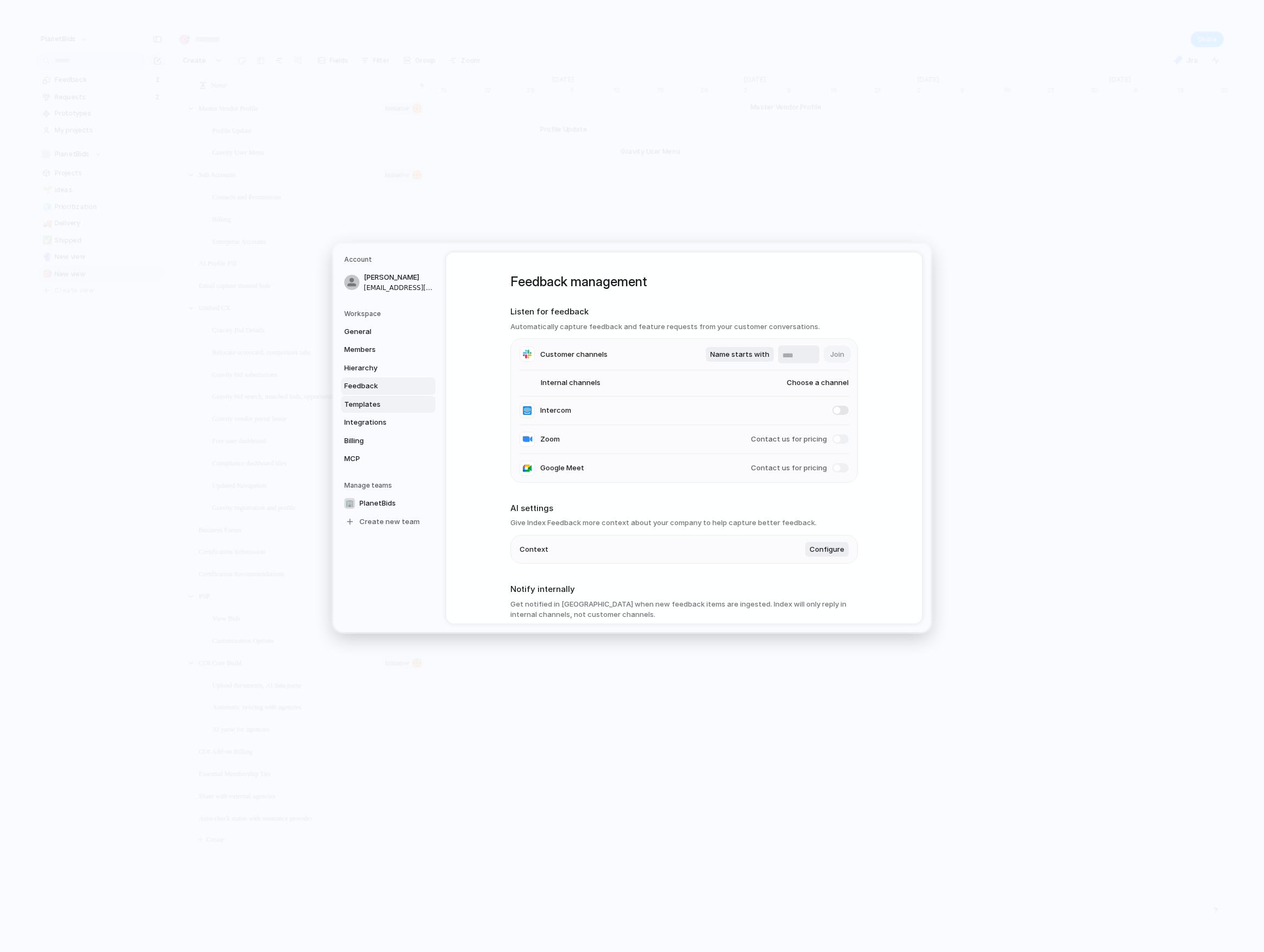
click at [362, 408] on span "Templates" at bounding box center [378, 404] width 69 height 11
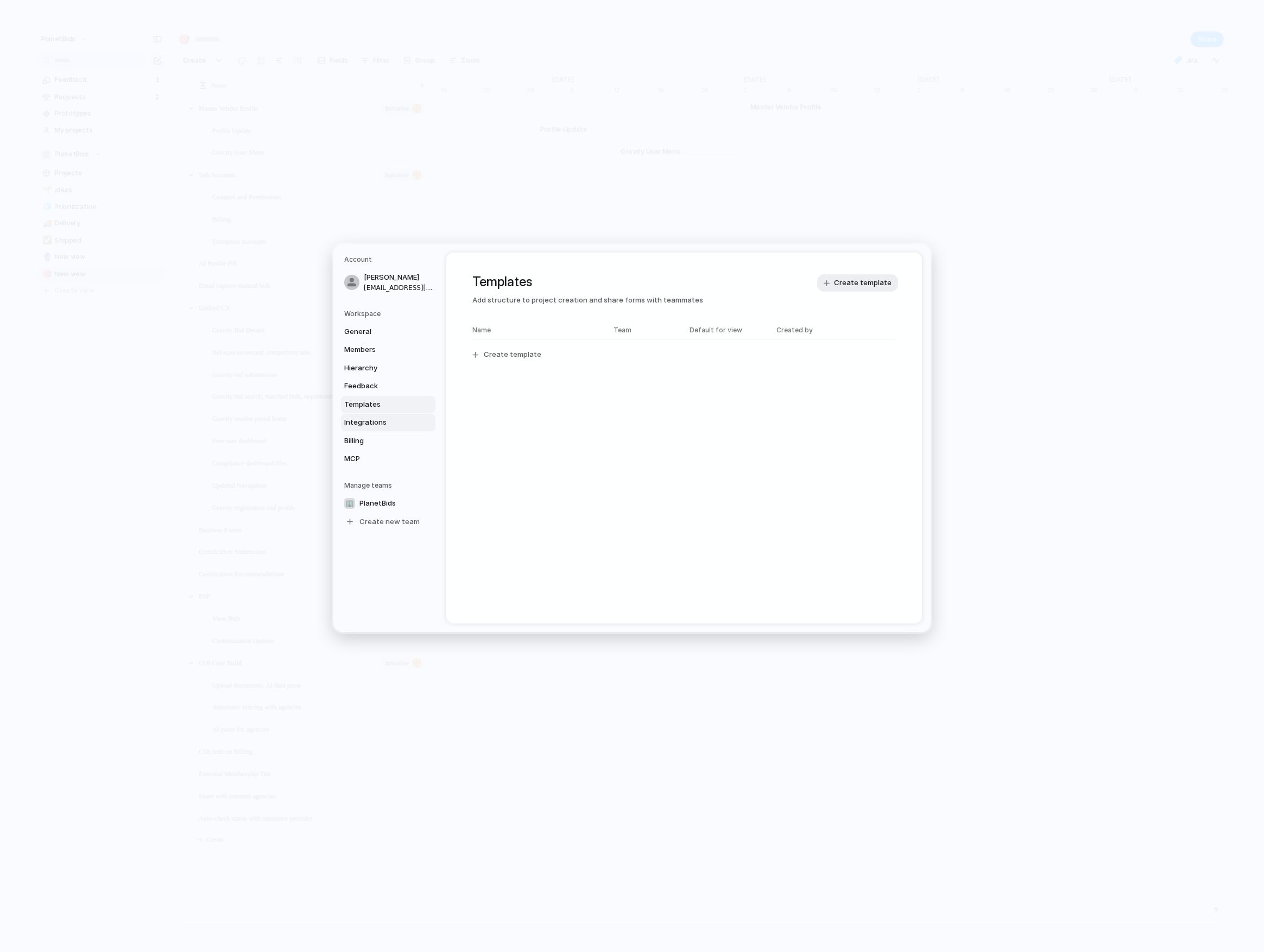
click at [361, 419] on span "Integrations" at bounding box center [378, 422] width 69 height 11
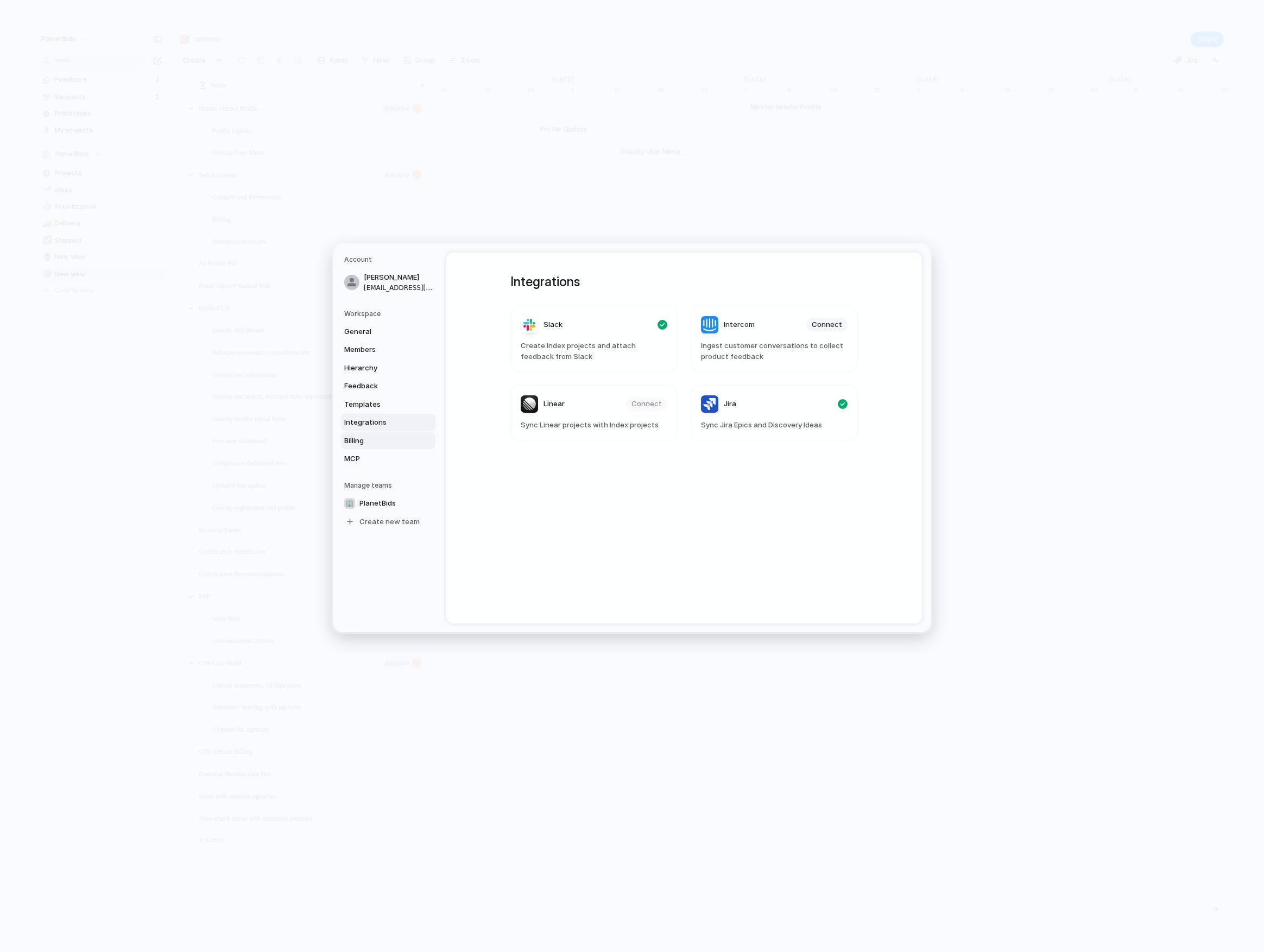
click at [358, 434] on link "Billing" at bounding box center [388, 440] width 95 height 18
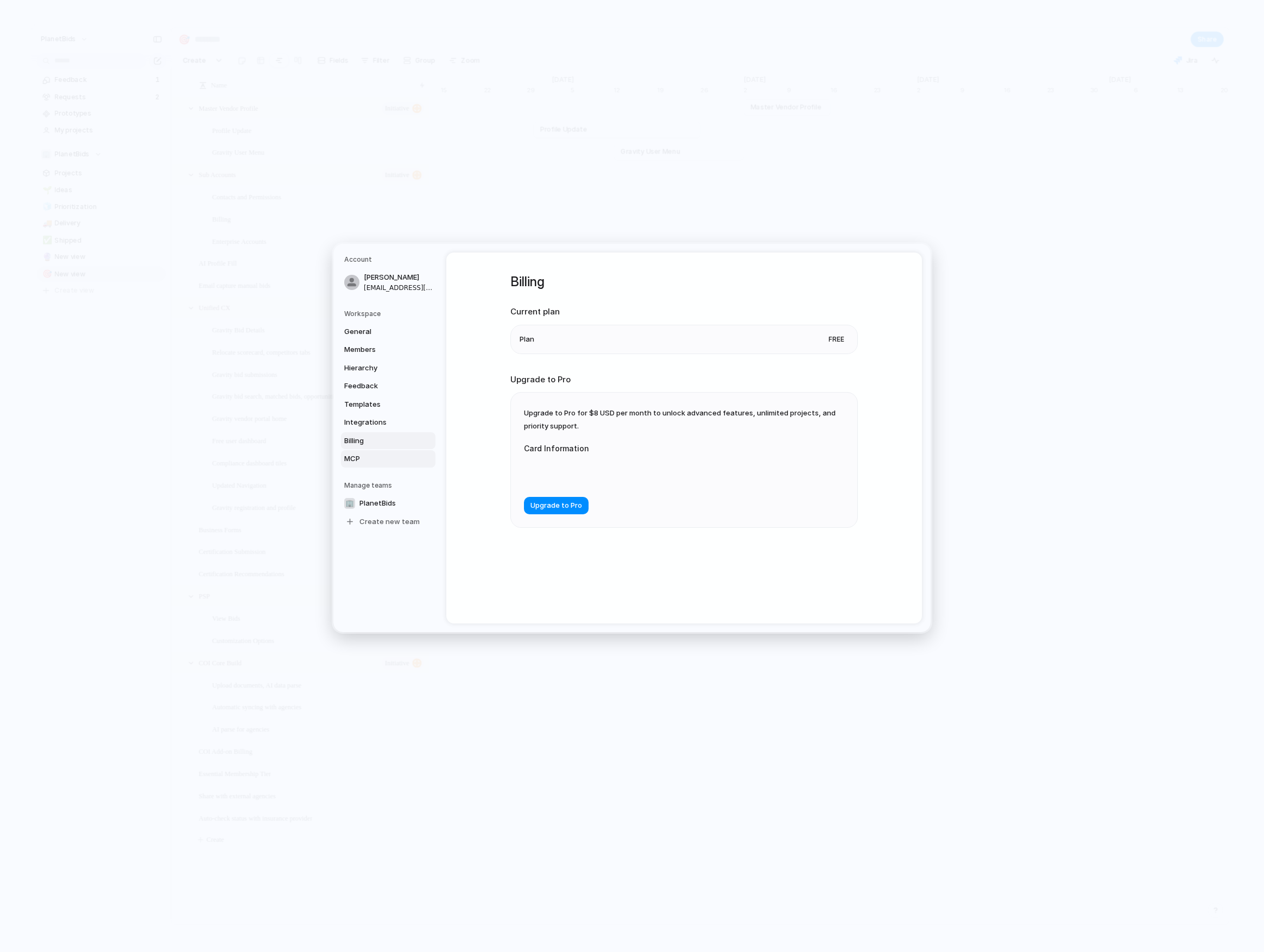
click at [362, 452] on link "MCP" at bounding box center [388, 459] width 95 height 18
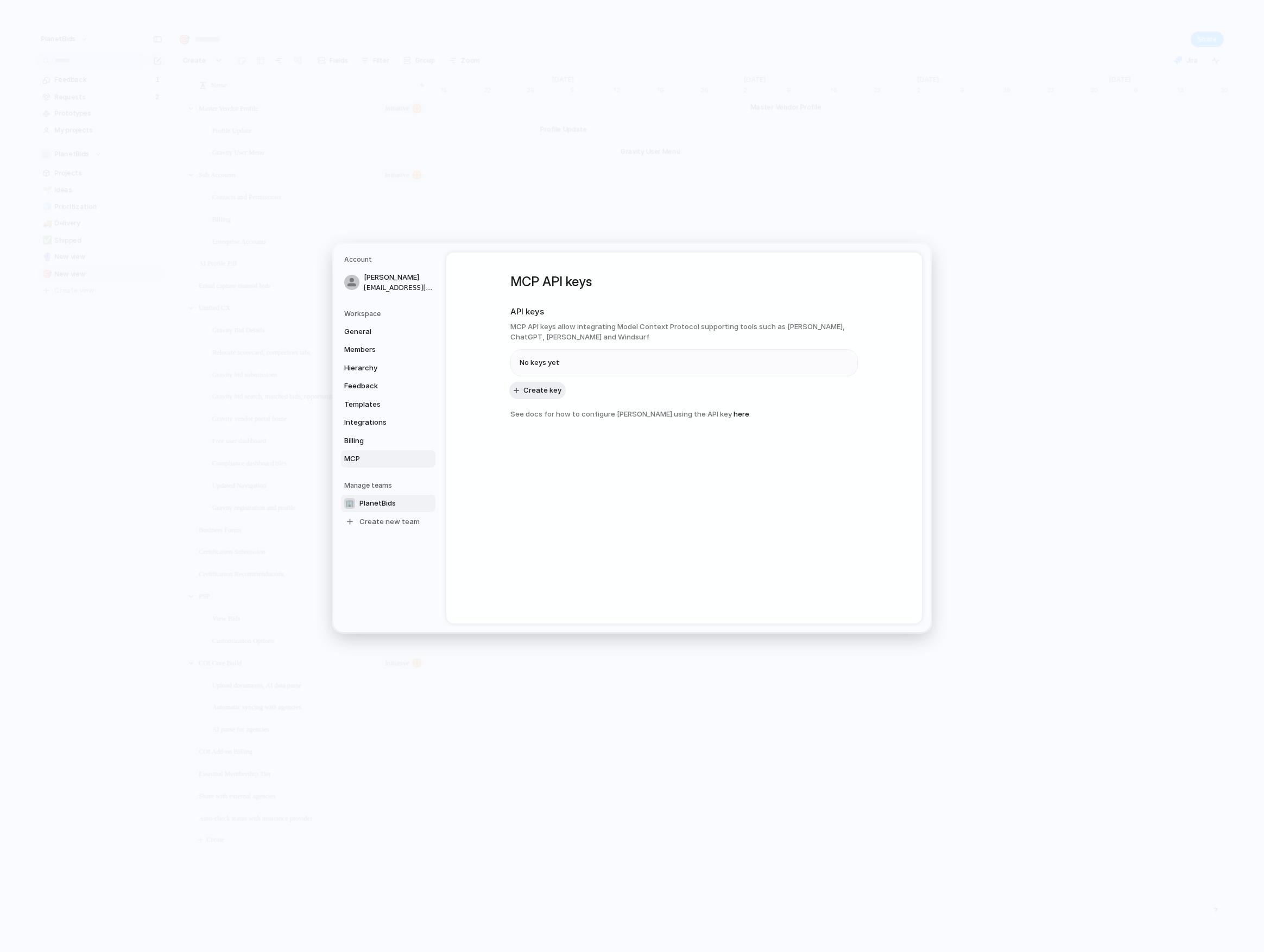
click at [393, 499] on span "PlanetBids" at bounding box center [377, 503] width 36 height 11
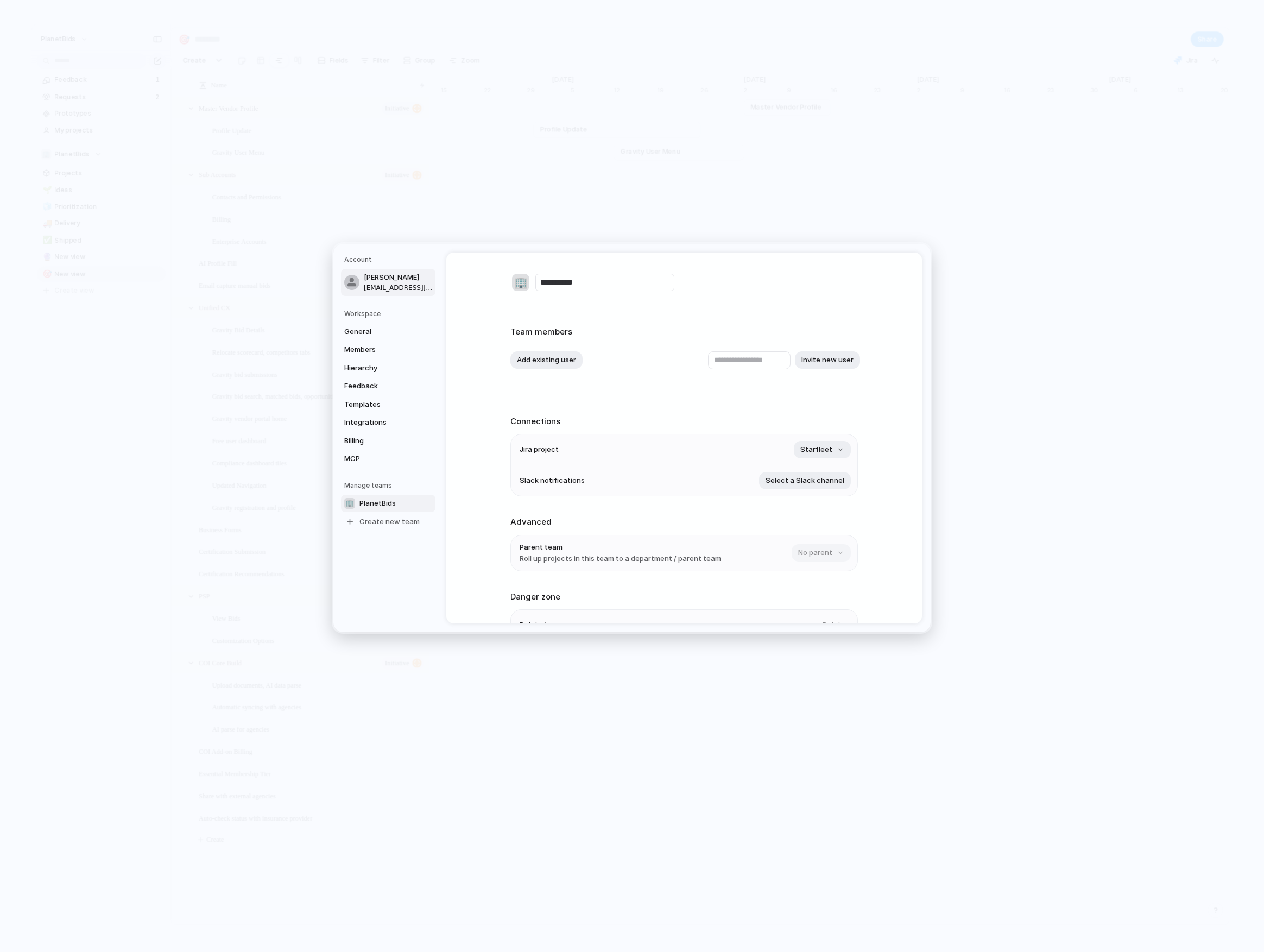
click at [384, 285] on span "[EMAIL_ADDRESS][DOMAIN_NAME]" at bounding box center [398, 287] width 69 height 10
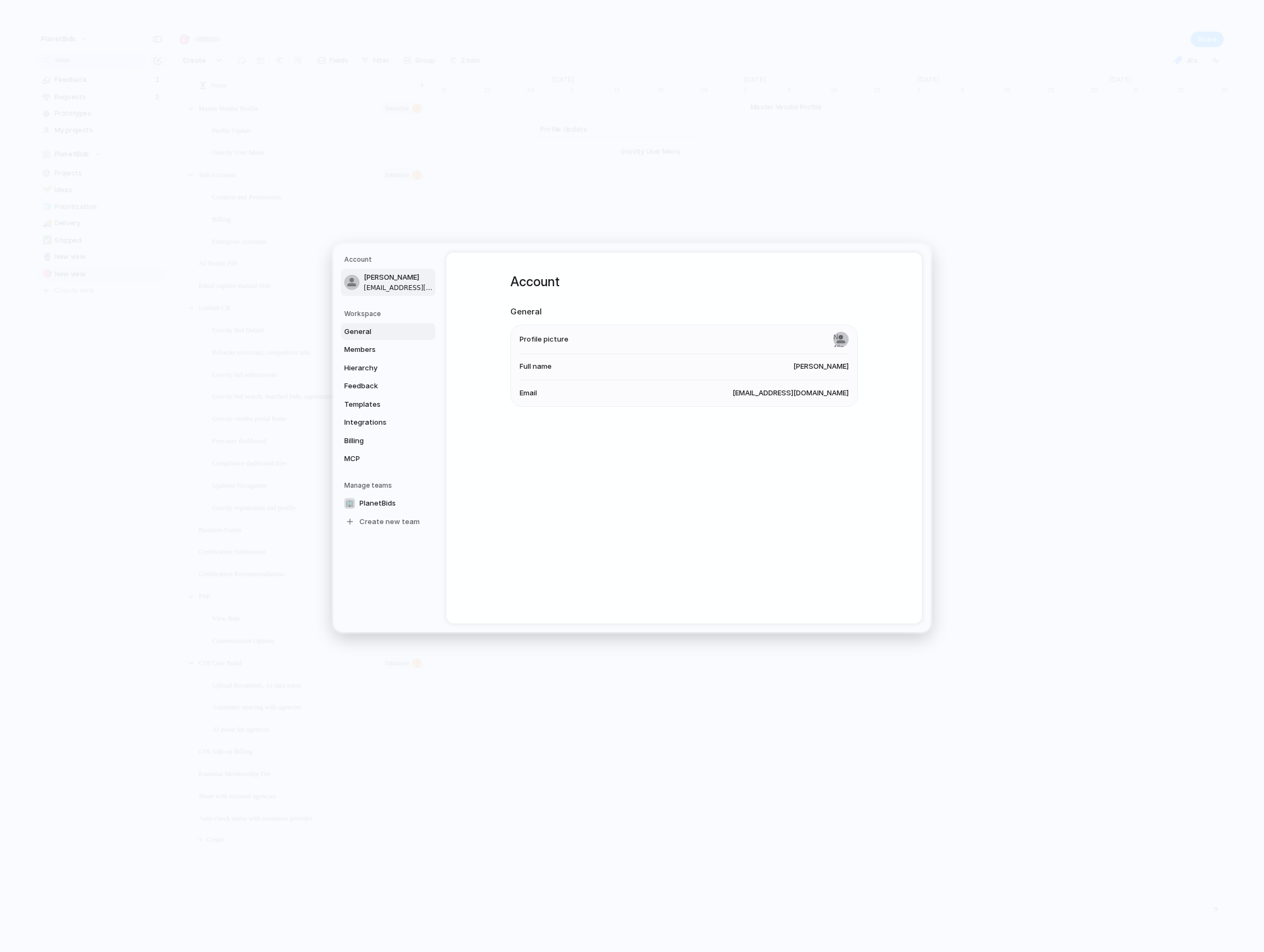
click at [361, 327] on span "General" at bounding box center [378, 331] width 69 height 11
click at [369, 351] on span "Members" at bounding box center [378, 349] width 69 height 11
click at [358, 361] on link "Hierarchy" at bounding box center [388, 368] width 95 height 18
click at [383, 377] on div "General Members Hierarchy Feedback Templates Integrations Billing MCP" at bounding box center [389, 394] width 91 height 145
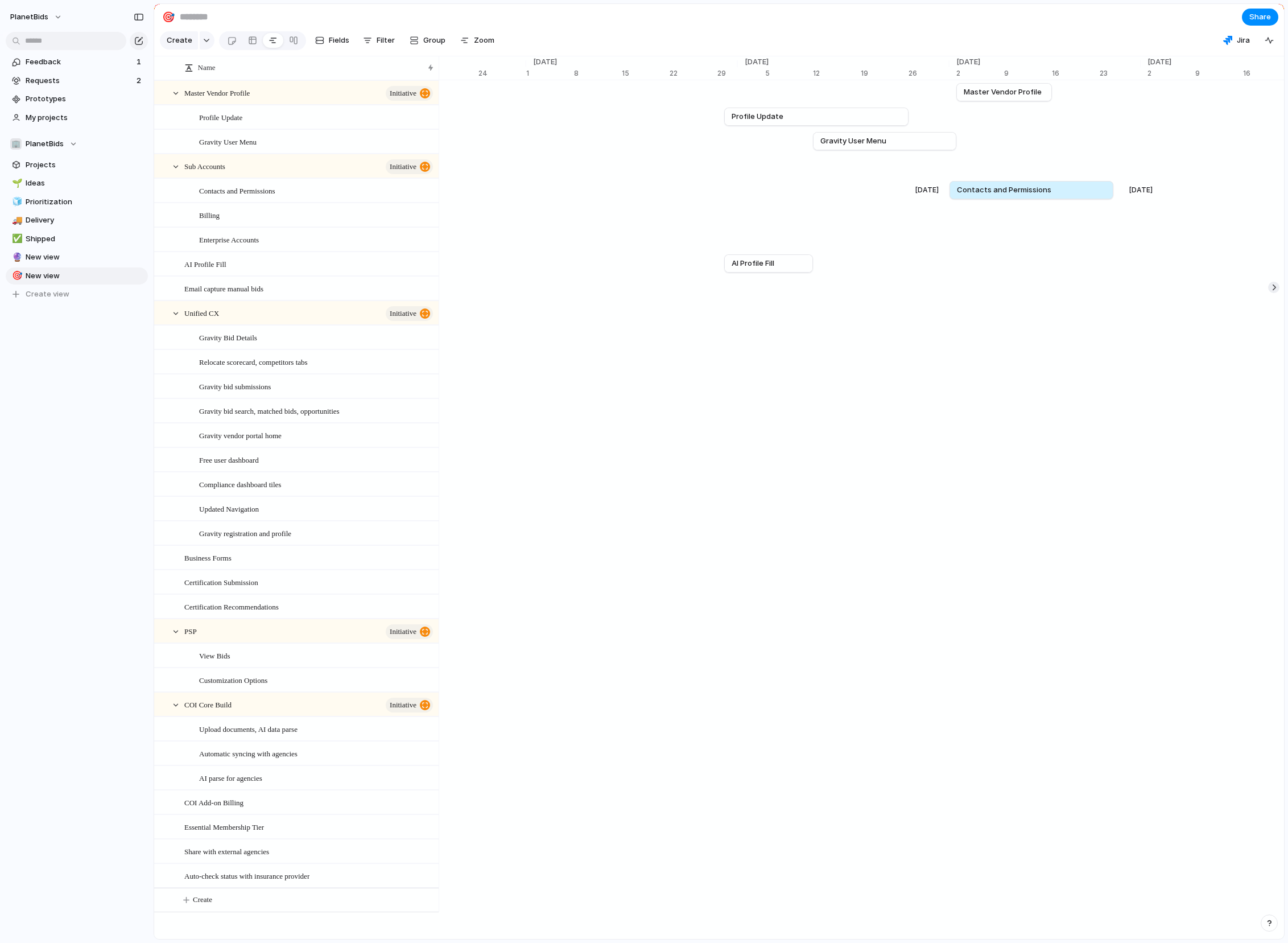
click at [950, 200] on div "[DATE] Contacts and Permissions [DATE]" at bounding box center [216, 190] width 15174 height 25
drag, startPoint x: 1007, startPoint y: 197, endPoint x: 1016, endPoint y: 196, distance: 9.1
click at [1016, 196] on span "Contacts and Permissions" at bounding box center [1013, 189] width 95 height 11
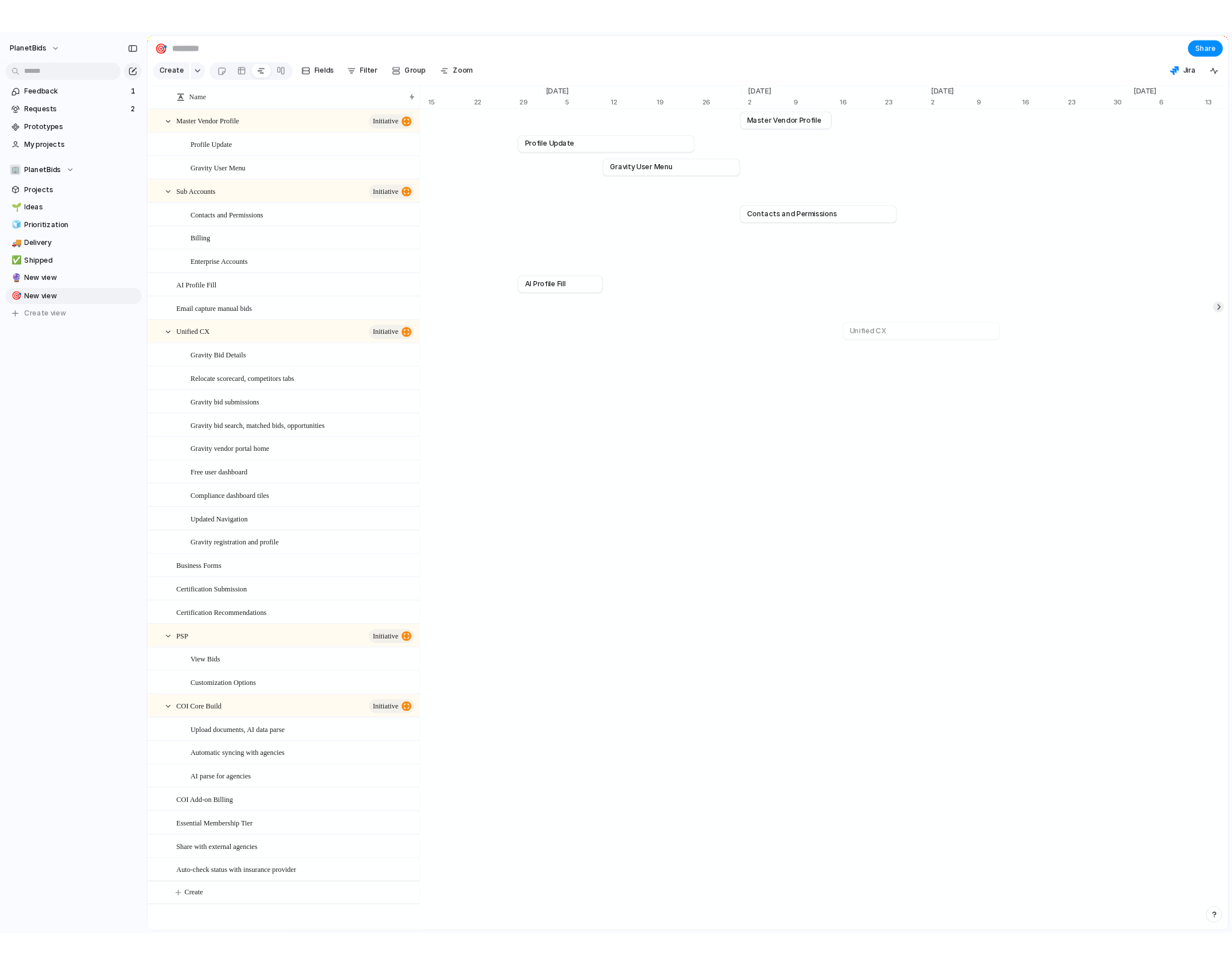
scroll to position [0, 8063]
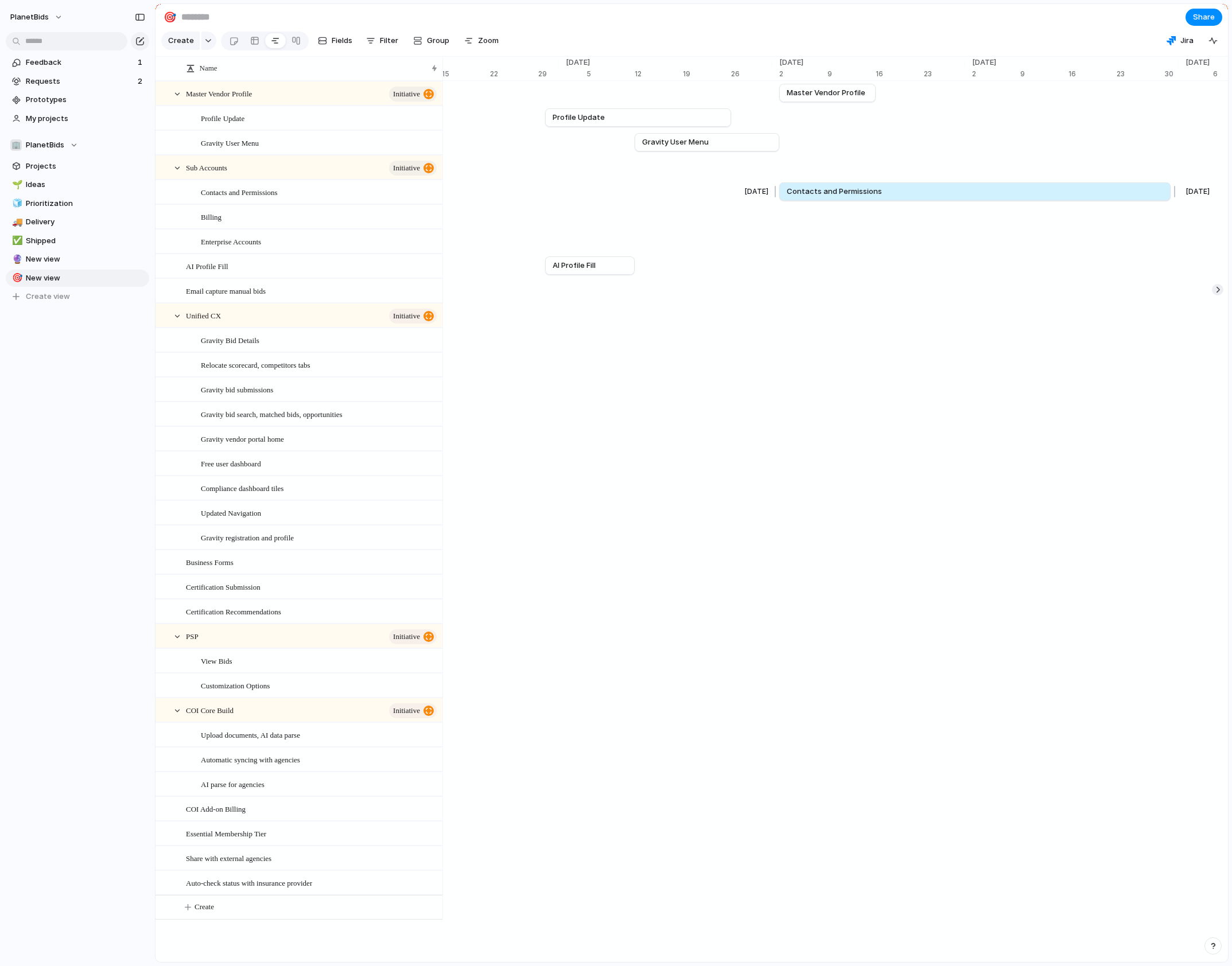
drag, startPoint x: 945, startPoint y: 202, endPoint x: 1170, endPoint y: 193, distance: 225.2
click at [1059, 193] on div at bounding box center [1173, 191] width 14 height 19
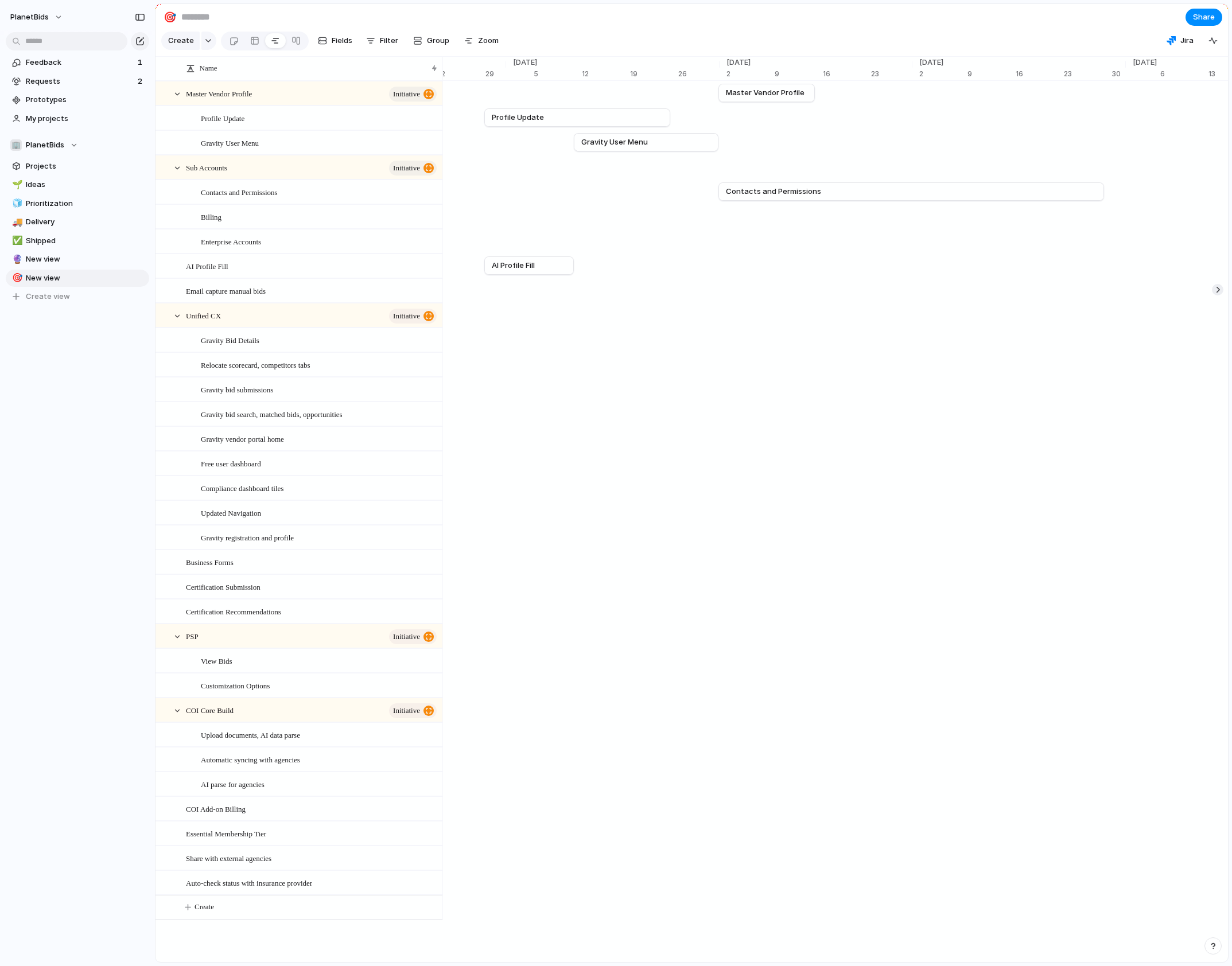
scroll to position [0, 8152]
drag, startPoint x: 1024, startPoint y: 229, endPoint x: 944, endPoint y: 227, distance: 80.0
click at [944, 225] on link "Billing" at bounding box center [968, 216] width 150 height 17
drag, startPoint x: 1050, startPoint y: 223, endPoint x: 1083, endPoint y: 225, distance: 33.1
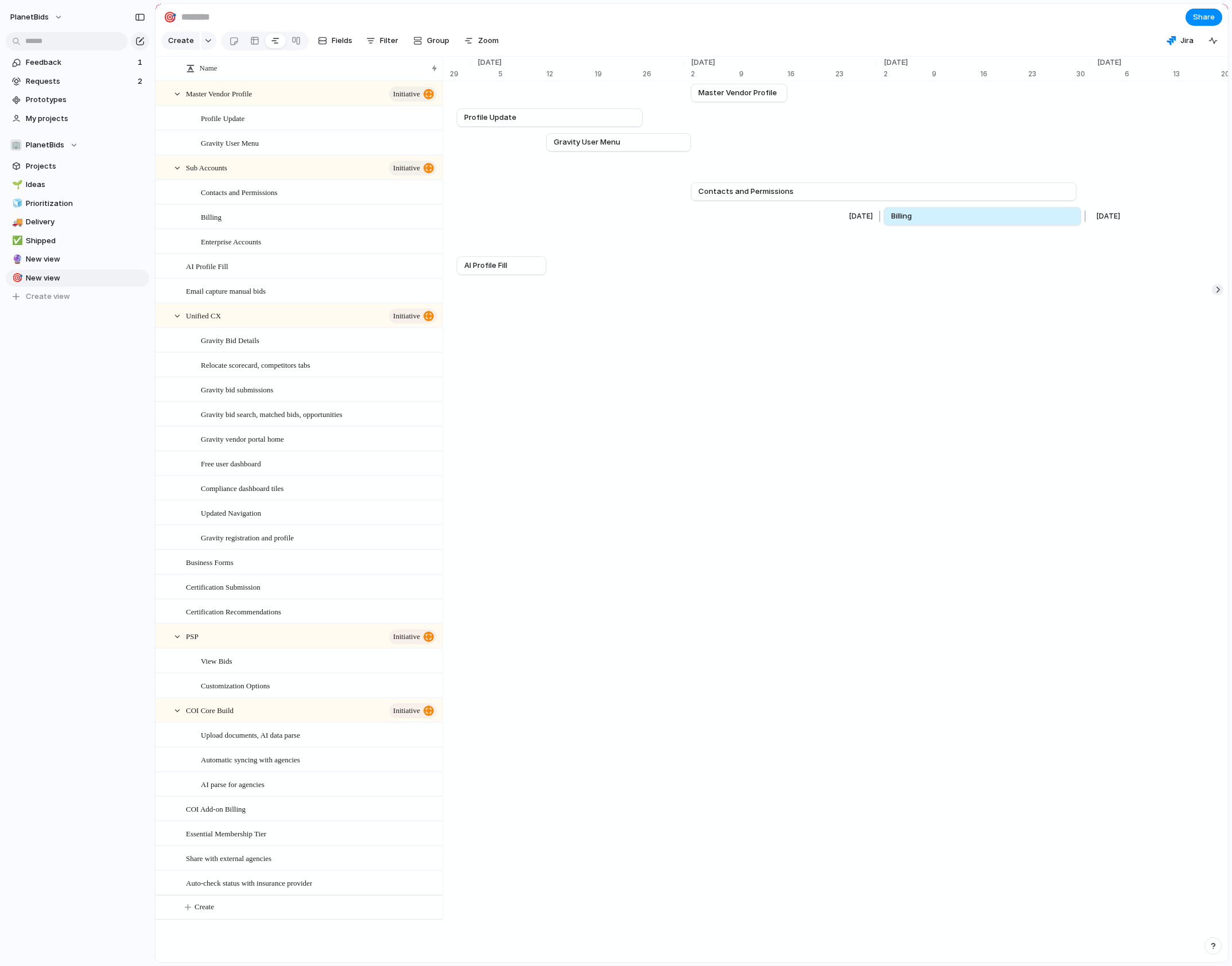
click at [1059, 225] on div at bounding box center [1083, 216] width 14 height 19
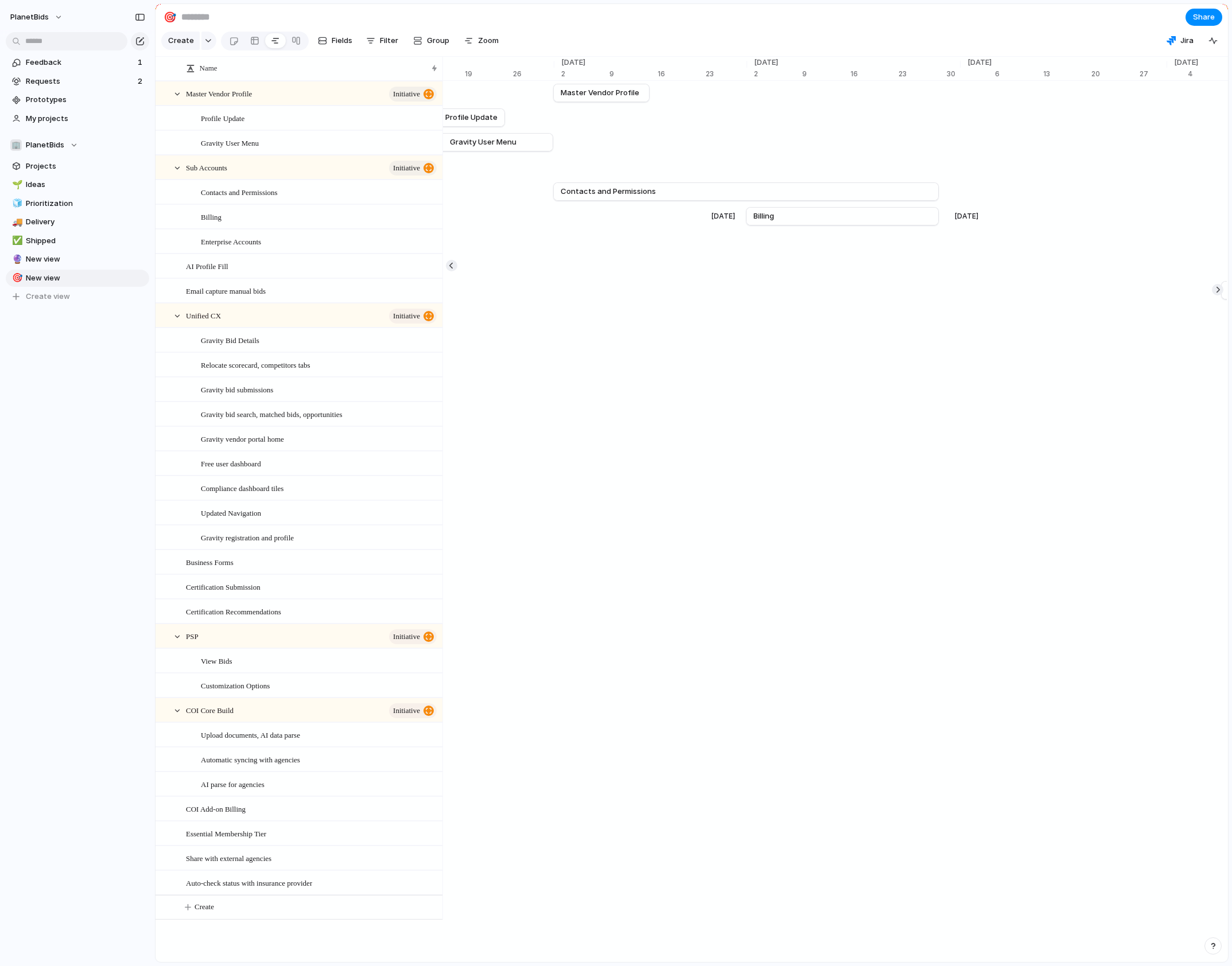
scroll to position [0, 8327]
drag, startPoint x: 1005, startPoint y: 244, endPoint x: 965, endPoint y: 246, distance: 40.0
click at [965, 246] on link "Enterprise Accounts" at bounding box center [986, 241] width 150 height 17
drag, startPoint x: 1069, startPoint y: 246, endPoint x: 1004, endPoint y: 248, distance: 65.0
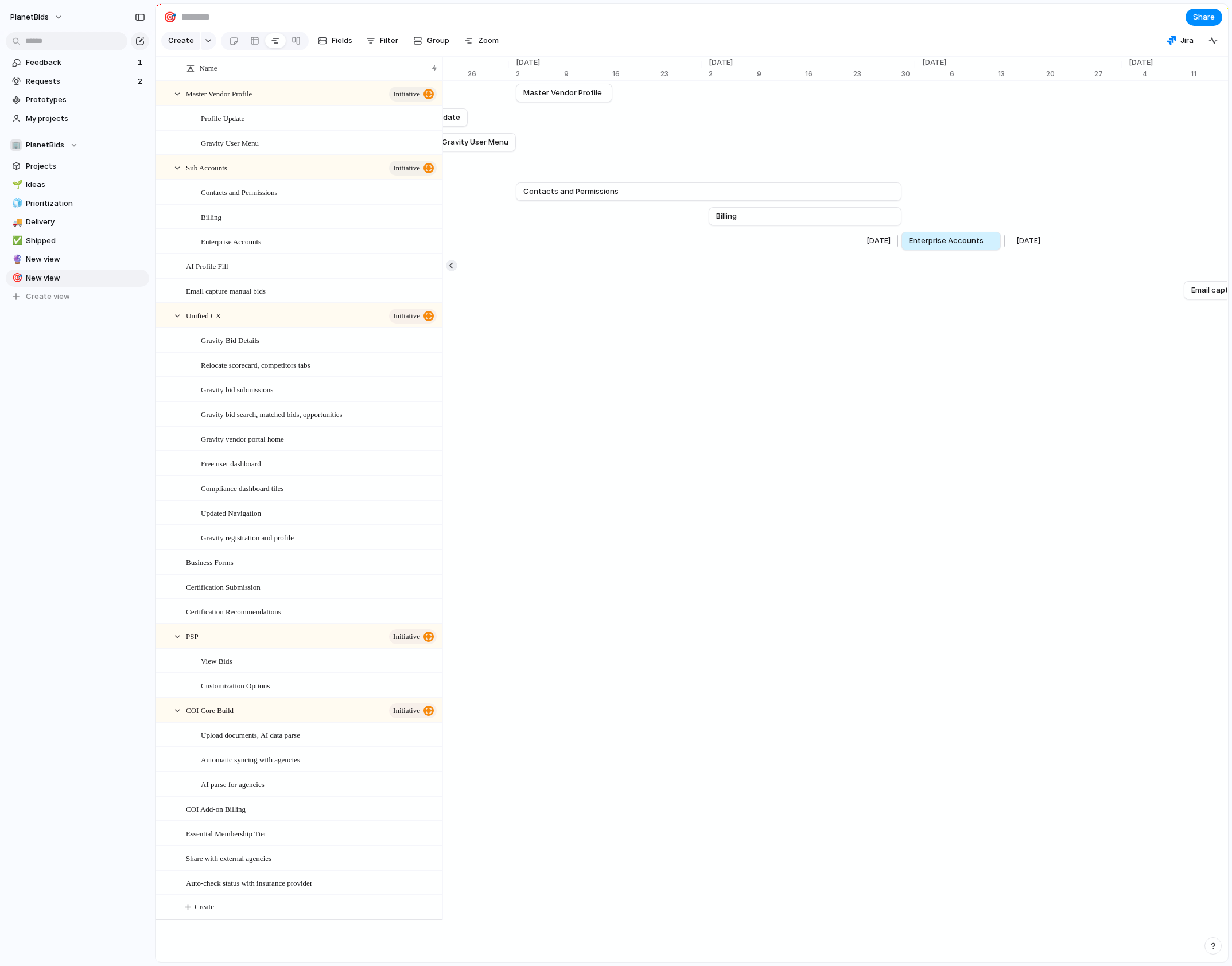
click at [1004, 248] on div at bounding box center [1003, 241] width 14 height 19
click at [960, 198] on div "Remove dates" at bounding box center [616, 483] width 1232 height 966
drag, startPoint x: 844, startPoint y: 226, endPoint x: 810, endPoint y: 225, distance: 34.0
click at [810, 225] on link "Billing" at bounding box center [771, 216] width 178 height 17
drag, startPoint x: 838, startPoint y: 202, endPoint x: 803, endPoint y: 203, distance: 35.0
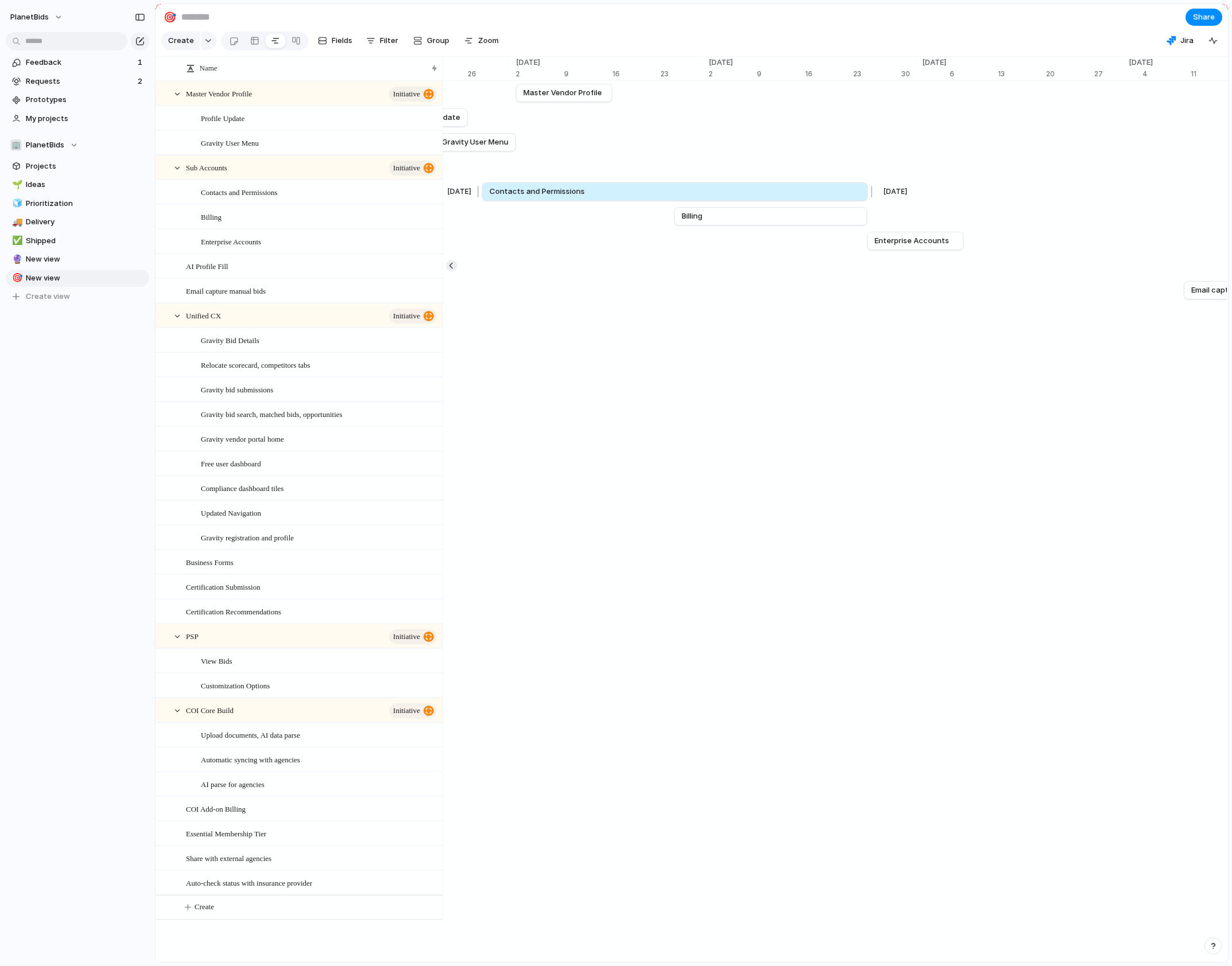
click at [803, 200] on link "Contacts and Permissions" at bounding box center [674, 191] width 371 height 17
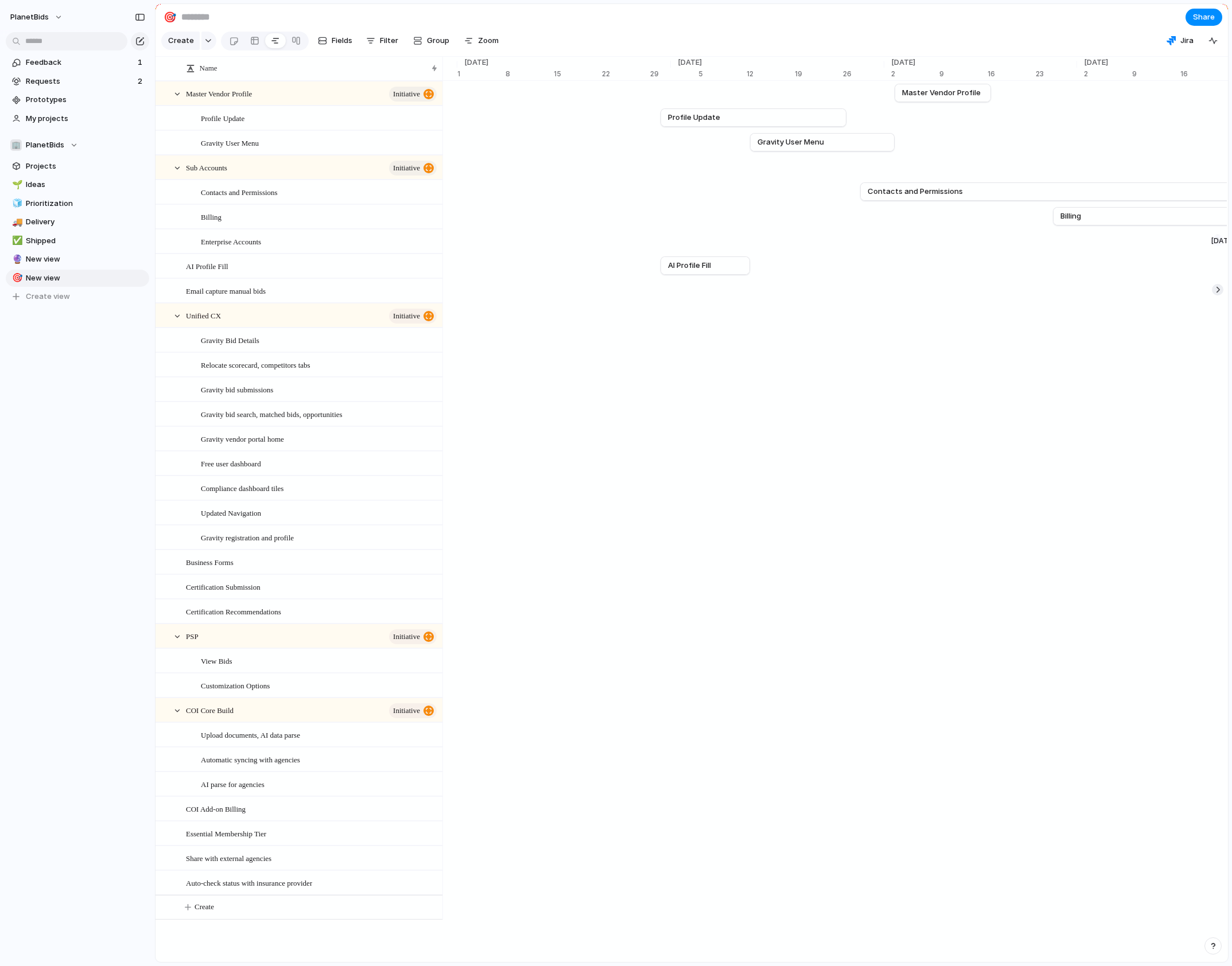
scroll to position [0, 7947]
drag, startPoint x: 880, startPoint y: 150, endPoint x: 845, endPoint y: 153, distance: 35.1
click at [845, 151] on link "Gravity User Menu" at bounding box center [787, 142] width 130 height 17
drag, startPoint x: 842, startPoint y: 152, endPoint x: 849, endPoint y: 151, distance: 7.1
click at [849, 151] on link "Gravity User Menu" at bounding box center [789, 142] width 130 height 17
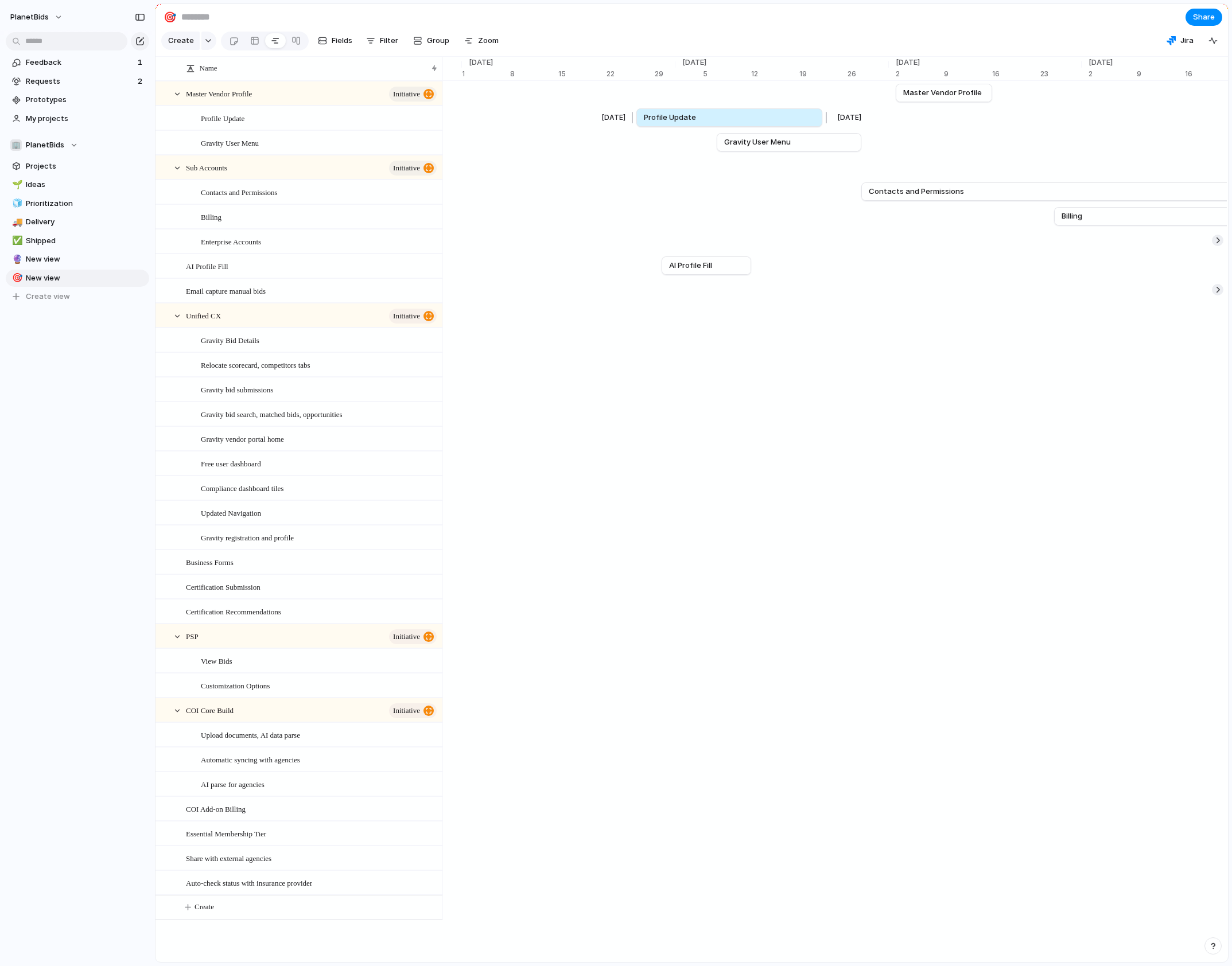
drag, startPoint x: 835, startPoint y: 126, endPoint x: 809, endPoint y: 125, distance: 26.0
click at [809, 125] on link "Profile Update" at bounding box center [729, 117] width 171 height 17
drag, startPoint x: 953, startPoint y: 104, endPoint x: 914, endPoint y: 110, distance: 39.5
click at [914, 102] on link "Master Vendor Profile" at bounding box center [906, 92] width 81 height 17
drag, startPoint x: 761, startPoint y: 126, endPoint x: 800, endPoint y: 127, distance: 39.0
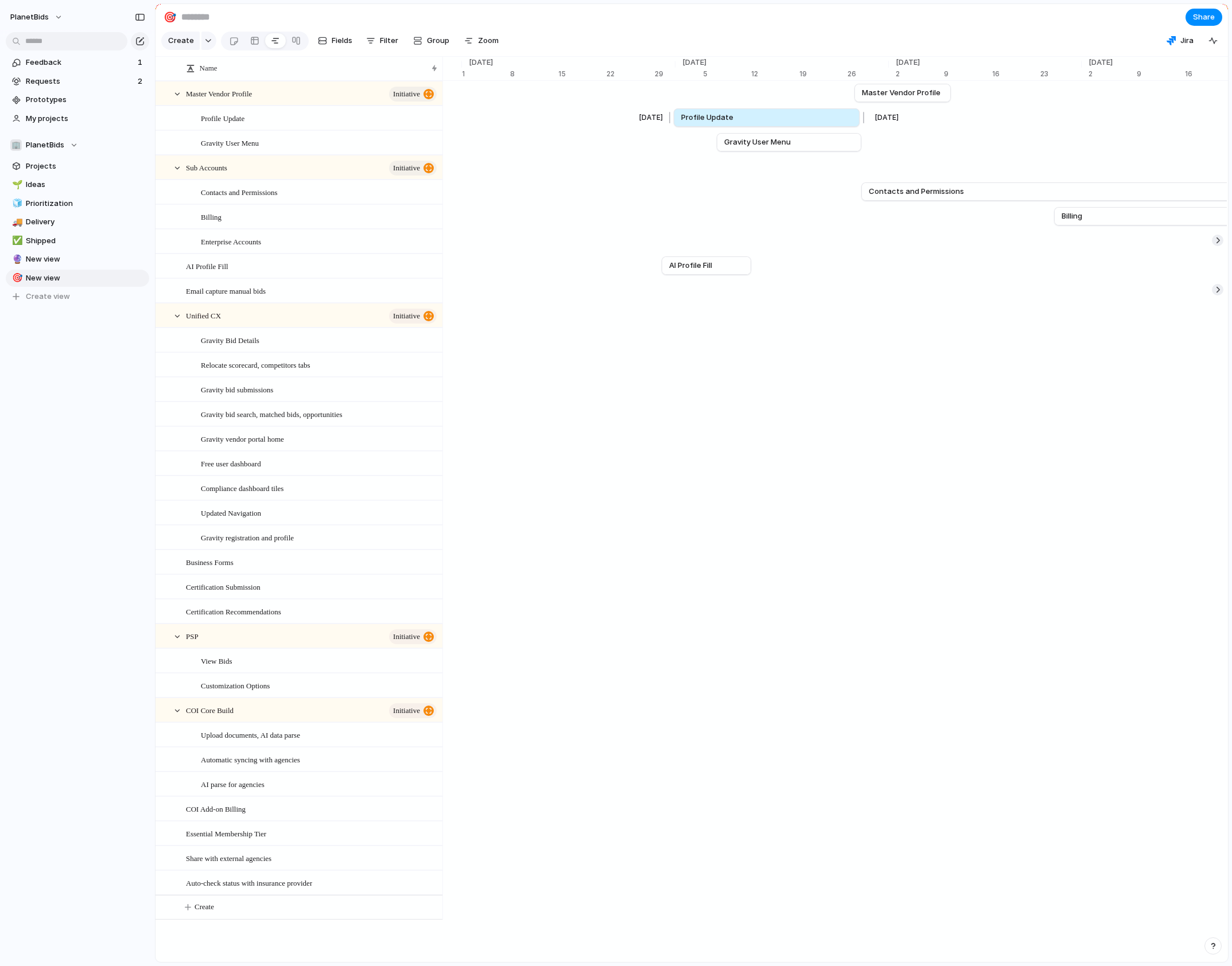
click at [800, 126] on link "Profile Update" at bounding box center [766, 117] width 171 height 17
drag, startPoint x: 716, startPoint y: 152, endPoint x: 753, endPoint y: 148, distance: 37.2
click at [753, 148] on div at bounding box center [751, 142] width 14 height 19
click at [822, 148] on span "Gravity User Menu" at bounding box center [794, 142] width 66 height 12
drag, startPoint x: 749, startPoint y: 149, endPoint x: 765, endPoint y: 148, distance: 16.0
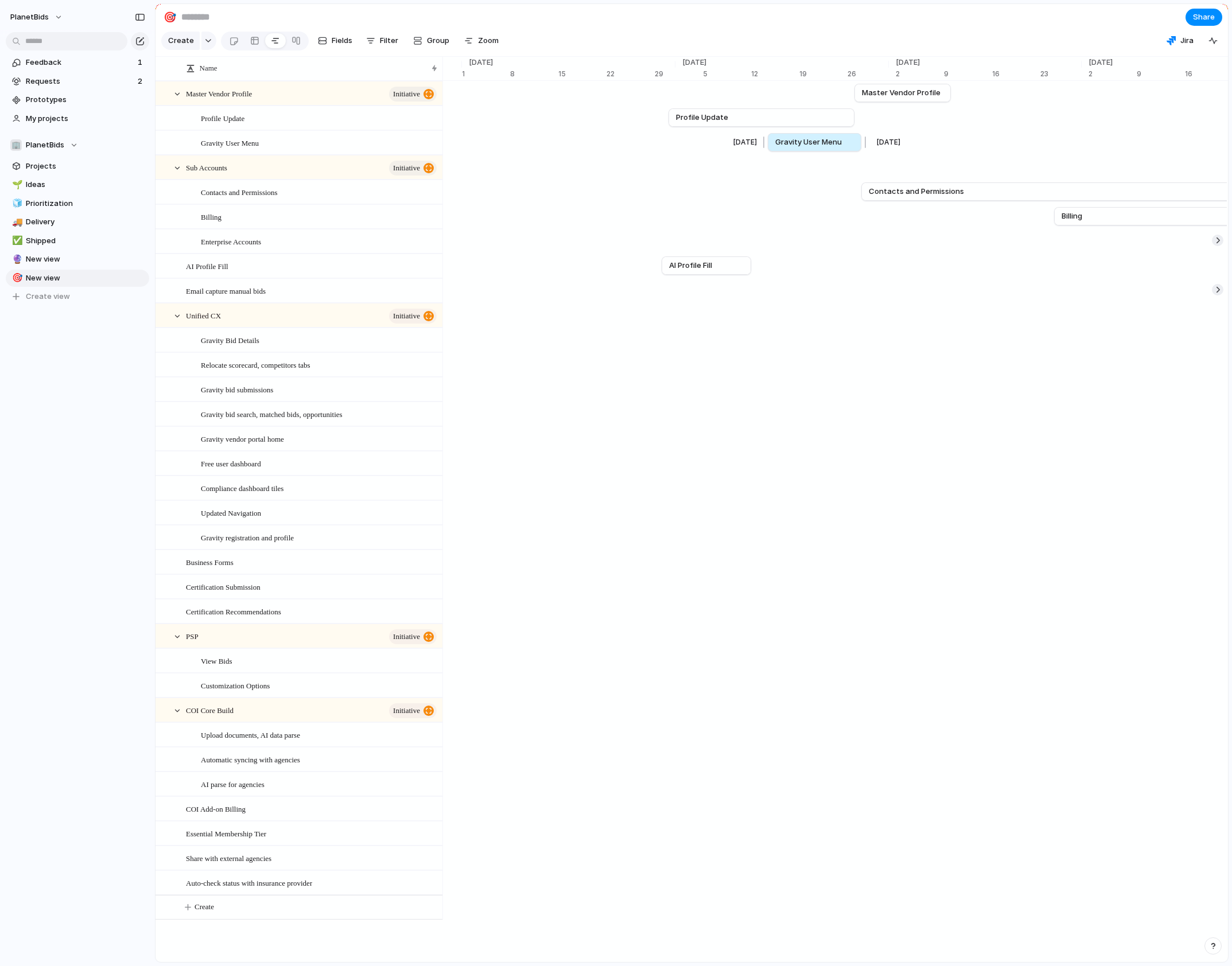
click at [765, 148] on div at bounding box center [766, 142] width 14 height 19
drag, startPoint x: 896, startPoint y: 104, endPoint x: 903, endPoint y: 101, distance: 7.6
click at [903, 99] on span "Master Vendor Profile" at bounding box center [908, 93] width 79 height 12
drag, startPoint x: 834, startPoint y: 126, endPoint x: 840, endPoint y: 126, distance: 6.0
click at [840, 126] on link "Profile Update" at bounding box center [768, 117] width 171 height 17
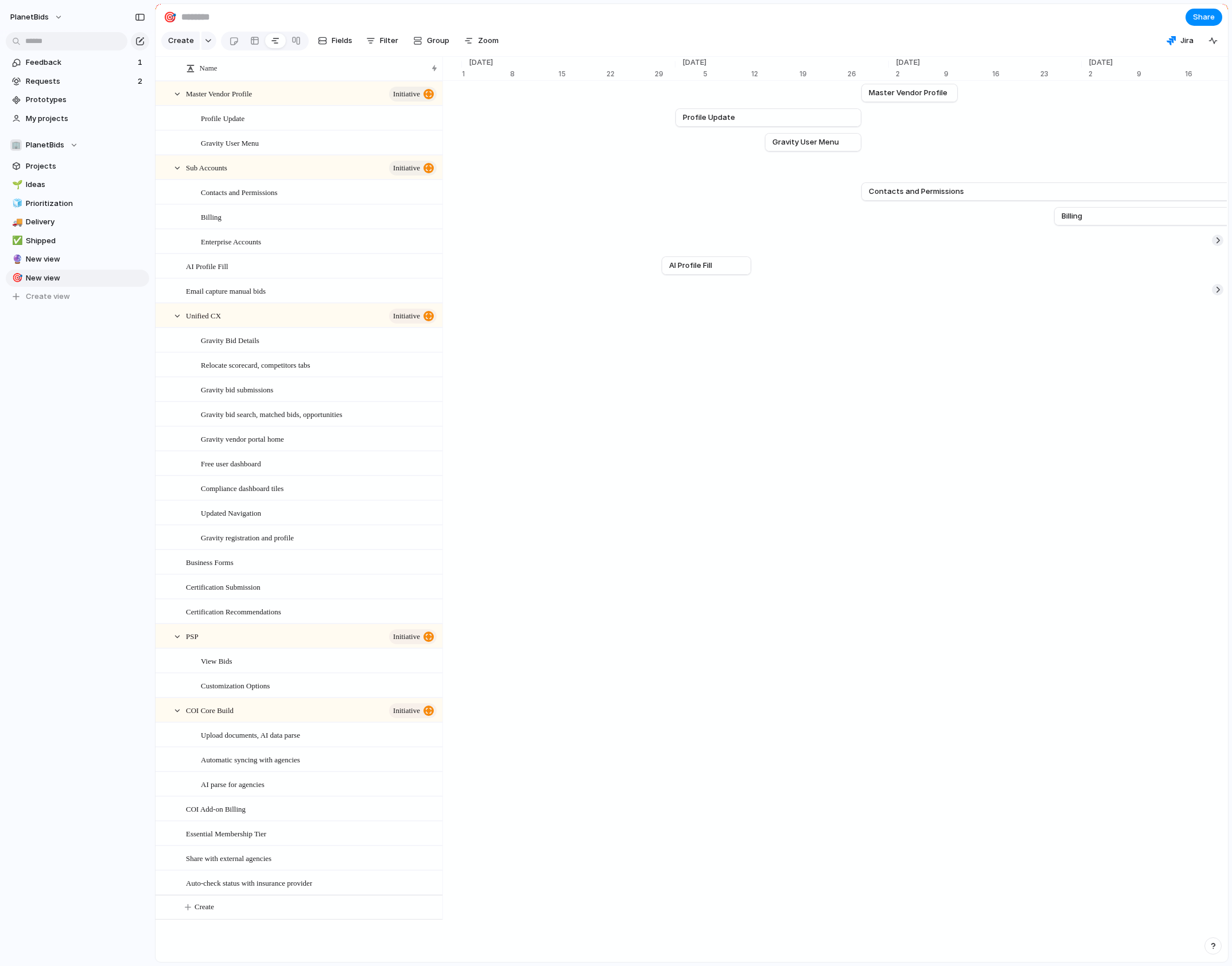
click at [751, 17] on section "🎯 Share" at bounding box center [692, 17] width 1072 height 26
click at [671, 126] on div at bounding box center [670, 118] width 14 height 19
click at [857, 29] on section "🎯 Share" at bounding box center [692, 17] width 1072 height 26
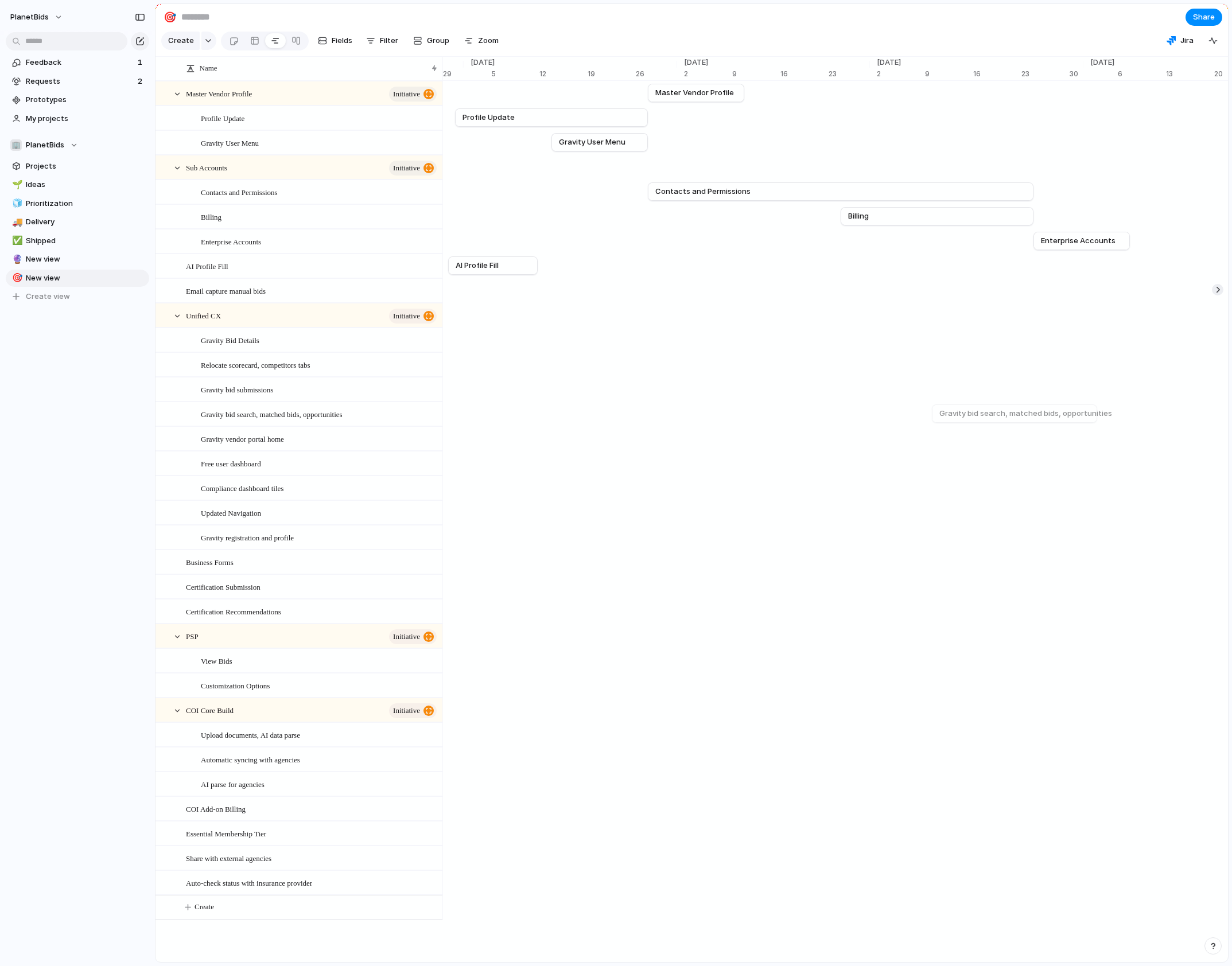
scroll to position [0, 8166]
drag, startPoint x: 945, startPoint y: 227, endPoint x: 925, endPoint y: 229, distance: 20.1
click at [925, 225] on link "Billing" at bounding box center [913, 216] width 178 height 17
drag, startPoint x: 840, startPoint y: 225, endPoint x: 783, endPoint y: 226, distance: 57.0
click at [783, 225] on link "Billing" at bounding box center [839, 216] width 178 height 17
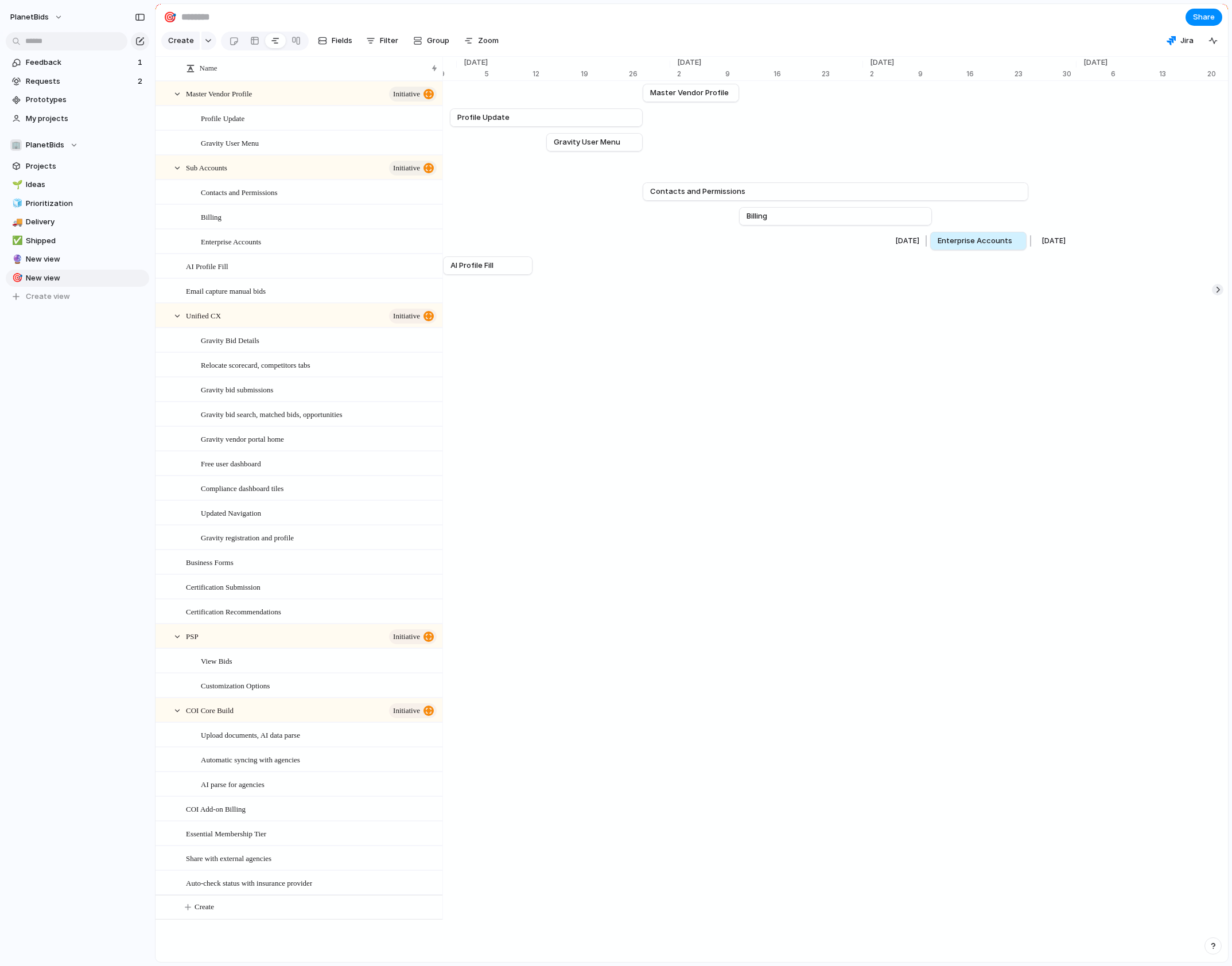
drag, startPoint x: 1068, startPoint y: 249, endPoint x: 969, endPoint y: 249, distance: 99.0
click at [969, 247] on span "Enterprise Accounts" at bounding box center [975, 241] width 74 height 12
drag, startPoint x: 979, startPoint y: 248, endPoint x: 985, endPoint y: 248, distance: 6.0
click at [985, 247] on span "Enterprise Accounts" at bounding box center [976, 241] width 74 height 12
drag, startPoint x: 947, startPoint y: 246, endPoint x: 956, endPoint y: 248, distance: 9.2
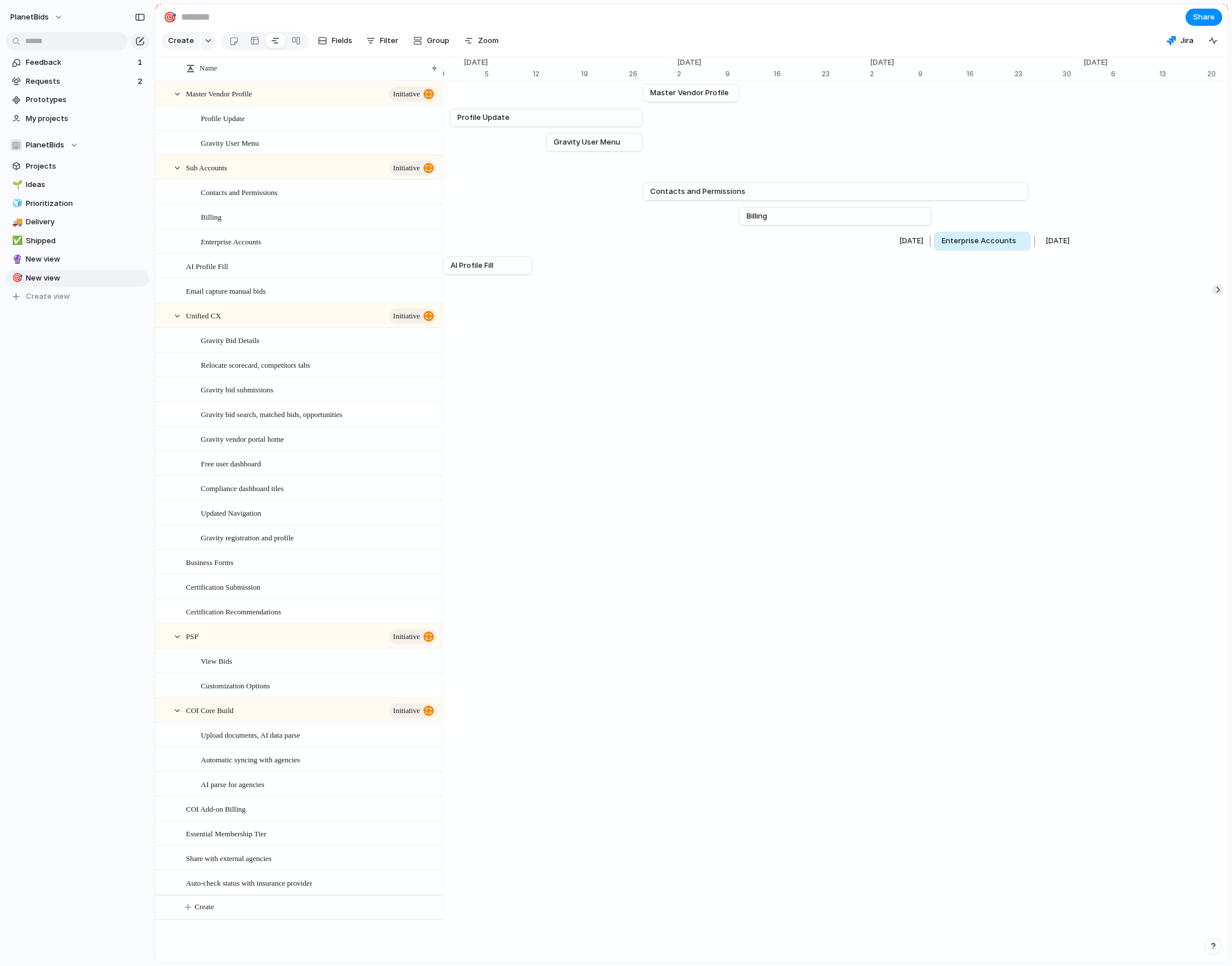
click at [956, 247] on span "Enterprise Accounts" at bounding box center [979, 241] width 74 height 12
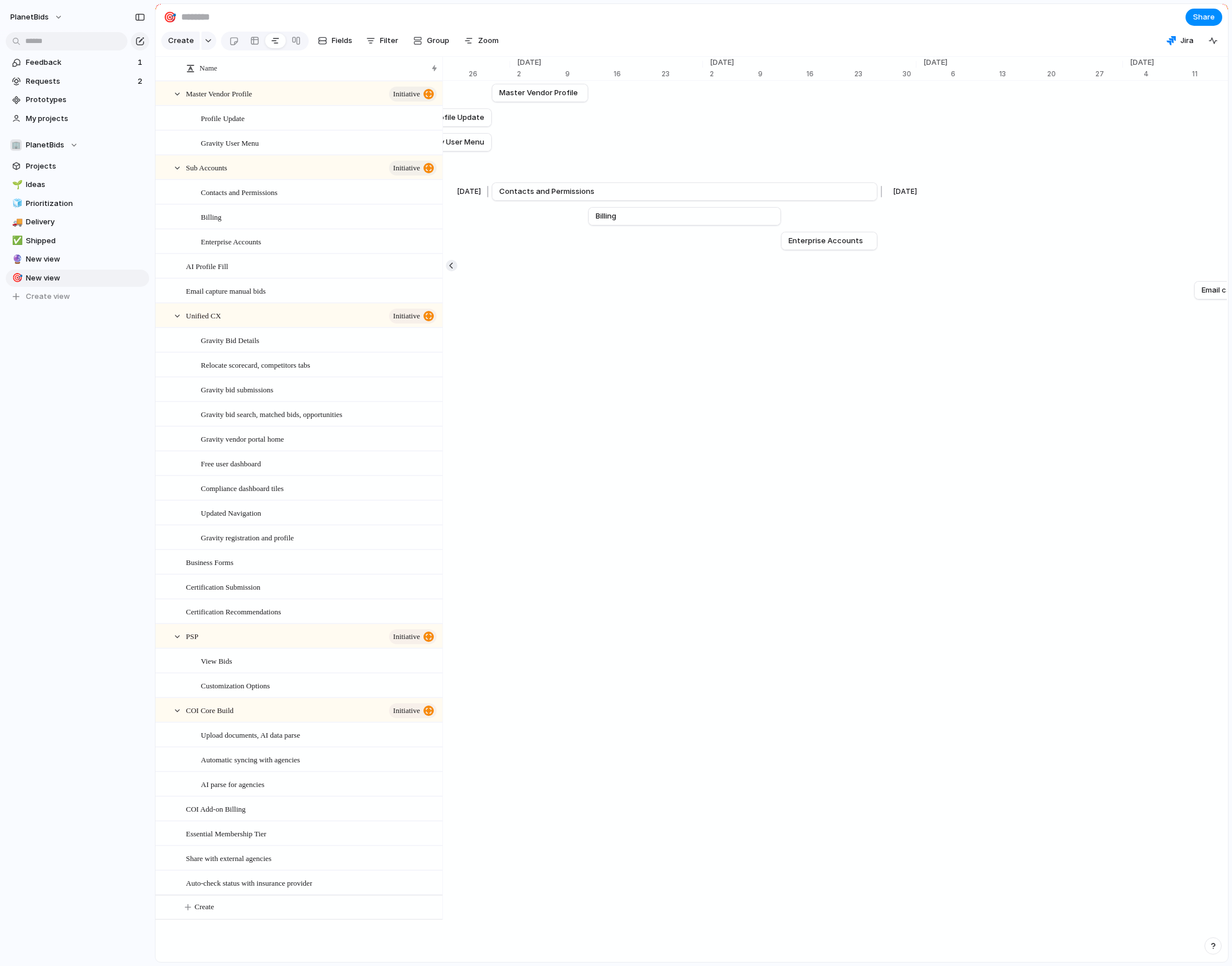
scroll to position [0, 8498]
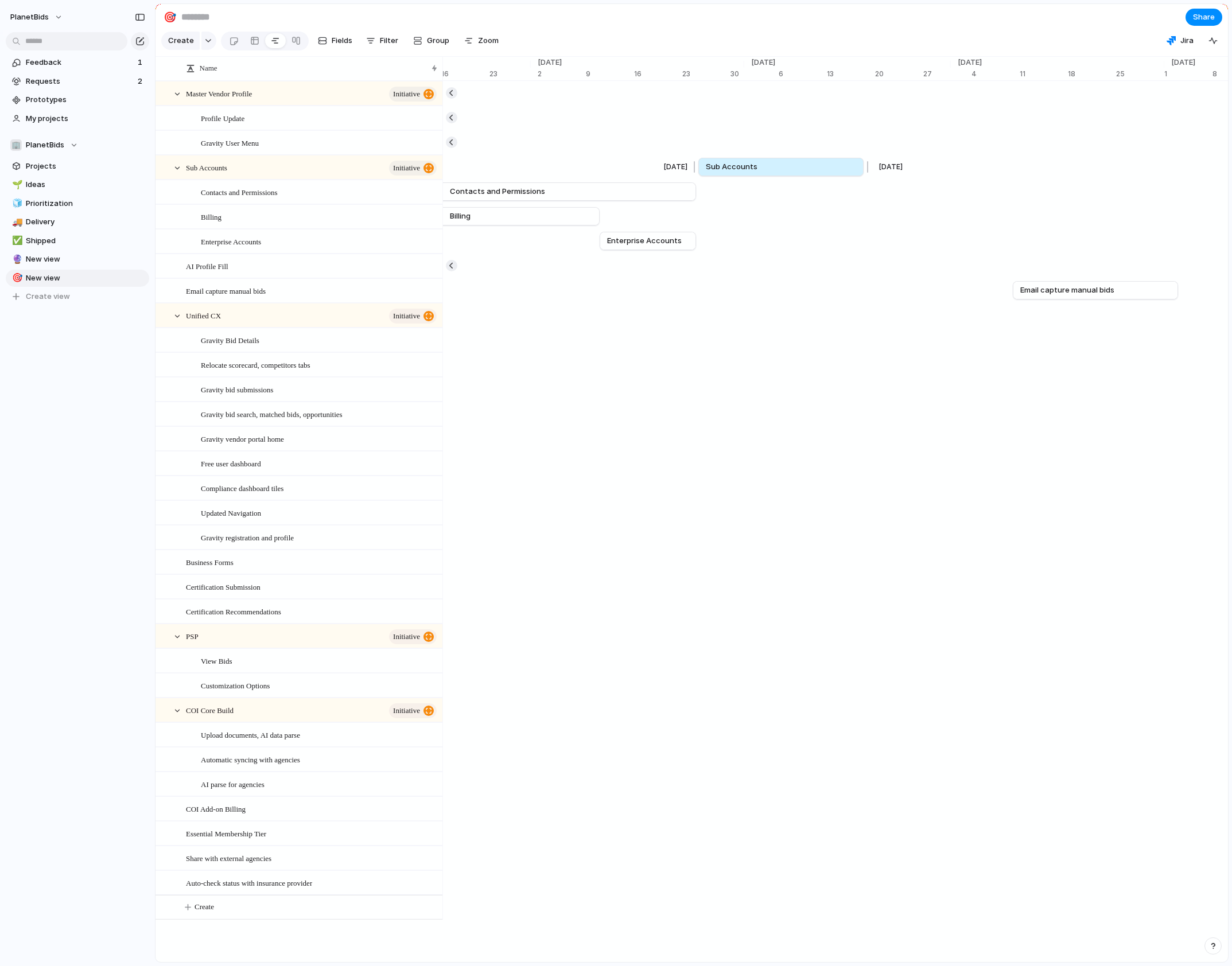
drag, startPoint x: 759, startPoint y: 174, endPoint x: 727, endPoint y: 175, distance: 32.0
click at [727, 172] on span "Sub Accounts" at bounding box center [731, 166] width 51 height 12
drag, startPoint x: 863, startPoint y: 173, endPoint x: 798, endPoint y: 172, distance: 65.0
click at [798, 172] on div at bounding box center [799, 166] width 14 height 19
click at [862, 28] on section "🎯 Share" at bounding box center [692, 17] width 1072 height 26
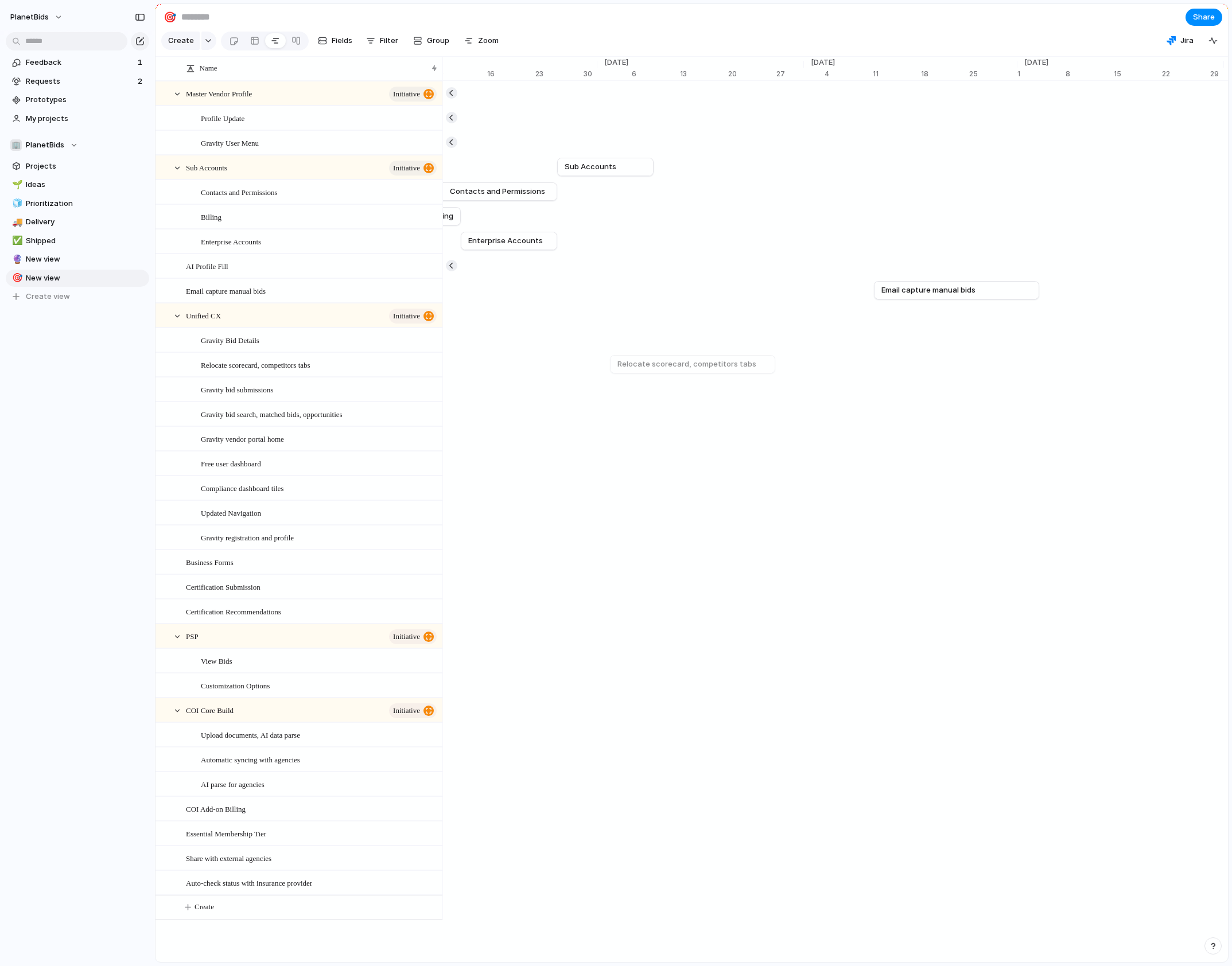
scroll to position [0, 8590]
drag, startPoint x: 642, startPoint y: 346, endPoint x: 632, endPoint y: 346, distance: 10.0
click at [632, 346] on span "Gravity Bid Details" at bounding box center [649, 340] width 66 height 12
drag, startPoint x: 770, startPoint y: 348, endPoint x: 800, endPoint y: 347, distance: 30.0
click at [800, 347] on div at bounding box center [801, 340] width 14 height 19
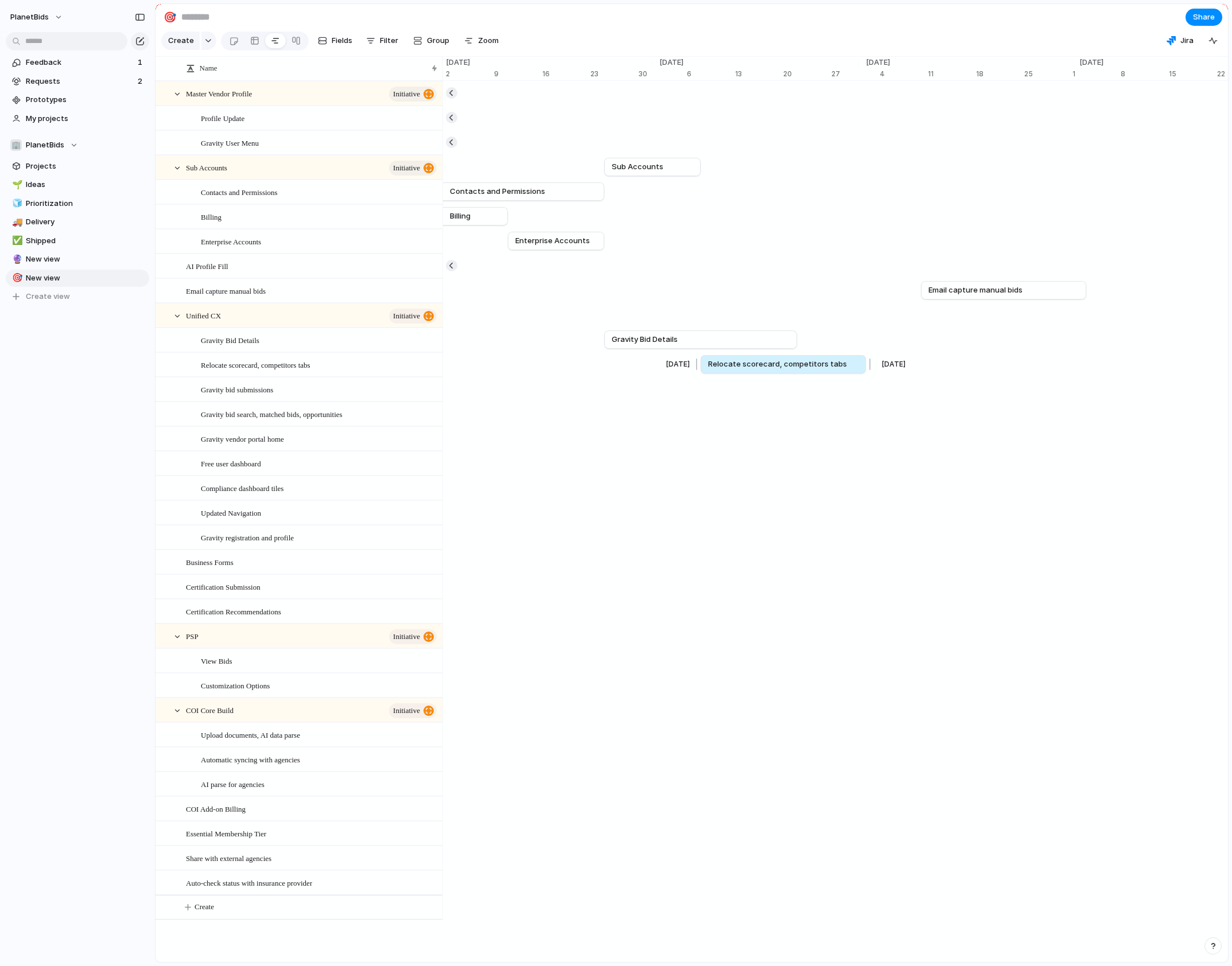
drag, startPoint x: 784, startPoint y: 377, endPoint x: 755, endPoint y: 379, distance: 29.1
click at [755, 370] on span "Relocate scorecard, competitors tabs" at bounding box center [777, 364] width 139 height 12
drag, startPoint x: 867, startPoint y: 370, endPoint x: 797, endPoint y: 370, distance: 70.0
click at [797, 370] on div at bounding box center [798, 364] width 14 height 19
drag, startPoint x: 965, startPoint y: 396, endPoint x: 997, endPoint y: 396, distance: 32.0
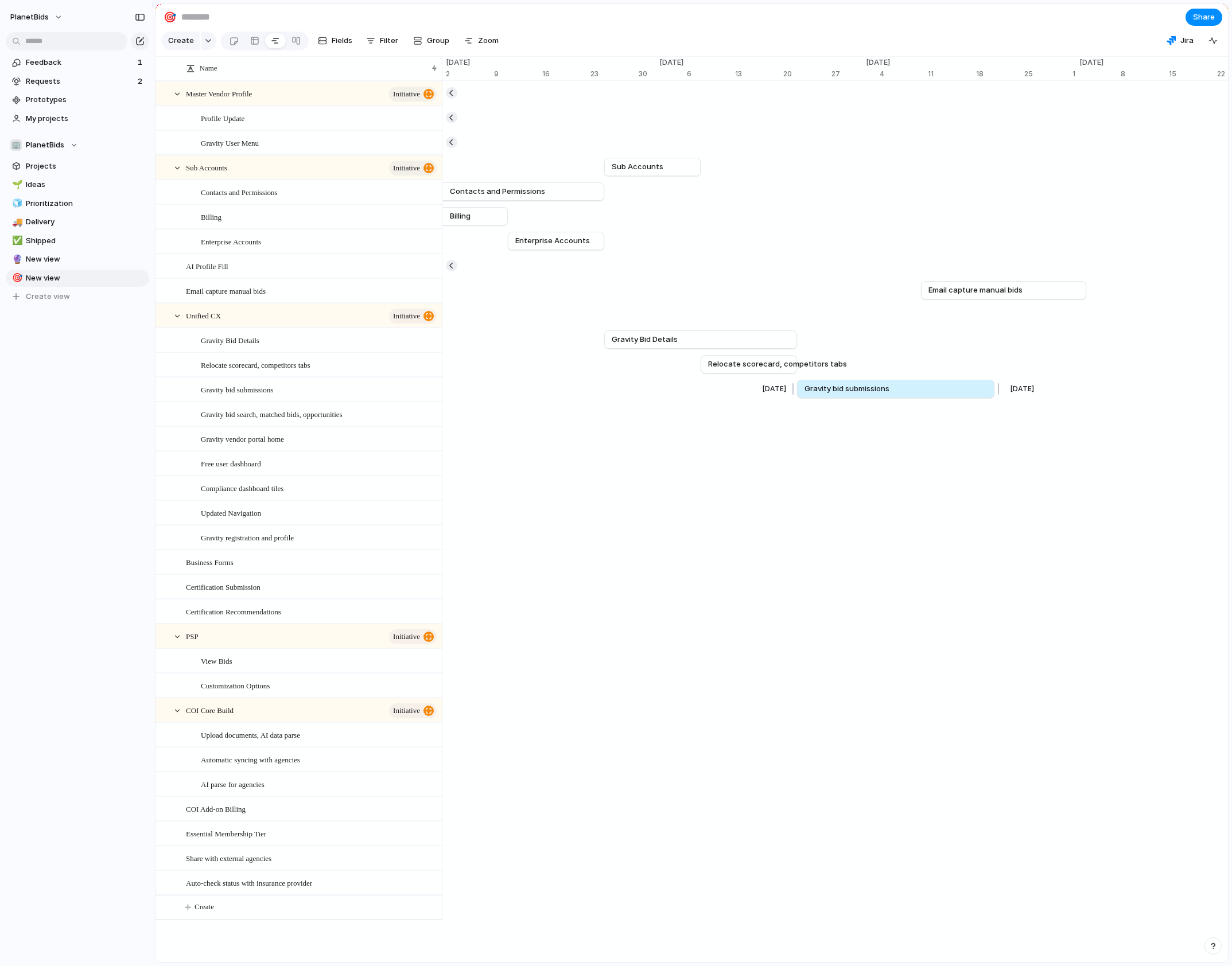
click at [997, 396] on div at bounding box center [997, 388] width 14 height 19
drag, startPoint x: 1000, startPoint y: 296, endPoint x: 1054, endPoint y: 327, distance: 62.3
click at [1059, 296] on span "Email capture manual bids" at bounding box center [1044, 290] width 94 height 12
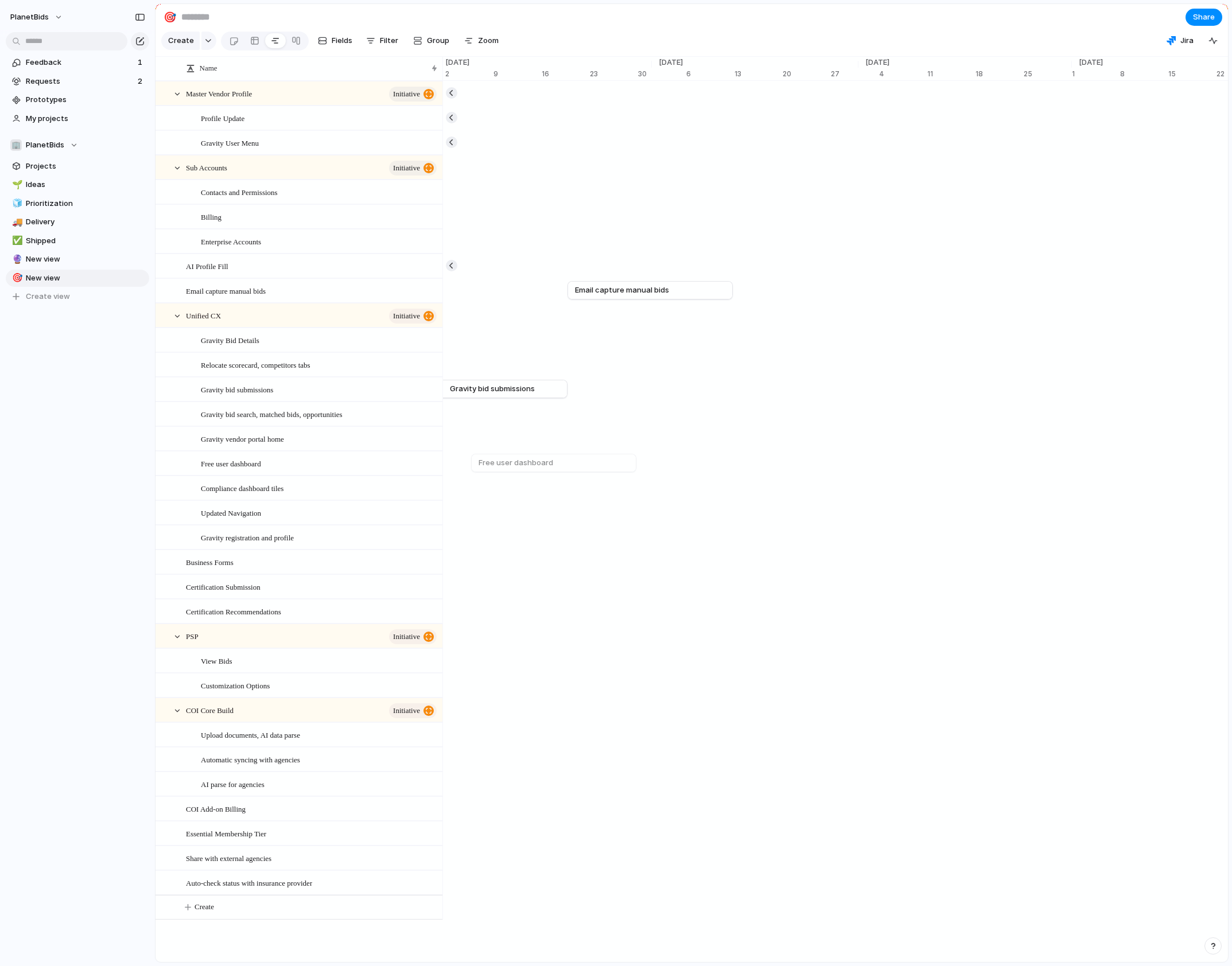
scroll to position [0, 9107]
drag, startPoint x: 678, startPoint y: 303, endPoint x: 1129, endPoint y: 298, distance: 451.0
click at [1059, 296] on span "Email capture manual bids" at bounding box center [1091, 290] width 94 height 12
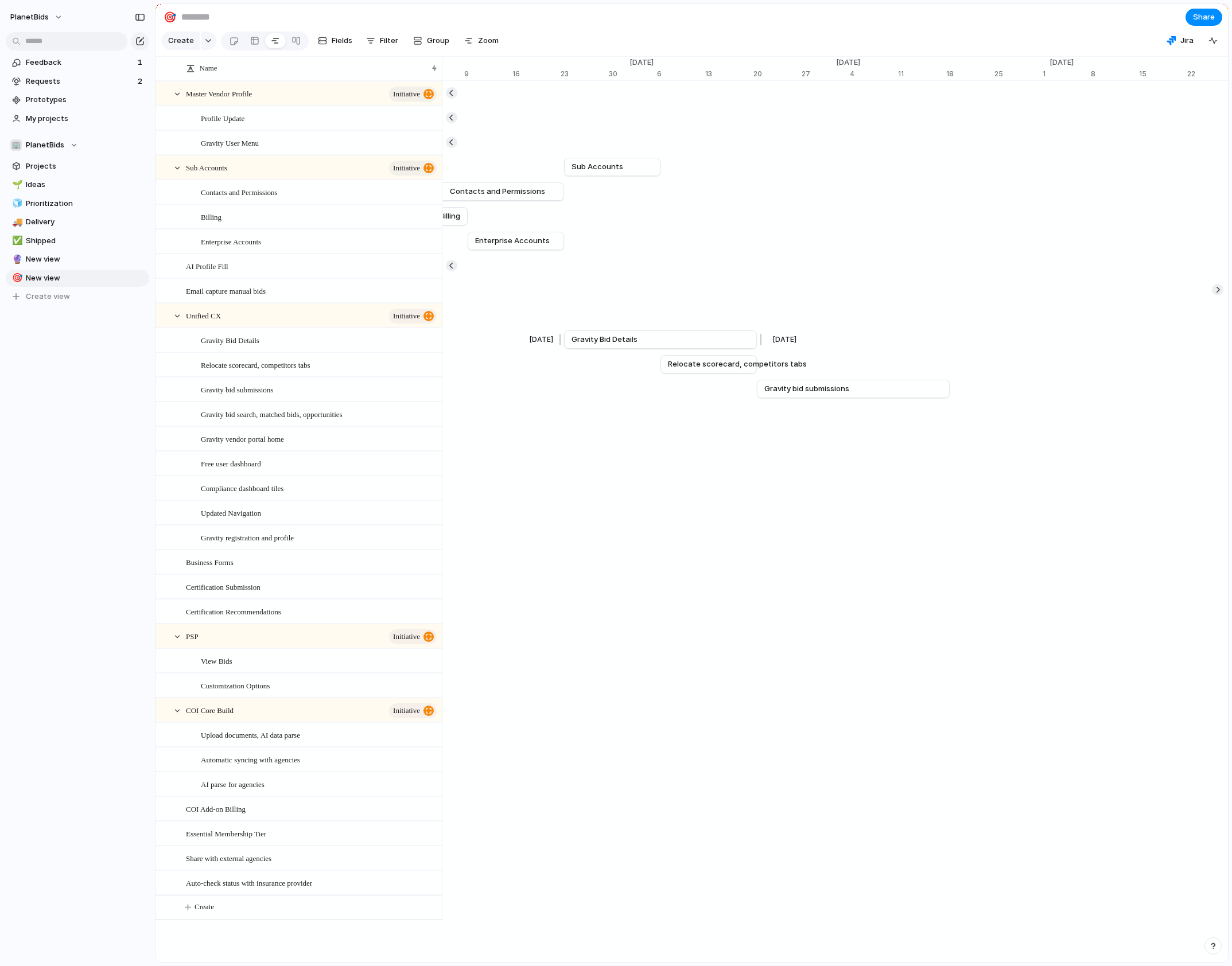
scroll to position [0, 8620]
click at [785, 419] on span "Gravity bid search, matched bids, opportunities" at bounding box center [862, 413] width 172 height 12
drag, startPoint x: 935, startPoint y: 423, endPoint x: 960, endPoint y: 423, distance: 25.0
click at [960, 423] on div at bounding box center [959, 413] width 14 height 19
drag, startPoint x: 953, startPoint y: 428, endPoint x: 960, endPoint y: 426, distance: 7.3
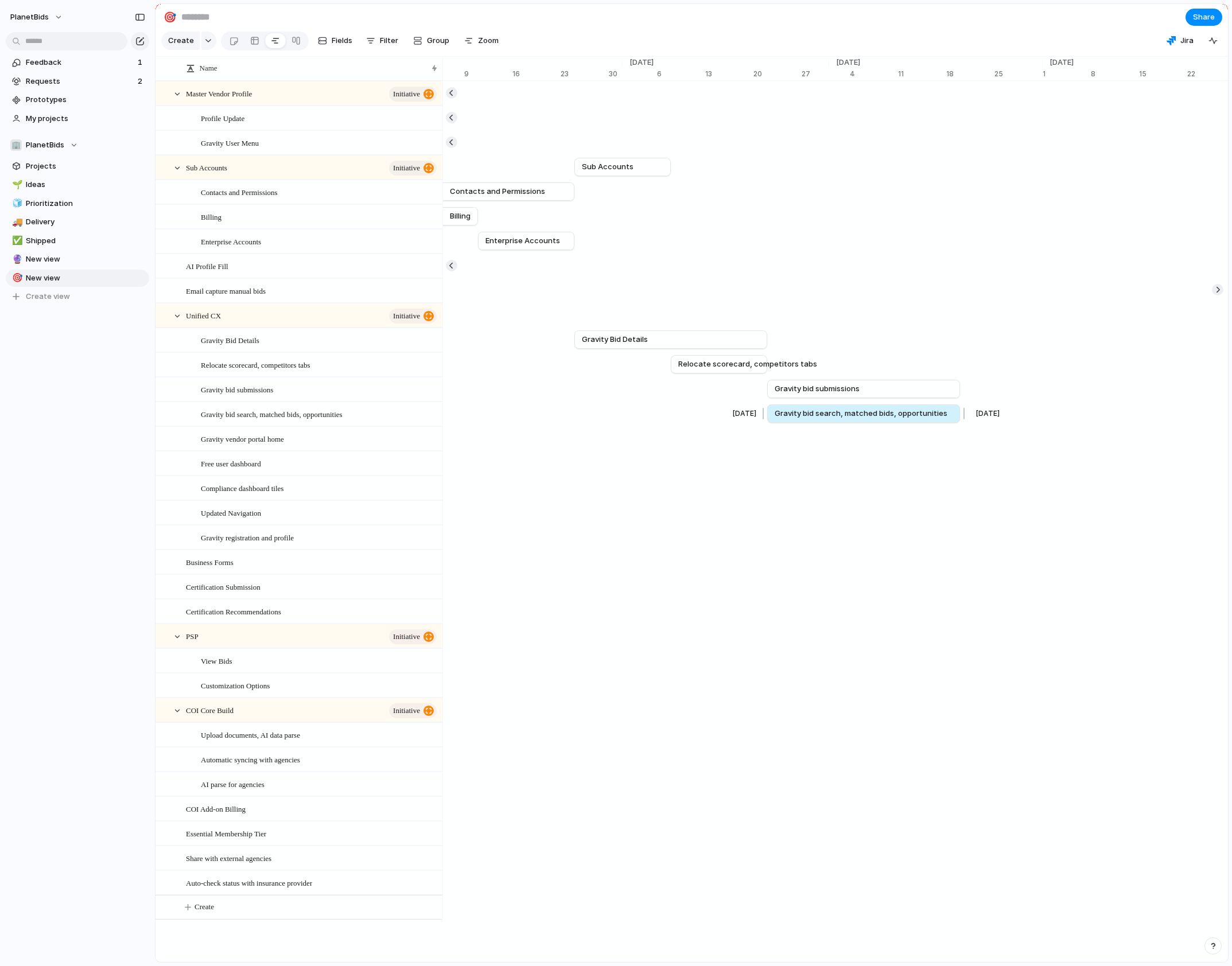
click at [960, 423] on div at bounding box center [962, 413] width 14 height 19
drag, startPoint x: 1124, startPoint y: 448, endPoint x: 1060, endPoint y: 448, distance: 64.0
click at [1059, 448] on div at bounding box center [1064, 438] width 14 height 19
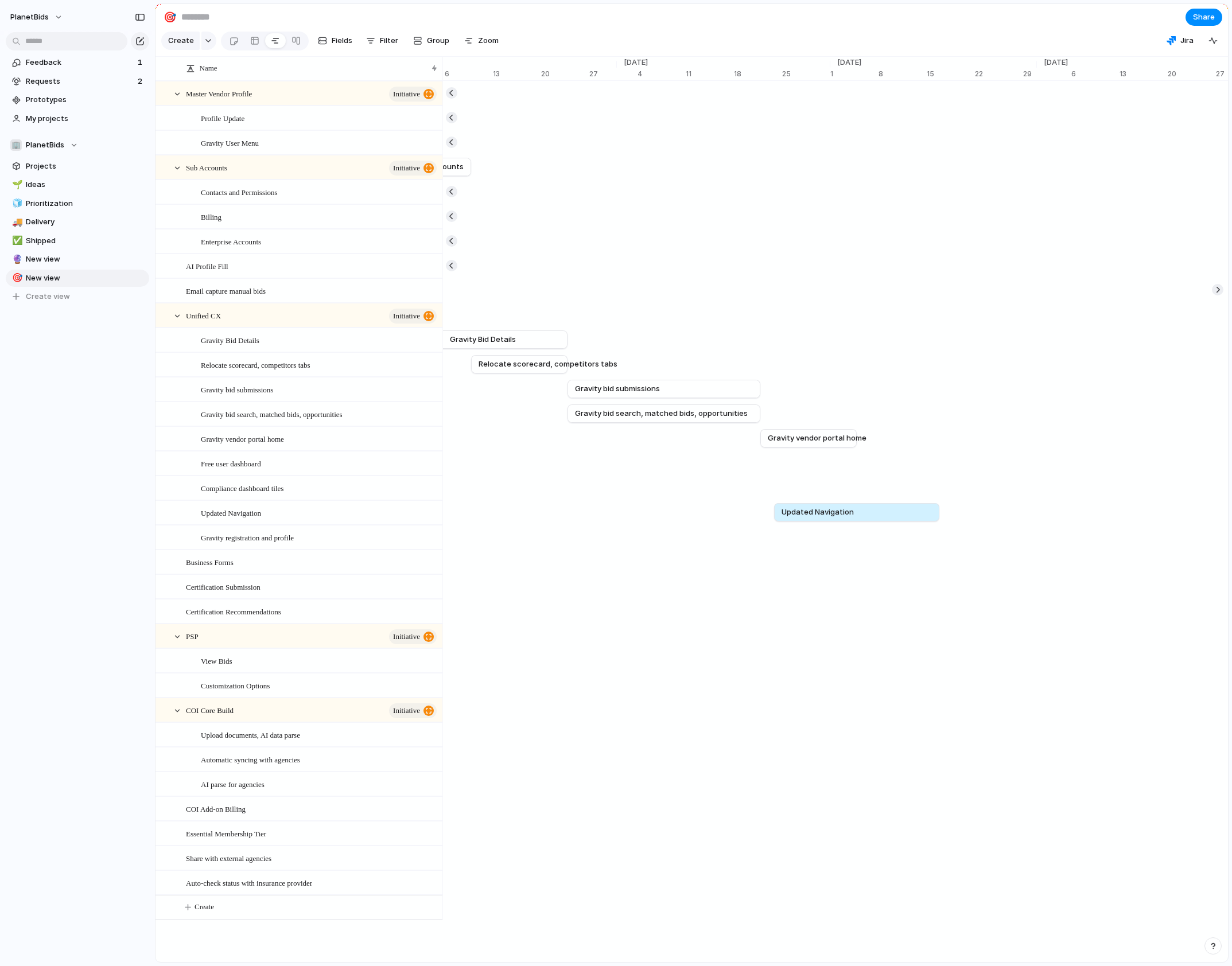
scroll to position [0, 8832]
drag, startPoint x: 852, startPoint y: 472, endPoint x: 784, endPoint y: 471, distance: 68.0
click at [784, 469] on span "Free user dashboard" at bounding box center [794, 463] width 74 height 12
drag, startPoint x: 911, startPoint y: 470, endPoint x: 840, endPoint y: 468, distance: 71.0
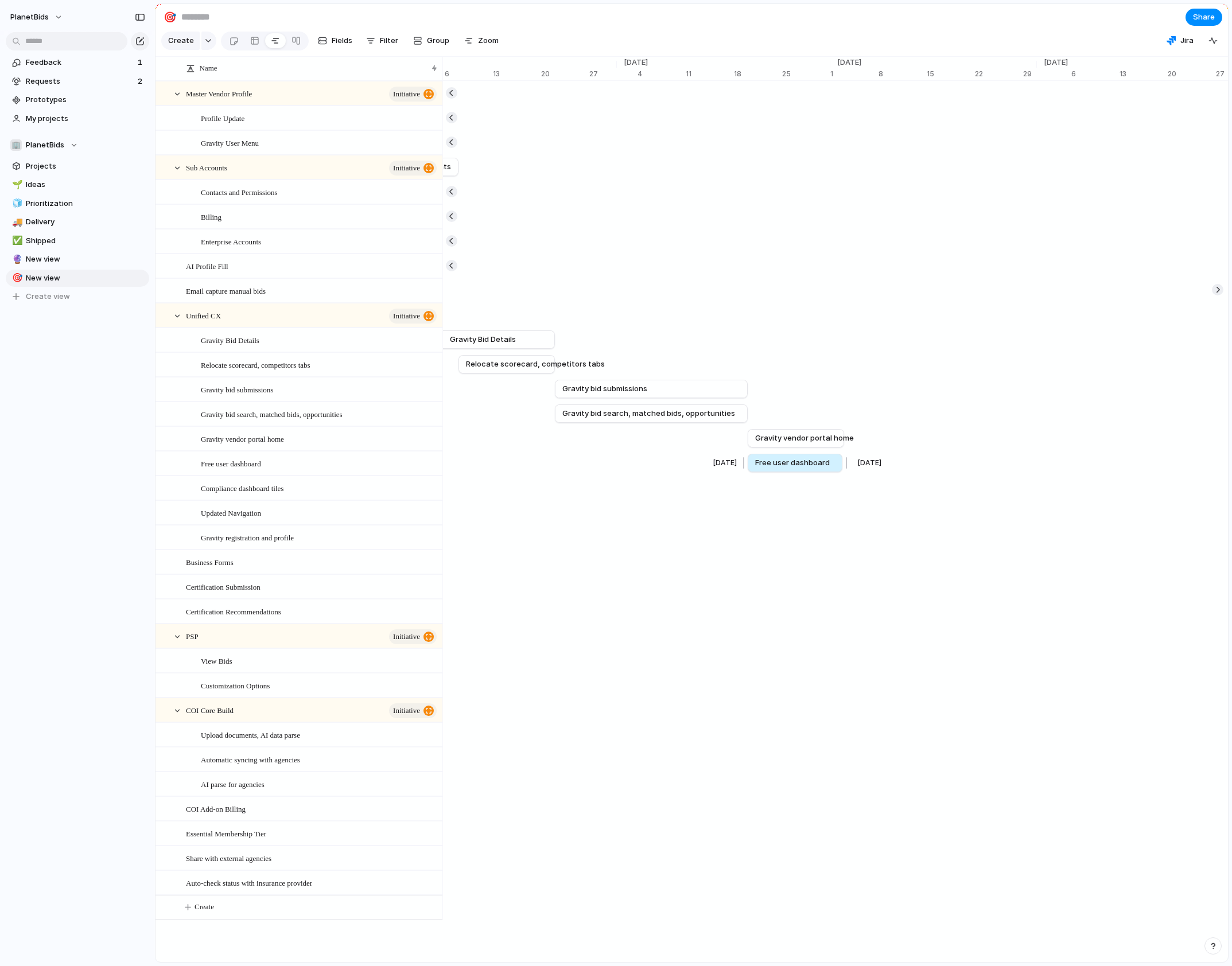
click at [840, 468] on div at bounding box center [845, 463] width 14 height 19
drag, startPoint x: 838, startPoint y: 472, endPoint x: 848, endPoint y: 470, distance: 10.2
click at [848, 470] on div at bounding box center [849, 463] width 14 height 19
drag, startPoint x: 1007, startPoint y: 498, endPoint x: 945, endPoint y: 499, distance: 62.0
click at [945, 497] on div at bounding box center [947, 487] width 14 height 19
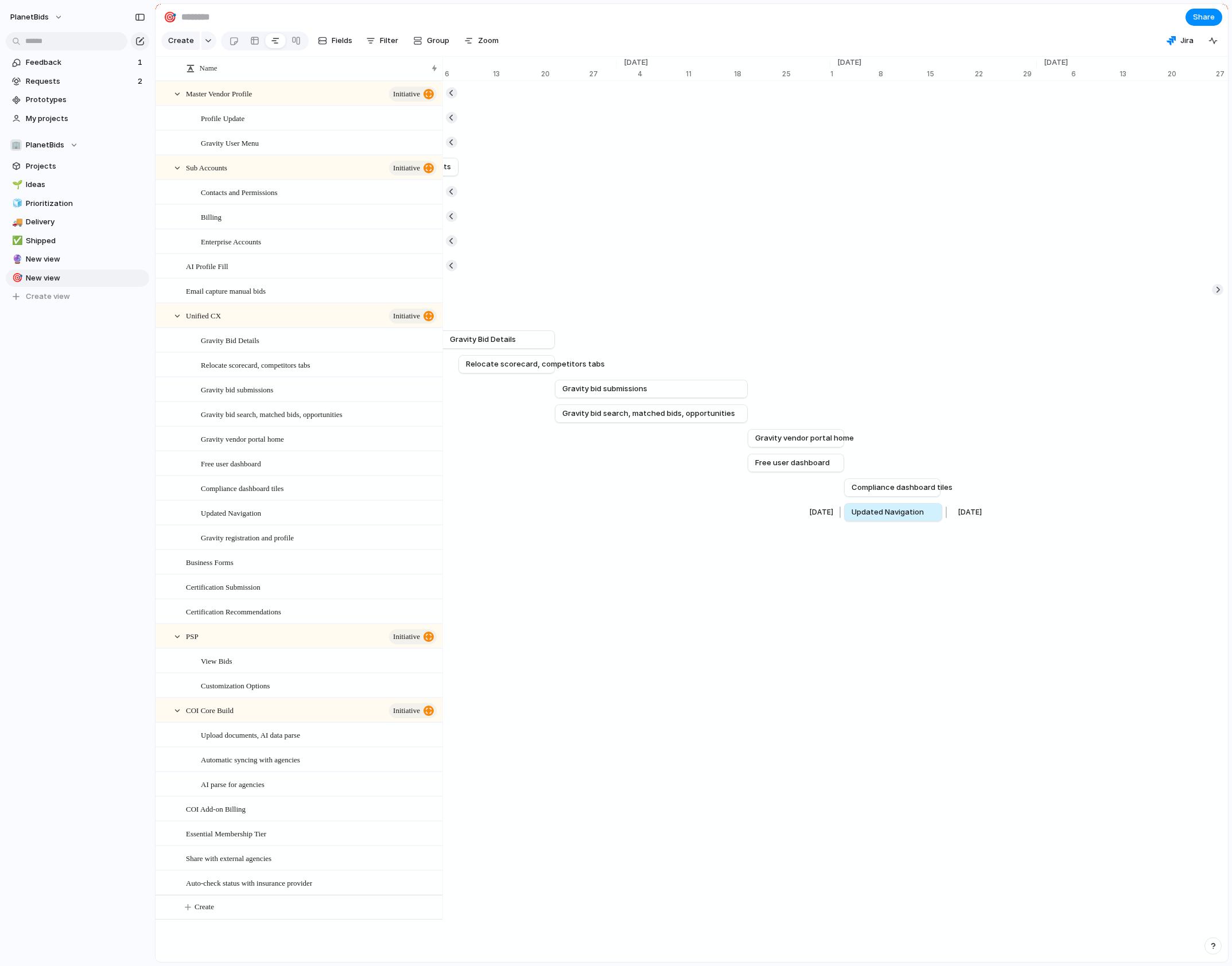
drag, startPoint x: 1011, startPoint y: 521, endPoint x: 944, endPoint y: 520, distance: 67.0
click at [944, 520] on div at bounding box center [945, 512] width 14 height 19
drag, startPoint x: 958, startPoint y: 547, endPoint x: 972, endPoint y: 545, distance: 14.1
click at [972, 543] on span "Gravity registration and profile" at bounding box center [1004, 537] width 112 height 12
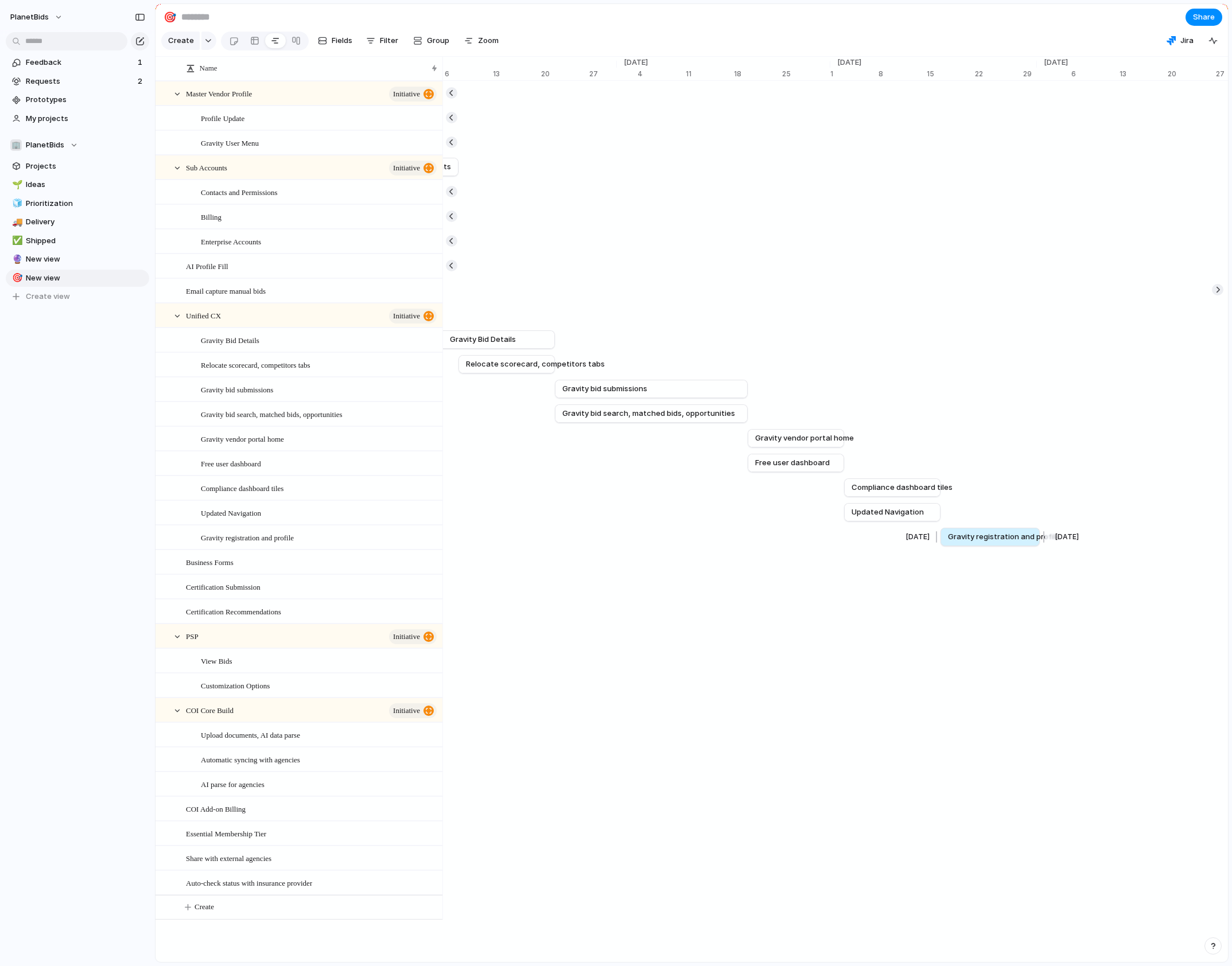
drag, startPoint x: 1106, startPoint y: 545, endPoint x: 1040, endPoint y: 547, distance: 66.0
click at [1040, 547] on div at bounding box center [1042, 537] width 14 height 19
drag, startPoint x: 1013, startPoint y: 325, endPoint x: 979, endPoint y: 327, distance: 34.1
click at [979, 321] on span "Unified CX" at bounding box center [968, 315] width 38 height 12
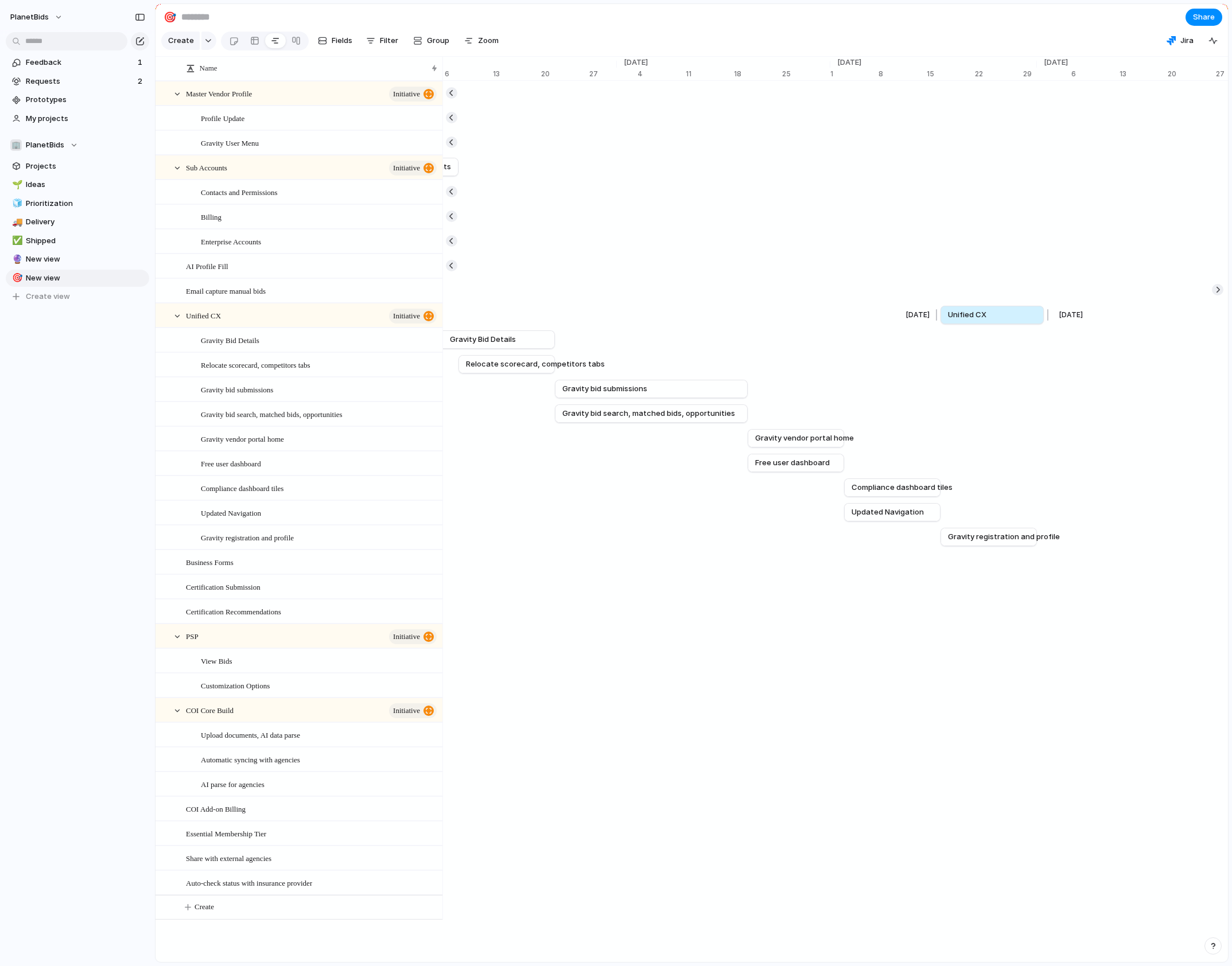
drag, startPoint x: 1105, startPoint y: 323, endPoint x: 1043, endPoint y: 326, distance: 62.1
click at [1043, 325] on div at bounding box center [1046, 315] width 14 height 19
click at [1003, 321] on link "Unified CX" at bounding box center [989, 314] width 81 height 17
click at [997, 324] on link "Unified CX" at bounding box center [989, 314] width 81 height 17
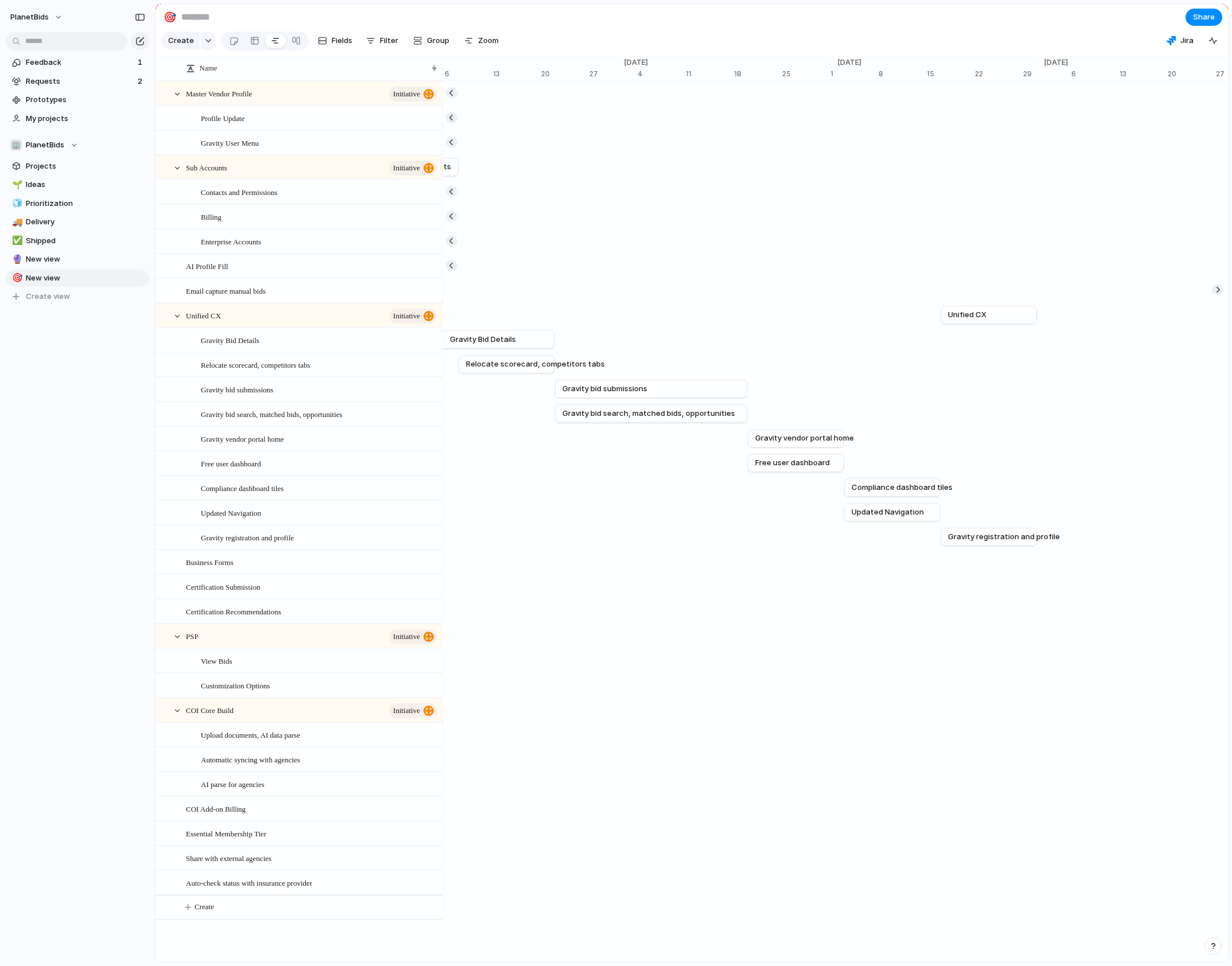
click at [1017, 28] on section "🎯 Share" at bounding box center [692, 17] width 1072 height 26
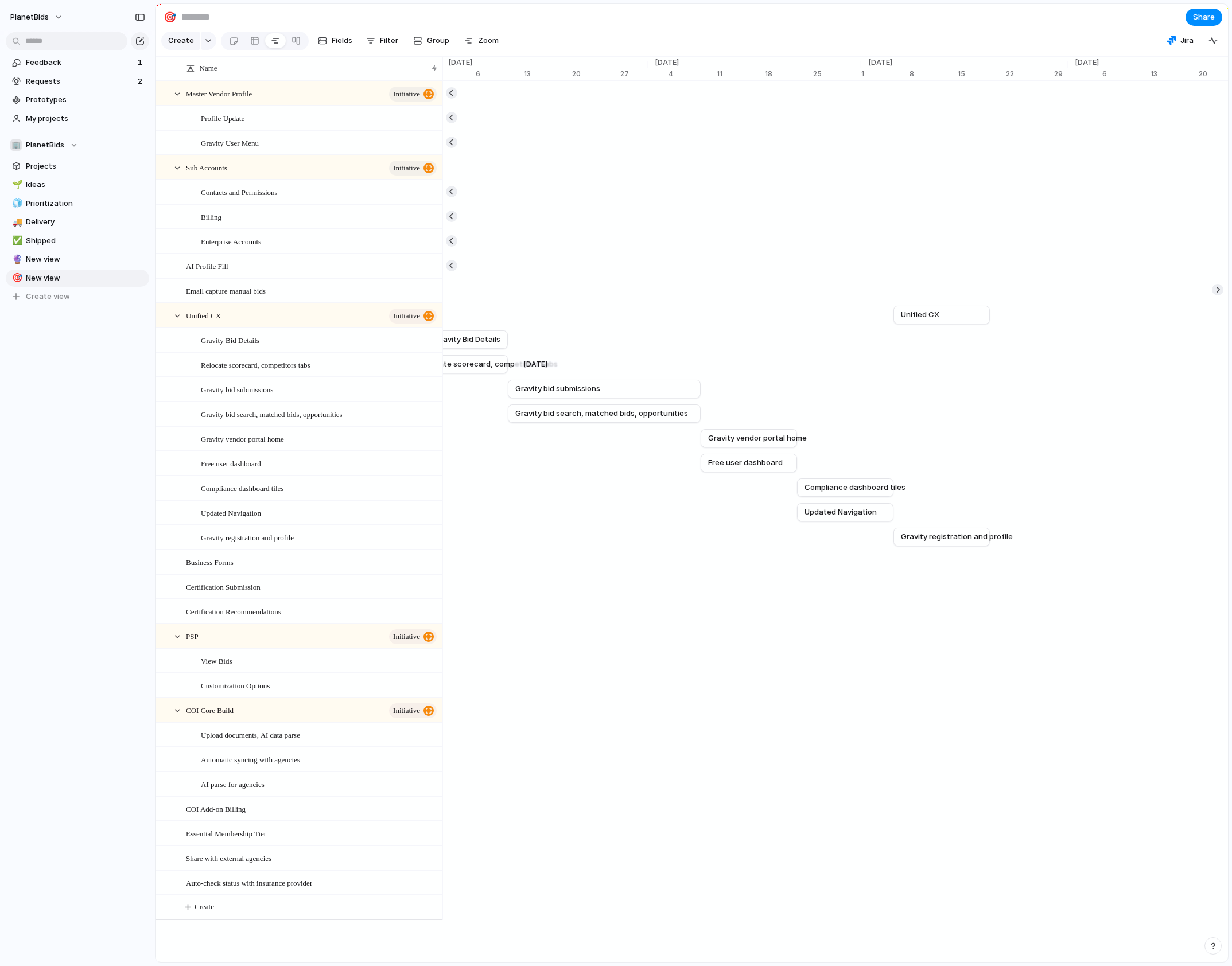
scroll to position [0, 8934]
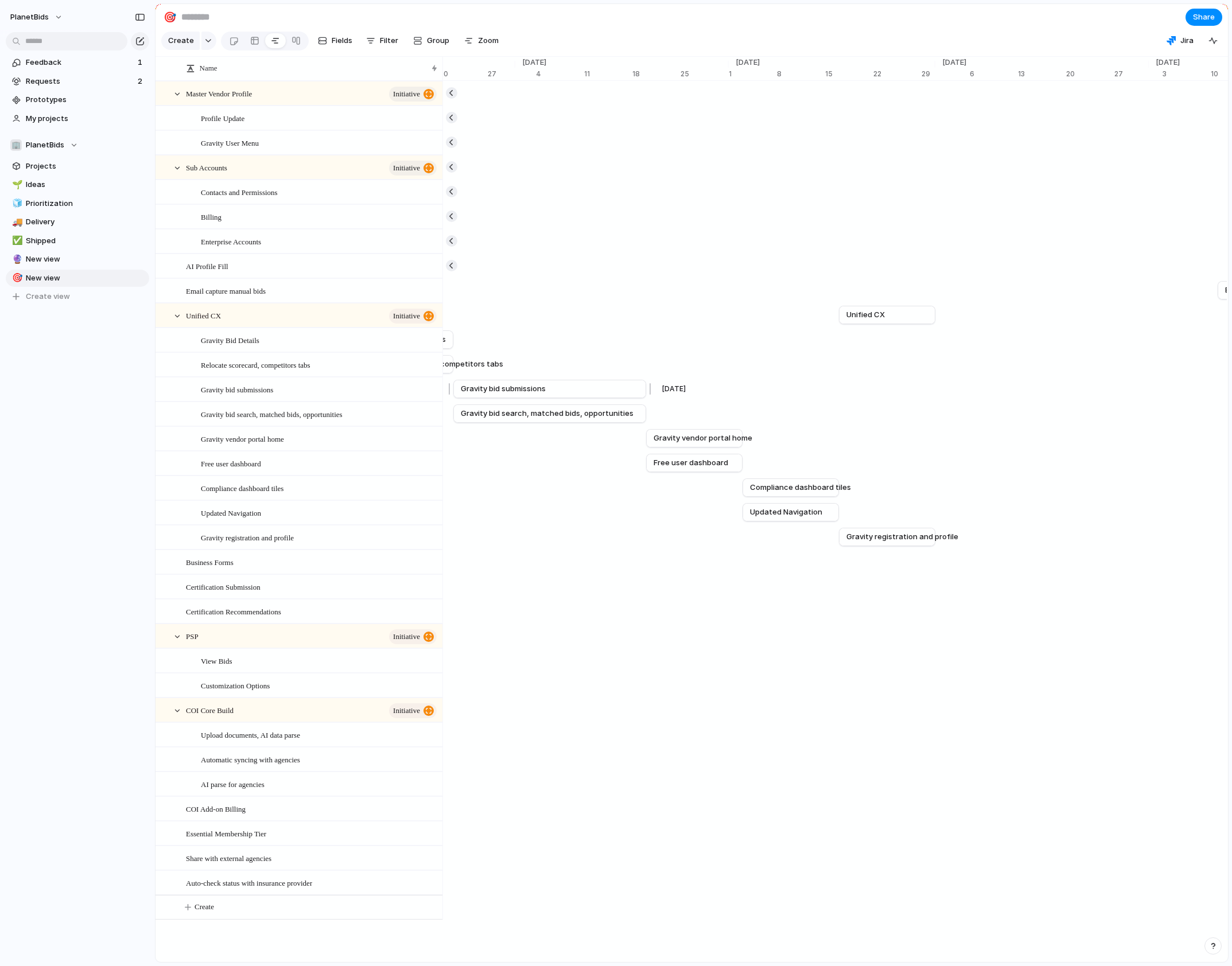
click at [585, 396] on link "Gravity bid submissions" at bounding box center [549, 388] width 178 height 17
click at [298, 369] on span "Relocate scorecard, competitors tabs" at bounding box center [256, 364] width 110 height 13
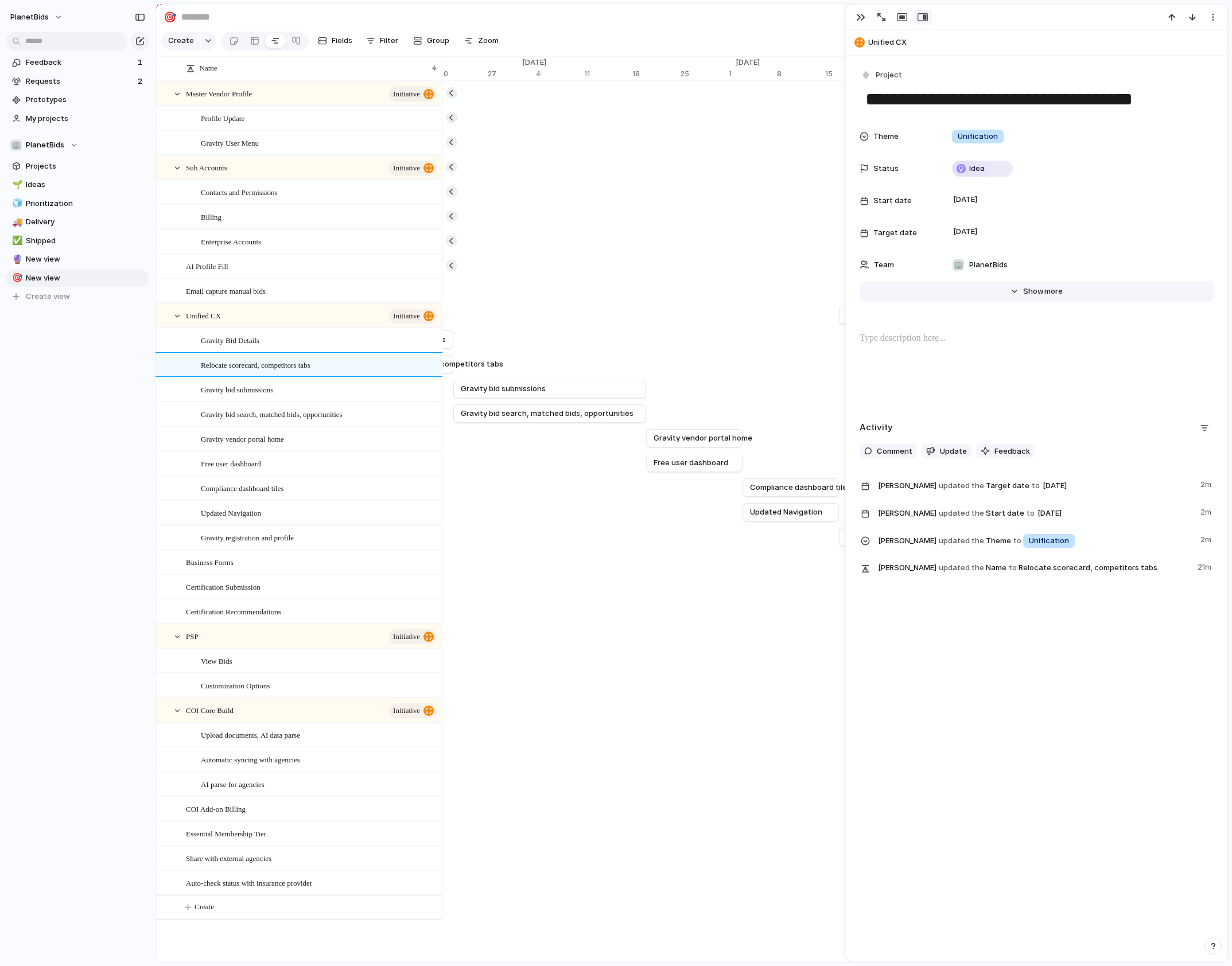
click at [1041, 285] on button "Hide Show more" at bounding box center [1037, 291] width 354 height 20
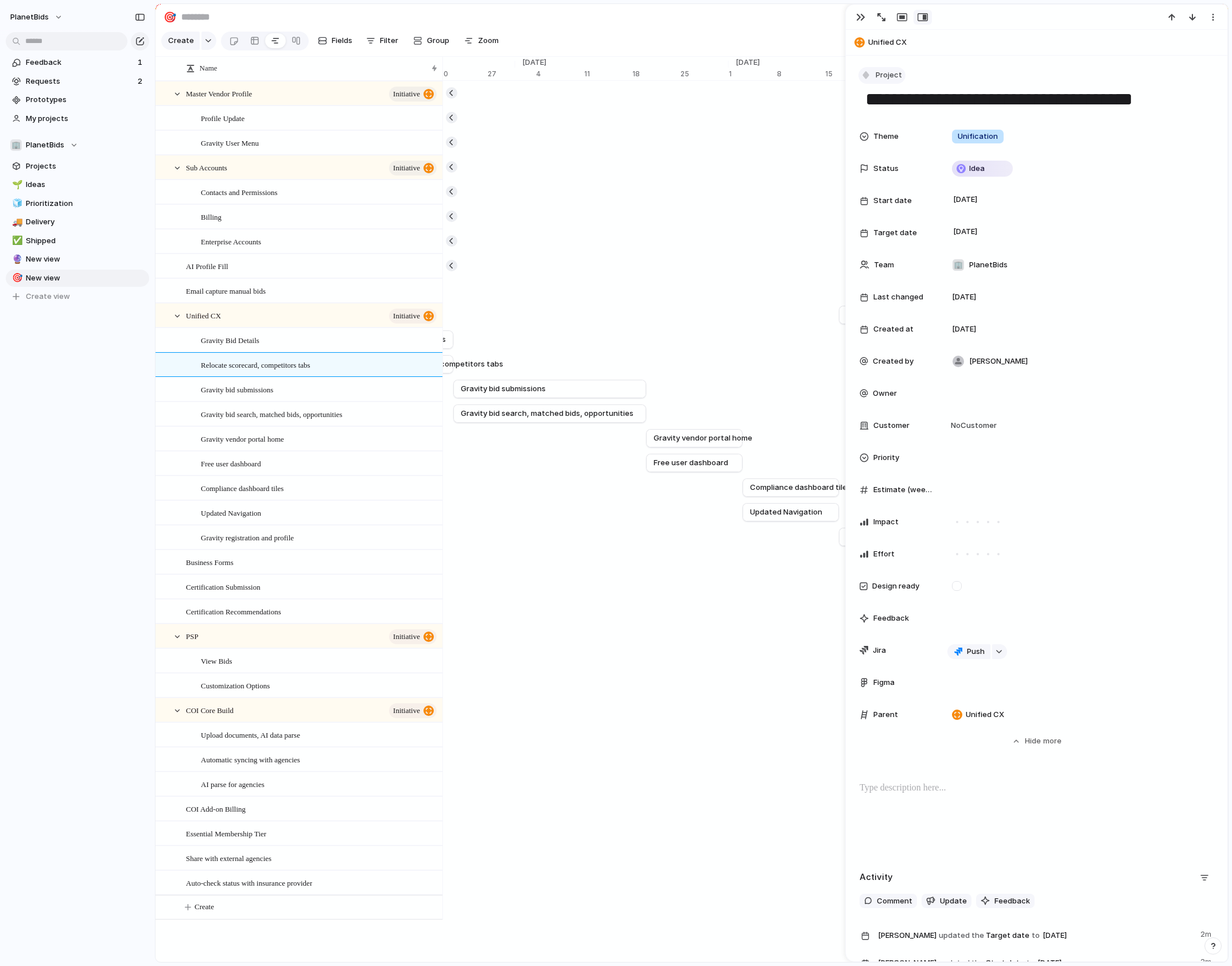
click at [861, 73] on div "button" at bounding box center [866, 75] width 11 height 11
click at [899, 125] on li "Goal" at bounding box center [908, 124] width 94 height 19
click at [884, 71] on span "Goal" at bounding box center [884, 74] width 17 height 12
click at [895, 186] on li "Project" at bounding box center [908, 179] width 94 height 19
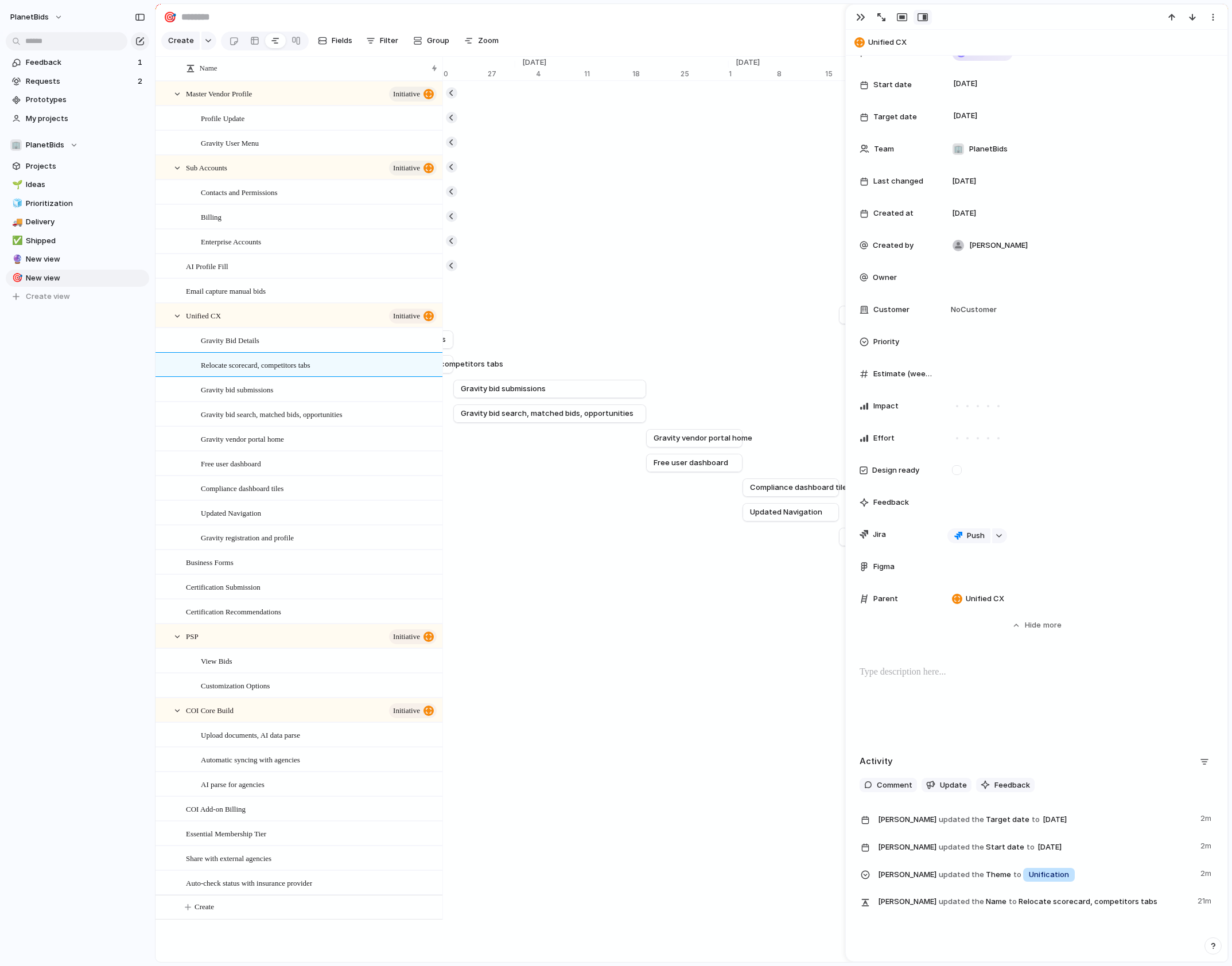
scroll to position [158, 0]
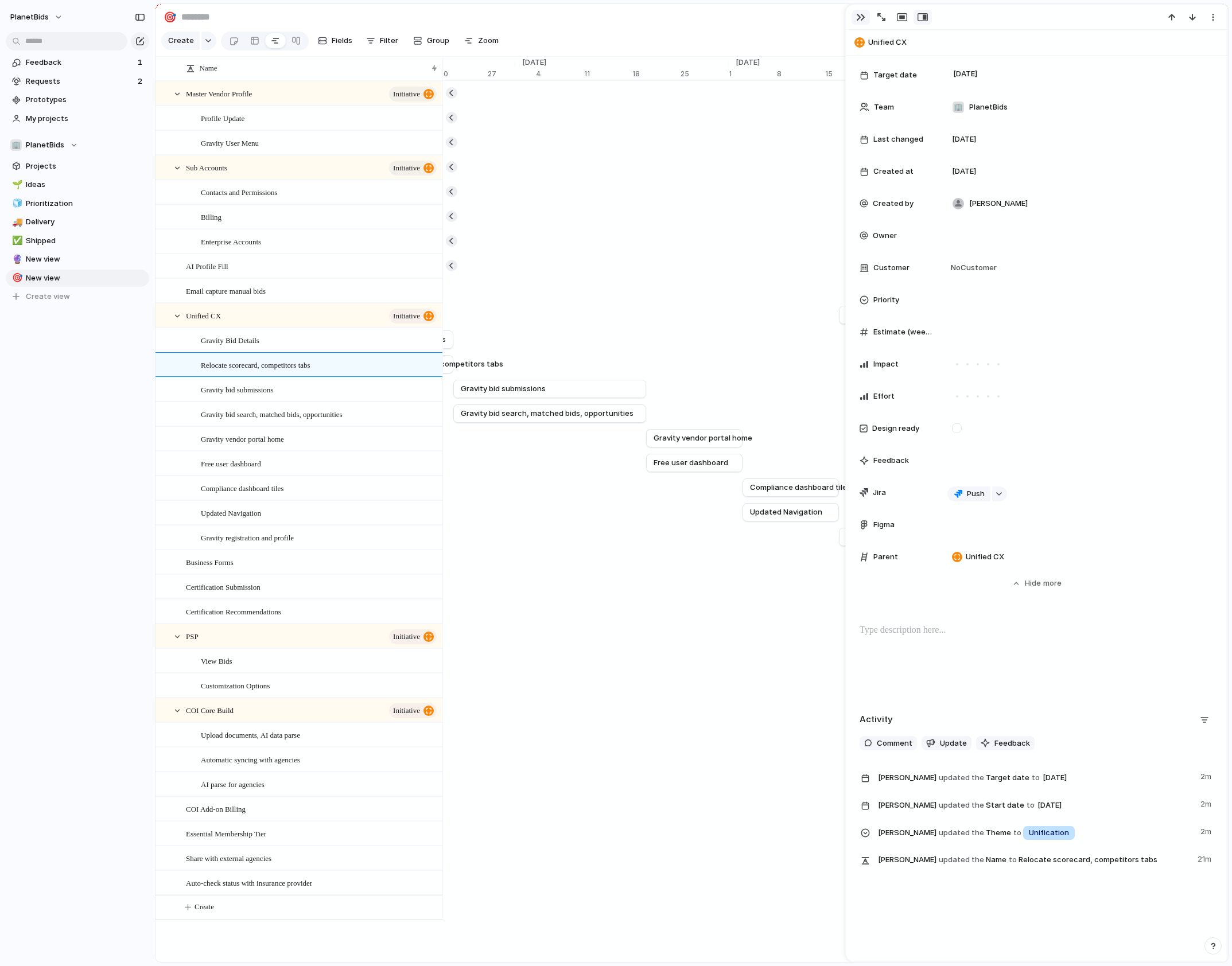
click at [857, 16] on div "button" at bounding box center [861, 17] width 9 height 9
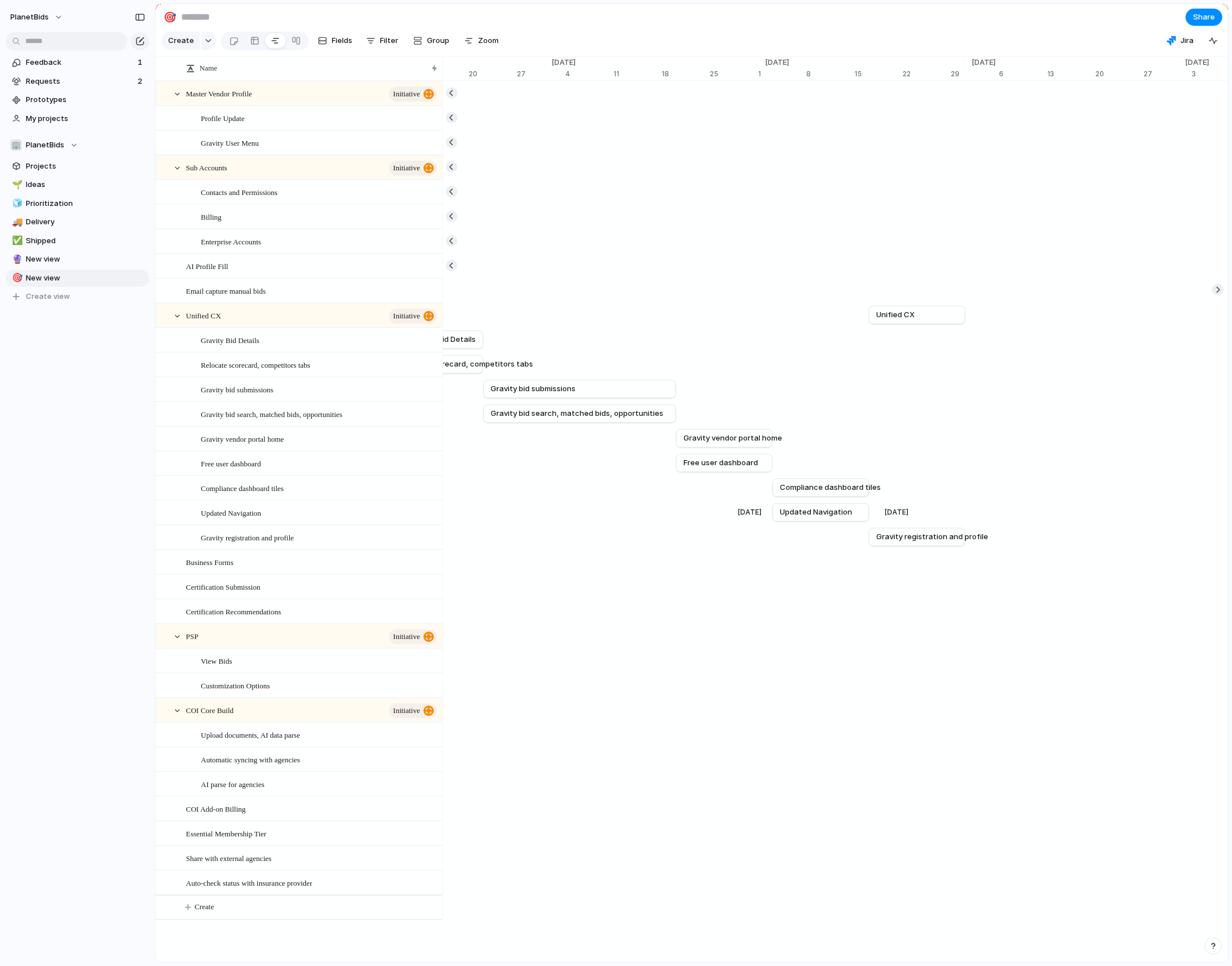
scroll to position [0, 8904]
click at [254, 39] on div at bounding box center [255, 41] width 9 height 19
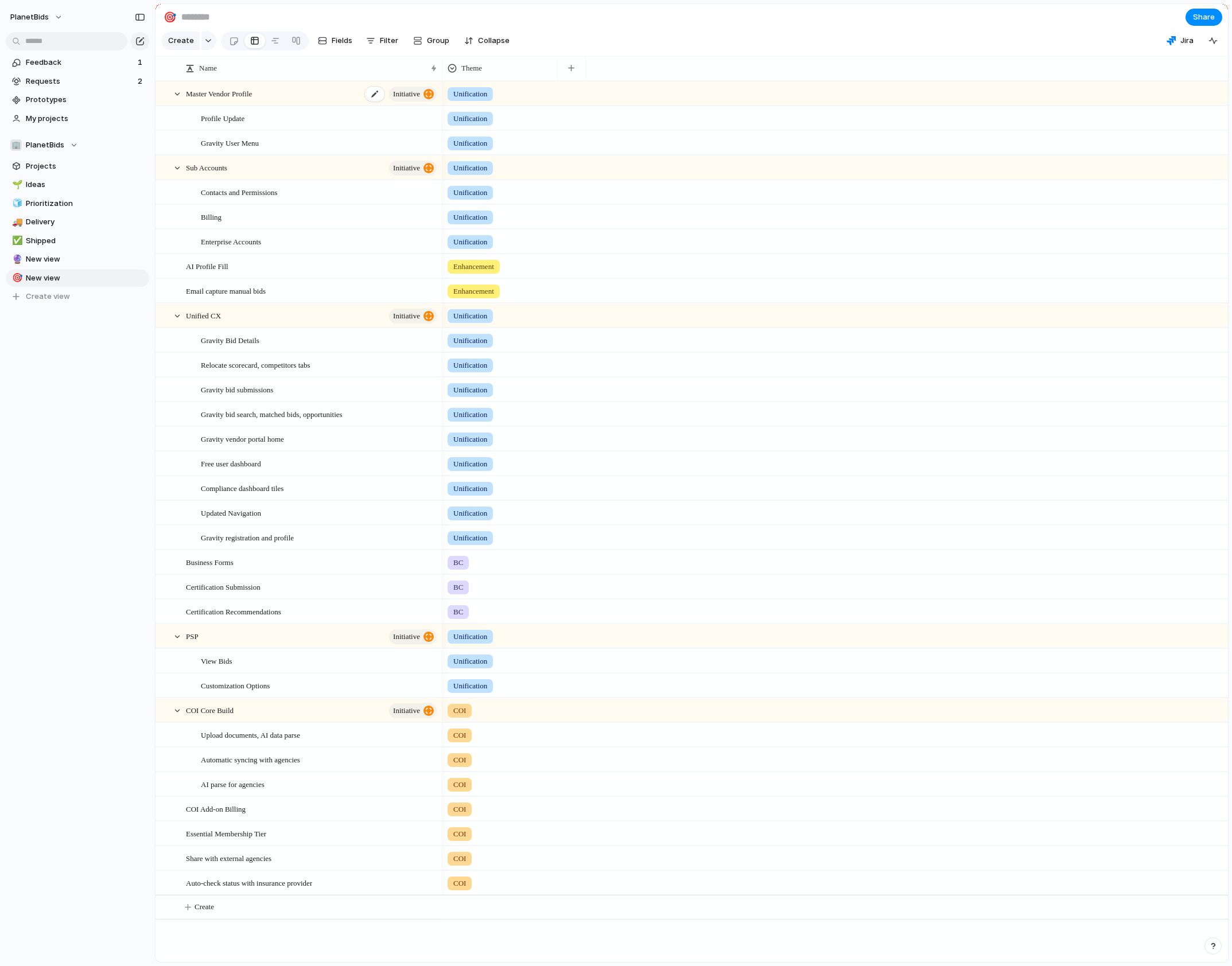
click at [219, 100] on span "Master Vendor Profile" at bounding box center [218, 93] width 66 height 13
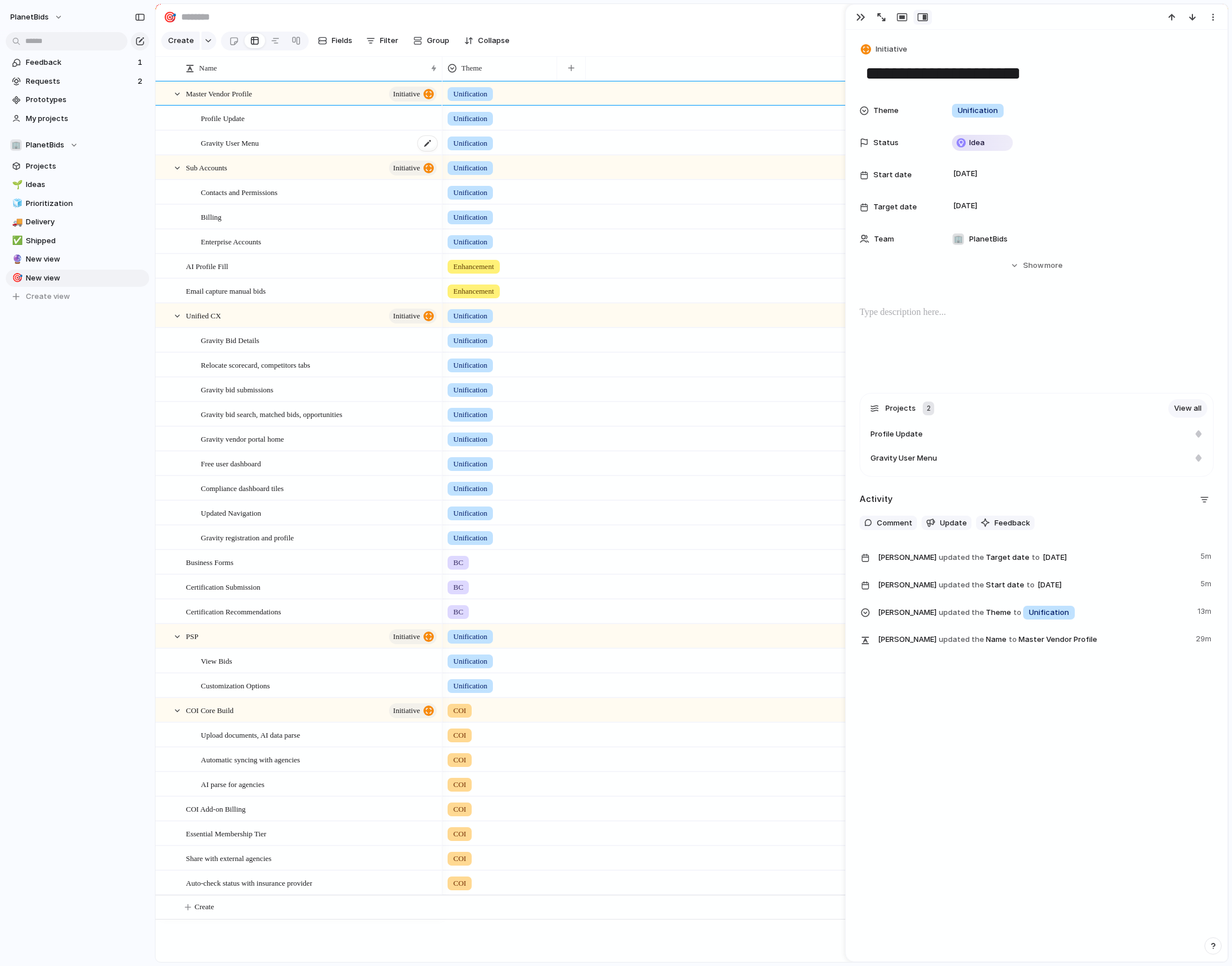
click at [222, 140] on div "Gravity User Menu" at bounding box center [319, 143] width 238 height 24
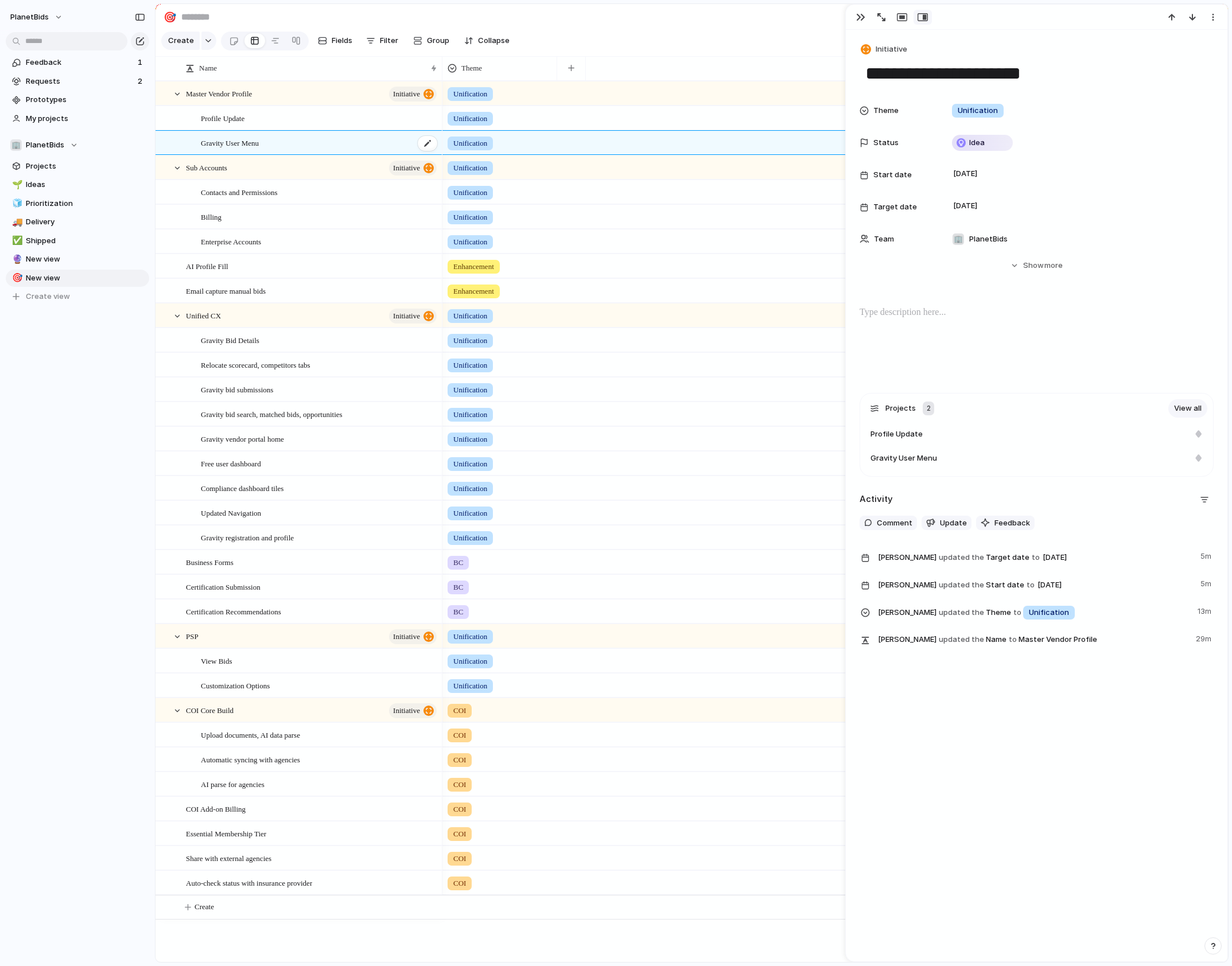
type textarea "**********"
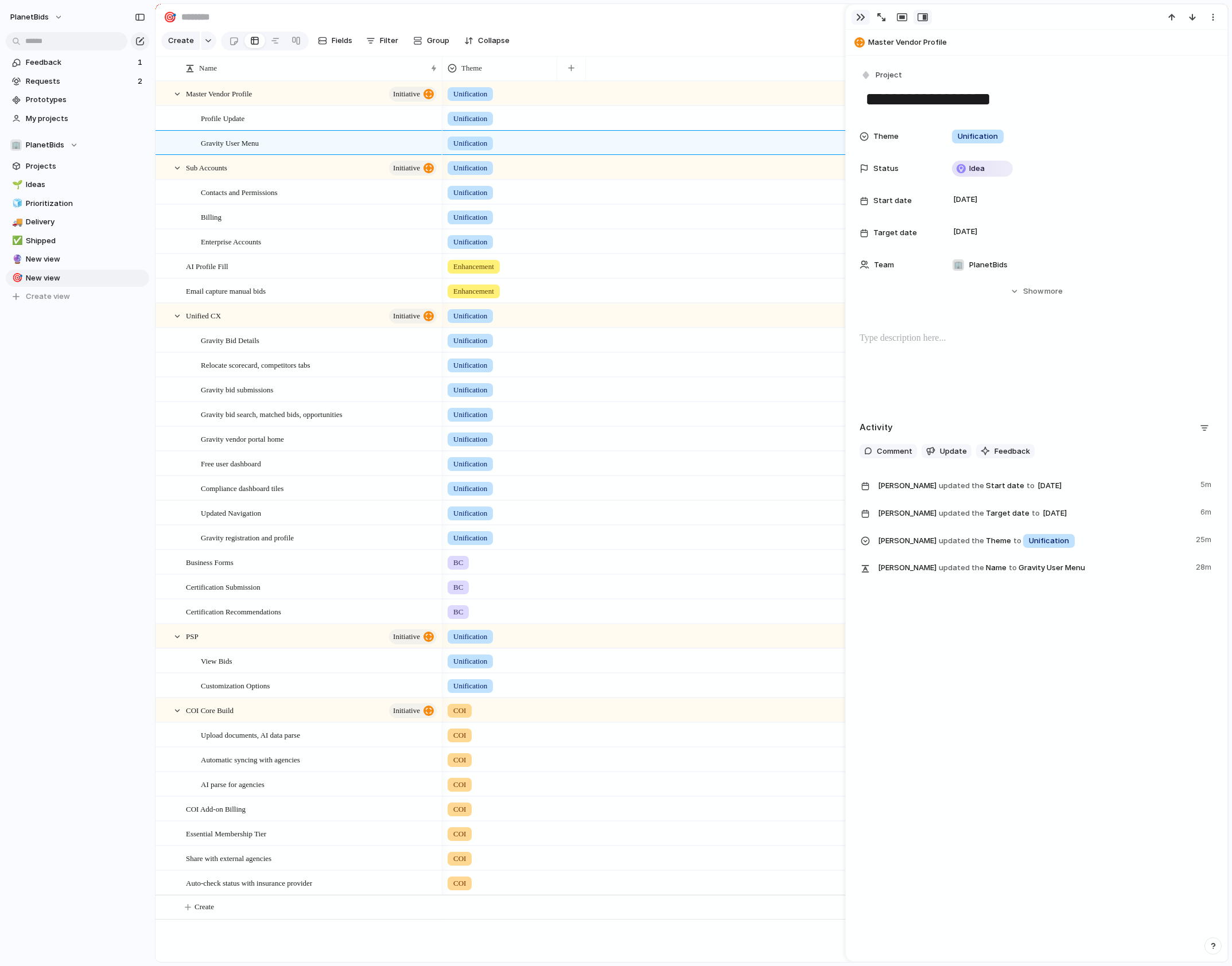
click at [858, 17] on div "button" at bounding box center [861, 17] width 9 height 9
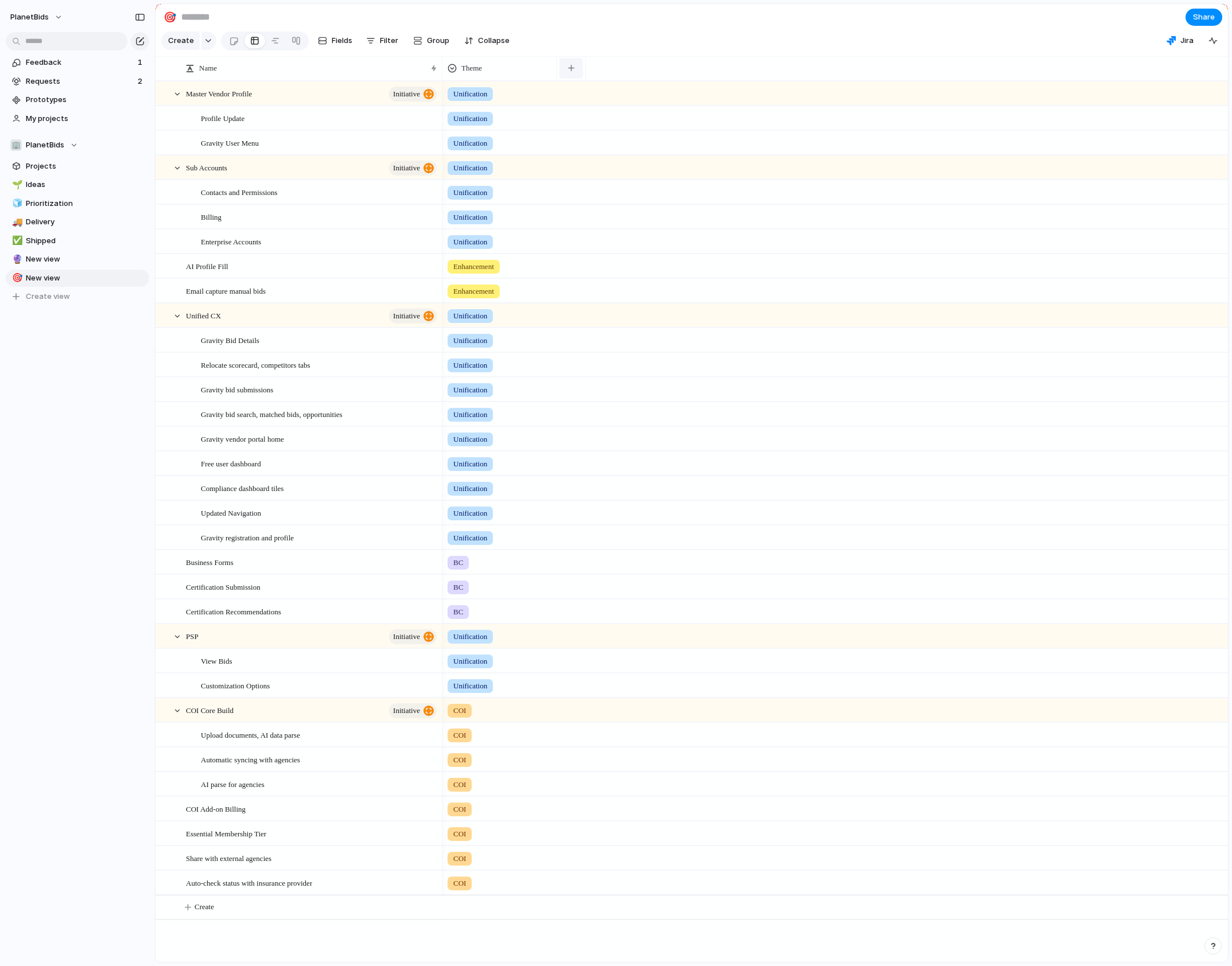
click at [581, 71] on button "button" at bounding box center [571, 68] width 24 height 20
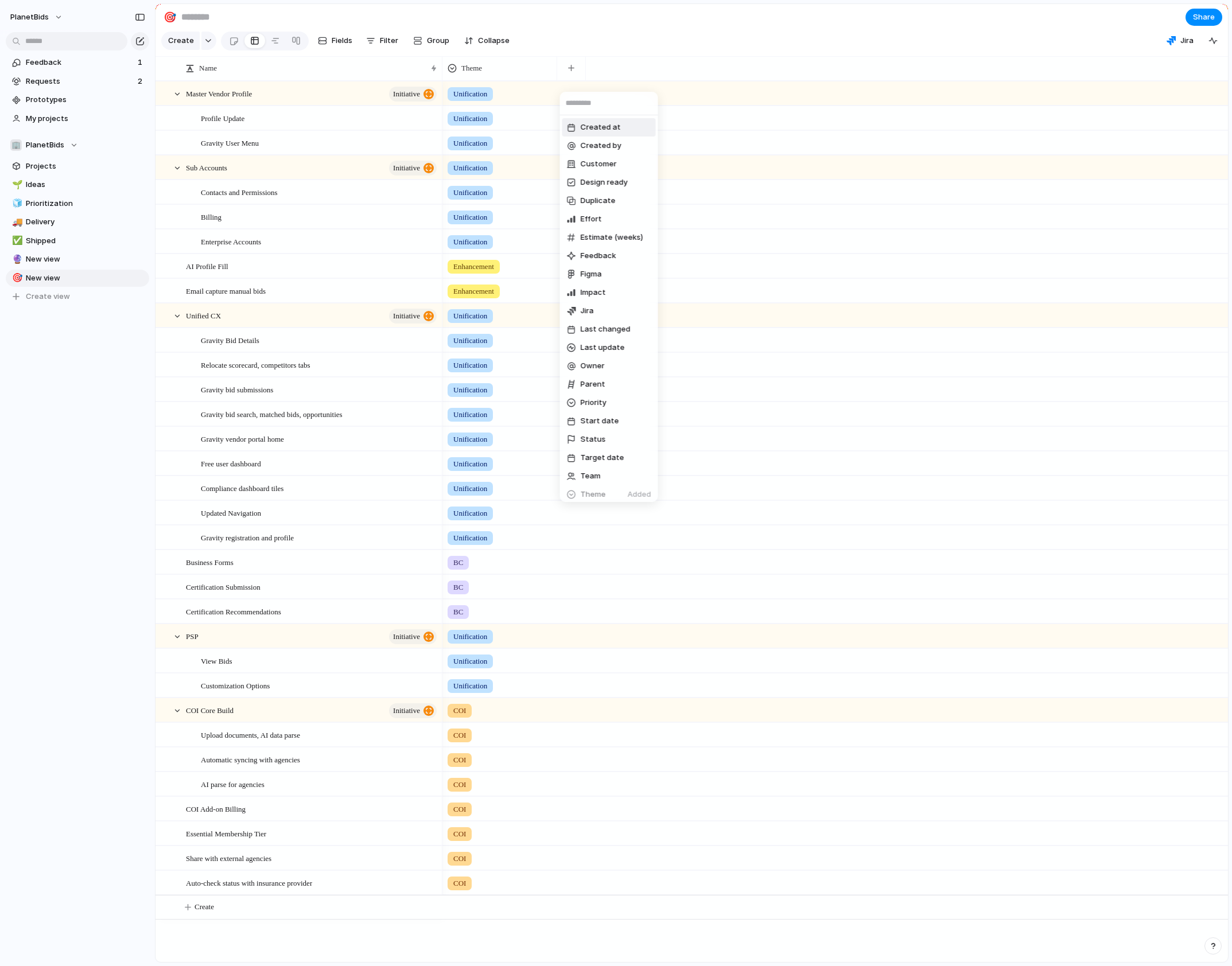
click at [597, 104] on input "text" at bounding box center [608, 104] width 98 height 23
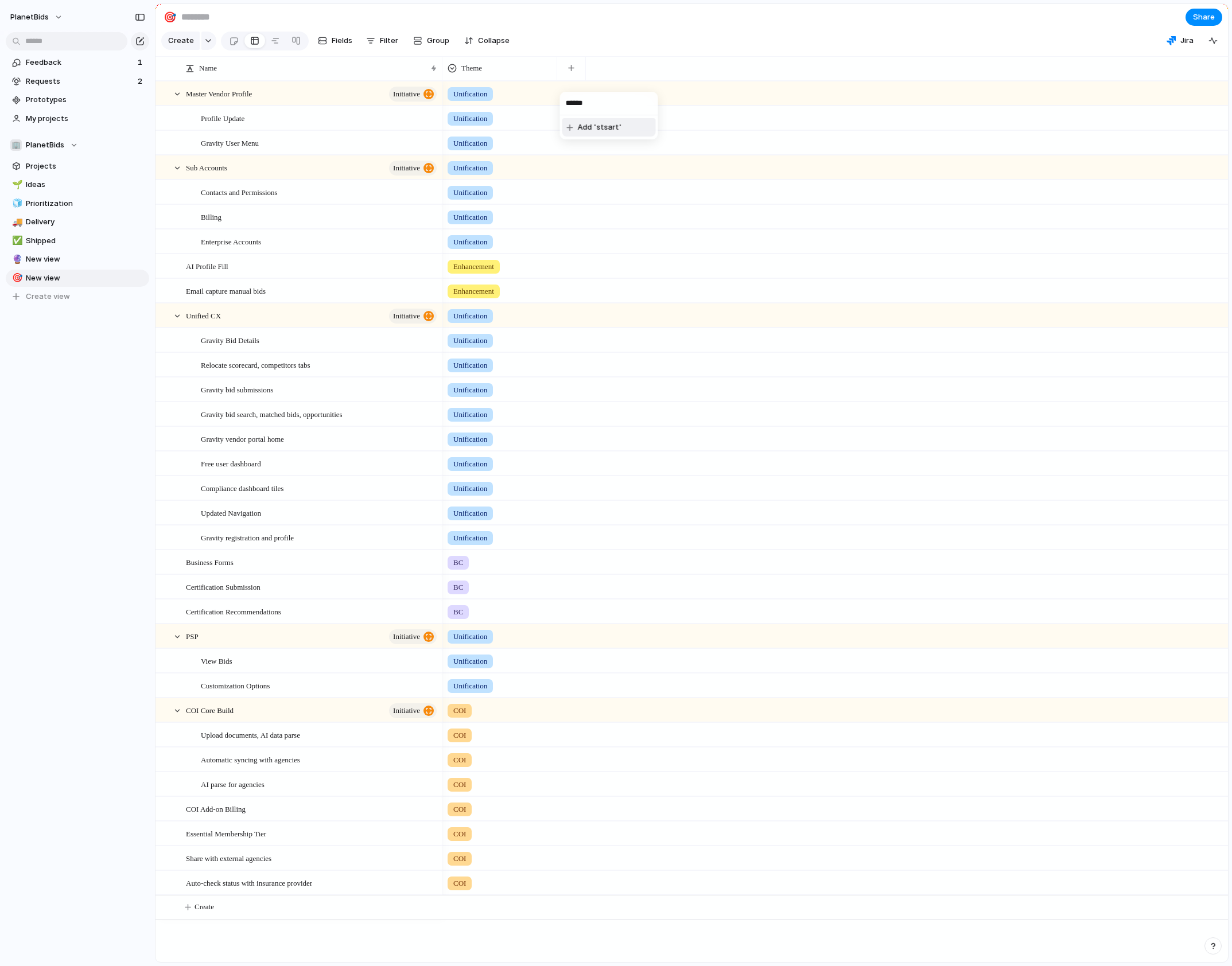
click at [601, 101] on input "******" at bounding box center [608, 104] width 98 height 23
type input "**"
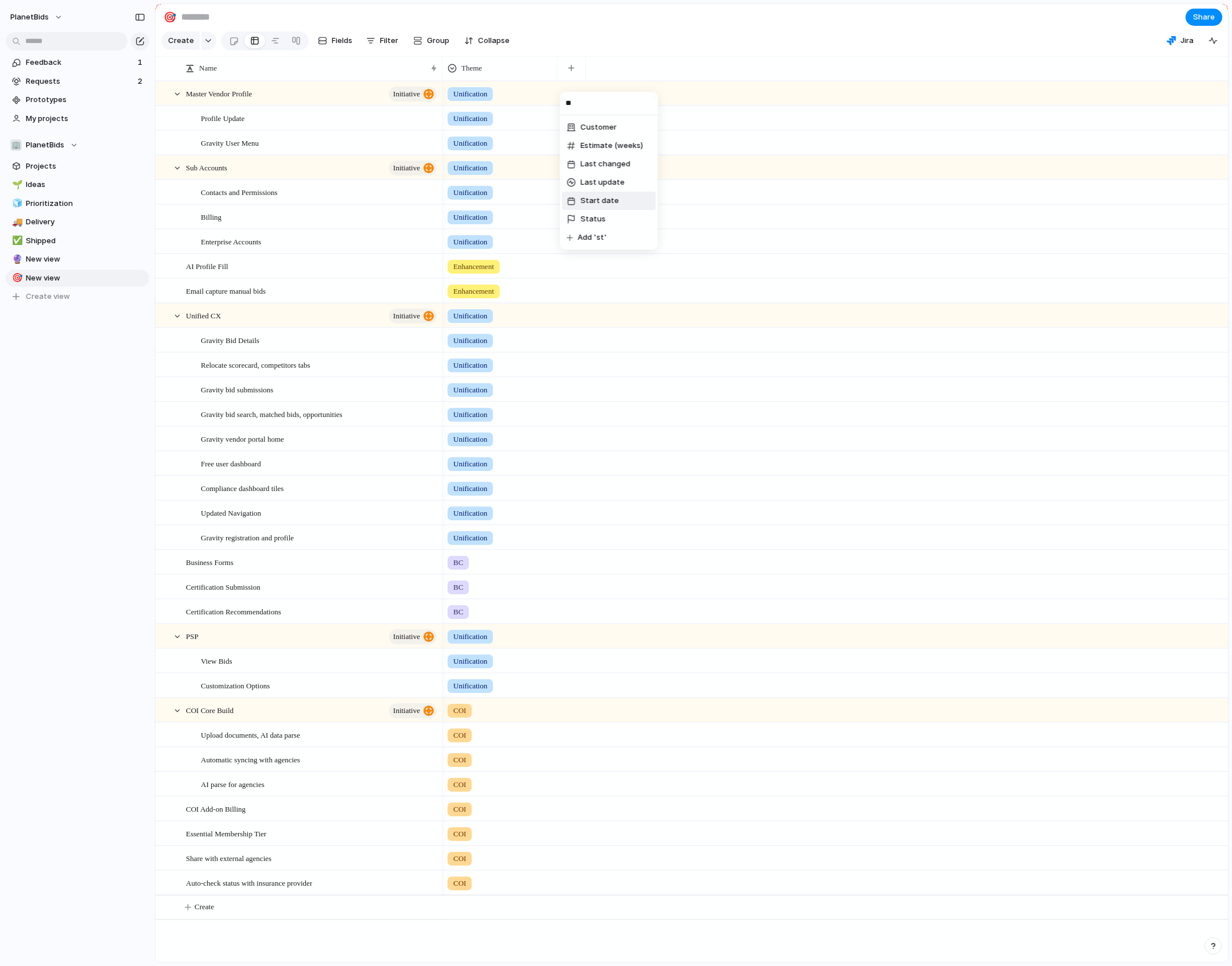
click at [599, 197] on span "Start date" at bounding box center [600, 201] width 38 height 12
click at [685, 71] on div "button" at bounding box center [685, 67] width 6 height 6
type input "******"
click at [709, 124] on span "Target date" at bounding box center [716, 127] width 43 height 12
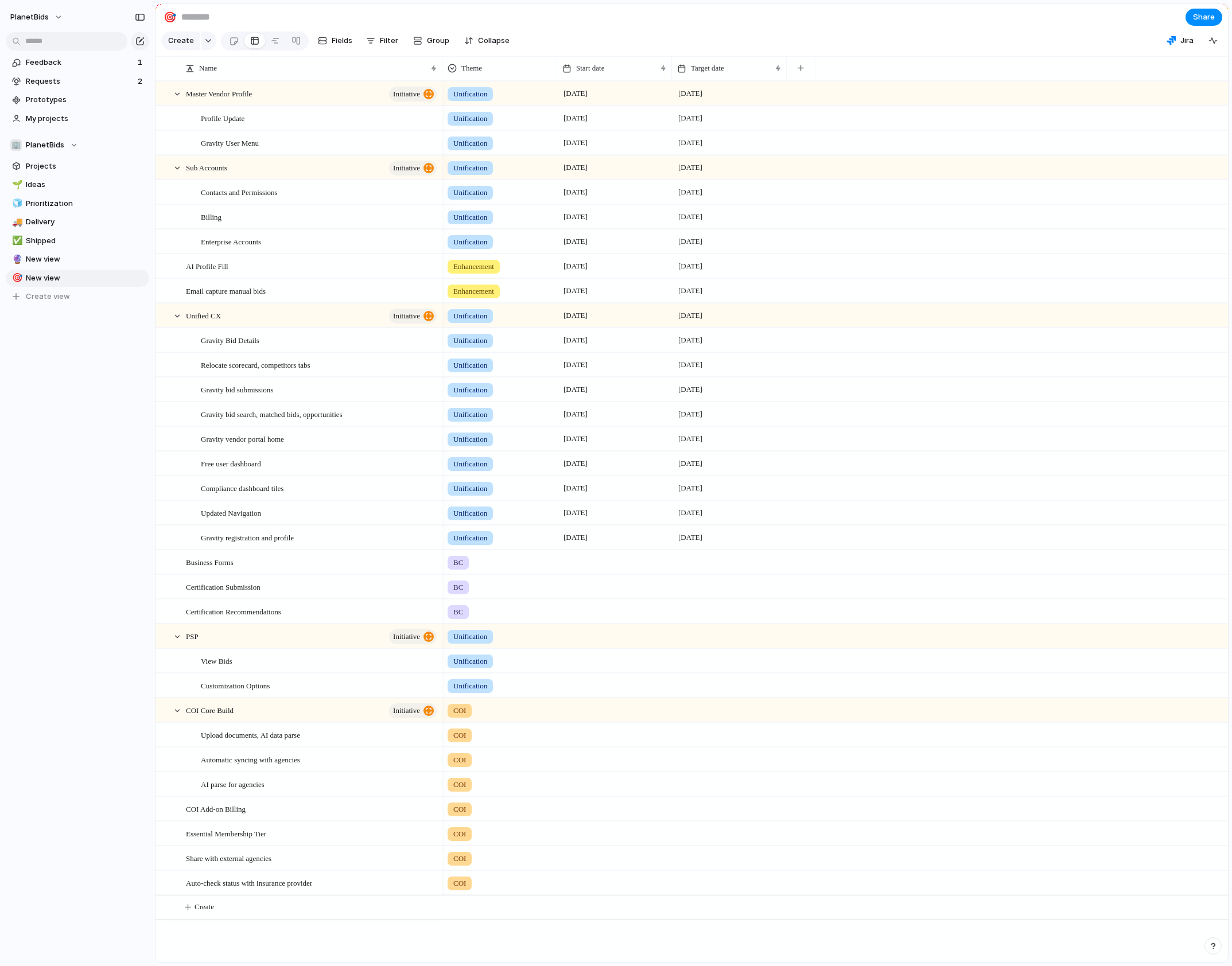
click at [745, 30] on section "🎯 Share" at bounding box center [692, 17] width 1072 height 26
click at [292, 44] on div at bounding box center [296, 41] width 9 height 19
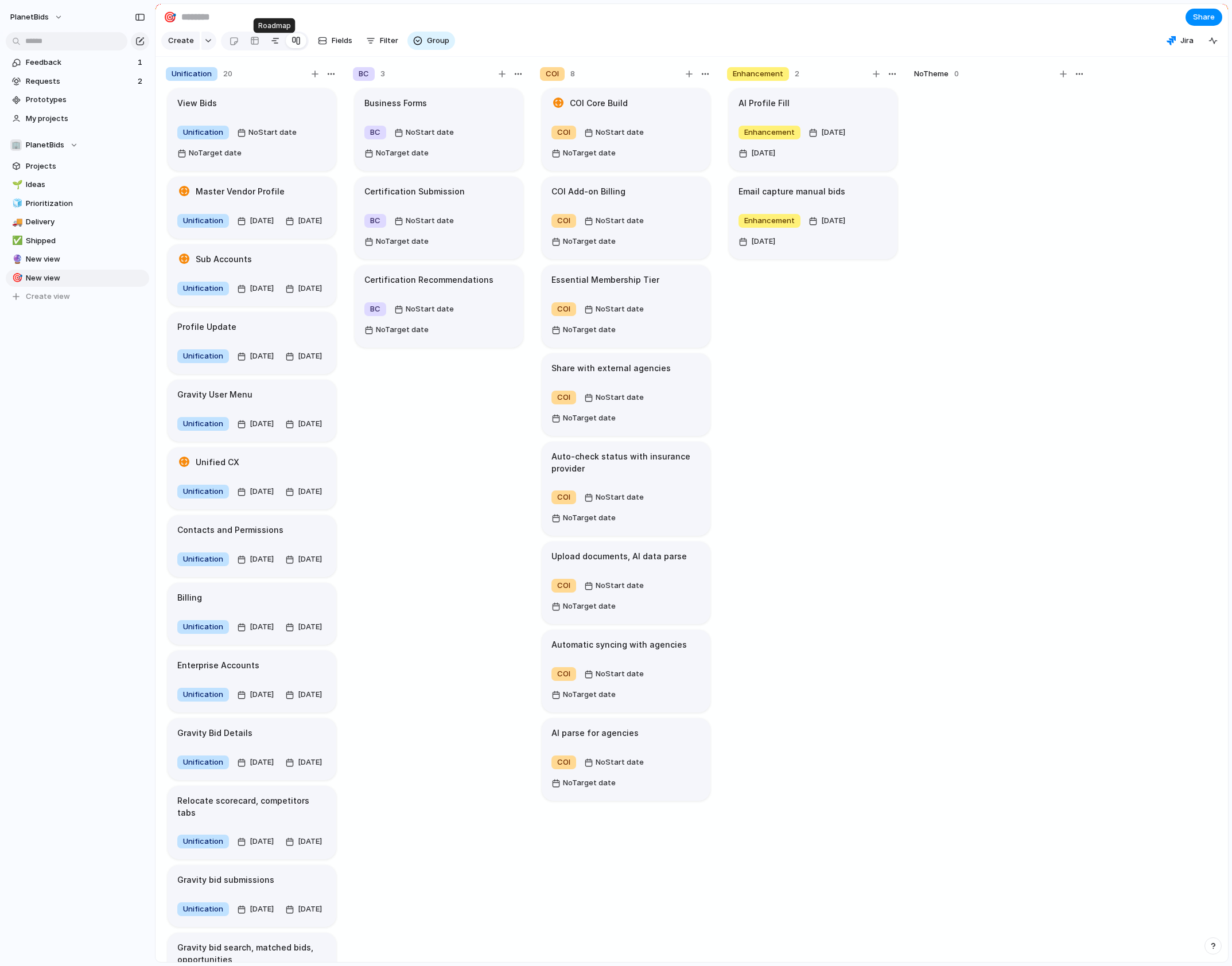
click at [272, 45] on div at bounding box center [275, 41] width 9 height 19
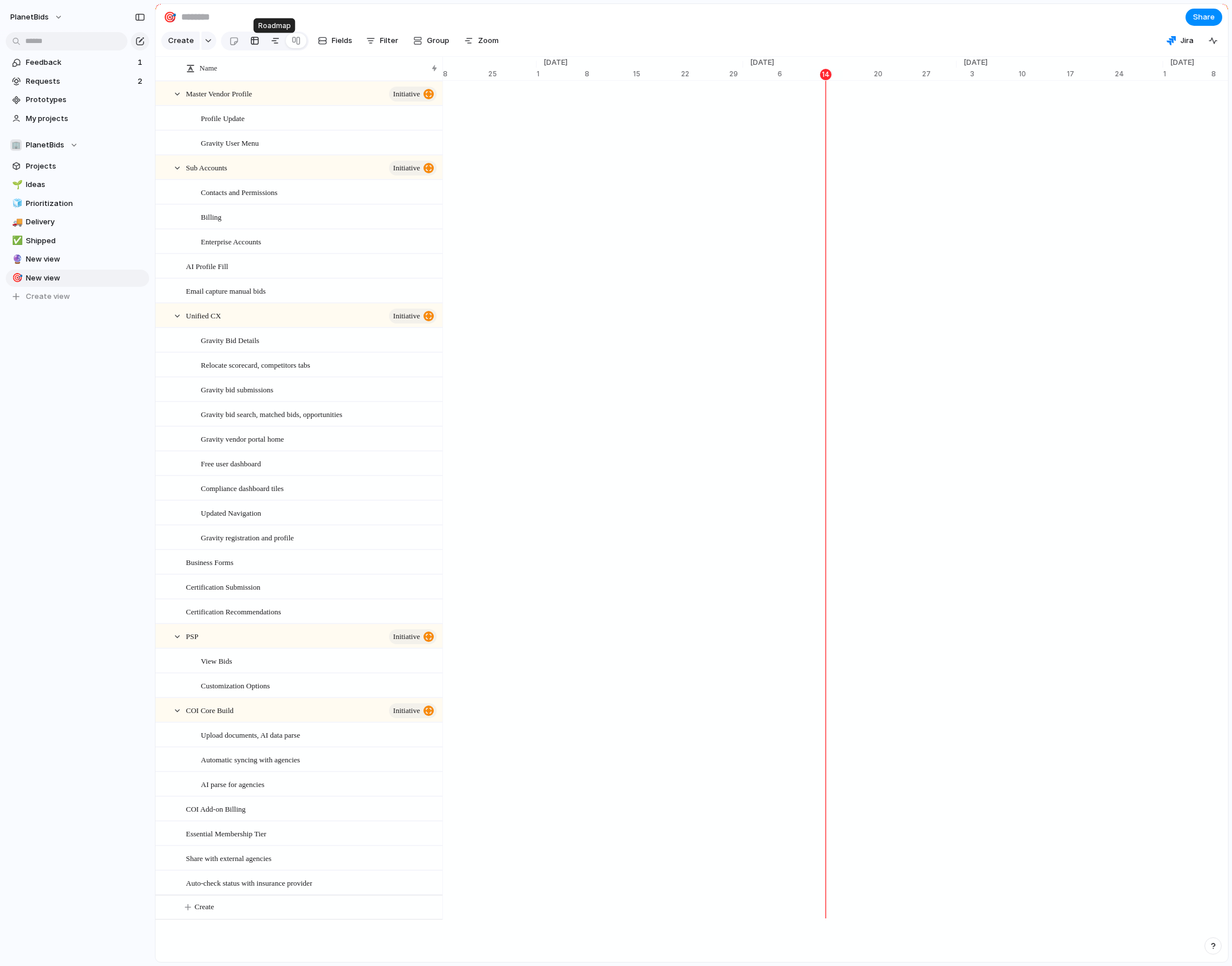
scroll to position [0, 7246]
click at [256, 45] on div at bounding box center [255, 41] width 9 height 19
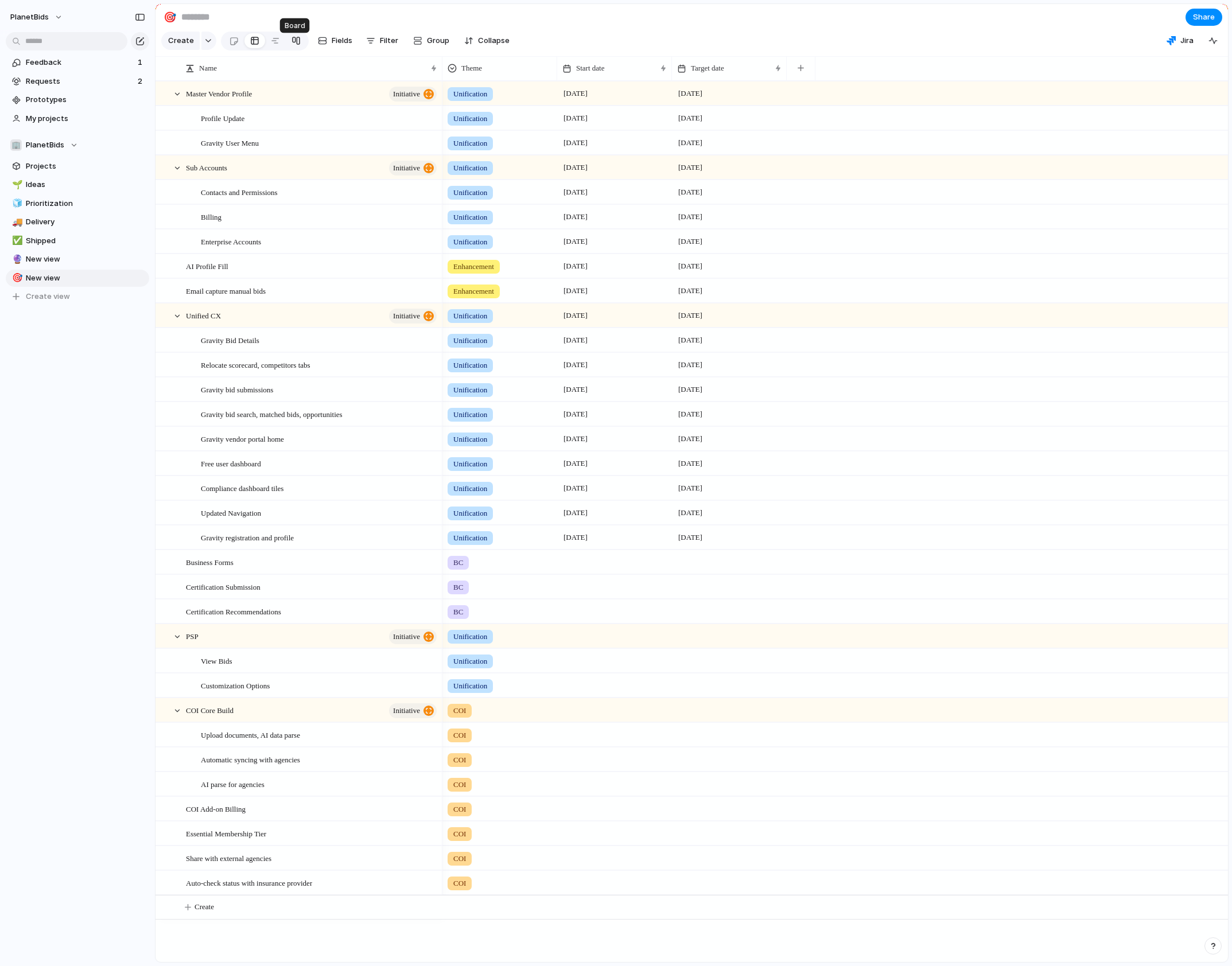
click at [289, 43] on link at bounding box center [295, 41] width 20 height 19
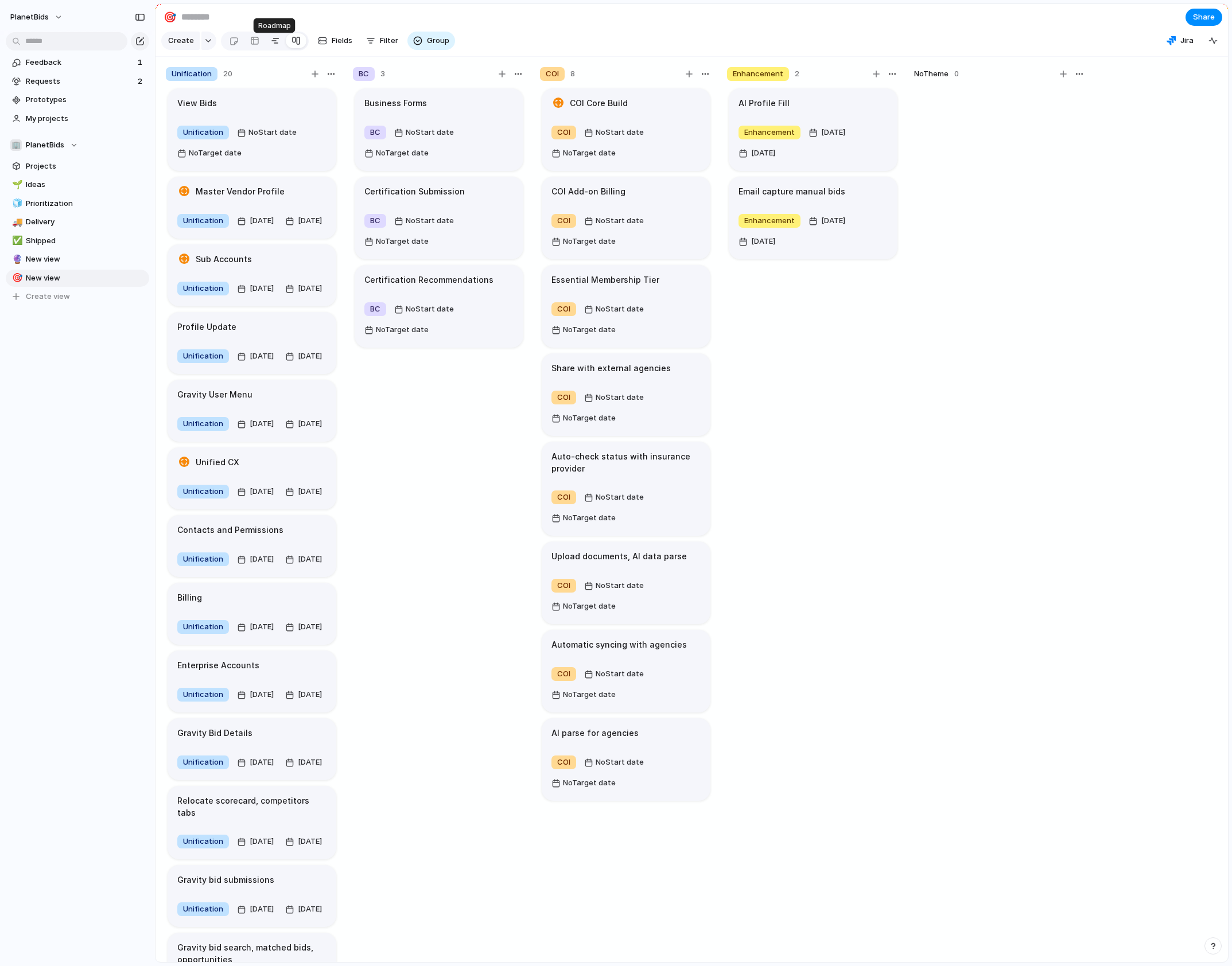
click at [272, 47] on div at bounding box center [275, 41] width 9 height 19
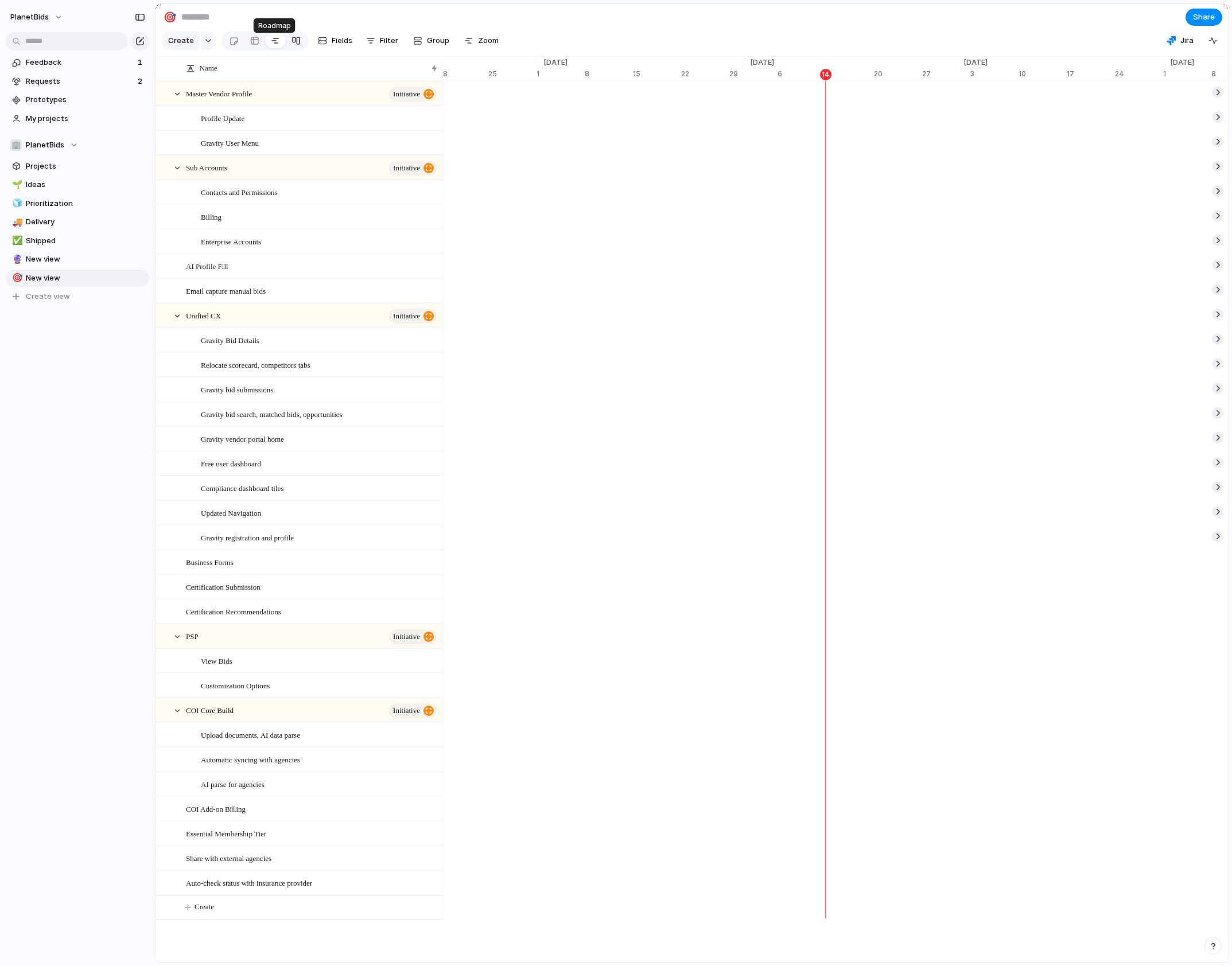
scroll to position [0, 7246]
click at [297, 45] on div at bounding box center [296, 41] width 9 height 19
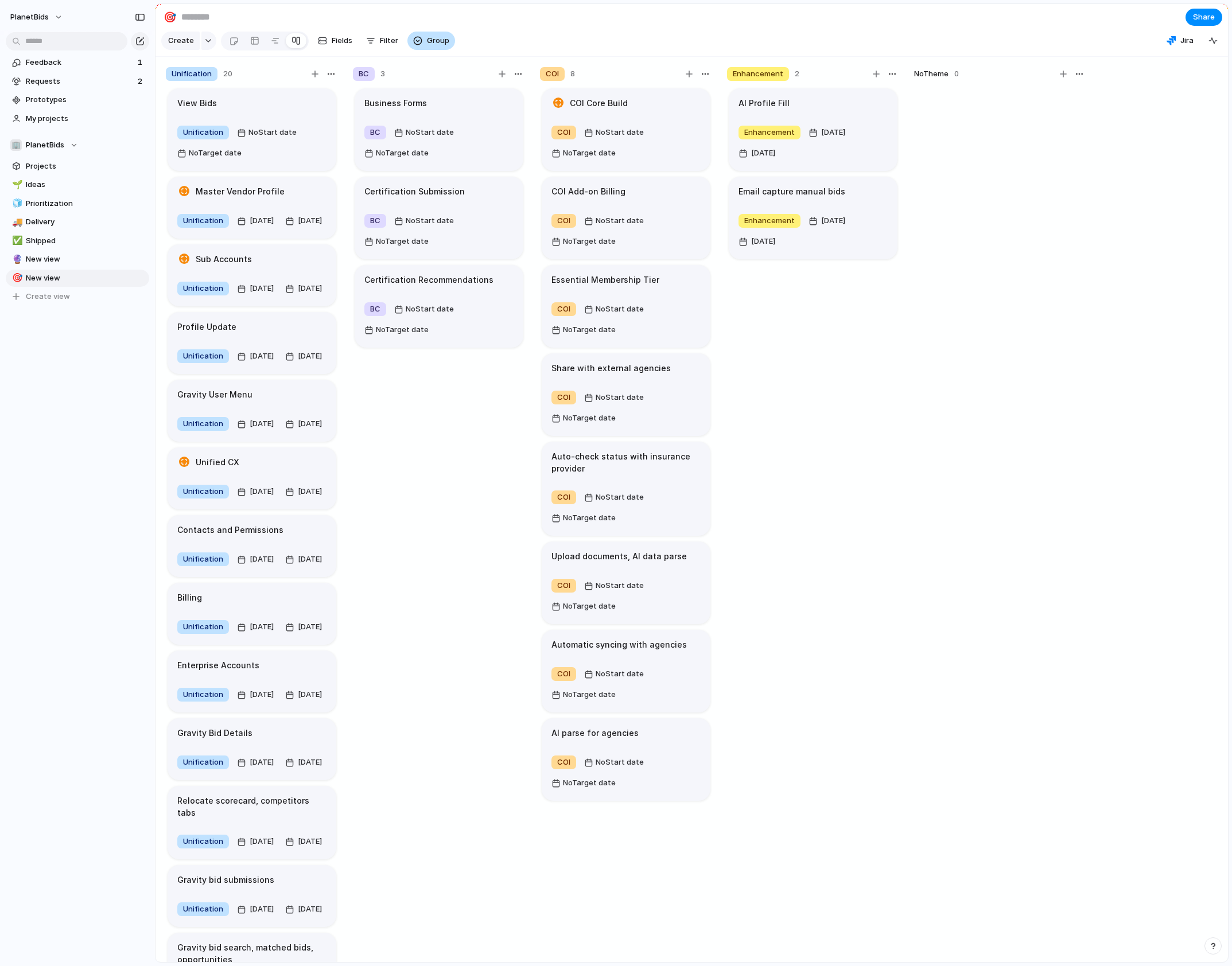
click at [437, 41] on span "Group" at bounding box center [438, 41] width 22 height 12
click at [463, 92] on li "Status" at bounding box center [455, 95] width 94 height 19
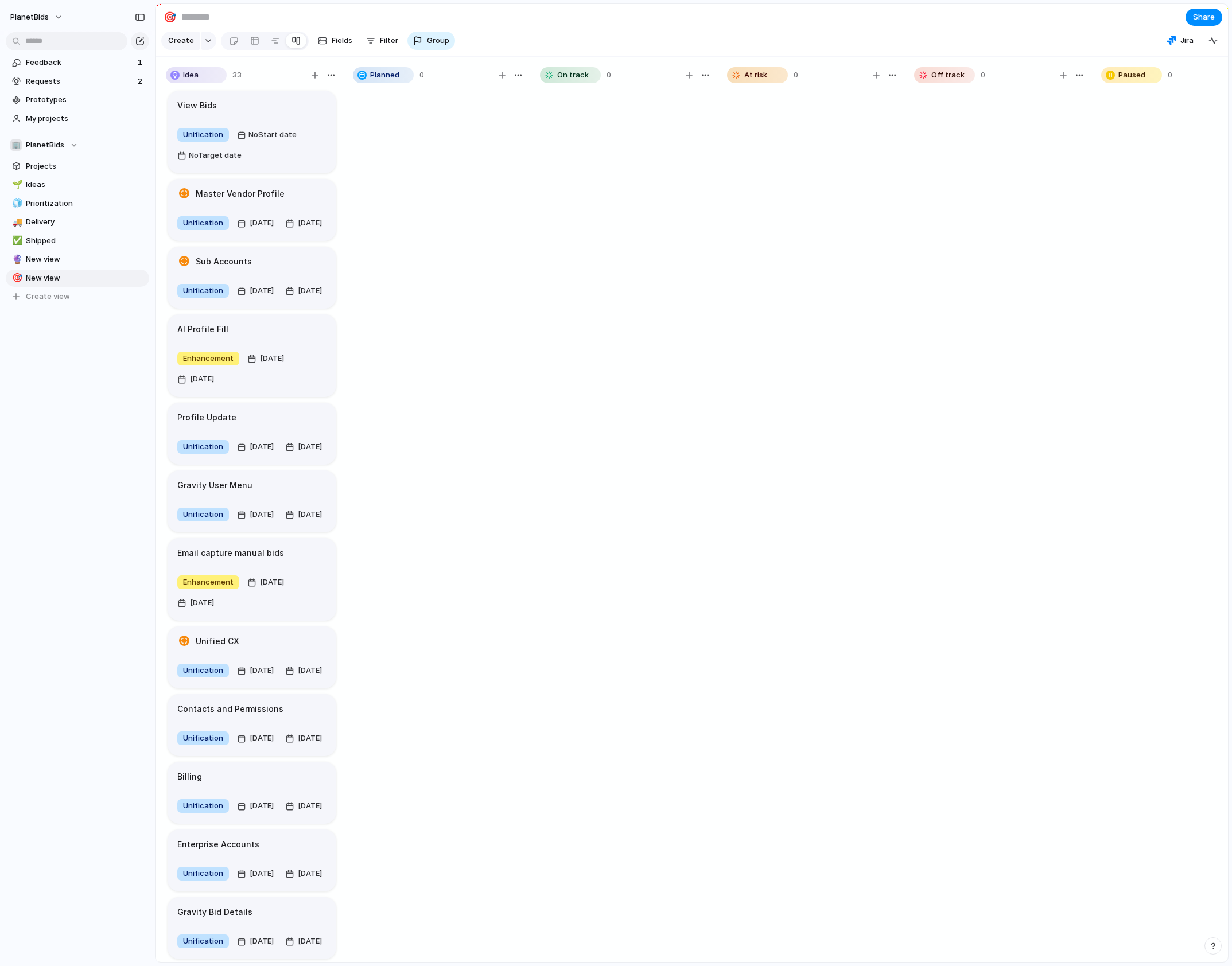
click at [539, 30] on section "🎯 Share" at bounding box center [692, 17] width 1072 height 26
click at [231, 43] on div at bounding box center [233, 41] width 10 height 19
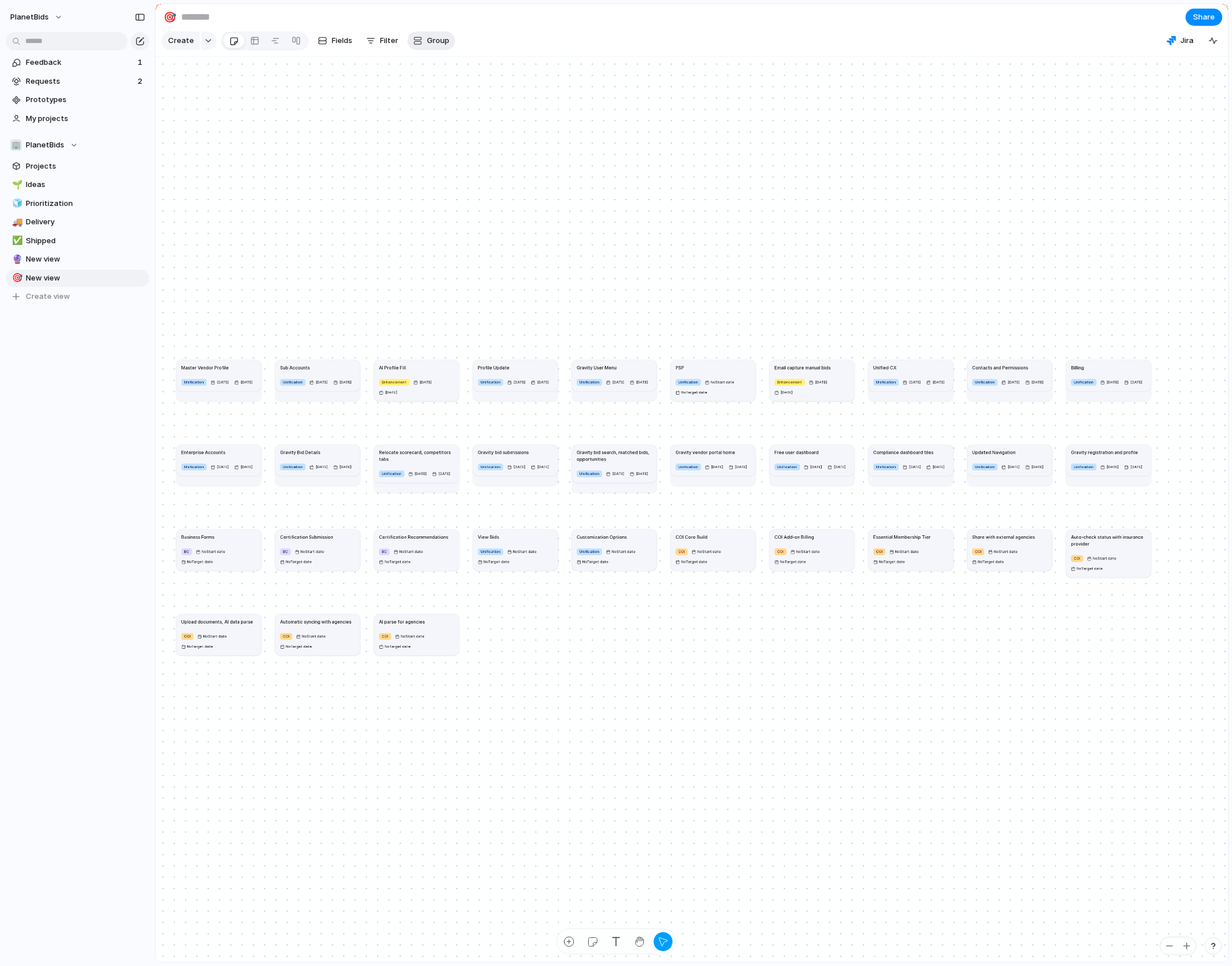
click at [440, 47] on span "Group" at bounding box center [438, 41] width 22 height 12
click at [457, 227] on li "Theme" at bounding box center [455, 223] width 94 height 19
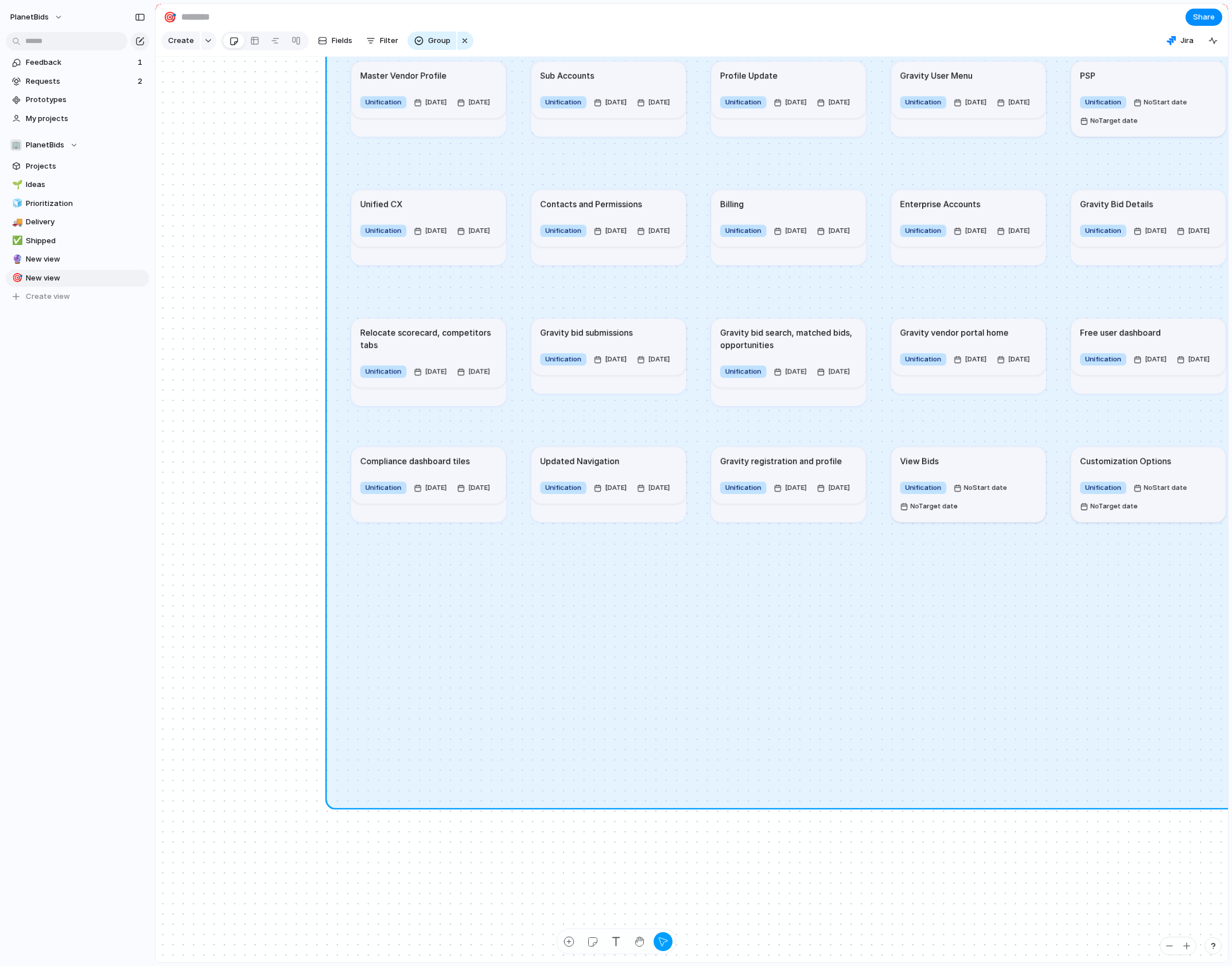
click at [560, 586] on div "Unification" at bounding box center [790, 397] width 929 height 826
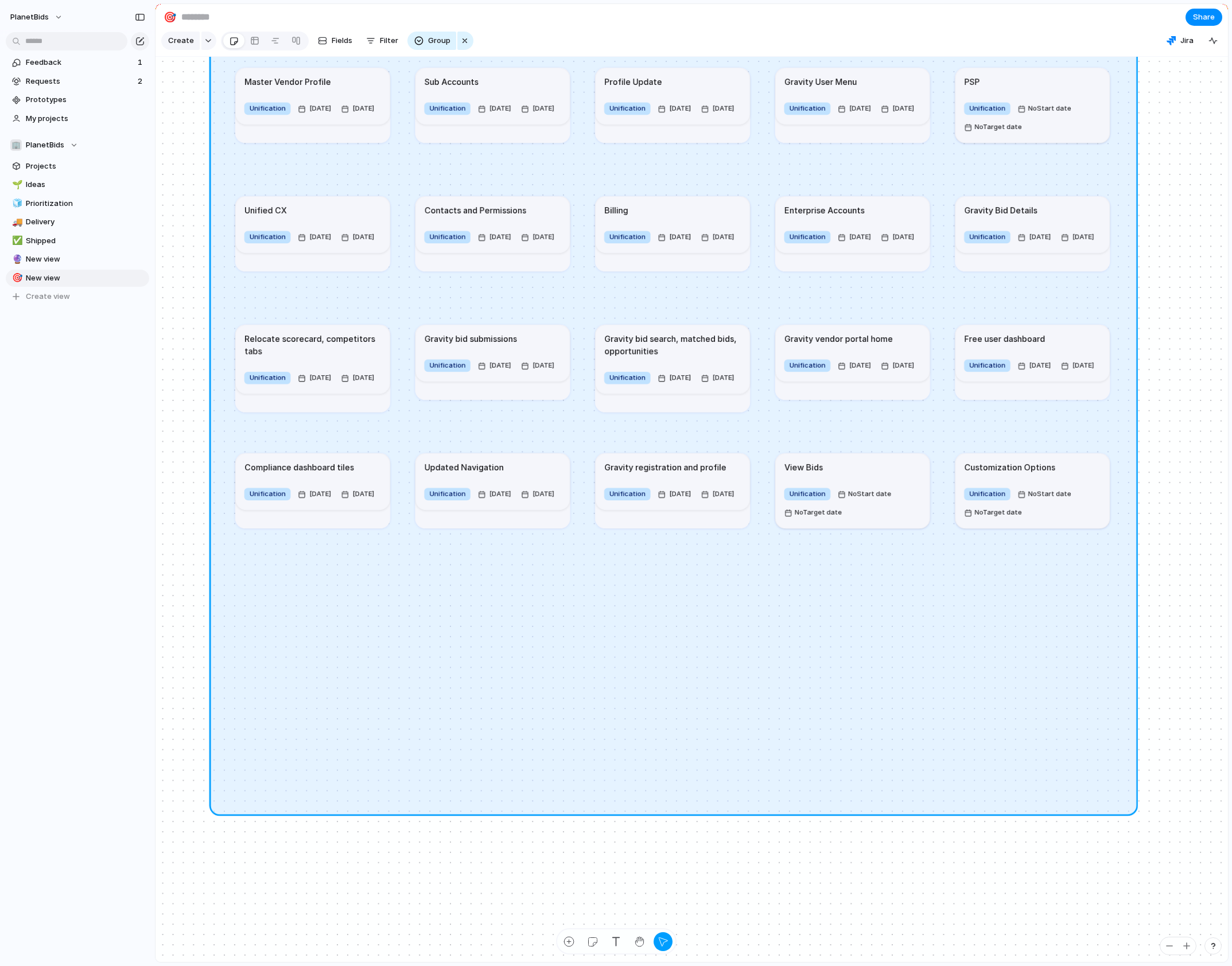
drag, startPoint x: 639, startPoint y: 615, endPoint x: 523, endPoint y: 621, distance: 116.2
click at [523, 621] on div "Unification" at bounding box center [674, 403] width 929 height 826
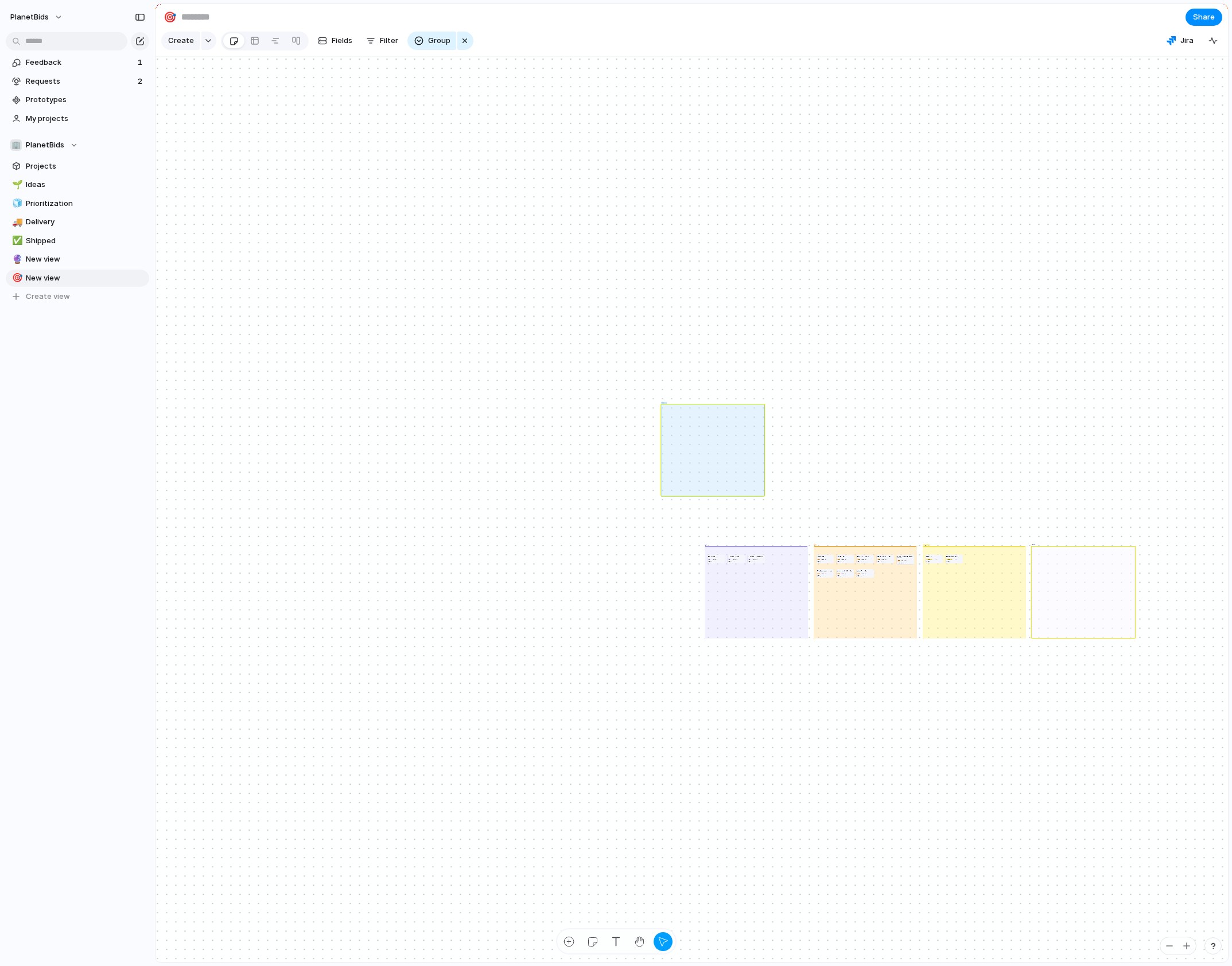
drag, startPoint x: 627, startPoint y: 610, endPoint x: 708, endPoint y: 466, distance: 165.2
click at [706, 466] on div "Unification" at bounding box center [712, 450] width 103 height 92
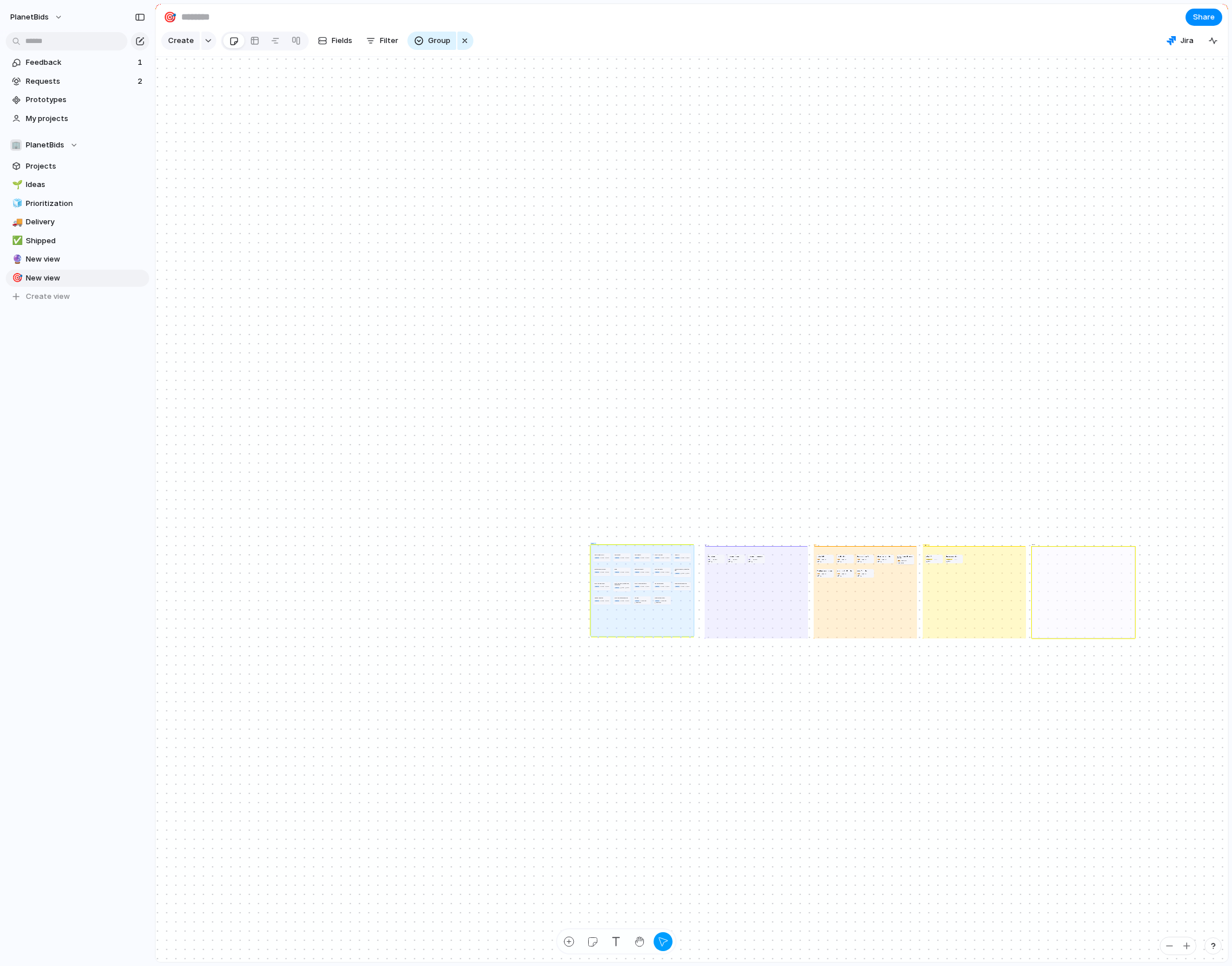
drag, startPoint x: 683, startPoint y: 503, endPoint x: 638, endPoint y: 632, distance: 136.6
click at [638, 632] on div "Unification" at bounding box center [642, 591] width 103 height 92
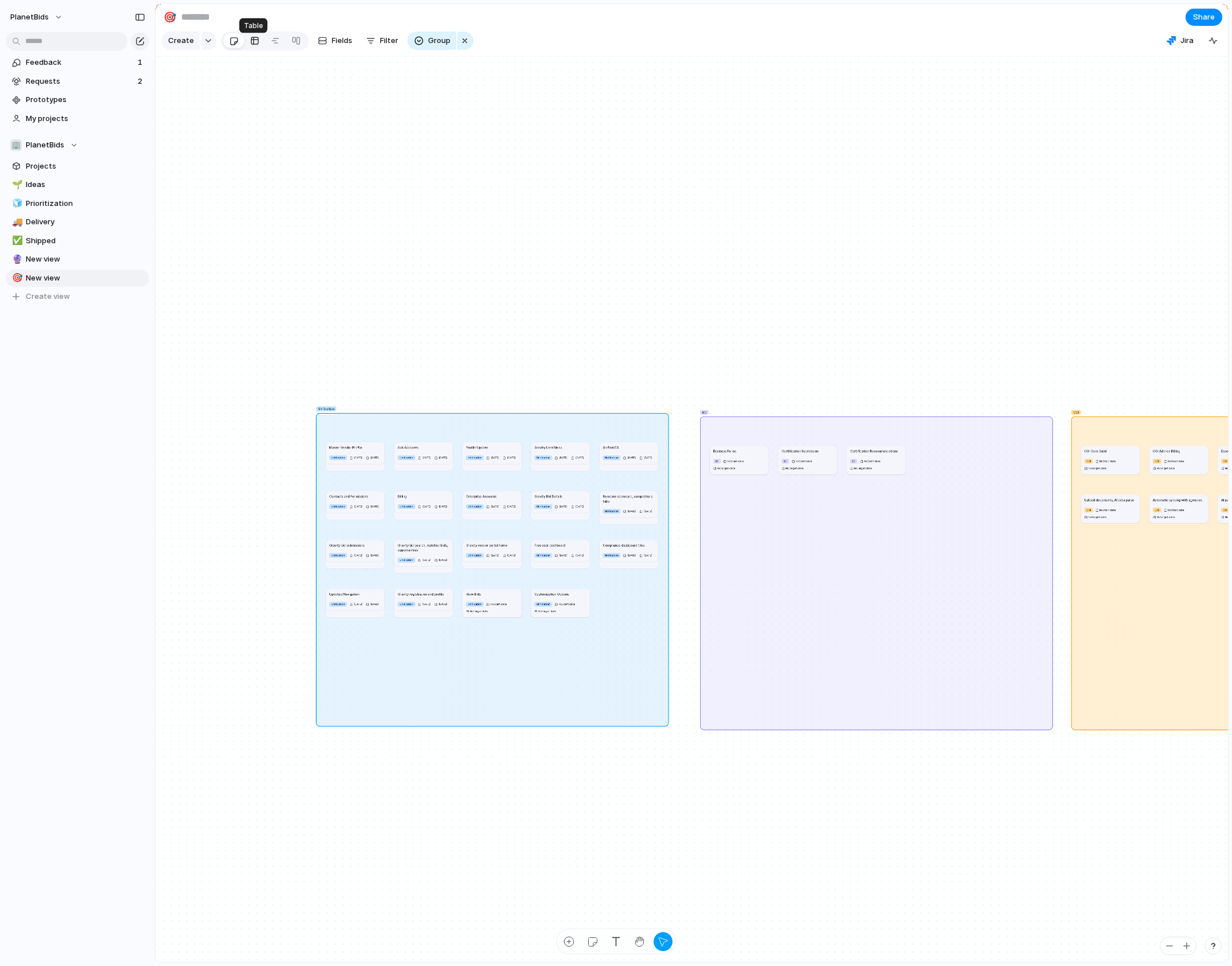
click at [255, 50] on div at bounding box center [255, 41] width 9 height 19
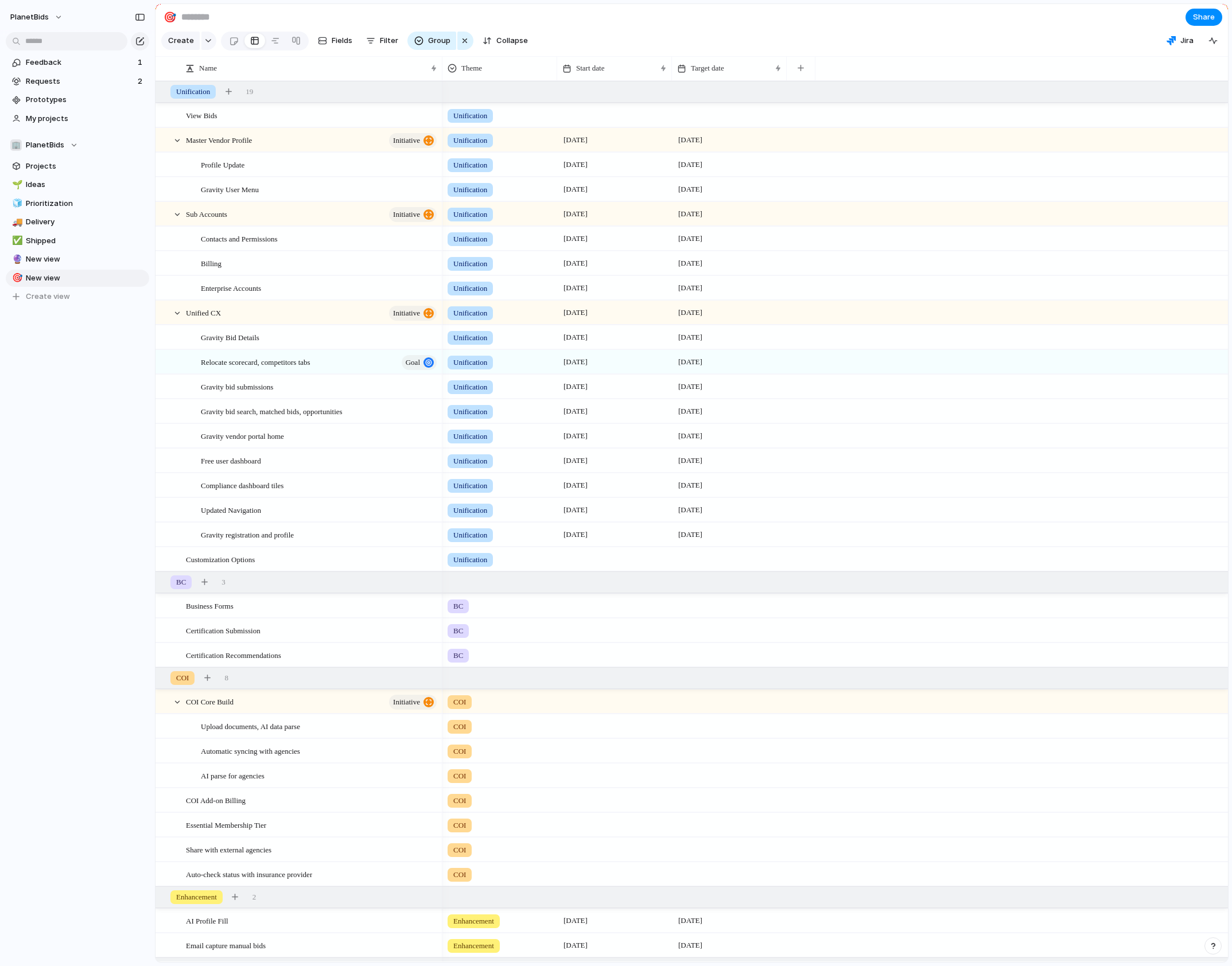
click at [512, 10] on section "🎯 Share" at bounding box center [692, 17] width 1072 height 26
click at [273, 48] on div at bounding box center [275, 41] width 9 height 19
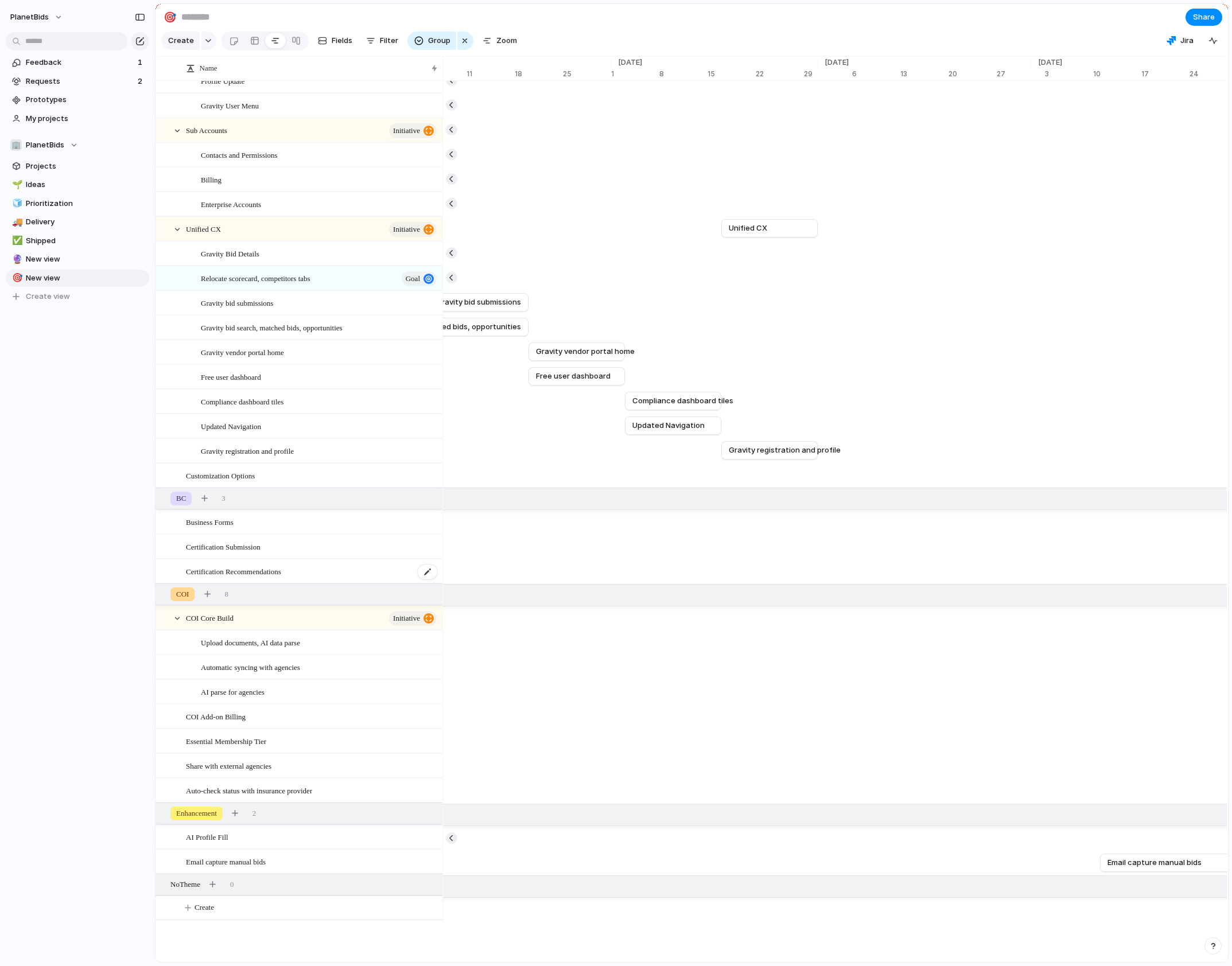
scroll to position [97, 0]
click at [254, 44] on div at bounding box center [255, 41] width 9 height 19
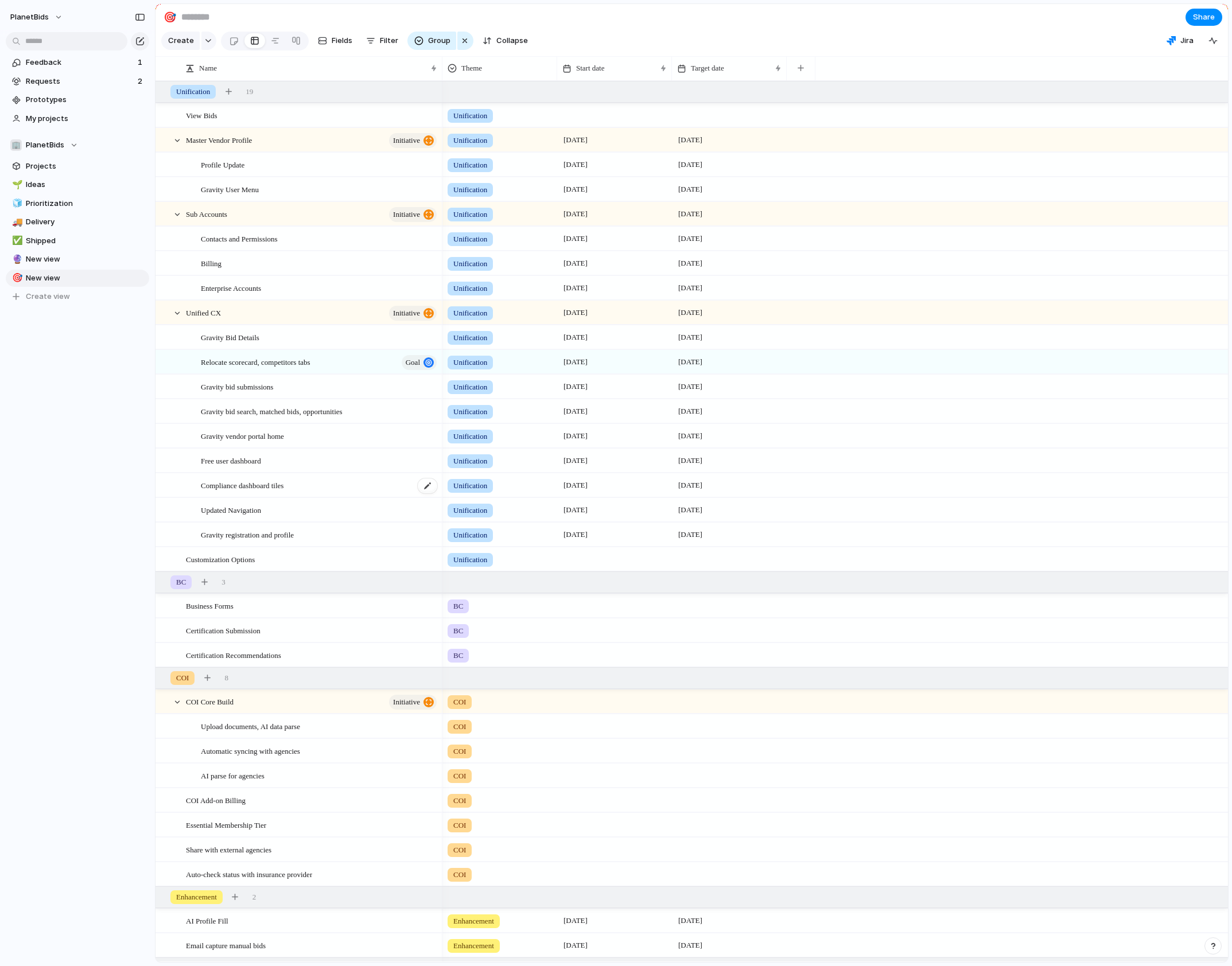
scroll to position [51, 0]
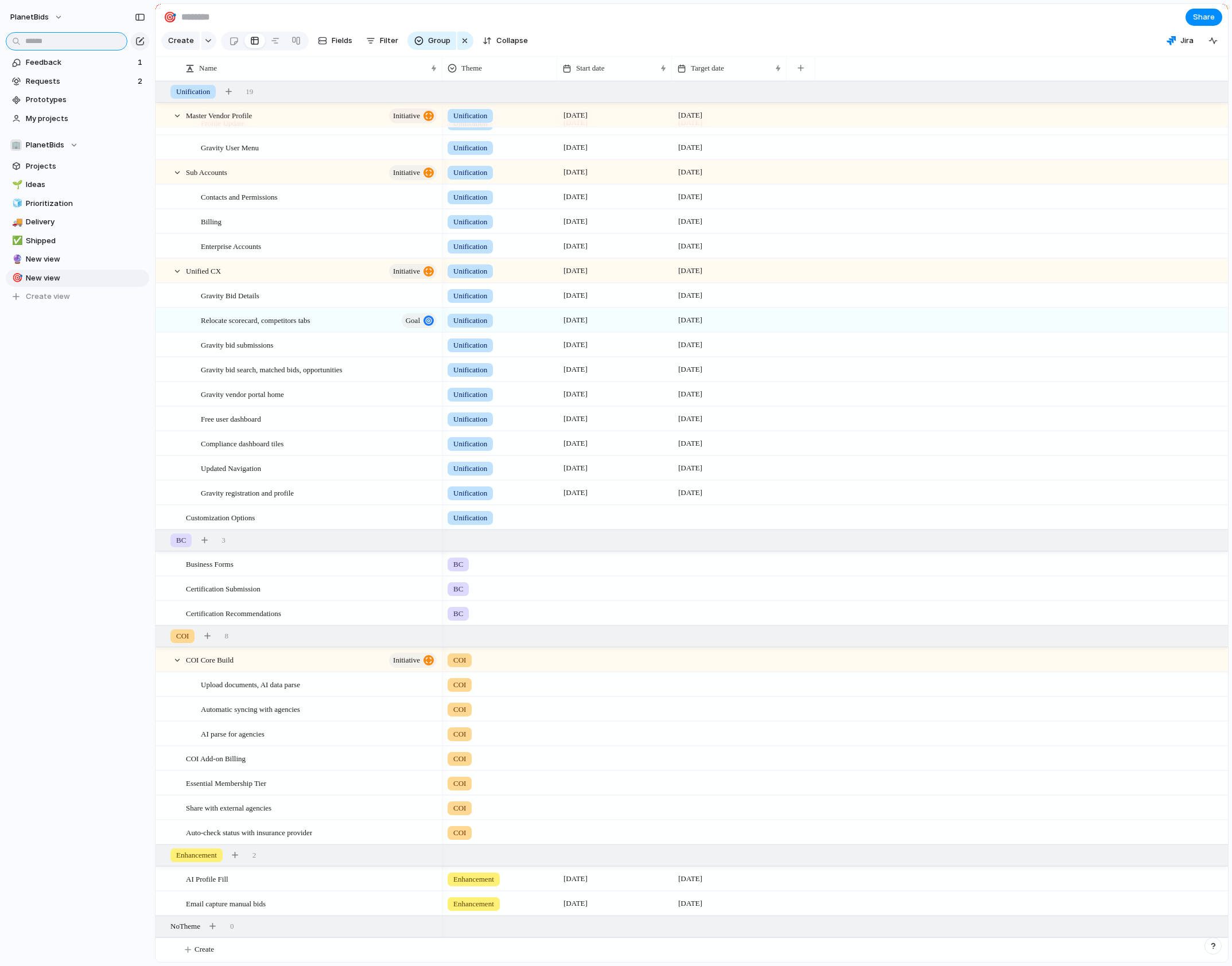
click at [67, 49] on input "text" at bounding box center [66, 41] width 122 height 19
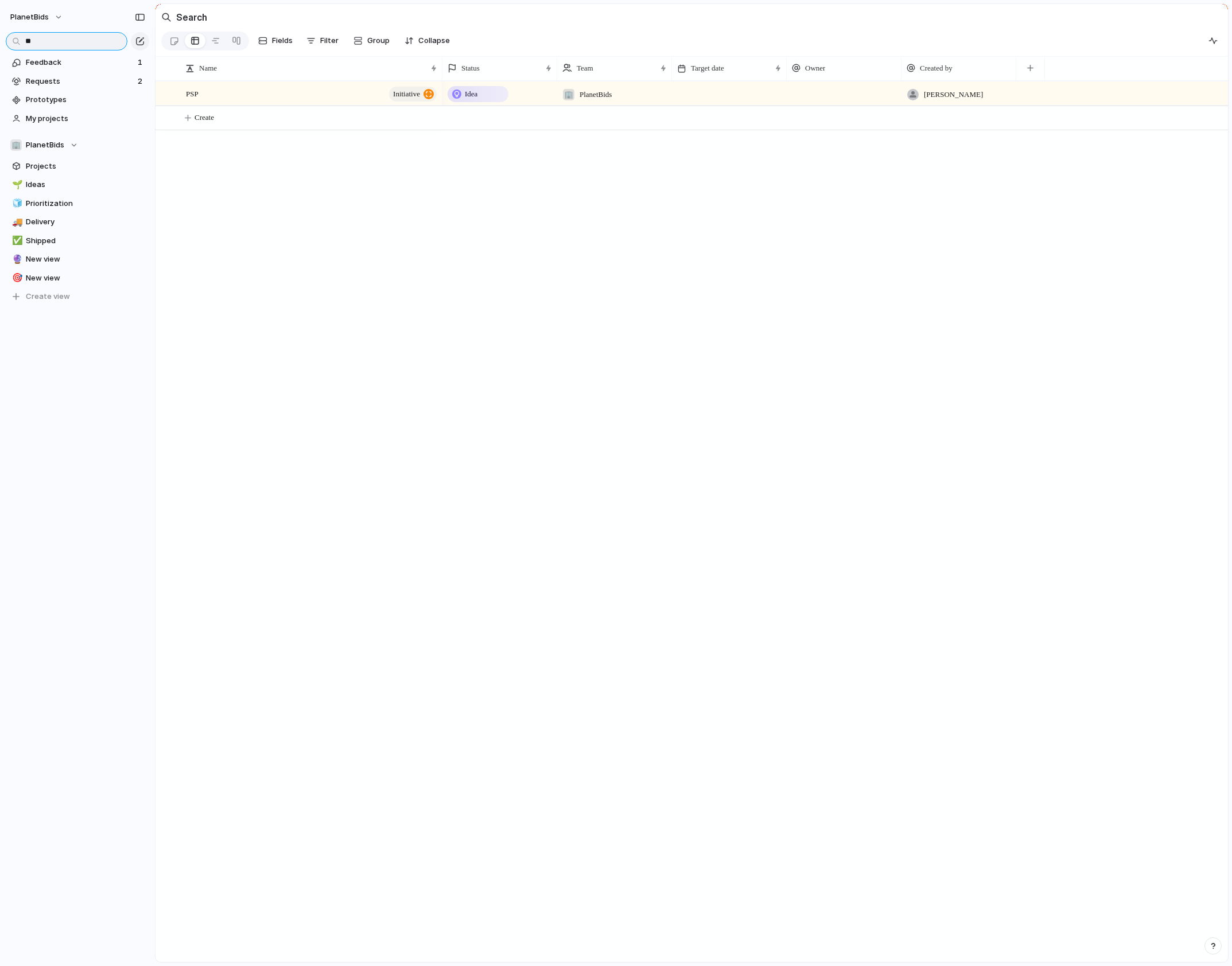
type input "*"
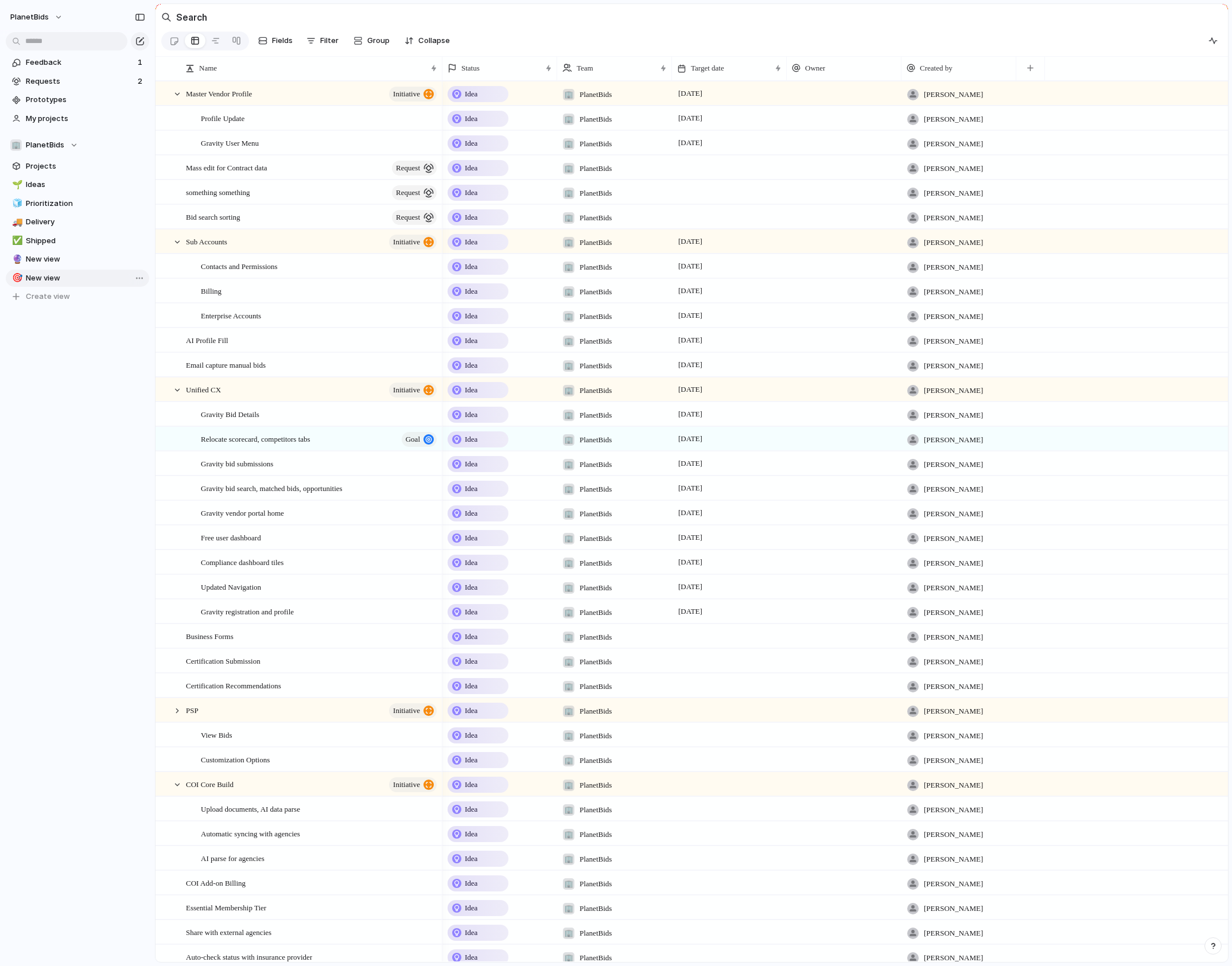
click at [54, 273] on span "New view" at bounding box center [85, 278] width 119 height 12
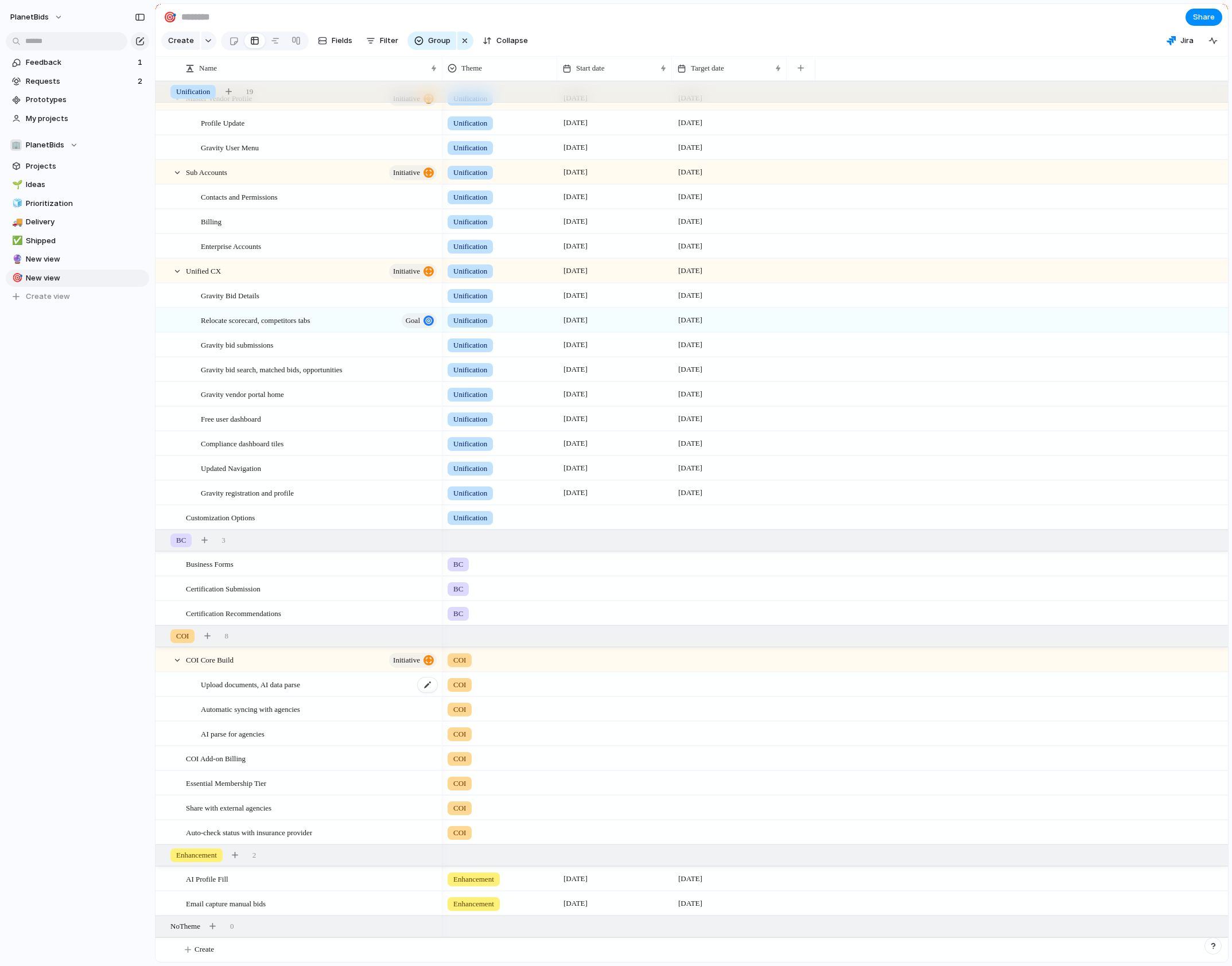
scroll to position [51, 0]
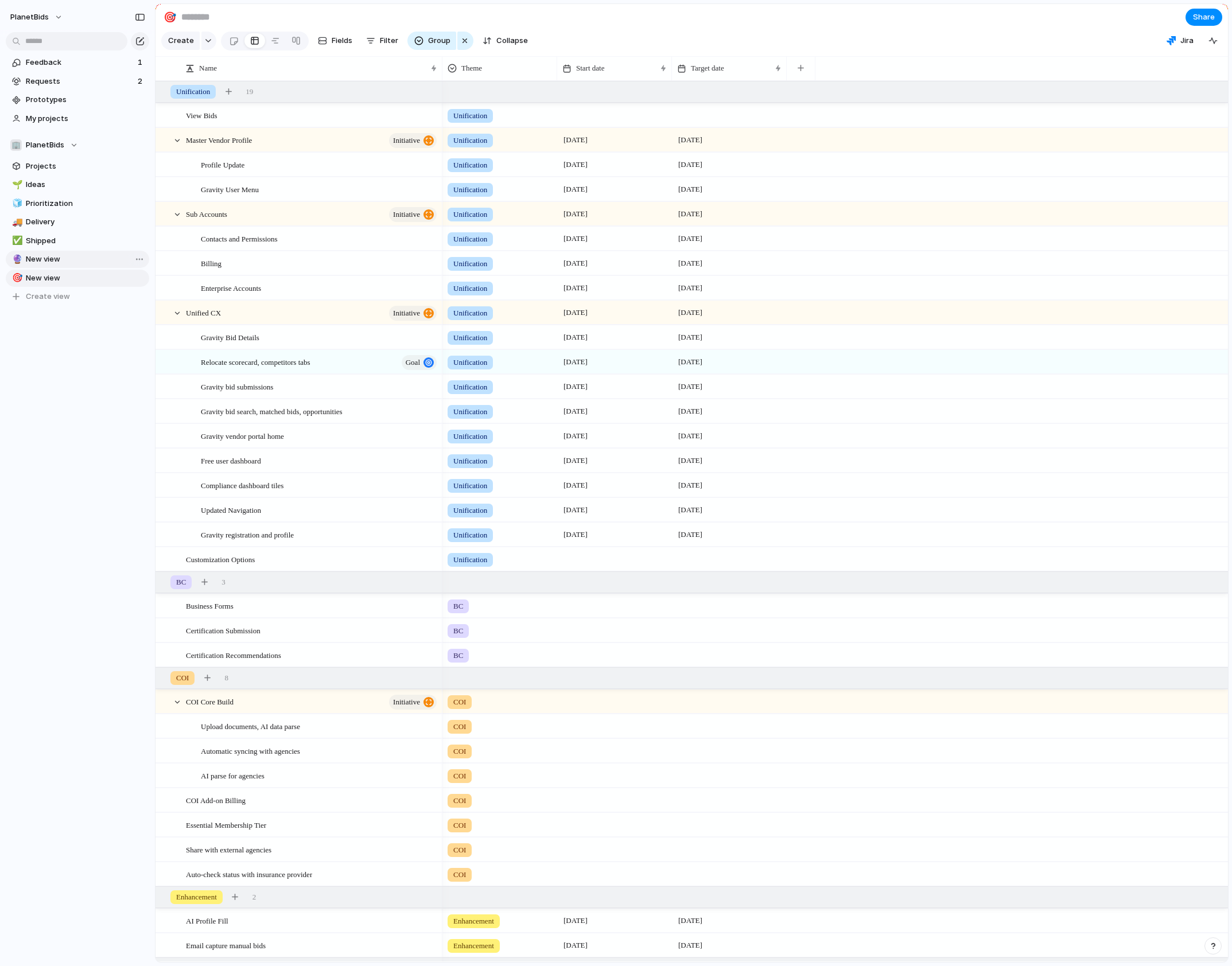
click at [29, 267] on link "🔮 New view" at bounding box center [77, 258] width 143 height 17
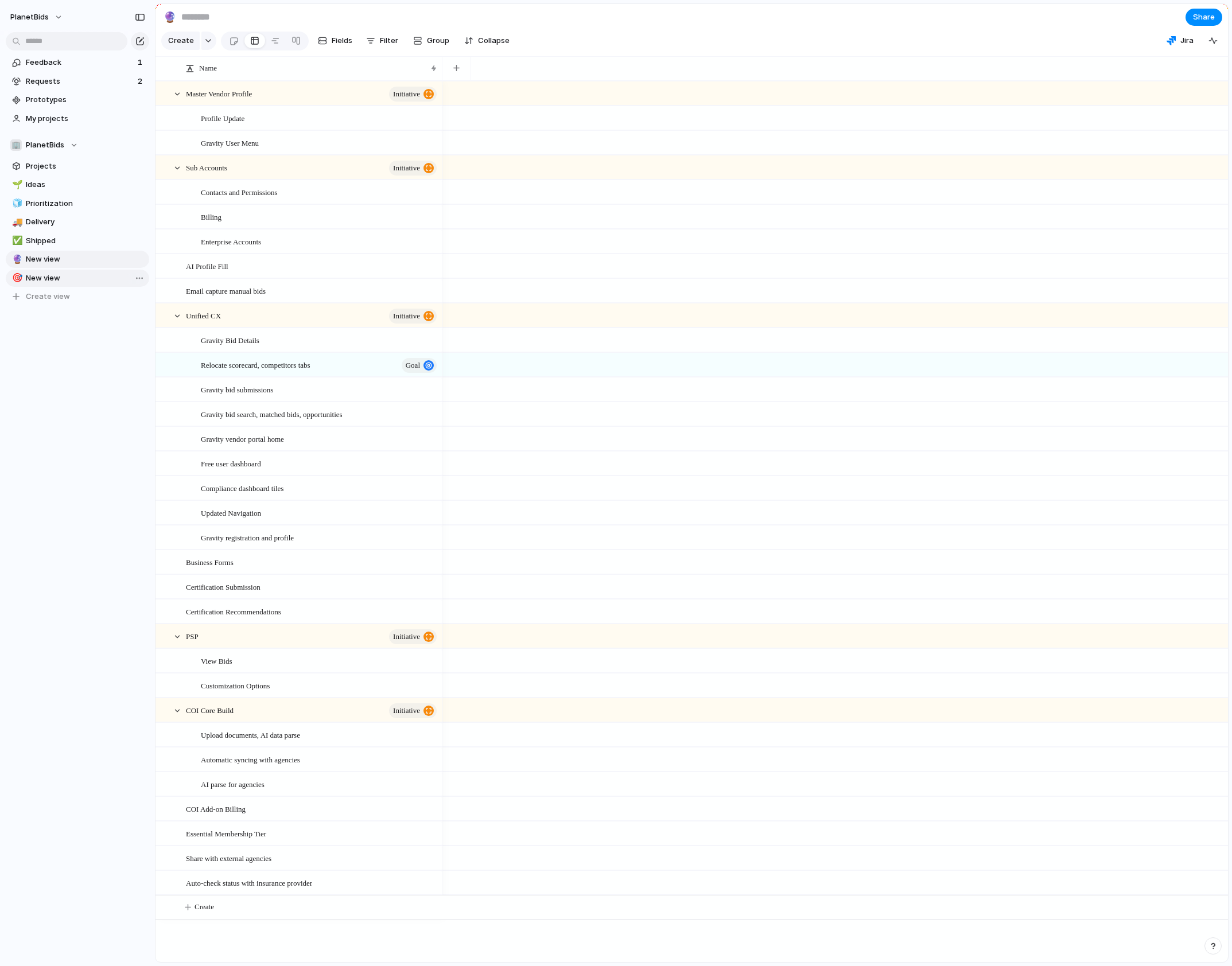
click at [38, 272] on span "New view" at bounding box center [85, 278] width 119 height 12
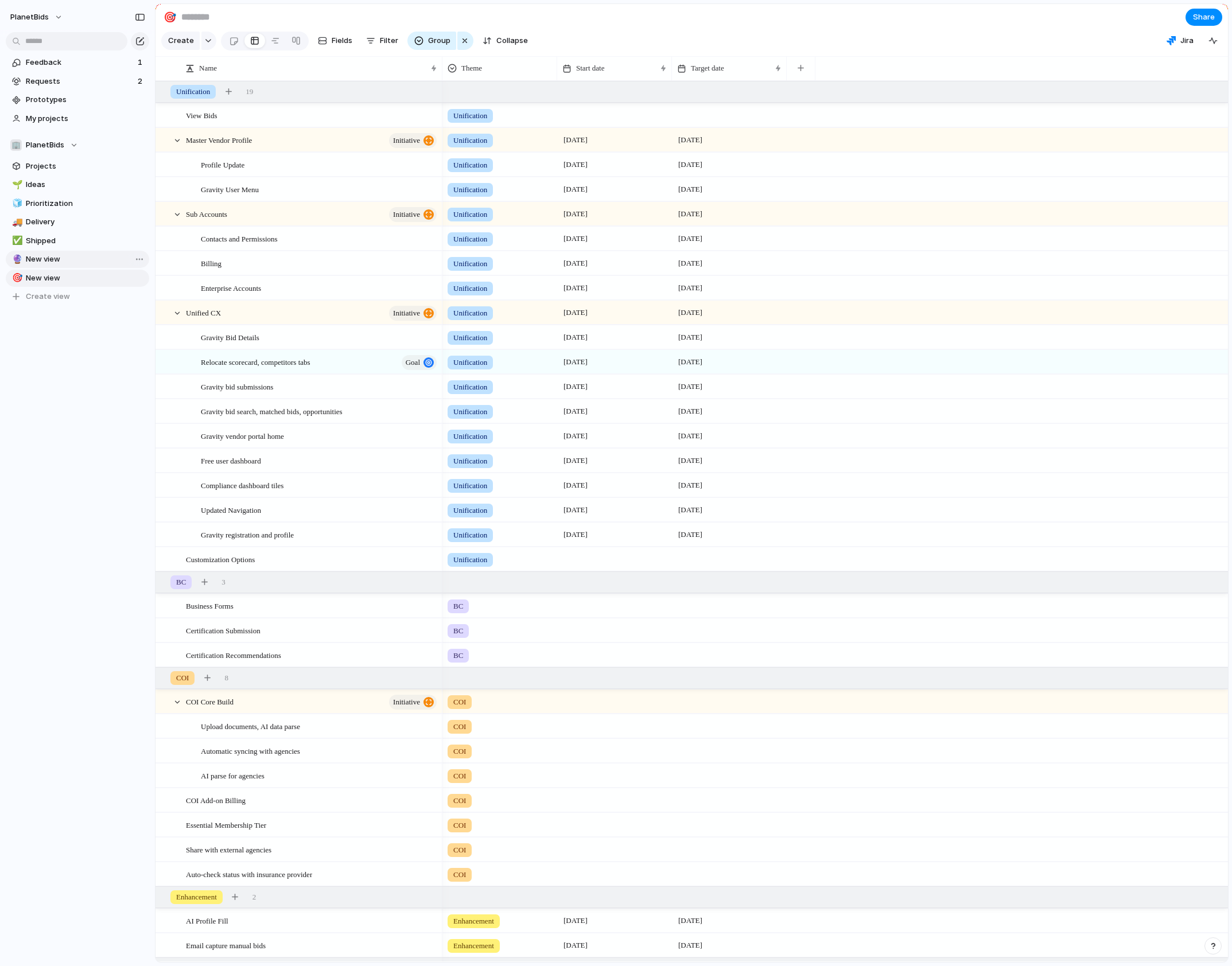
click at [56, 256] on span "New view" at bounding box center [85, 259] width 119 height 12
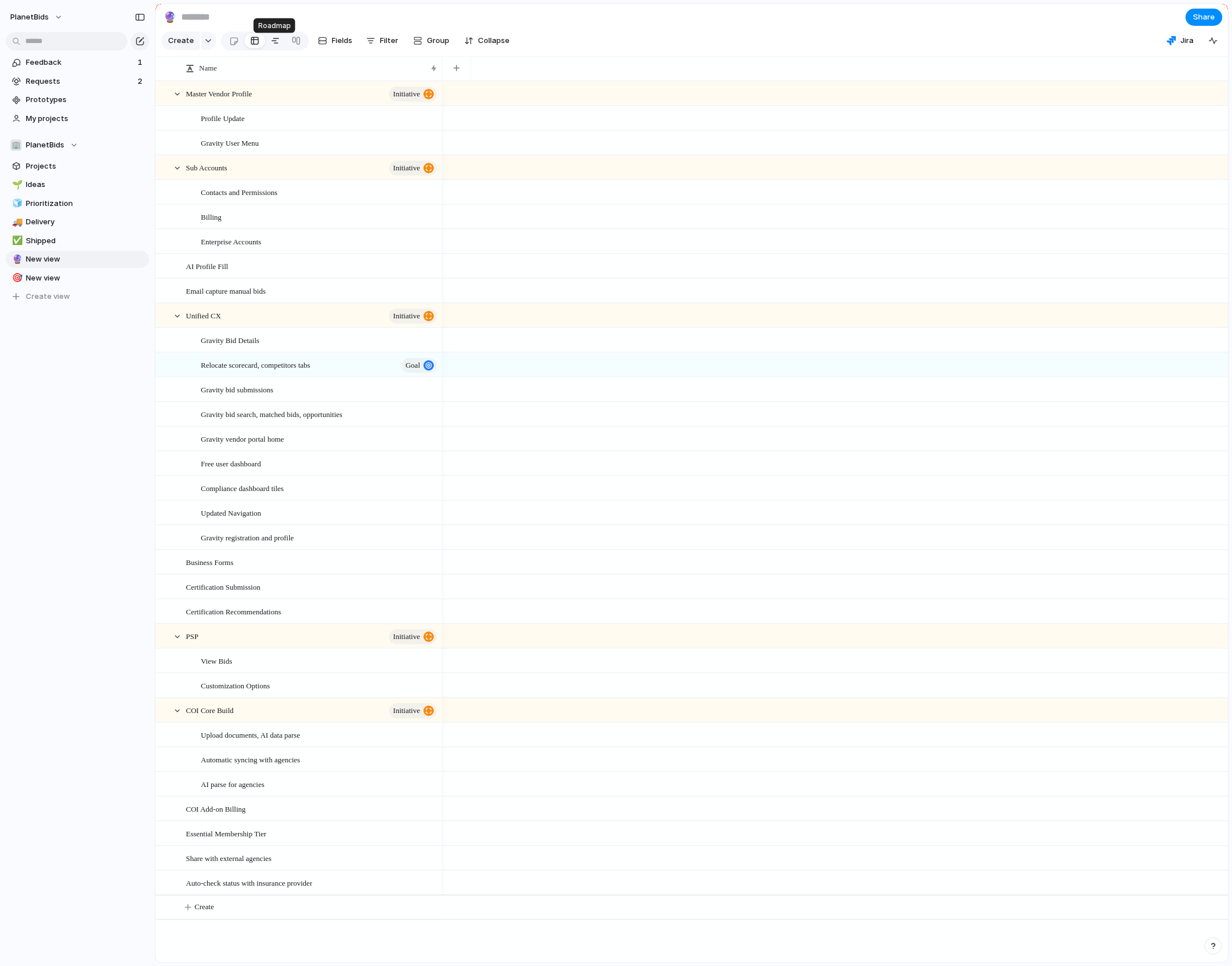
click at [274, 43] on div at bounding box center [275, 41] width 9 height 19
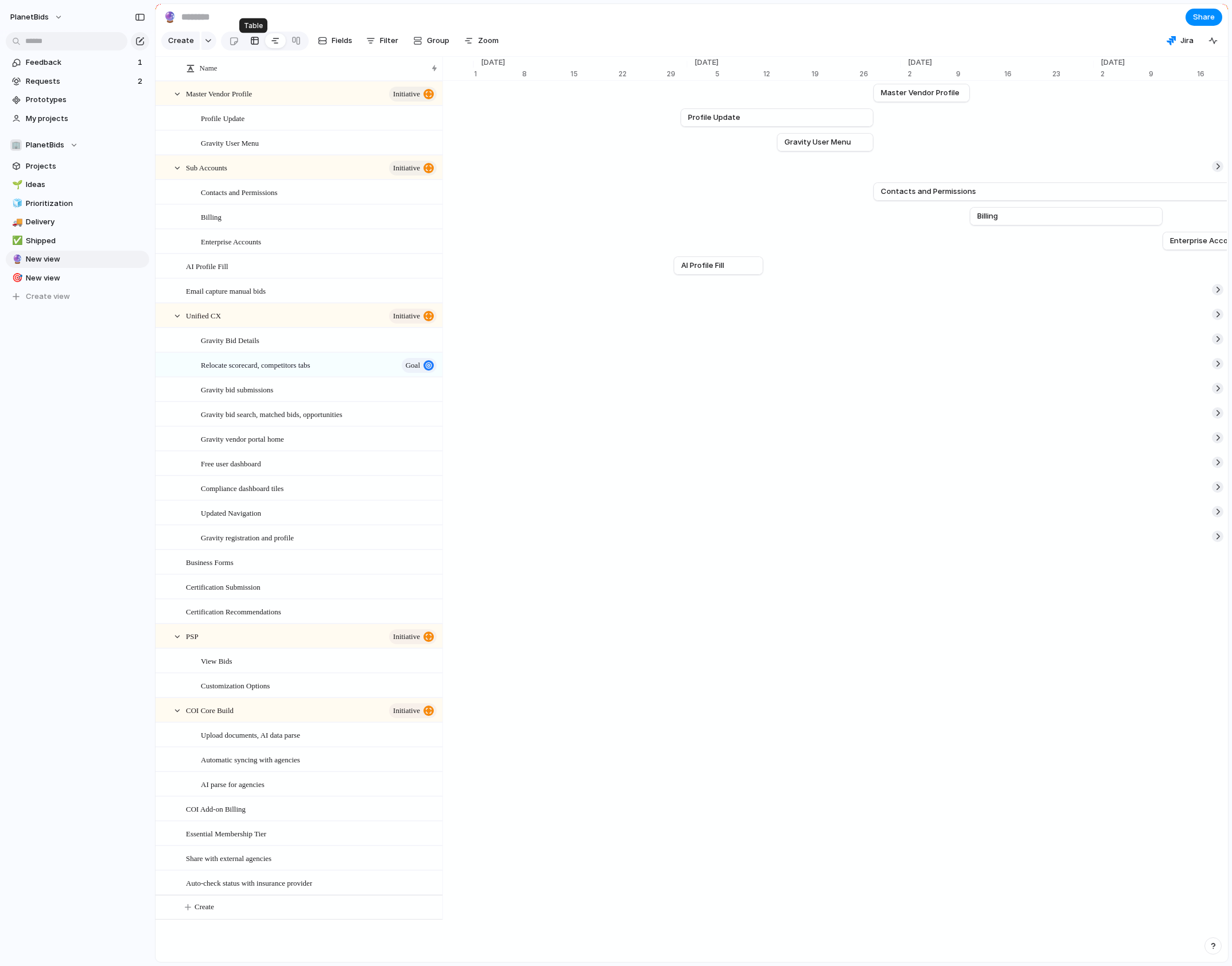
click at [252, 44] on div at bounding box center [255, 41] width 9 height 19
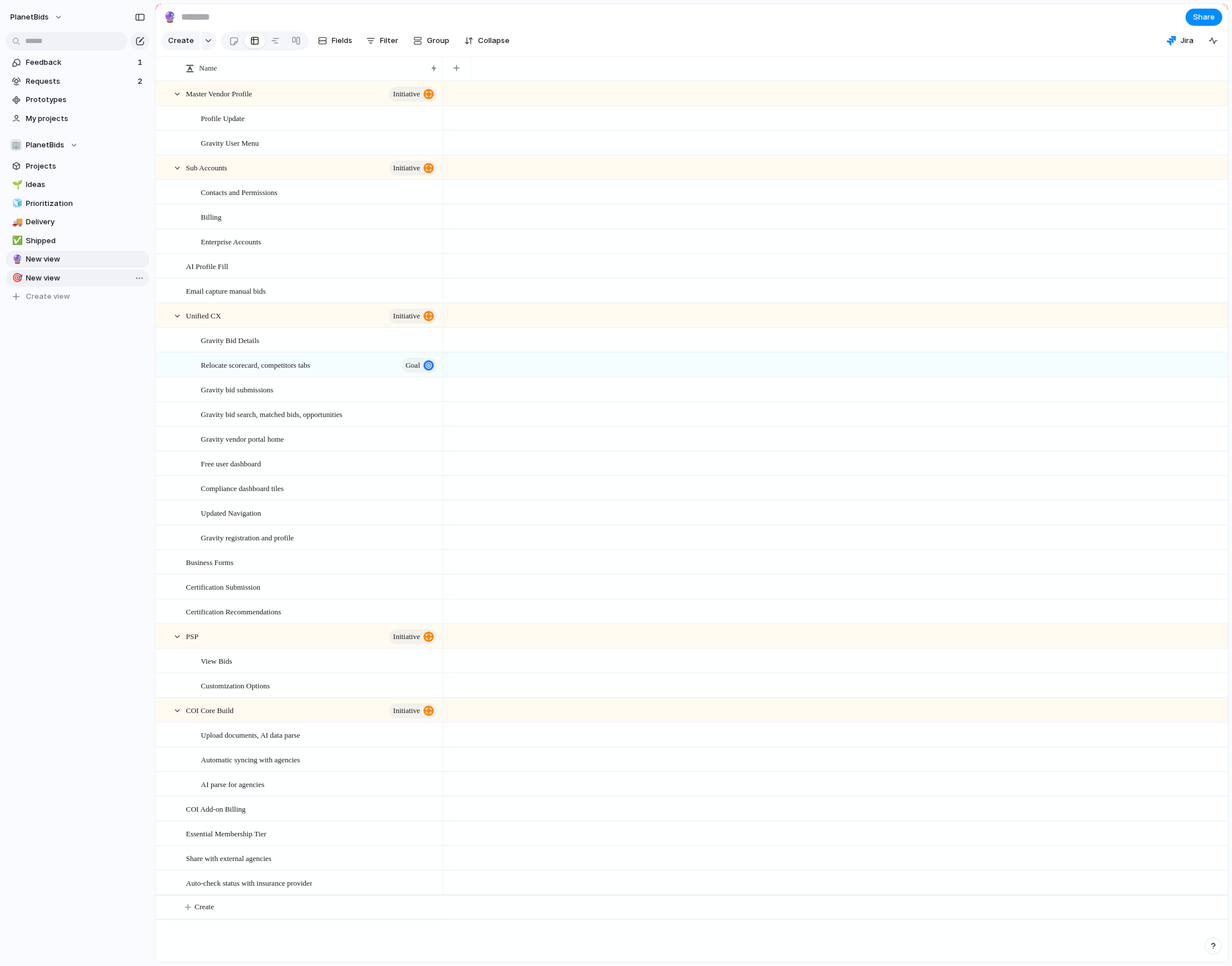
click at [97, 280] on span "New view" at bounding box center [85, 278] width 119 height 12
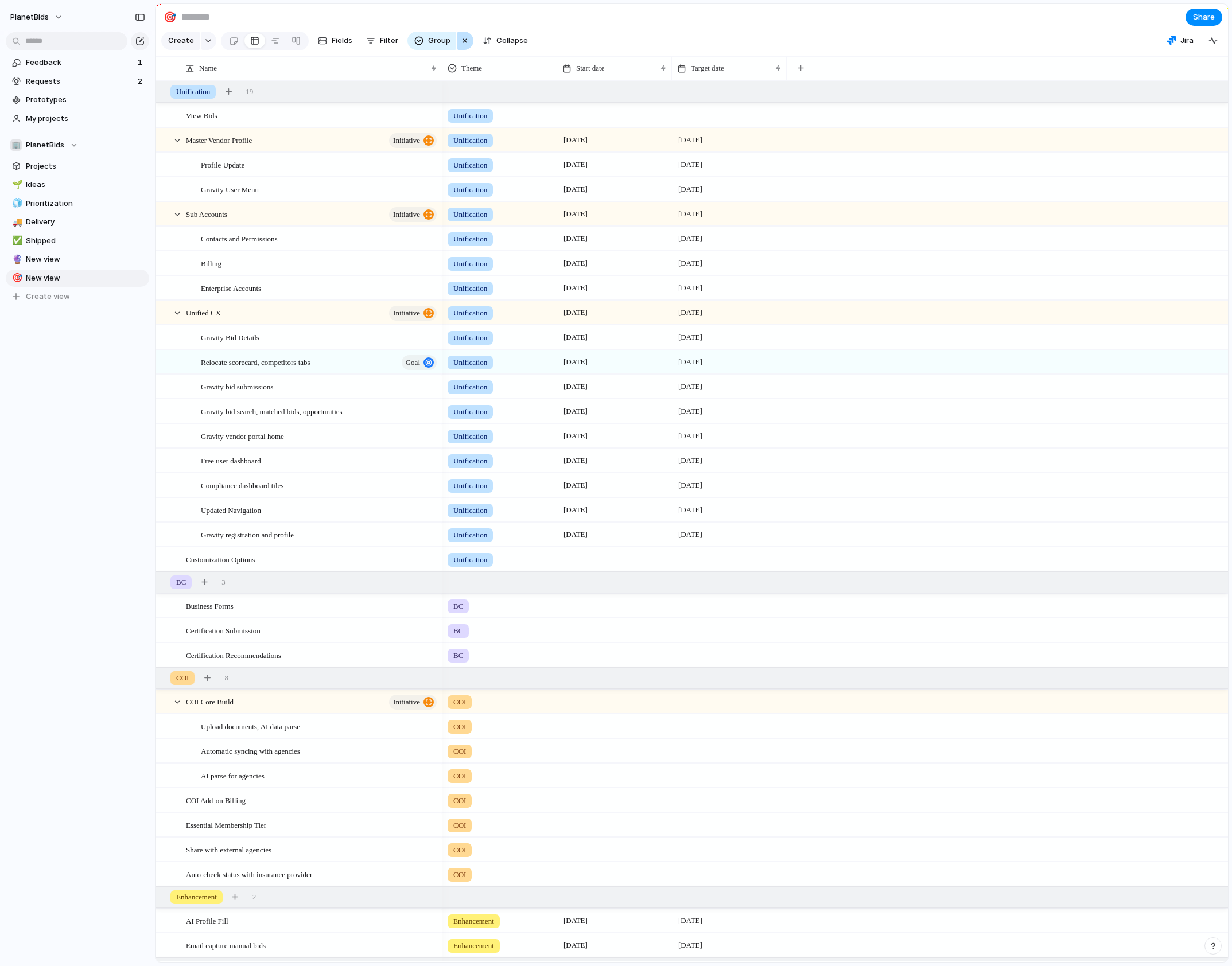
click at [462, 48] on div "button" at bounding box center [464, 41] width 9 height 14
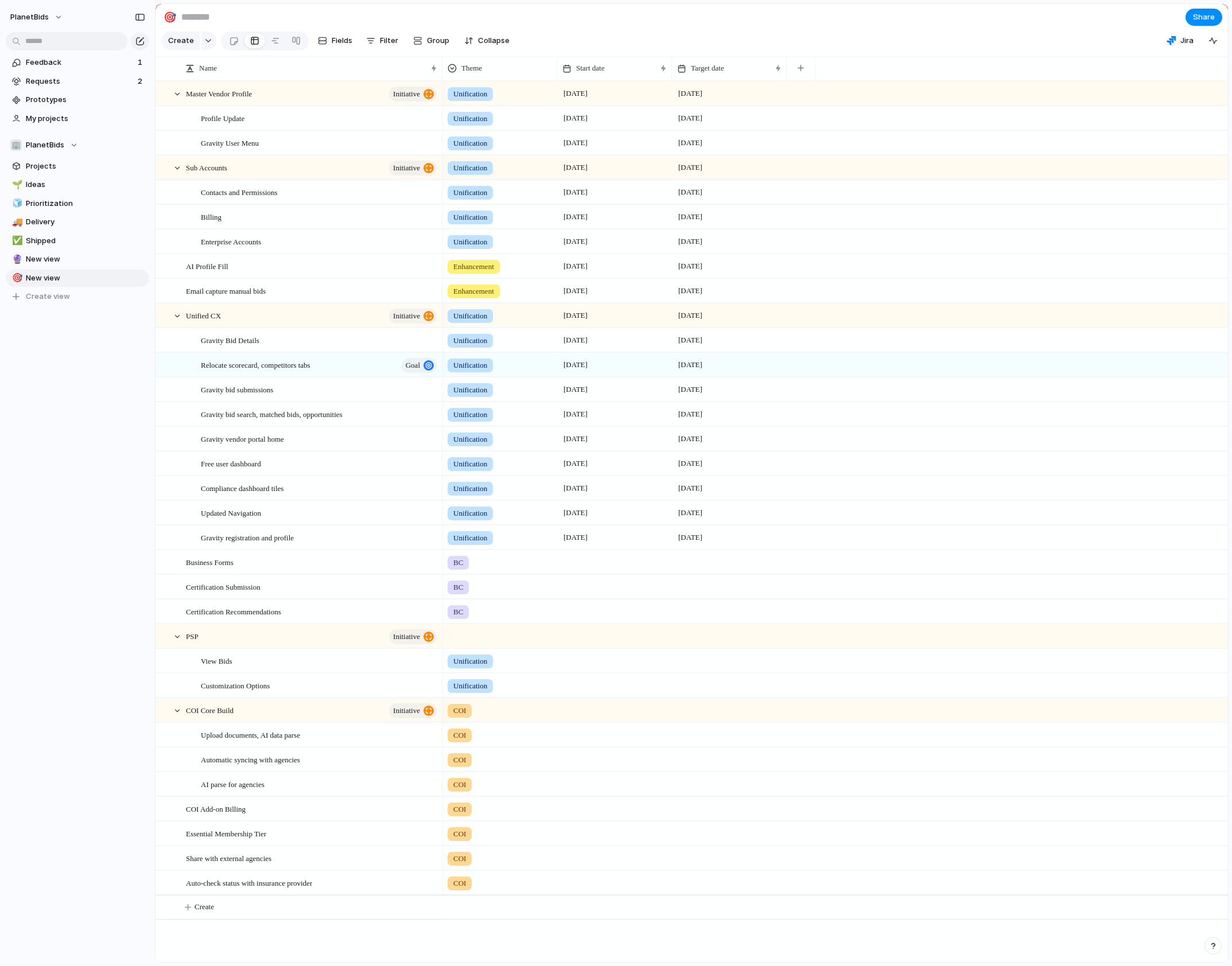
click at [465, 643] on div at bounding box center [500, 633] width 113 height 19
click at [507, 693] on li "Unification" at bounding box center [492, 693] width 94 height 19
click at [432, 47] on span "Group" at bounding box center [438, 41] width 22 height 12
click at [464, 226] on li "Theme" at bounding box center [455, 223] width 94 height 19
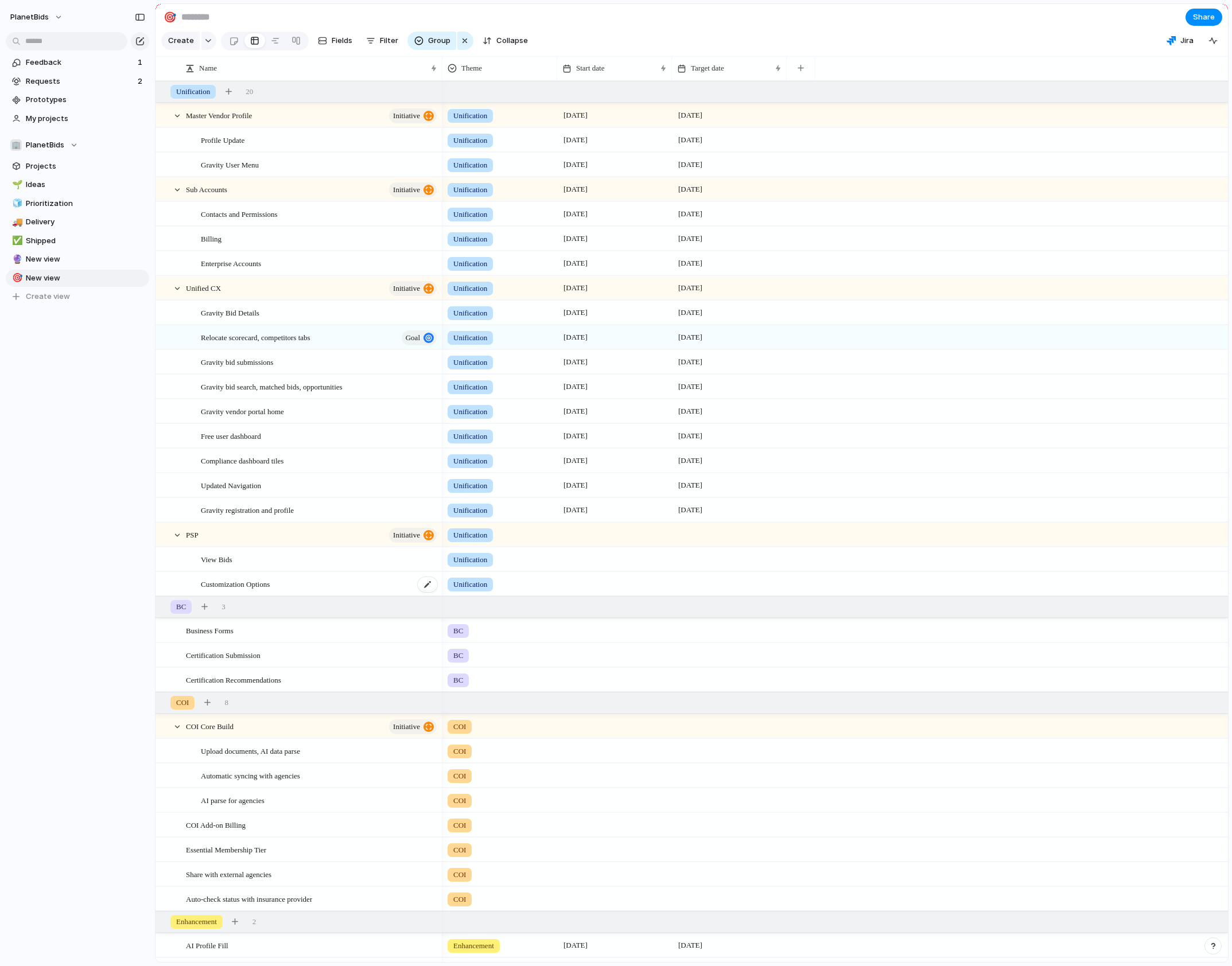
scroll to position [74, 0]
click at [465, 43] on div "button" at bounding box center [464, 41] width 9 height 14
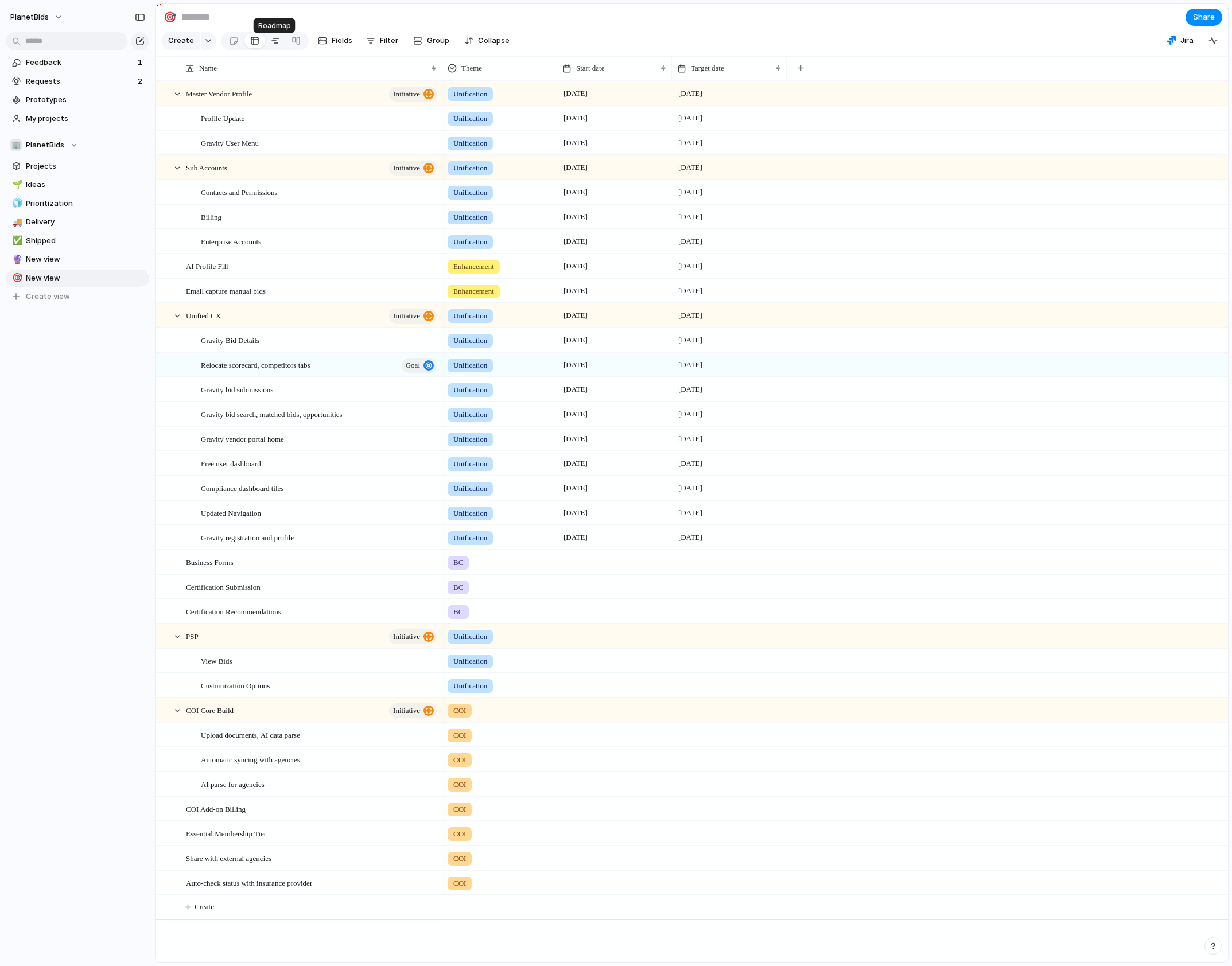
click at [279, 50] on link at bounding box center [275, 41] width 20 height 19
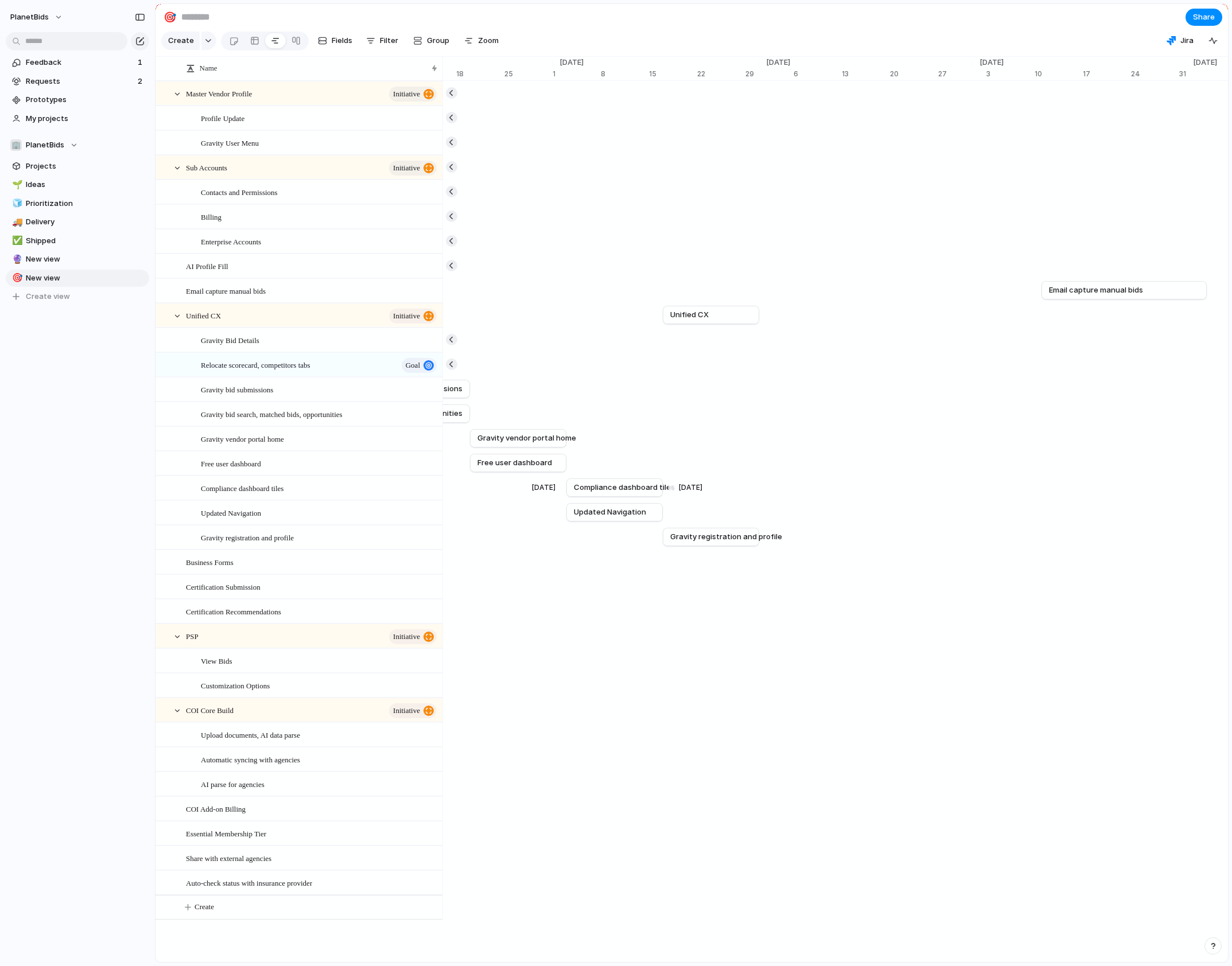
scroll to position [0, 9072]
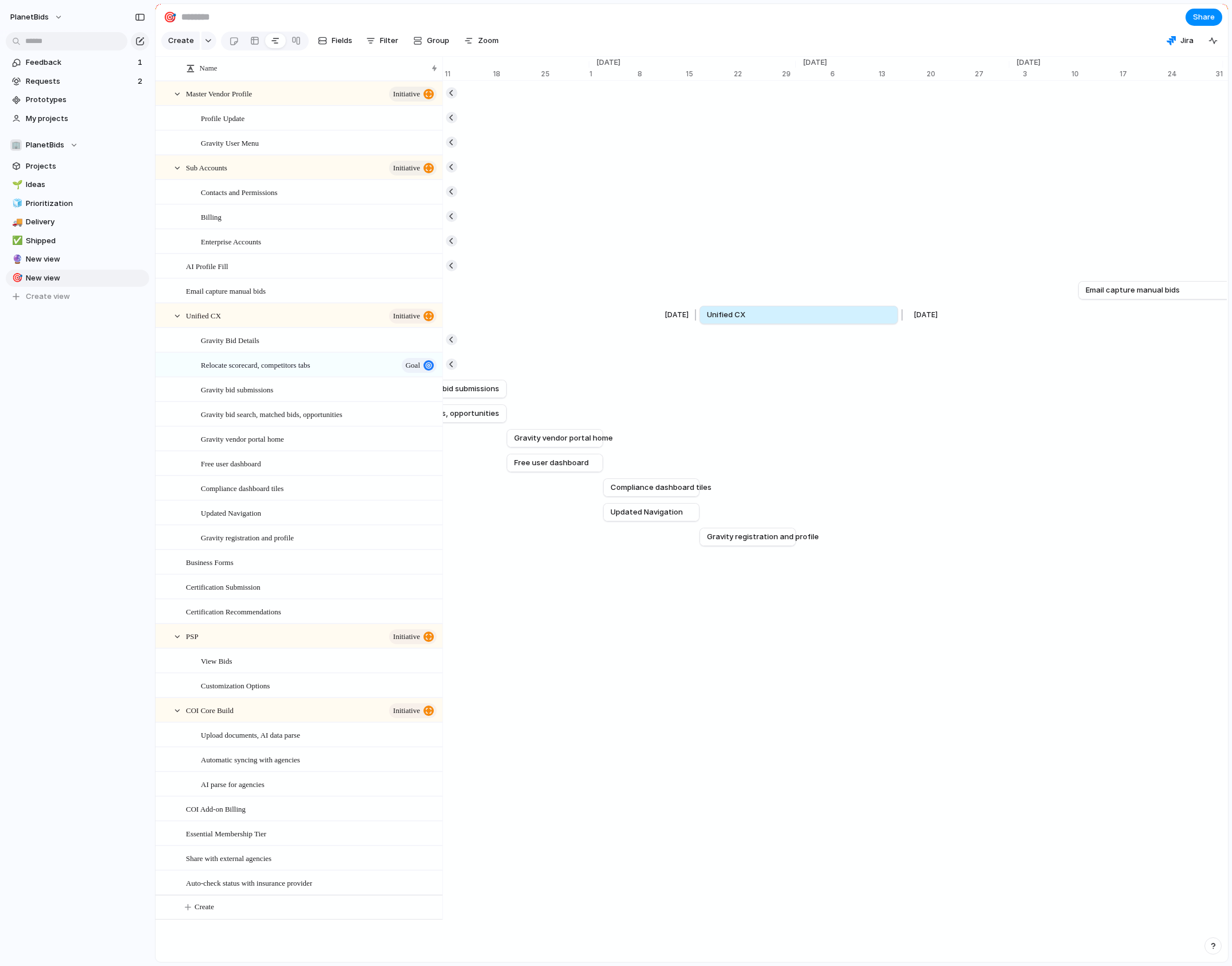
drag, startPoint x: 796, startPoint y: 325, endPoint x: 898, endPoint y: 331, distance: 102.2
click at [898, 325] on div at bounding box center [900, 315] width 14 height 19
drag, startPoint x: 965, startPoint y: 569, endPoint x: 902, endPoint y: 568, distance: 63.0
click at [902, 568] on div at bounding box center [900, 562] width 14 height 19
drag, startPoint x: 896, startPoint y: 574, endPoint x: 995, endPoint y: 568, distance: 99.2
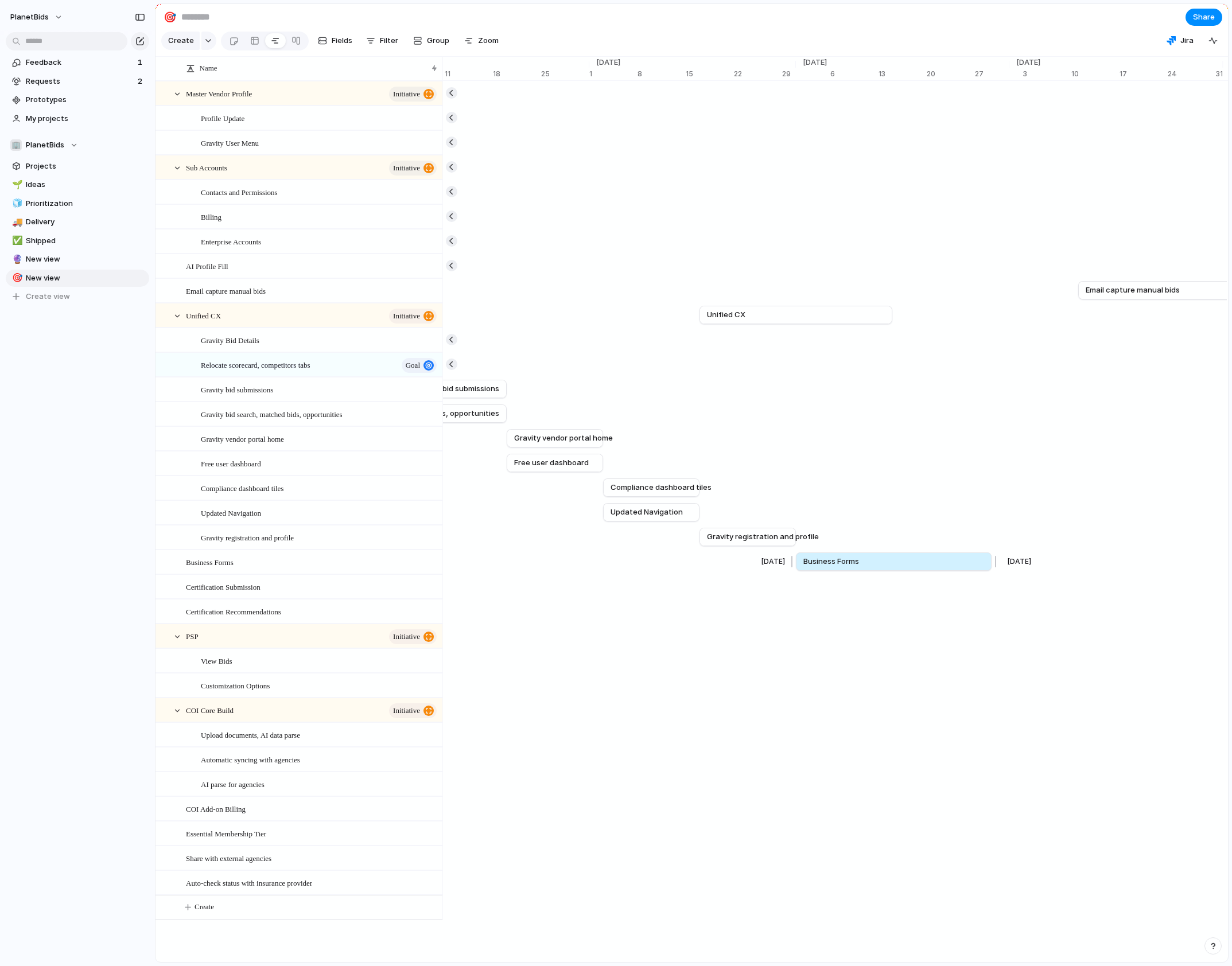
click at [995, 568] on div at bounding box center [994, 562] width 14 height 19
drag, startPoint x: 937, startPoint y: 594, endPoint x: 915, endPoint y: 595, distance: 22.0
click at [915, 592] on span "Certification Submission" at bounding box center [951, 586] width 90 height 12
drag, startPoint x: 1056, startPoint y: 594, endPoint x: 1089, endPoint y: 595, distance: 33.0
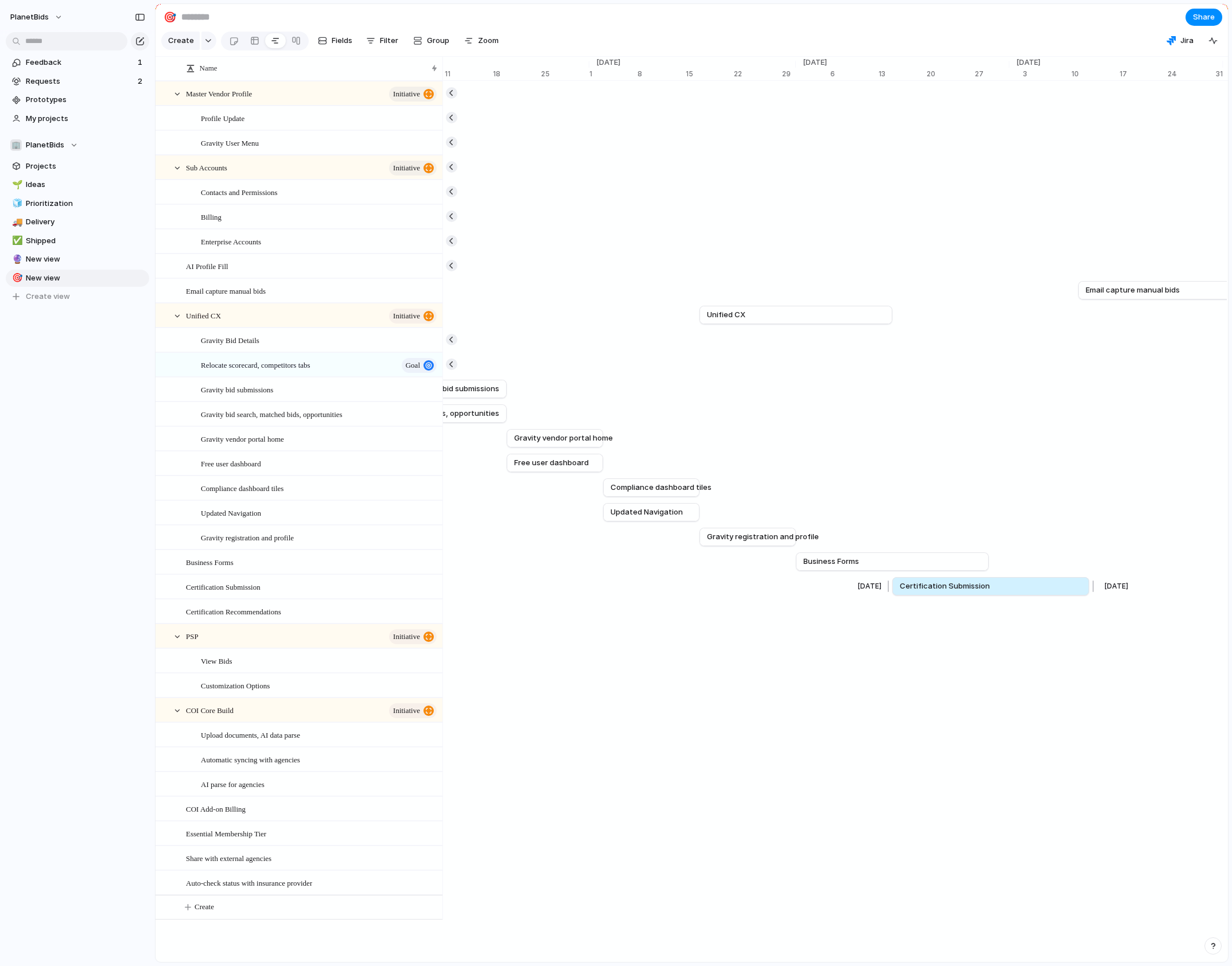
click at [1089, 595] on div at bounding box center [1091, 586] width 14 height 19
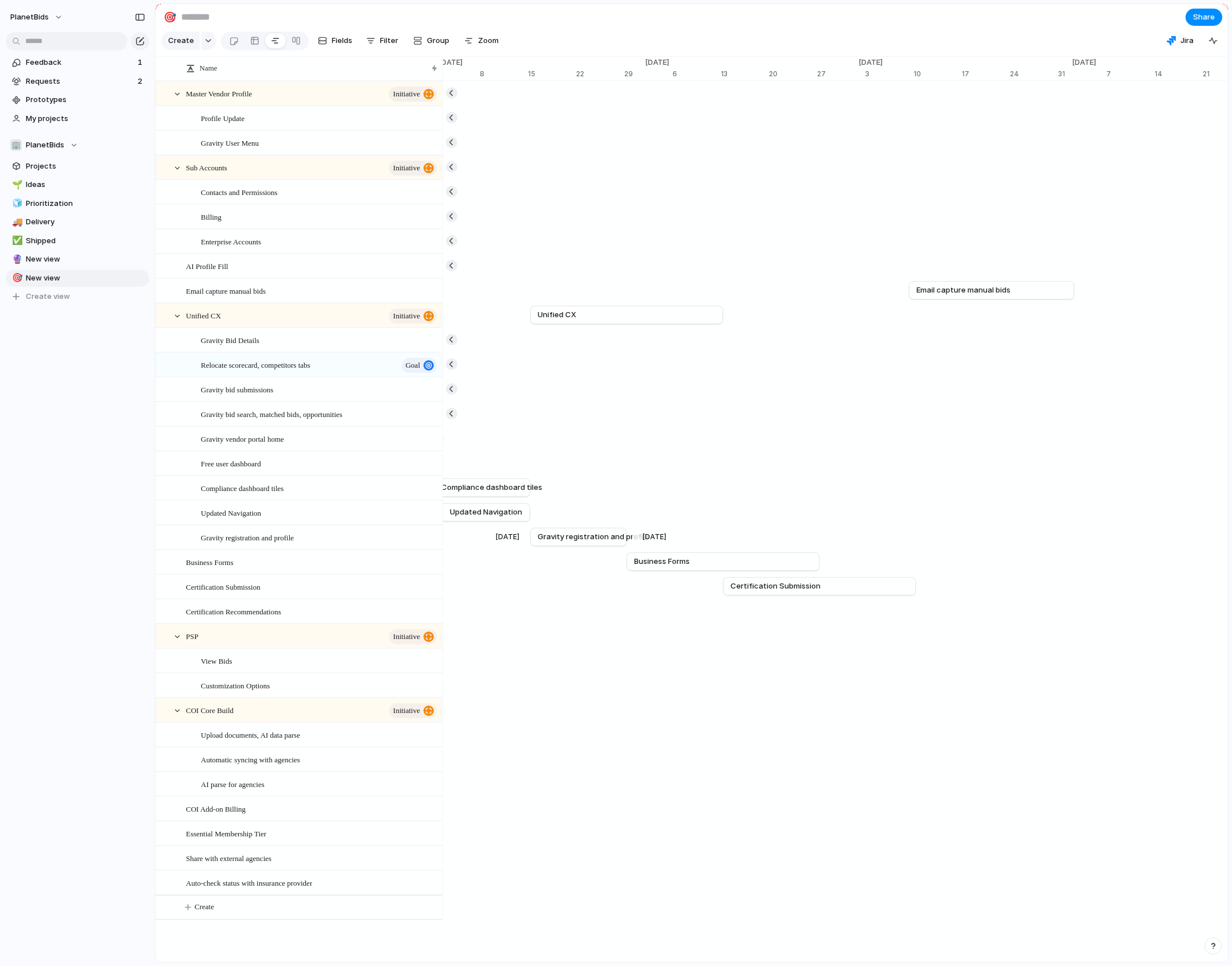
scroll to position [0, 9244]
click at [316, 518] on div "Updated Navigation" at bounding box center [319, 513] width 238 height 24
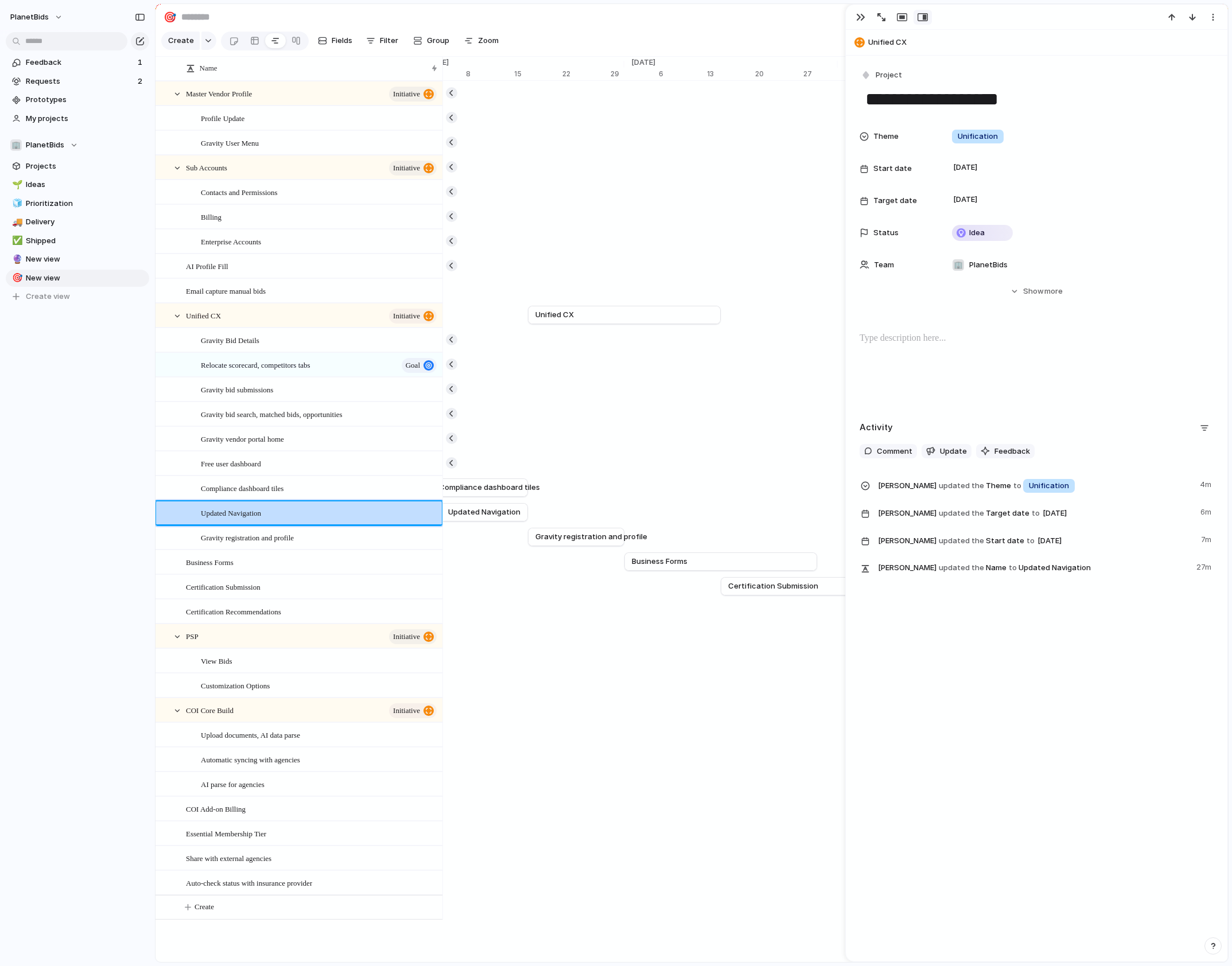
click at [294, 543] on span "Gravity registration and profile" at bounding box center [247, 537] width 93 height 13
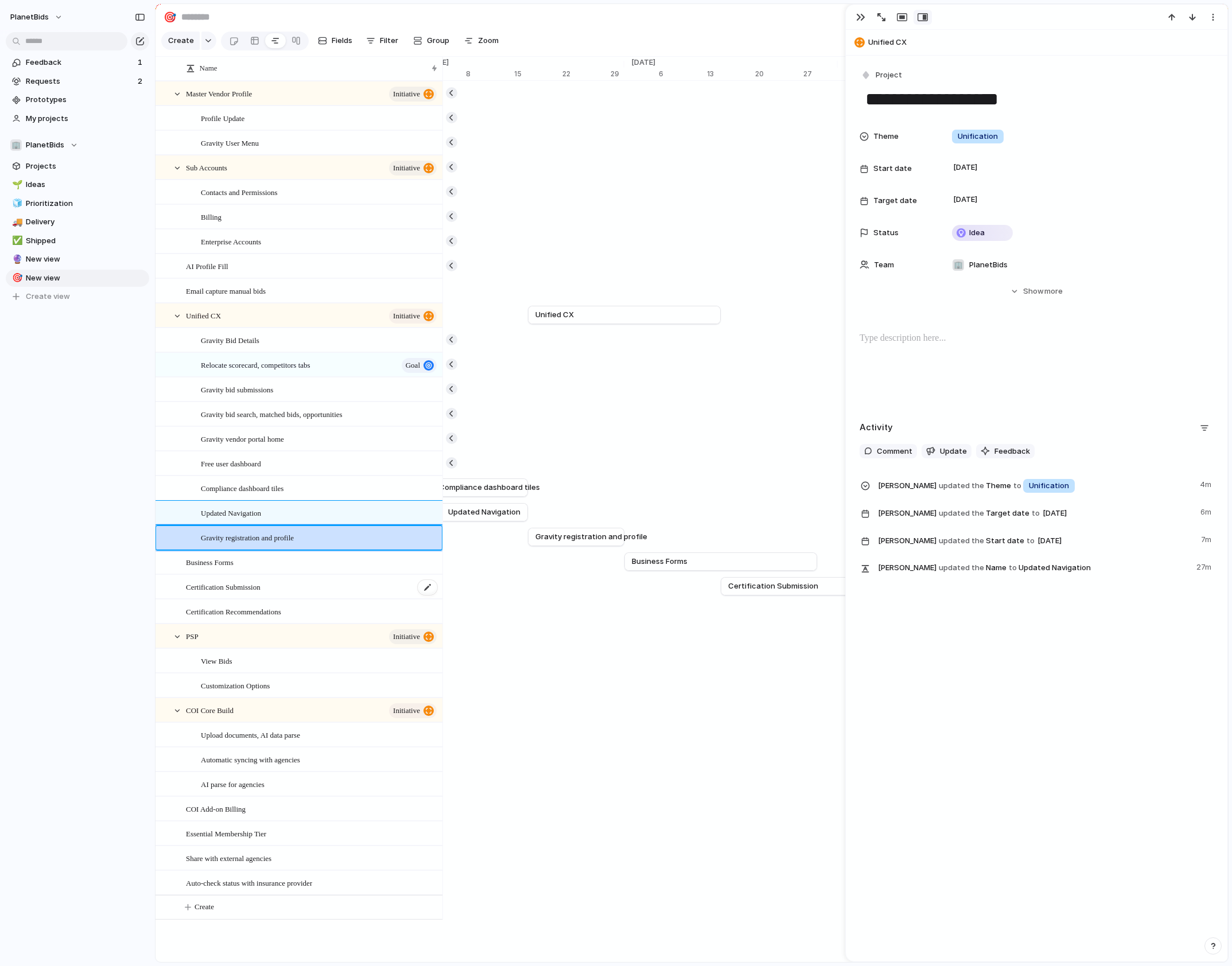
click at [308, 586] on div "Certification Submission" at bounding box center [311, 587] width 252 height 24
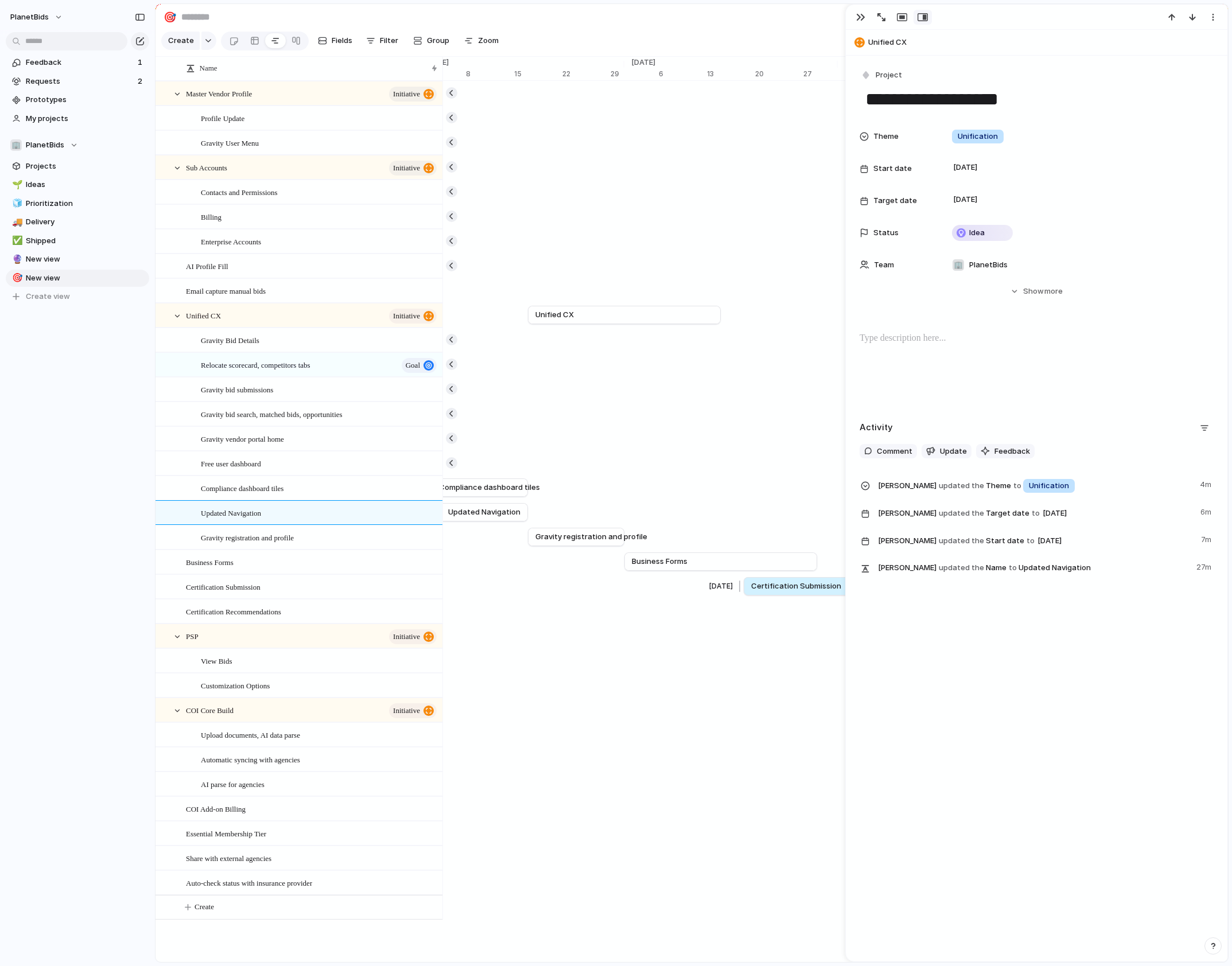
drag, startPoint x: 758, startPoint y: 595, endPoint x: 785, endPoint y: 594, distance: 27.0
click at [785, 592] on span "Certification Submission" at bounding box center [796, 586] width 90 height 12
click at [853, 15] on button "button" at bounding box center [861, 17] width 19 height 15
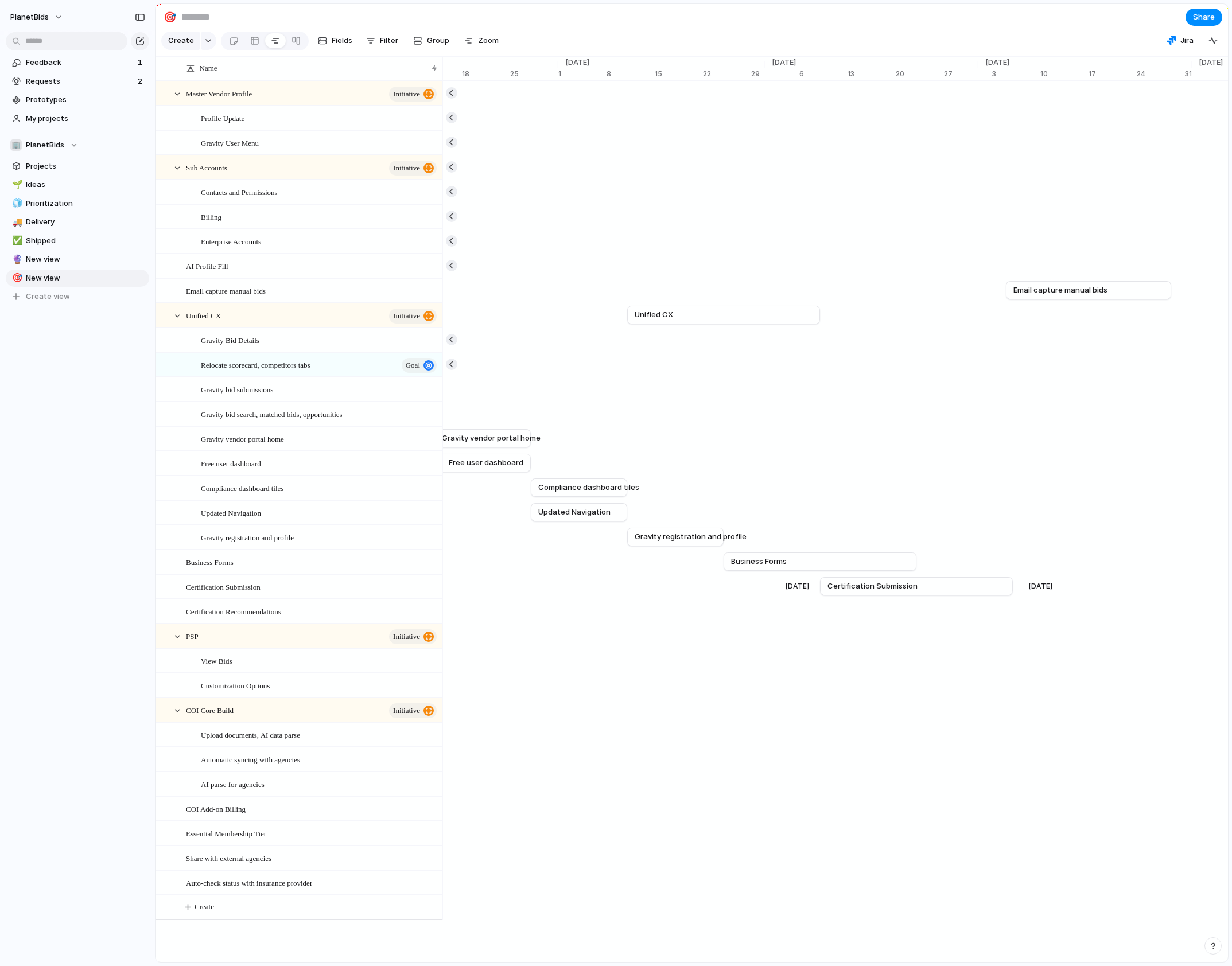
scroll to position [0, 9103]
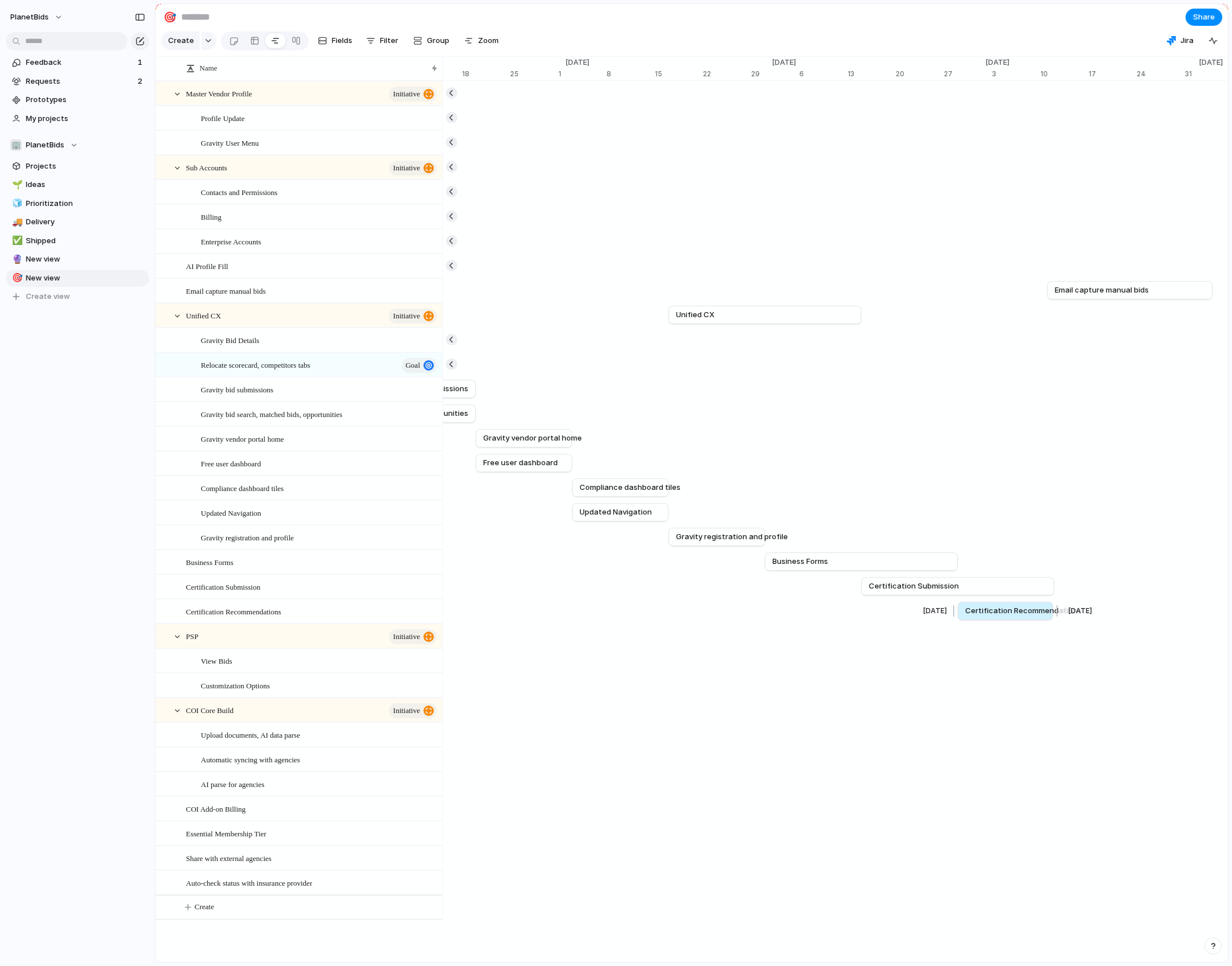
drag, startPoint x: 1121, startPoint y: 618, endPoint x: 1052, endPoint y: 617, distance: 69.0
click at [1052, 617] on div at bounding box center [1055, 611] width 14 height 19
drag, startPoint x: 1050, startPoint y: 624, endPoint x: 1059, endPoint y: 619, distance: 10.3
click at [1059, 619] on div at bounding box center [1060, 611] width 14 height 19
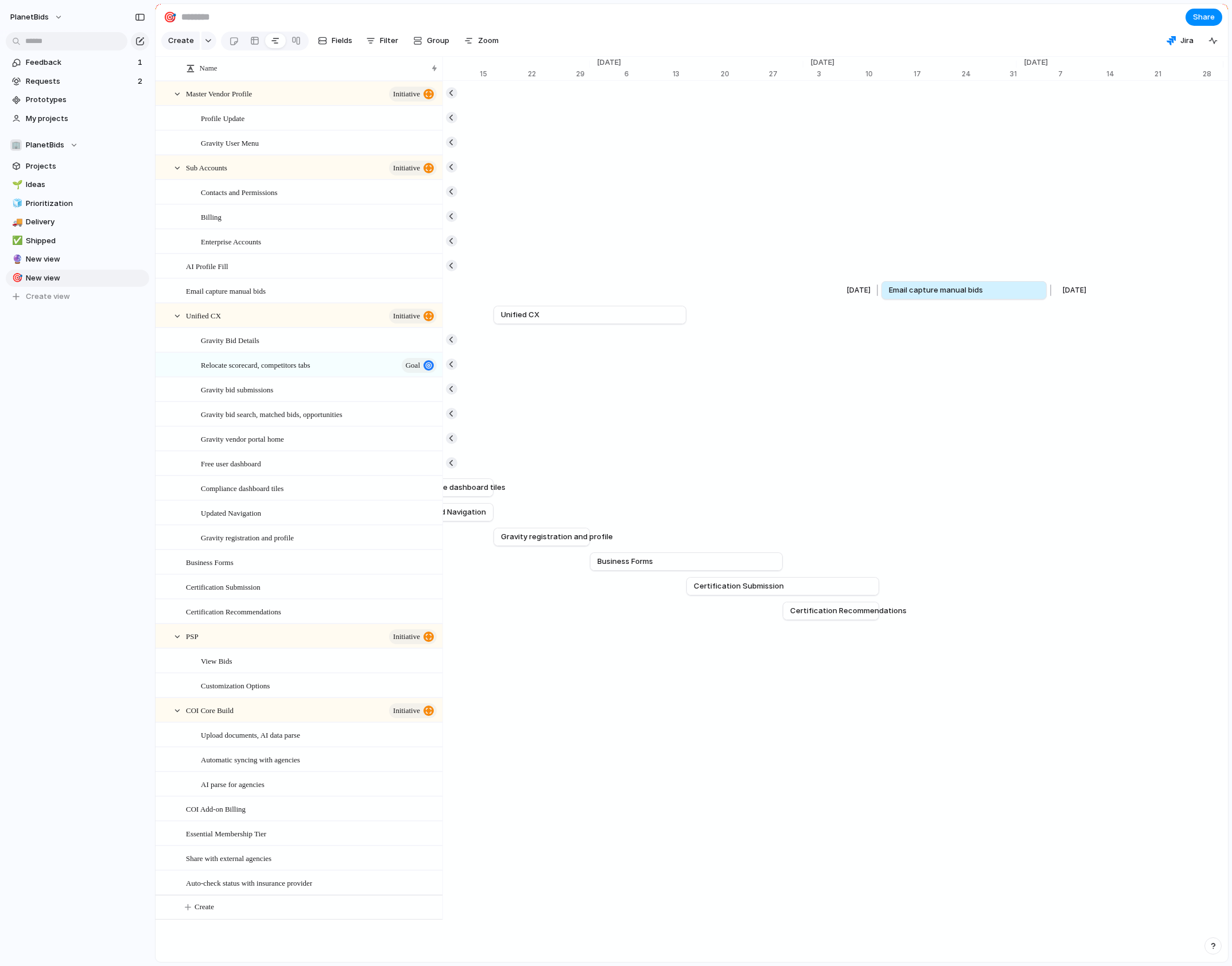
drag, startPoint x: 925, startPoint y: 300, endPoint x: 934, endPoint y: 298, distance: 9.2
click at [933, 296] on span "Email capture manual bids" at bounding box center [936, 290] width 94 height 12
click at [976, 294] on span "Email capture manual bids" at bounding box center [933, 290] width 94 height 12
drag, startPoint x: 1045, startPoint y: 298, endPoint x: 975, endPoint y: 297, distance: 70.0
click at [975, 297] on div at bounding box center [976, 290] width 14 height 19
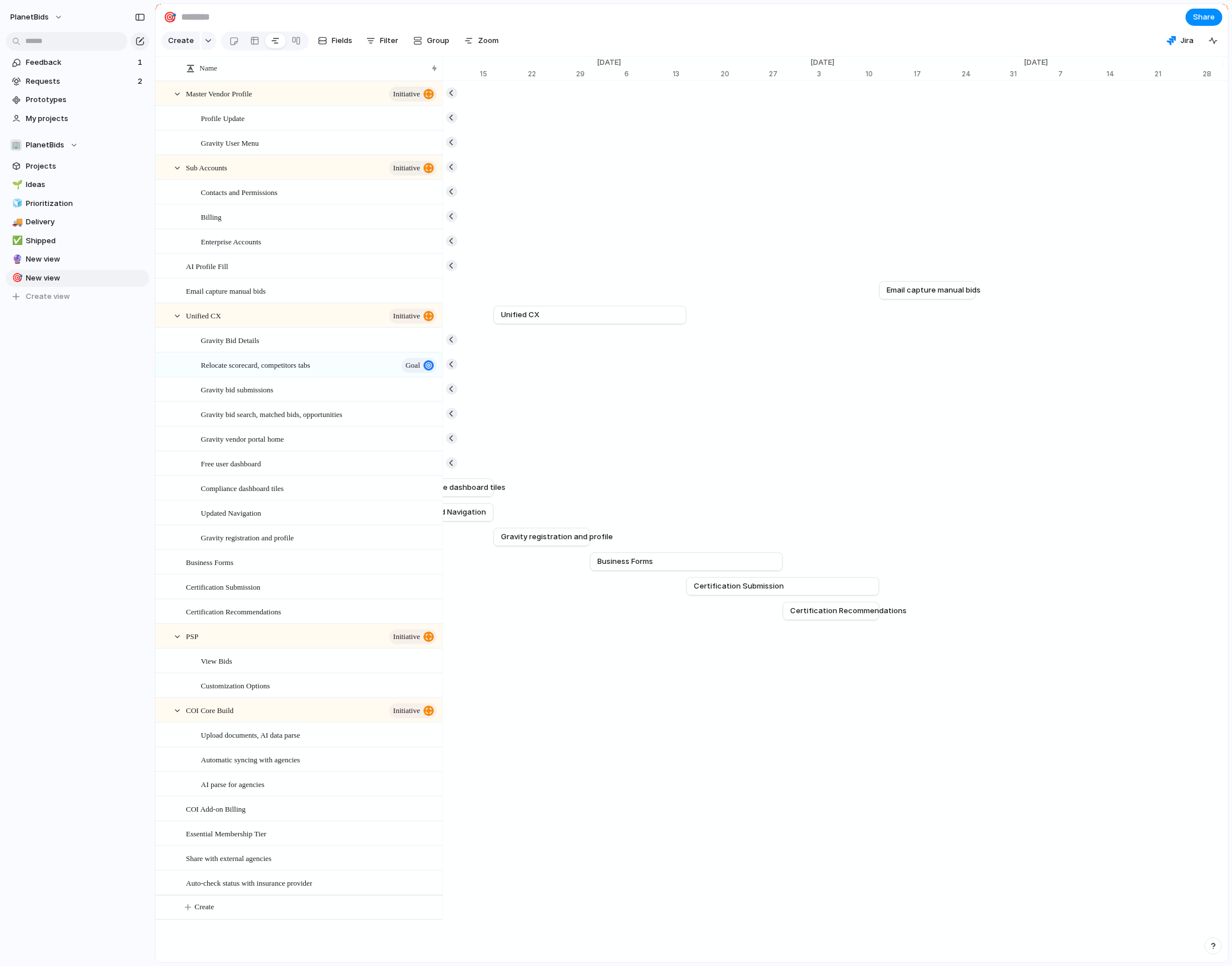
click at [942, 11] on section "🎯 Share" at bounding box center [692, 17] width 1072 height 26
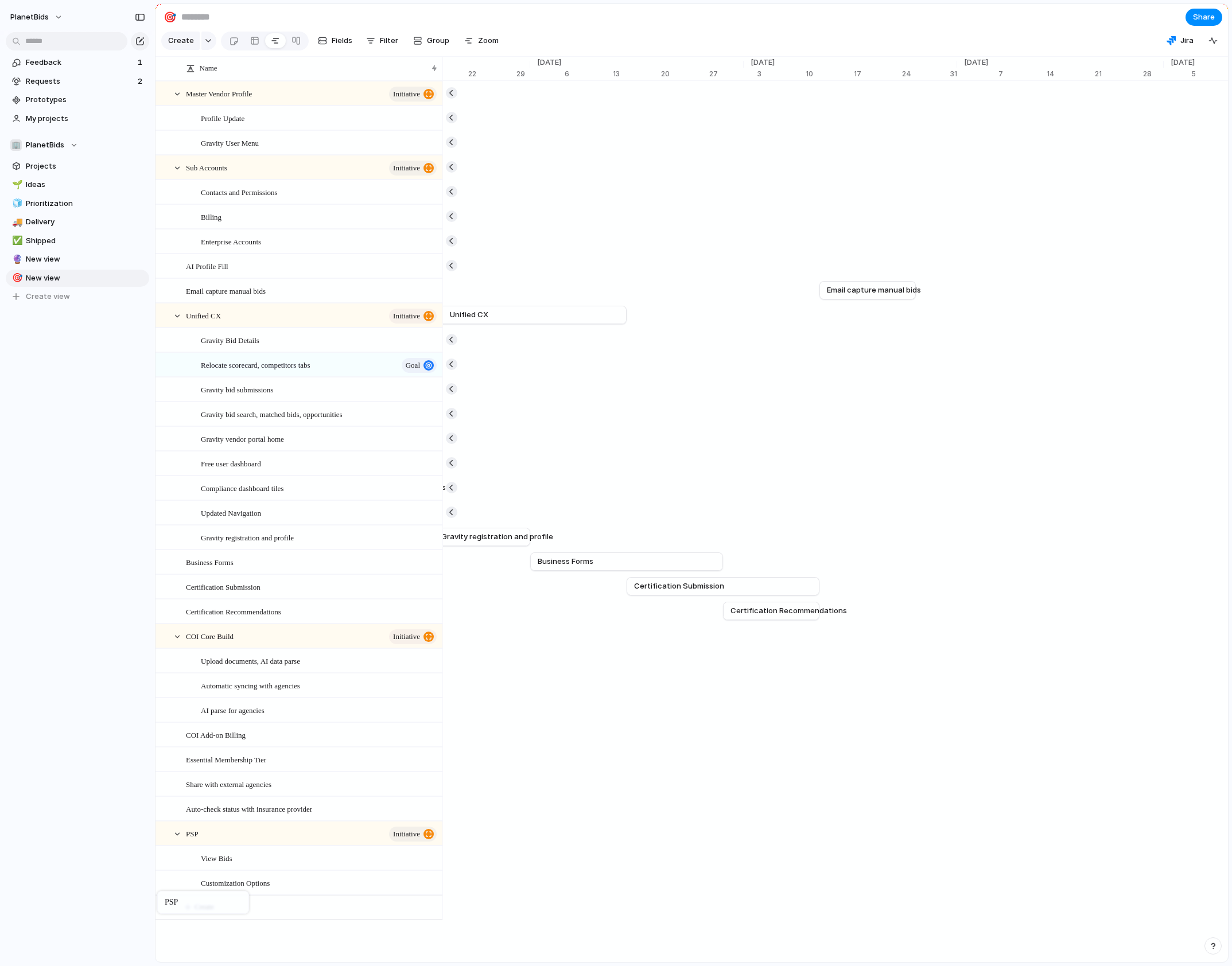
drag, startPoint x: 202, startPoint y: 648, endPoint x: 163, endPoint y: 893, distance: 248.1
click at [945, 641] on span "COI Core Build" at bounding box center [949, 635] width 51 height 12
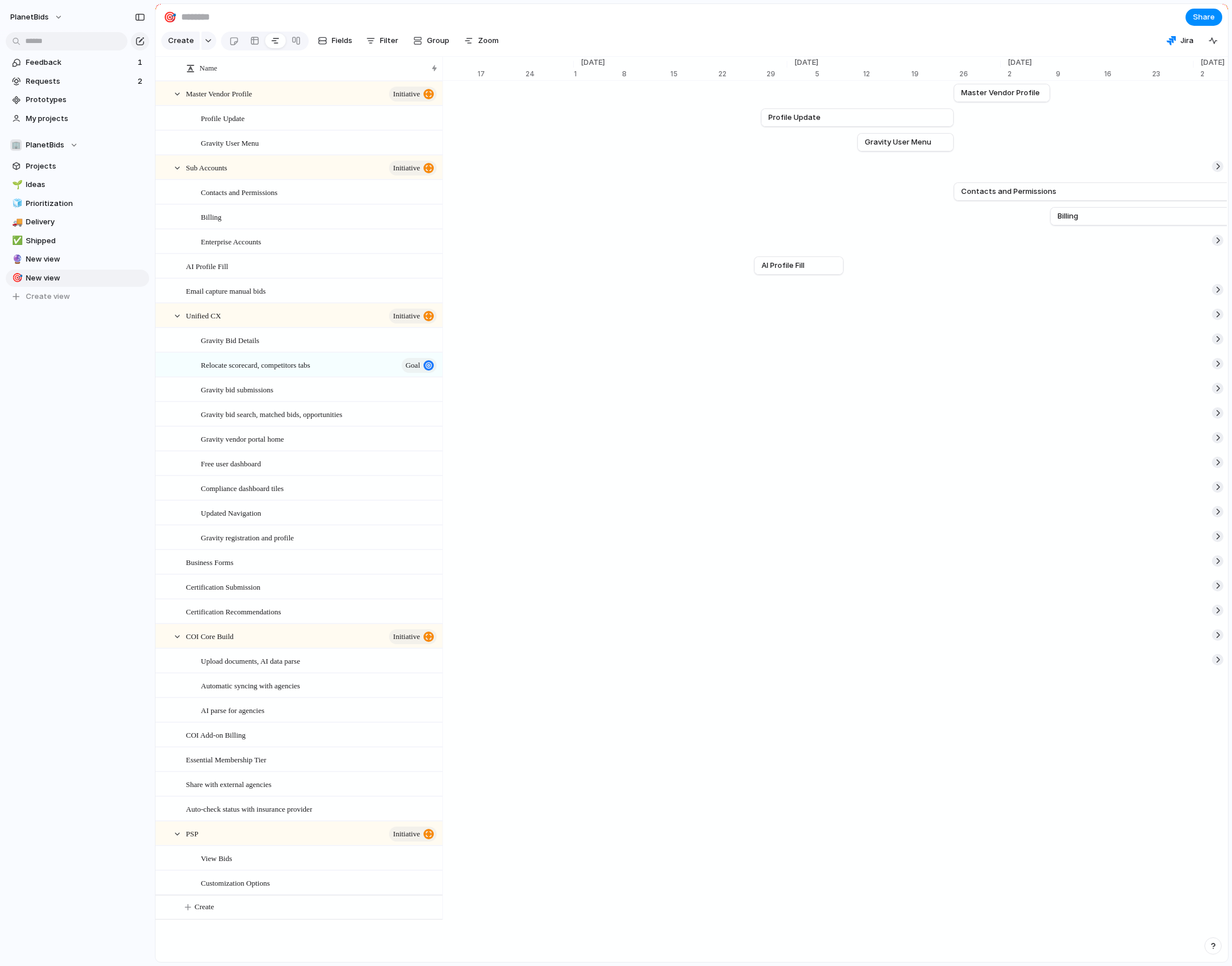
scroll to position [0, 7877]
drag, startPoint x: 930, startPoint y: 97, endPoint x: 738, endPoint y: 96, distance: 192.0
click at [738, 96] on div at bounding box center [737, 93] width 14 height 19
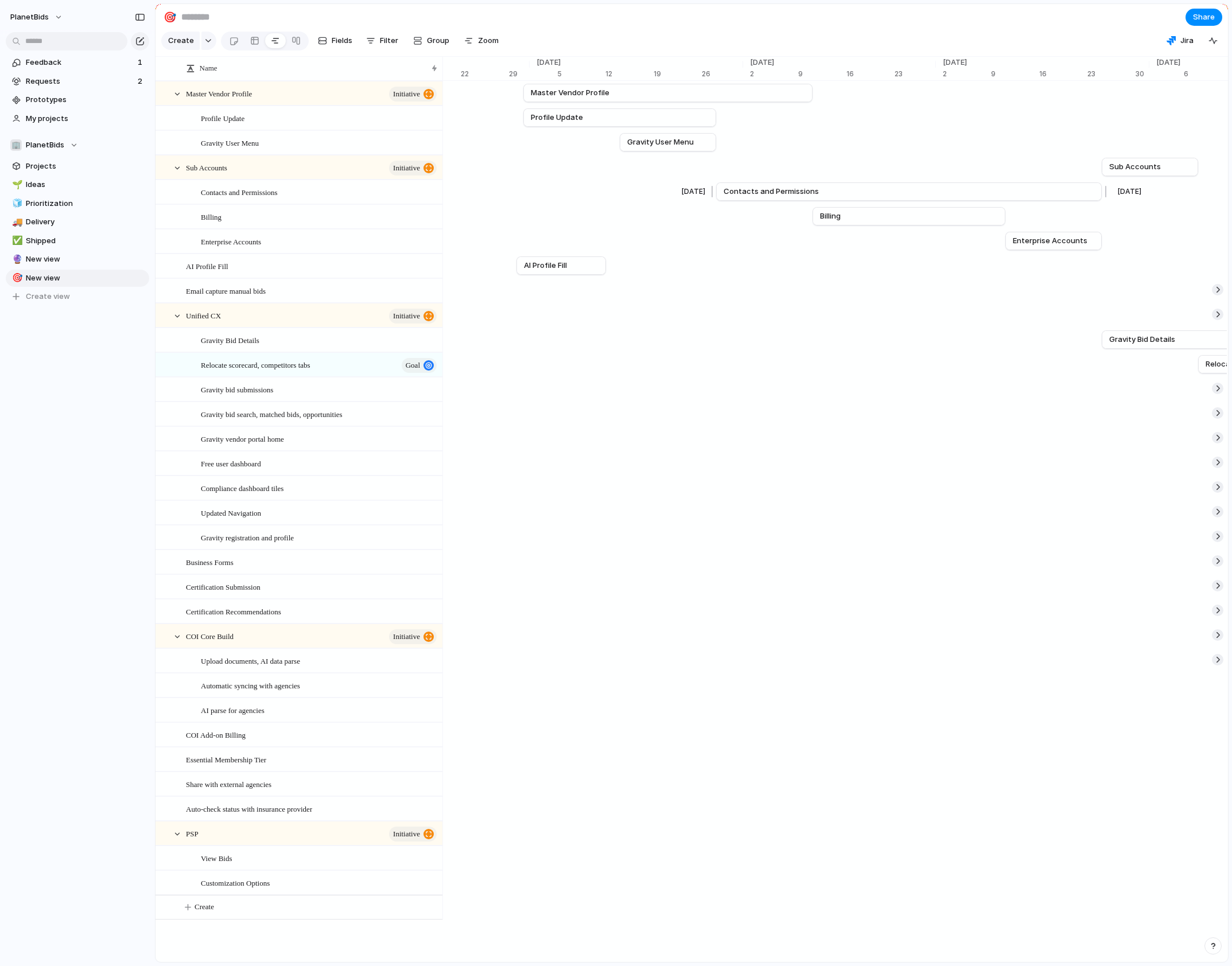
scroll to position [0, 8092]
drag, startPoint x: 1103, startPoint y: 174, endPoint x: 717, endPoint y: 172, distance: 386.0
click at [717, 172] on div at bounding box center [714, 166] width 14 height 19
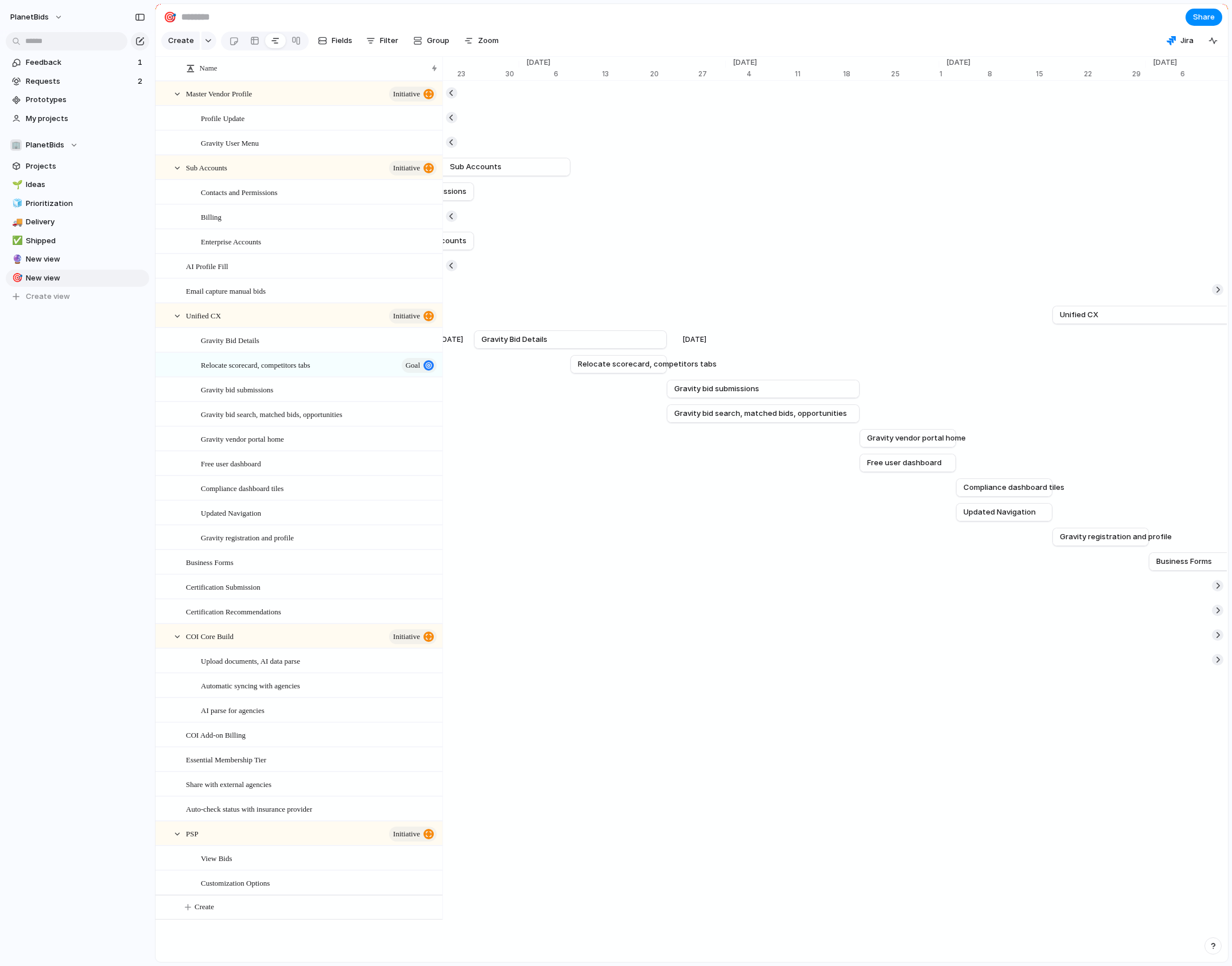
scroll to position [0, 8723]
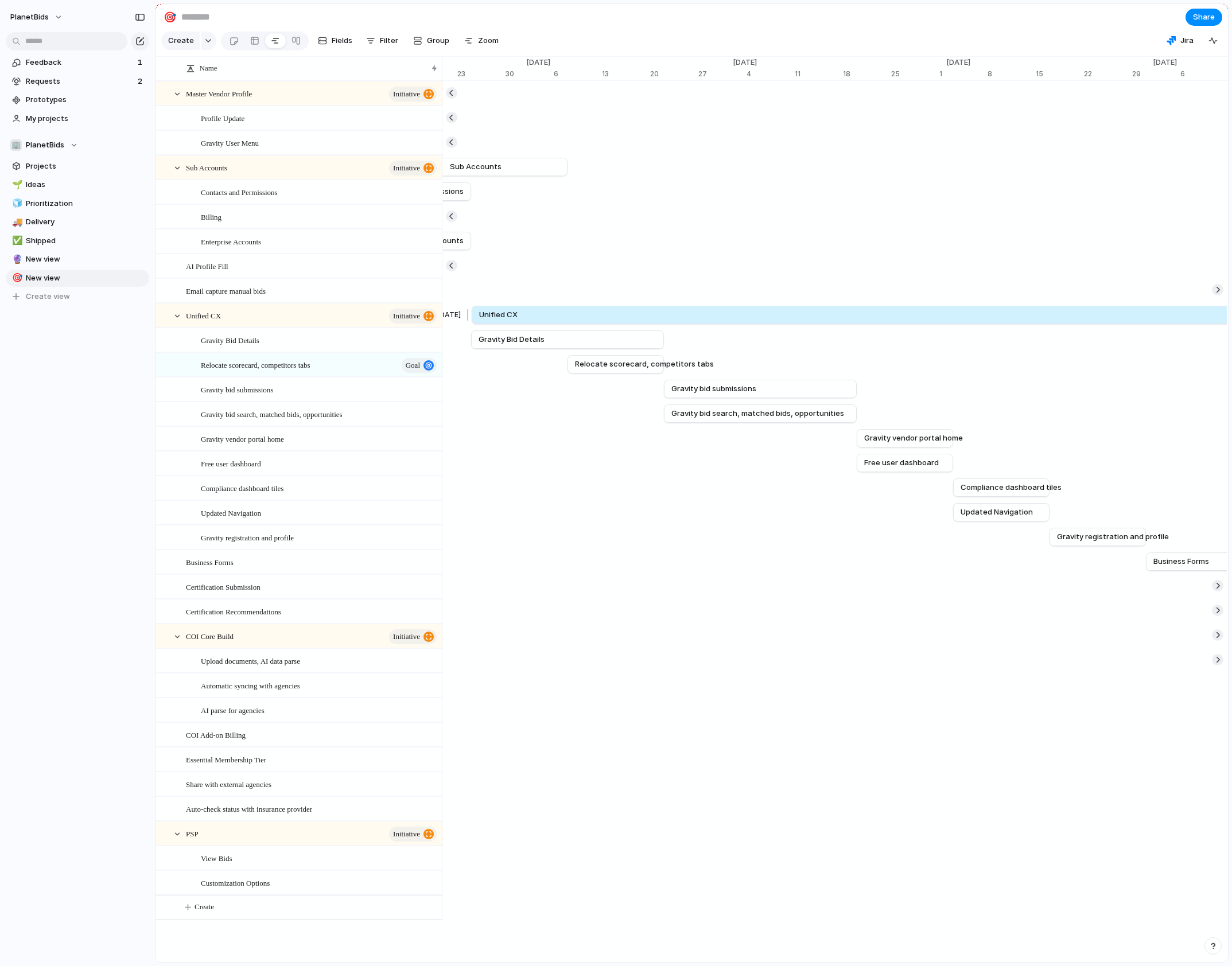
drag, startPoint x: 1049, startPoint y: 321, endPoint x: 471, endPoint y: 315, distance: 578.0
click at [471, 315] on div at bounding box center [470, 315] width 14 height 19
drag, startPoint x: 479, startPoint y: 324, endPoint x: 471, endPoint y: 323, distance: 8.1
click at [471, 323] on div at bounding box center [468, 315] width 14 height 19
drag, startPoint x: 464, startPoint y: 321, endPoint x: 471, endPoint y: 321, distance: 7.0
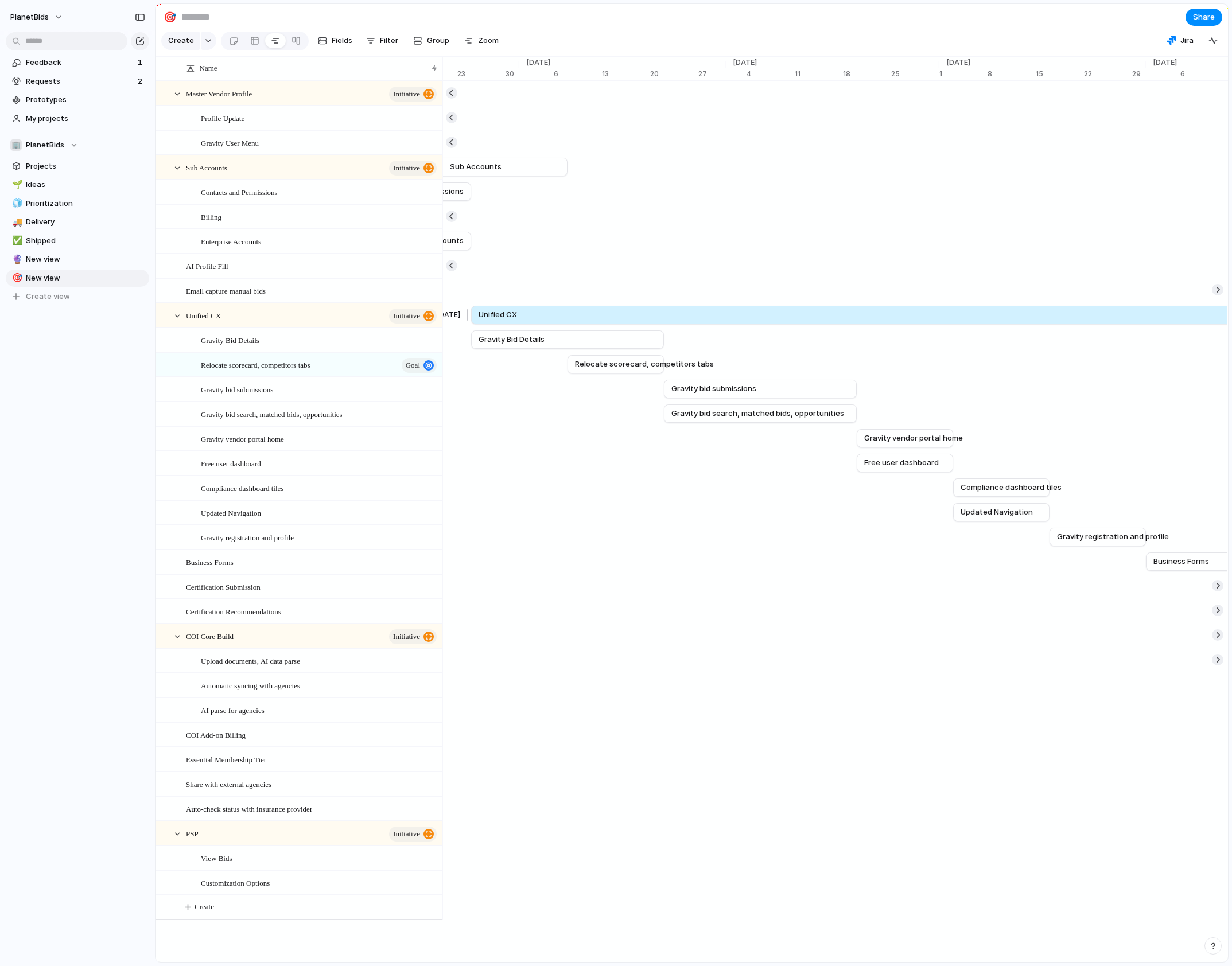
click at [471, 321] on div at bounding box center [469, 315] width 14 height 19
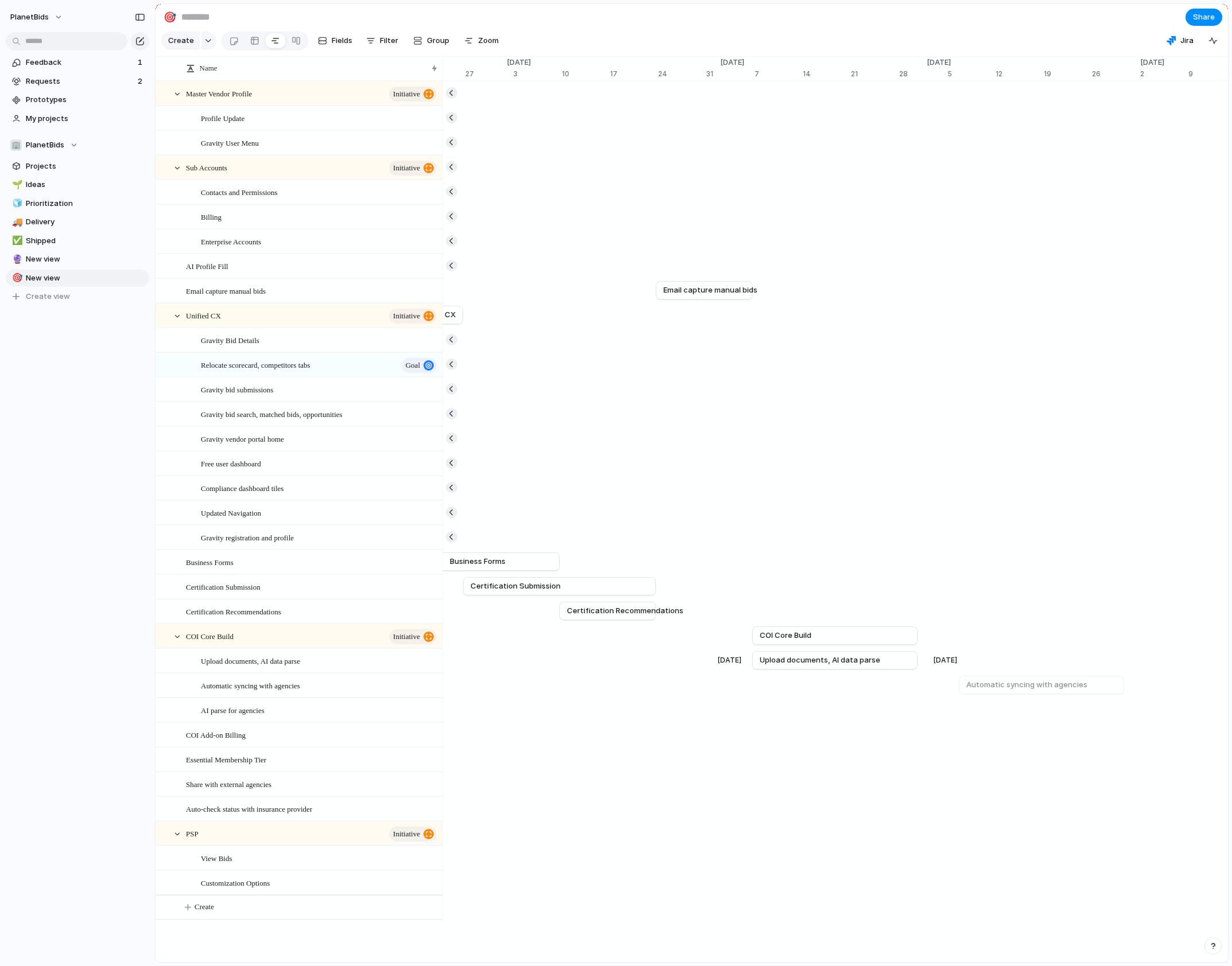
scroll to position [0, 9582]
drag, startPoint x: 836, startPoint y: 672, endPoint x: 865, endPoint y: 674, distance: 29.1
click at [865, 670] on div at bounding box center [869, 660] width 14 height 19
drag, startPoint x: 736, startPoint y: 695, endPoint x: 833, endPoint y: 692, distance: 97.0
click at [833, 691] on span "Automatic syncing with agencies" at bounding box center [838, 685] width 121 height 12
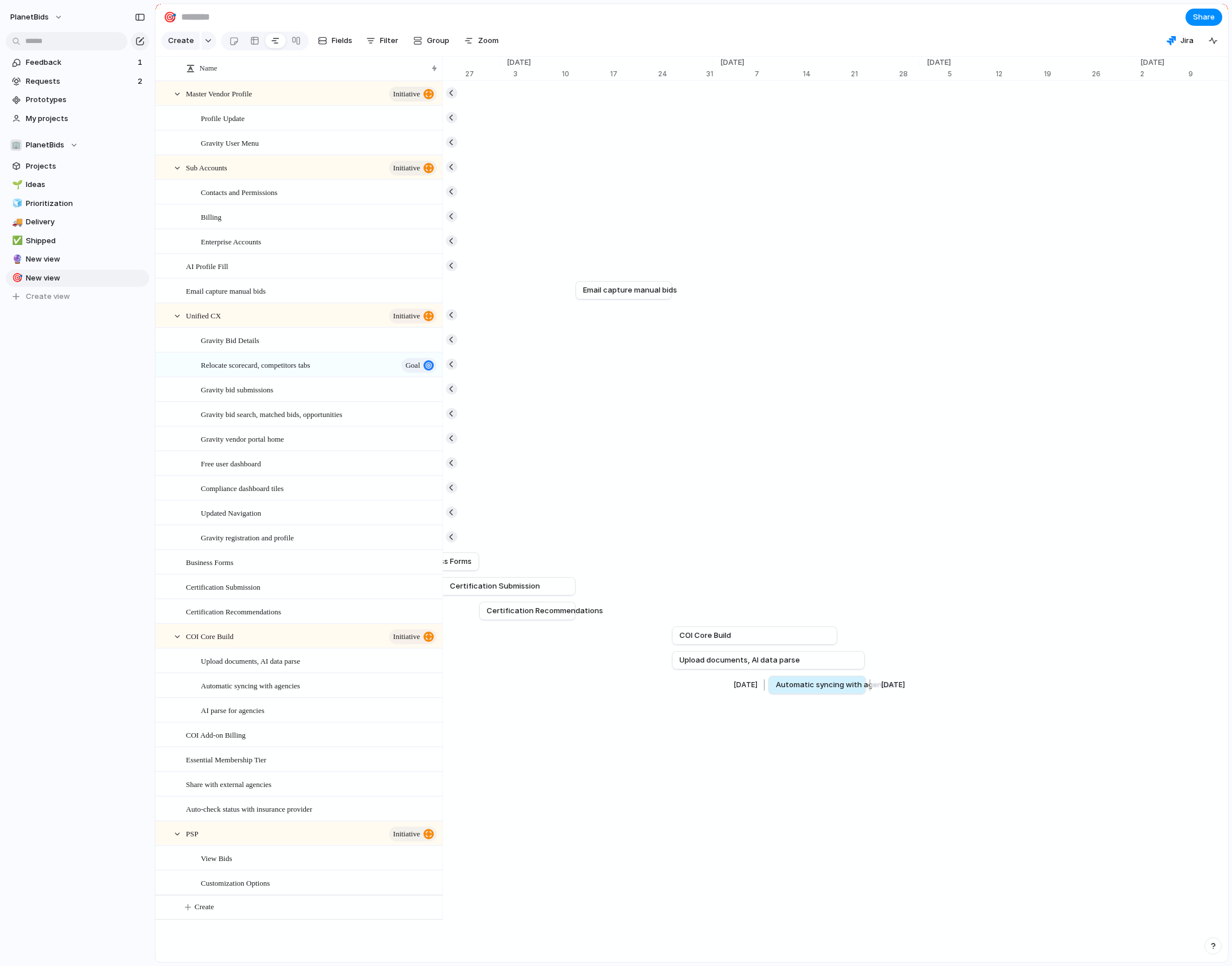
drag, startPoint x: 935, startPoint y: 692, endPoint x: 868, endPoint y: 697, distance: 67.2
click at [868, 694] on div at bounding box center [869, 685] width 14 height 19
drag, startPoint x: 874, startPoint y: 691, endPoint x: 865, endPoint y: 693, distance: 9.2
click at [865, 692] on div at bounding box center [865, 685] width 14 height 19
drag, startPoint x: 860, startPoint y: 700, endPoint x: 869, endPoint y: 697, distance: 9.5
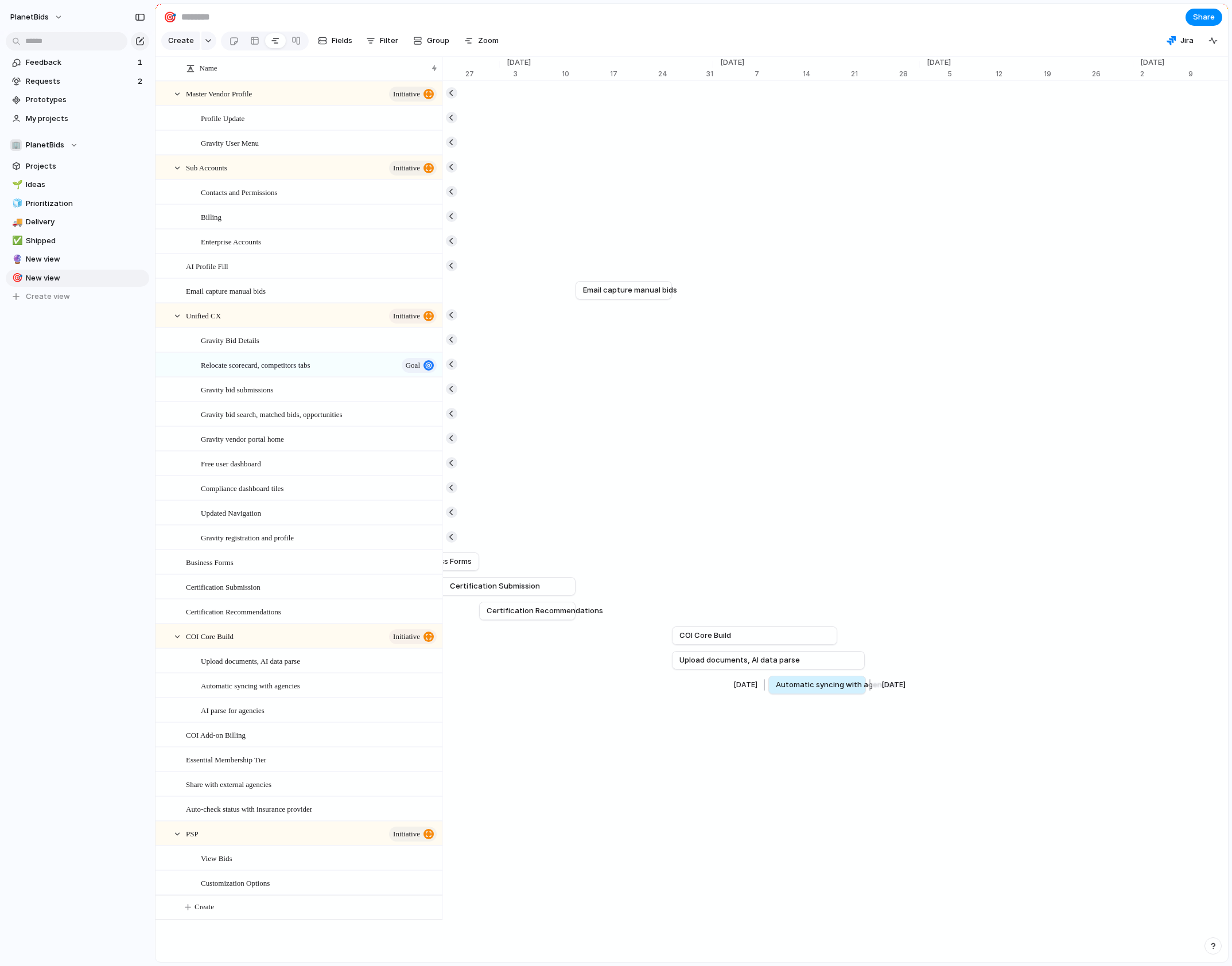
click at [869, 694] on div at bounding box center [869, 685] width 14 height 19
drag, startPoint x: 1029, startPoint y: 720, endPoint x: 968, endPoint y: 724, distance: 61.1
click at [968, 719] on div at bounding box center [967, 709] width 14 height 19
drag, startPoint x: 839, startPoint y: 646, endPoint x: 964, endPoint y: 648, distance: 125.0
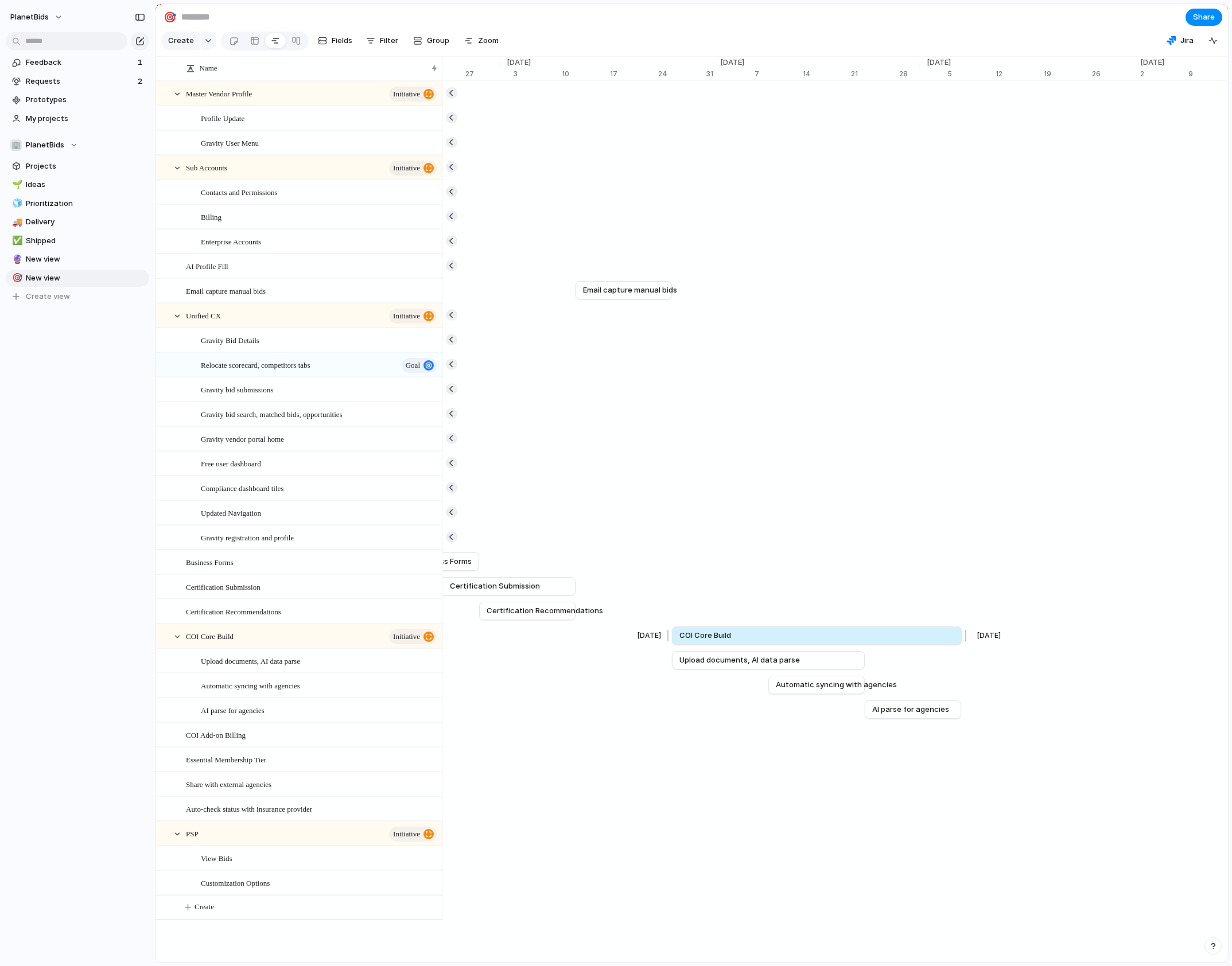
click at [964, 645] on div at bounding box center [964, 635] width 14 height 19
drag, startPoint x: 958, startPoint y: 646, endPoint x: 1057, endPoint y: 646, distance: 99.0
click at [1057, 645] on div at bounding box center [1062, 635] width 14 height 19
drag, startPoint x: 241, startPoint y: 739, endPoint x: 267, endPoint y: 720, distance: 32.2
drag, startPoint x: 224, startPoint y: 746, endPoint x: 261, endPoint y: 741, distance: 37.3
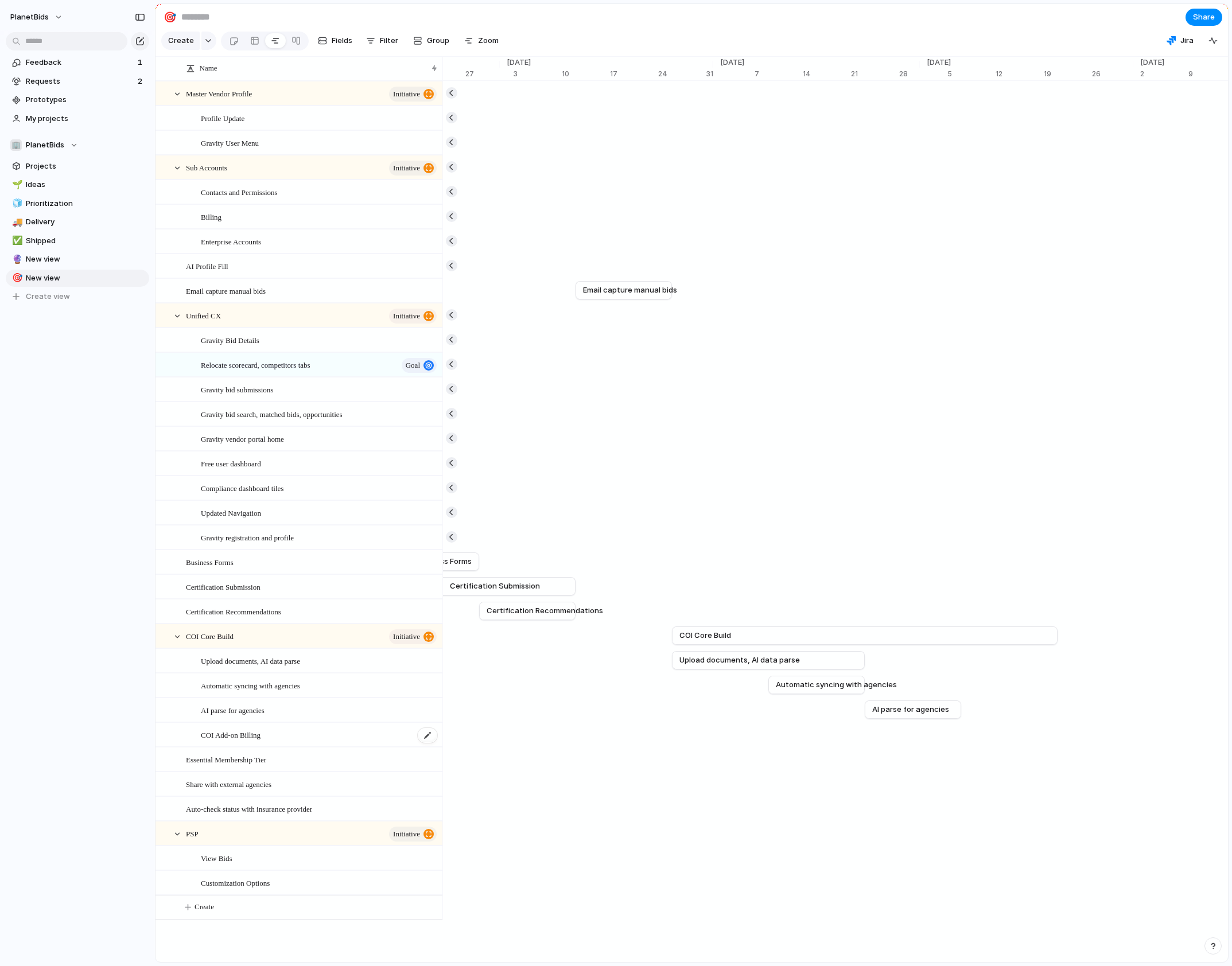
click at [233, 741] on span "COI Add-on Billing" at bounding box center [230, 734] width 59 height 13
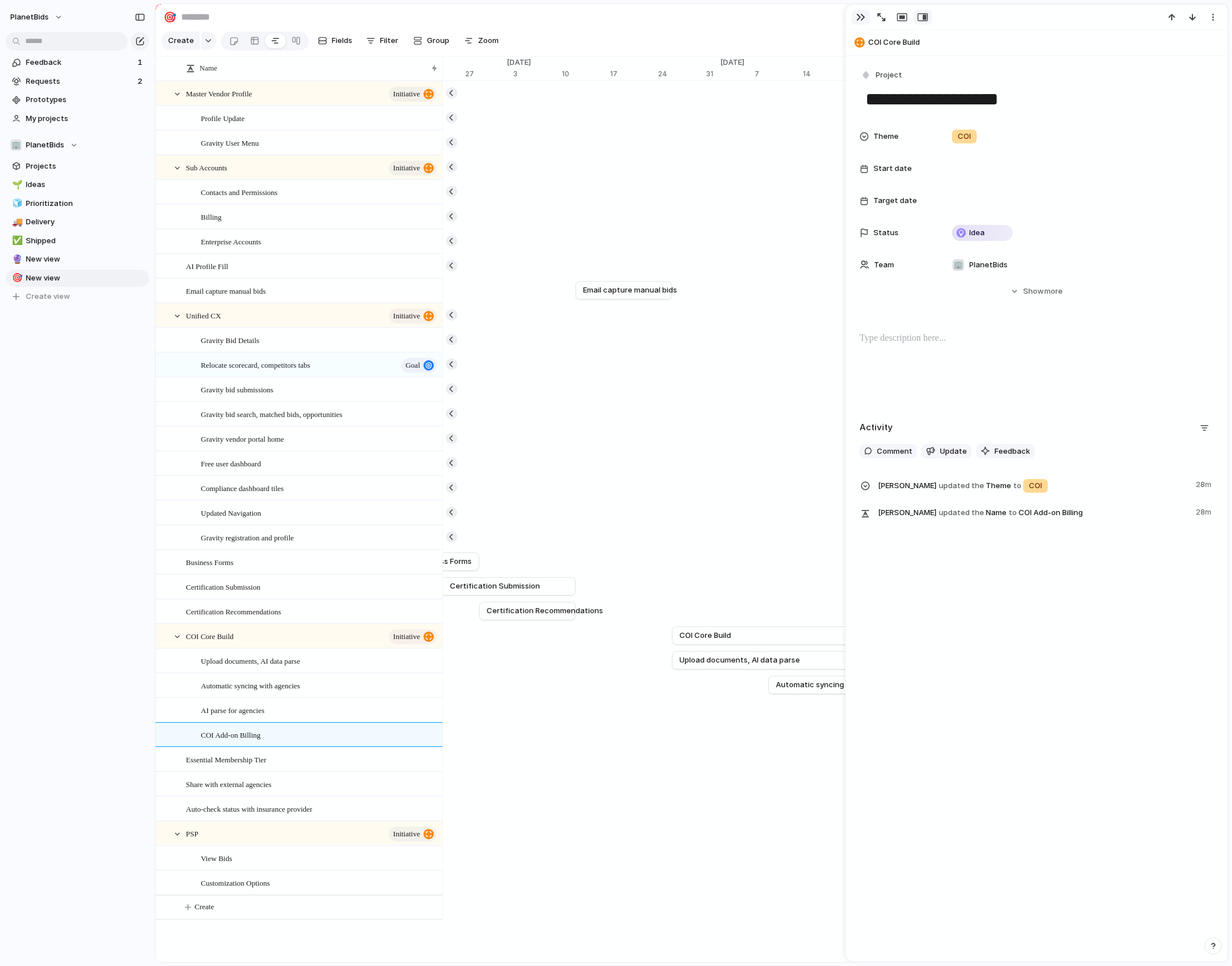
click at [861, 17] on div "button" at bounding box center [861, 17] width 9 height 9
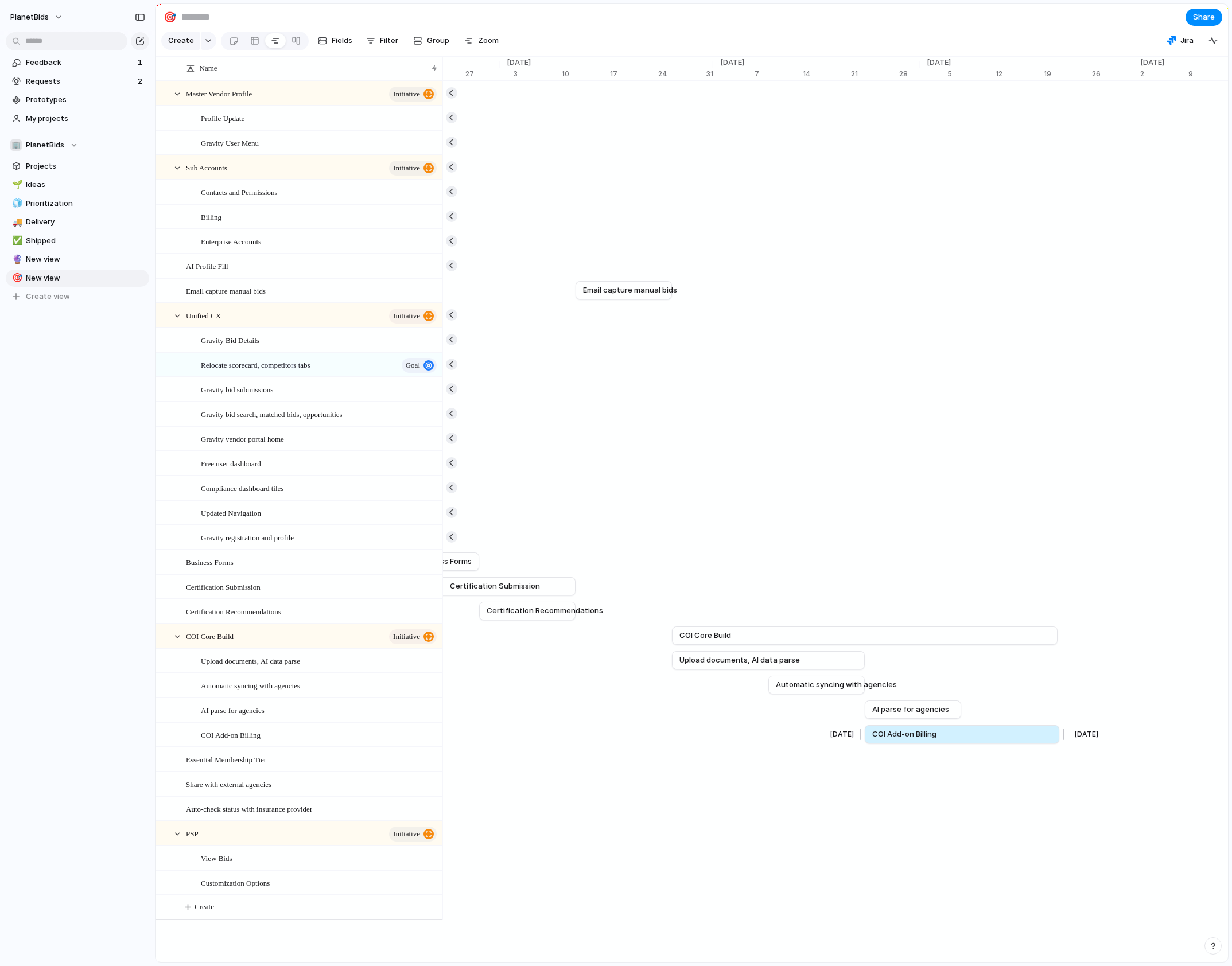
drag, startPoint x: 1028, startPoint y: 744, endPoint x: 1058, endPoint y: 739, distance: 30.4
click at [1058, 739] on div at bounding box center [1061, 734] width 14 height 19
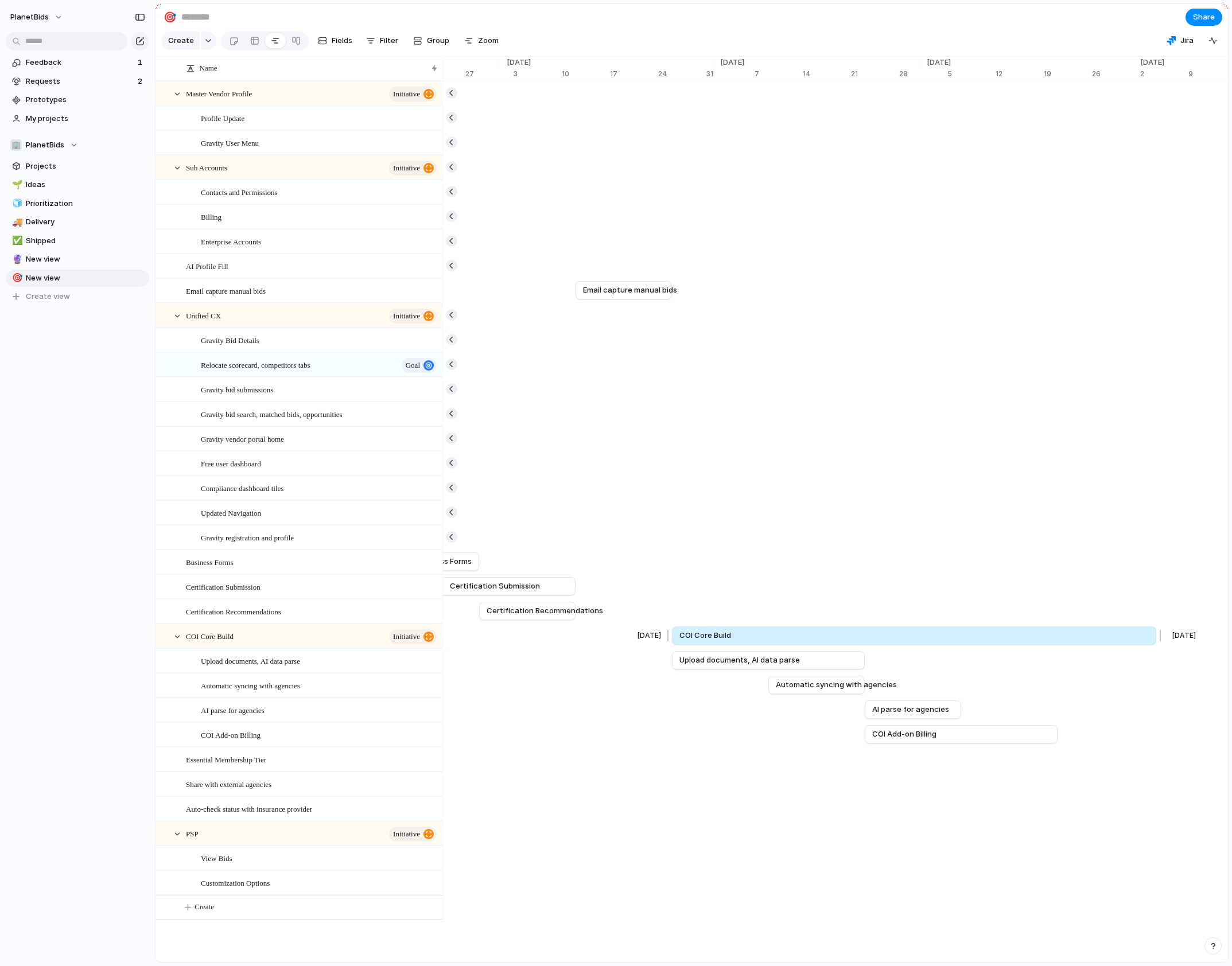
drag, startPoint x: 1058, startPoint y: 646, endPoint x: 1157, endPoint y: 640, distance: 99.2
click at [1157, 640] on div at bounding box center [1159, 635] width 14 height 19
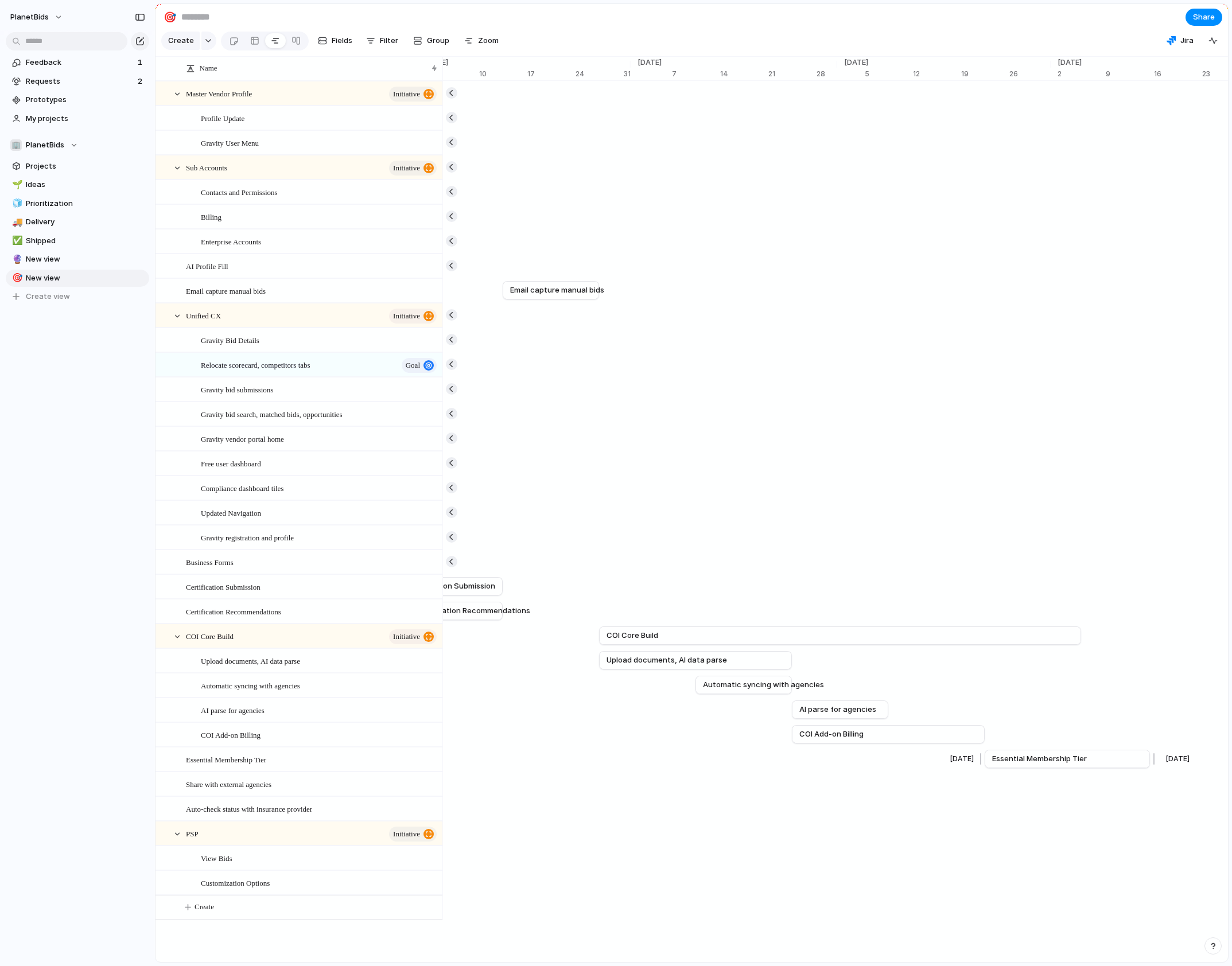
scroll to position [0, 9665]
drag, startPoint x: 1143, startPoint y: 767, endPoint x: 1075, endPoint y: 767, distance: 68.0
click at [1075, 767] on div at bounding box center [1075, 759] width 14 height 19
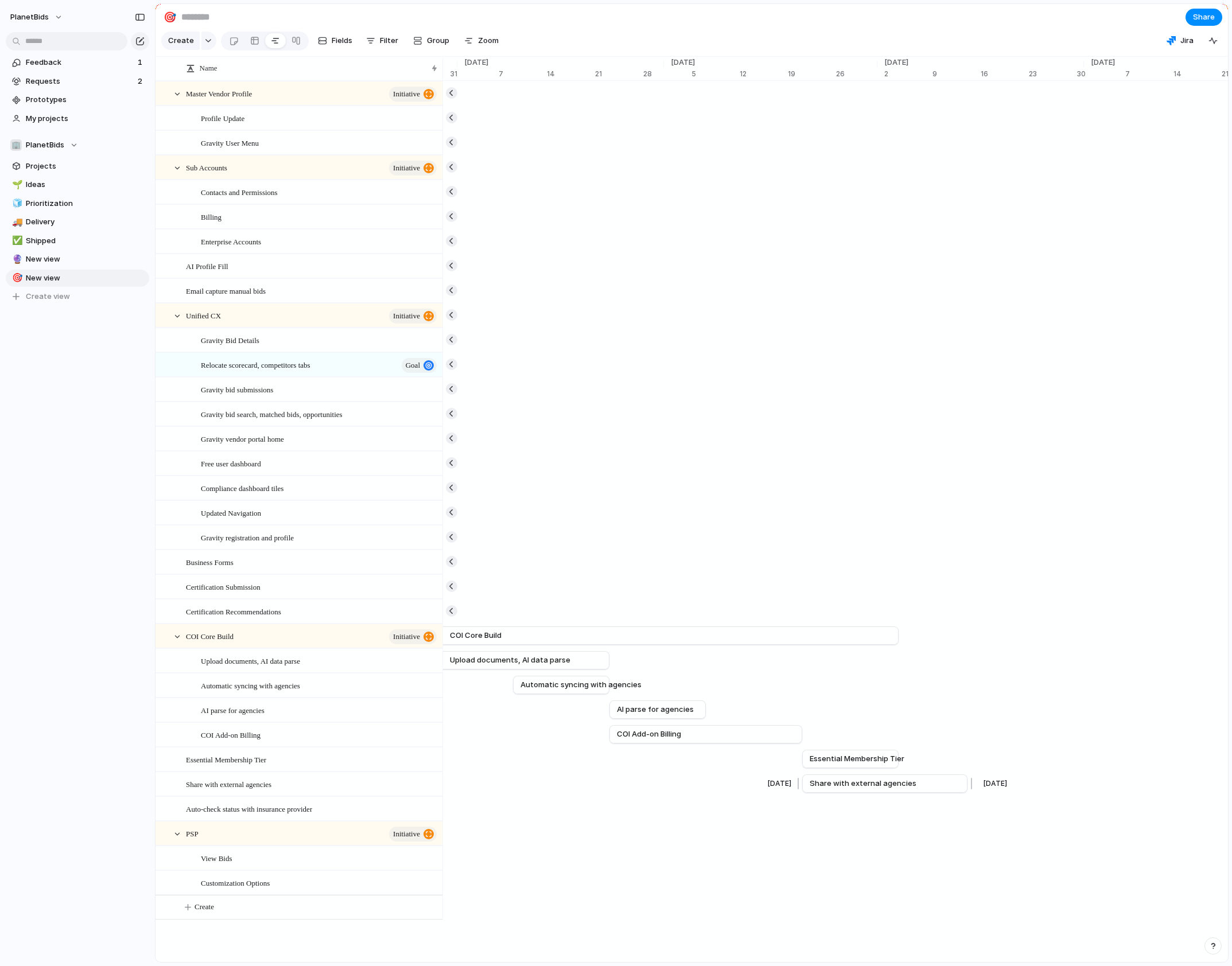
scroll to position [0, 9838]
drag, startPoint x: 870, startPoint y: 792, endPoint x: 964, endPoint y: 779, distance: 94.9
click at [964, 779] on div "Dec 31 Master Vendor Profile Feb 11 Dec 31 Profile Update Jan 28 Jan 14 Gravity…" at bounding box center [834, 500] width 784 height 839
drag, startPoint x: 904, startPoint y: 792, endPoint x: 914, endPoint y: 792, distance: 10.0
click at [914, 790] on span "Share with external agencies" at bounding box center [962, 784] width 107 height 12
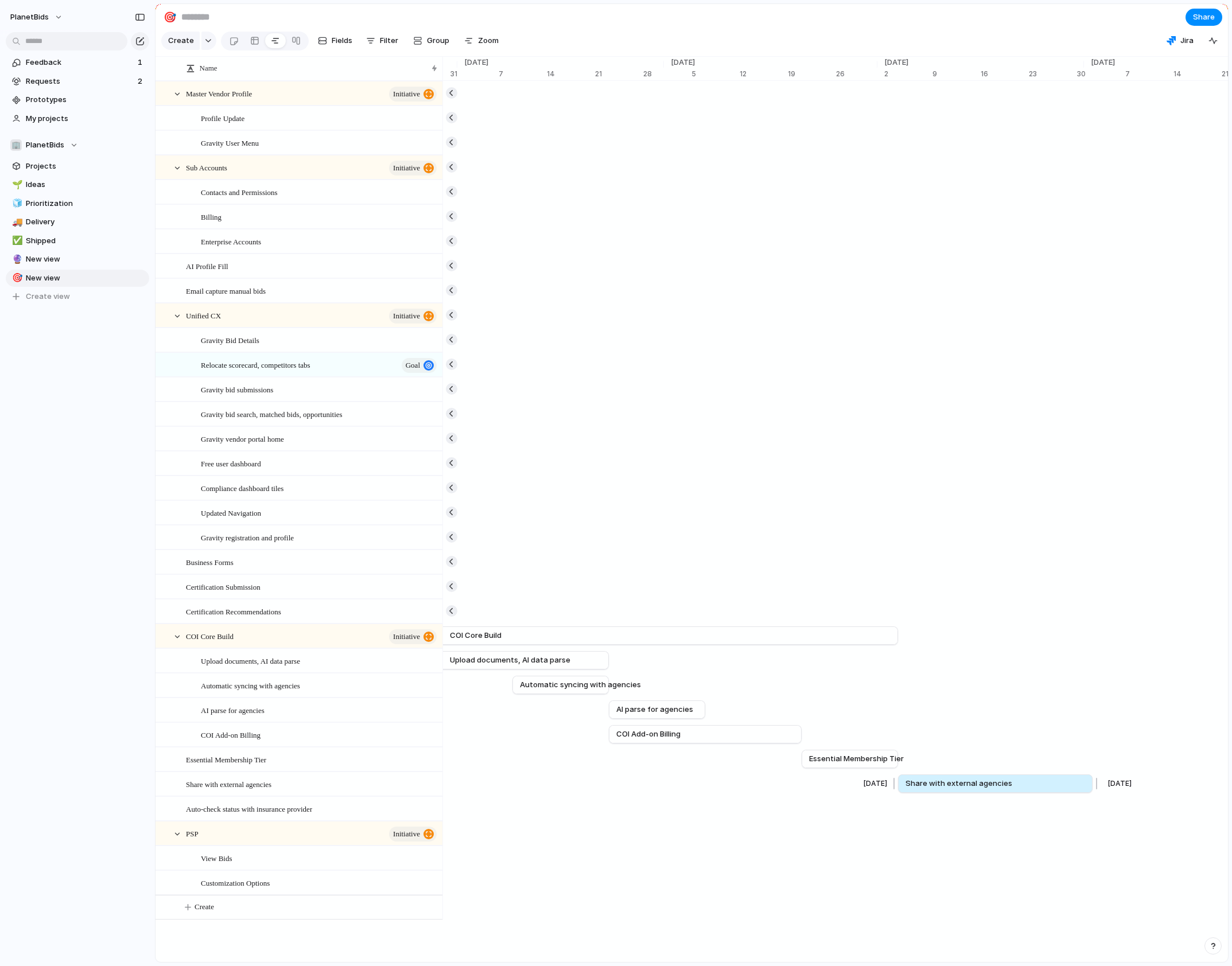
drag, startPoint x: 1060, startPoint y: 794, endPoint x: 1089, endPoint y: 792, distance: 29.1
click at [1089, 792] on div at bounding box center [1095, 784] width 14 height 19
drag, startPoint x: 1161, startPoint y: 818, endPoint x: 1194, endPoint y: 817, distance: 33.0
click at [1194, 817] on div at bounding box center [1194, 809] width 14 height 19
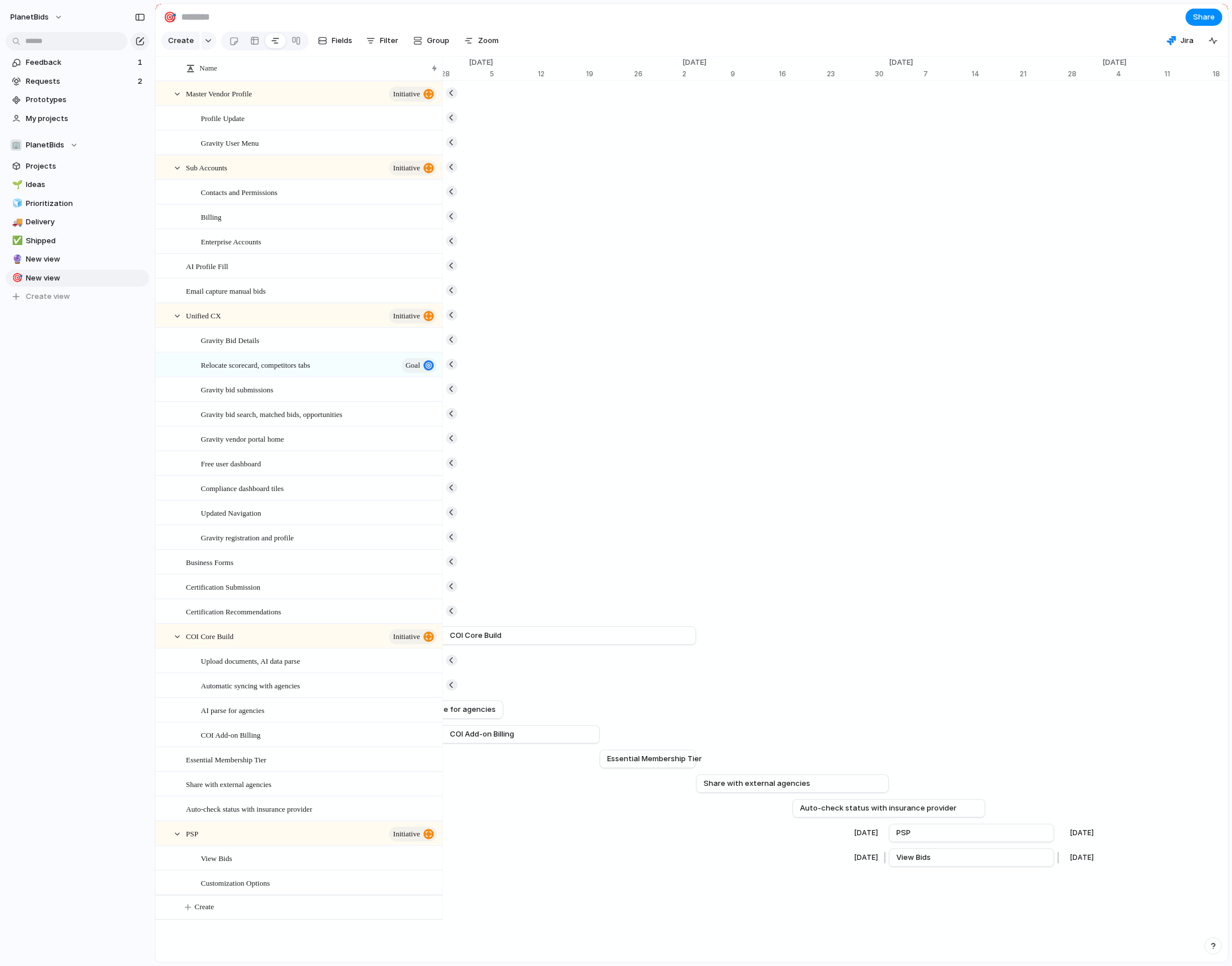
scroll to position [0, 10041]
drag, startPoint x: 1055, startPoint y: 863, endPoint x: 991, endPoint y: 868, distance: 64.2
click at [991, 867] on div at bounding box center [991, 857] width 14 height 19
drag, startPoint x: 1147, startPoint y: 890, endPoint x: 1077, endPoint y: 895, distance: 70.2
click at [1077, 892] on div at bounding box center [1081, 882] width 14 height 19
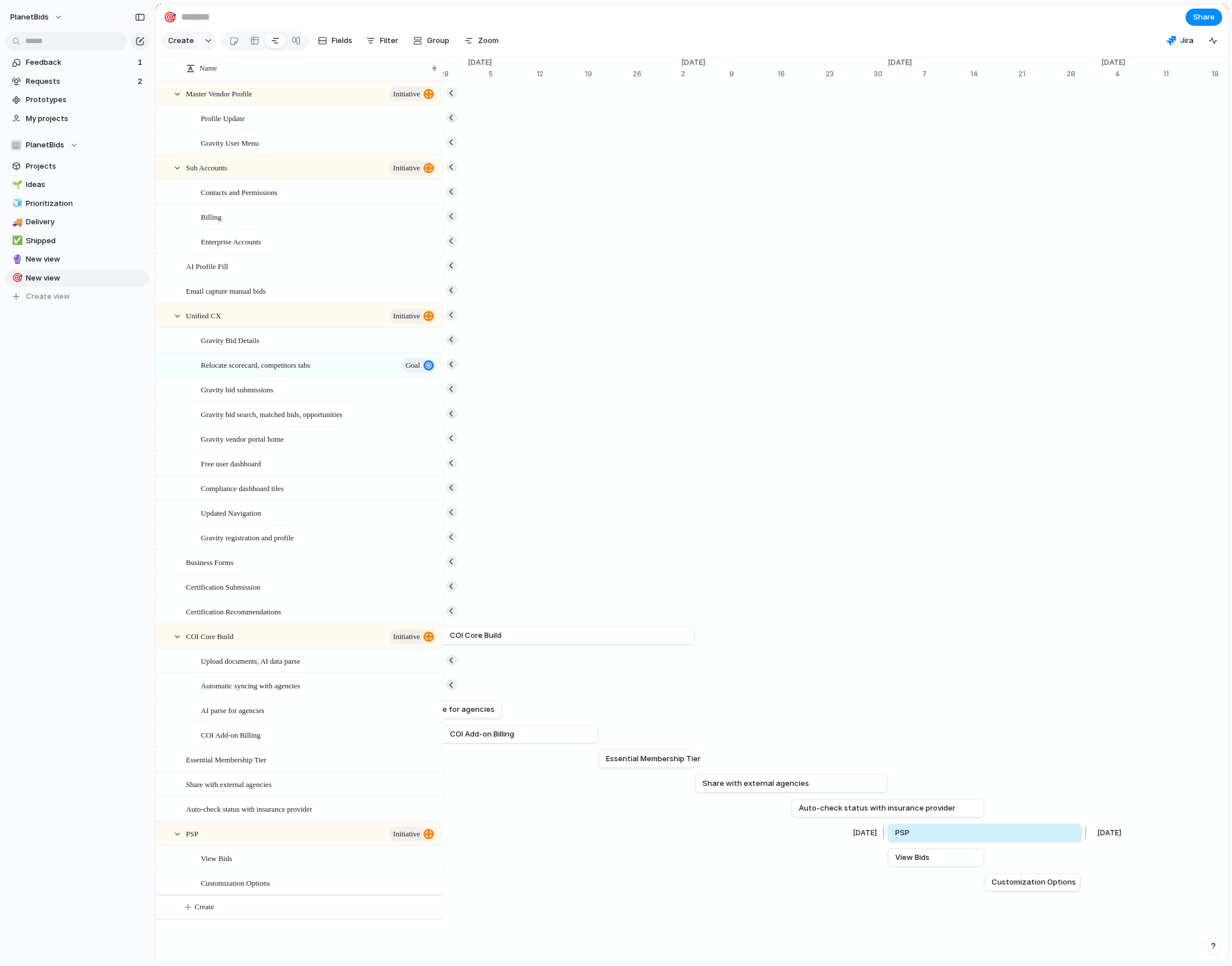
drag, startPoint x: 1052, startPoint y: 842, endPoint x: 1082, endPoint y: 840, distance: 30.1
click at [1082, 840] on div at bounding box center [1084, 833] width 14 height 19
drag, startPoint x: 1081, startPoint y: 844, endPoint x: 1180, endPoint y: 840, distance: 99.1
click at [1180, 840] on div at bounding box center [1182, 833] width 14 height 19
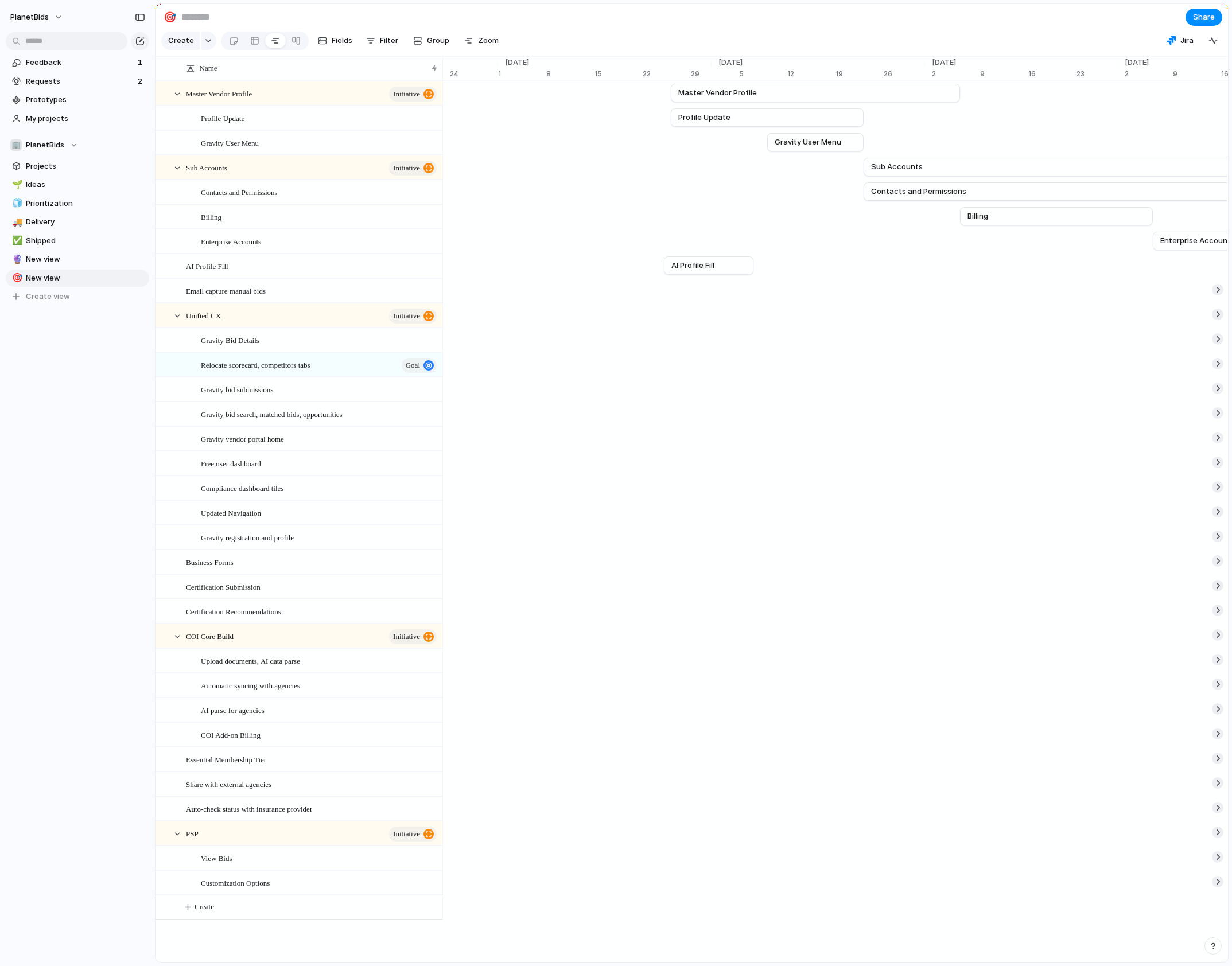
scroll to position [0, 7911]
